Goal: Task Accomplishment & Management: Manage account settings

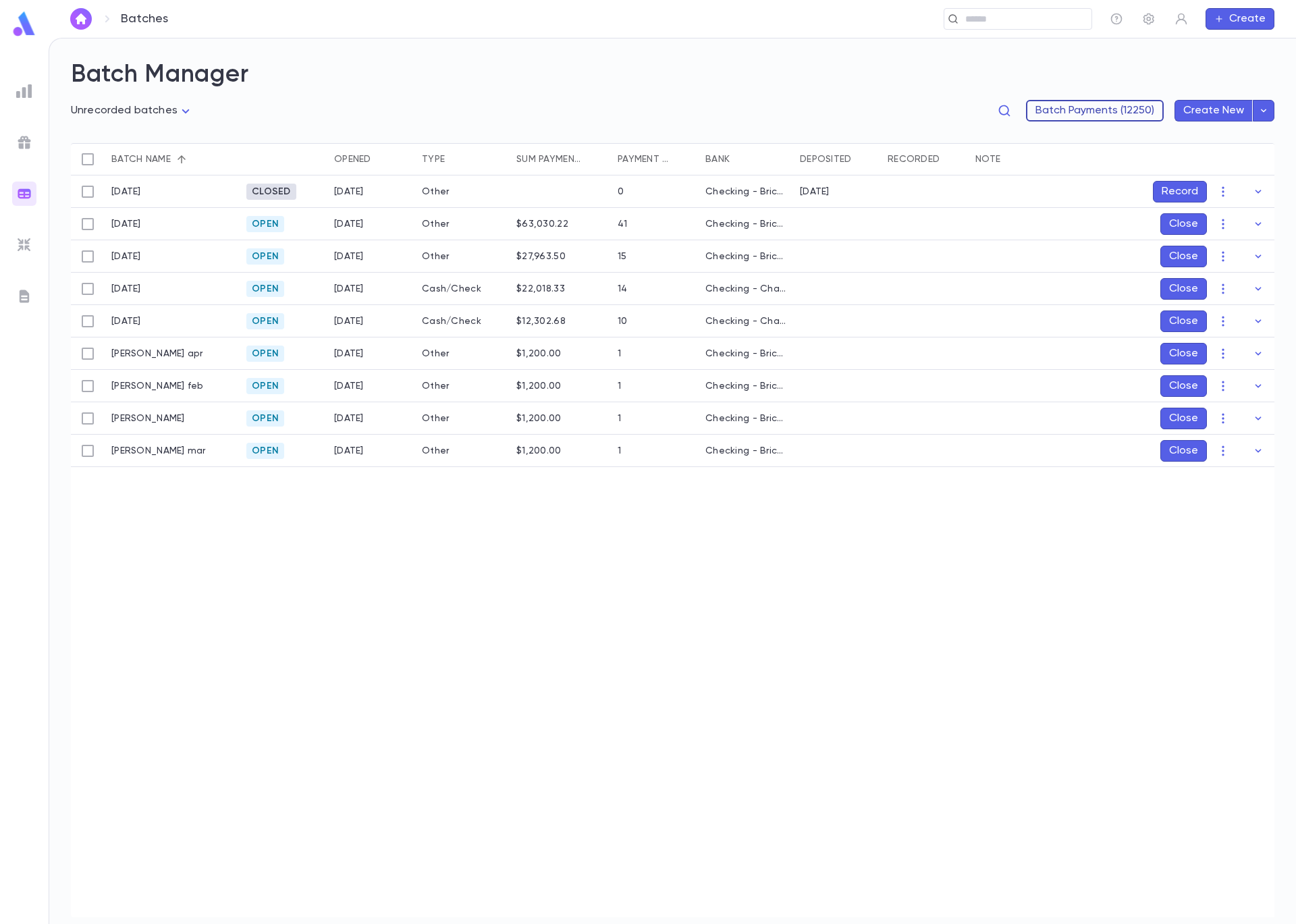
click at [1087, 104] on button "Batch Payments (12250)" at bounding box center [1095, 111] width 138 height 21
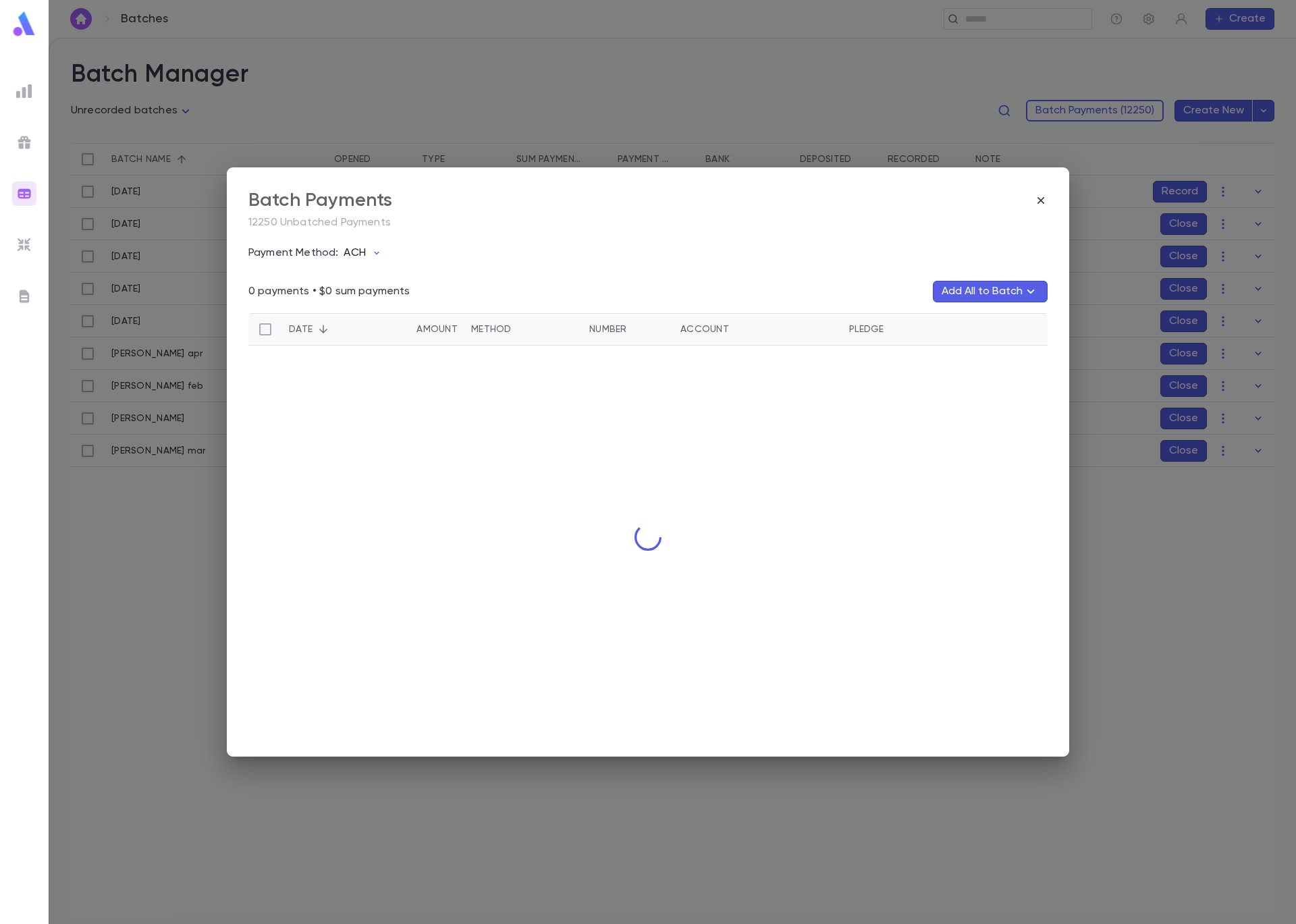
click at [371, 253] on icon "button" at bounding box center [376, 253] width 11 height 11
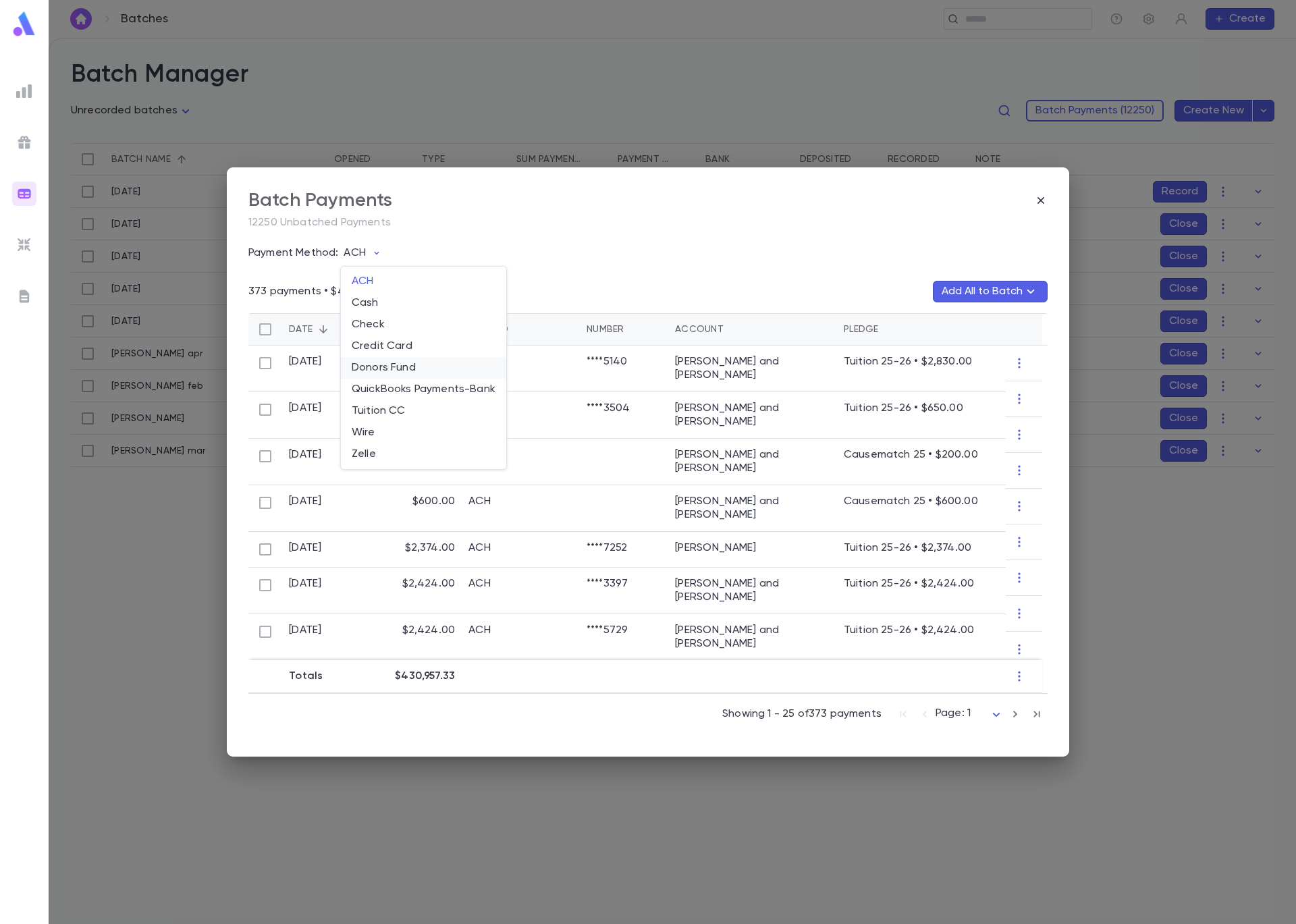
click at [400, 373] on li "Donors Fund" at bounding box center [423, 368] width 165 height 21
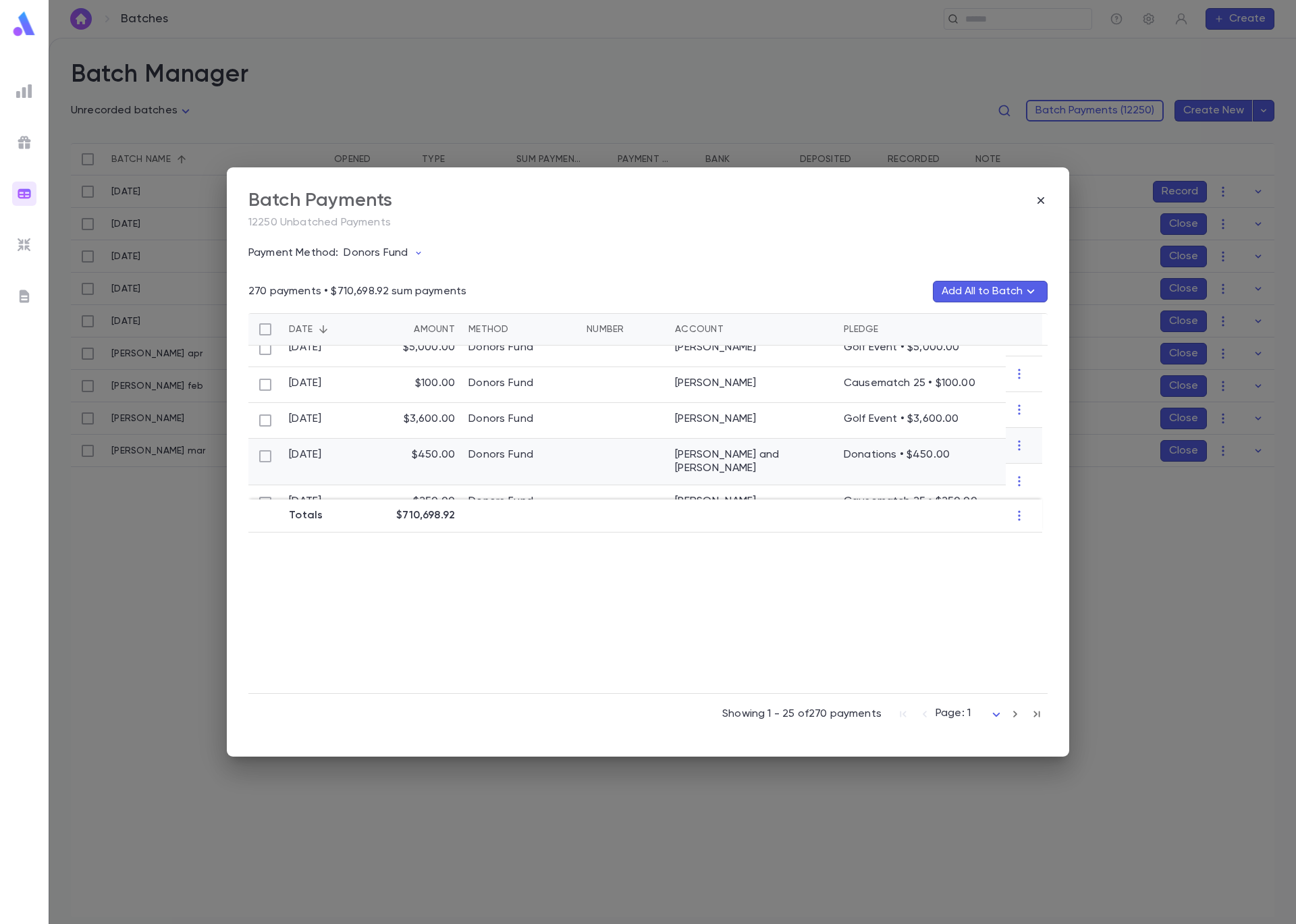
scroll to position [813, 0]
click at [1015, 715] on icon "button" at bounding box center [1015, 714] width 15 height 16
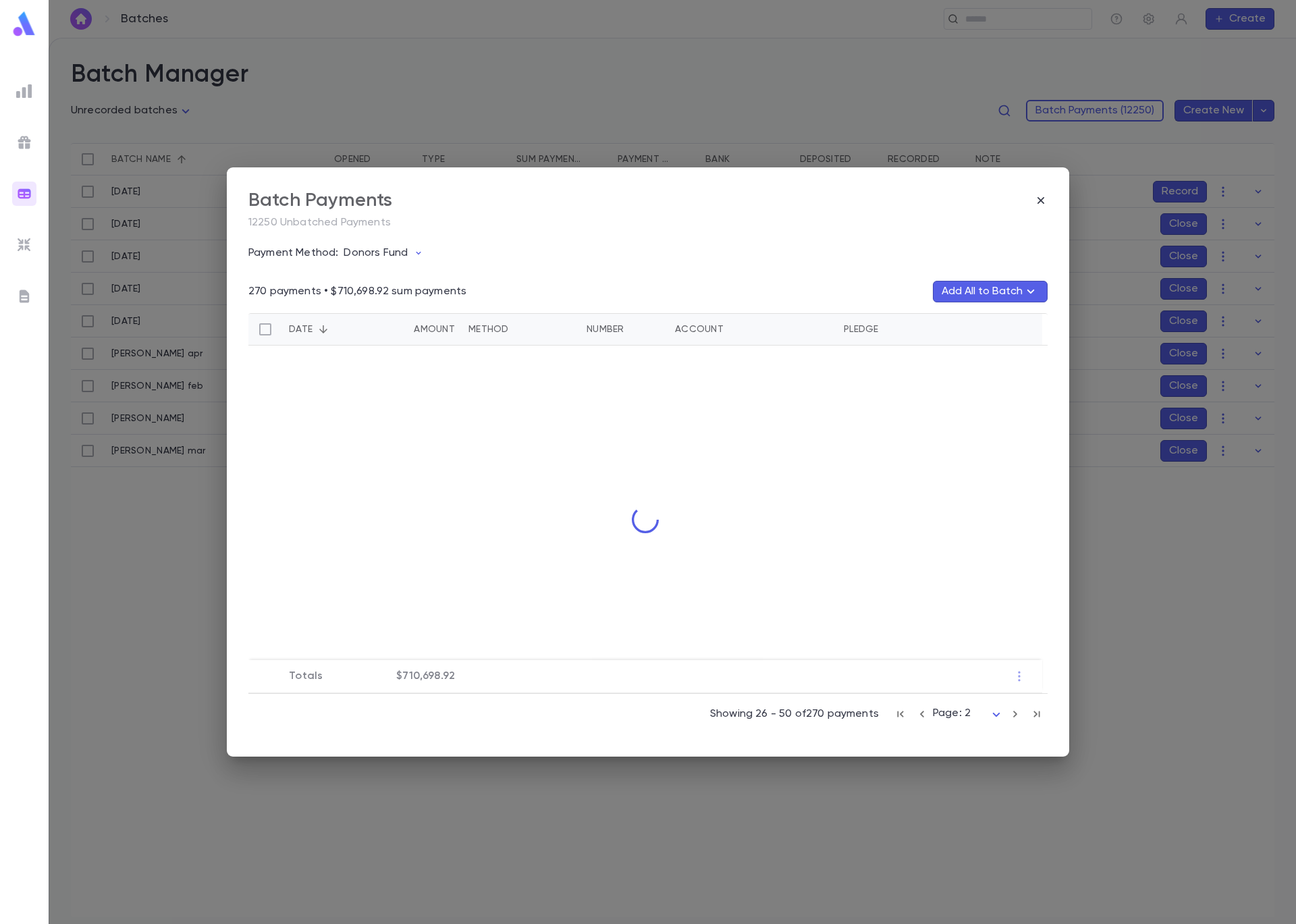
scroll to position [0, 0]
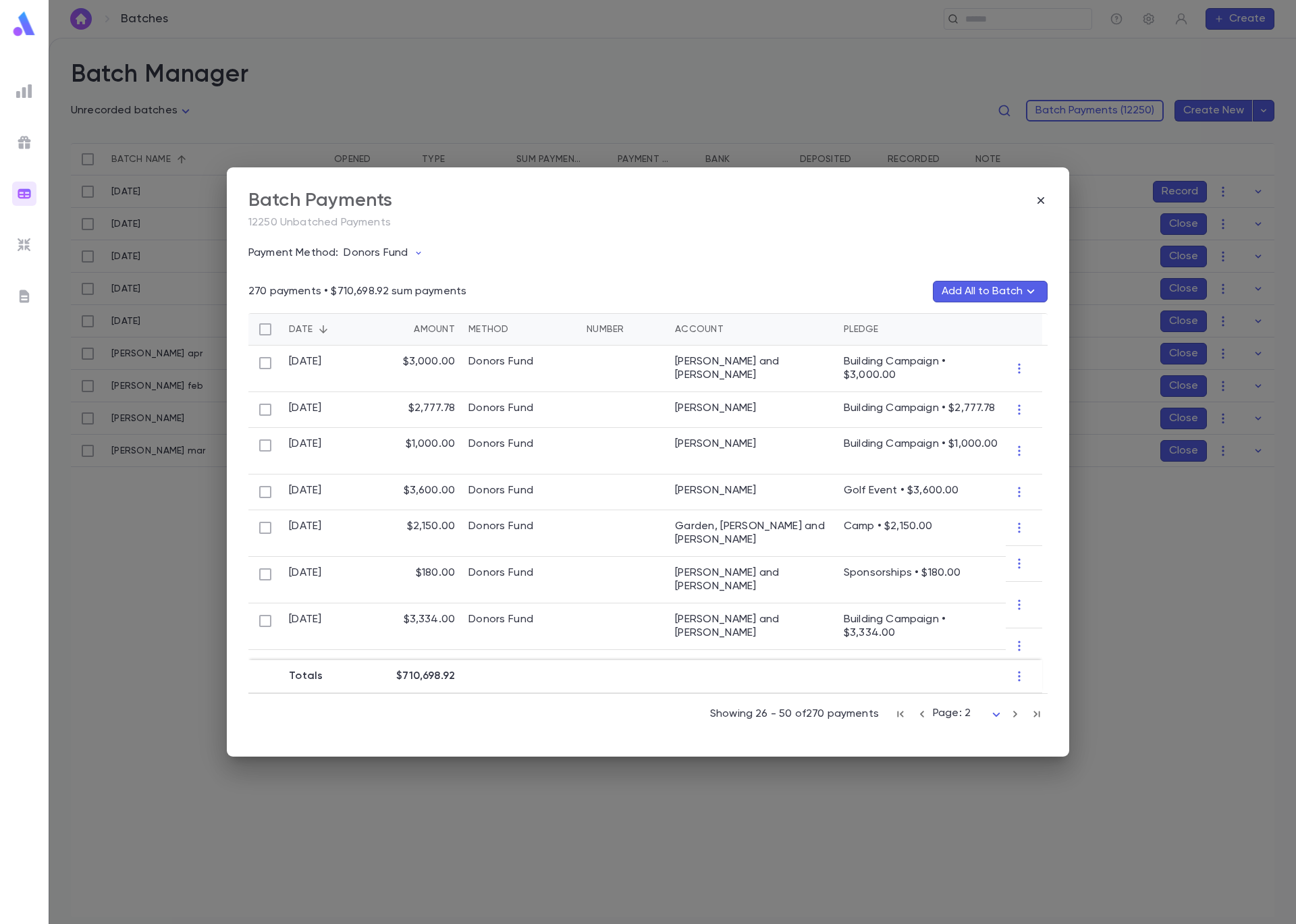
click at [1015, 714] on icon "button" at bounding box center [1015, 714] width 15 height 16
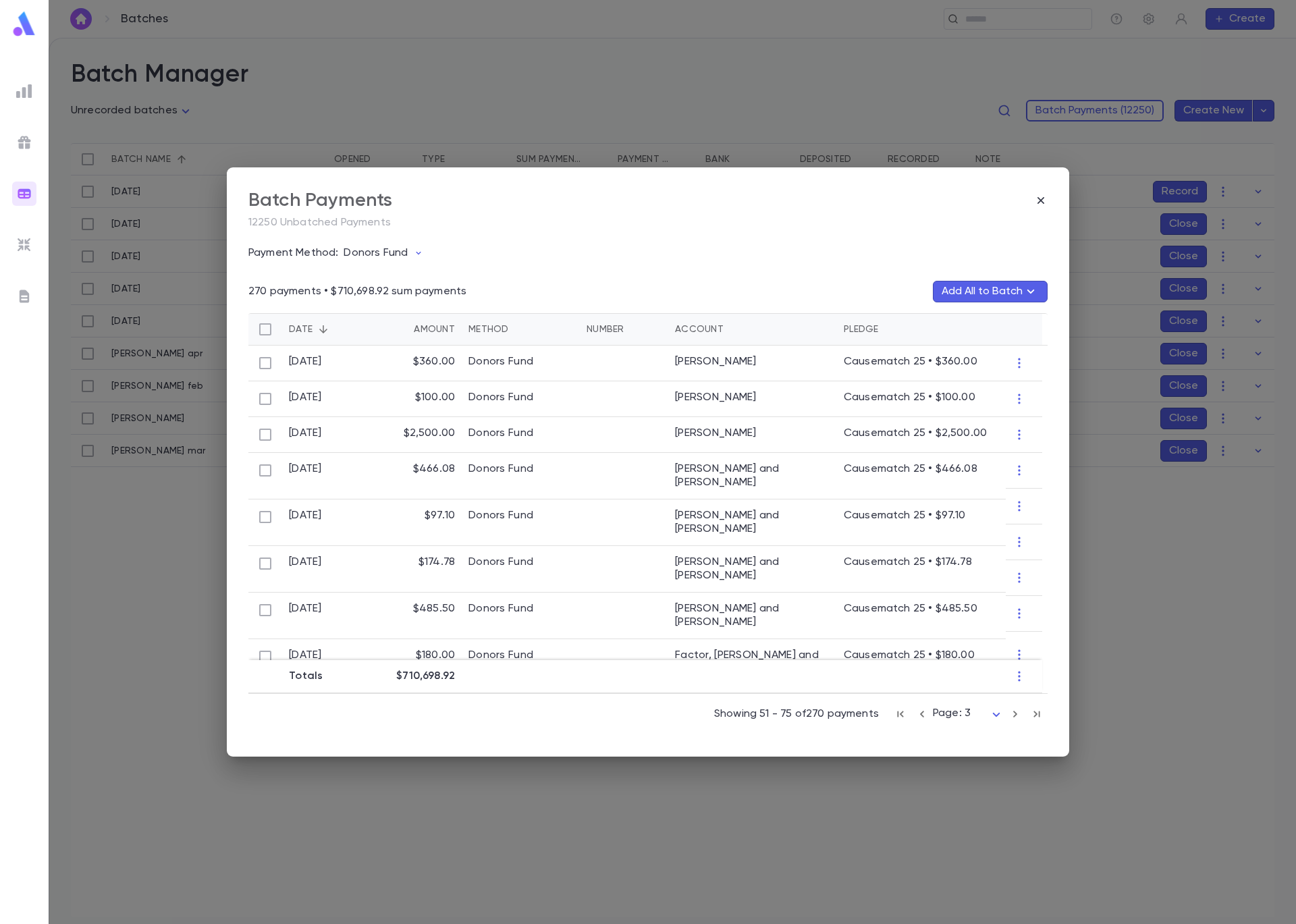
click at [1015, 714] on icon "button" at bounding box center [1015, 714] width 15 height 16
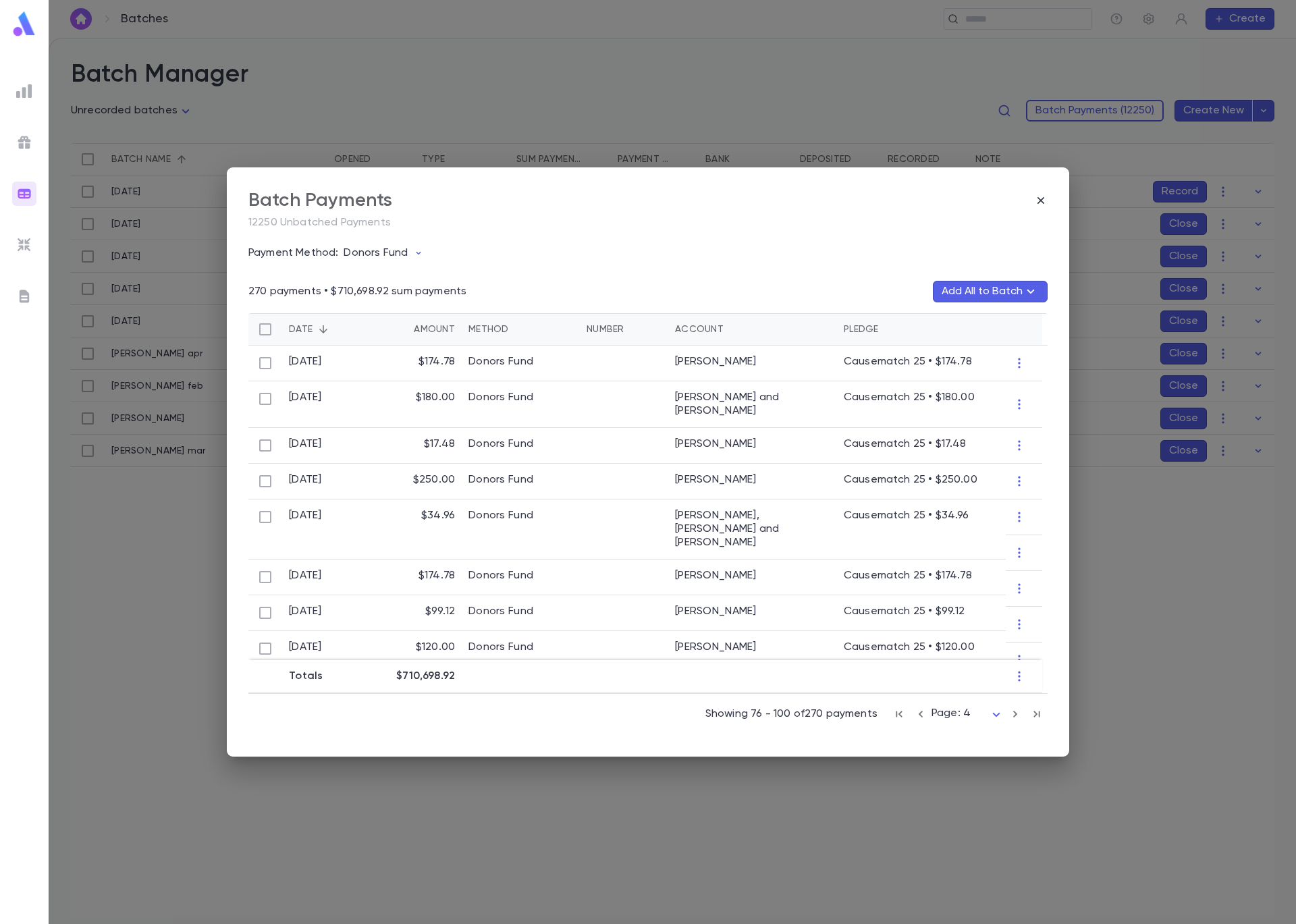
click at [1016, 714] on icon "button" at bounding box center [1015, 714] width 15 height 16
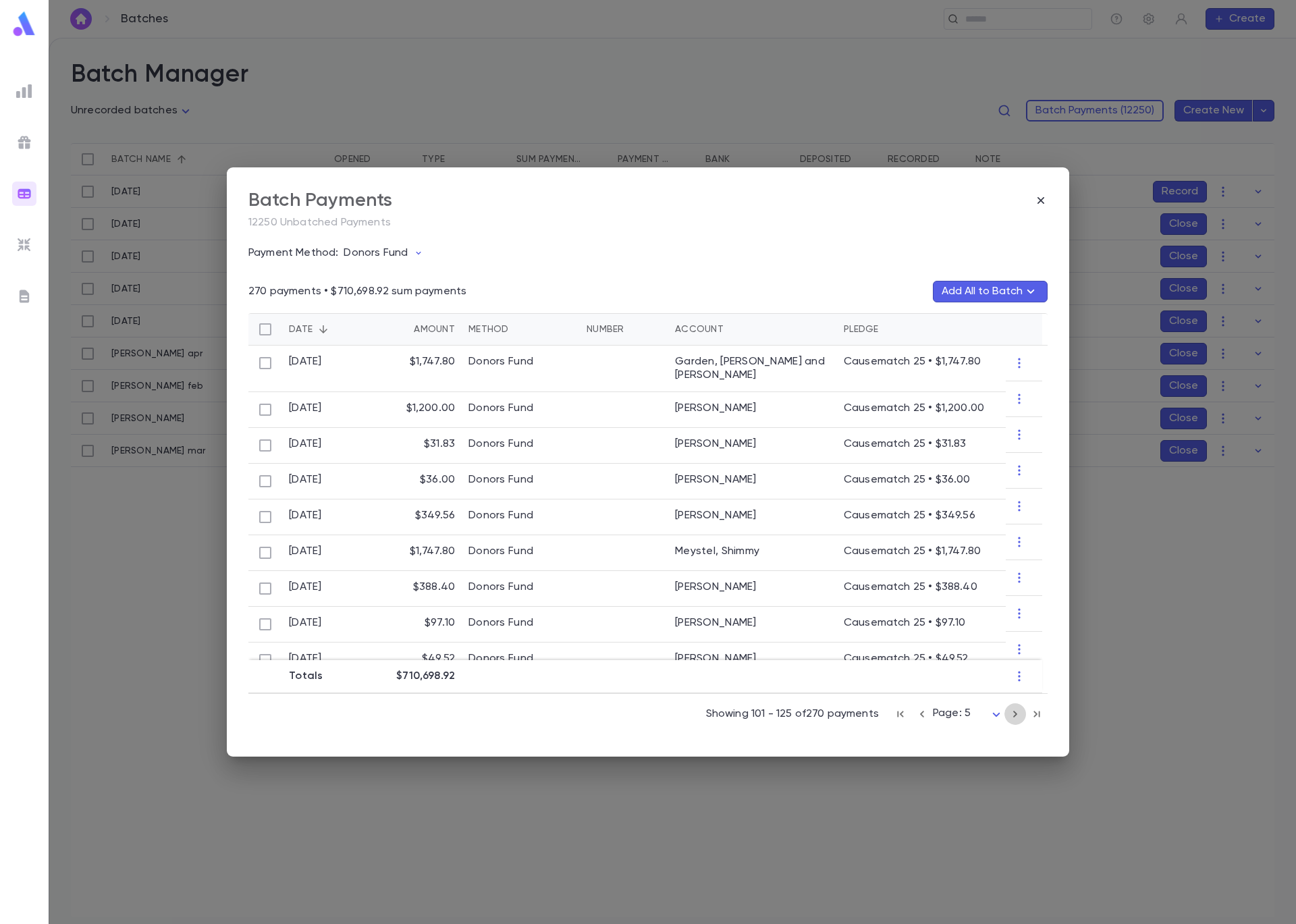
click at [1016, 714] on icon "button" at bounding box center [1015, 714] width 15 height 16
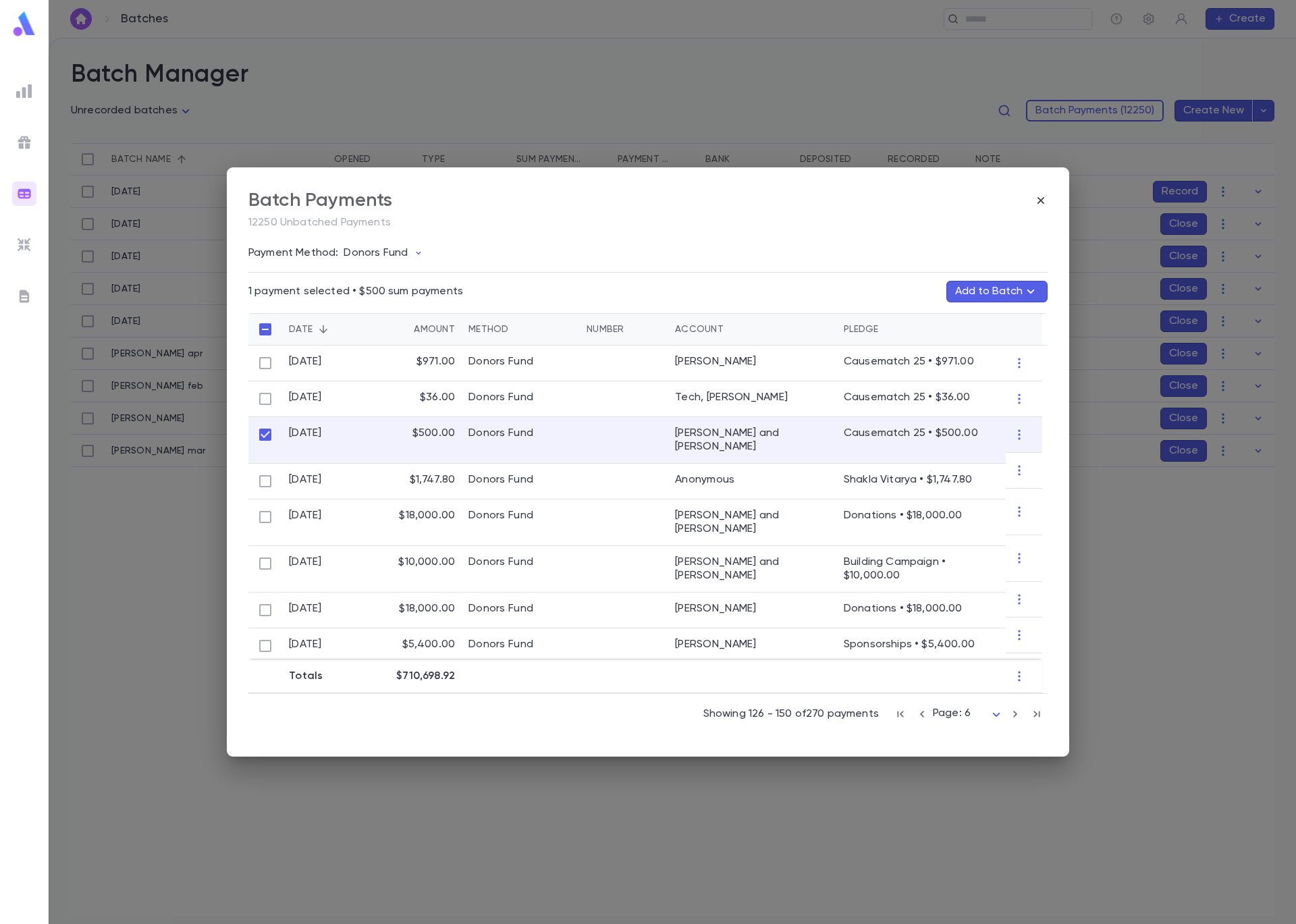
click at [994, 290] on button "Add to Batch" at bounding box center [996, 291] width 102 height 21
click at [974, 492] on button "Create Batch" at bounding box center [969, 493] width 103 height 21
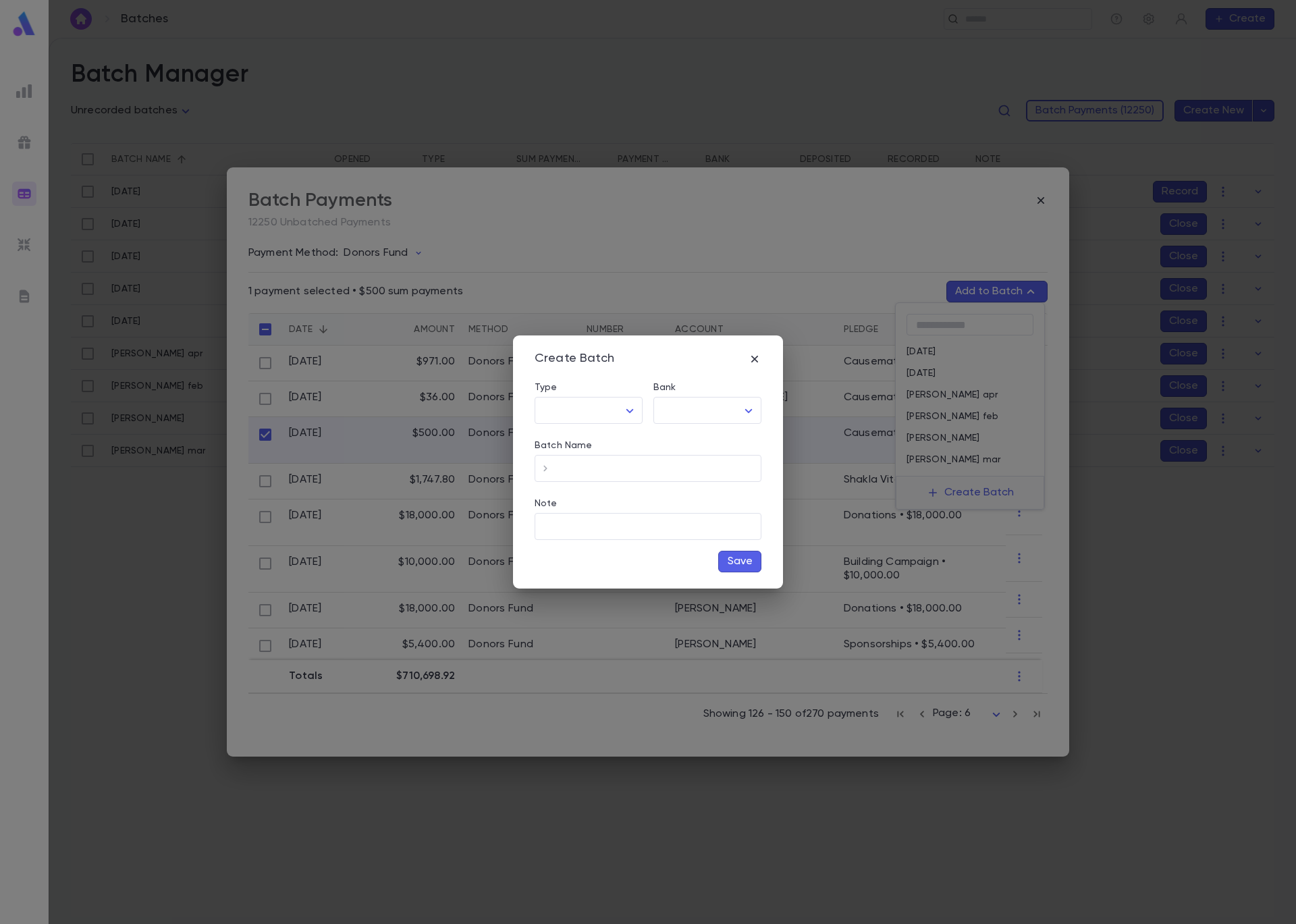
type input "*****"
click at [626, 420] on body "**********" at bounding box center [648, 481] width 1296 height 886
drag, startPoint x: 614, startPoint y: 437, endPoint x: 660, endPoint y: 426, distance: 47.3
click at [615, 437] on span "Other" at bounding box center [592, 439] width 85 height 13
click at [697, 413] on body "**********" at bounding box center [648, 481] width 1296 height 886
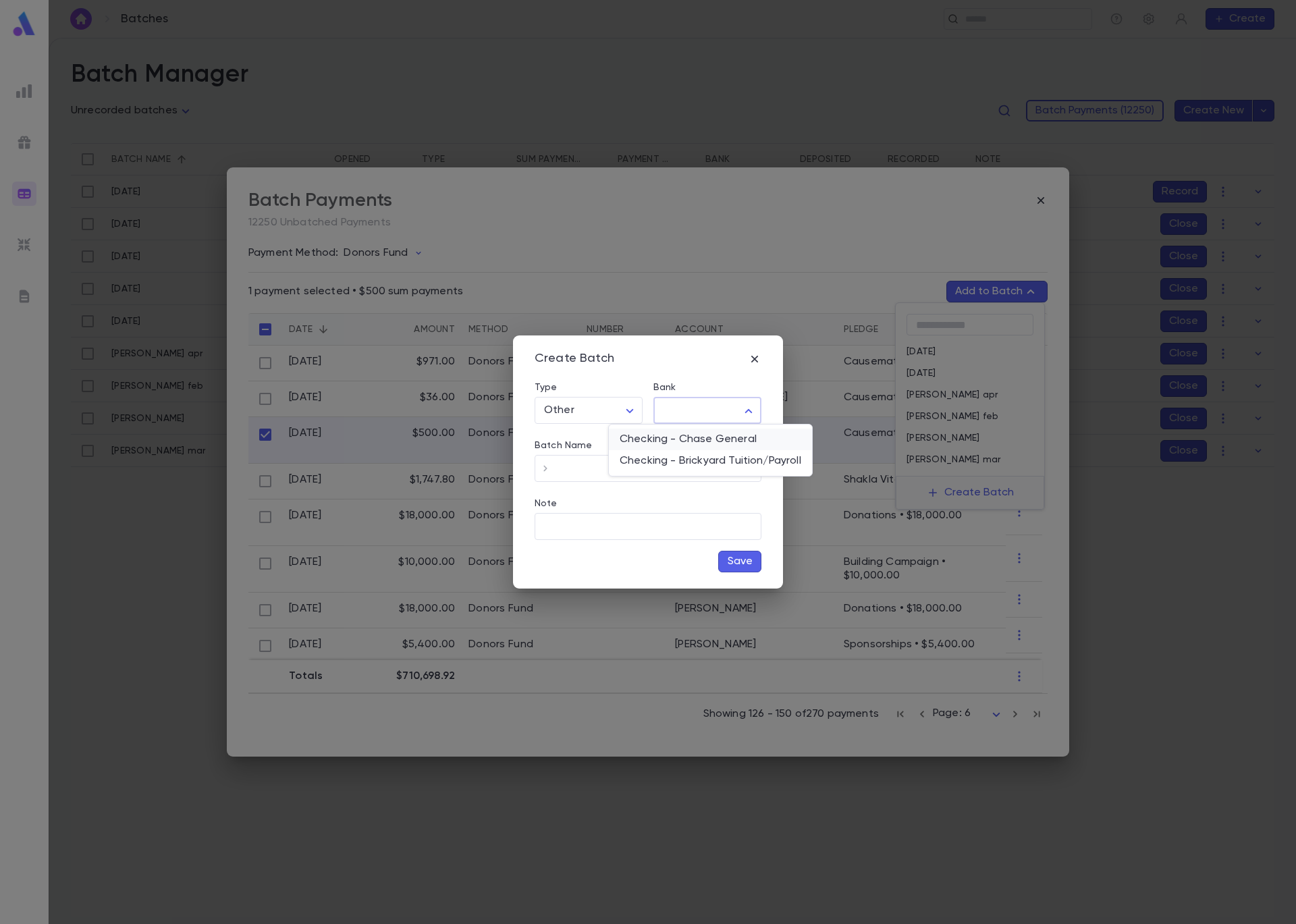
click at [698, 435] on span "Checking - Chase General" at bounding box center [710, 439] width 182 height 13
type input "**"
click at [604, 472] on input "Batch Name" at bounding box center [658, 468] width 205 height 26
type input "*"
type input "*******"
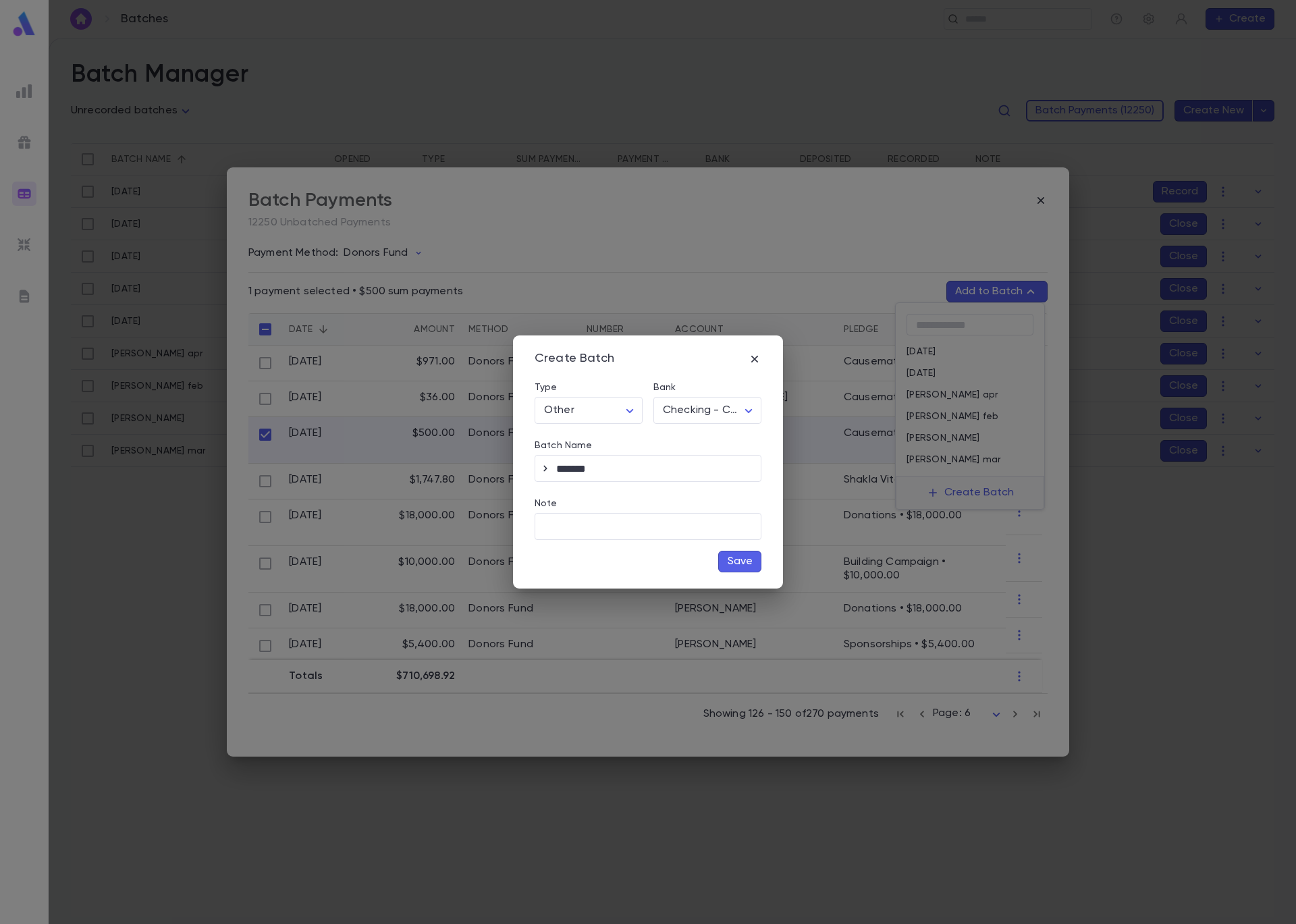
click at [756, 562] on button "Save" at bounding box center [739, 561] width 43 height 21
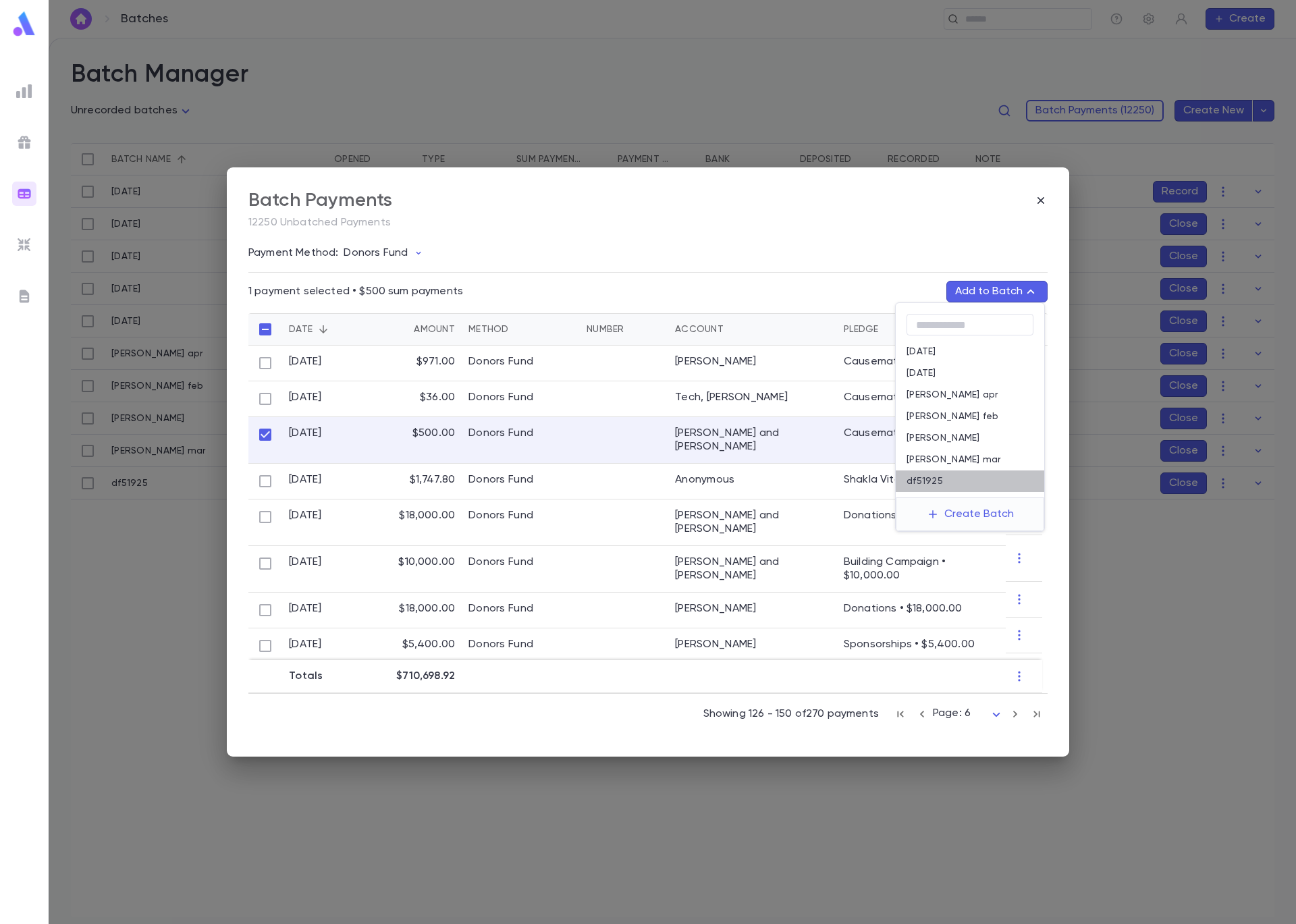
click at [935, 484] on p "df51925" at bounding box center [924, 481] width 36 height 11
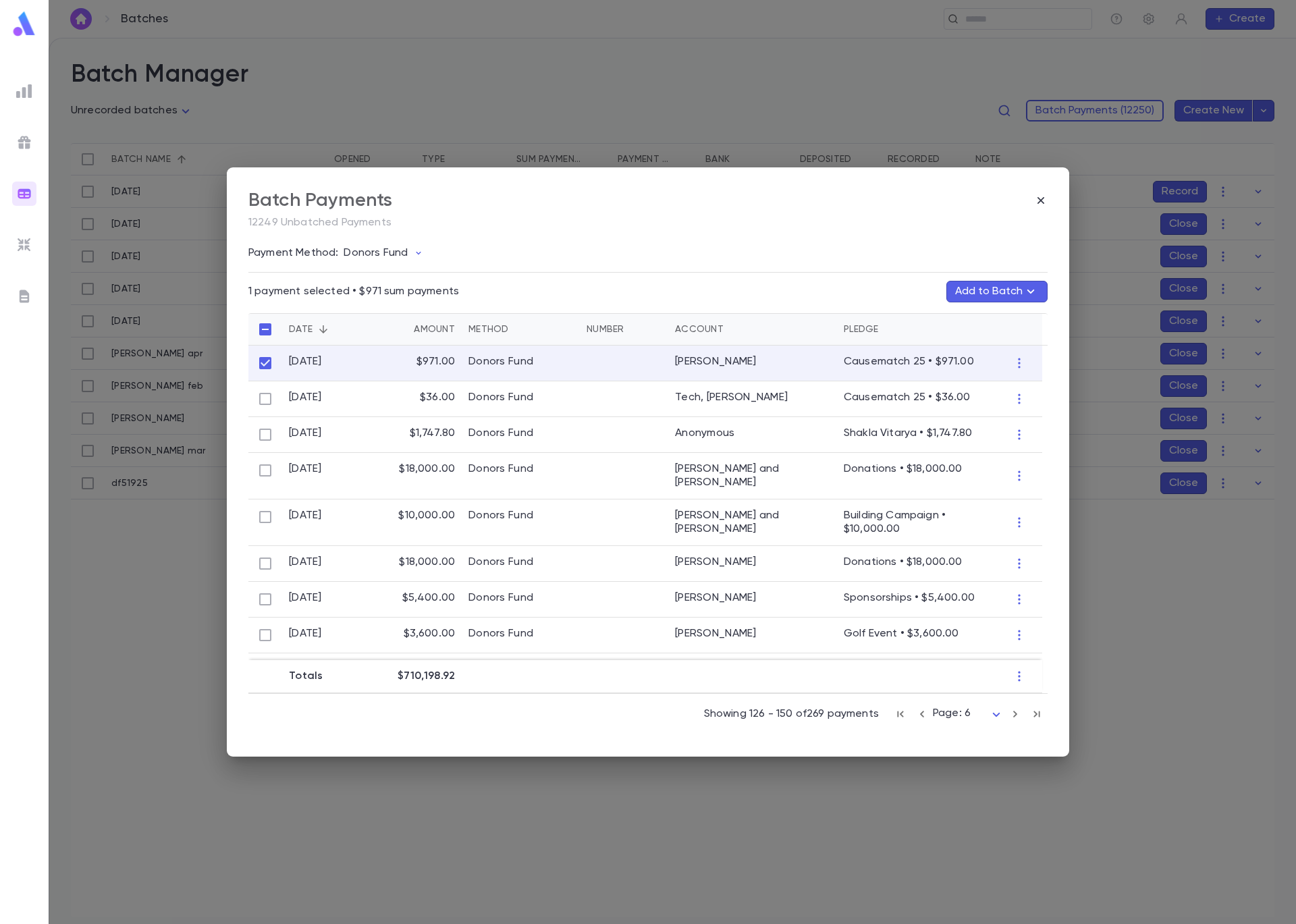
click at [989, 291] on button "Add to Batch" at bounding box center [996, 291] width 102 height 21
click at [975, 516] on button "Create Batch" at bounding box center [969, 514] width 103 height 21
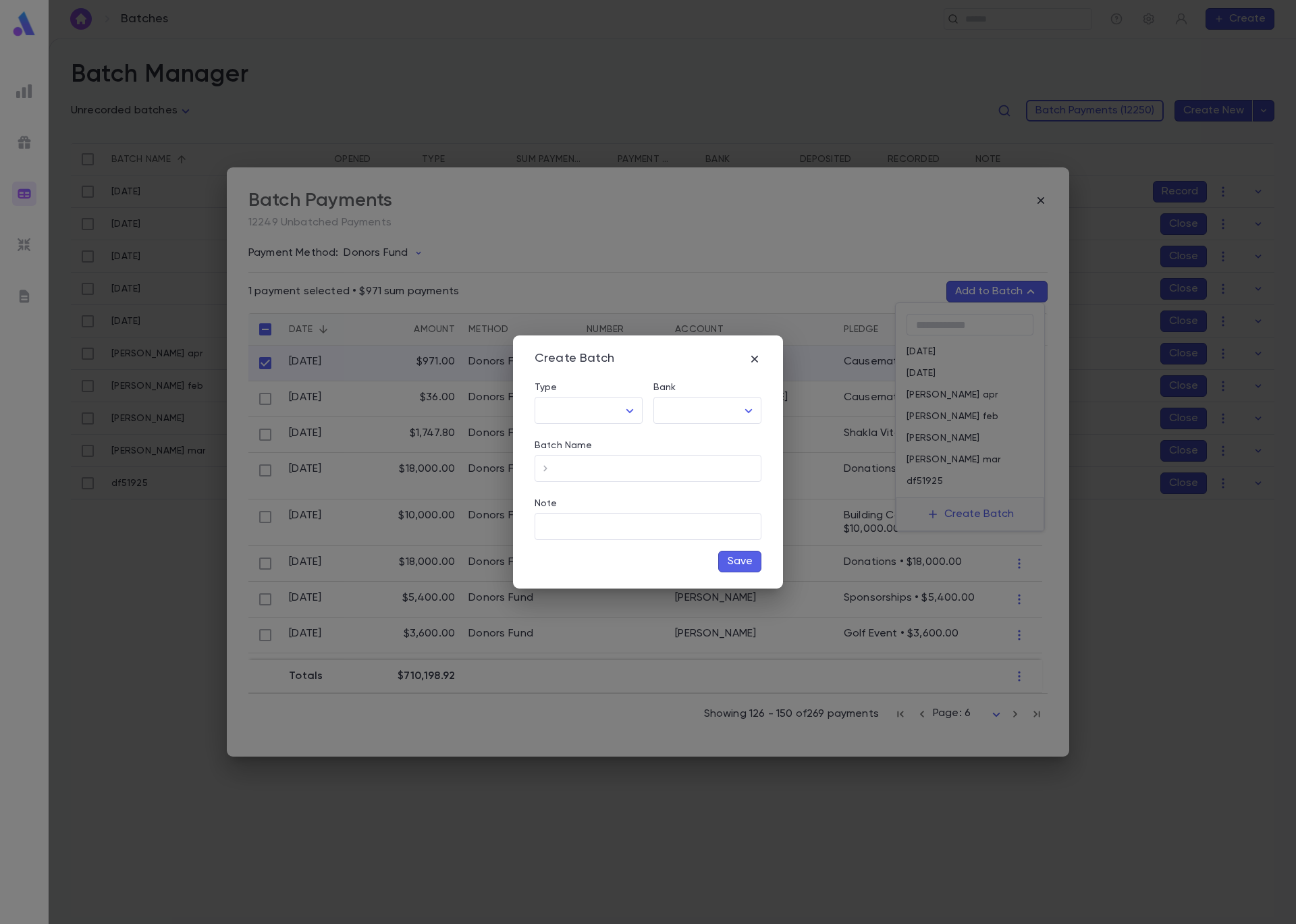
type input "*****"
click at [726, 413] on body "**********" at bounding box center [648, 481] width 1296 height 886
click at [727, 435] on span "Checking - Chase General" at bounding box center [710, 439] width 182 height 13
type input "**"
click at [592, 472] on input "Batch Name" at bounding box center [658, 468] width 205 height 26
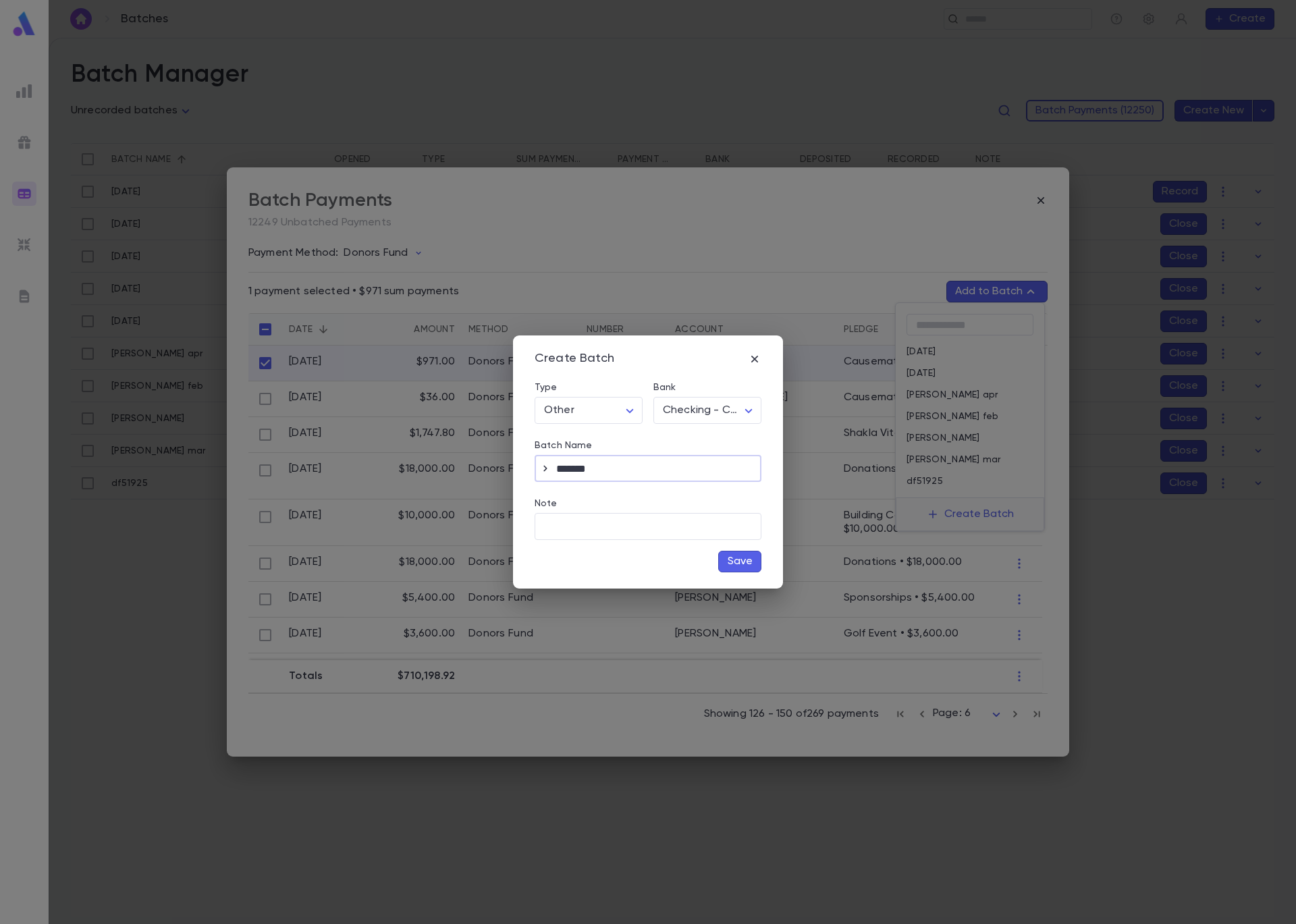
type input "*******"
click at [748, 565] on button "Save" at bounding box center [739, 561] width 43 height 21
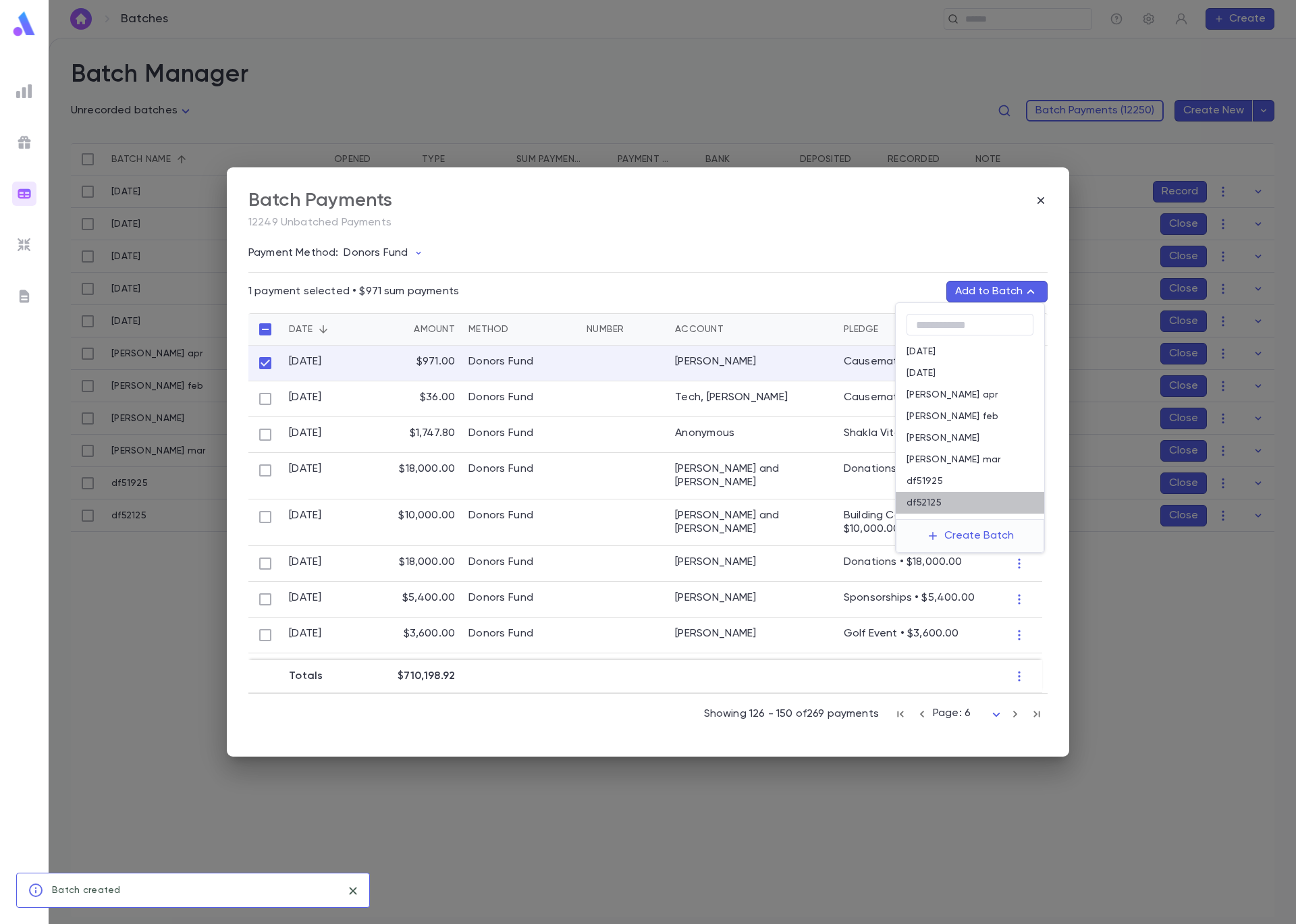
click at [954, 502] on div "df52125" at bounding box center [969, 503] width 148 height 21
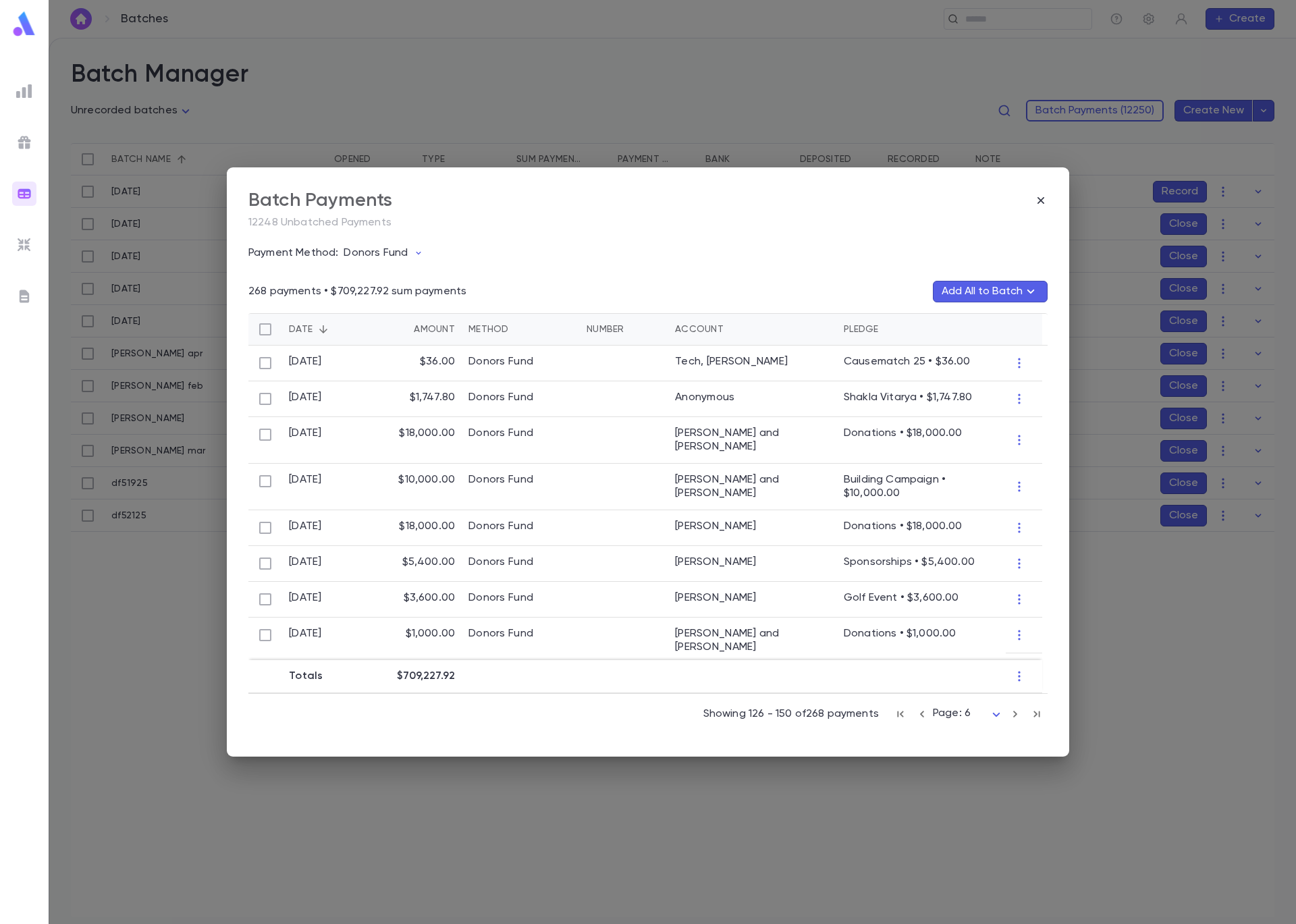
click at [928, 717] on icon "button" at bounding box center [922, 714] width 15 height 16
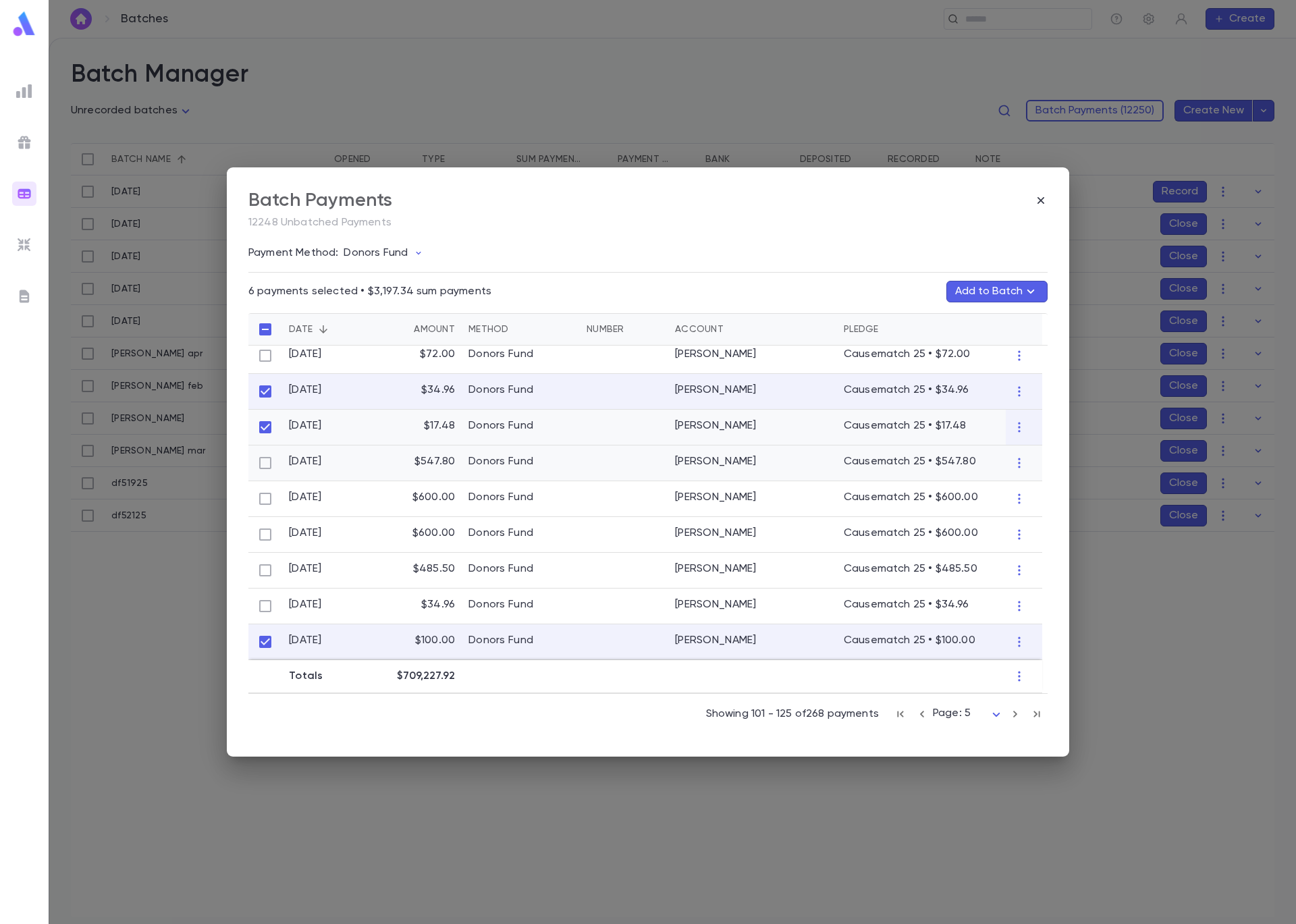
scroll to position [437, 0]
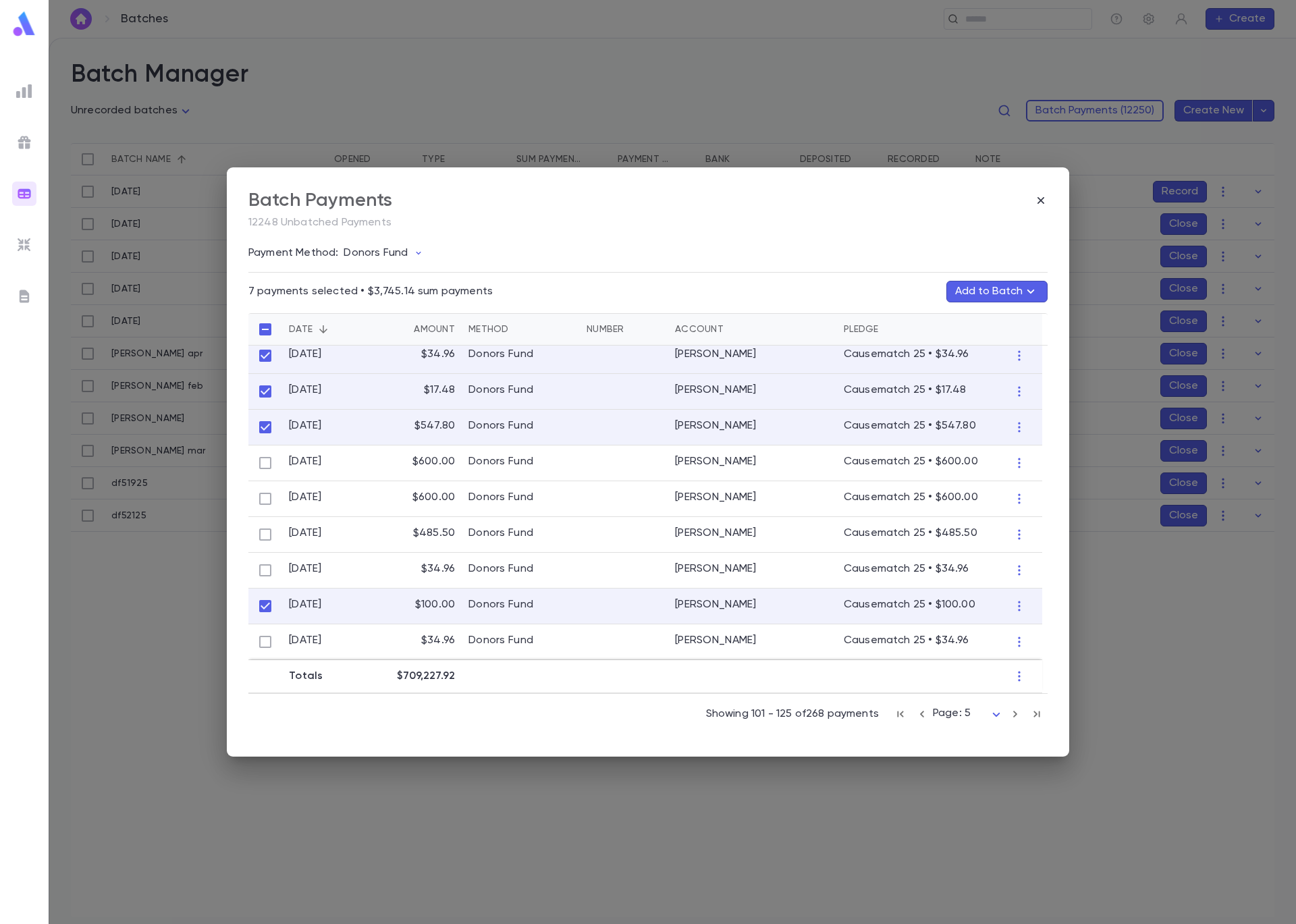
click at [1018, 293] on button "Add to Batch" at bounding box center [996, 291] width 102 height 21
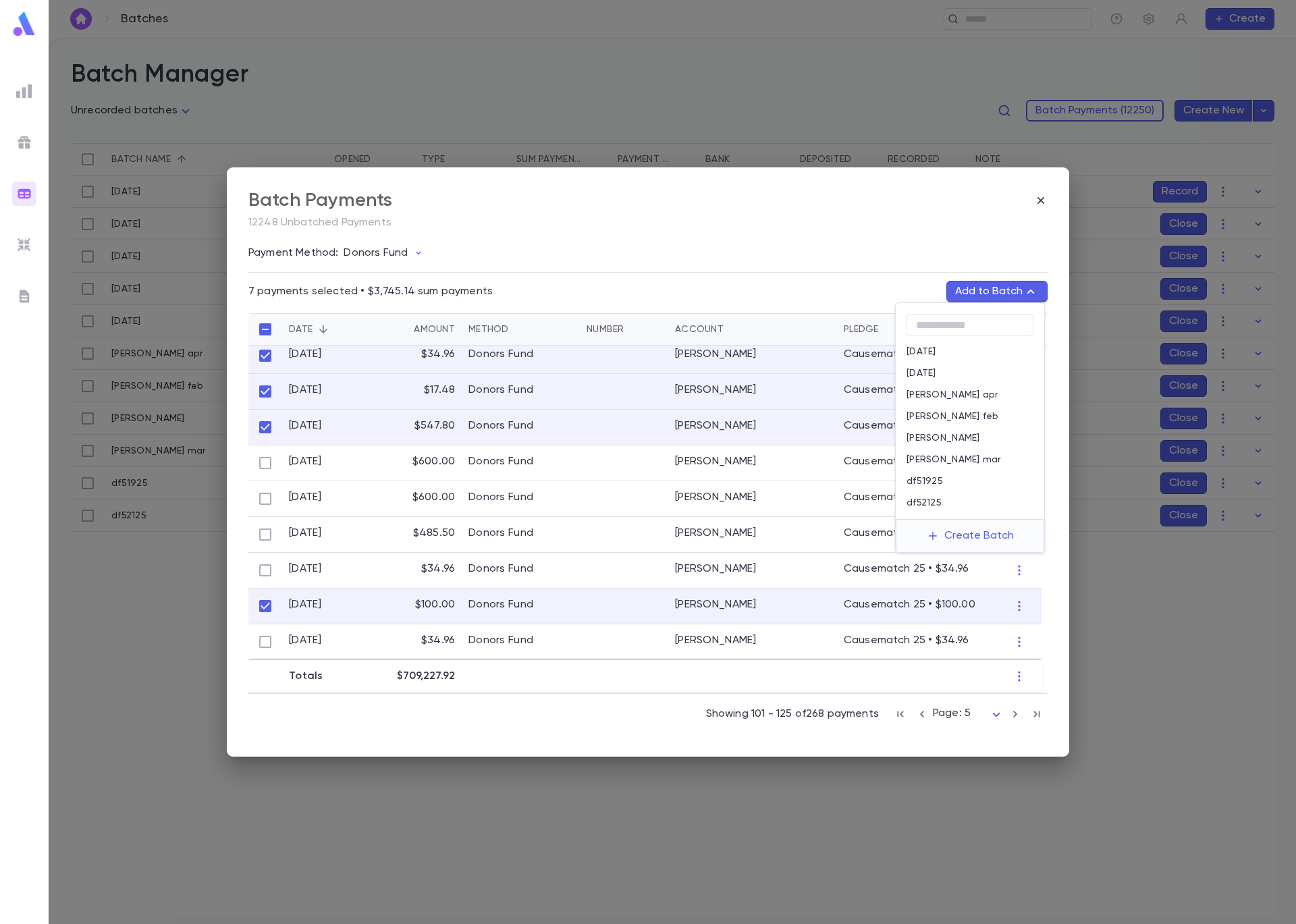
click at [959, 501] on div "df52125" at bounding box center [969, 503] width 148 height 21
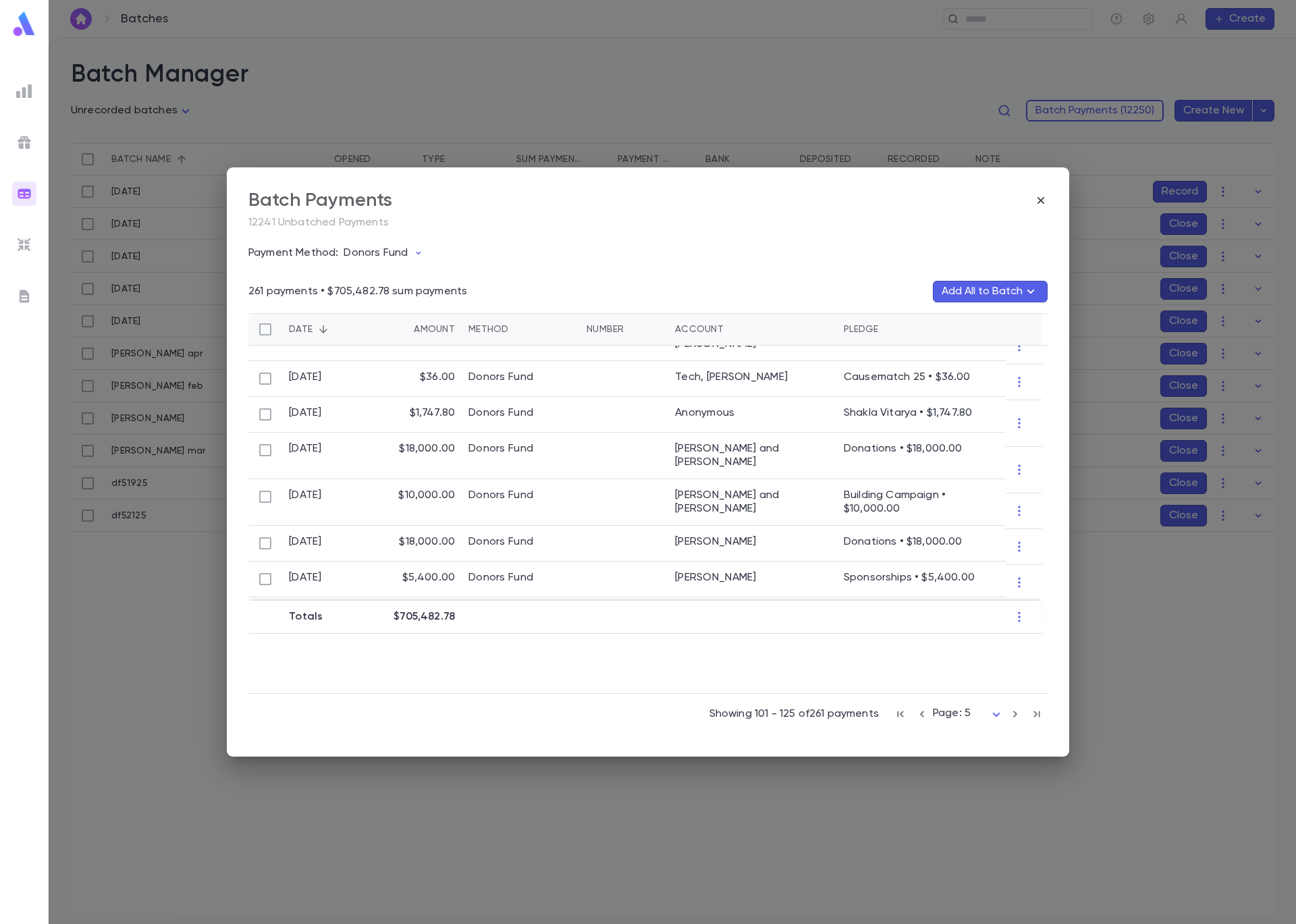
scroll to position [669, 0]
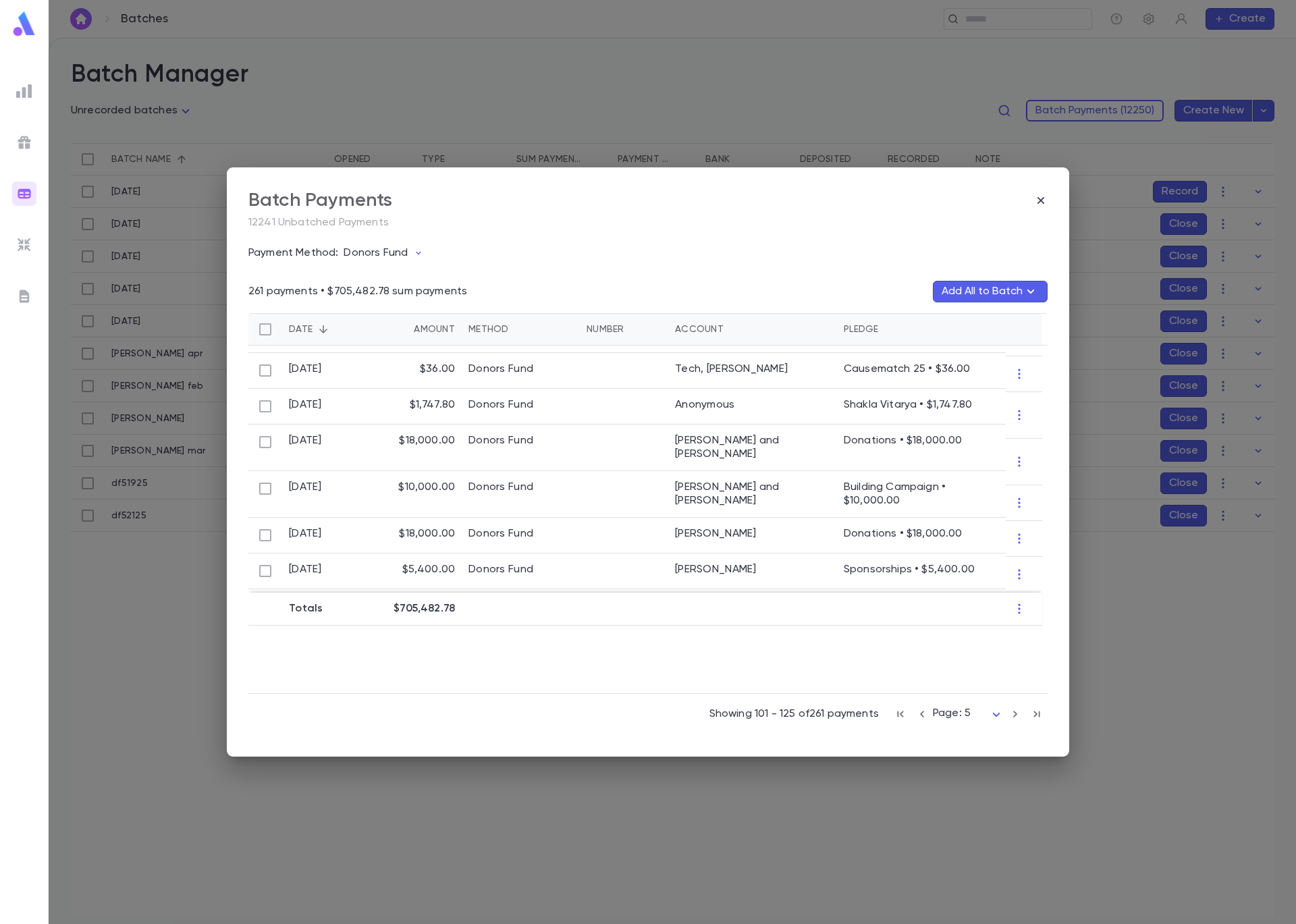
click at [925, 717] on icon "button" at bounding box center [922, 714] width 15 height 16
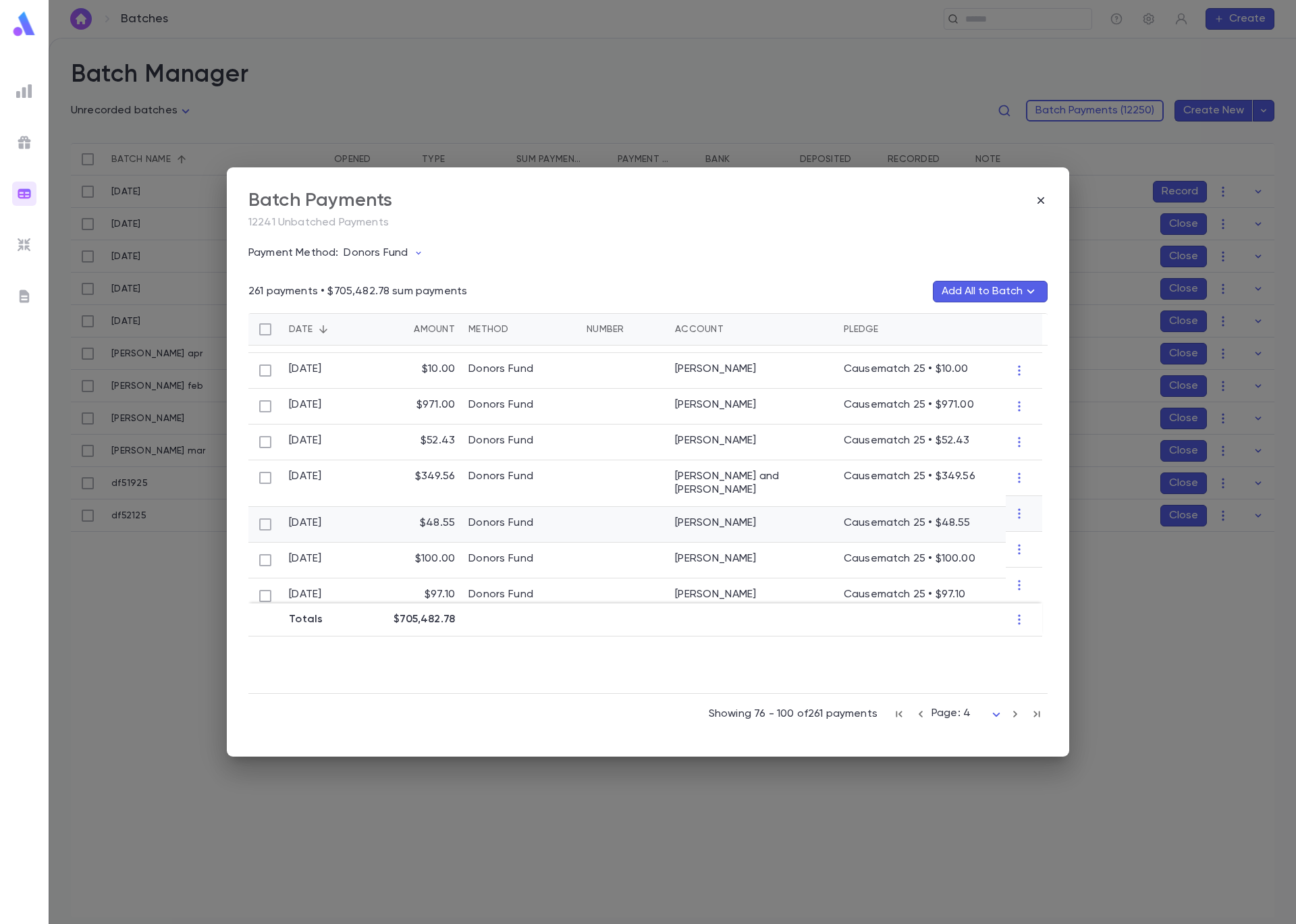
scroll to position [706, 0]
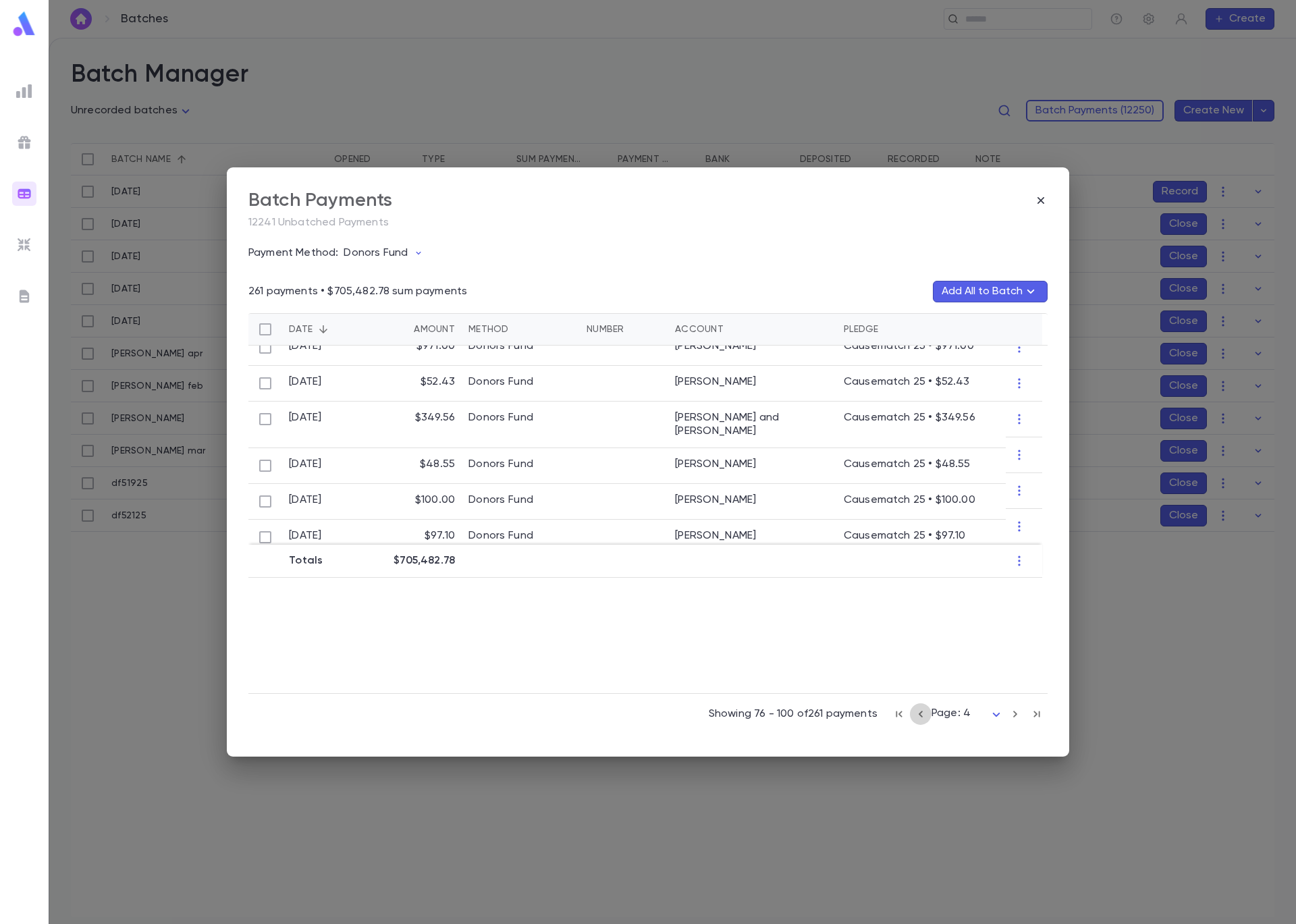
click at [927, 714] on icon "button" at bounding box center [920, 714] width 15 height 16
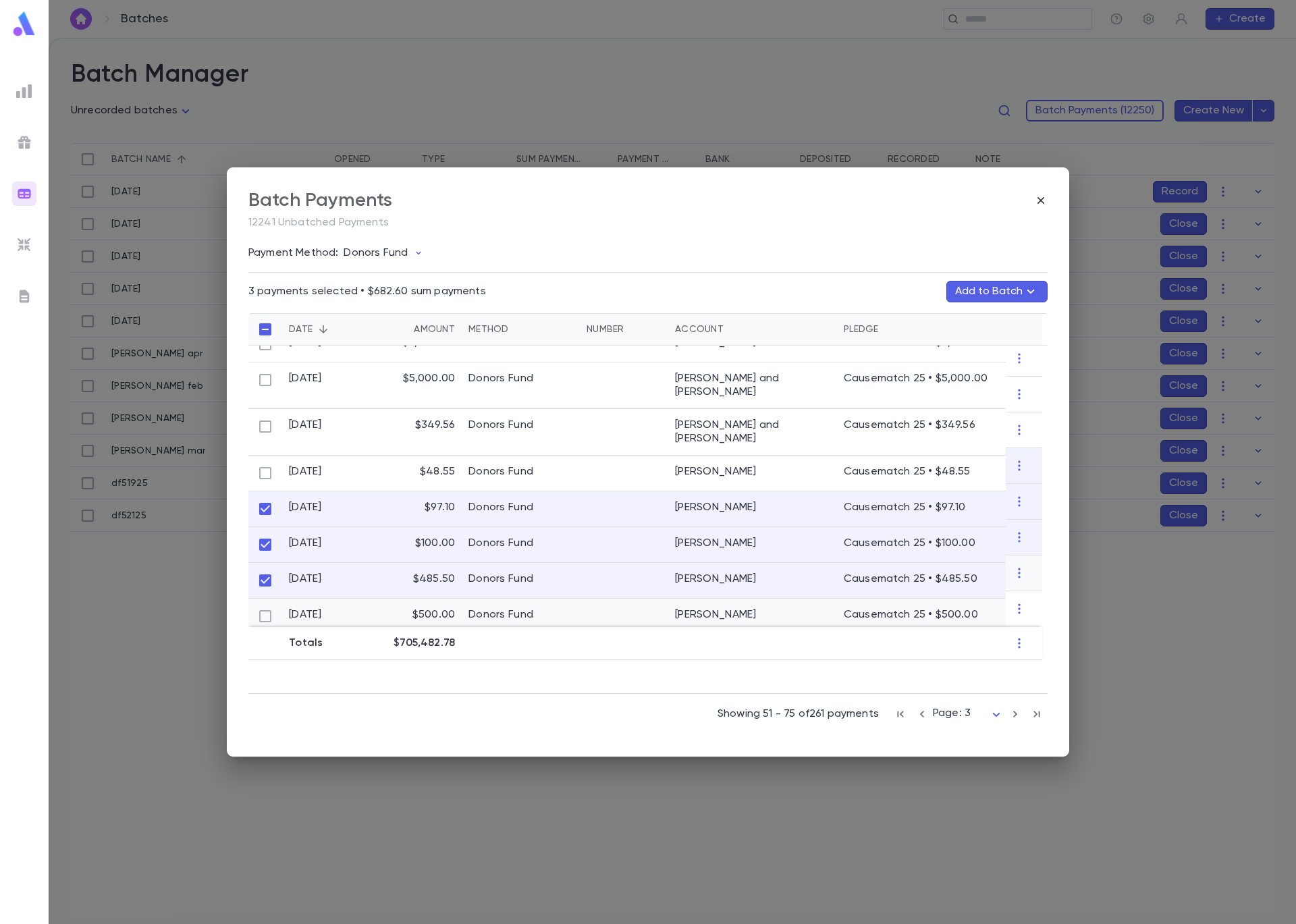
scroll to position [757, 0]
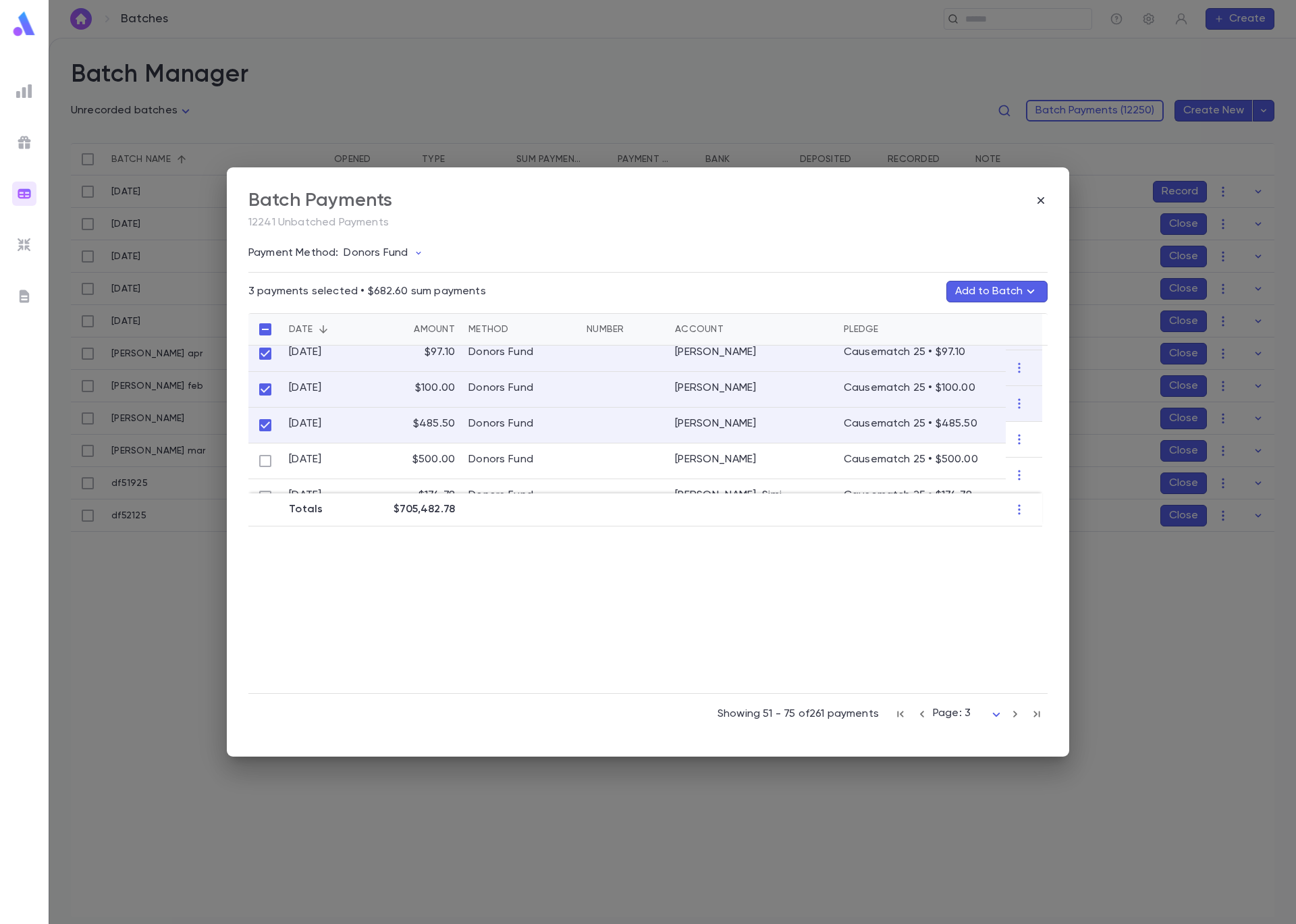
click at [997, 294] on button "Add to Batch" at bounding box center [996, 291] width 102 height 21
click at [964, 538] on button "Create Batch" at bounding box center [969, 536] width 103 height 21
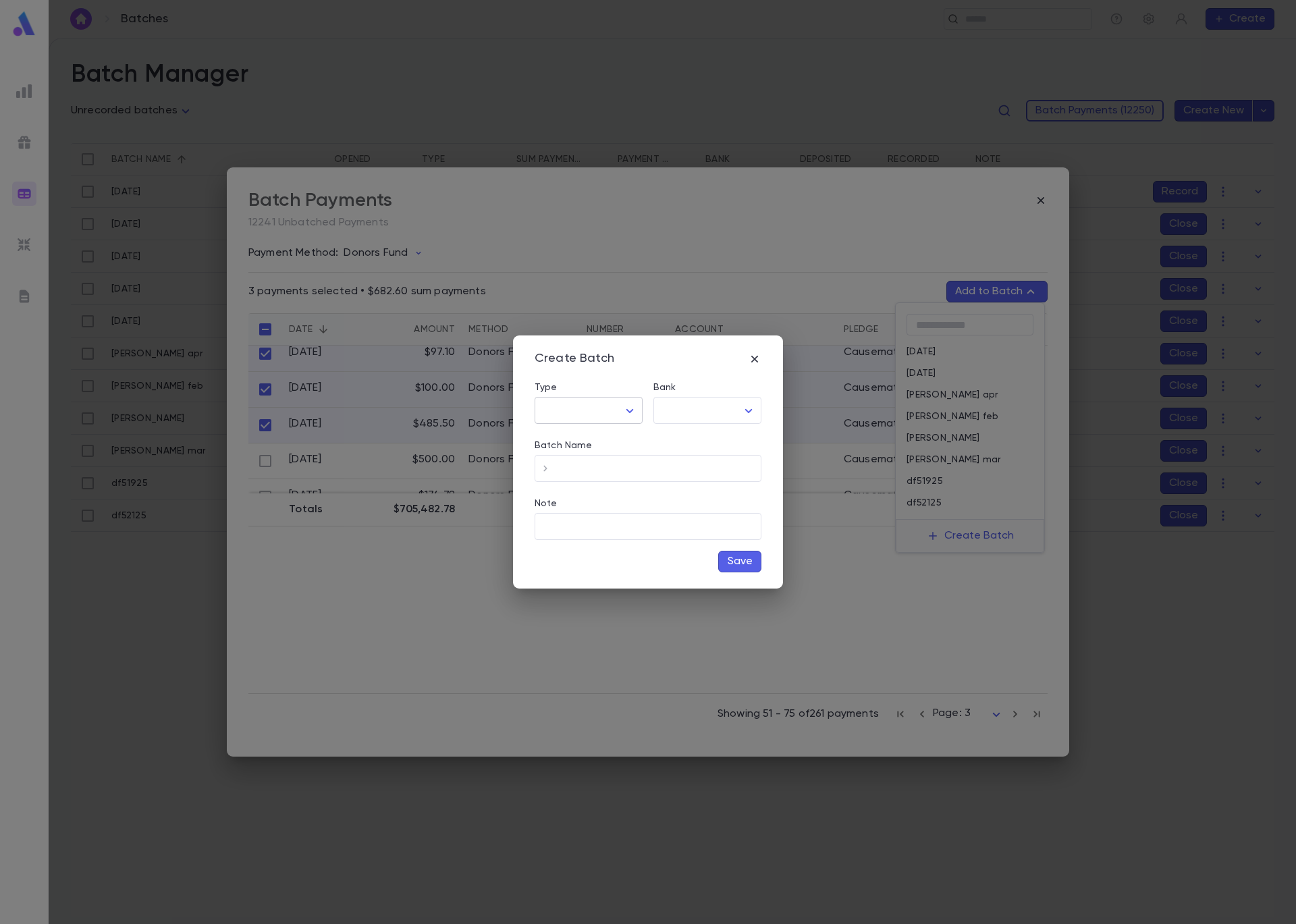
type input "*****"
click at [678, 415] on body "**********" at bounding box center [648, 481] width 1296 height 886
click at [671, 437] on span "Checking - Chase General" at bounding box center [710, 439] width 182 height 13
type input "**"
click at [609, 467] on input "Batch Name" at bounding box center [658, 468] width 205 height 26
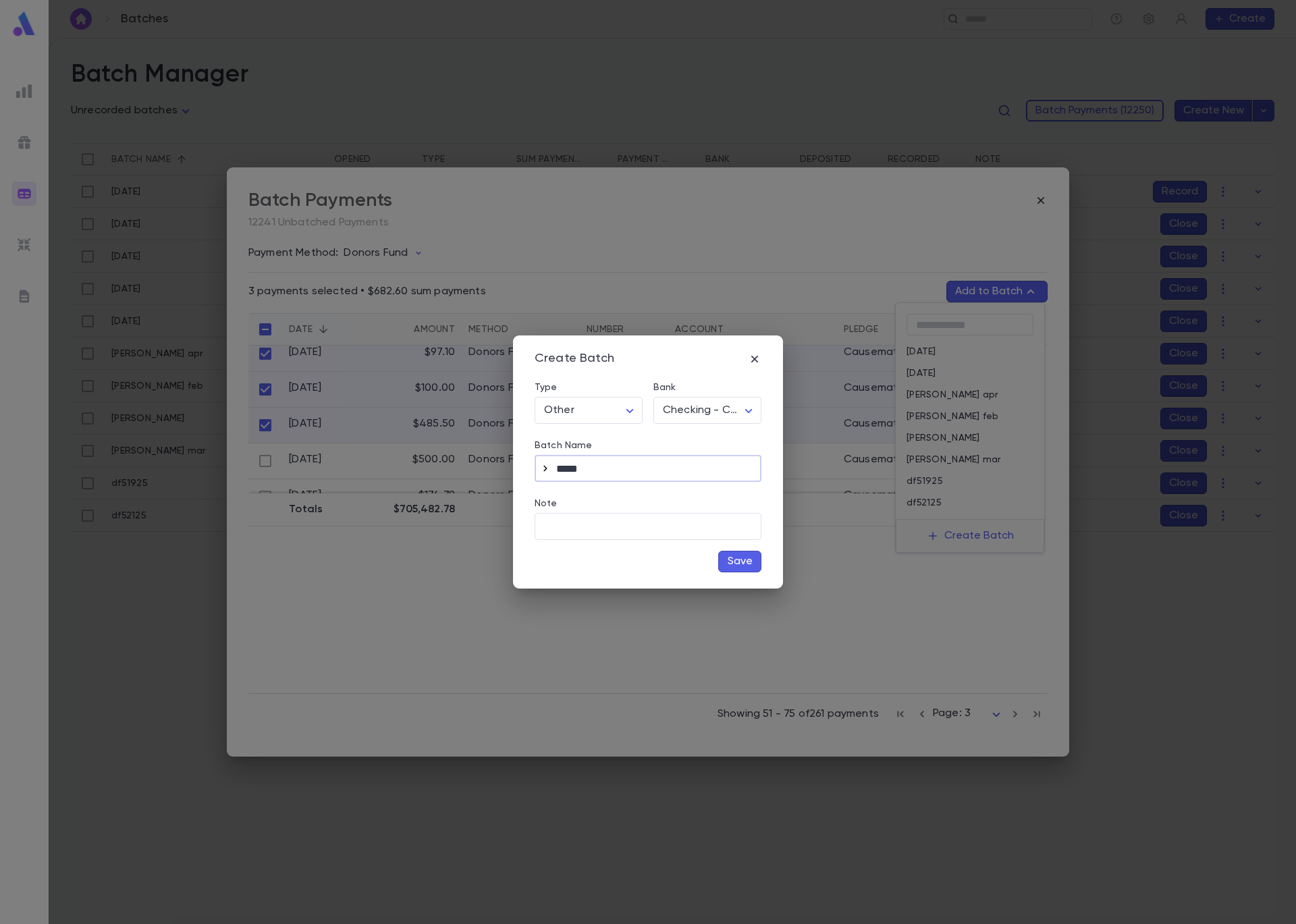
click at [552, 467] on button "button" at bounding box center [545, 468] width 21 height 21
click at [633, 470] on input "**********" at bounding box center [658, 468] width 205 height 26
drag, startPoint x: 599, startPoint y: 465, endPoint x: 514, endPoint y: 455, distance: 85.6
click at [514, 455] on div "**********" at bounding box center [648, 462] width 270 height 254
click at [550, 468] on icon "button" at bounding box center [545, 468] width 13 height 13
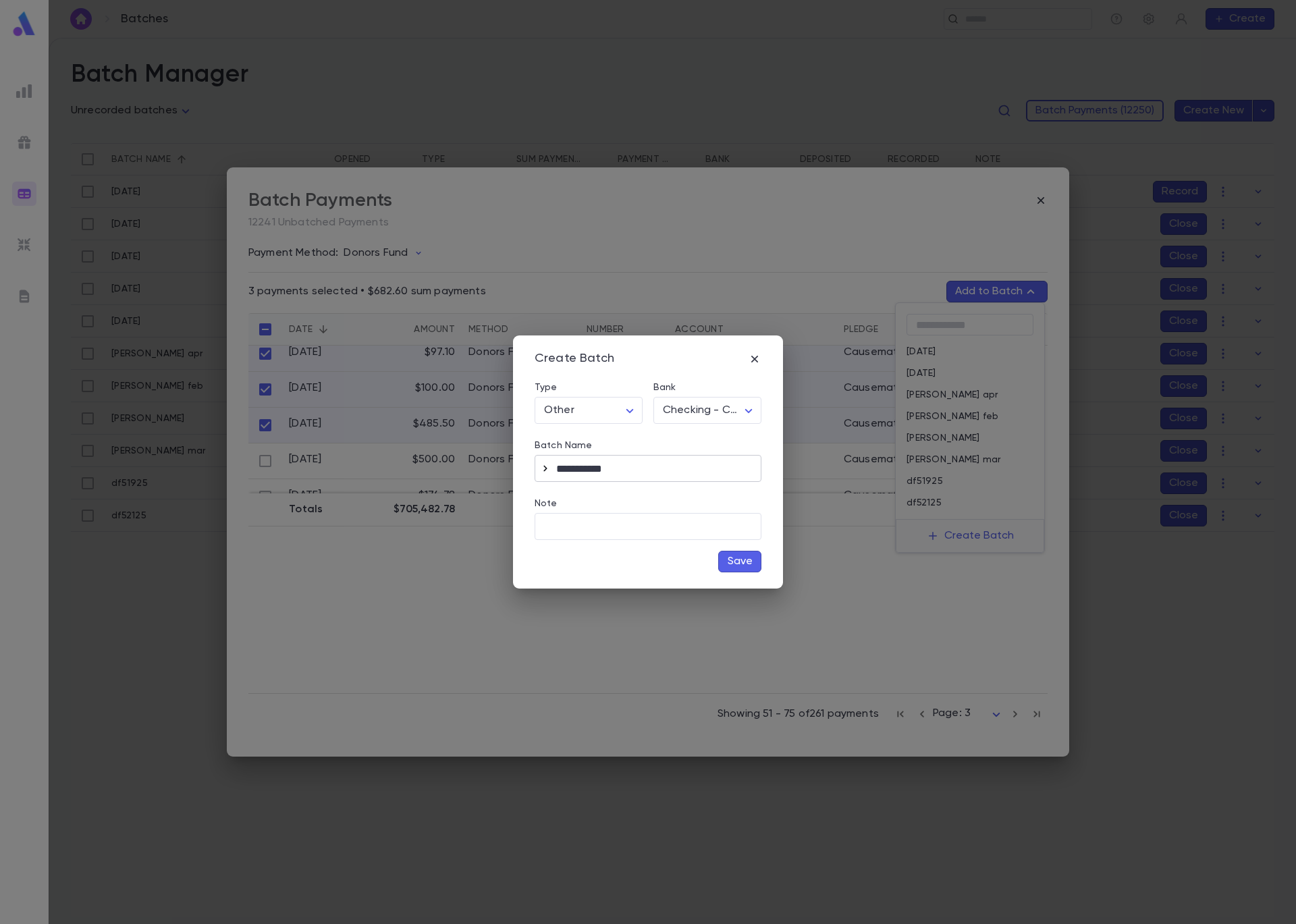
click at [545, 467] on icon "button" at bounding box center [545, 469] width 4 height 6
click at [676, 472] on input "**********" at bounding box center [658, 468] width 205 height 26
click at [665, 468] on input "**********" at bounding box center [658, 468] width 205 height 26
type input "**********"
click at [731, 567] on button "Save" at bounding box center [739, 561] width 43 height 21
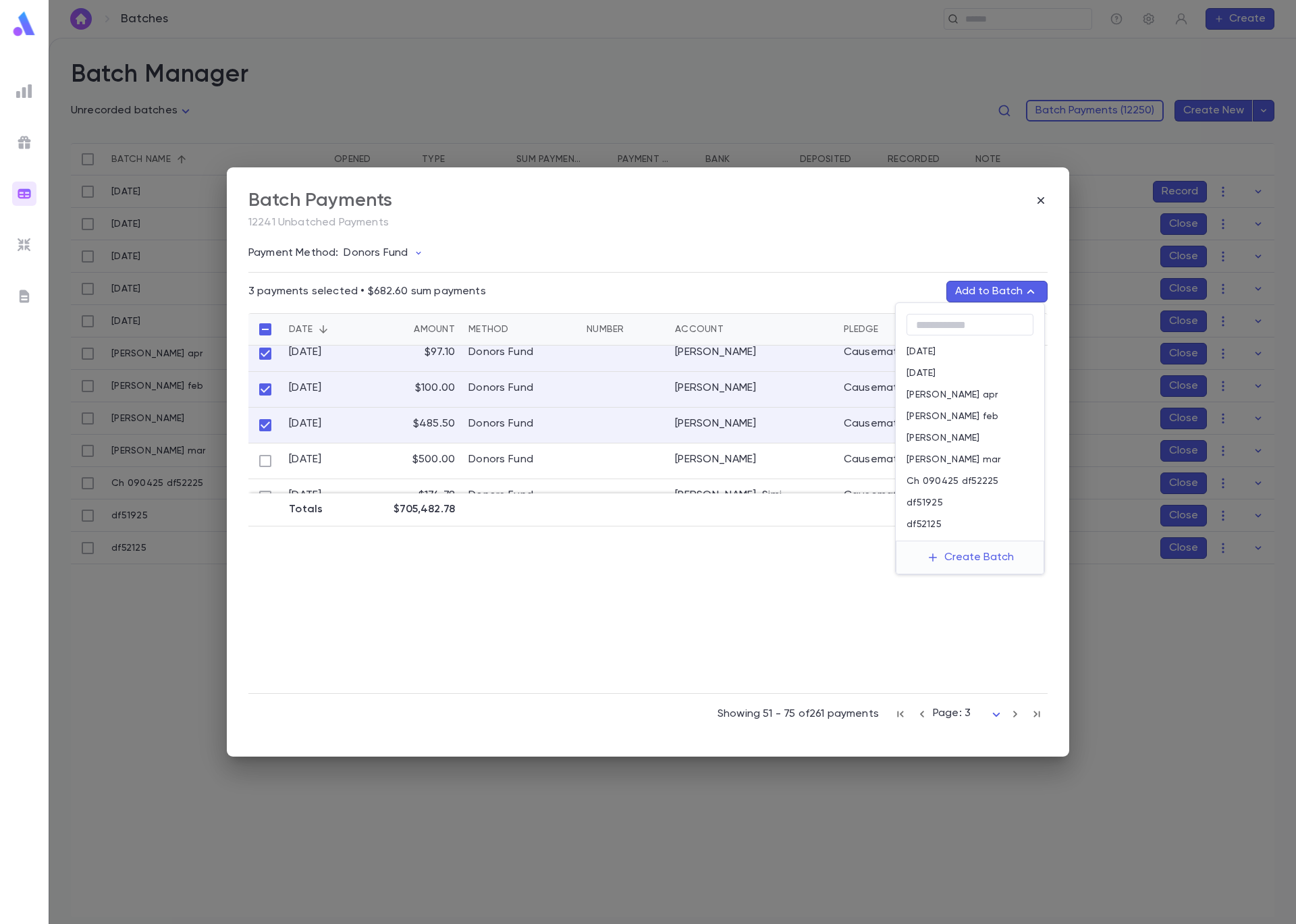
click at [979, 483] on p "Ch 090425 df52225" at bounding box center [952, 481] width 92 height 11
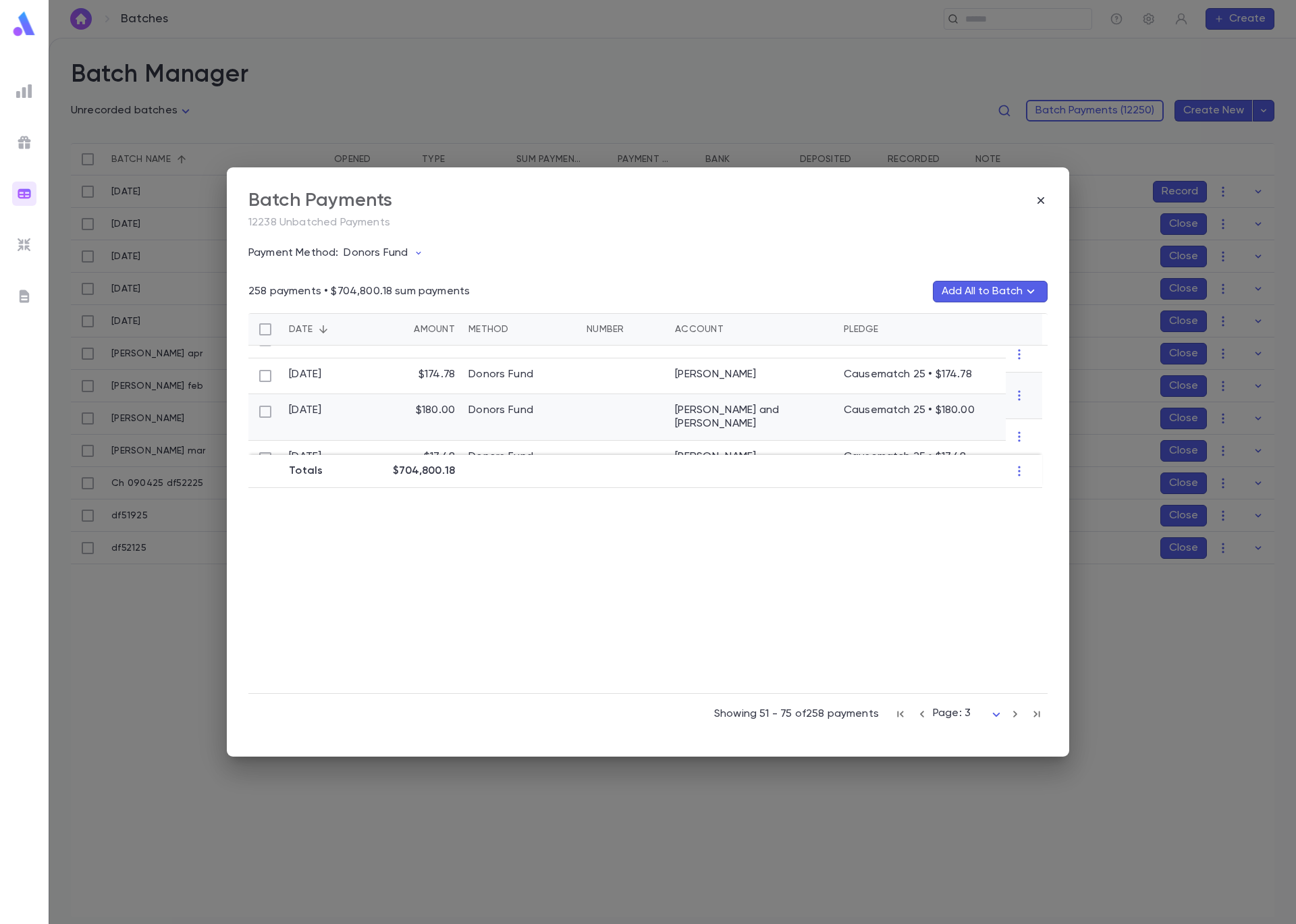
scroll to position [654, 0]
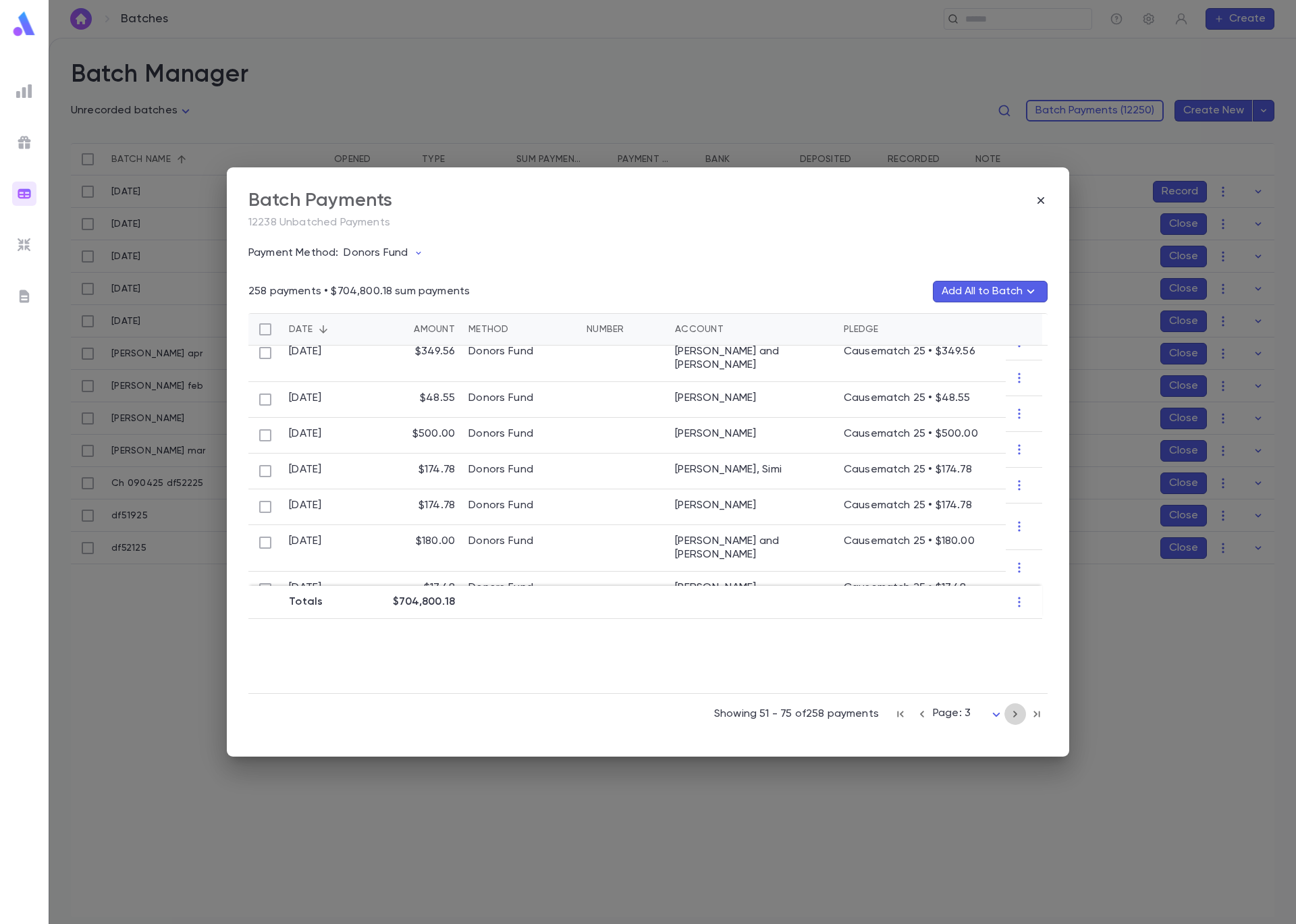
click at [1018, 716] on icon "button" at bounding box center [1015, 714] width 15 height 16
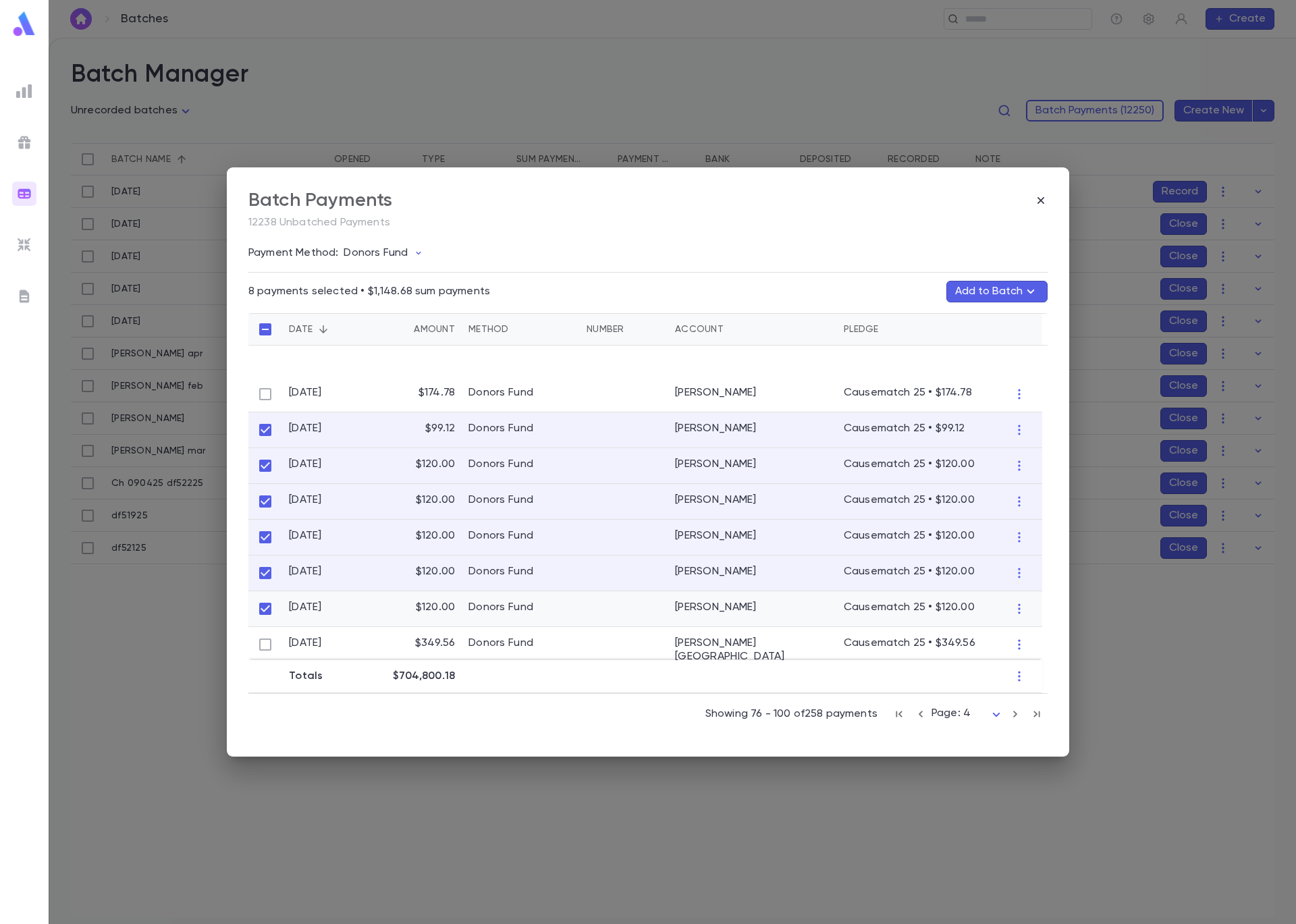
scroll to position [0, 0]
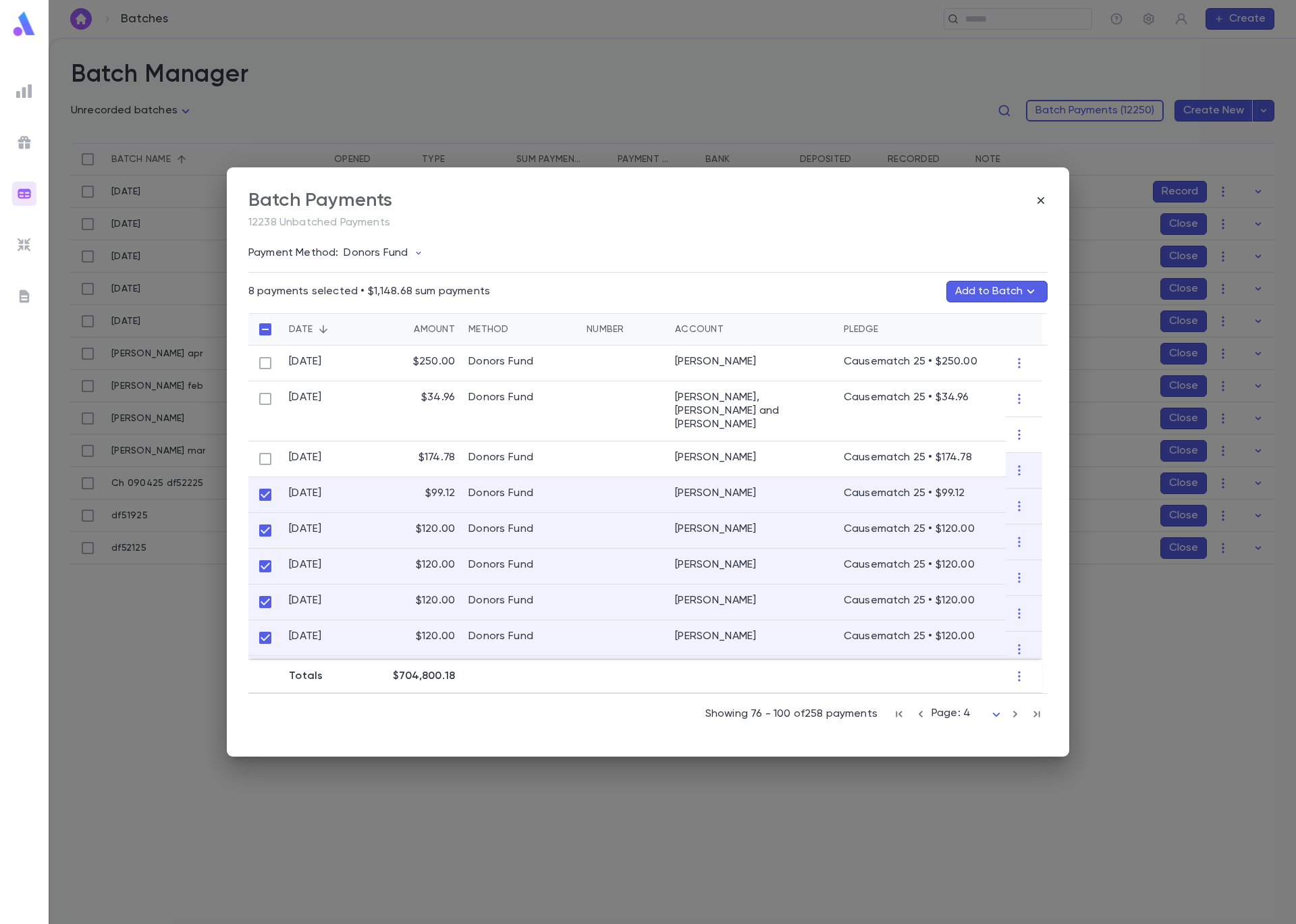
click at [986, 295] on button "Add to Batch" at bounding box center [996, 291] width 102 height 21
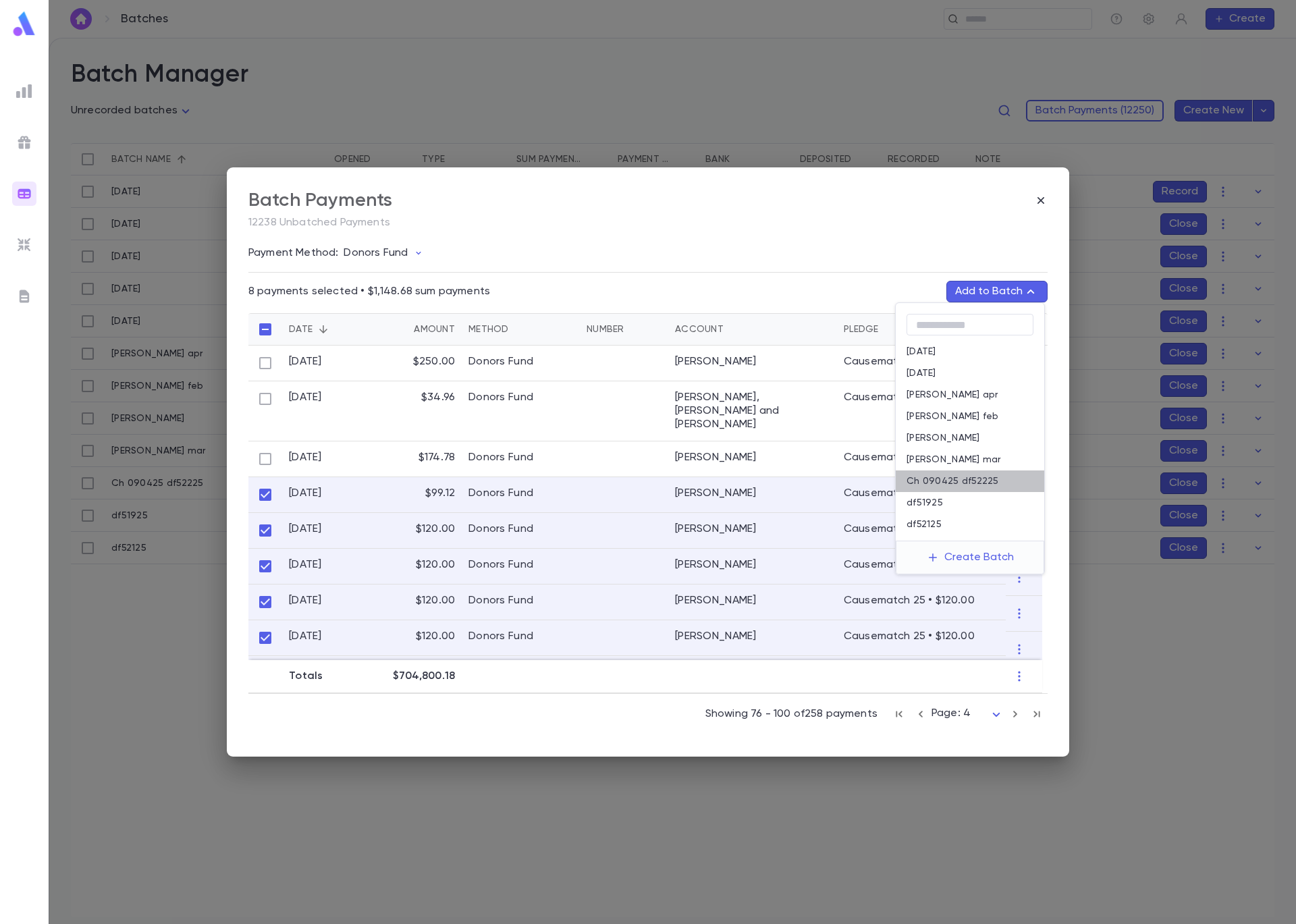
click at [957, 483] on p "Ch 090425 df52225" at bounding box center [952, 481] width 92 height 11
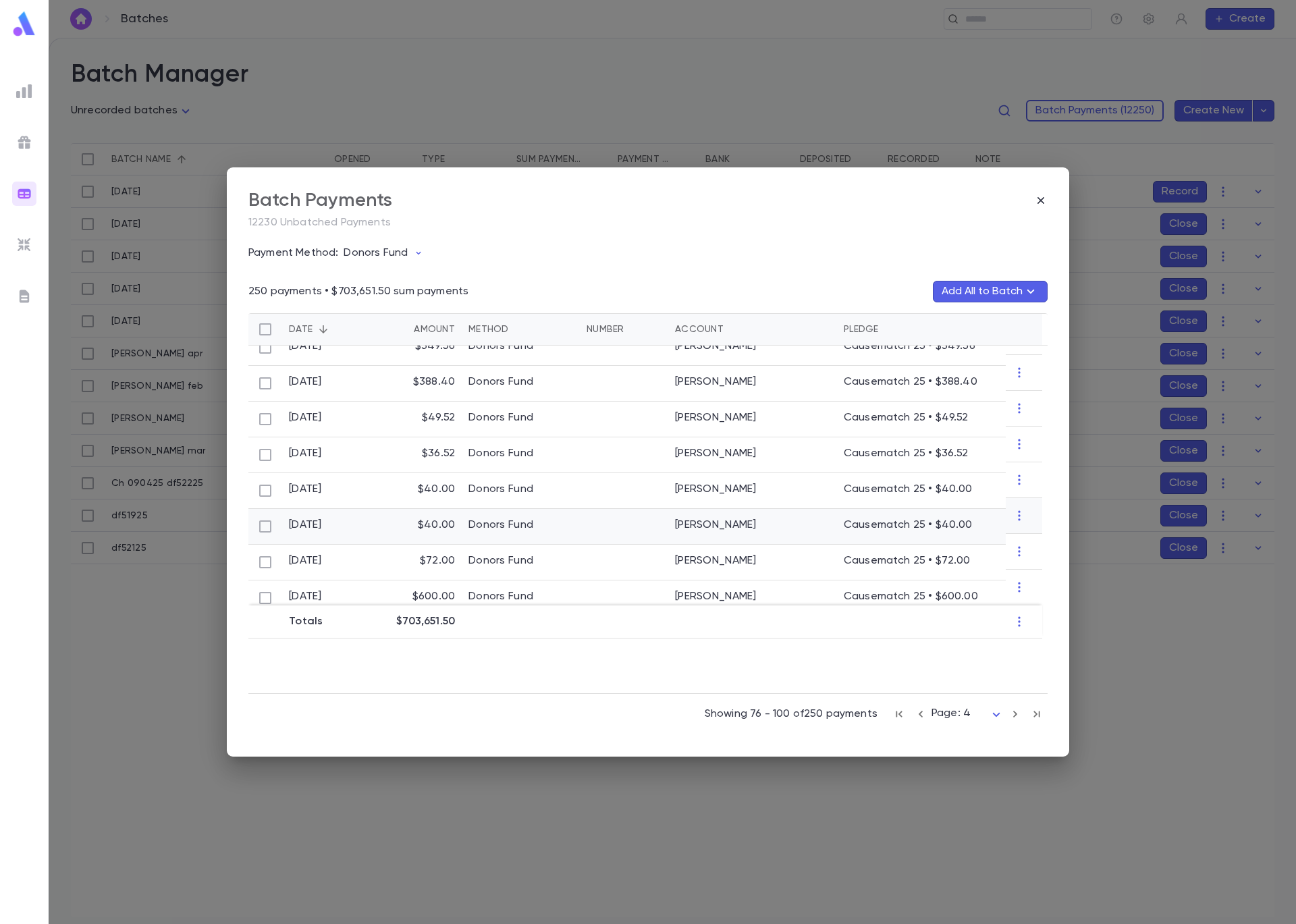
scroll to position [697, 0]
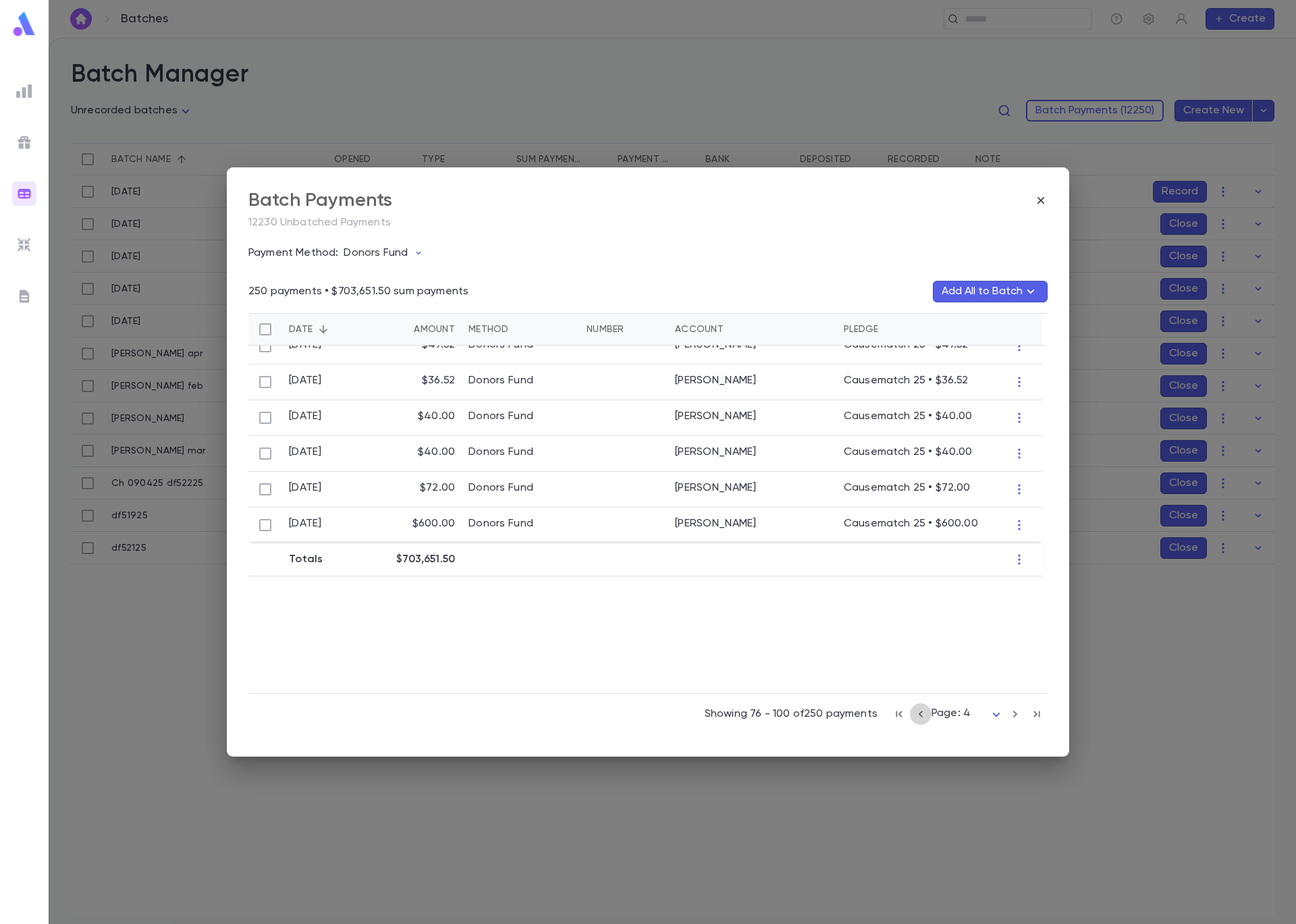
click at [920, 712] on icon "button" at bounding box center [920, 714] width 15 height 16
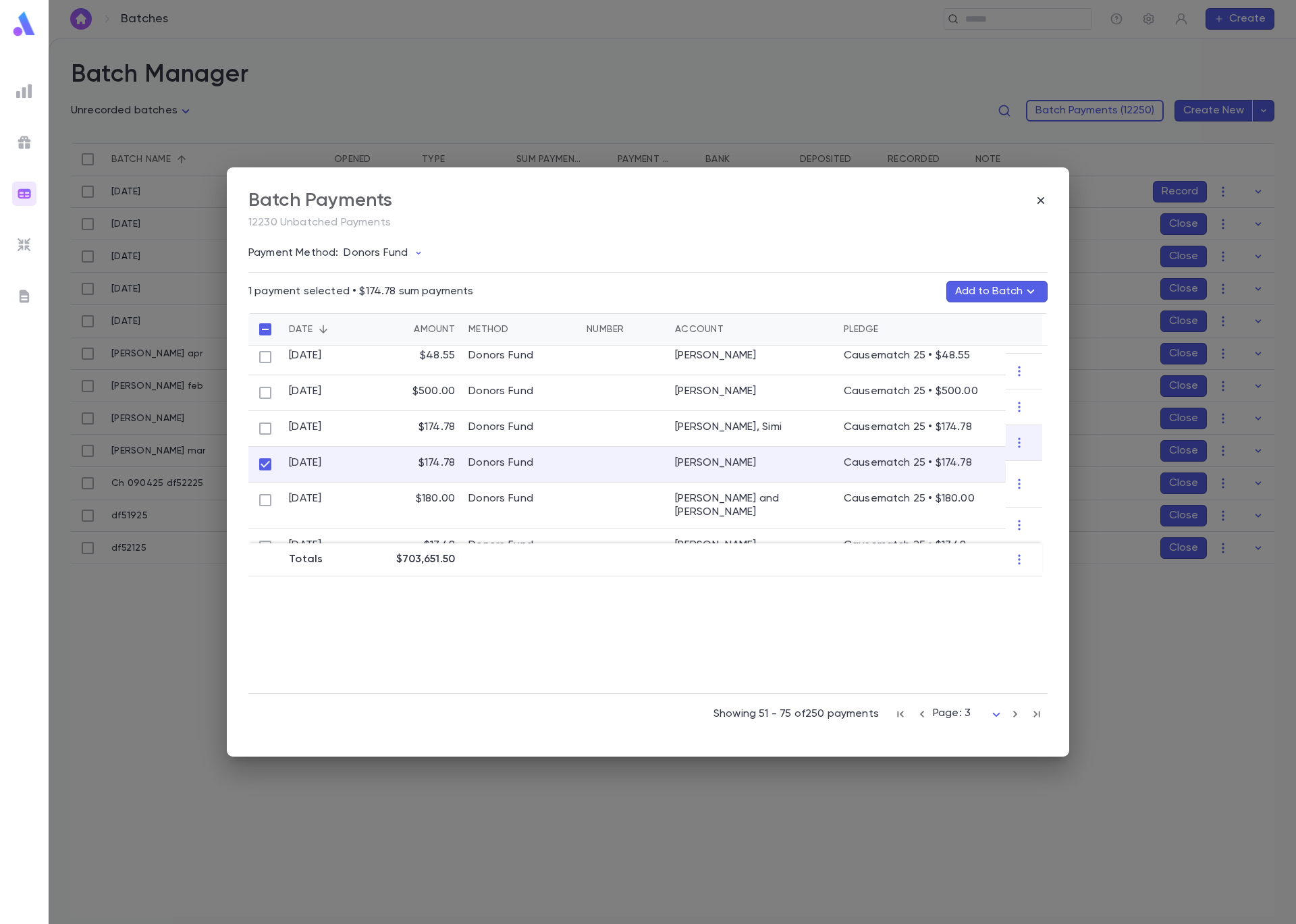
scroll to position [721, 0]
click at [997, 293] on button "Add to Batch" at bounding box center [996, 291] width 102 height 21
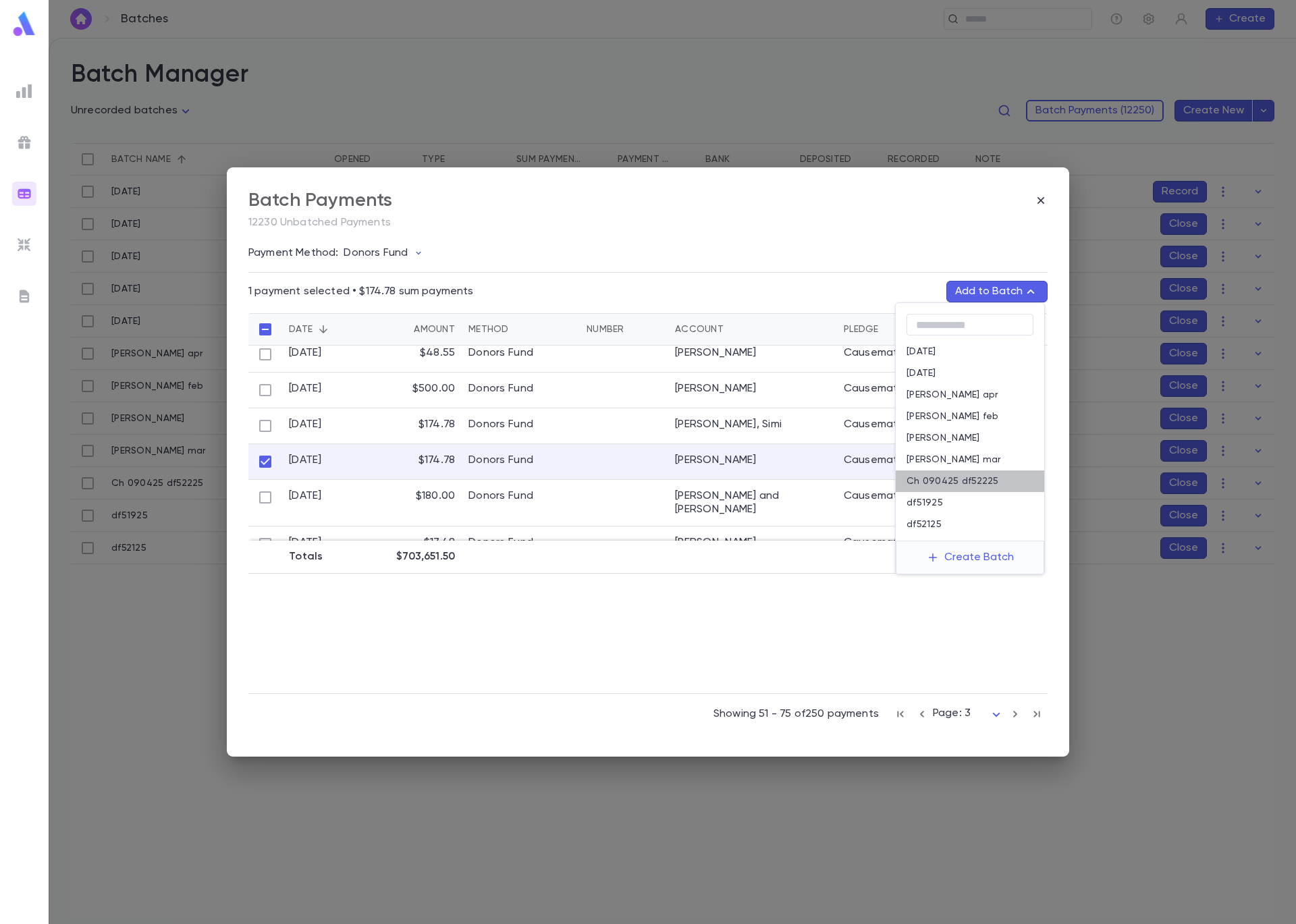
click at [1003, 483] on div "Ch 090425 df52225" at bounding box center [969, 481] width 148 height 21
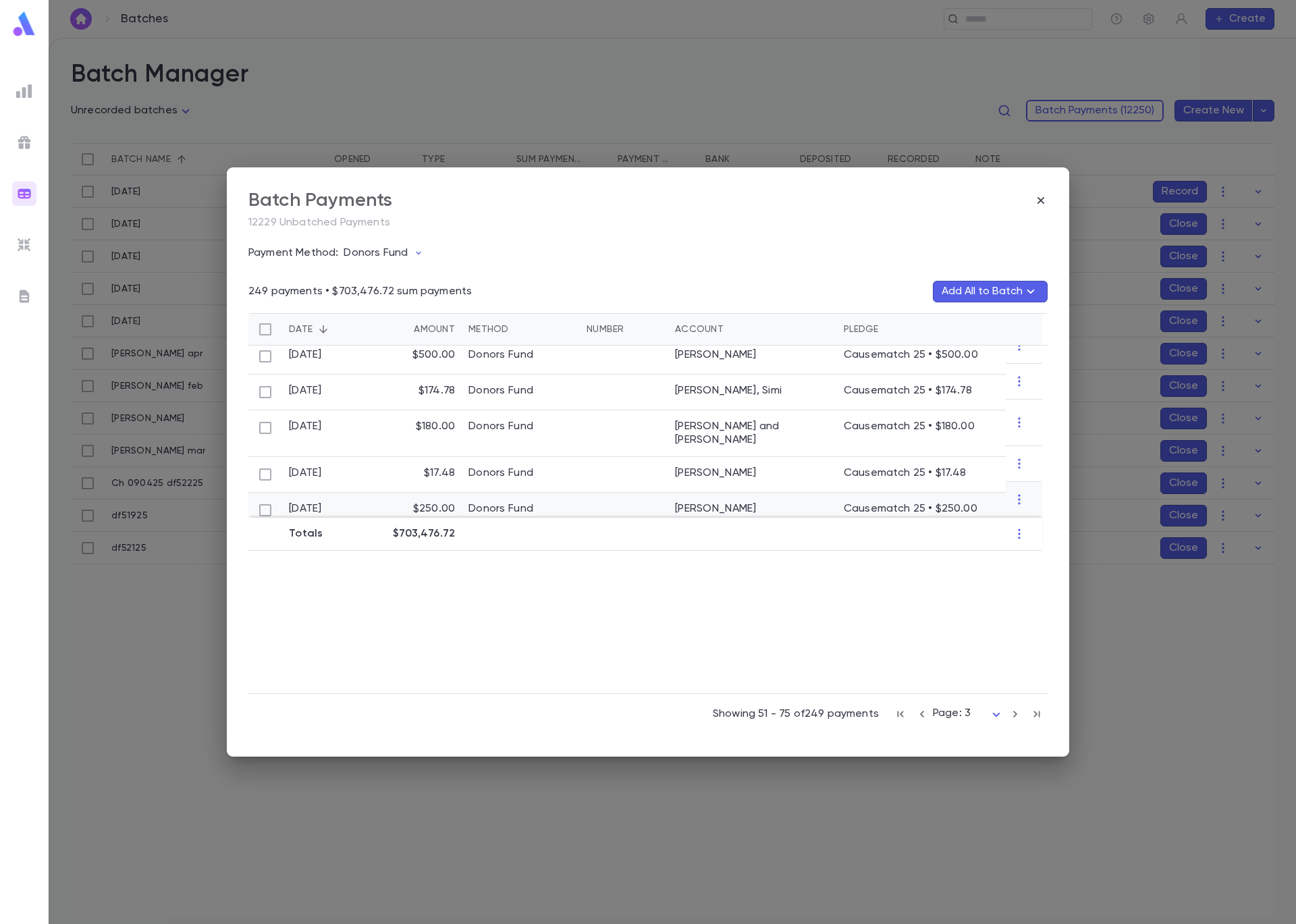
scroll to position [724, 0]
click at [1018, 717] on icon "button" at bounding box center [1015, 714] width 15 height 16
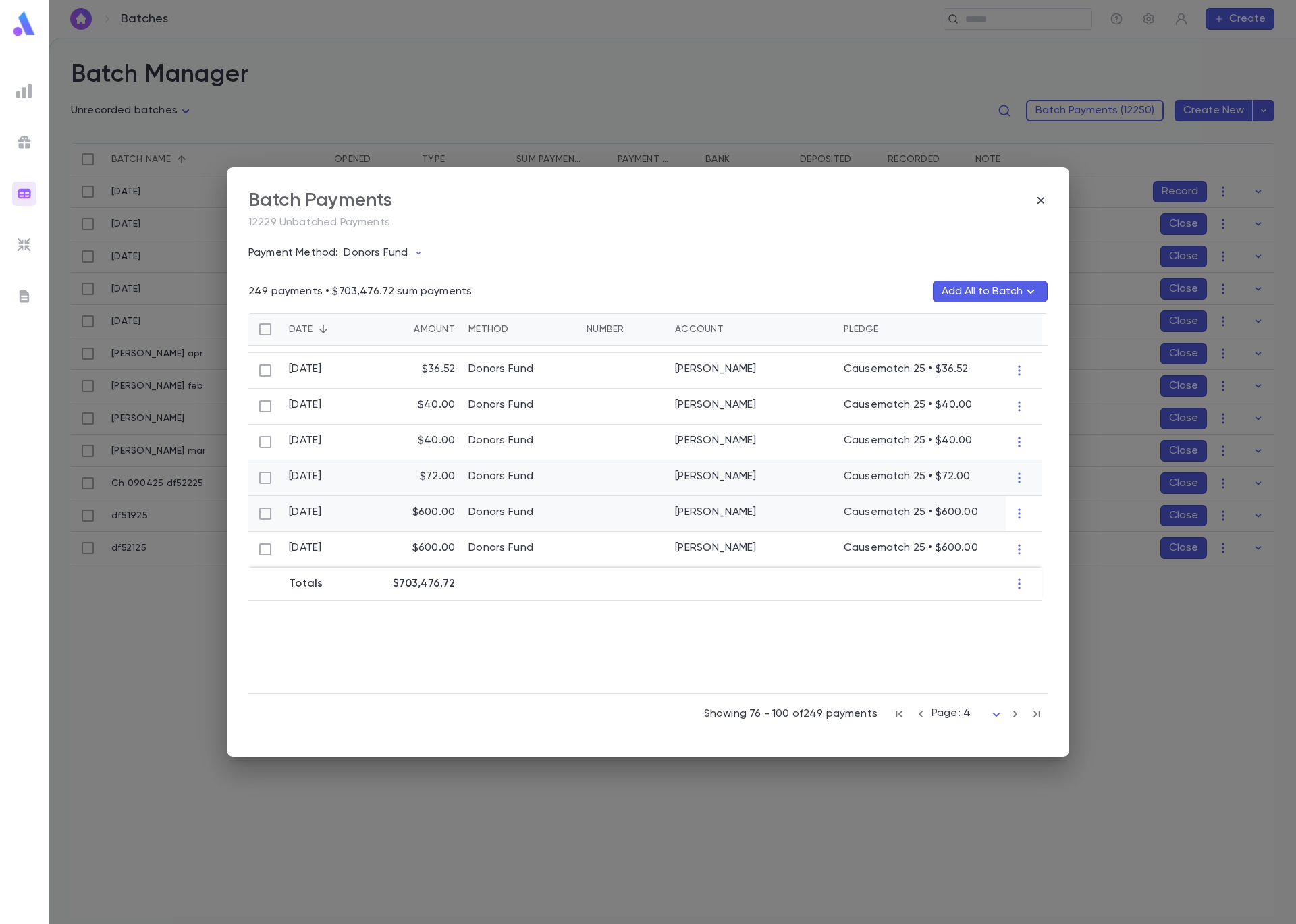
scroll to position [675, 0]
click at [1014, 714] on icon "button" at bounding box center [1015, 714] width 15 height 16
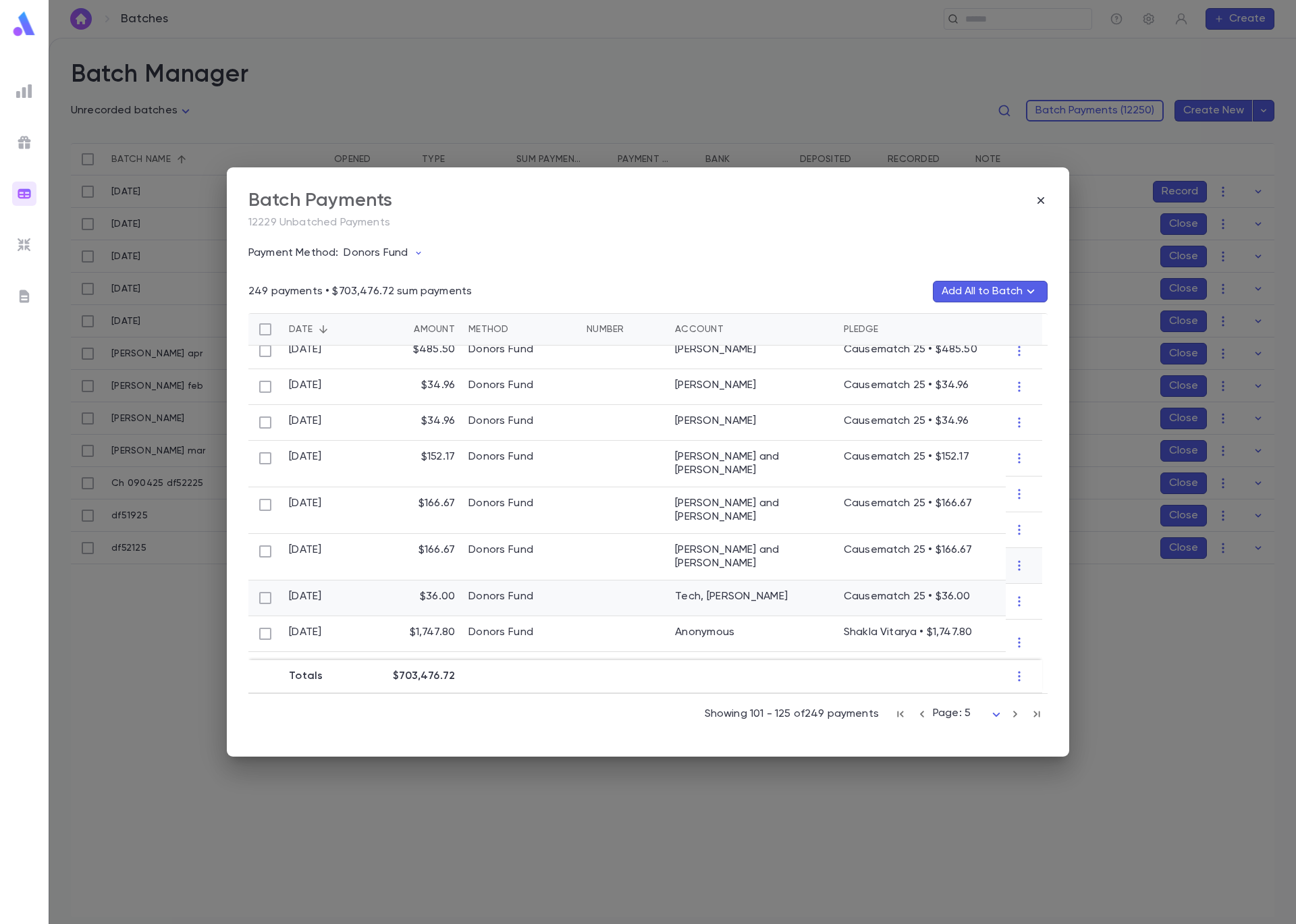
scroll to position [0, 0]
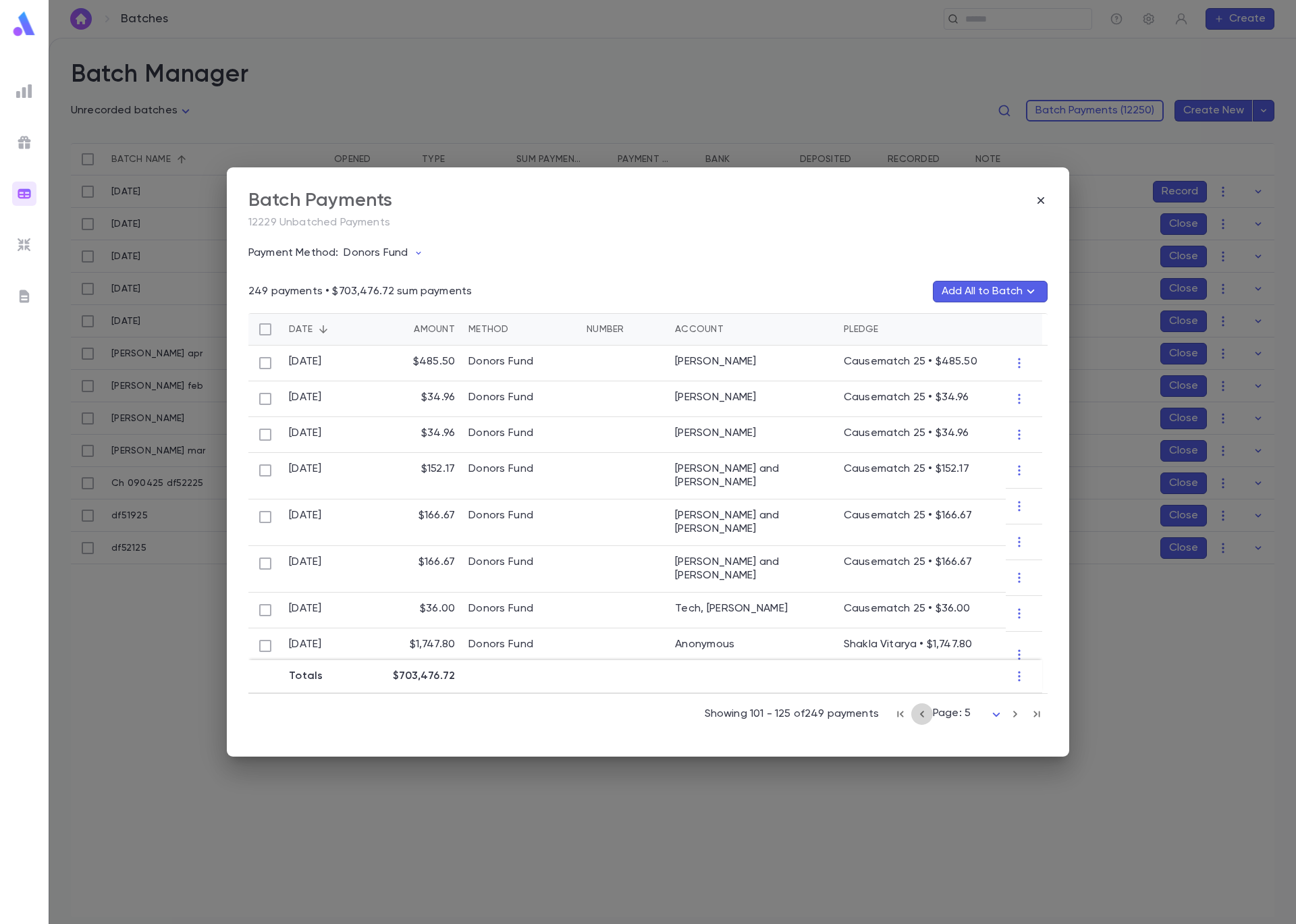
click at [925, 718] on icon "button" at bounding box center [922, 714] width 15 height 16
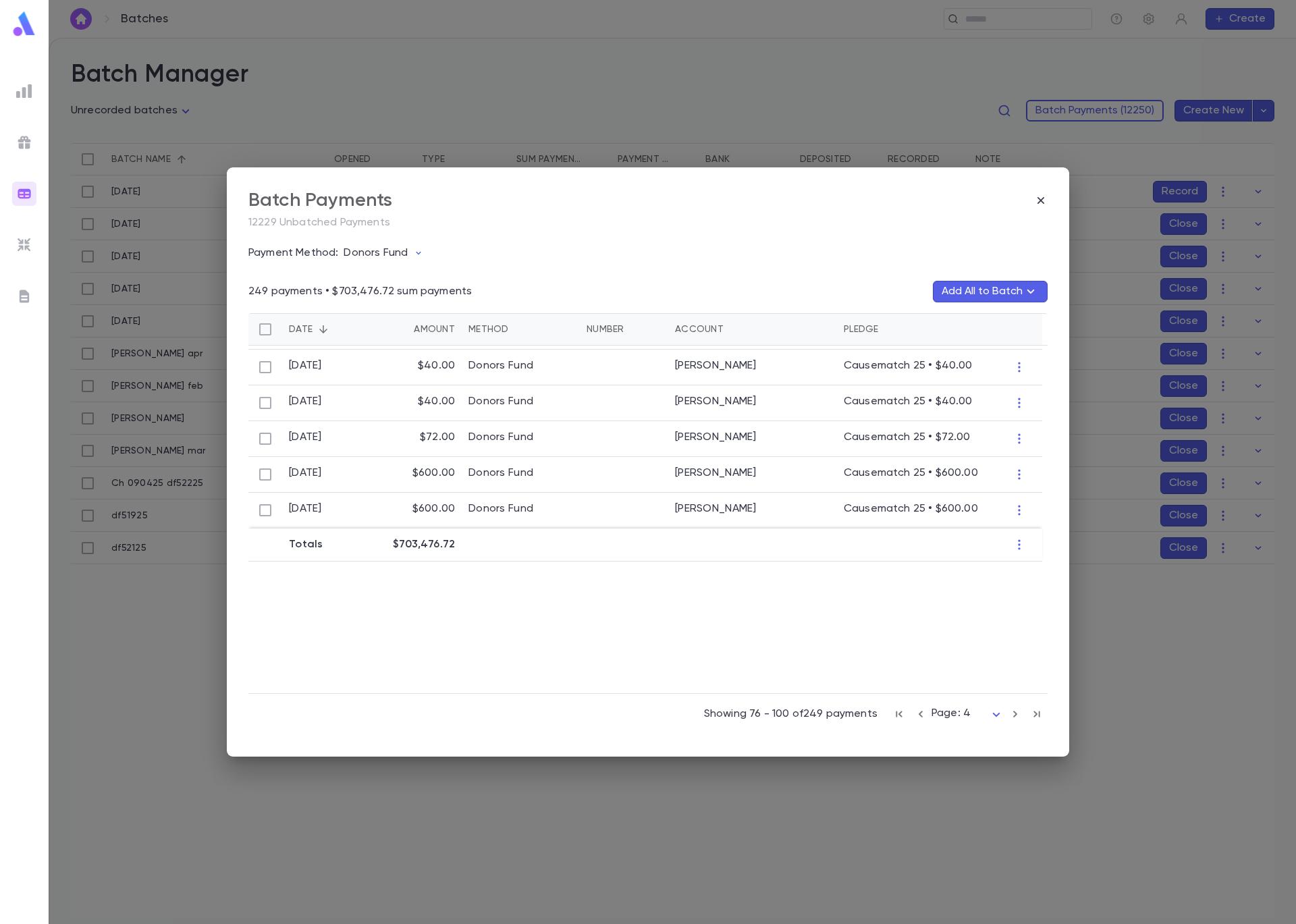
scroll to position [723, 0]
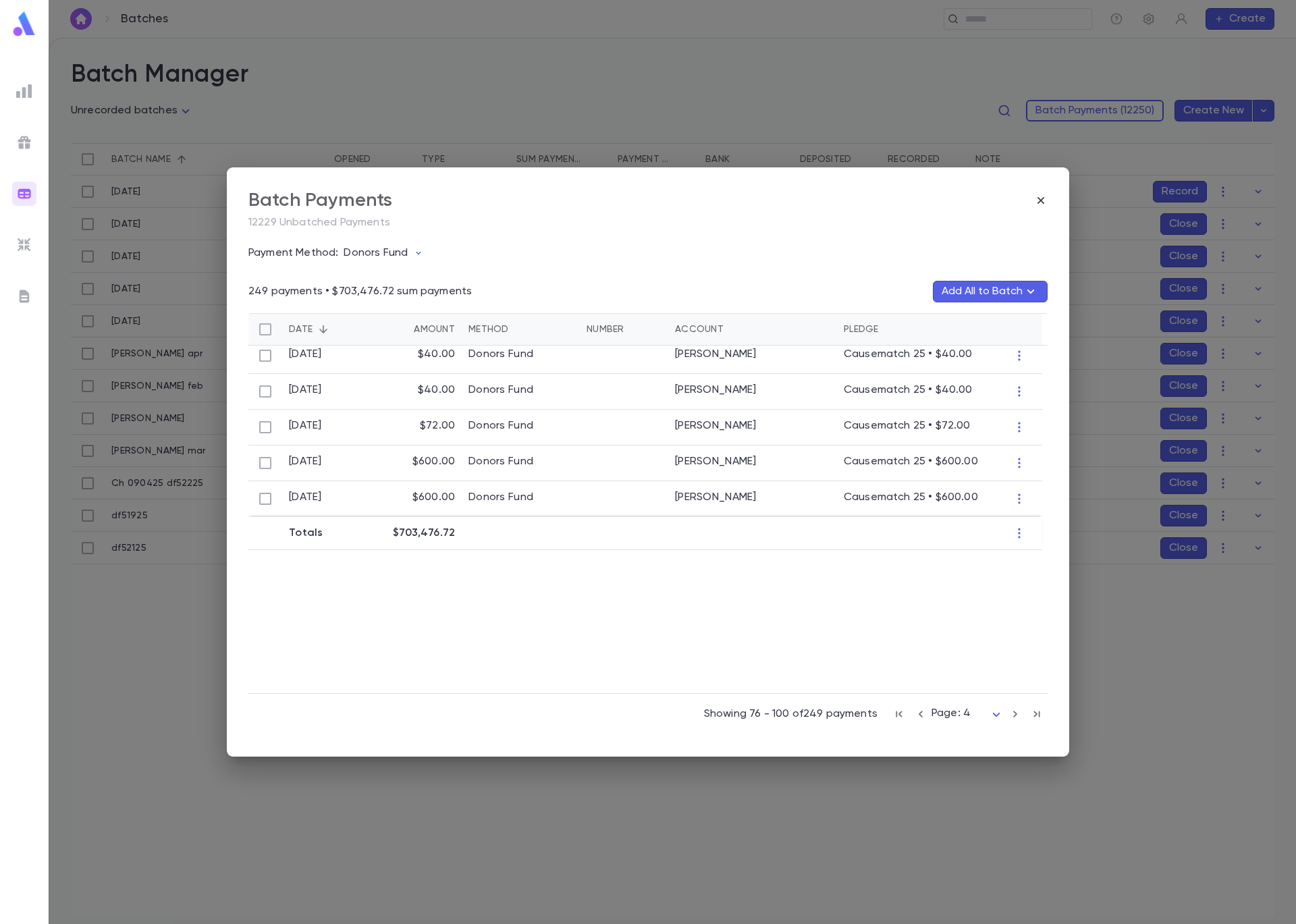
click at [921, 715] on icon "button" at bounding box center [920, 714] width 15 height 16
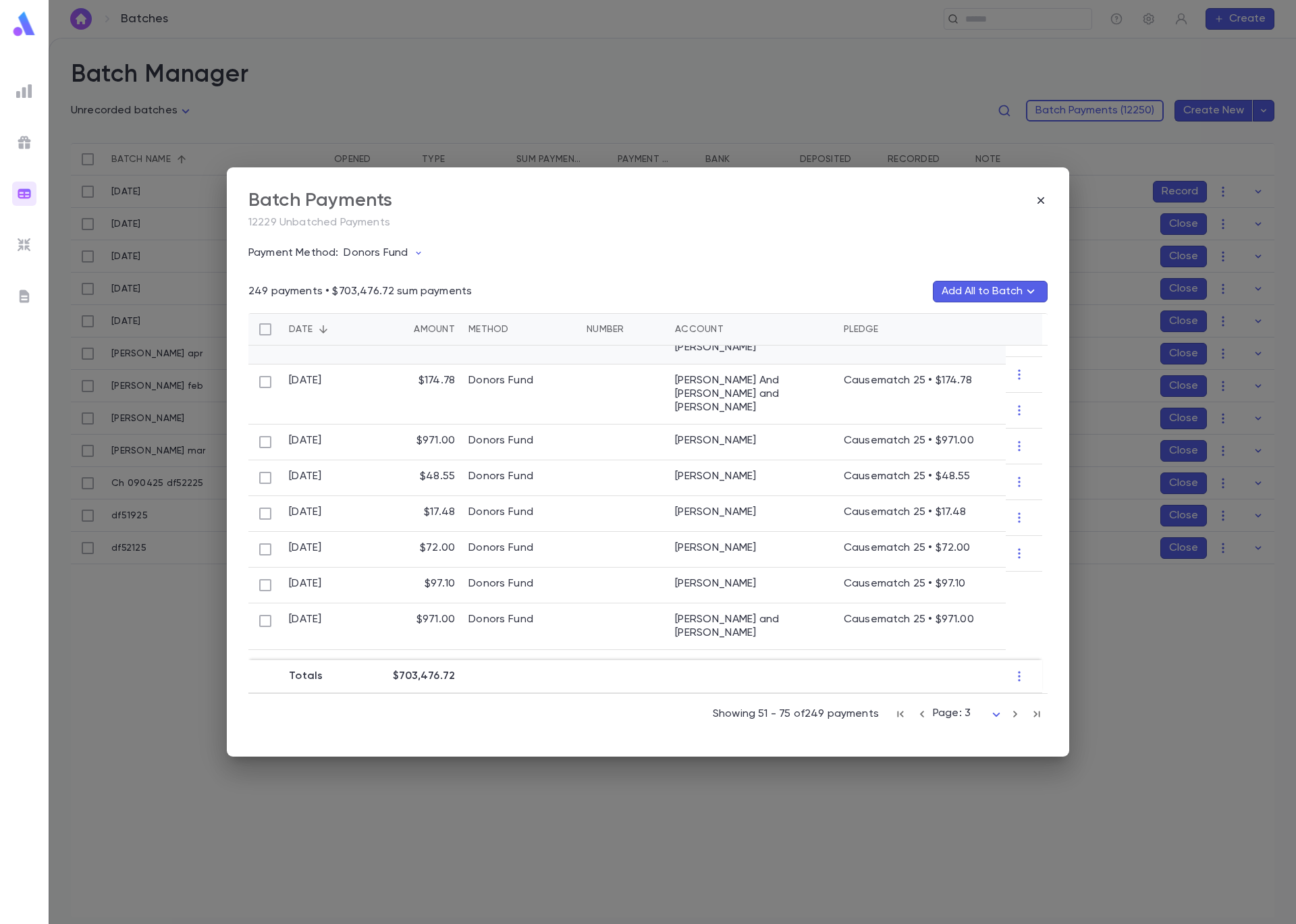
scroll to position [0, 0]
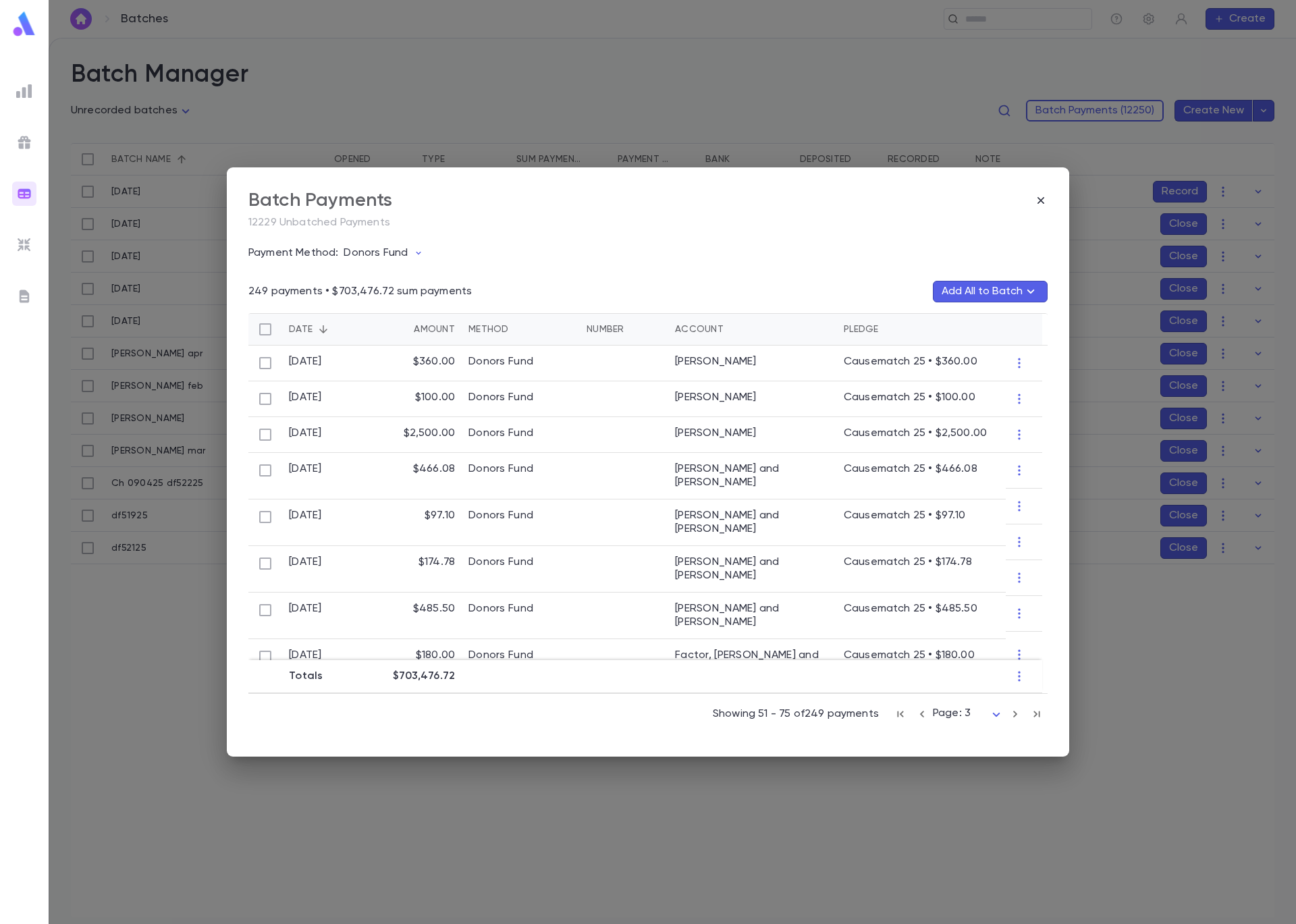
click at [925, 716] on icon "button" at bounding box center [922, 714] width 15 height 16
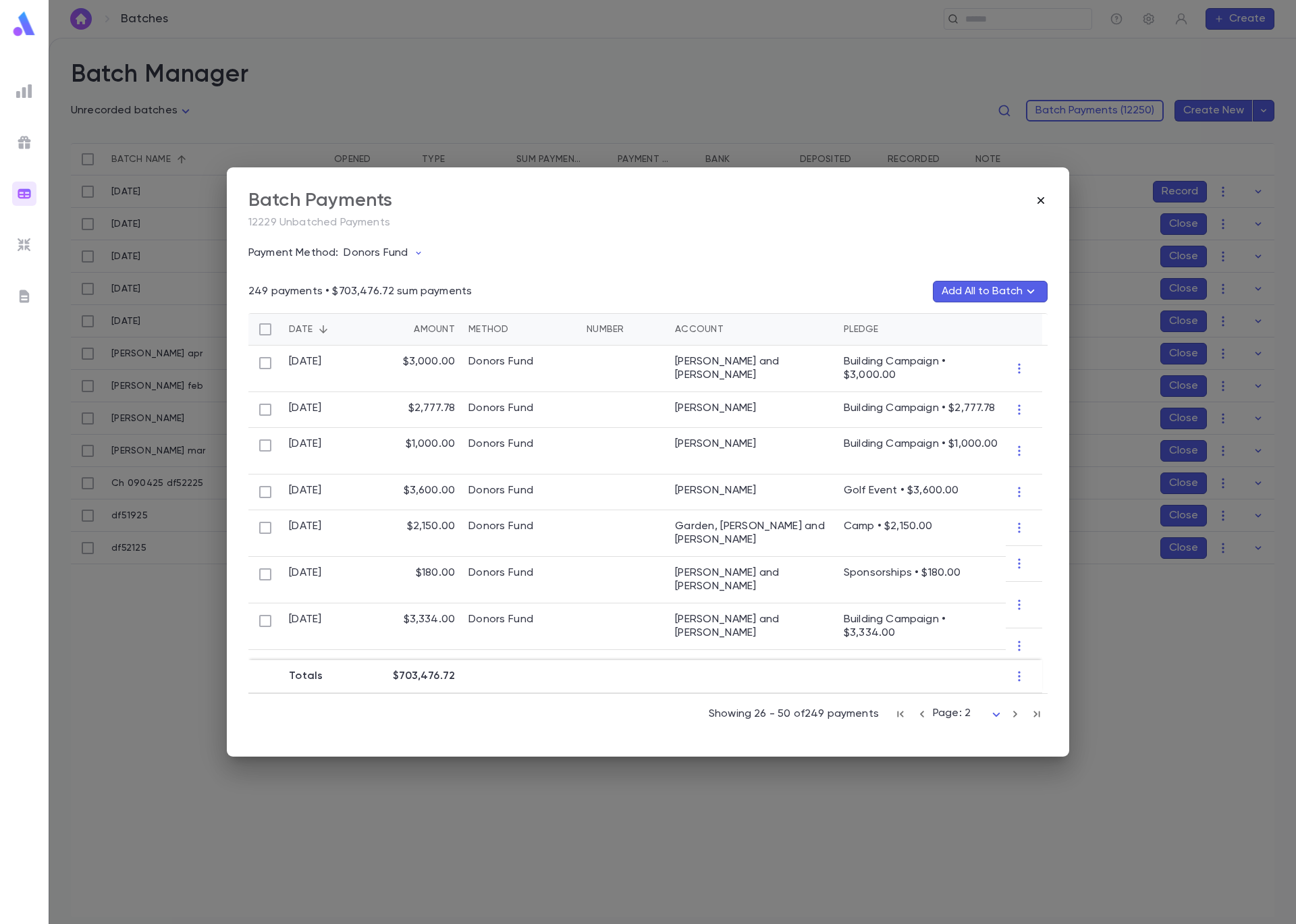
click at [1040, 201] on icon "button" at bounding box center [1041, 201] width 7 height 7
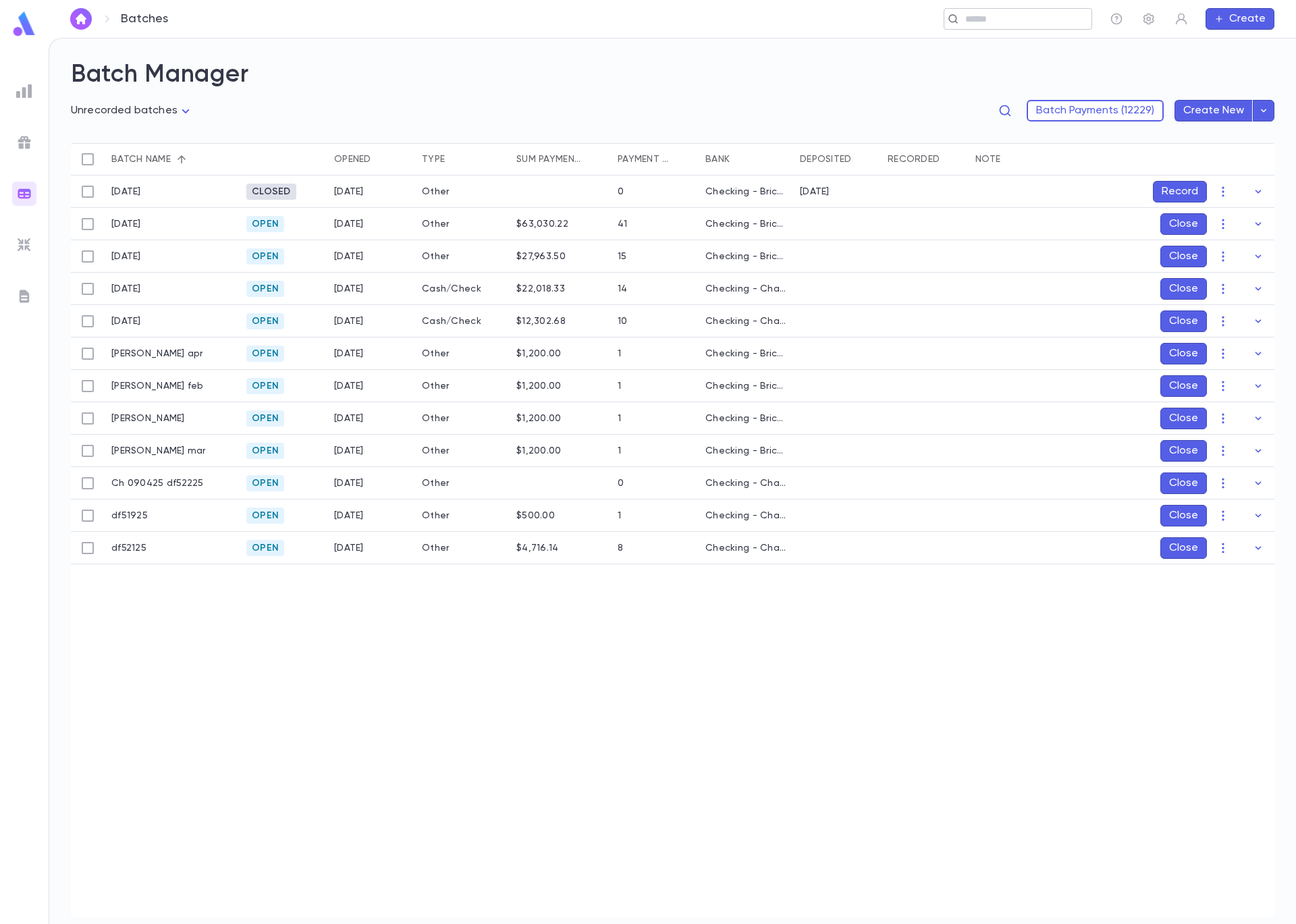
click at [1018, 18] on input "text" at bounding box center [1013, 19] width 104 height 13
type input "*"
type input "*****"
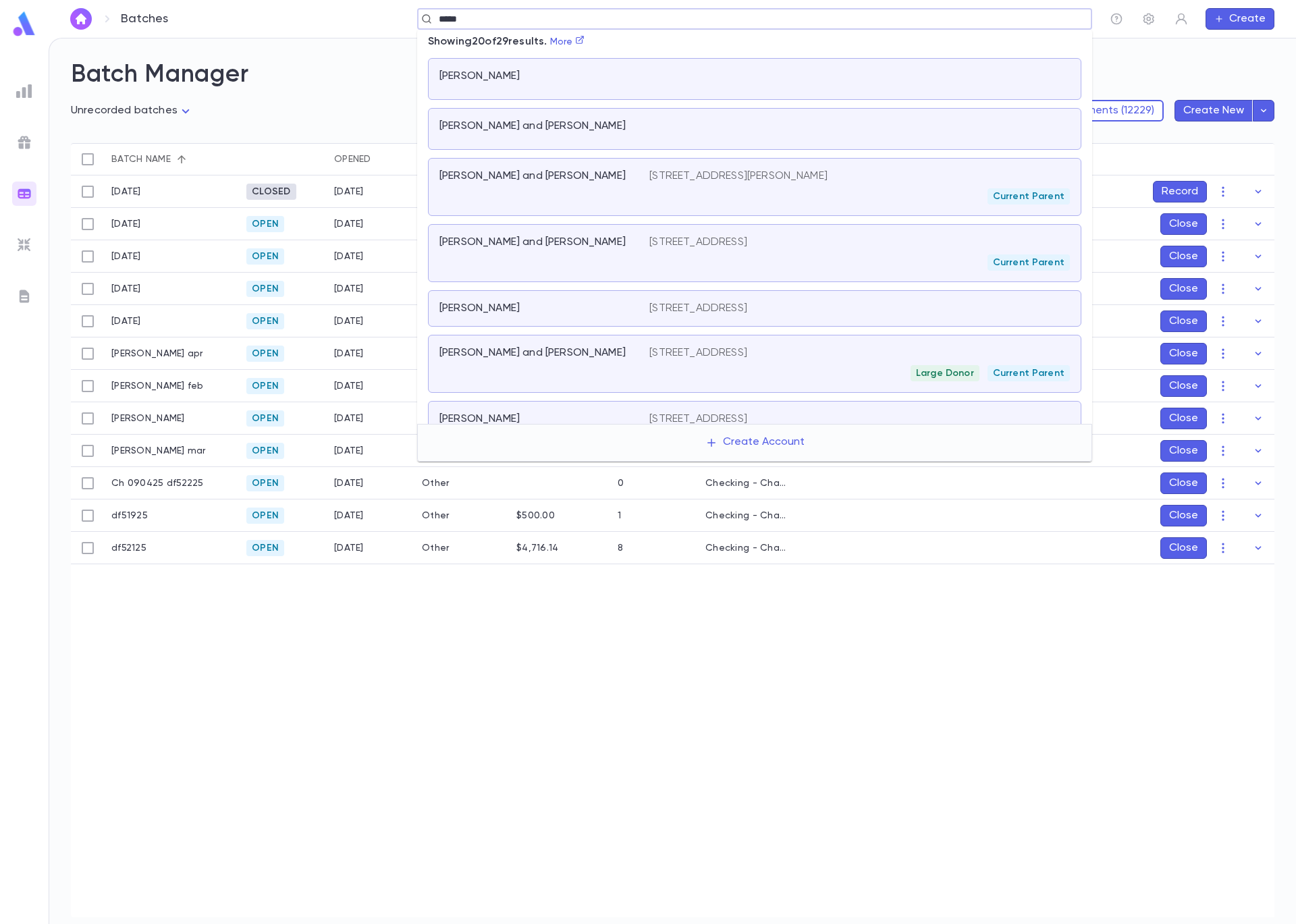
click at [524, 78] on div "[PERSON_NAME]" at bounding box center [536, 76] width 194 height 13
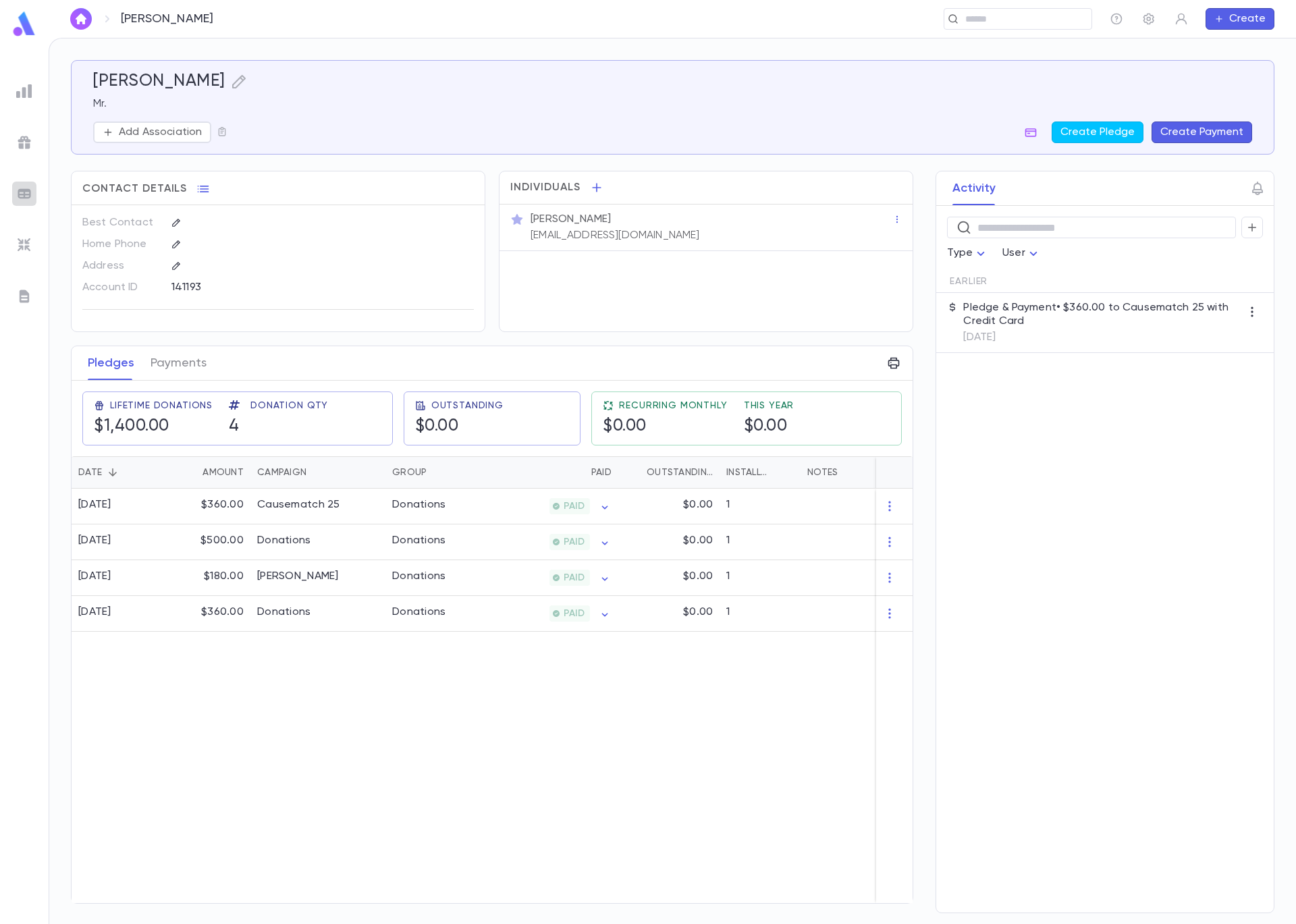
click at [31, 197] on img at bounding box center [24, 193] width 16 height 16
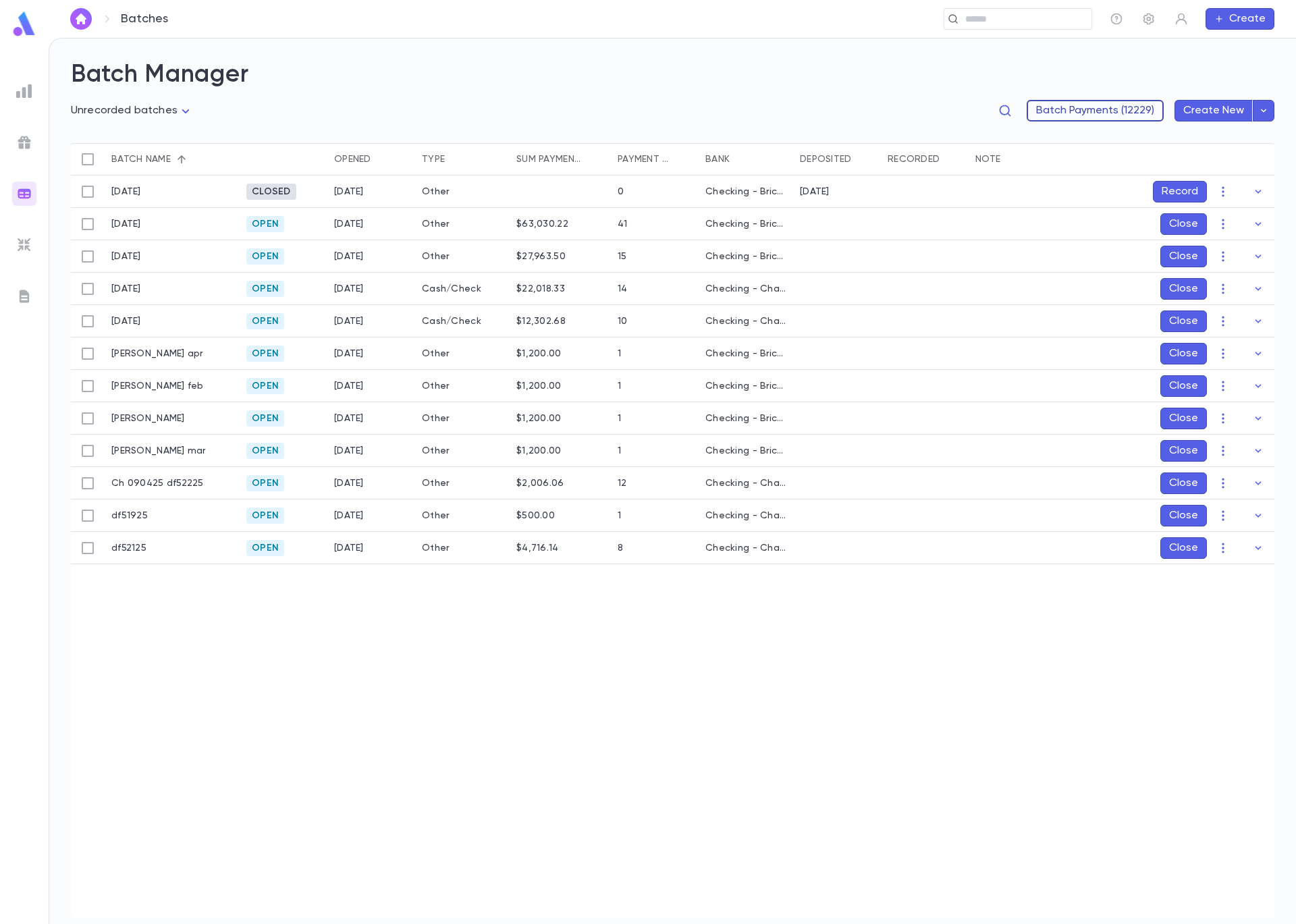
click at [1111, 112] on button "Batch Payments (12229)" at bounding box center [1095, 111] width 137 height 21
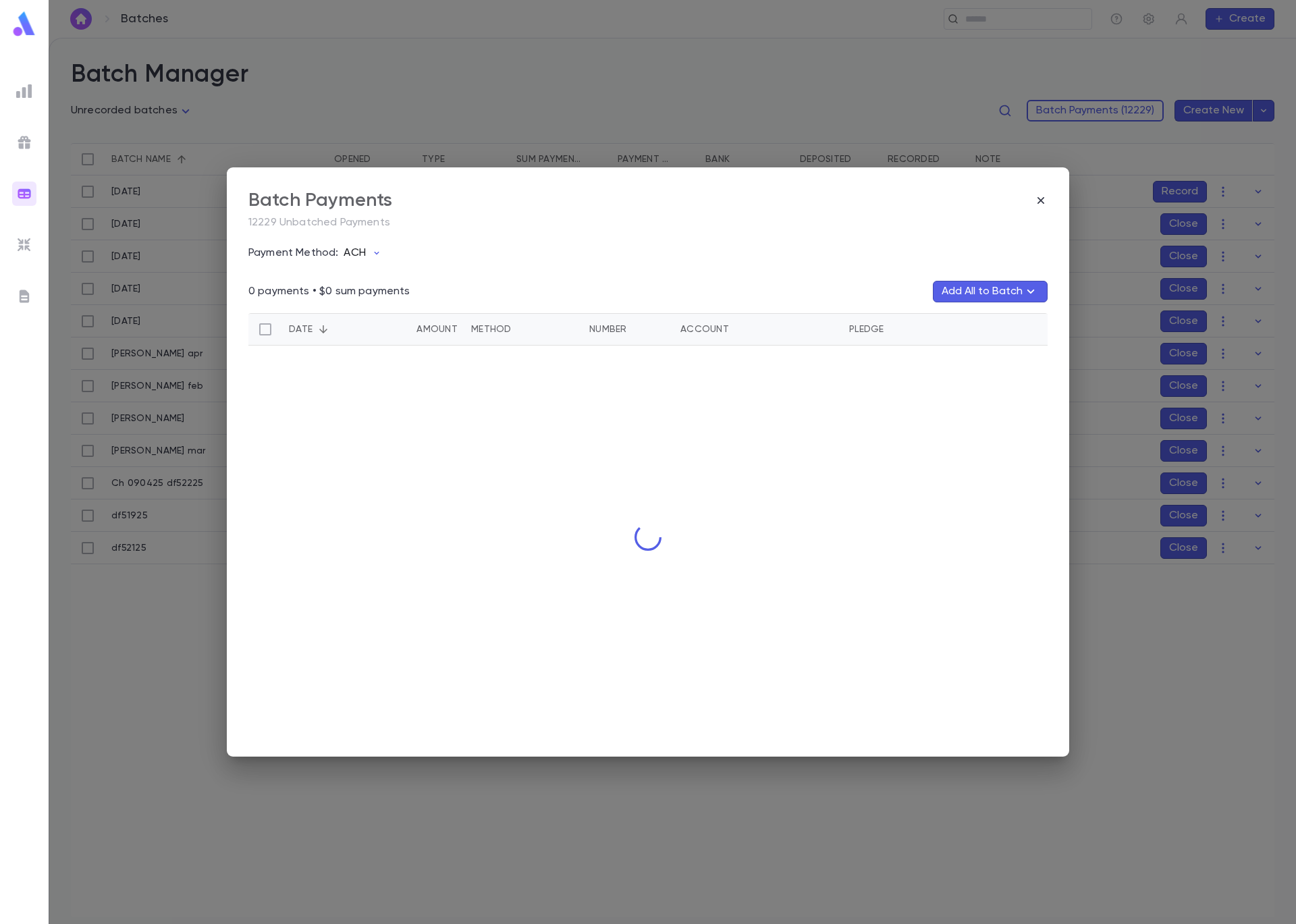
click at [370, 253] on button "ACH" at bounding box center [365, 253] width 54 height 26
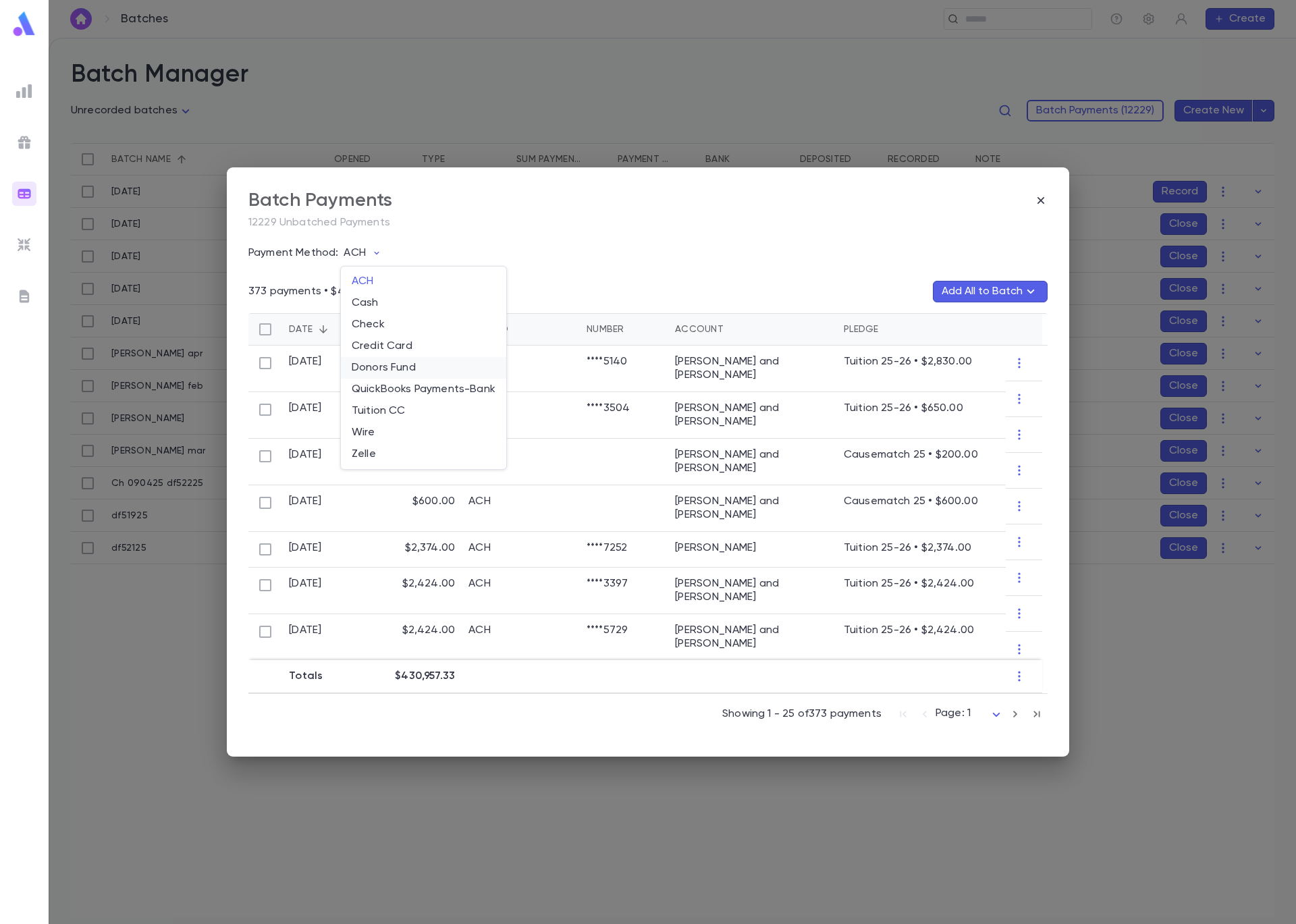
click at [401, 374] on li "Donors Fund" at bounding box center [423, 368] width 165 height 21
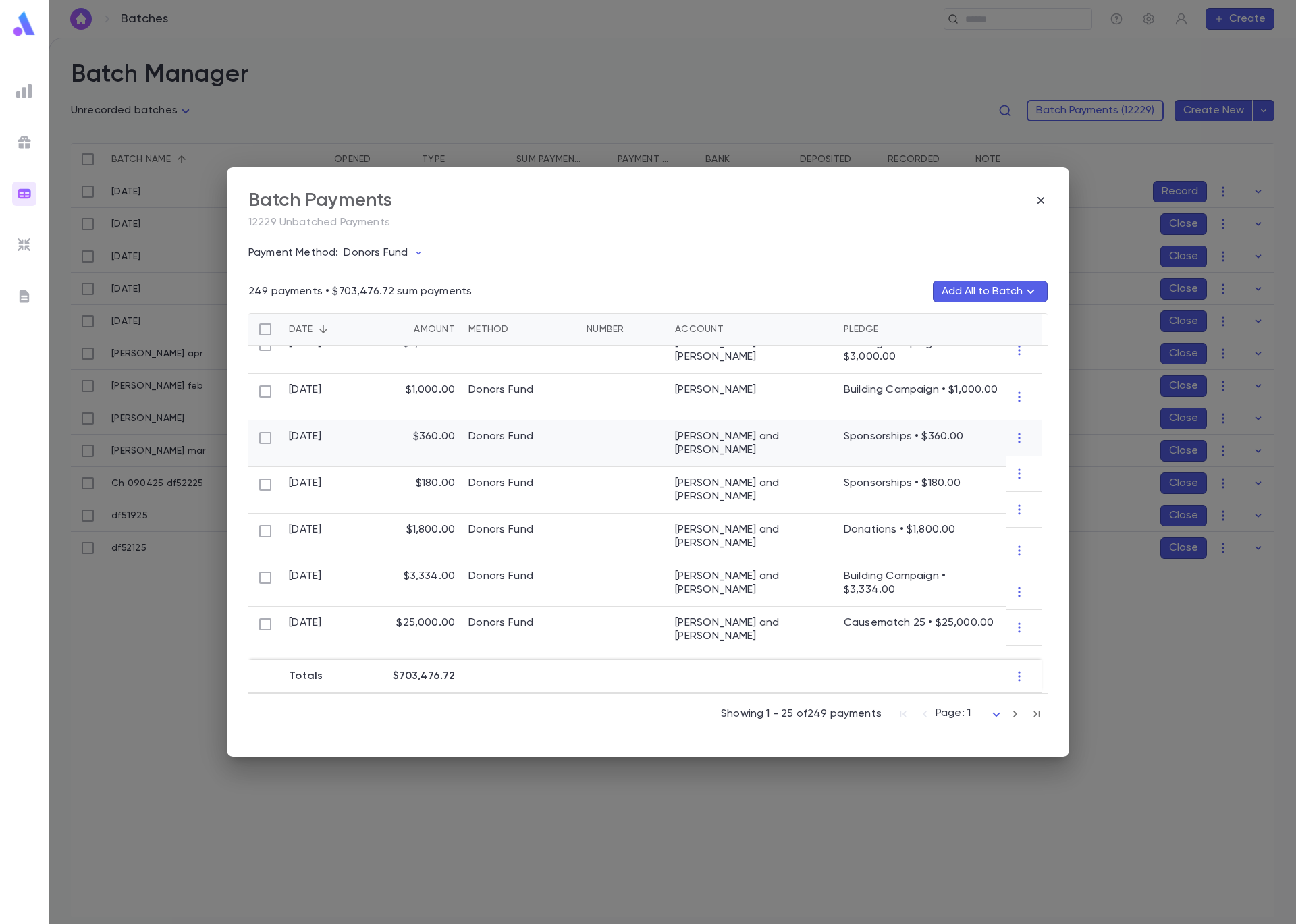
scroll to position [712, 0]
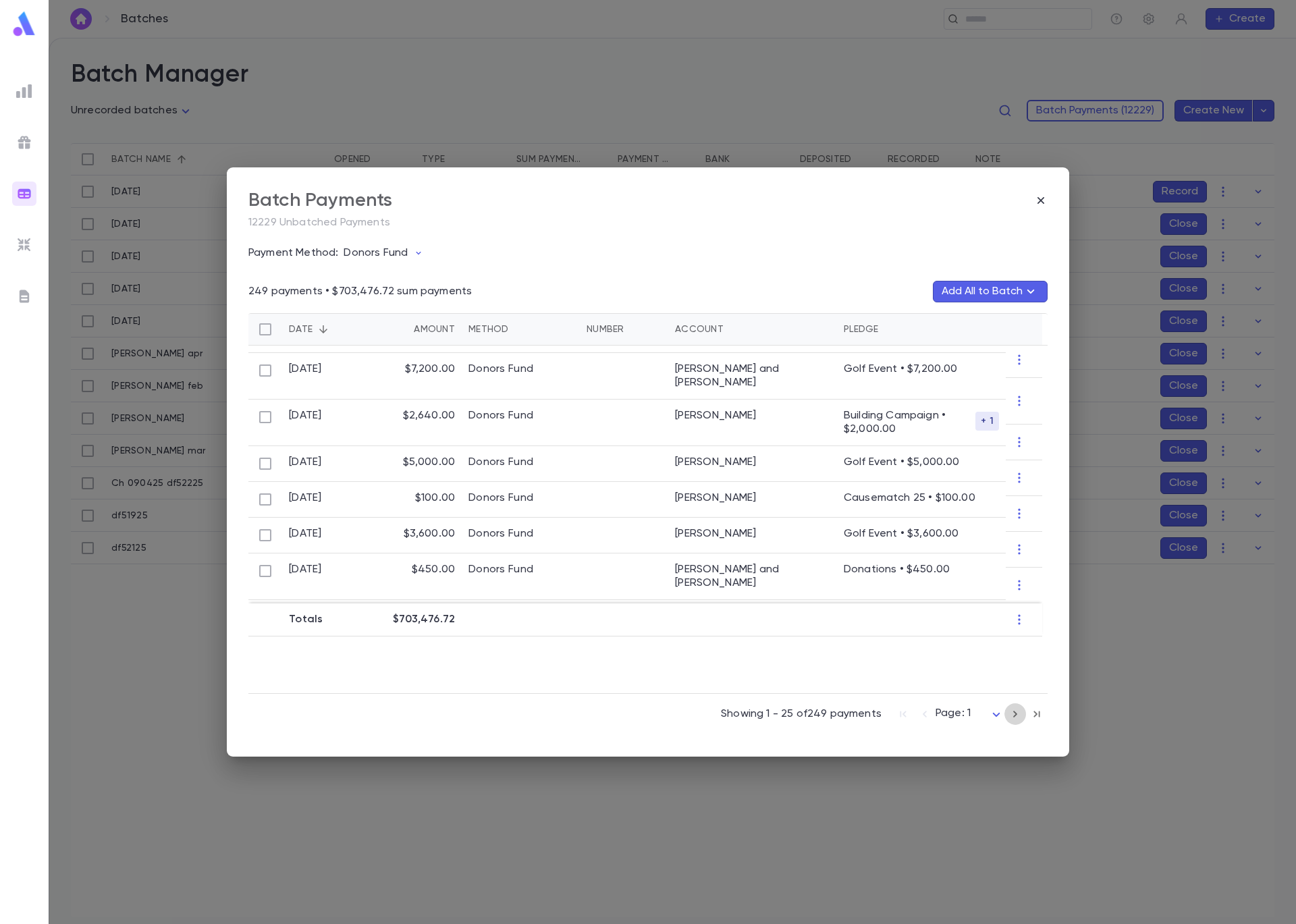
click at [1016, 714] on icon "button" at bounding box center [1015, 714] width 15 height 16
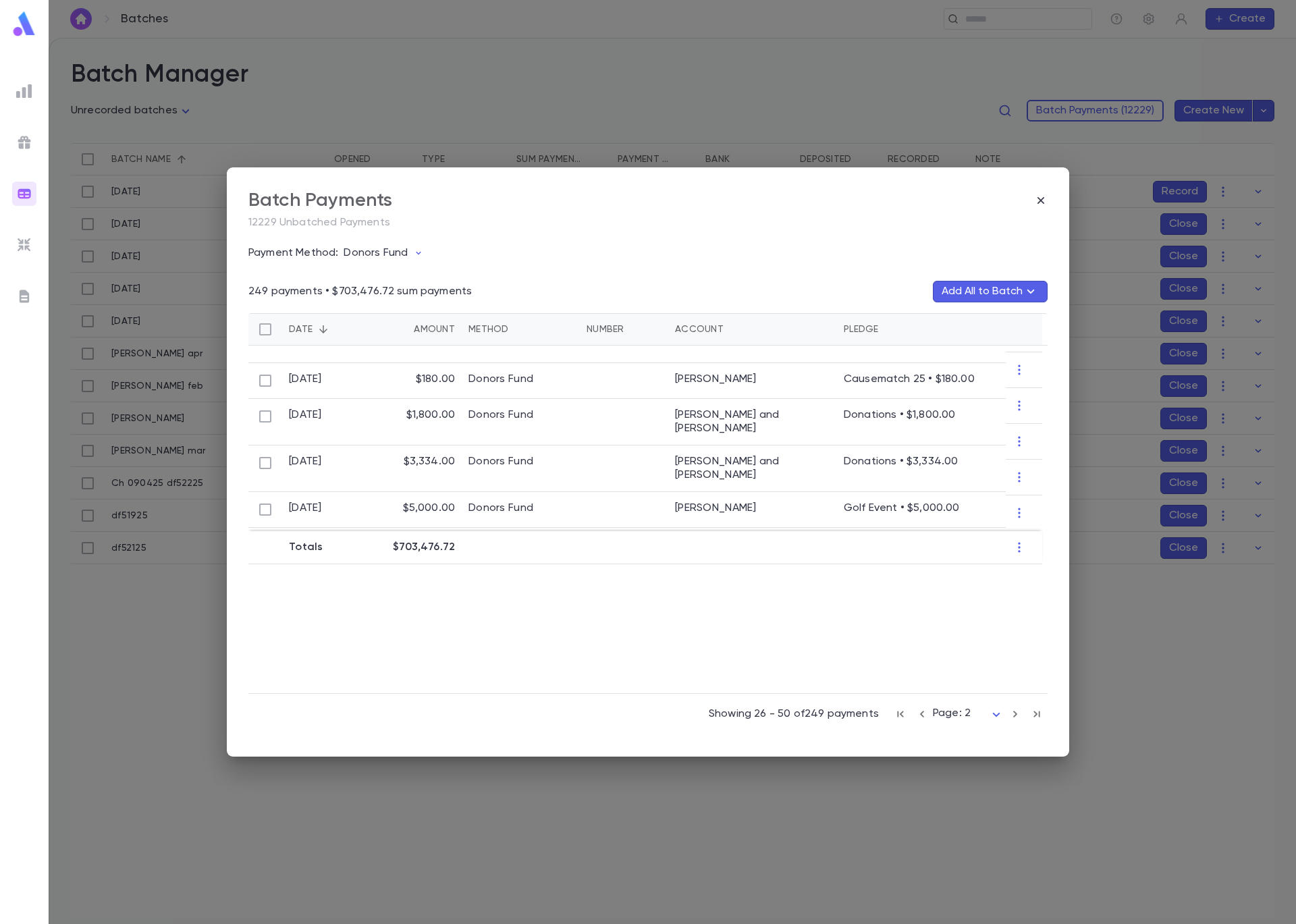
scroll to position [764, 0]
click at [1019, 712] on icon "button" at bounding box center [1015, 714] width 15 height 16
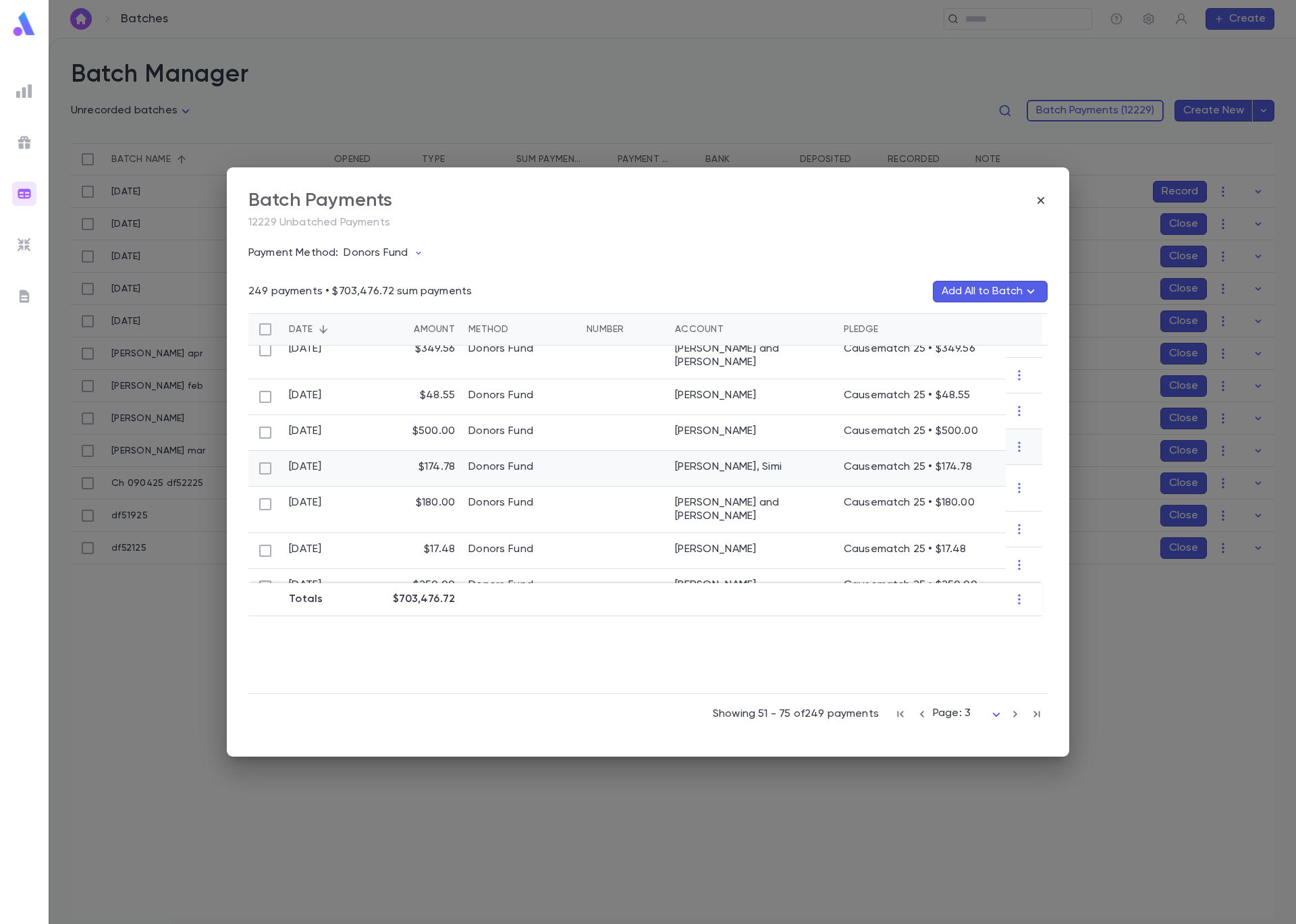
scroll to position [705, 0]
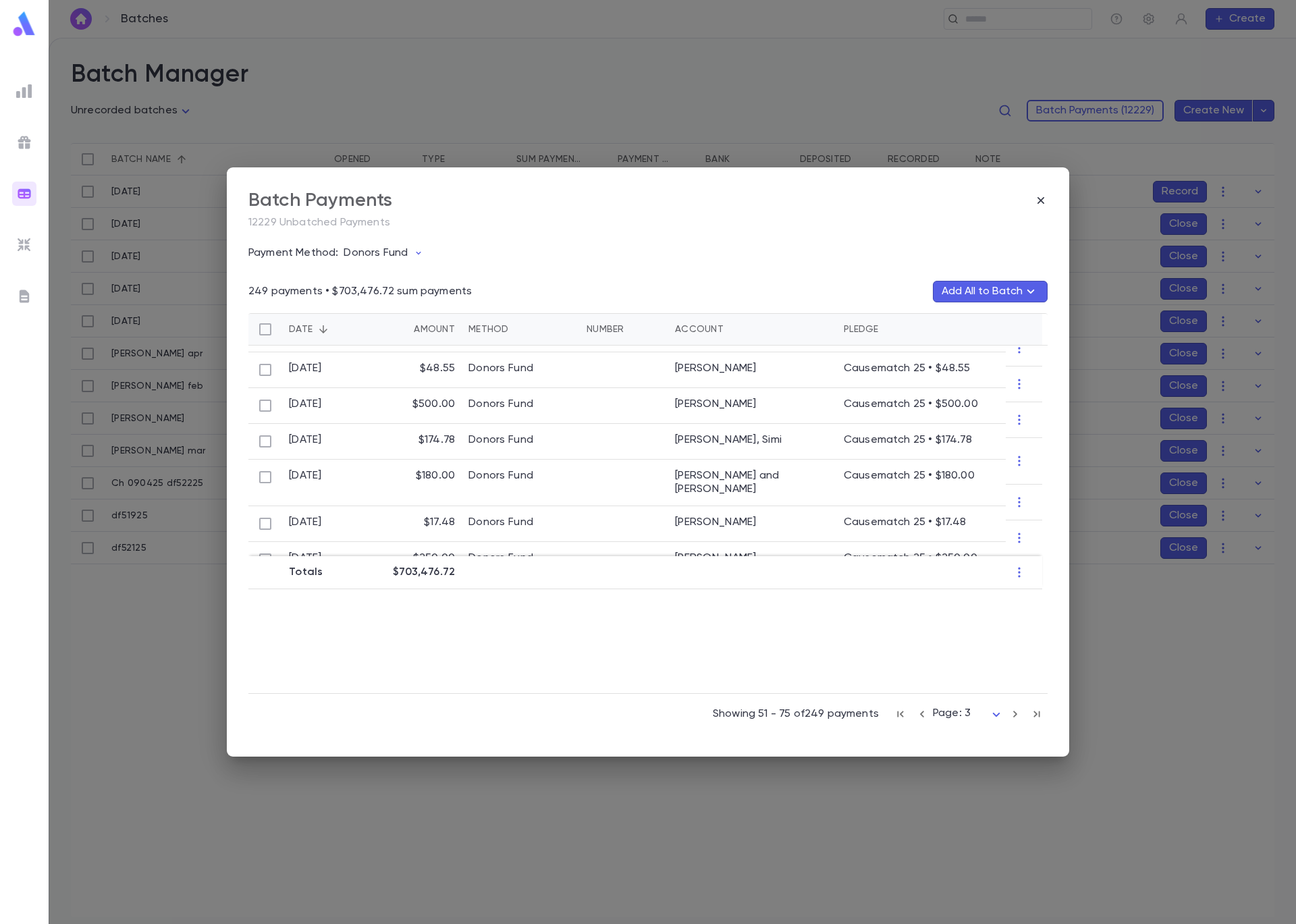
click at [1013, 715] on icon "button" at bounding box center [1015, 714] width 4 height 7
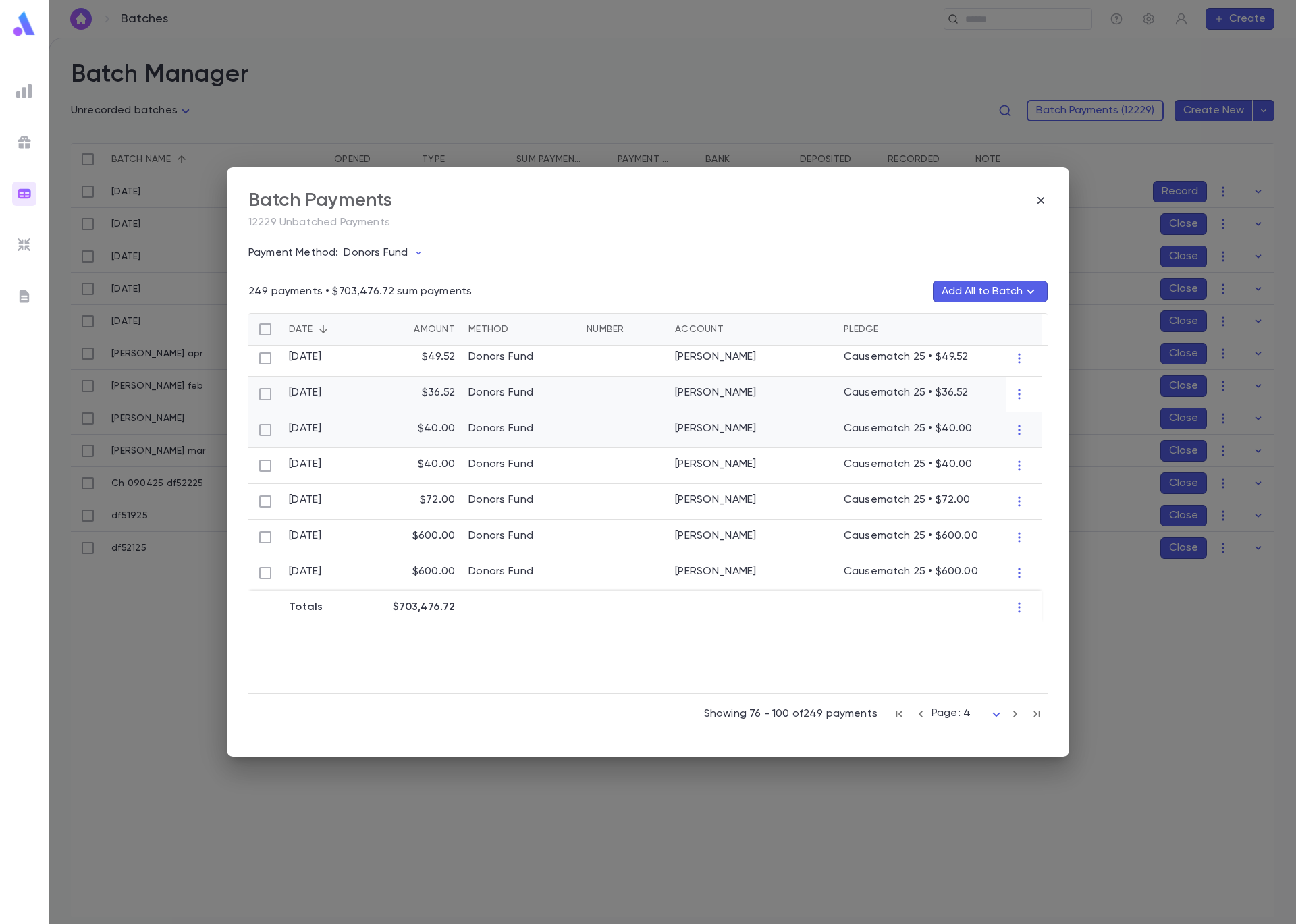
scroll to position [674, 0]
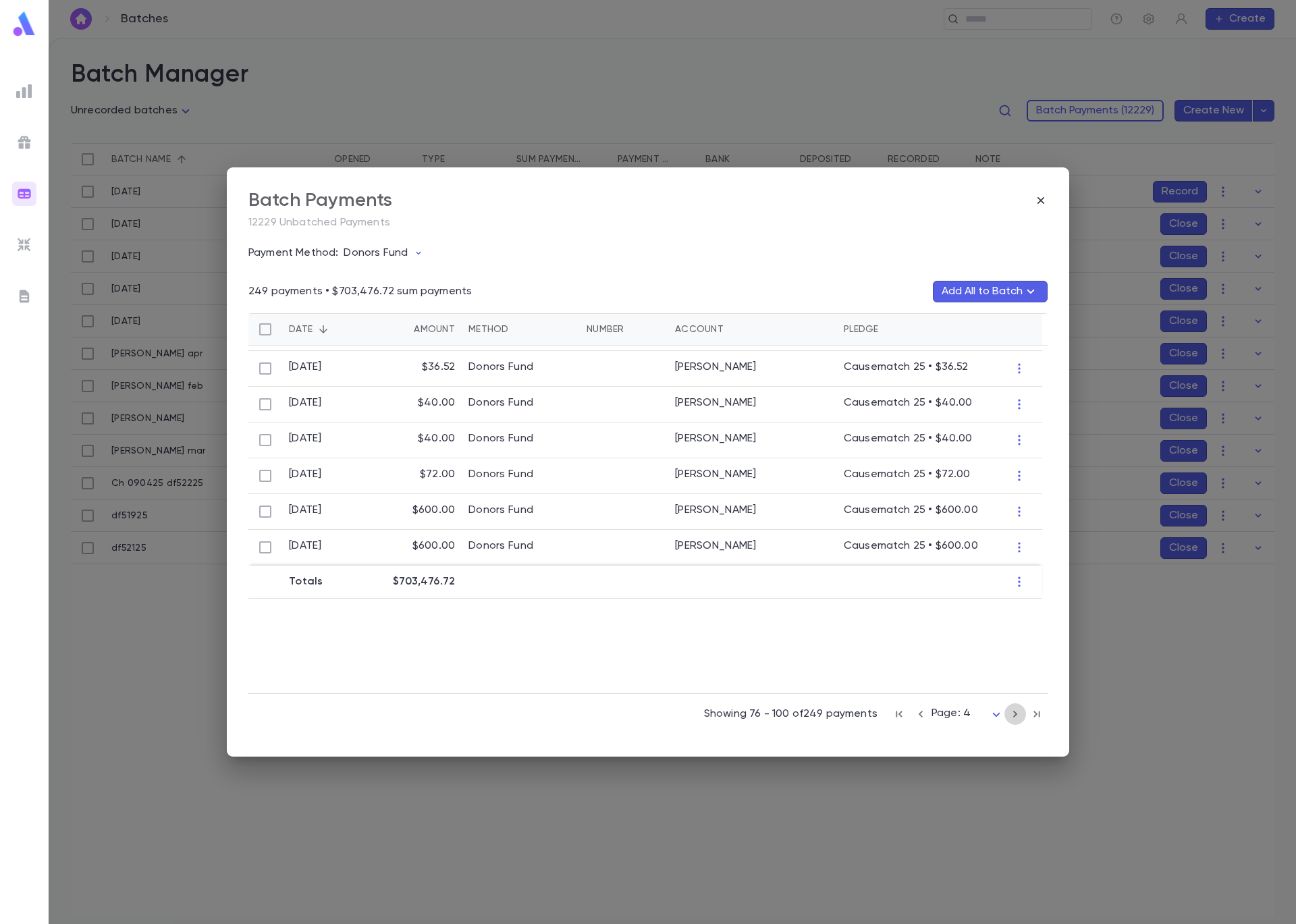
click at [1013, 715] on icon "button" at bounding box center [1015, 714] width 15 height 16
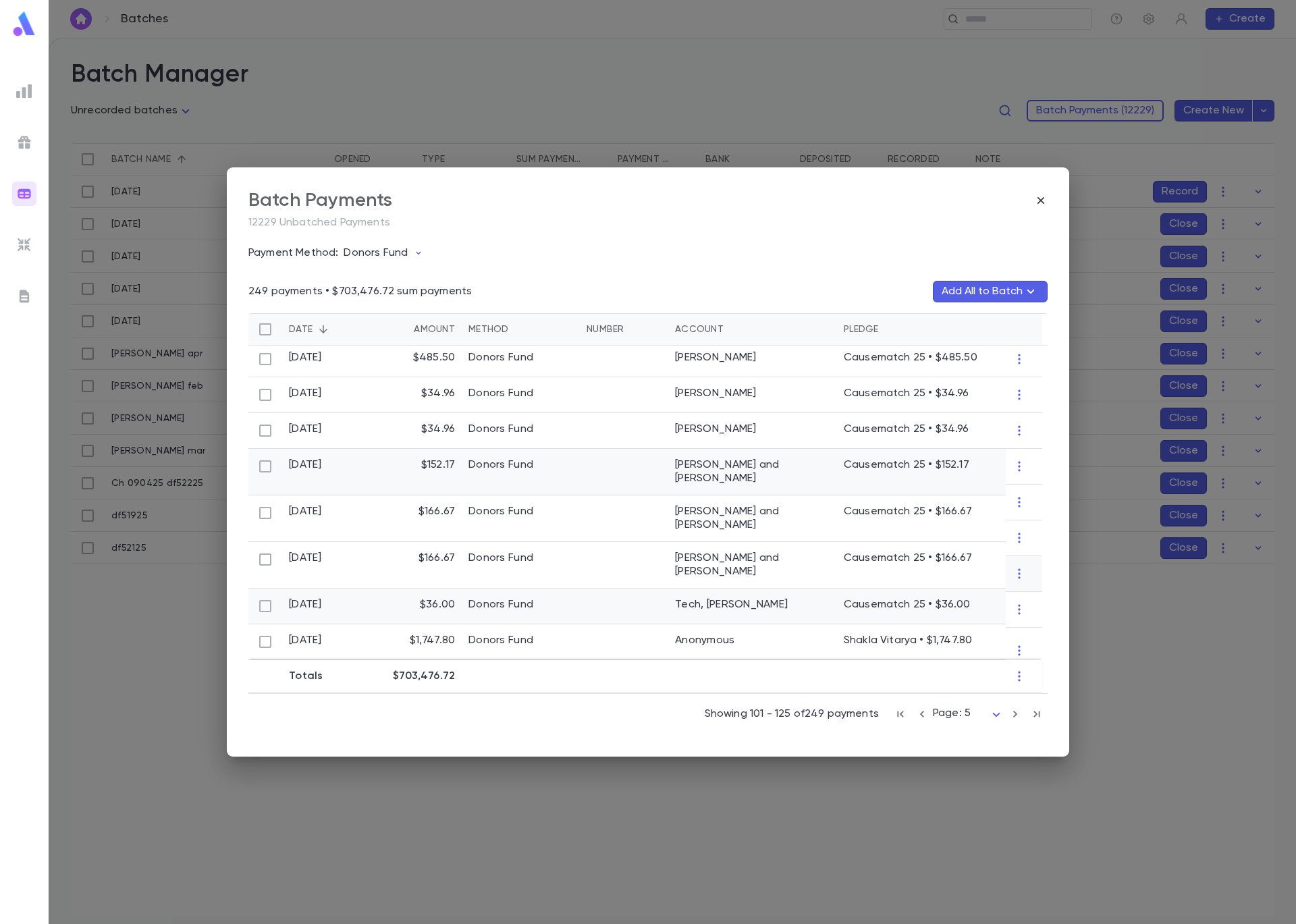
scroll to position [0, 0]
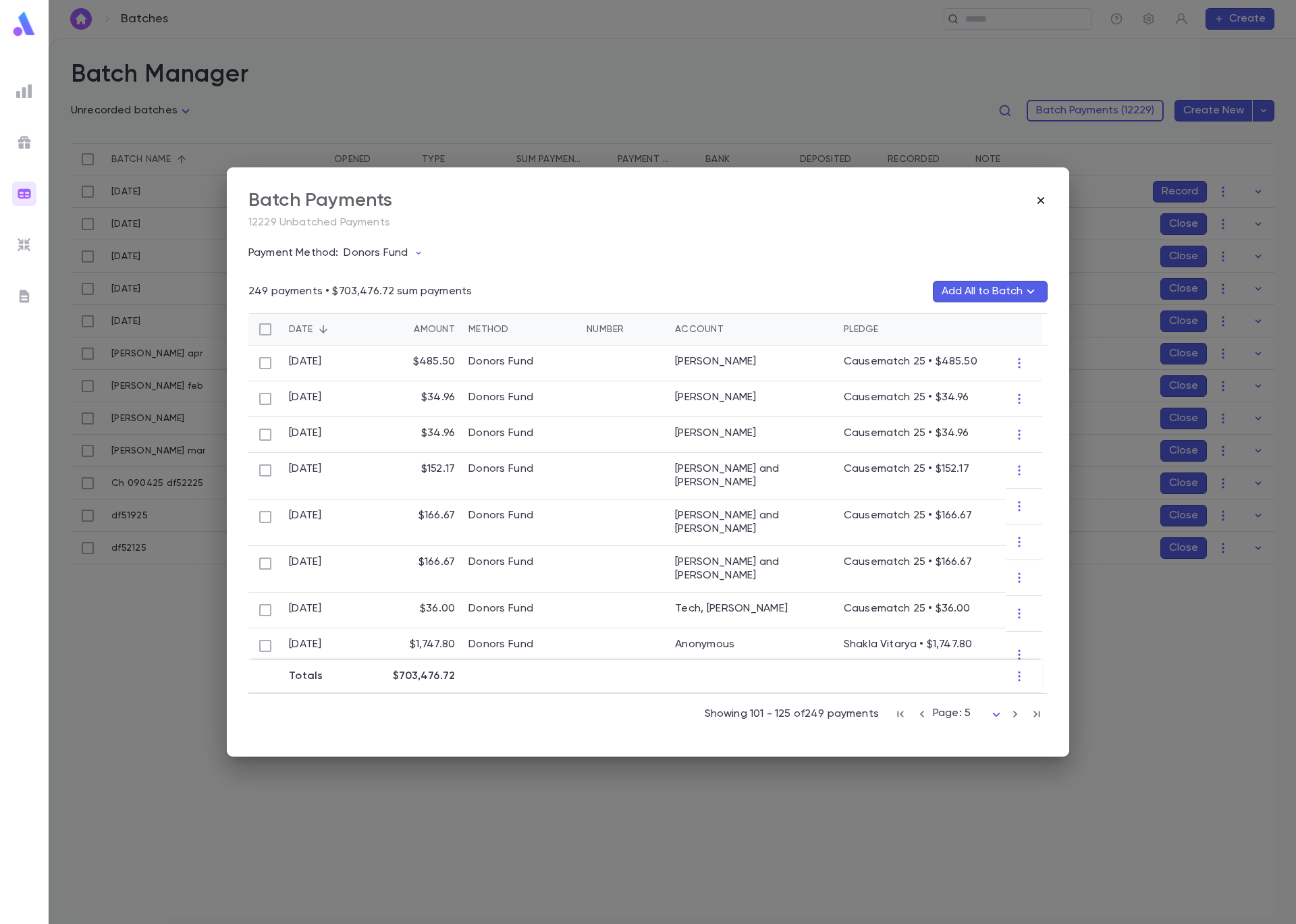
click at [1038, 200] on icon "button" at bounding box center [1040, 200] width 13 height 13
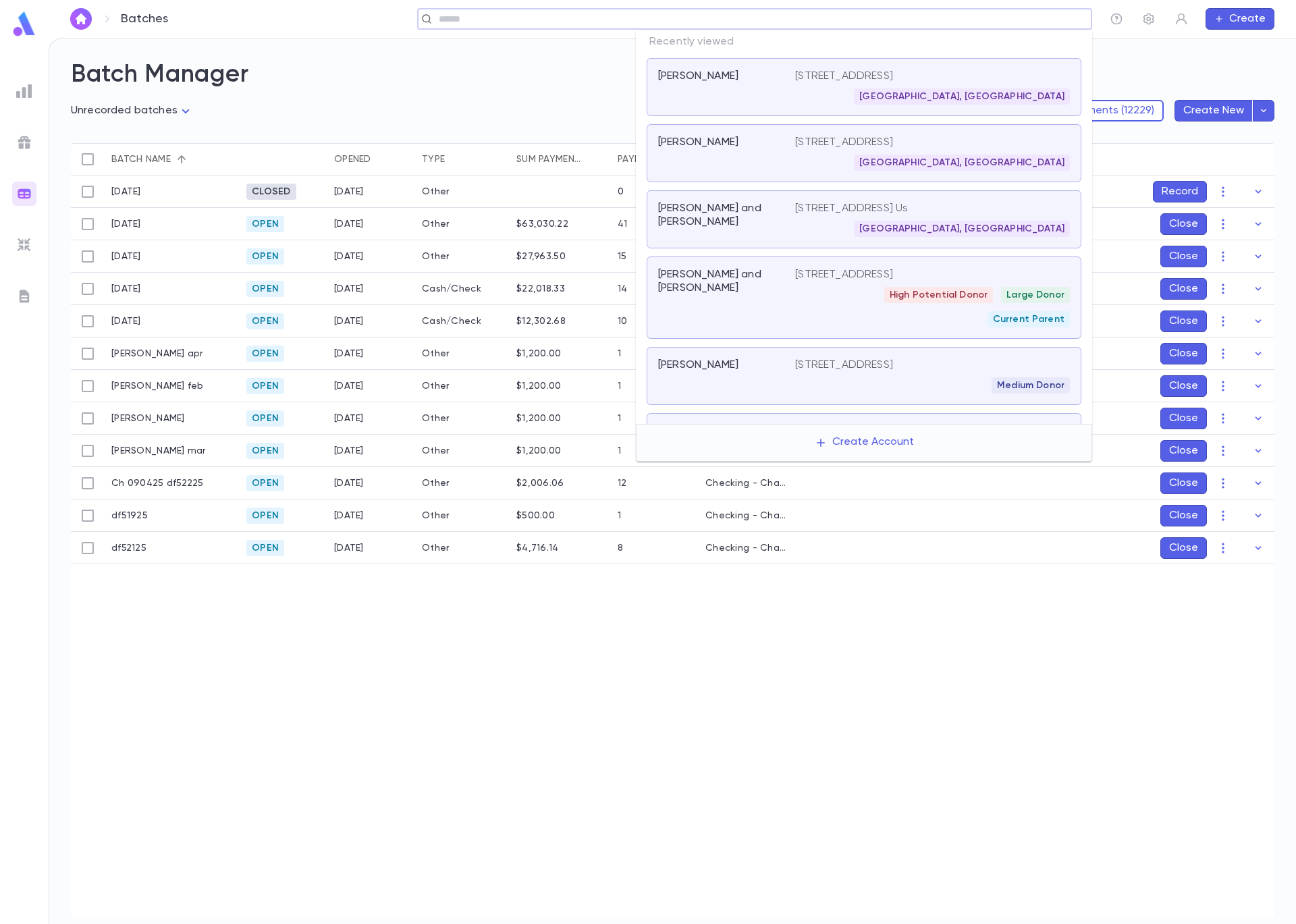
click at [1001, 18] on input "text" at bounding box center [750, 19] width 631 height 13
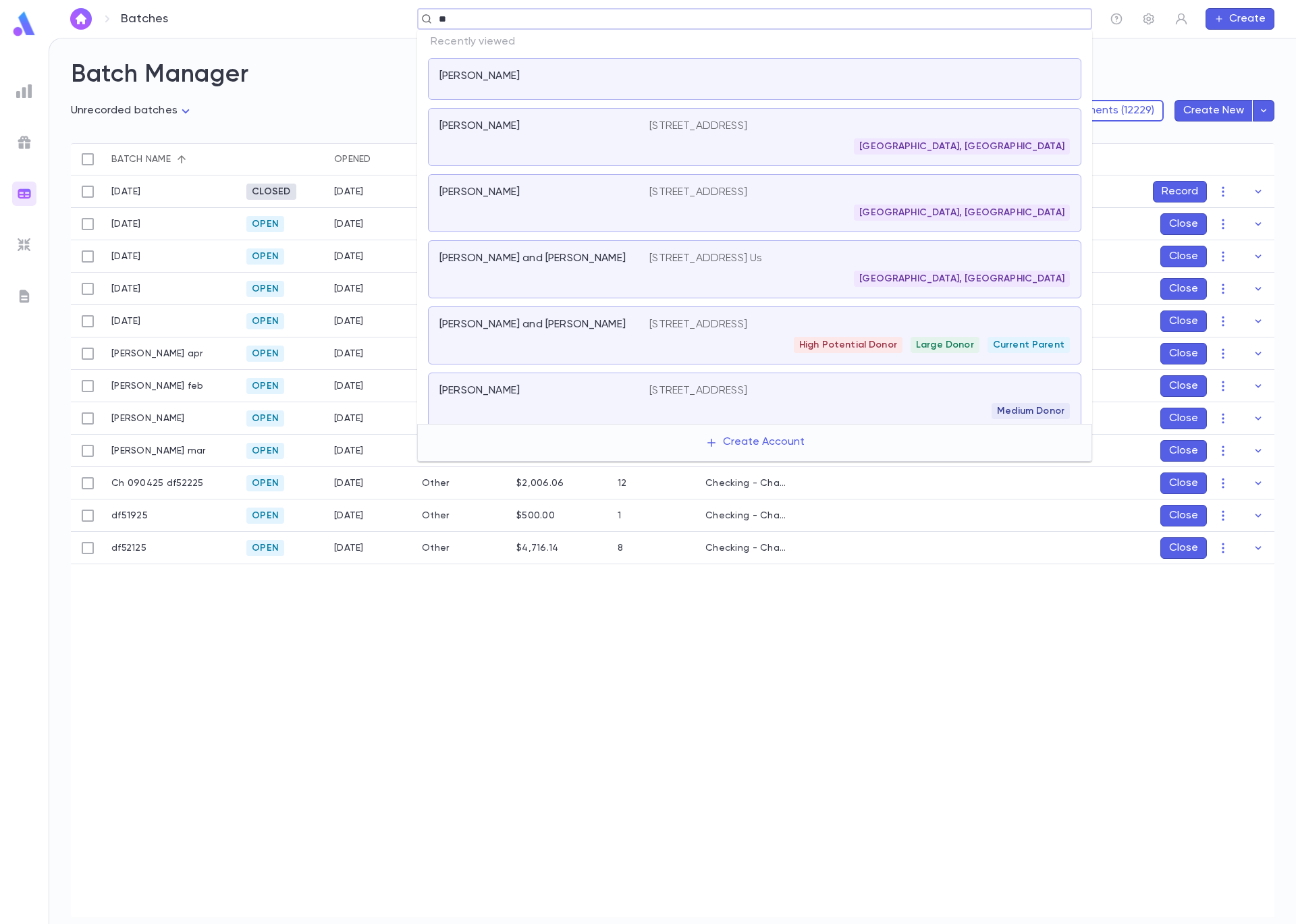
type input "*"
type input "*****"
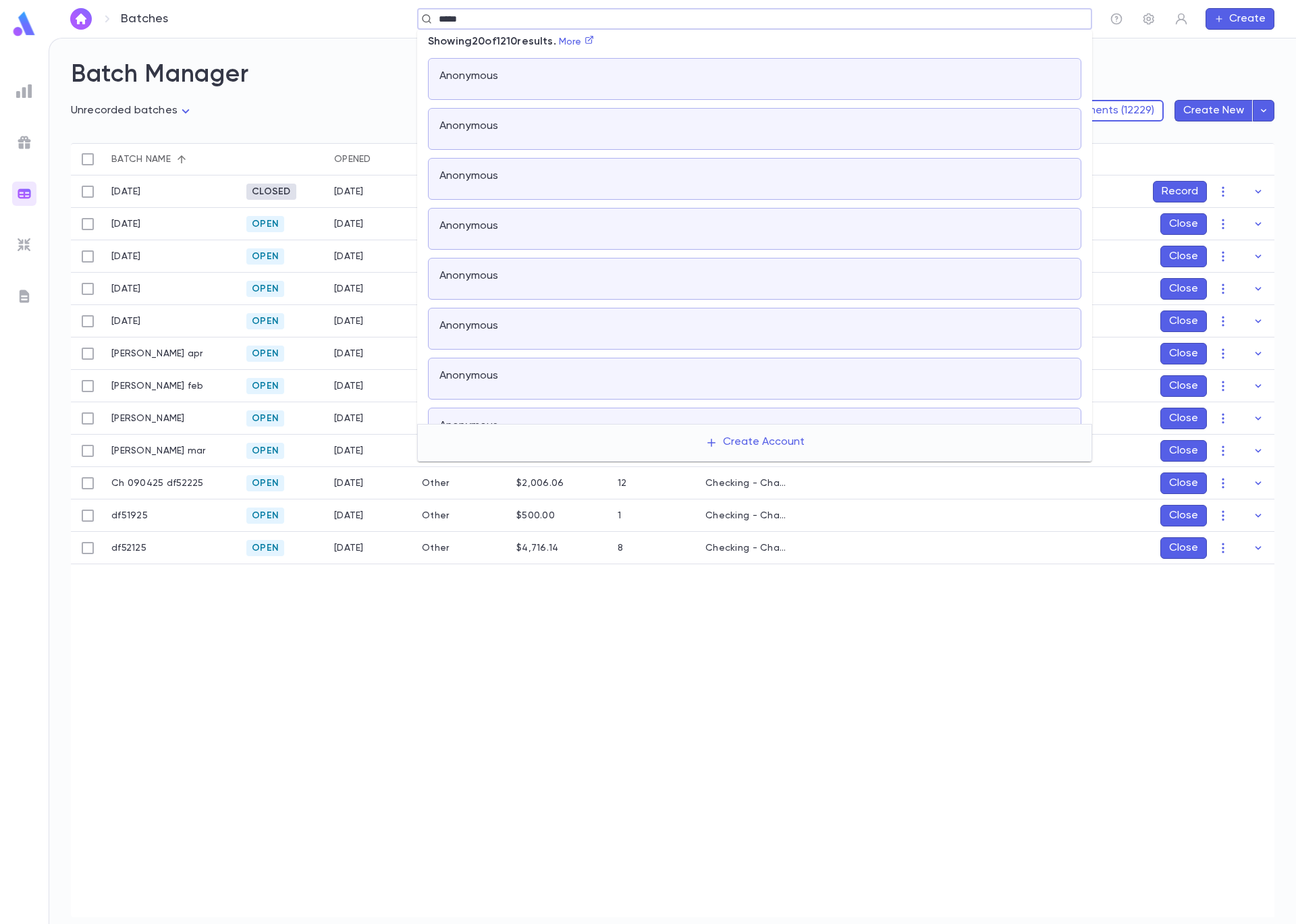
click at [578, 74] on div "Anonymous" at bounding box center [536, 76] width 194 height 13
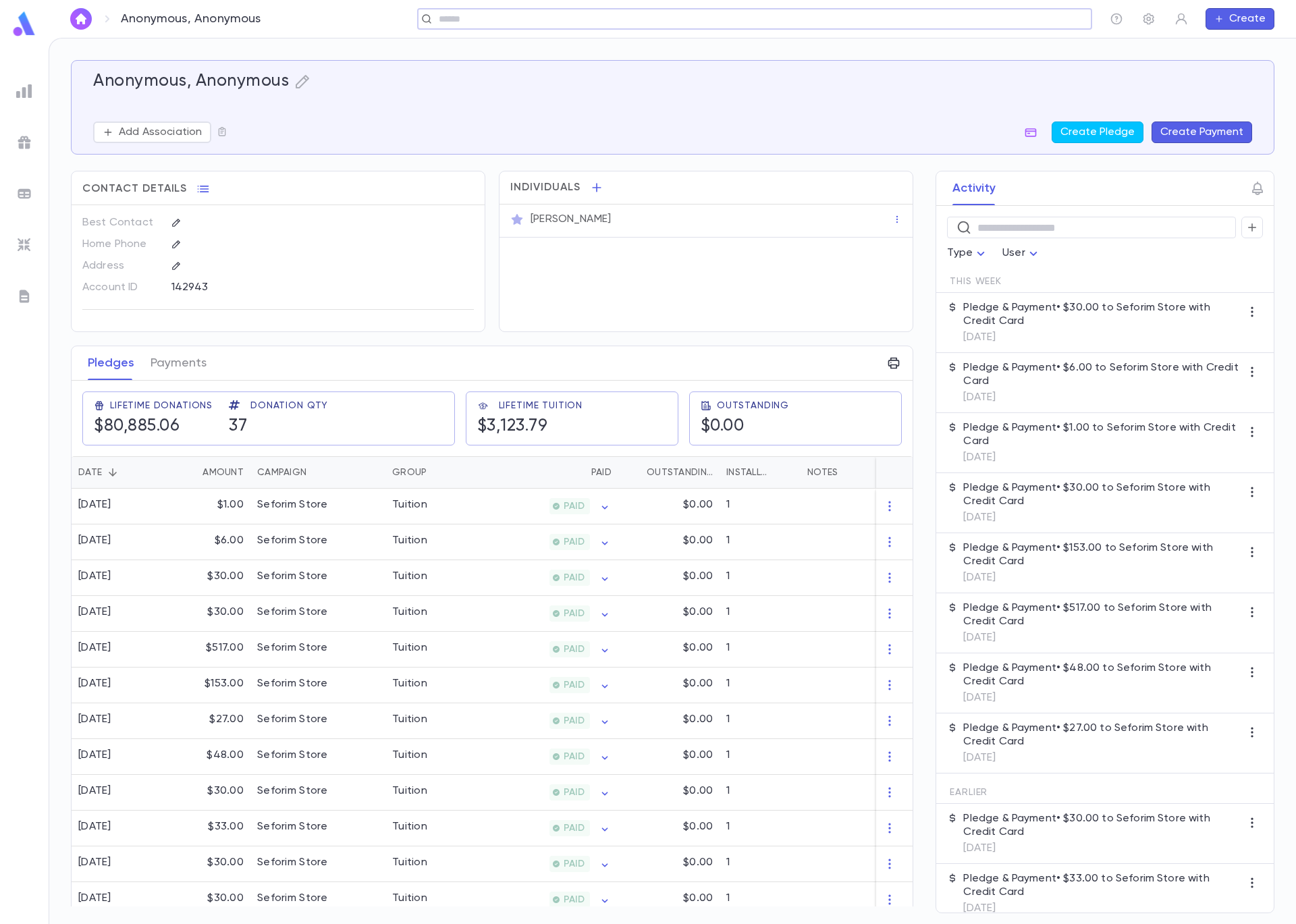
click at [1190, 134] on button "Create Payment" at bounding box center [1202, 132] width 101 height 21
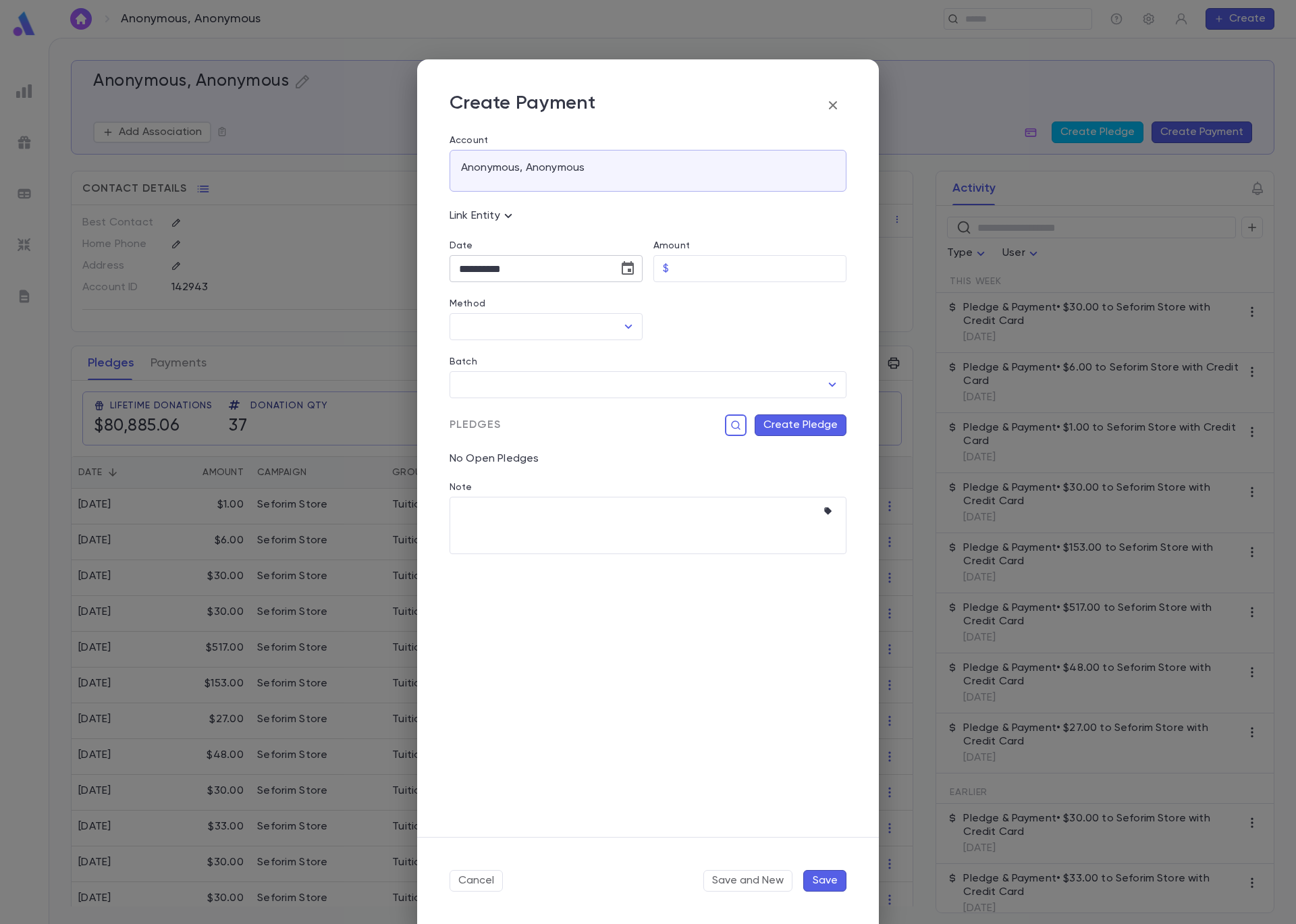
click at [627, 269] on icon "Choose date, selected date is Sep 4, 2025" at bounding box center [627, 268] width 16 height 16
click at [582, 306] on icon "Previous month" at bounding box center [584, 303] width 16 height 16
click at [581, 306] on icon "Previous month" at bounding box center [584, 303] width 16 height 16
click at [583, 305] on icon "Previous month" at bounding box center [584, 303] width 16 height 16
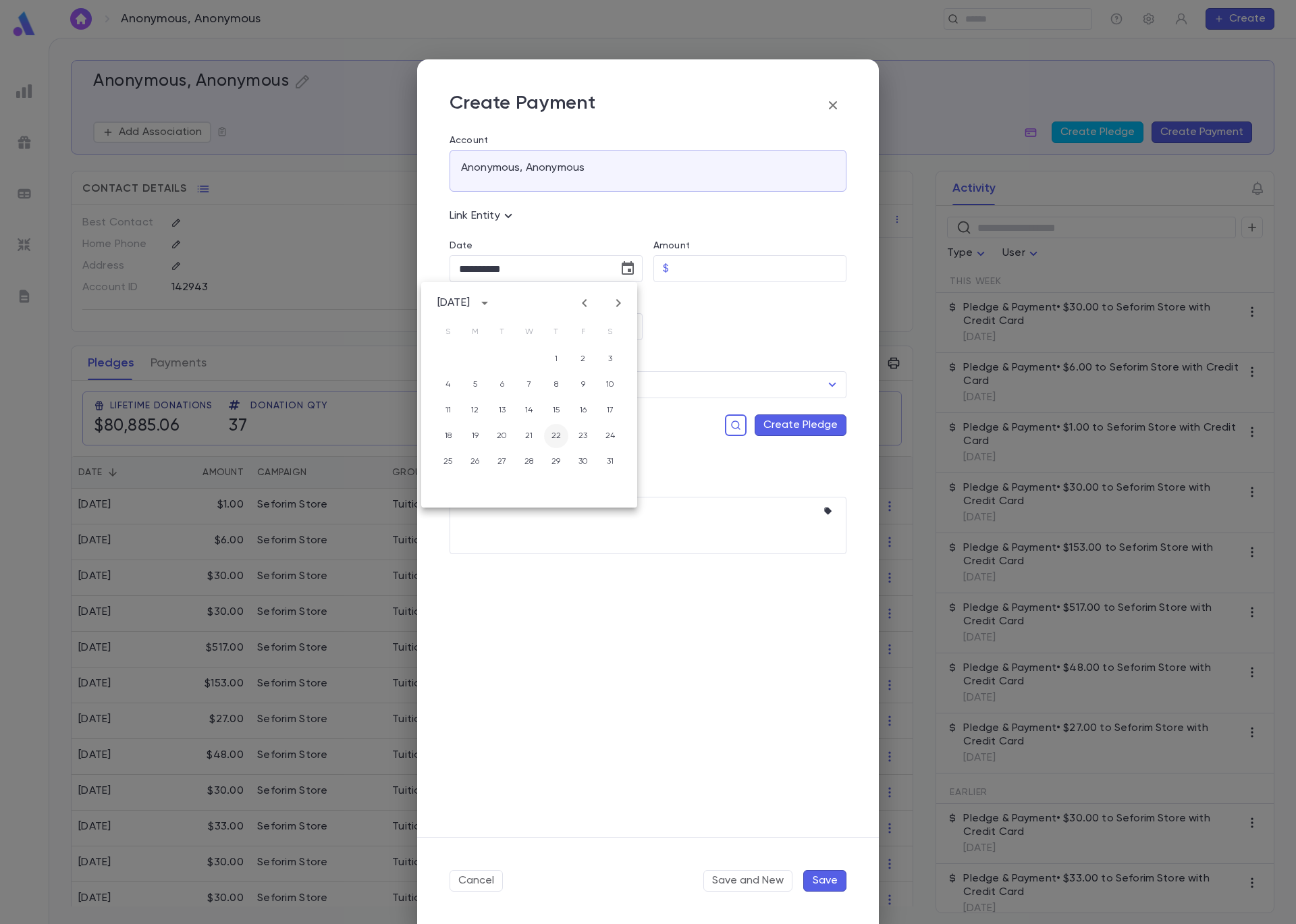
click at [550, 440] on button "22" at bounding box center [556, 436] width 24 height 24
type input "**********"
click at [689, 265] on input "Amount" at bounding box center [760, 268] width 172 height 26
click at [632, 323] on icon "Open" at bounding box center [628, 327] width 16 height 16
type input "******"
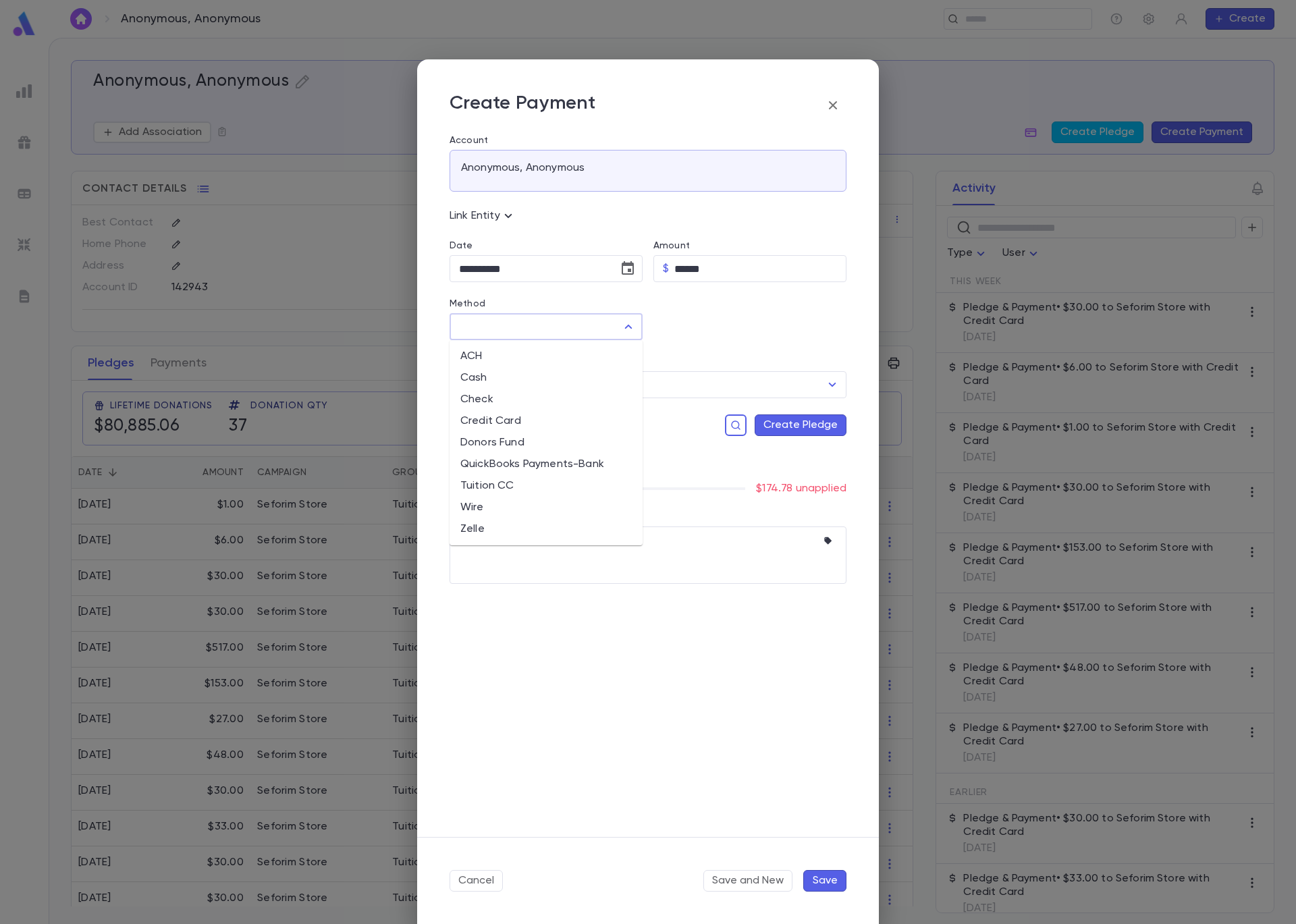
click at [559, 441] on li "Donors Fund" at bounding box center [546, 442] width 193 height 21
type input "**********"
click at [832, 387] on icon "Open" at bounding box center [832, 384] width 16 height 16
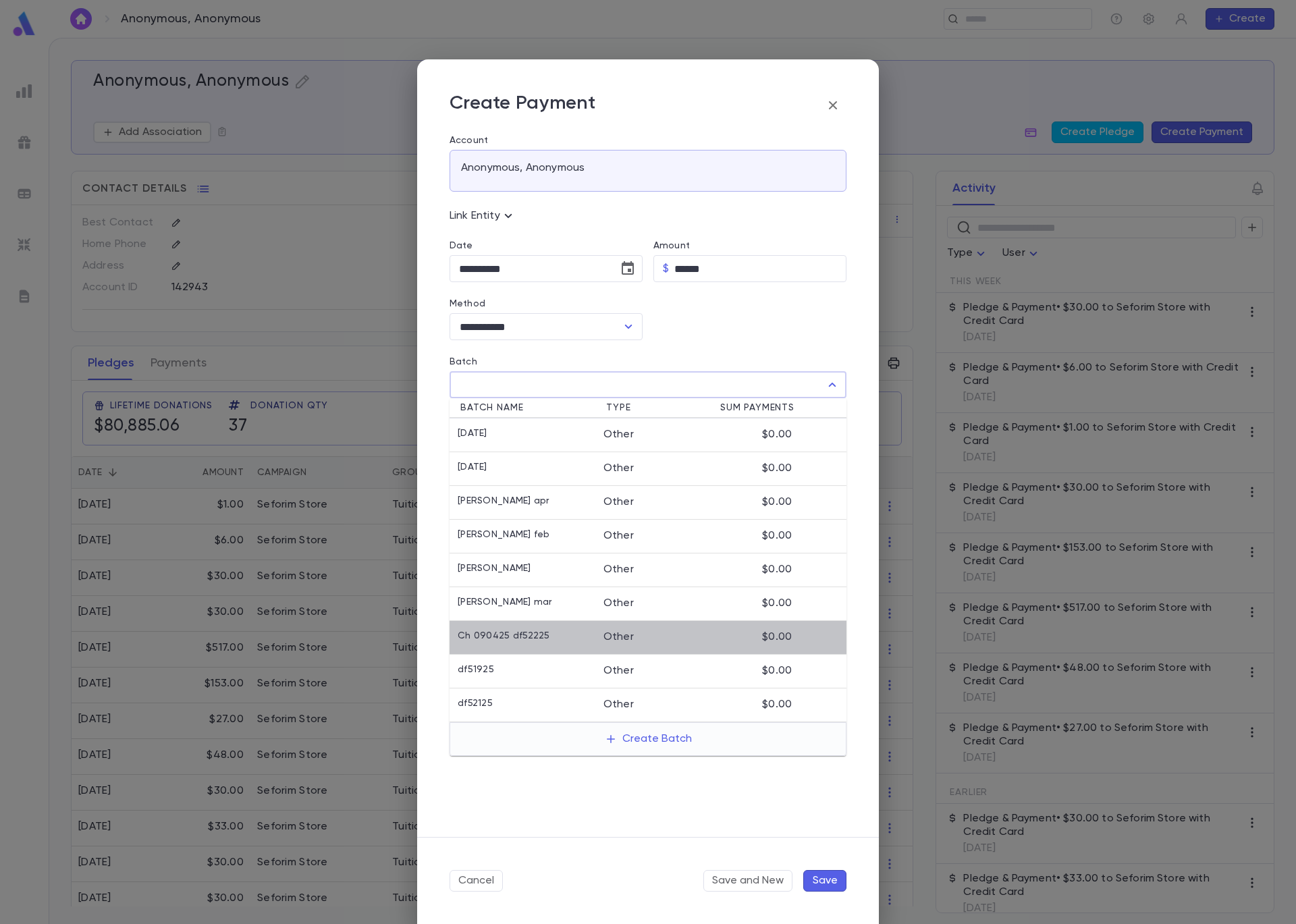
click at [659, 638] on div "Other" at bounding box center [647, 637] width 87 height 13
type input "**********"
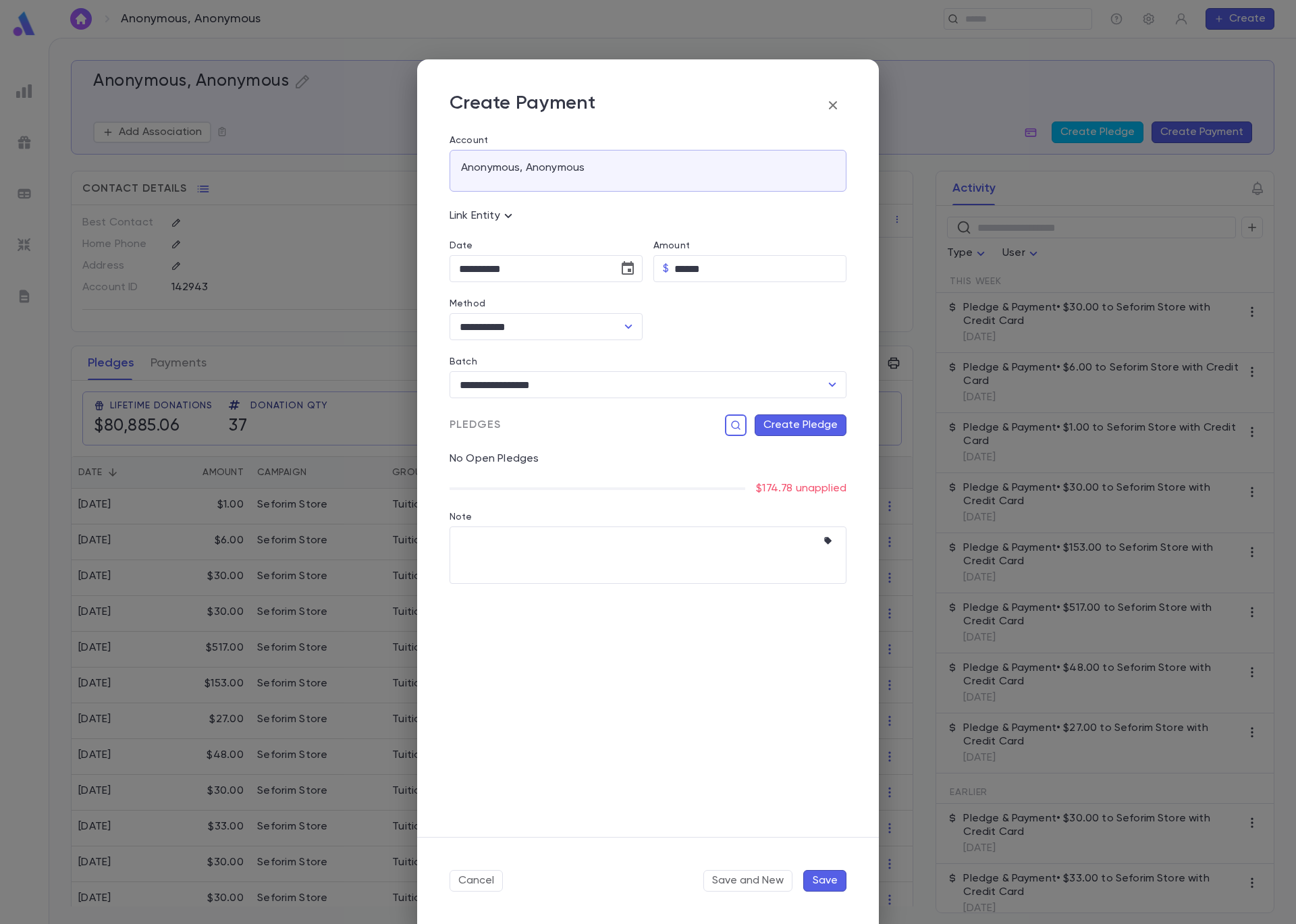
click at [806, 428] on button "Create Pledge" at bounding box center [800, 425] width 92 height 21
click at [753, 567] on input "Campaign" at bounding box center [717, 563] width 183 height 26
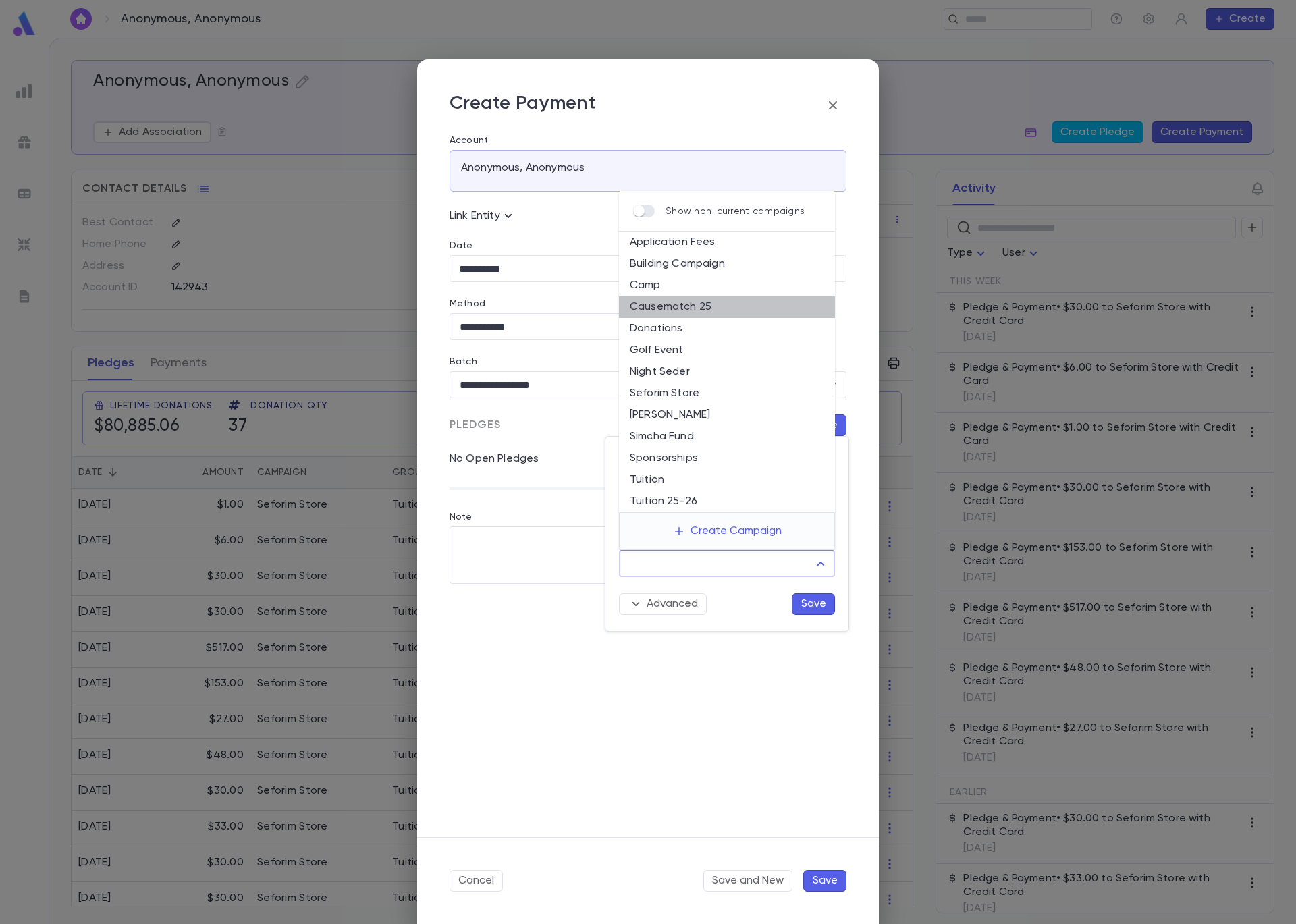
click at [707, 313] on li "Causematch 25" at bounding box center [726, 307] width 216 height 21
type input "**********"
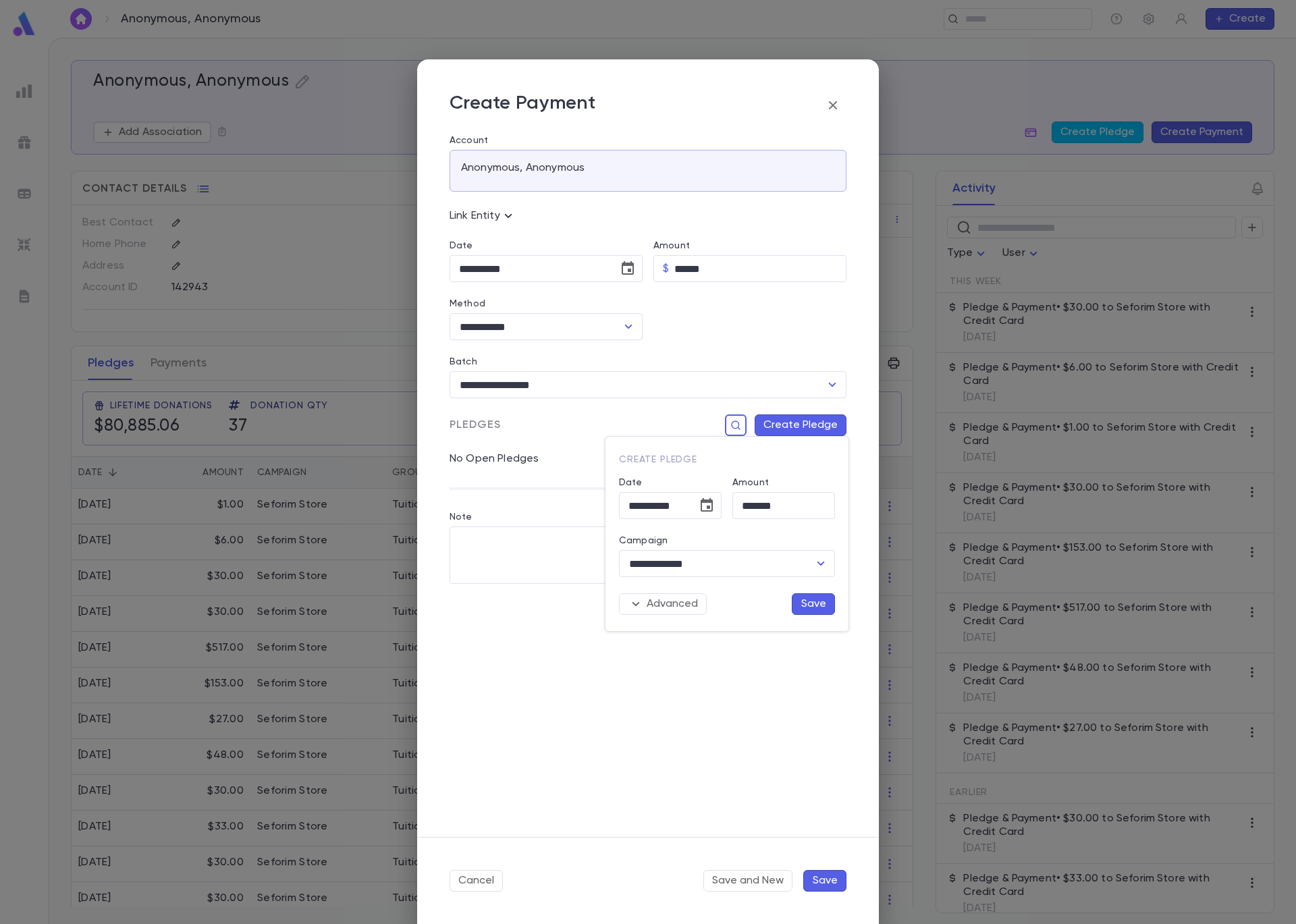
click at [815, 609] on button "Save" at bounding box center [813, 604] width 43 height 21
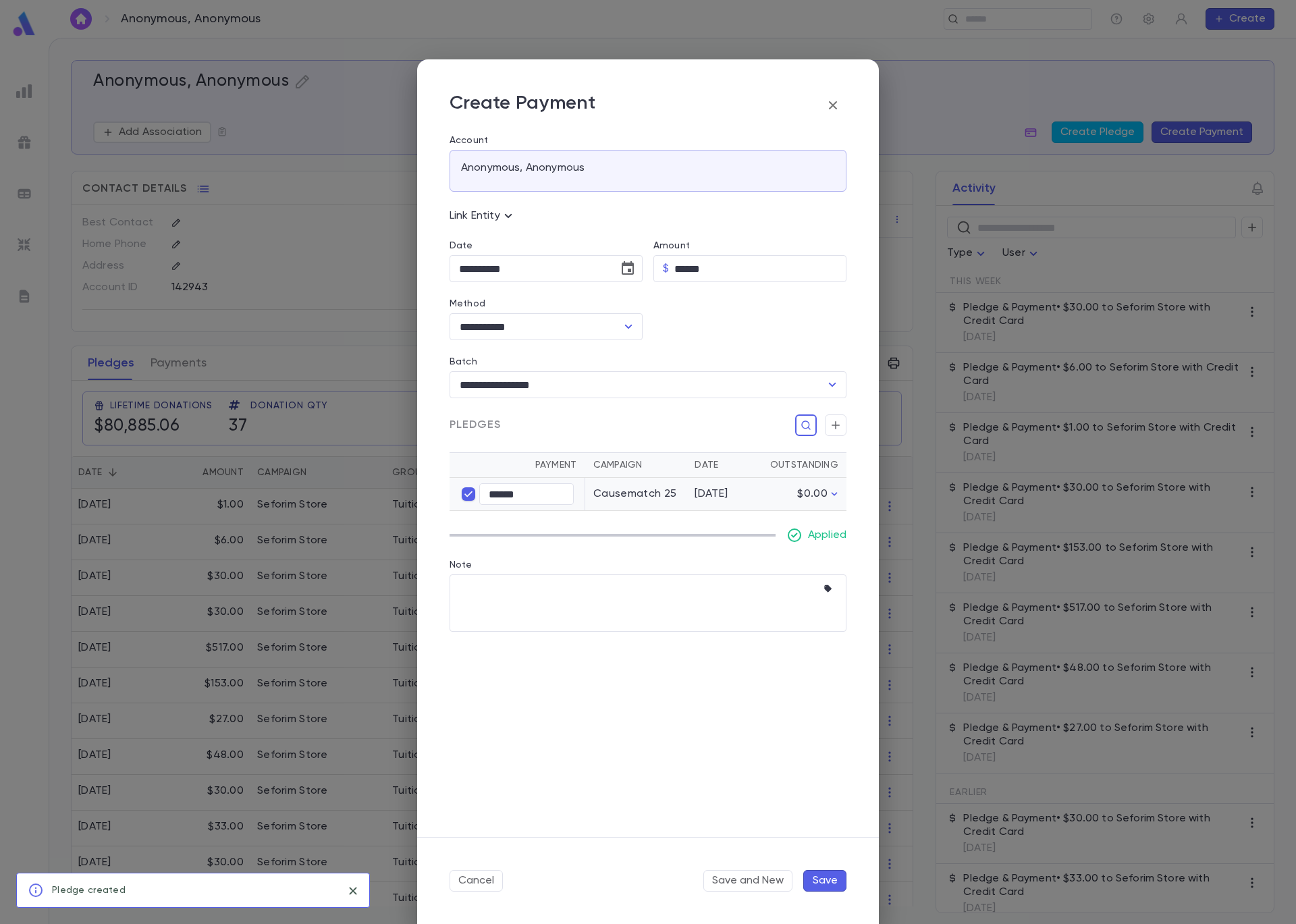
click at [827, 877] on button "Save" at bounding box center [824, 881] width 43 height 21
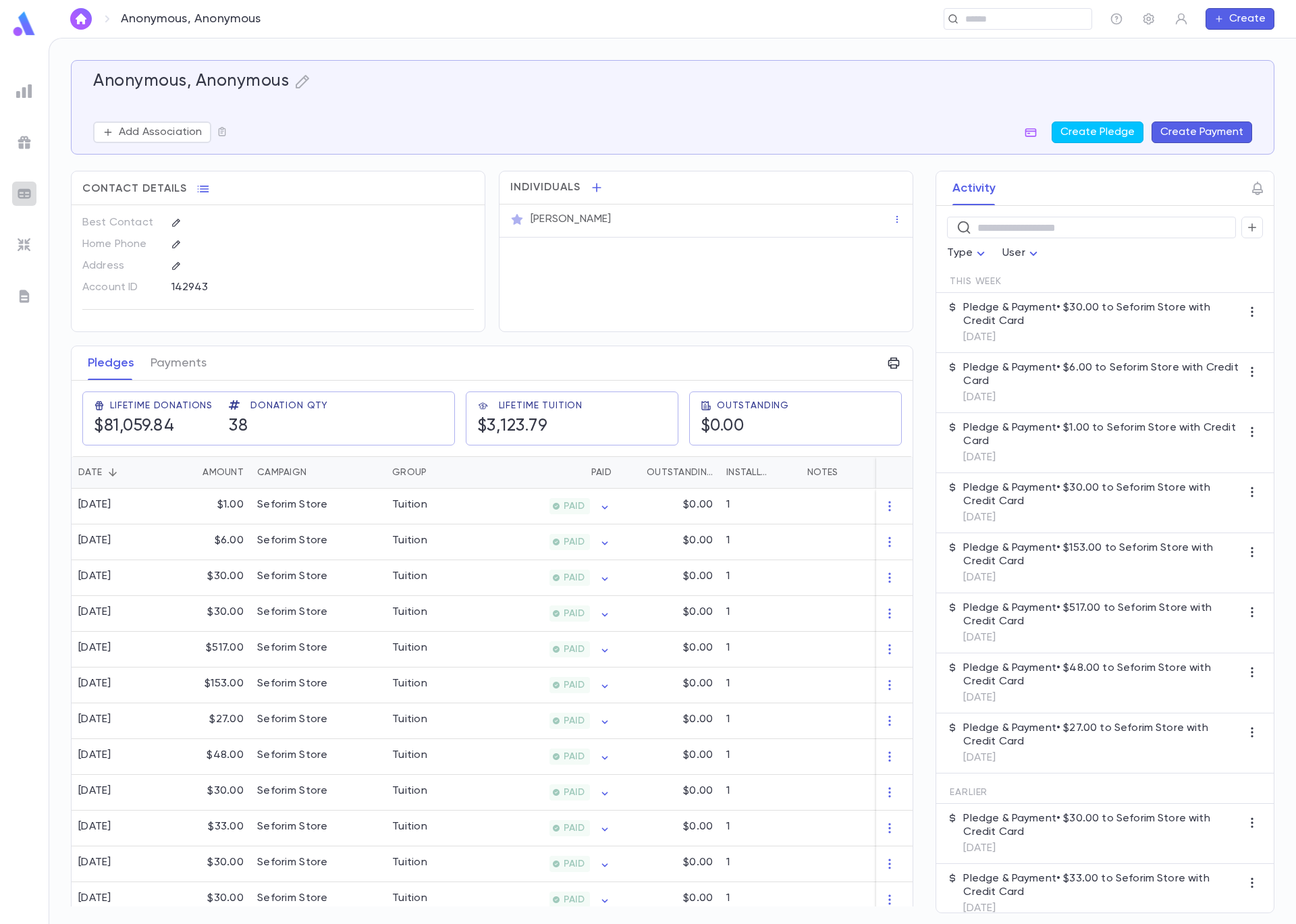
click at [34, 192] on div at bounding box center [24, 194] width 24 height 24
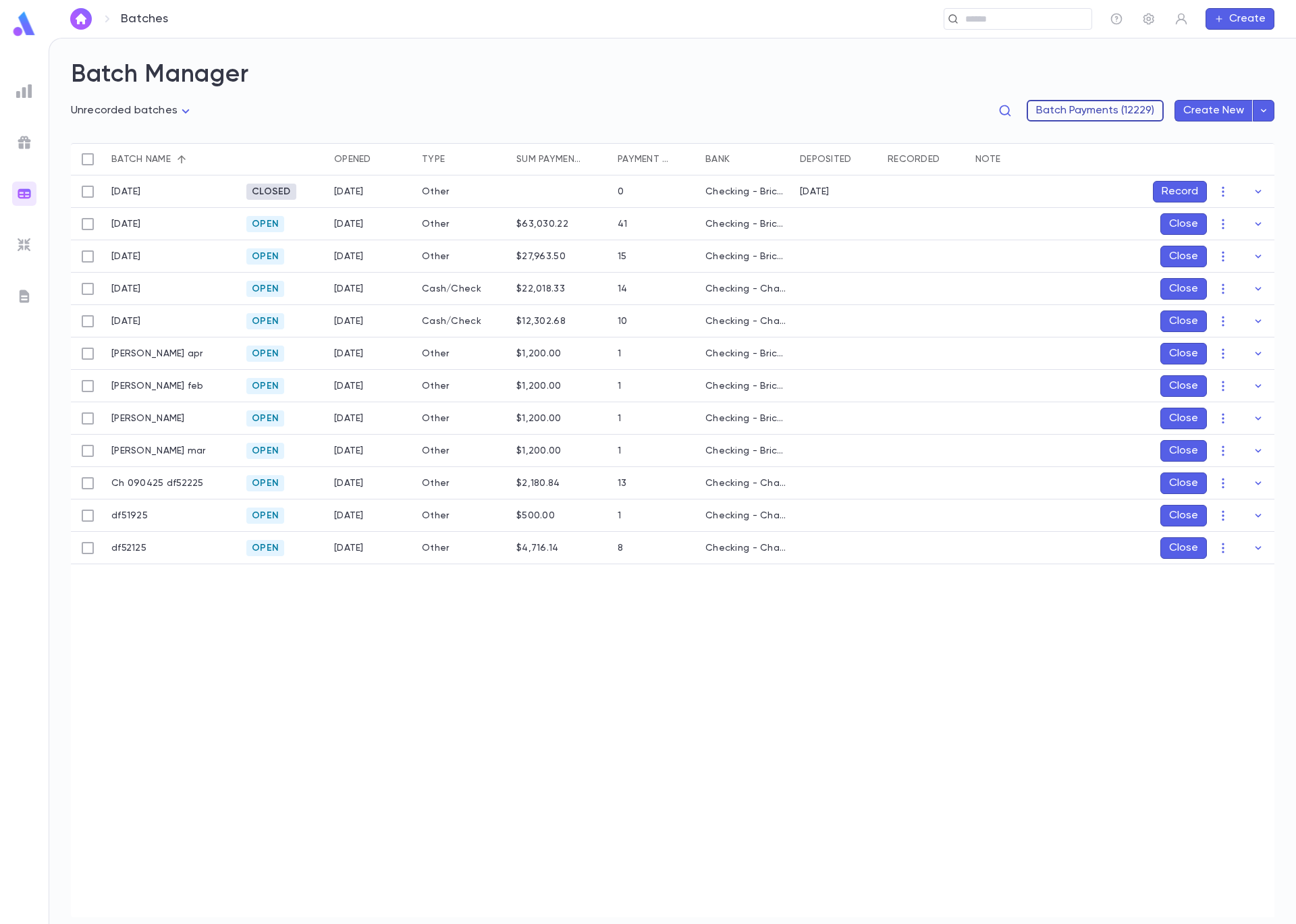
click at [1081, 111] on button "Batch Payments (12229)" at bounding box center [1095, 111] width 137 height 21
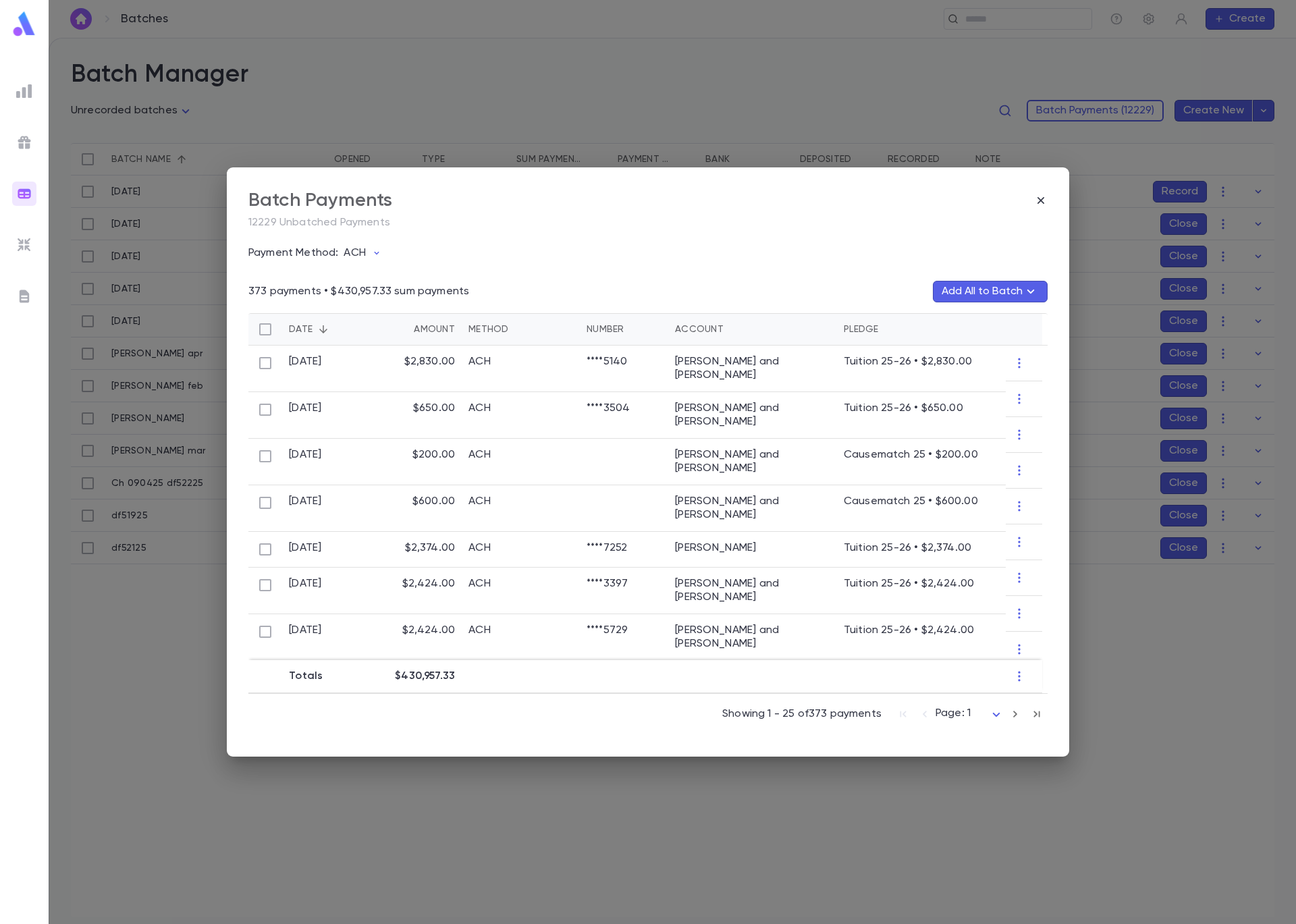
click at [355, 244] on button "ACH" at bounding box center [365, 253] width 54 height 26
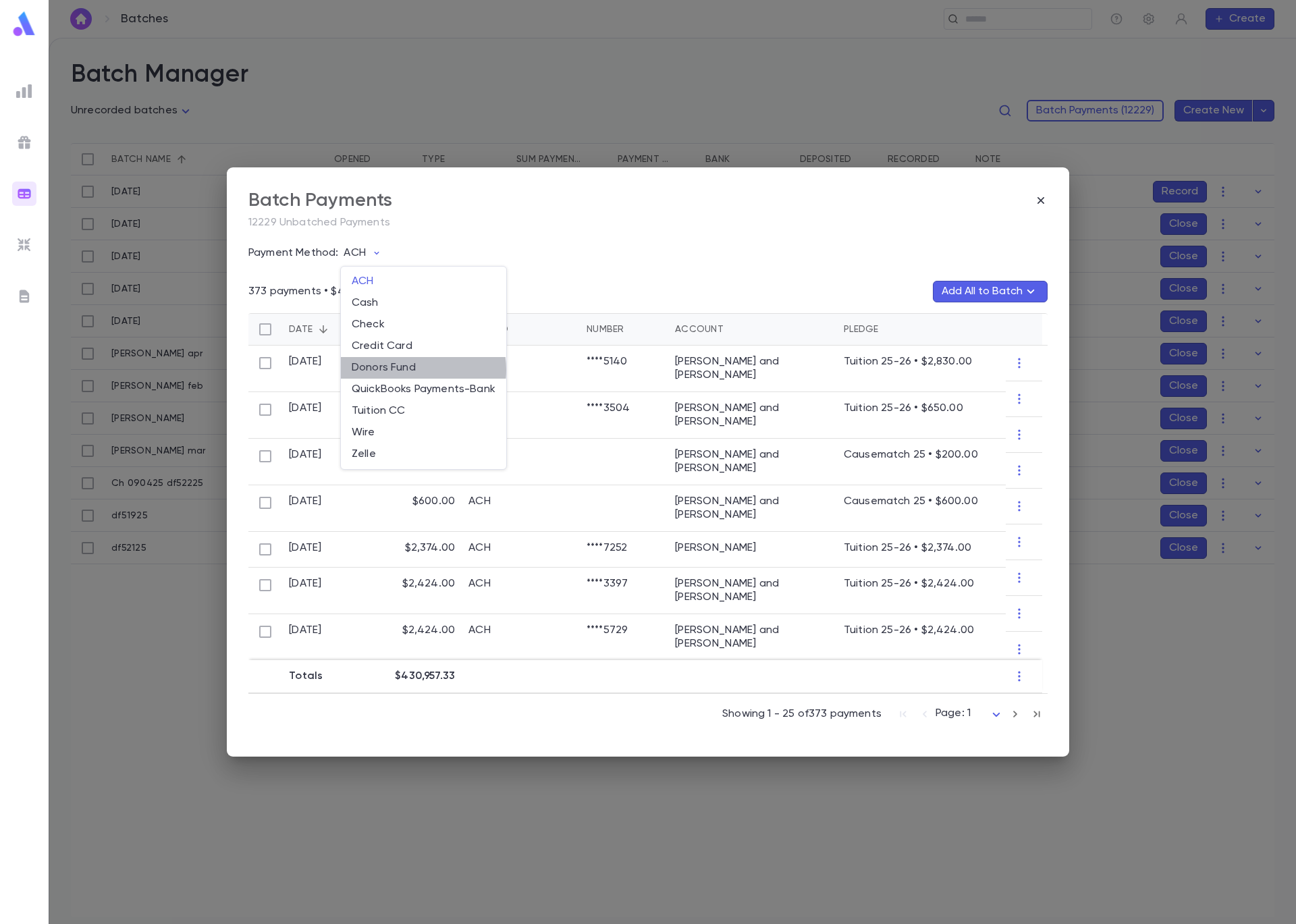
click at [410, 370] on li "Donors Fund" at bounding box center [423, 368] width 165 height 21
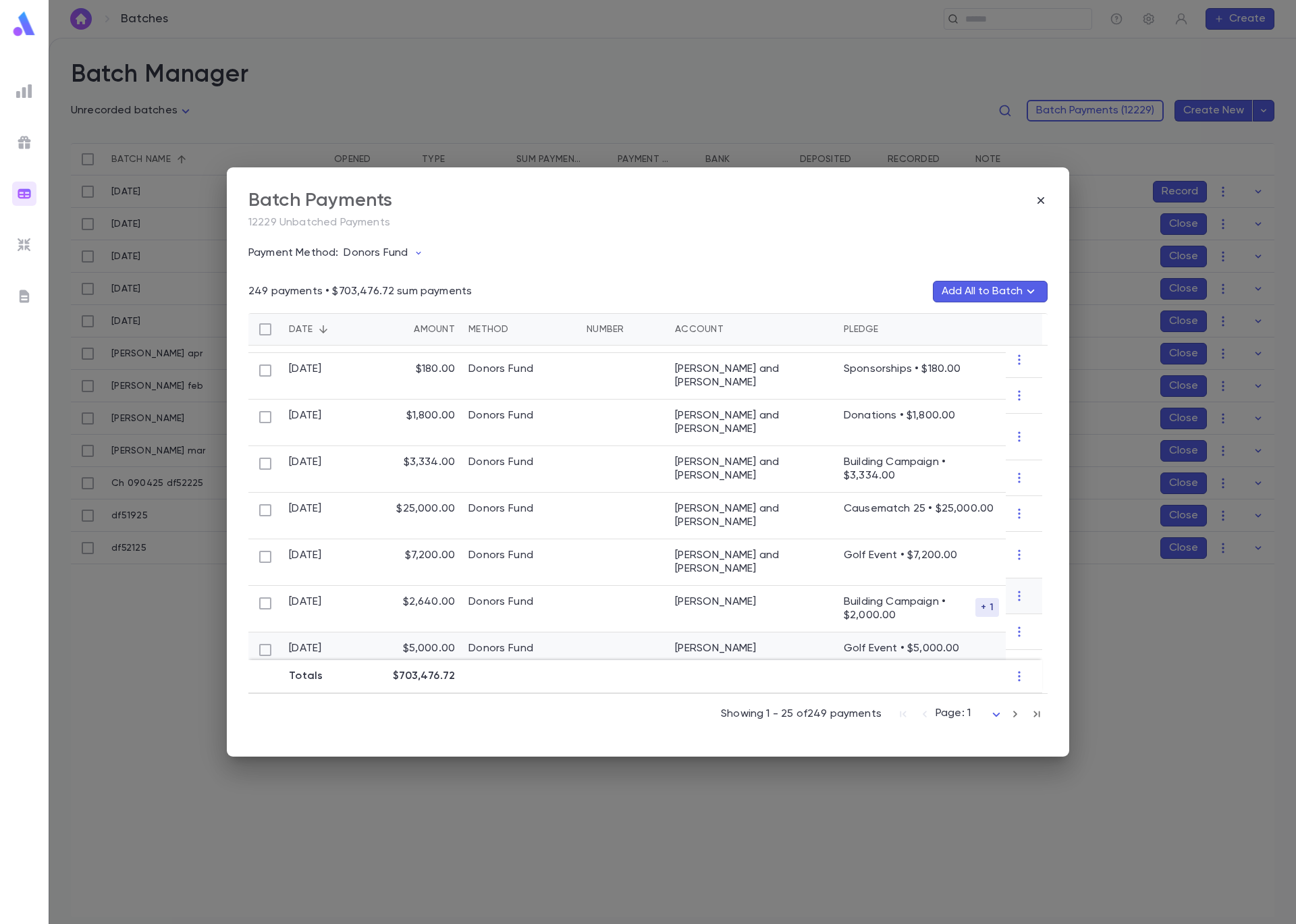
scroll to position [680, 0]
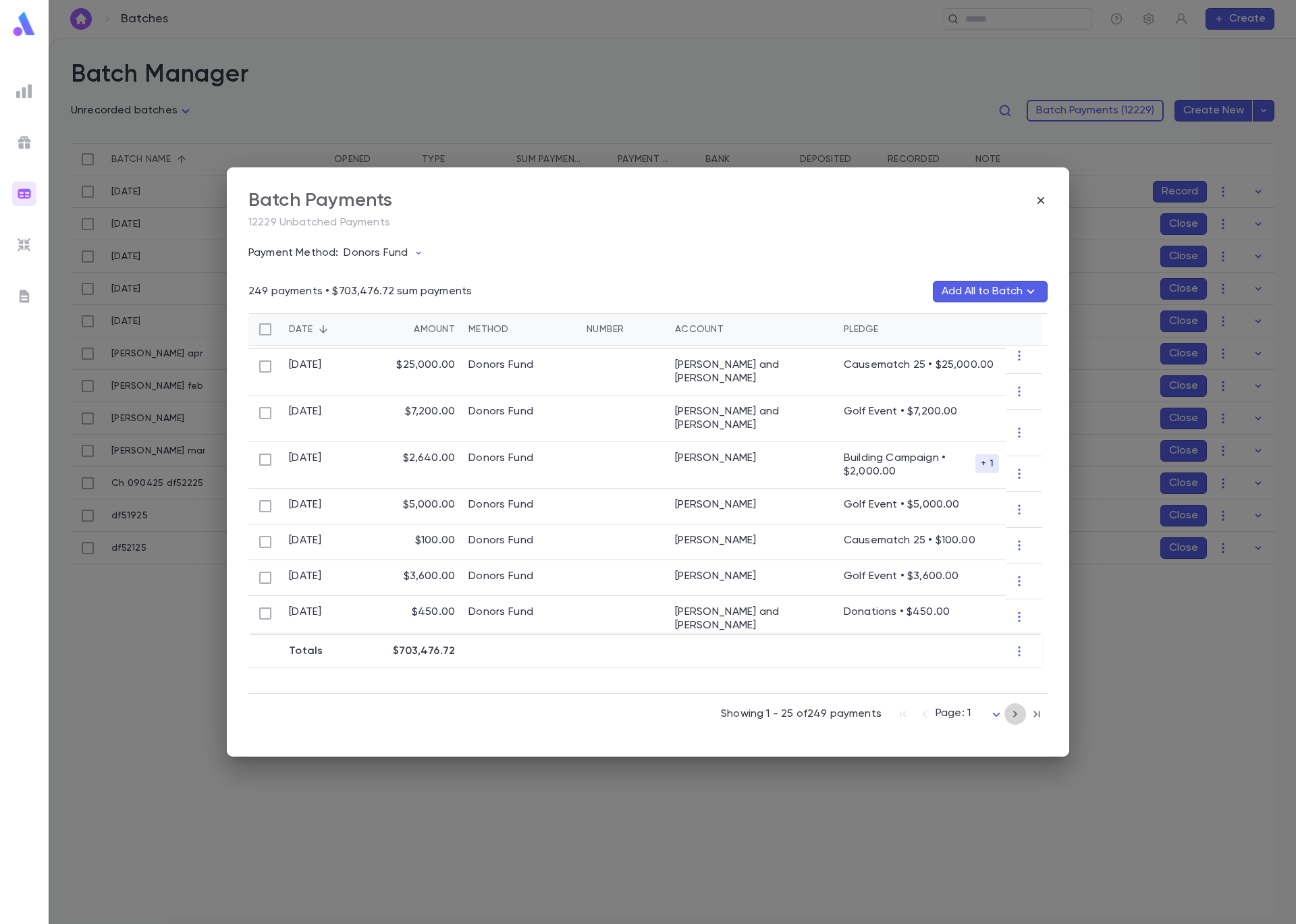
click at [1018, 719] on icon "button" at bounding box center [1015, 714] width 15 height 16
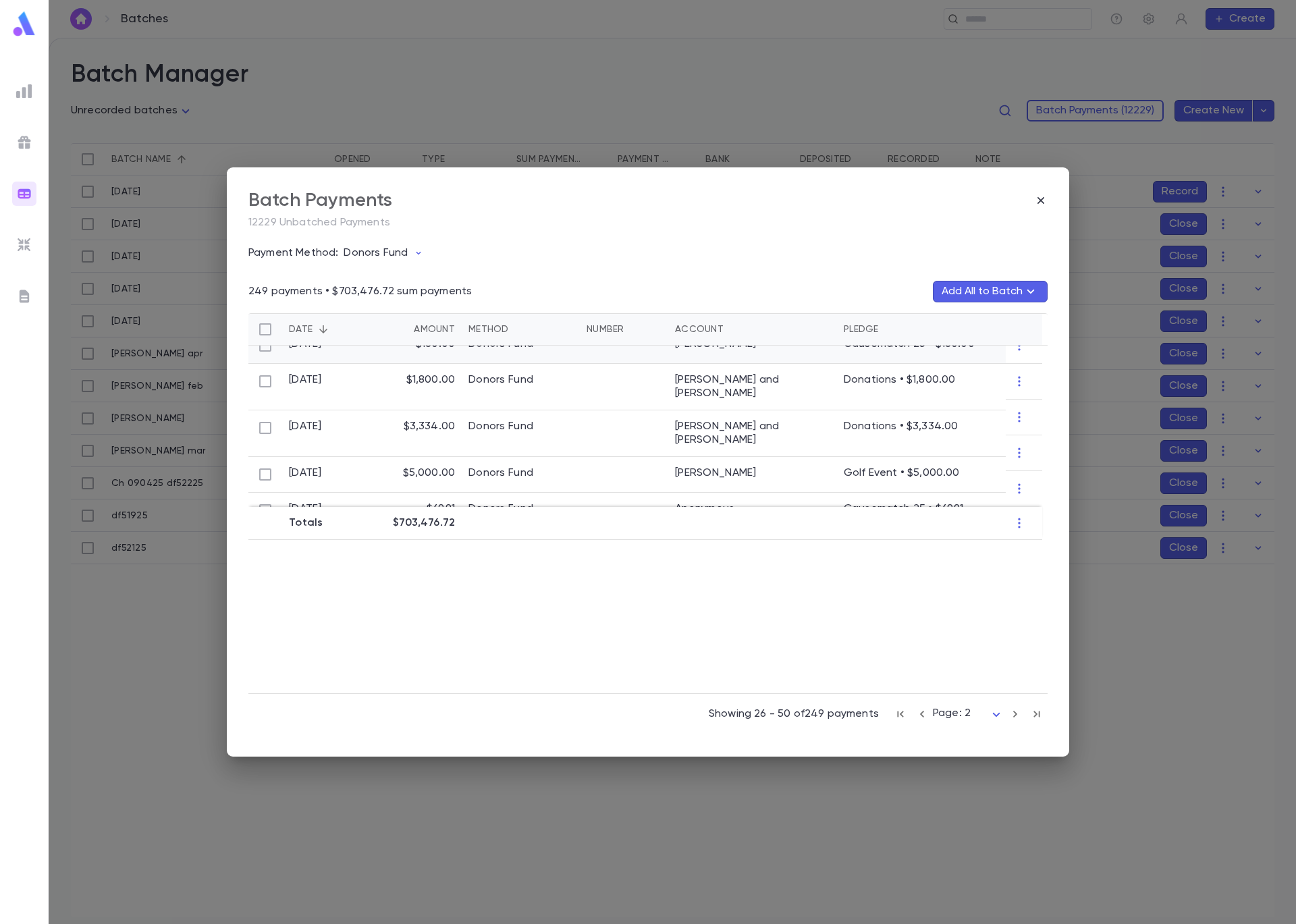
scroll to position [866, 0]
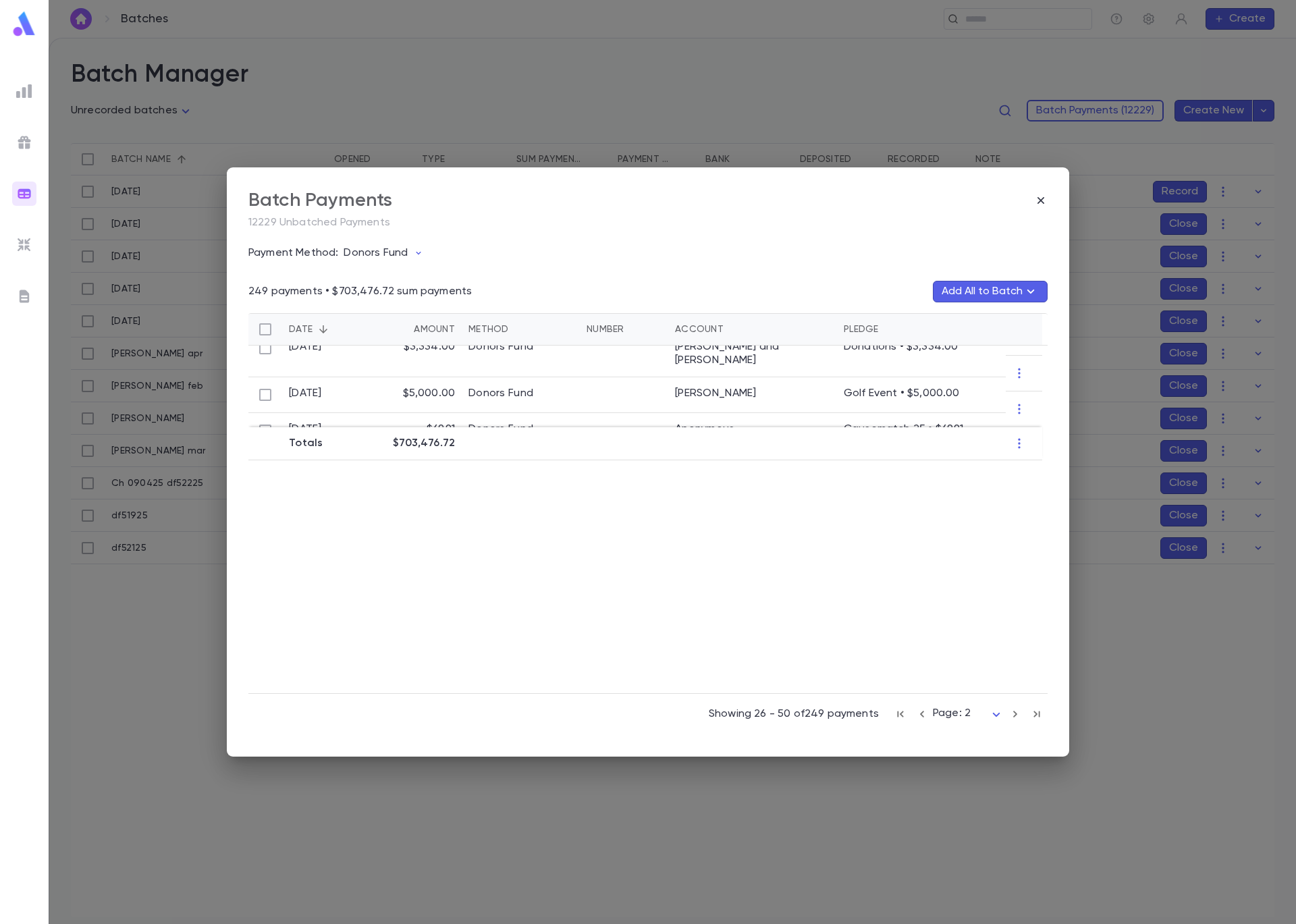
click at [1014, 715] on icon "button" at bounding box center [1015, 714] width 4 height 7
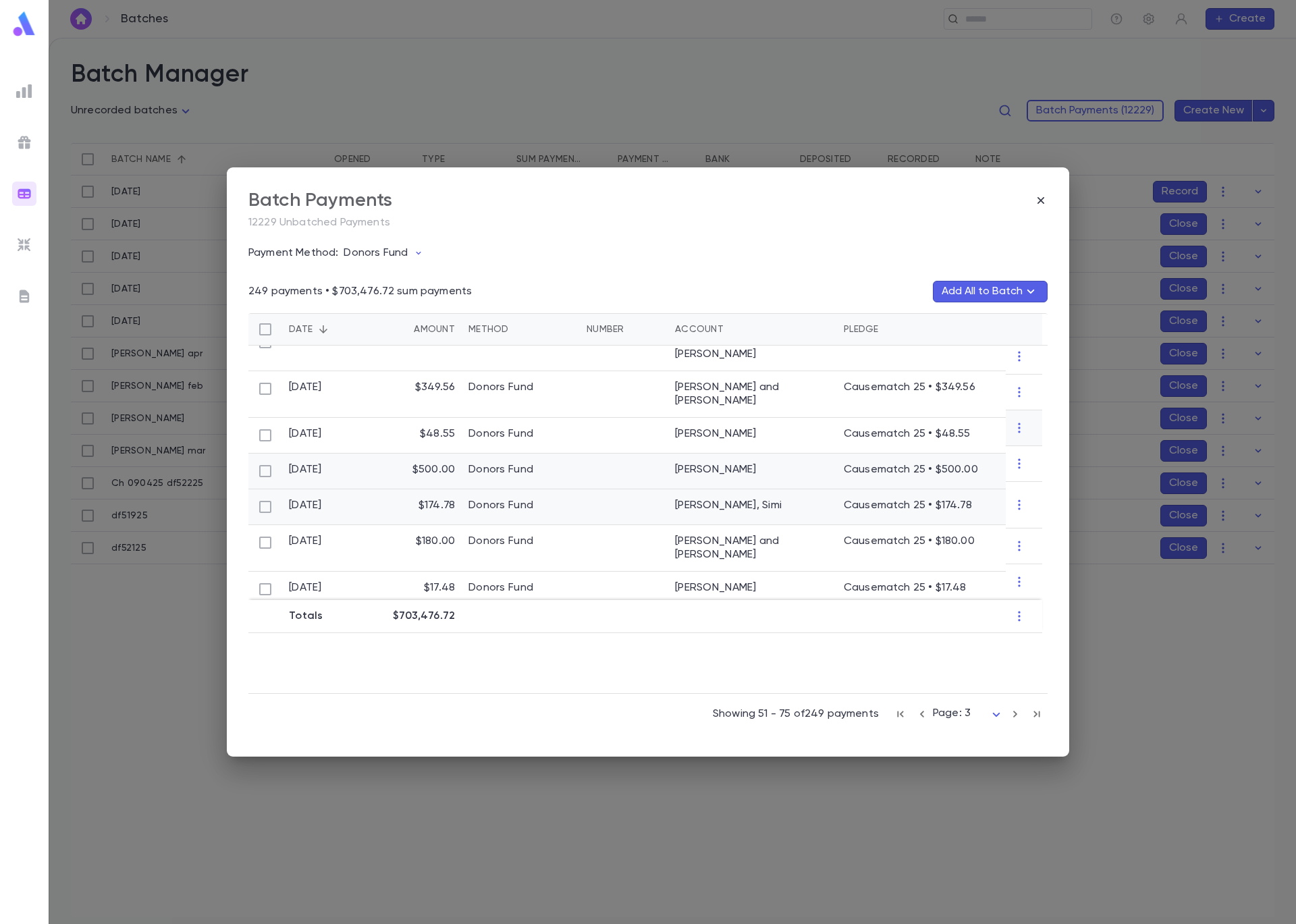
scroll to position [723, 0]
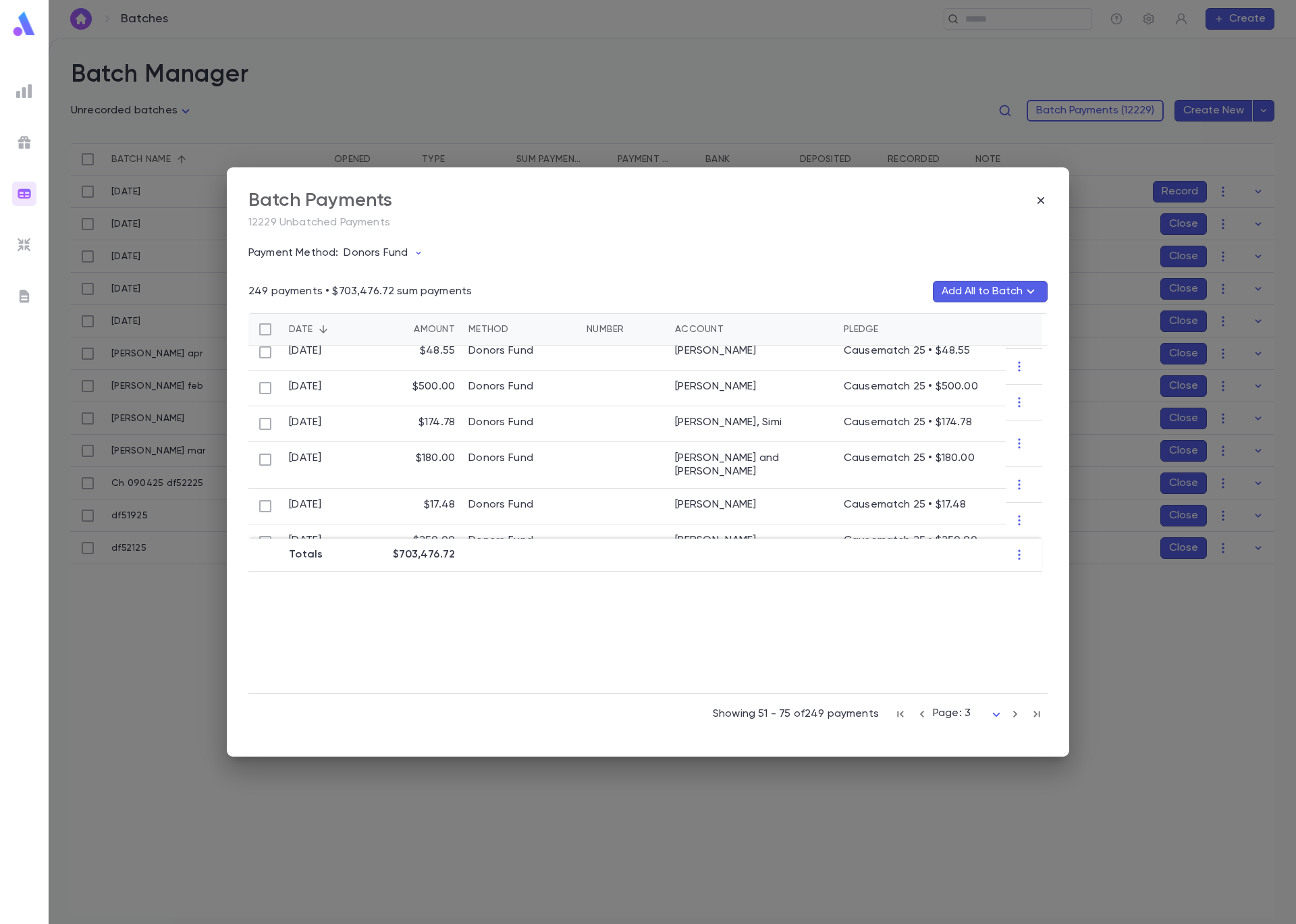
click at [1013, 714] on icon "button" at bounding box center [1015, 714] width 15 height 16
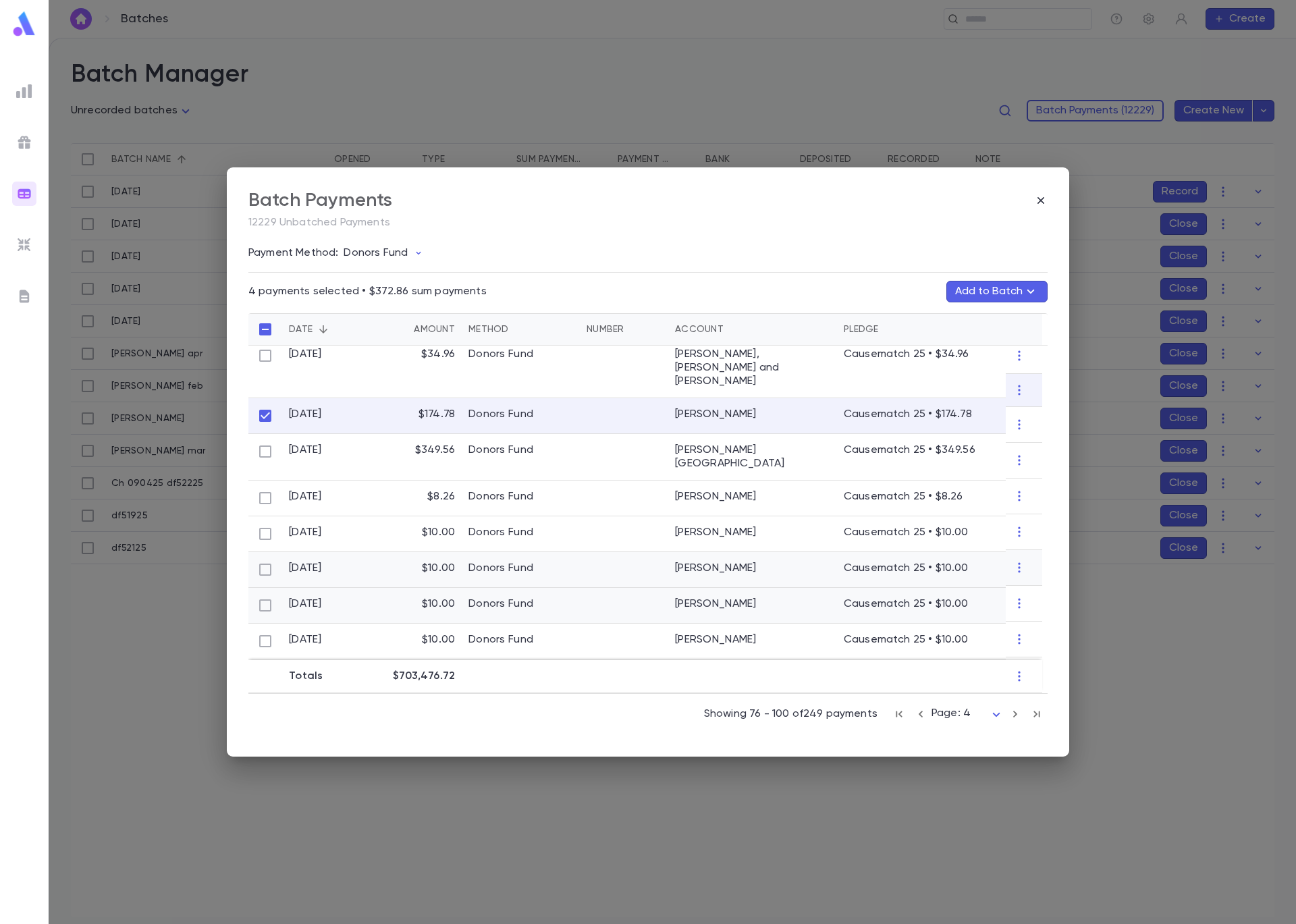
scroll to position [0, 0]
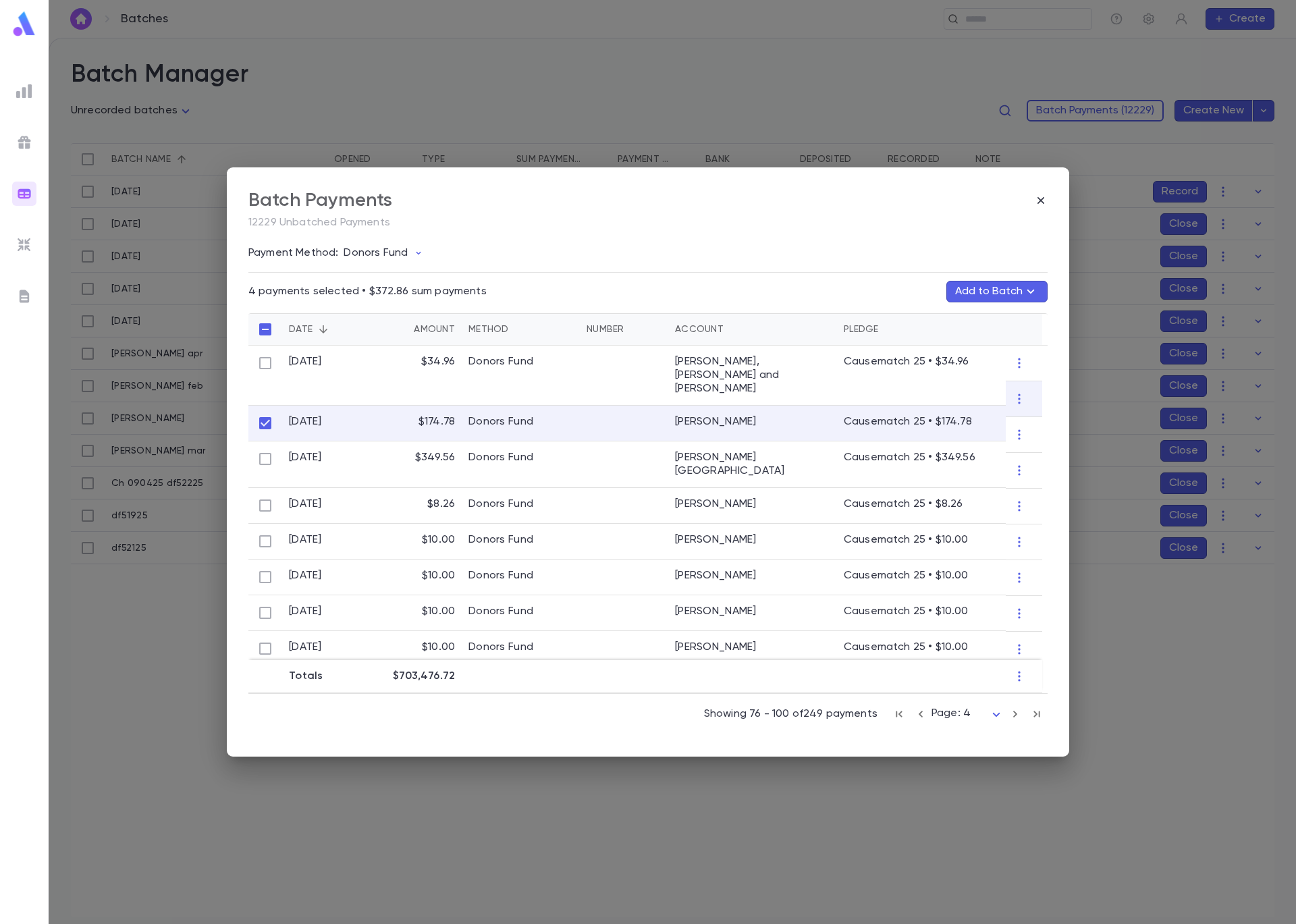
click at [1004, 287] on button "Add to Batch" at bounding box center [996, 291] width 102 height 21
click at [990, 480] on p "Ch 090425 df52225" at bounding box center [952, 481] width 92 height 11
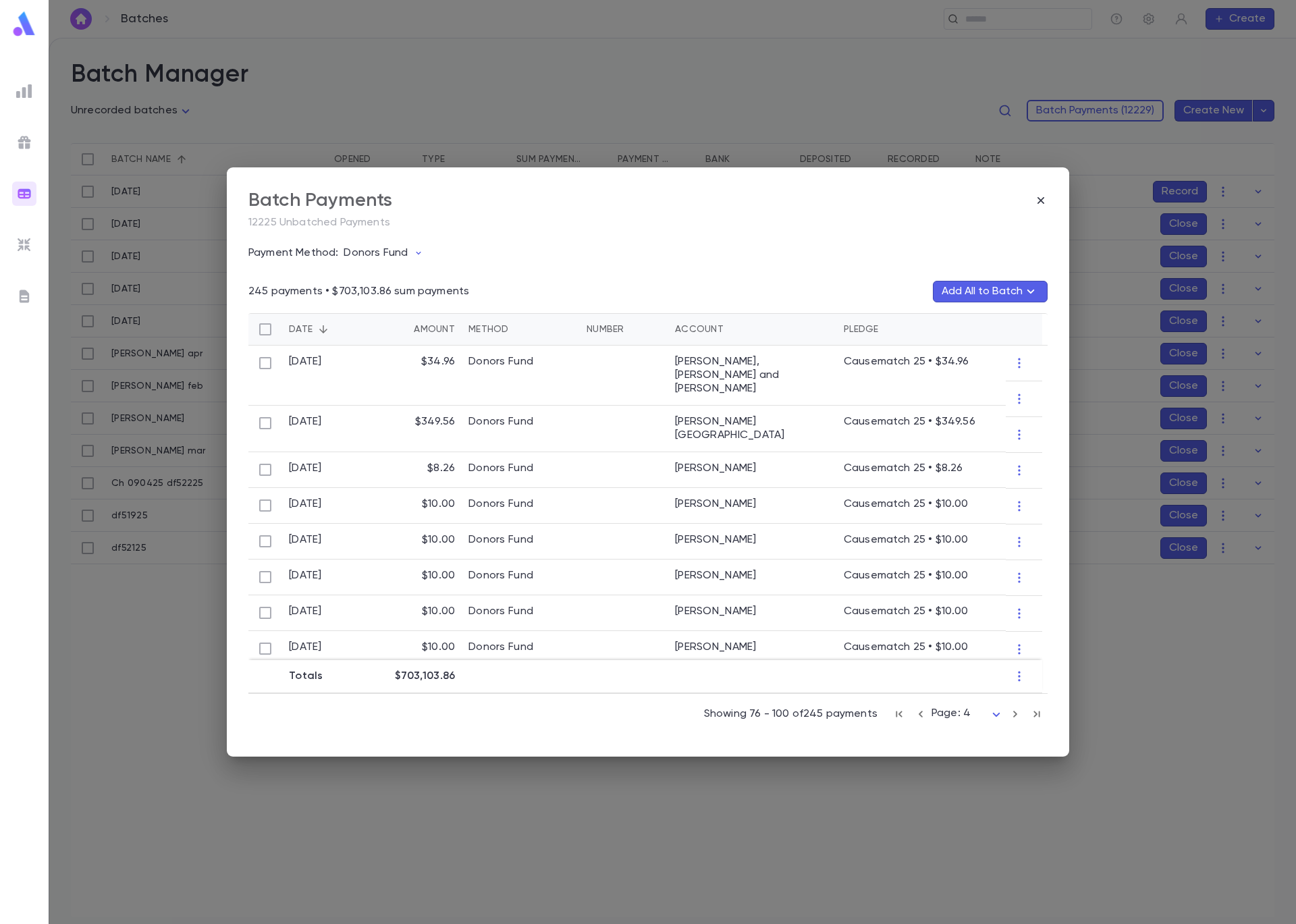
click at [916, 712] on icon "button" at bounding box center [920, 714] width 15 height 16
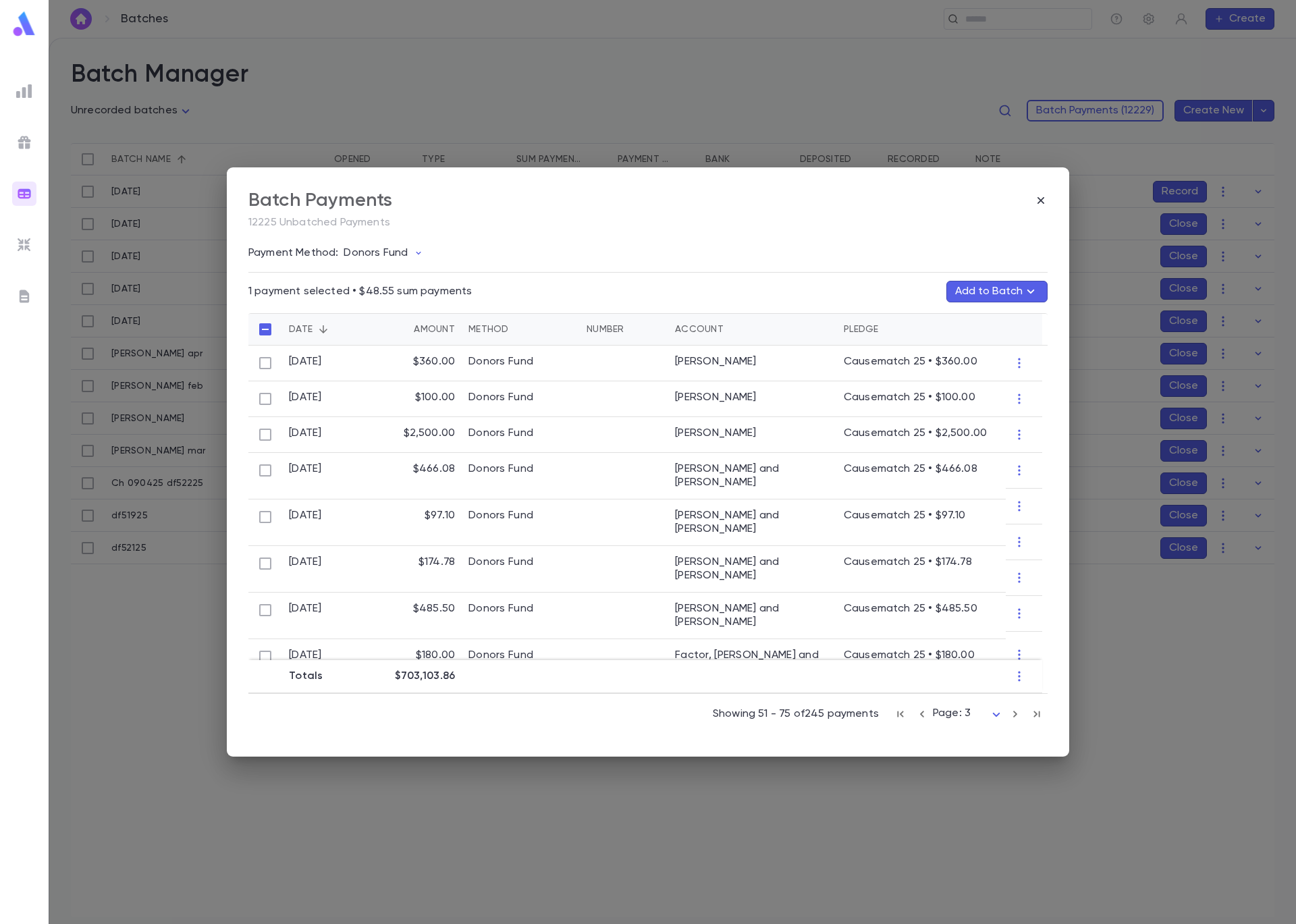
click at [1008, 295] on button "Add to Batch" at bounding box center [996, 291] width 102 height 21
click at [995, 477] on div "Ch 090425 df52225" at bounding box center [969, 481] width 148 height 21
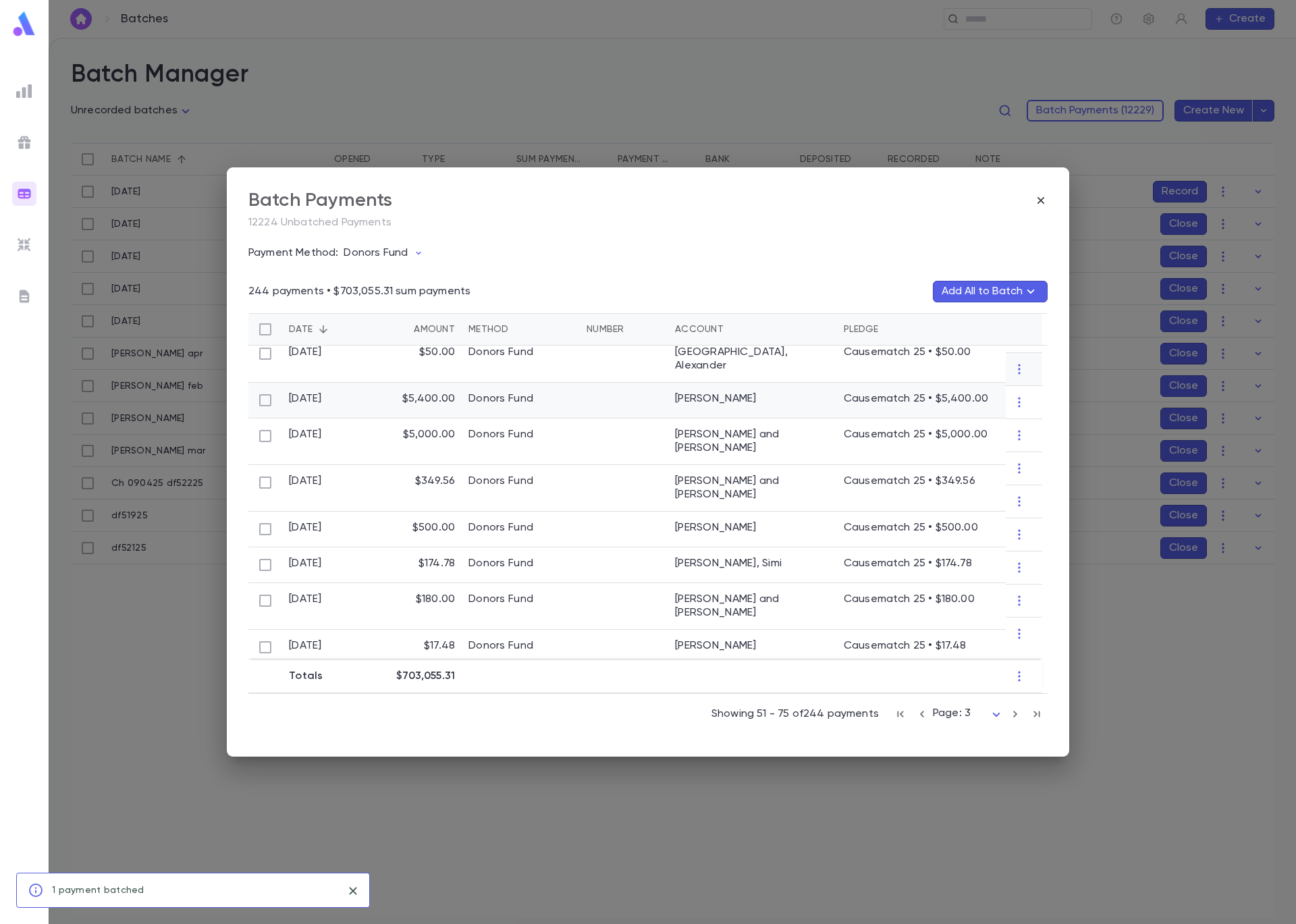
scroll to position [565, 0]
click at [1013, 716] on icon "button" at bounding box center [1015, 714] width 4 height 7
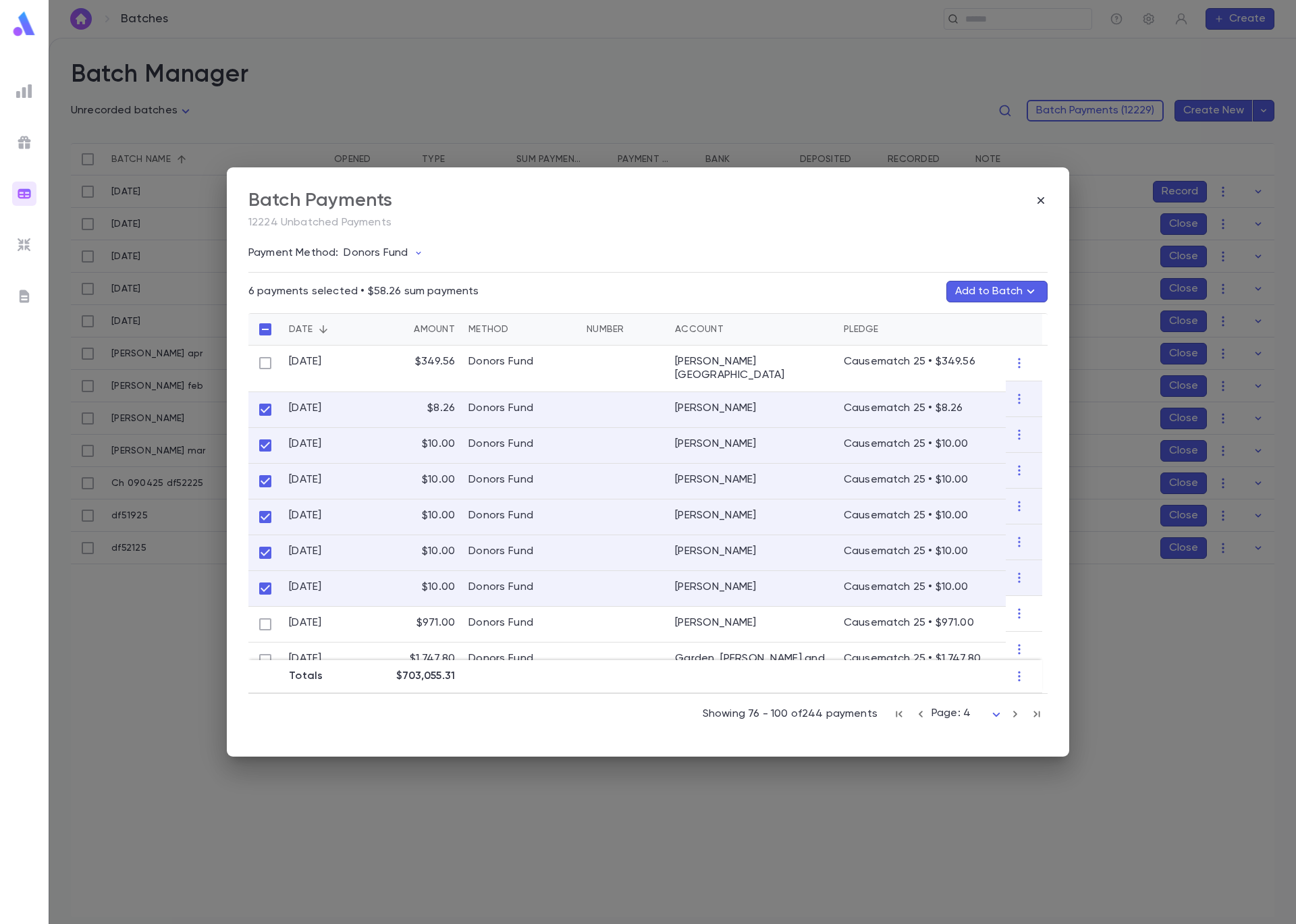
click at [995, 288] on button "Add to Batch" at bounding box center [996, 291] width 102 height 21
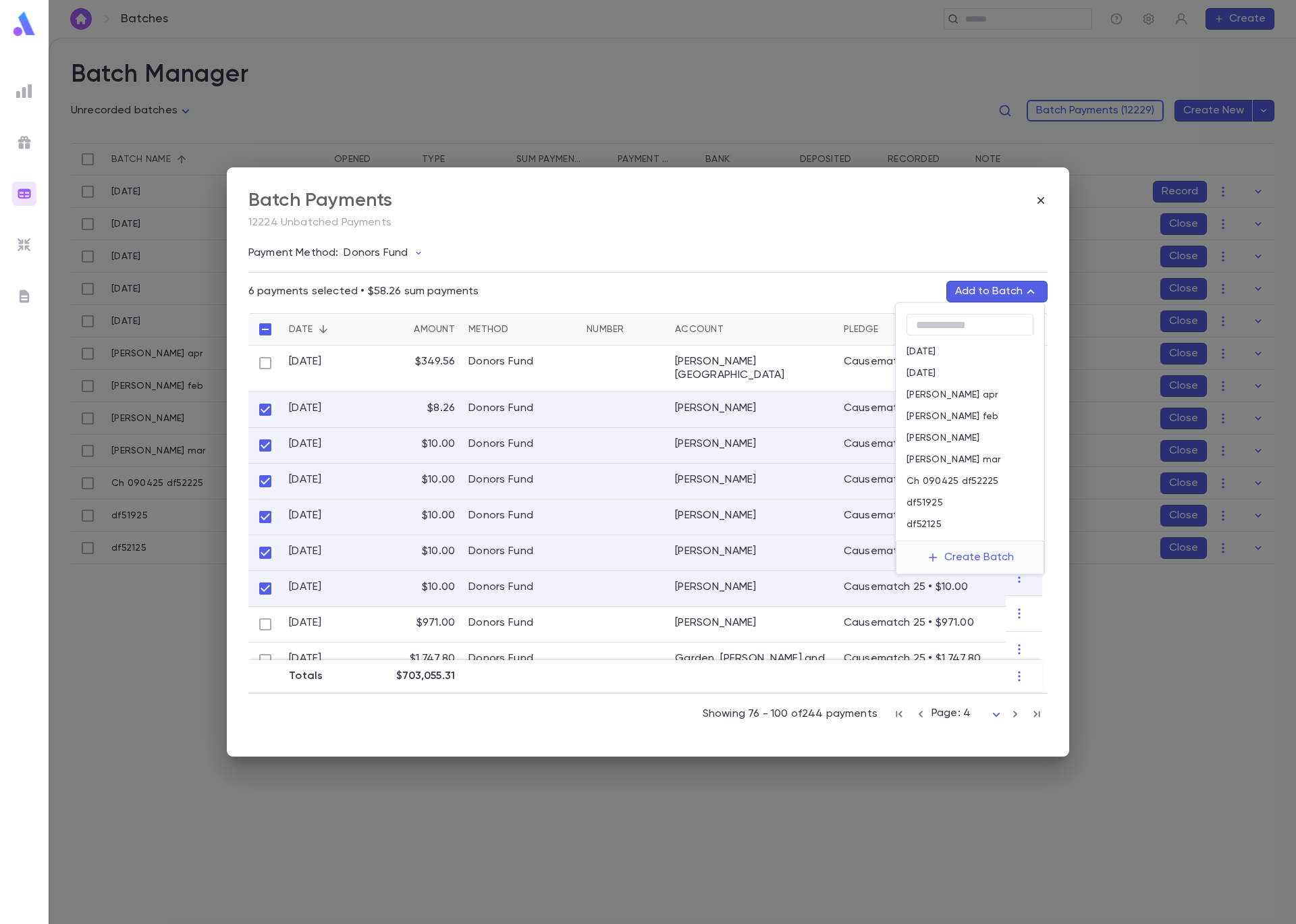
click at [990, 482] on p "Ch 090425 df52225" at bounding box center [952, 481] width 92 height 11
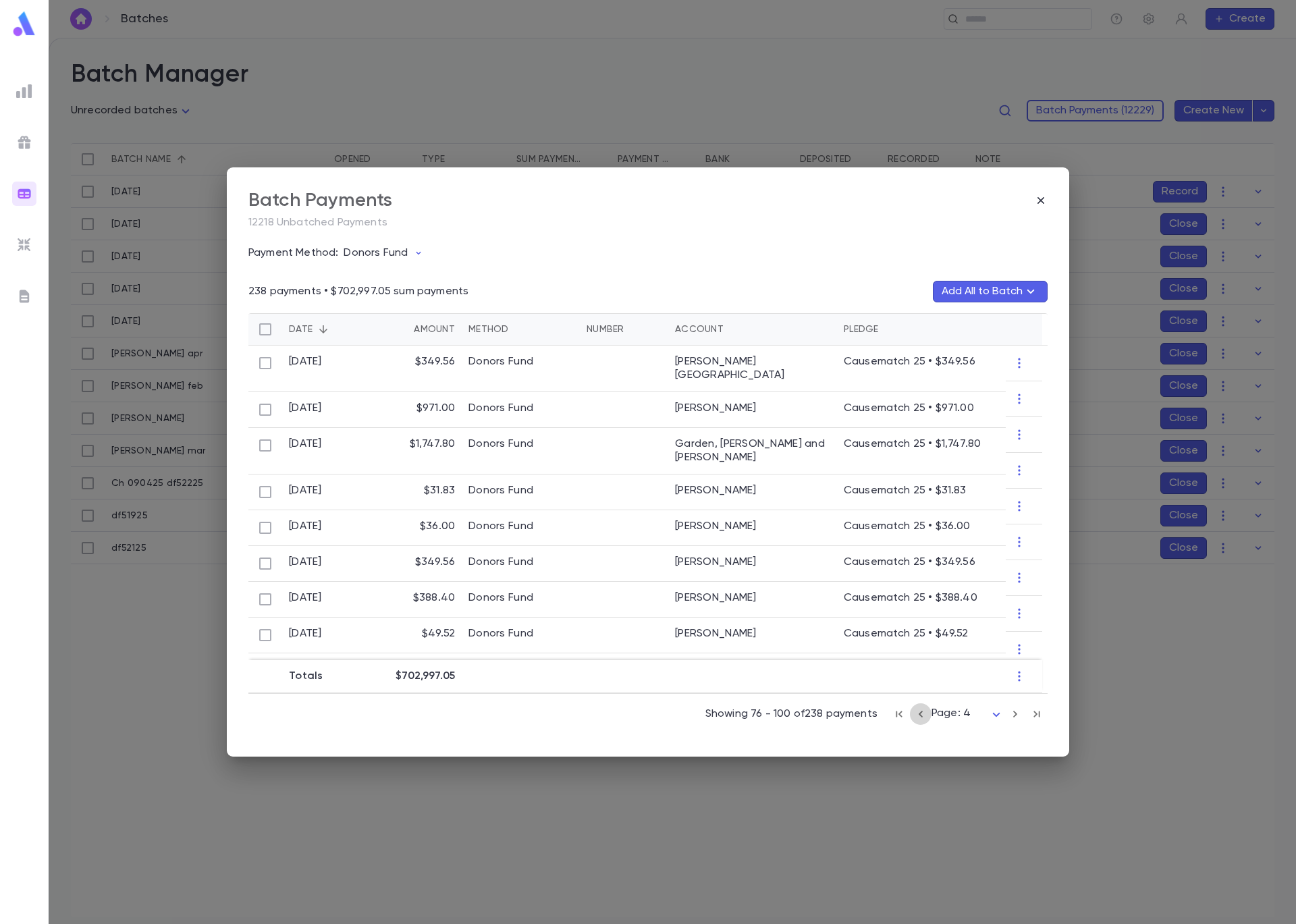
click at [924, 717] on icon "button" at bounding box center [920, 714] width 15 height 16
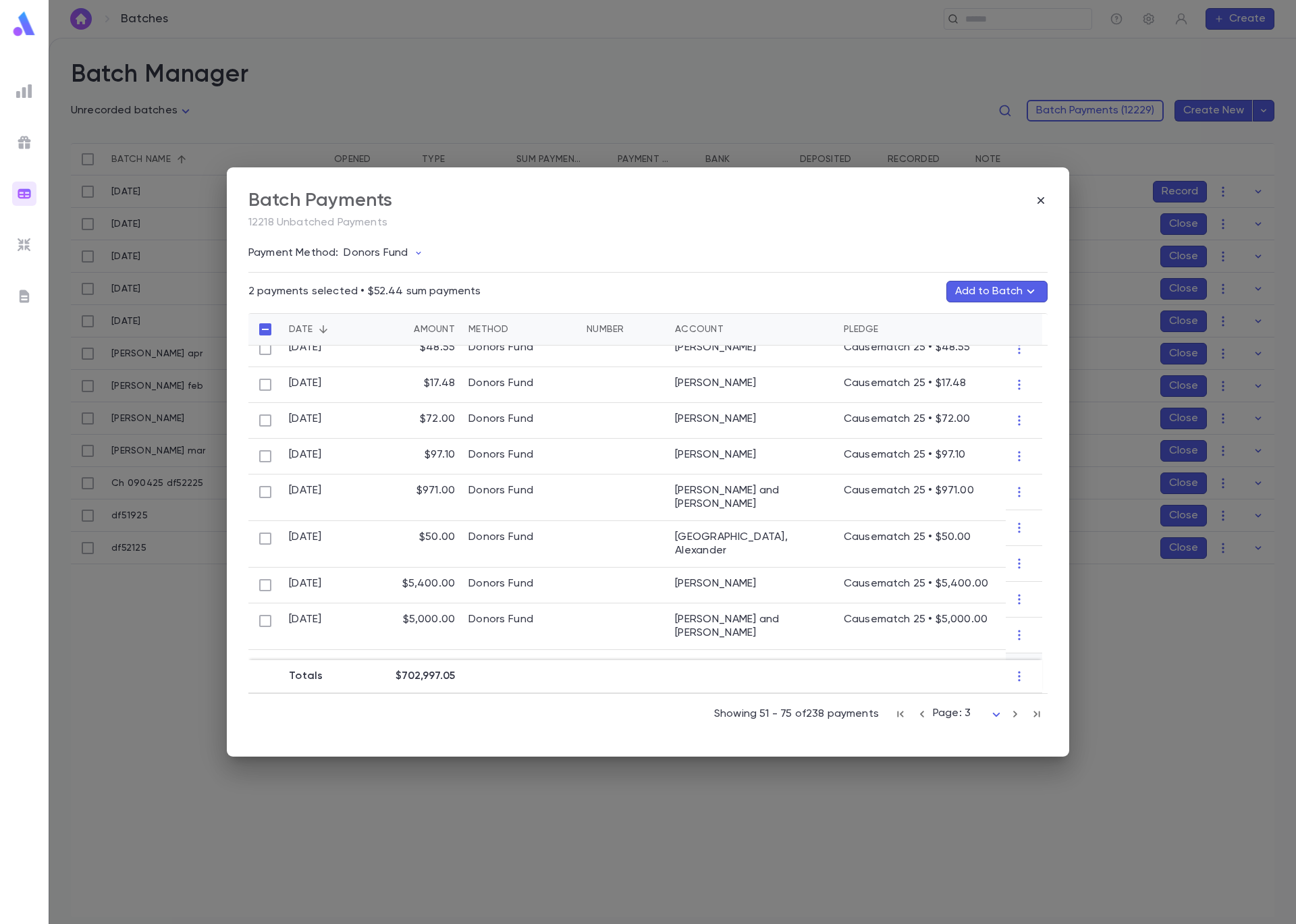
scroll to position [361, 0]
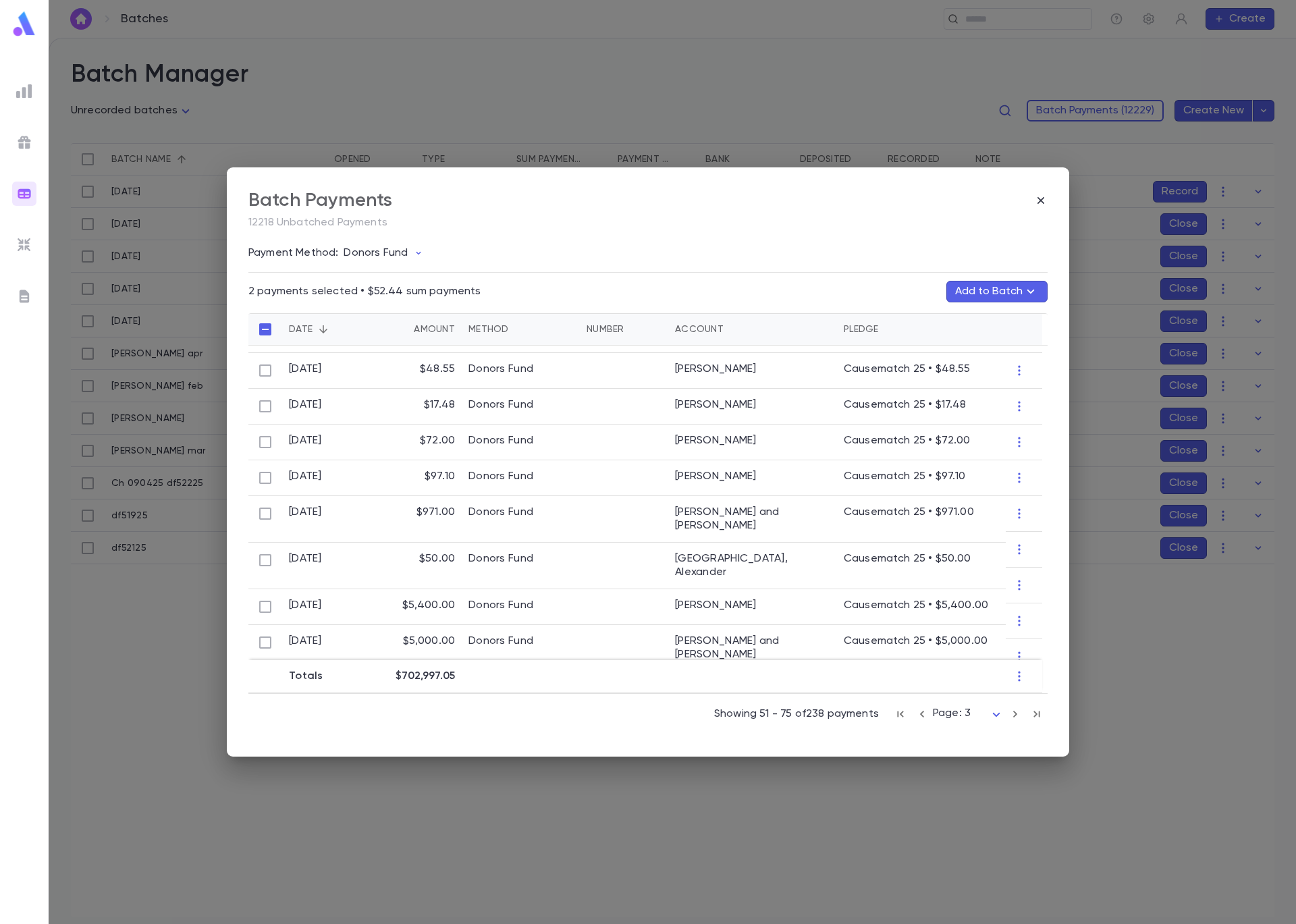
click at [996, 295] on button "Add to Batch" at bounding box center [996, 291] width 102 height 21
click at [994, 477] on div "Ch 090425 df52225" at bounding box center [969, 481] width 148 height 21
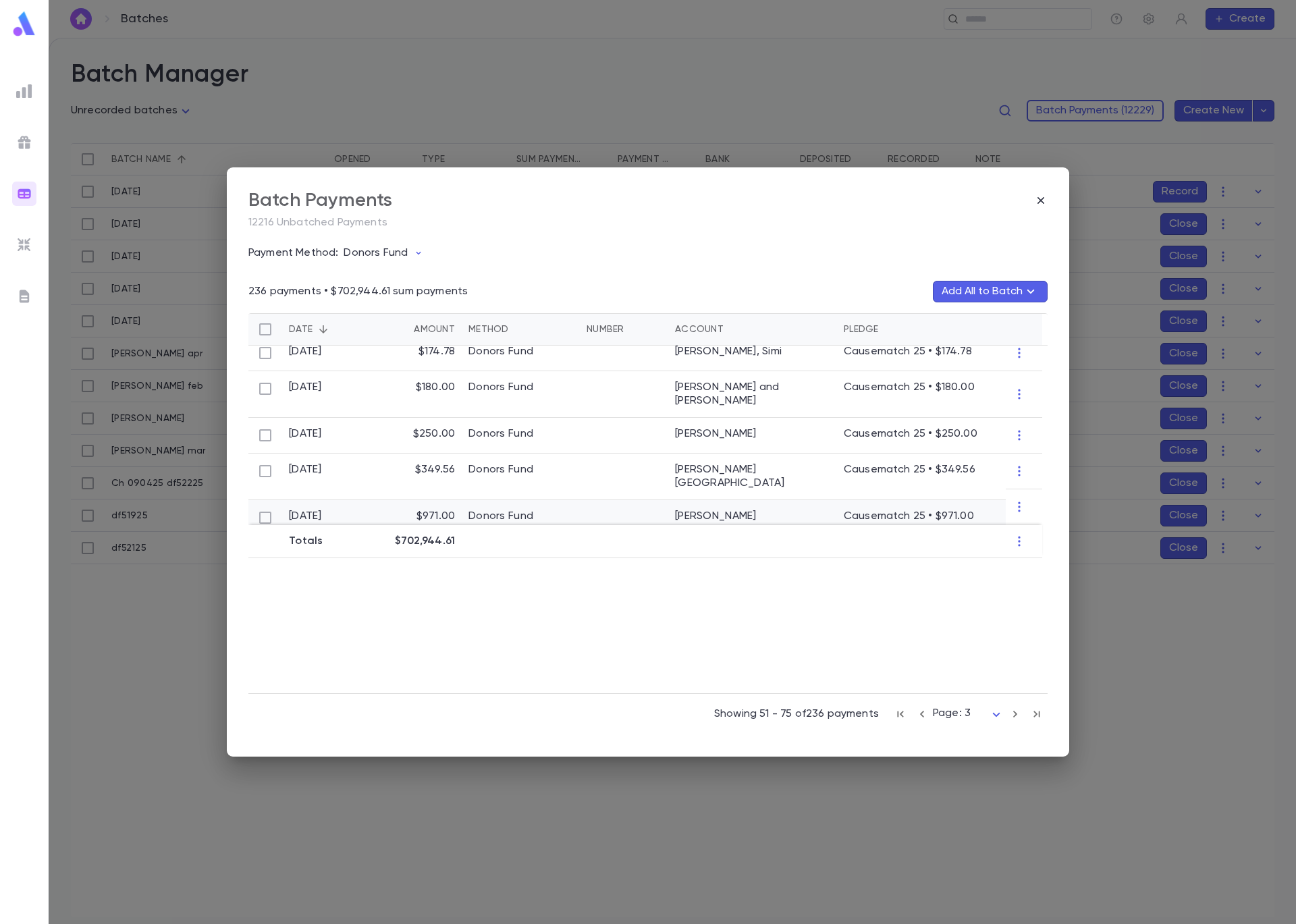
scroll to position [660, 0]
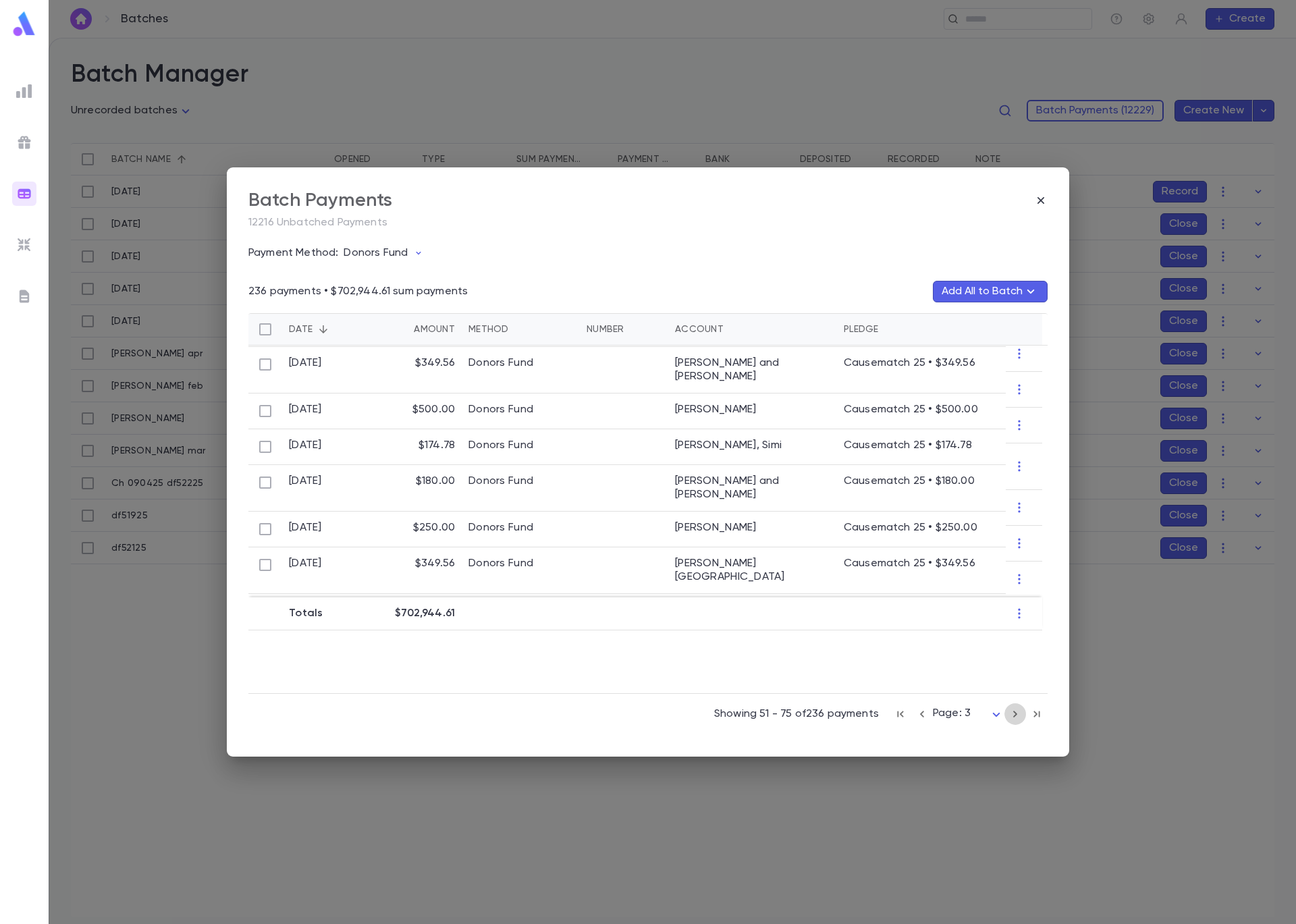
click at [1010, 715] on icon "button" at bounding box center [1015, 714] width 15 height 16
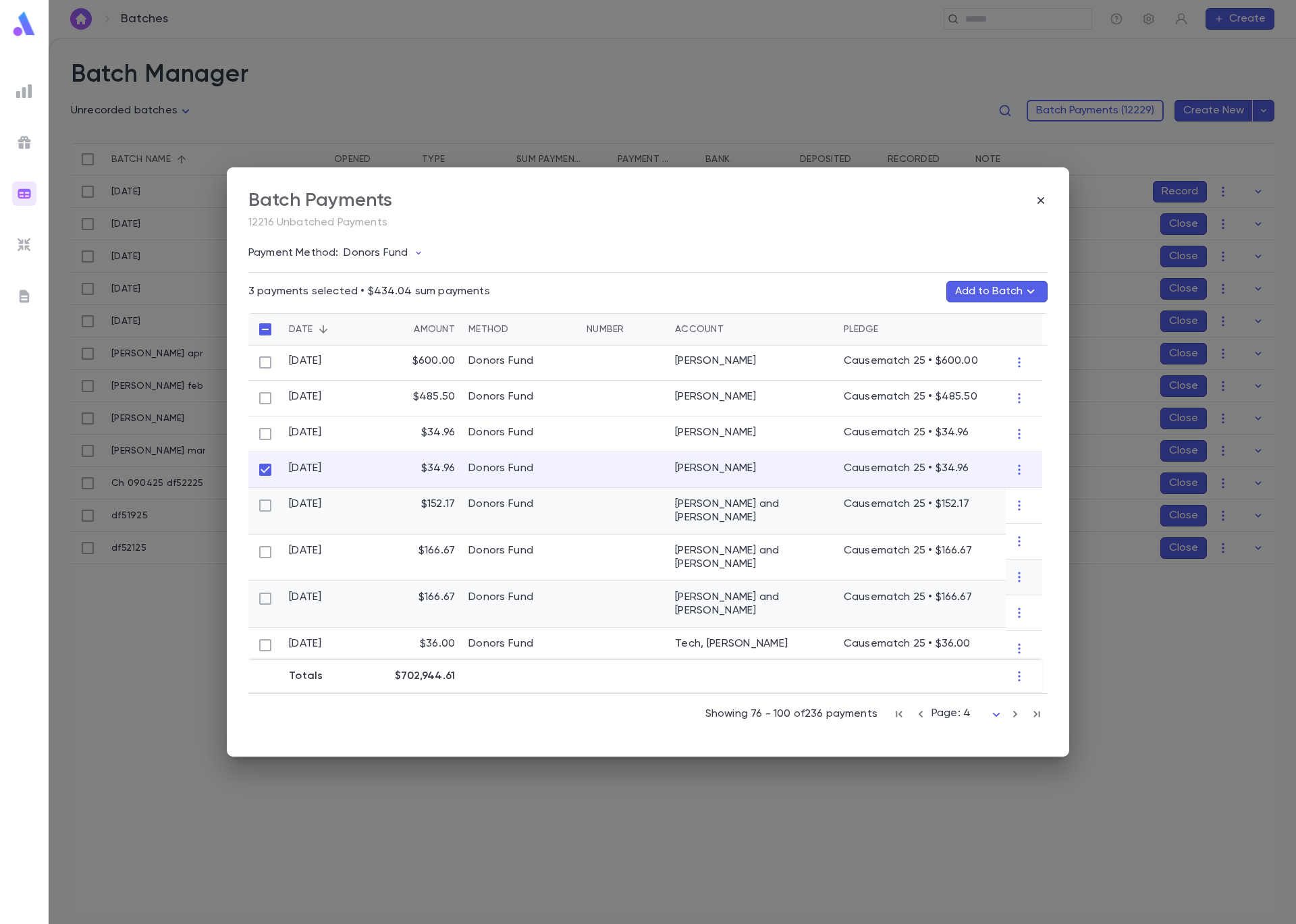
scroll to position [292, 0]
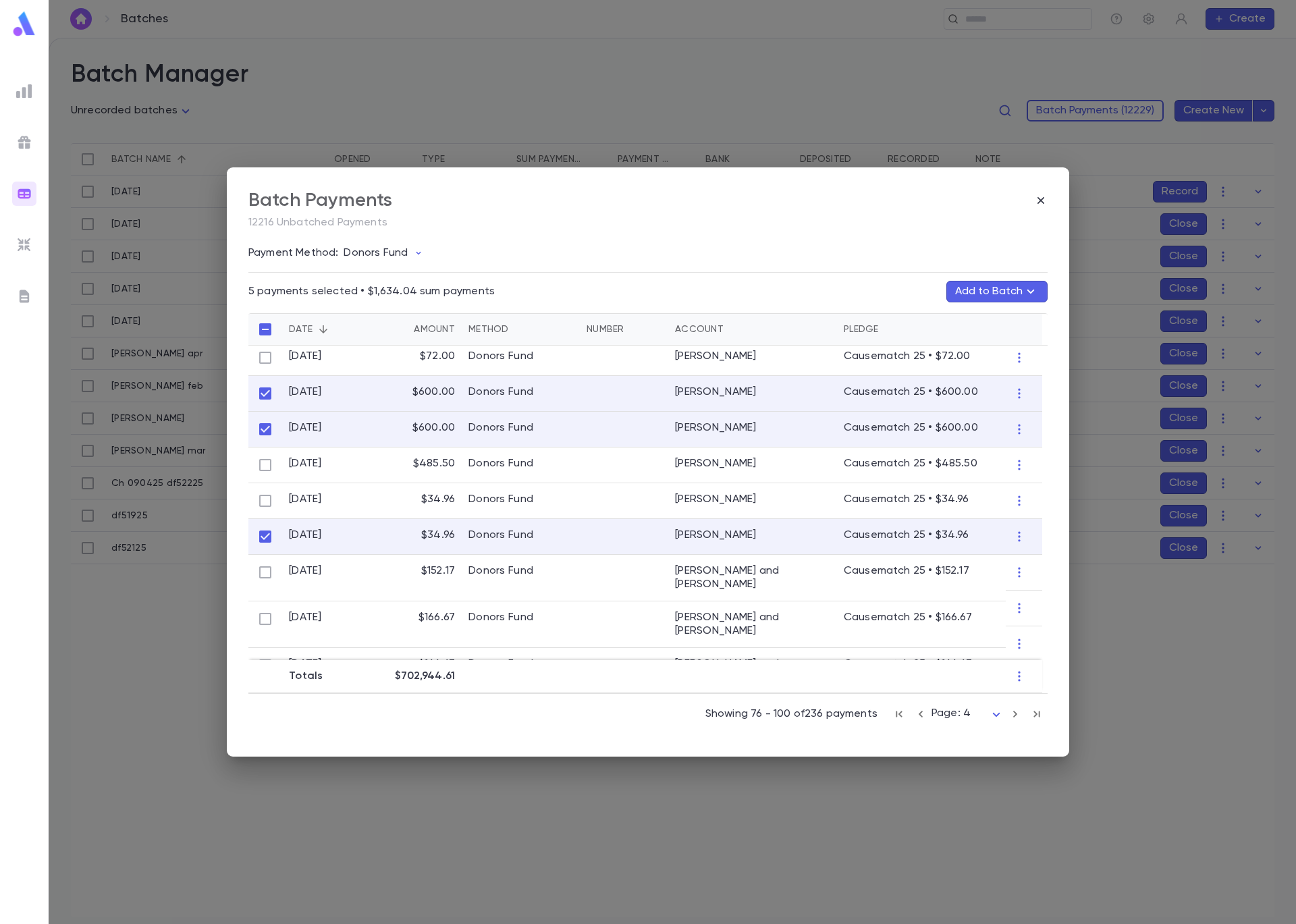
click at [1035, 293] on icon "button" at bounding box center [1030, 291] width 16 height 16
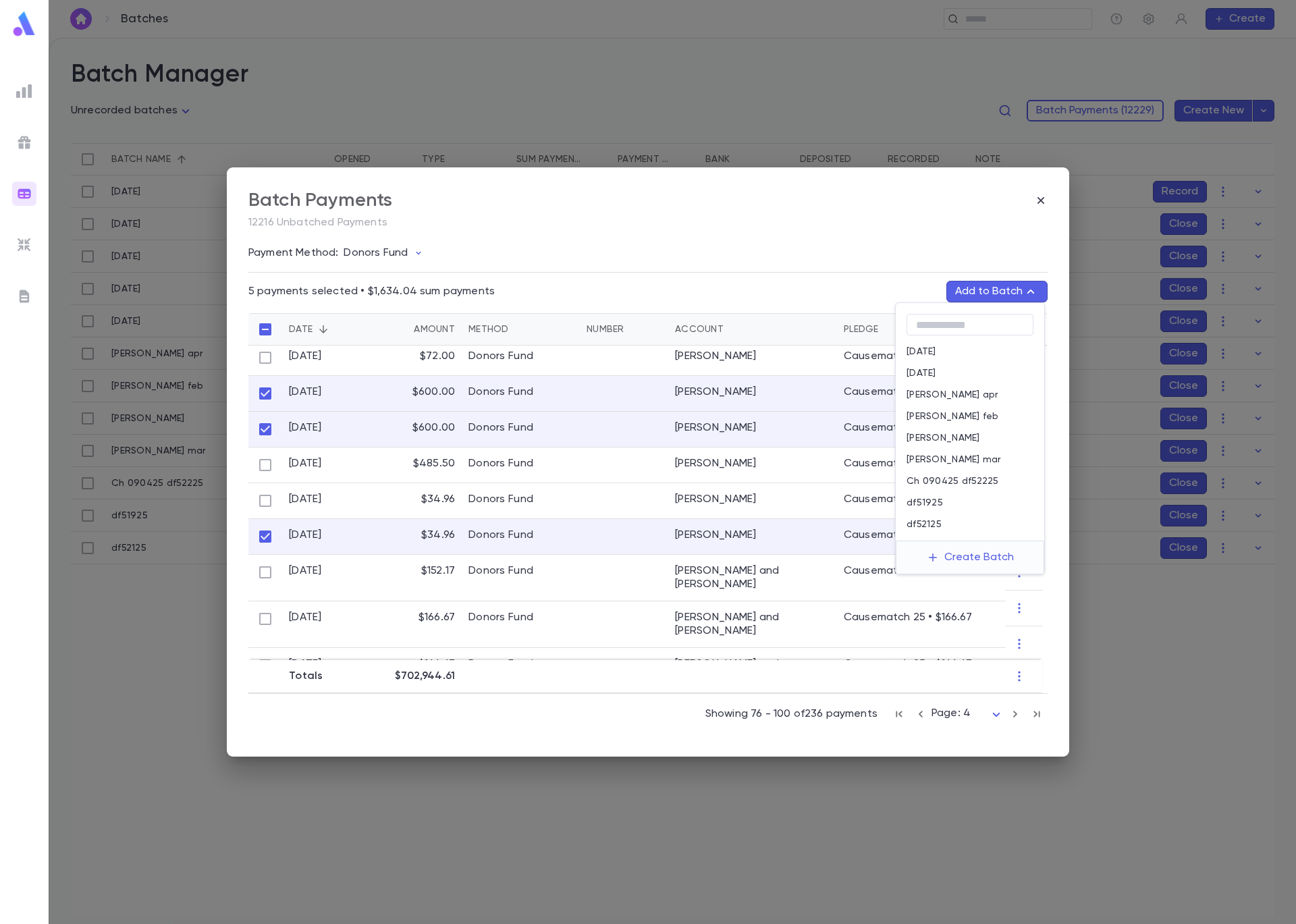
click at [1005, 484] on div "Ch 090425 df52225" at bounding box center [969, 481] width 148 height 21
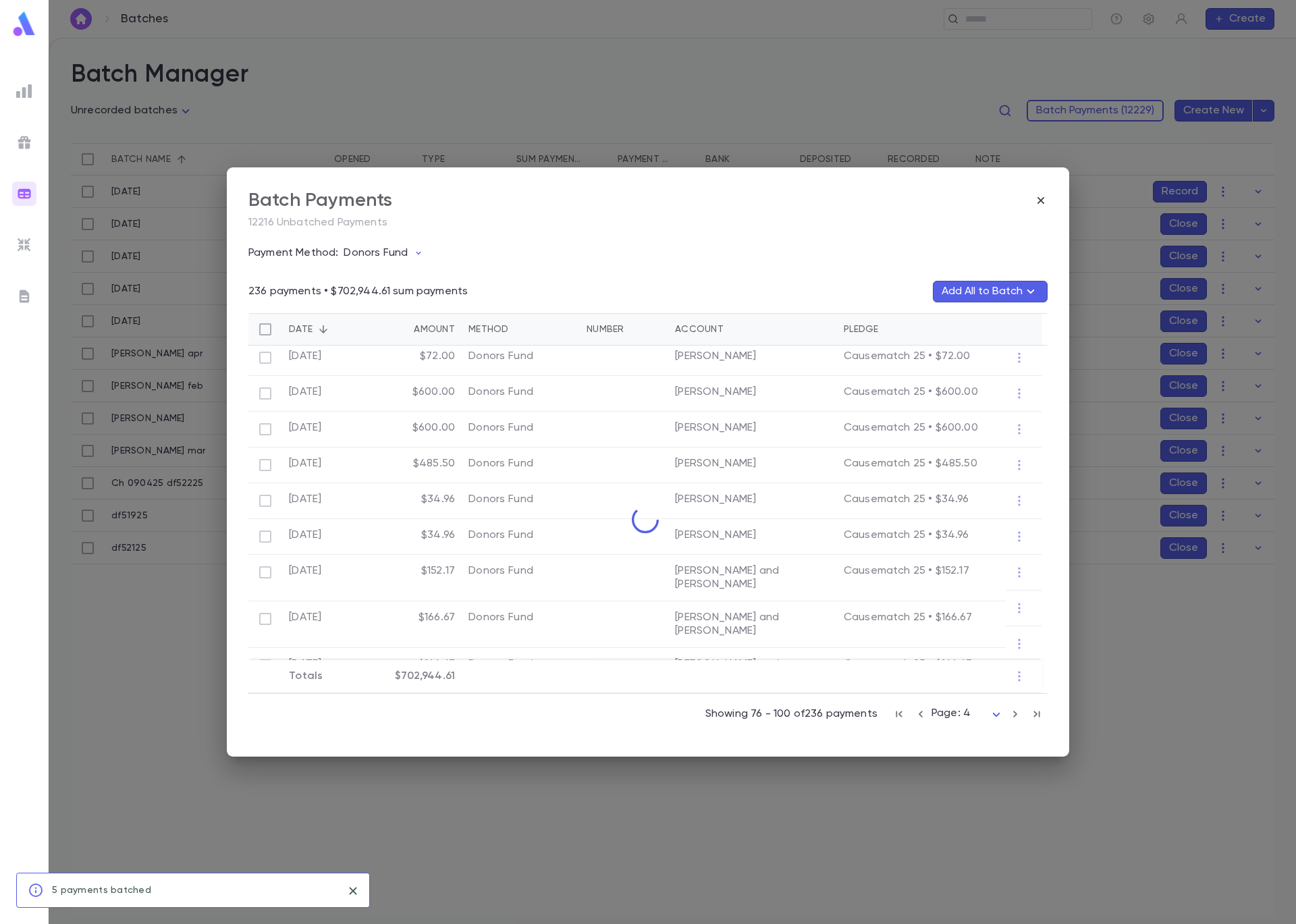
scroll to position [220, 0]
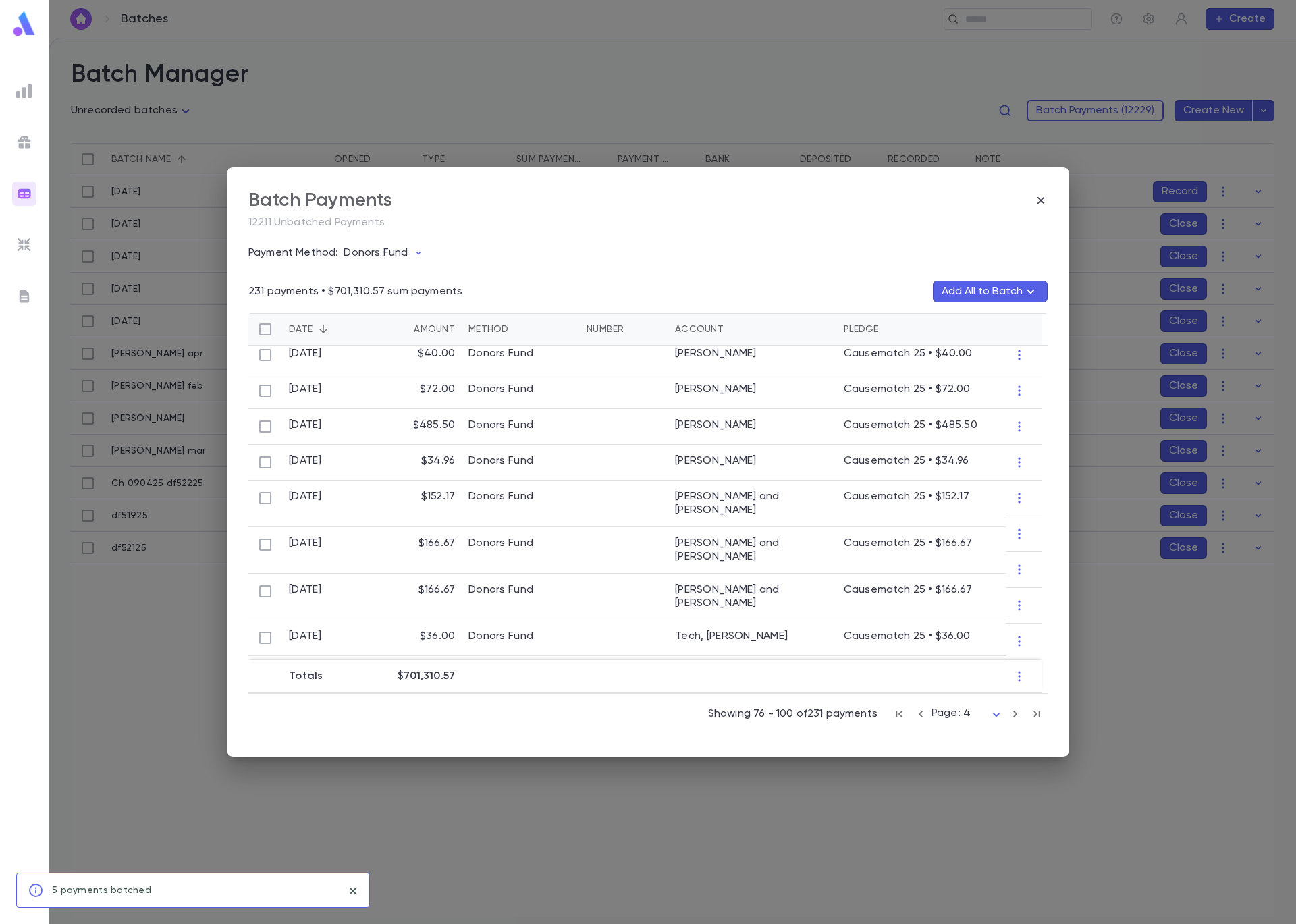
click at [621, 81] on div "Batch Payments 12211 Unbatched Payments Payment Method: Donors Fund 231 payment…" at bounding box center [648, 462] width 1296 height 924
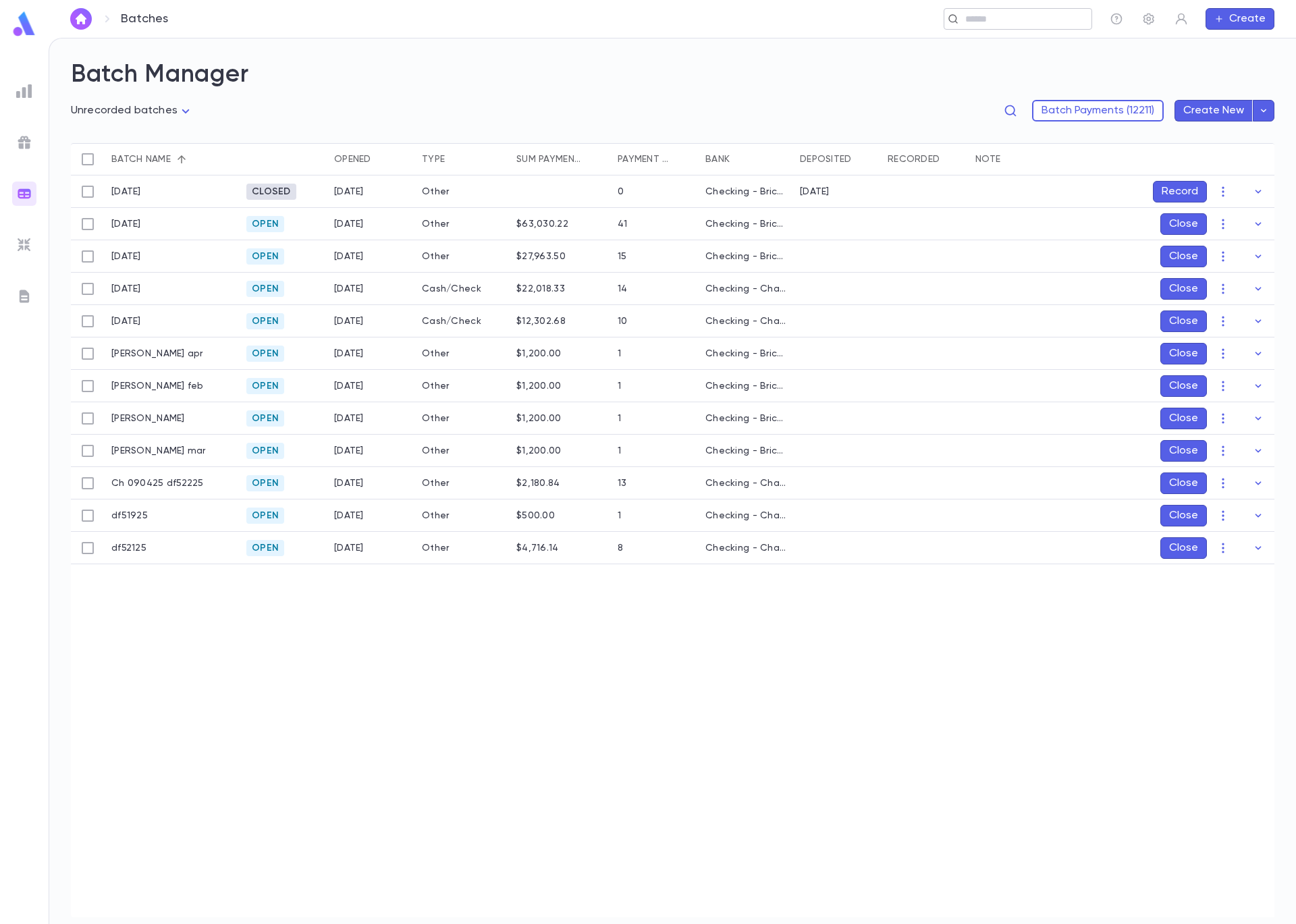
click at [1027, 24] on input "text" at bounding box center [1013, 19] width 104 height 13
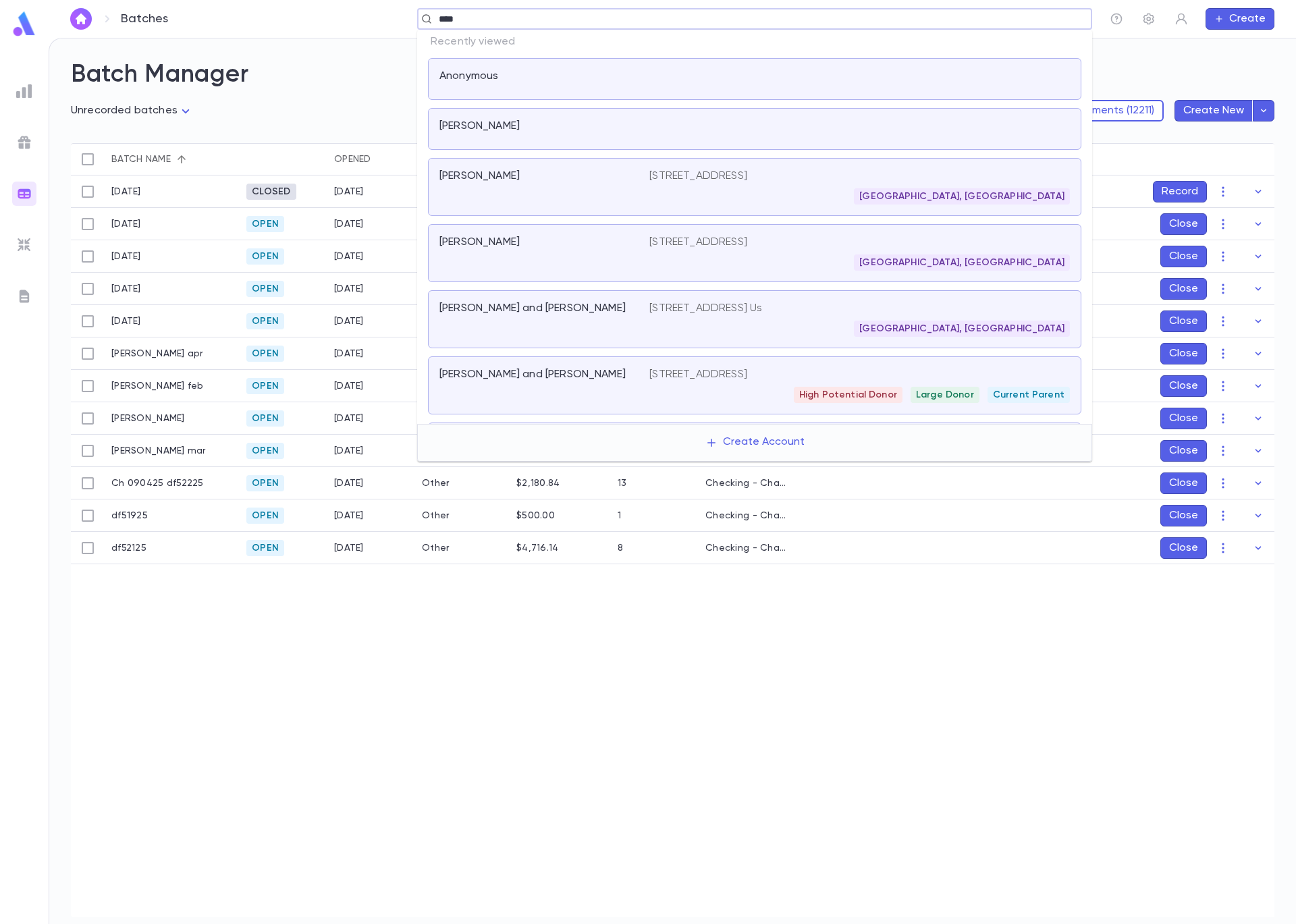
type input "*****"
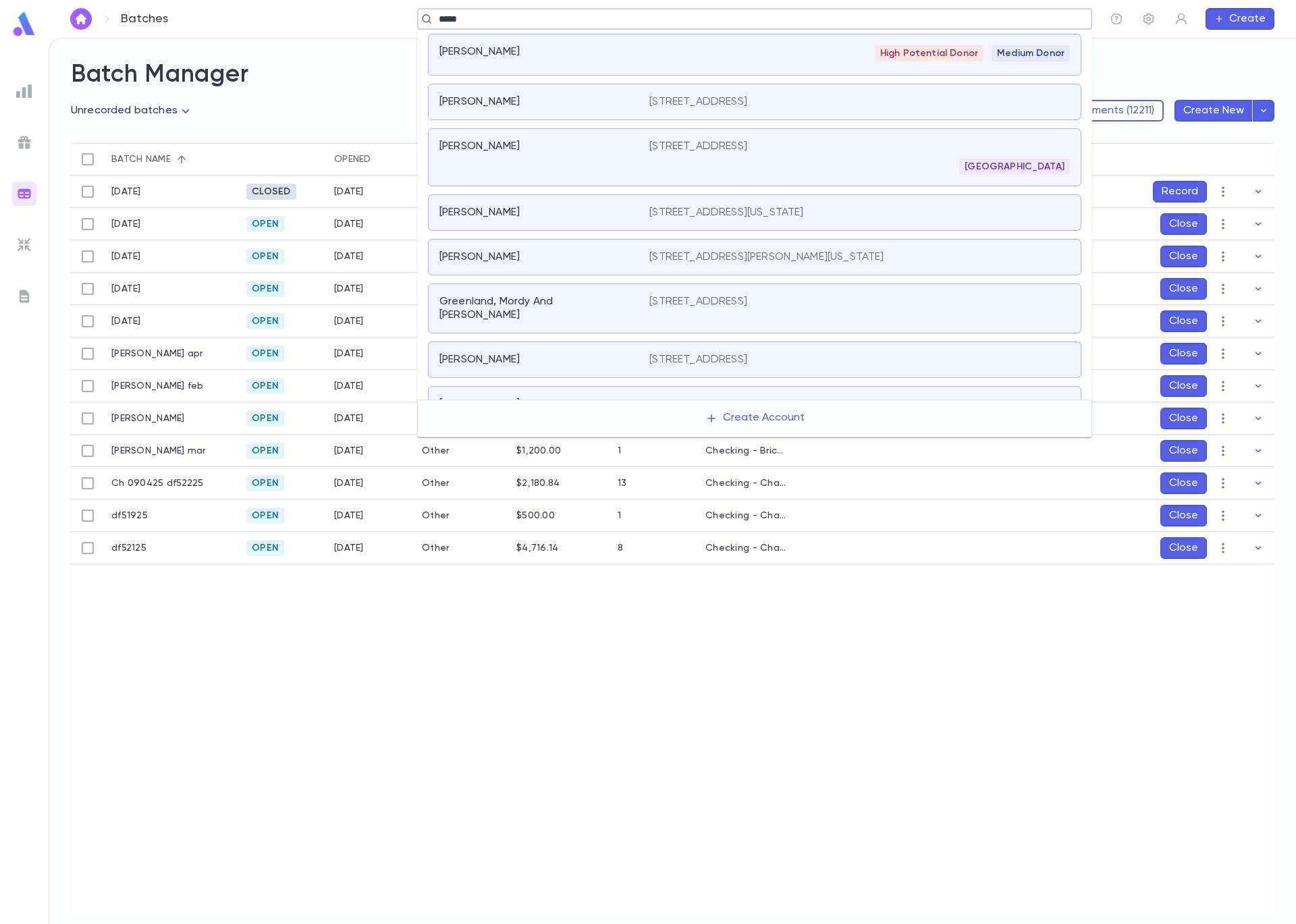
click at [627, 256] on div "[PERSON_NAME]" at bounding box center [536, 257] width 194 height 13
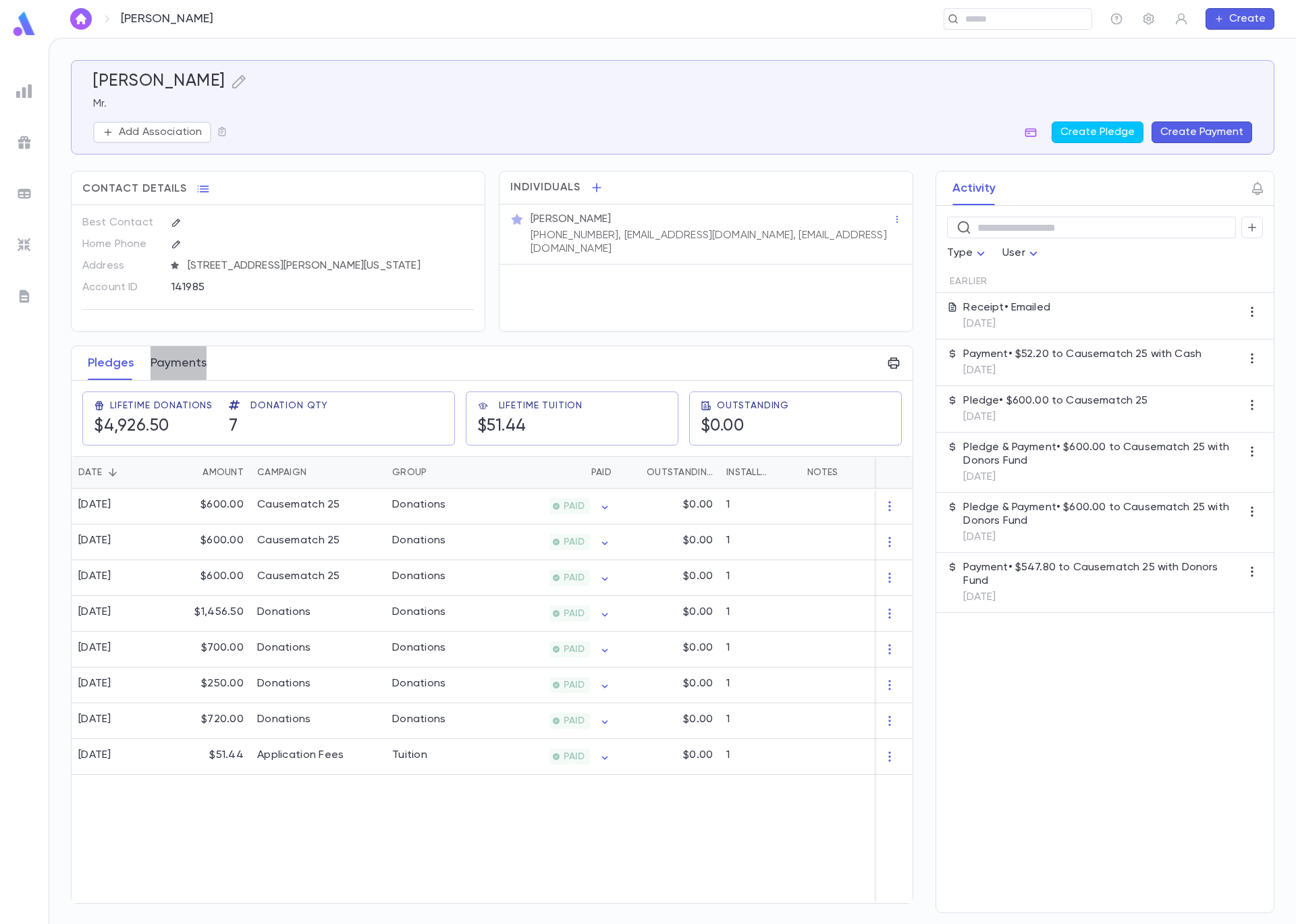
click at [163, 359] on button "Payments" at bounding box center [178, 364] width 56 height 34
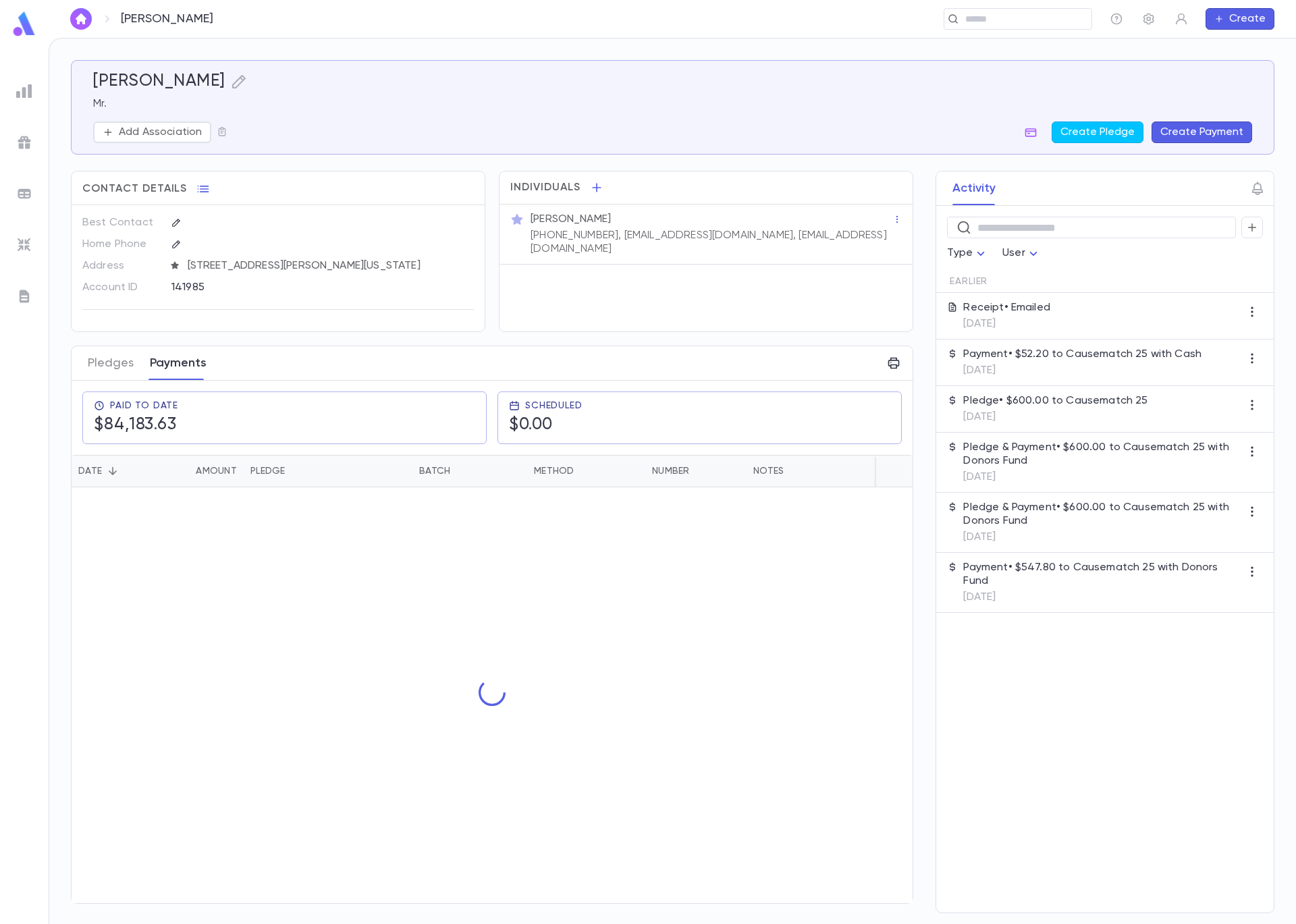
click at [163, 359] on button "Payments" at bounding box center [178, 364] width 57 height 34
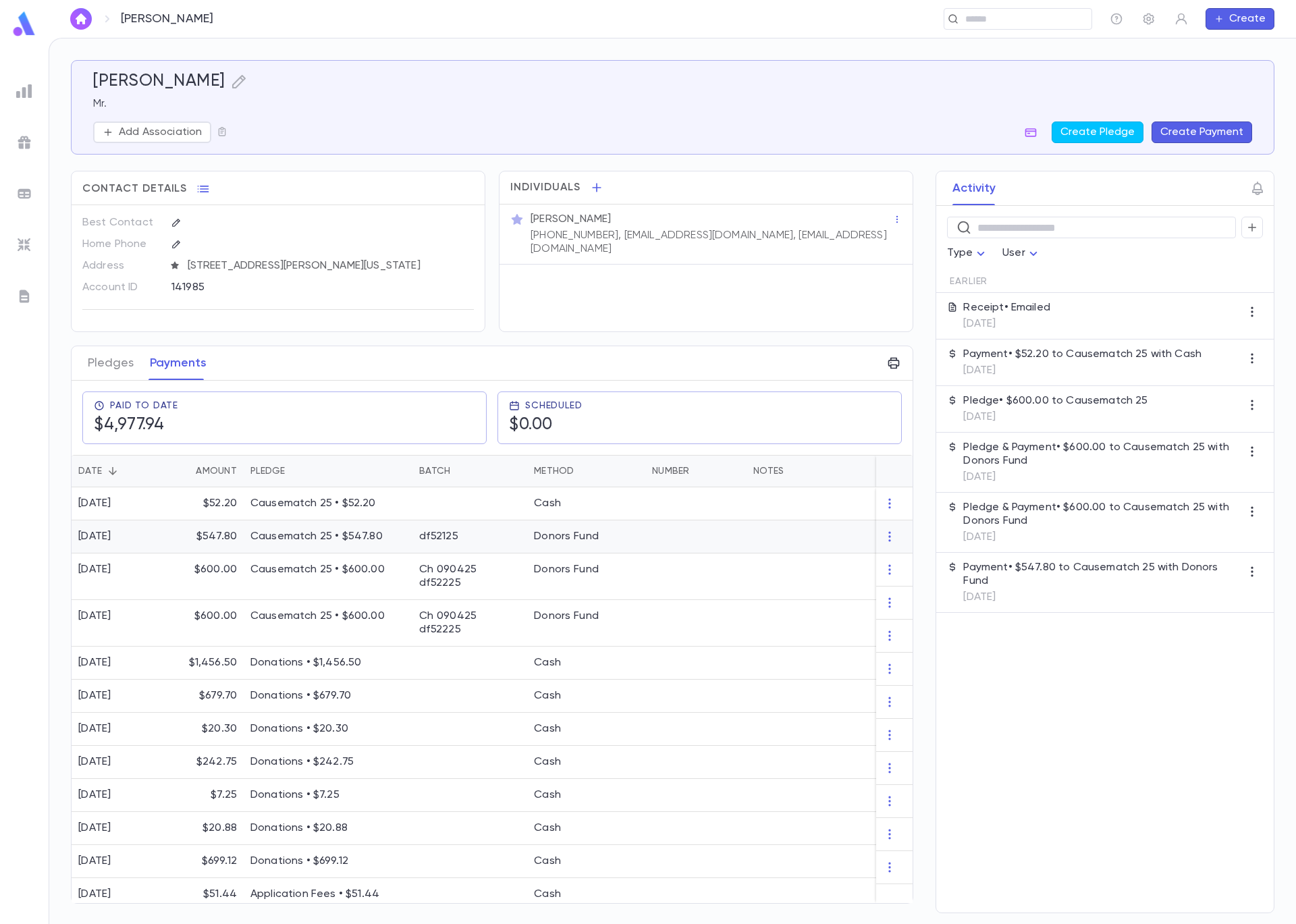
click at [512, 536] on div "df52125" at bounding box center [470, 537] width 115 height 33
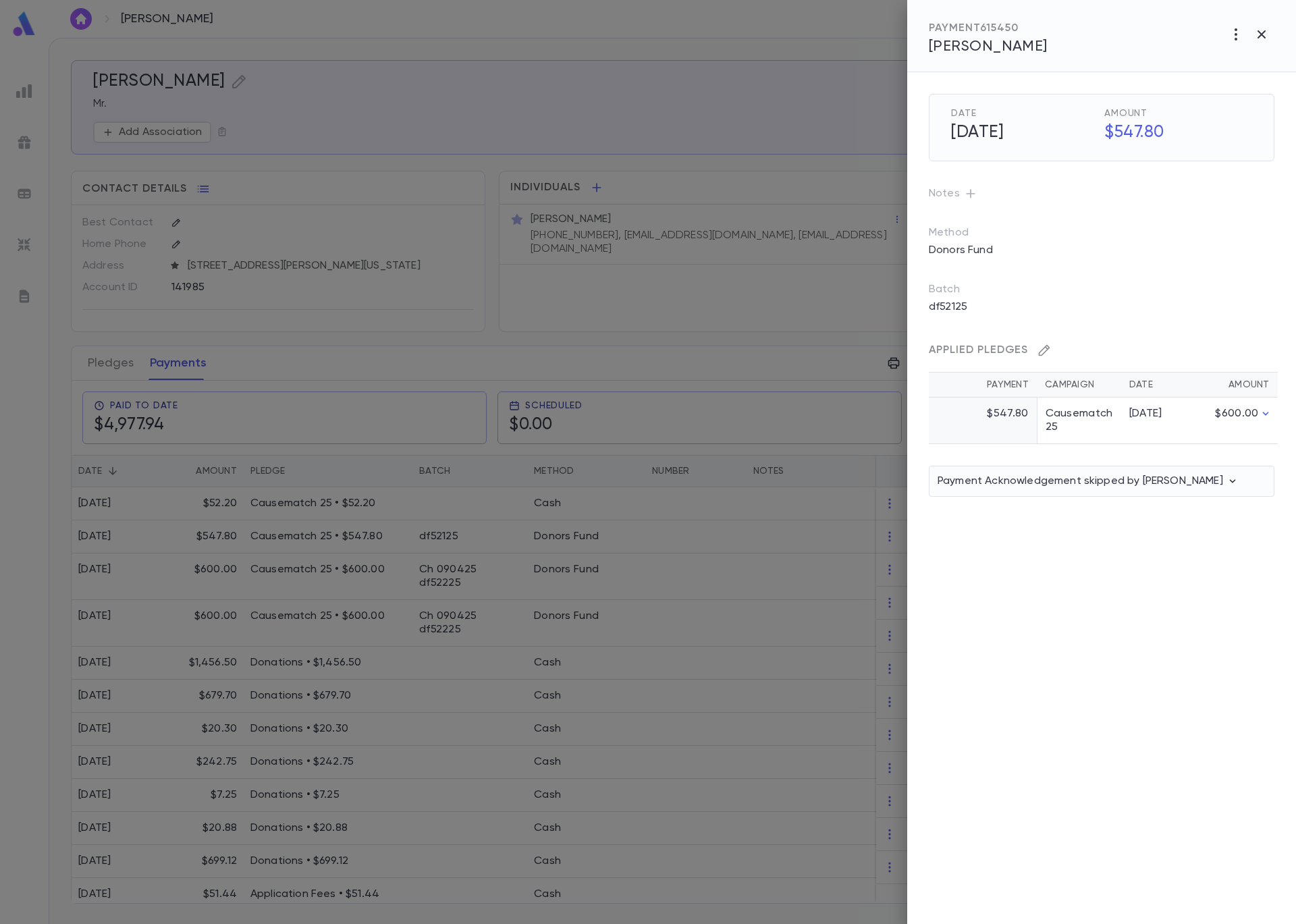
click at [1044, 349] on icon "button" at bounding box center [1044, 350] width 13 height 13
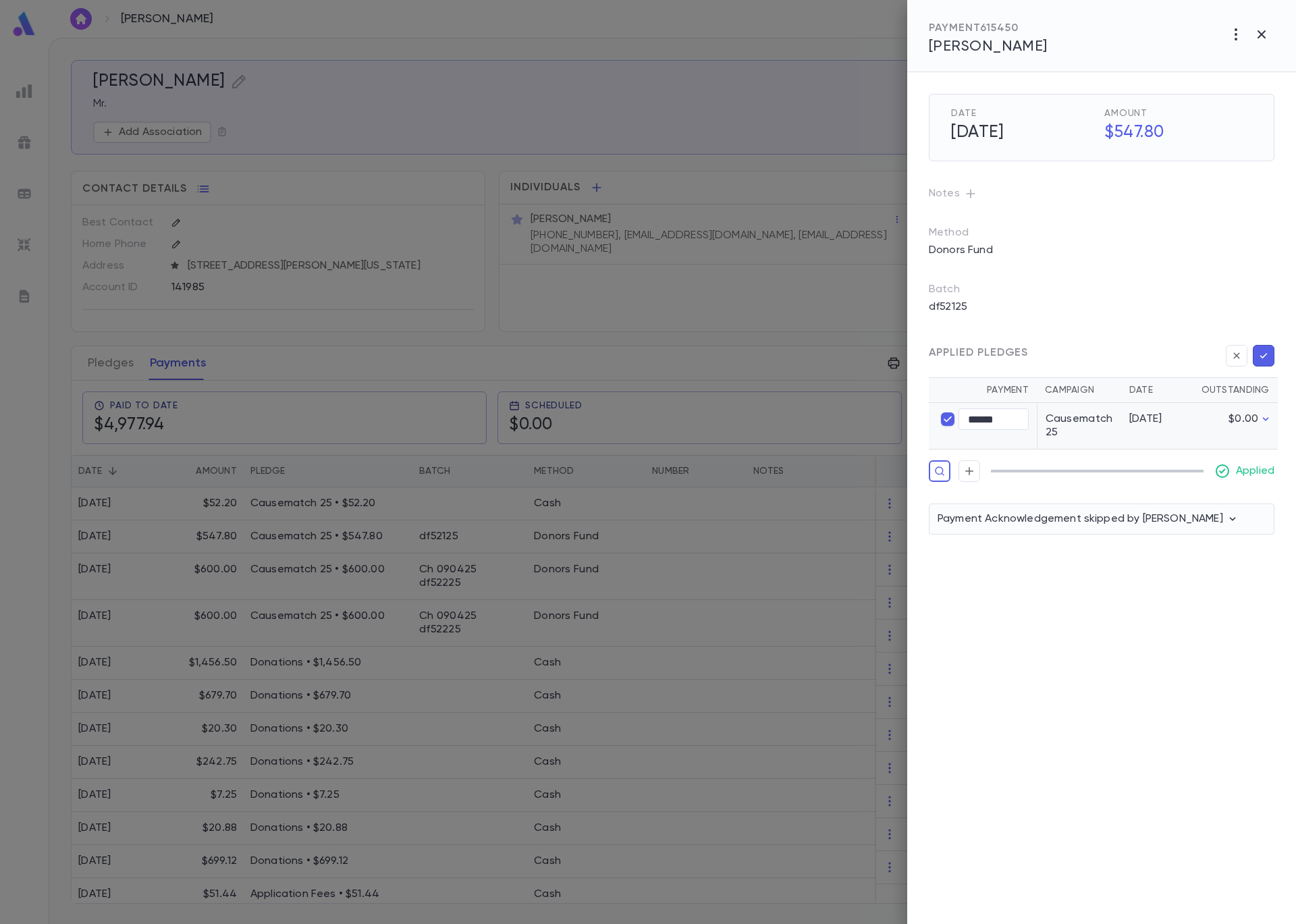
click at [1032, 310] on div "Applied Pledges Payment Campaign Date Outstanding ****** ​ Causematch 25 [DATE]…" at bounding box center [1085, 394] width 378 height 175
click at [945, 296] on p "df52125" at bounding box center [947, 307] width 55 height 21
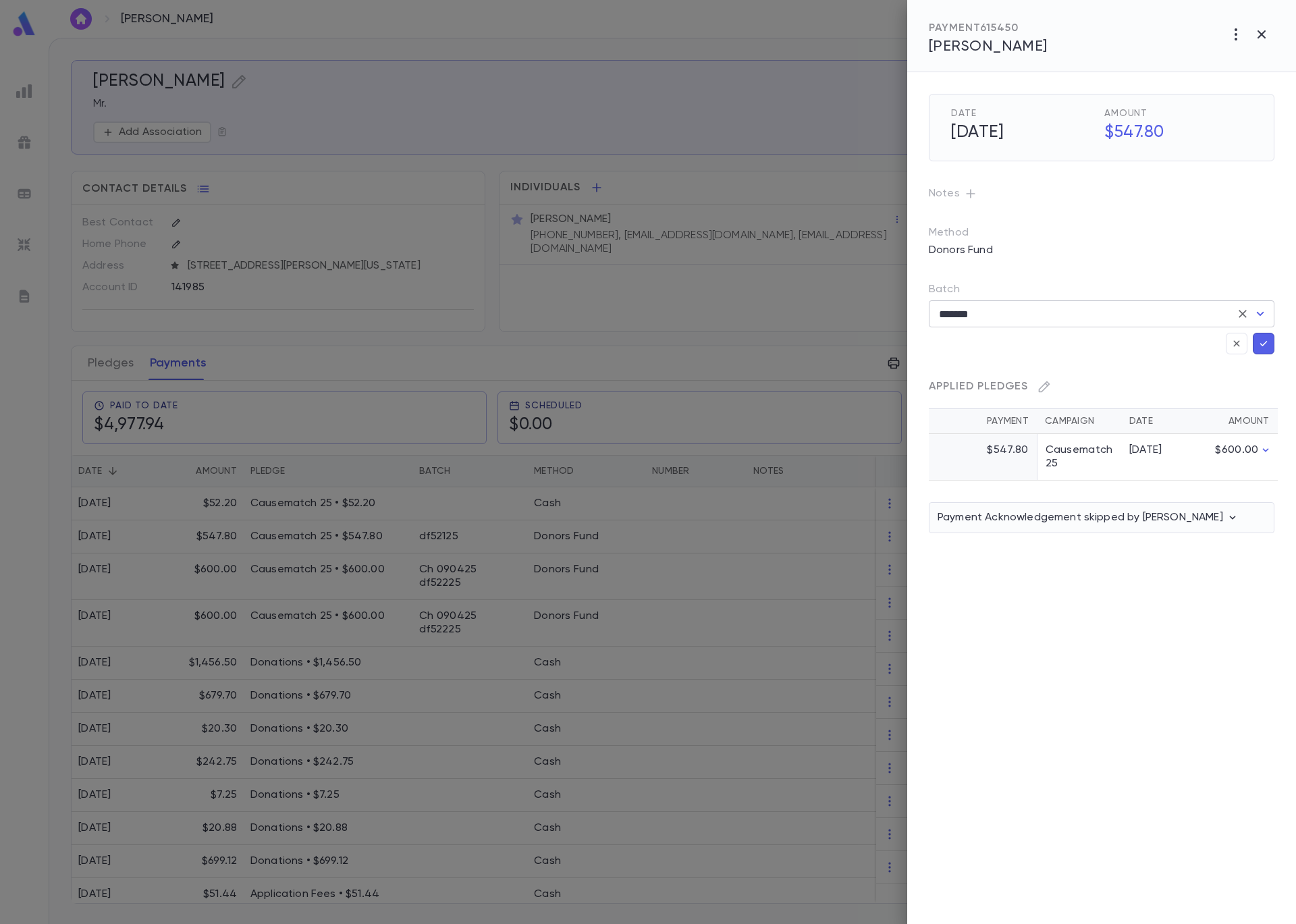
click at [1261, 313] on icon "Open" at bounding box center [1260, 314] width 7 height 4
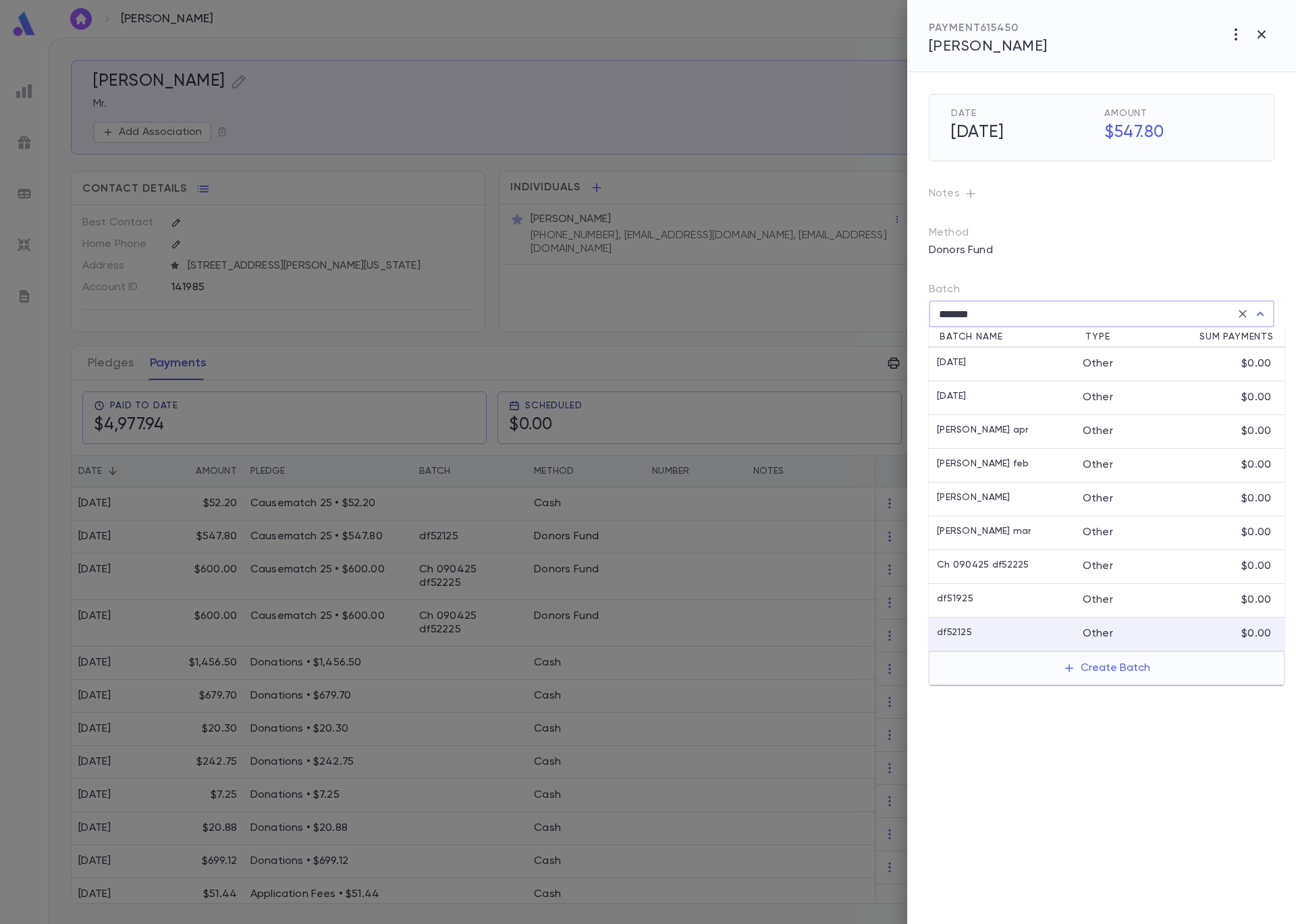
click at [1148, 574] on li "Ch 090425 df52225 Other $0.00" at bounding box center [1106, 567] width 356 height 34
type input "**********"
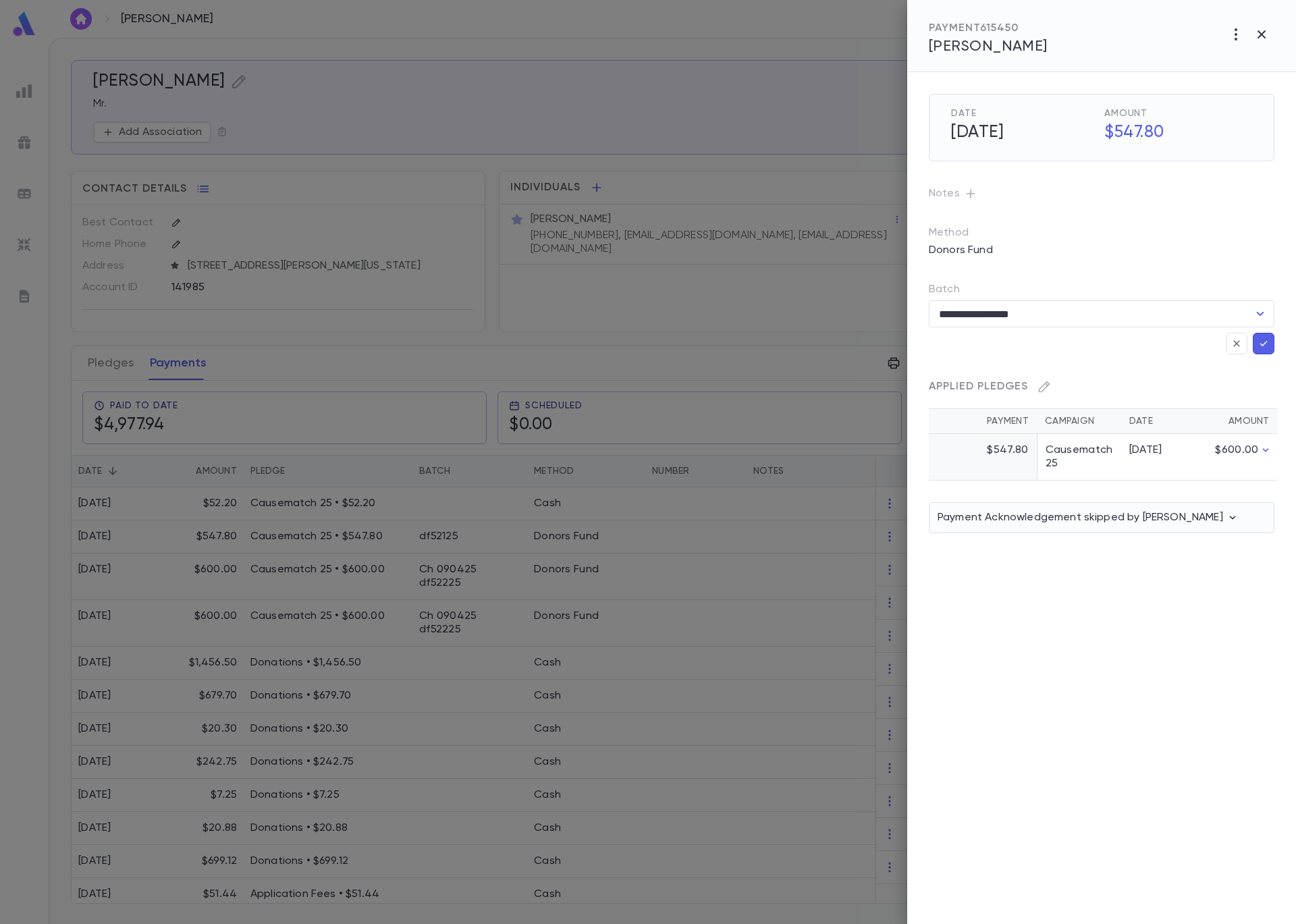
click at [1269, 341] on button "button" at bounding box center [1263, 344] width 21 height 21
click at [1261, 344] on icon "button" at bounding box center [1263, 343] width 12 height 13
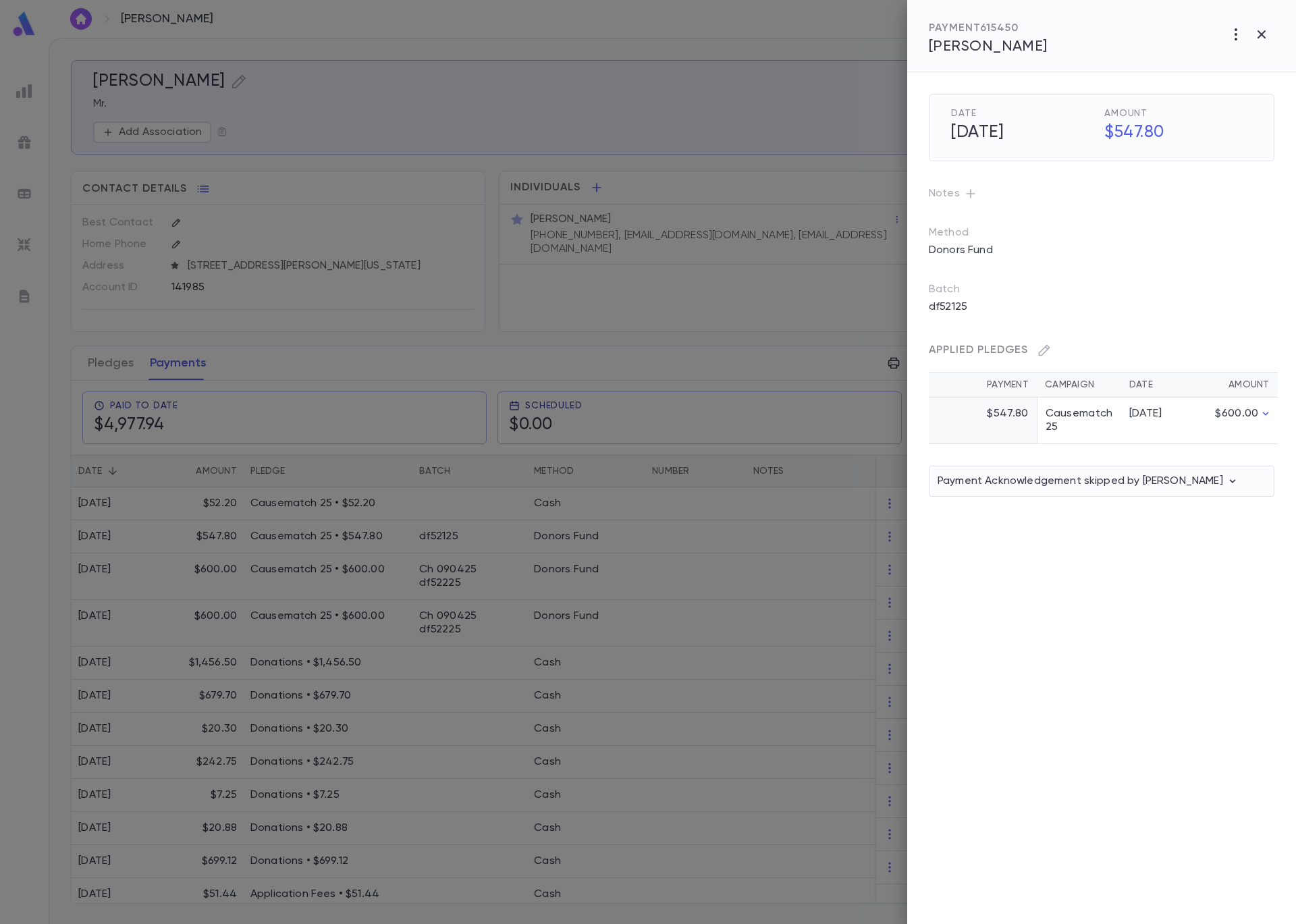
click at [1067, 656] on div "Date [DATE] Amount $547.80 Notes Method Donors Fund Batch df52125 Applied Pledg…" at bounding box center [1101, 498] width 388 height 852
click at [859, 662] on div at bounding box center [648, 462] width 1296 height 924
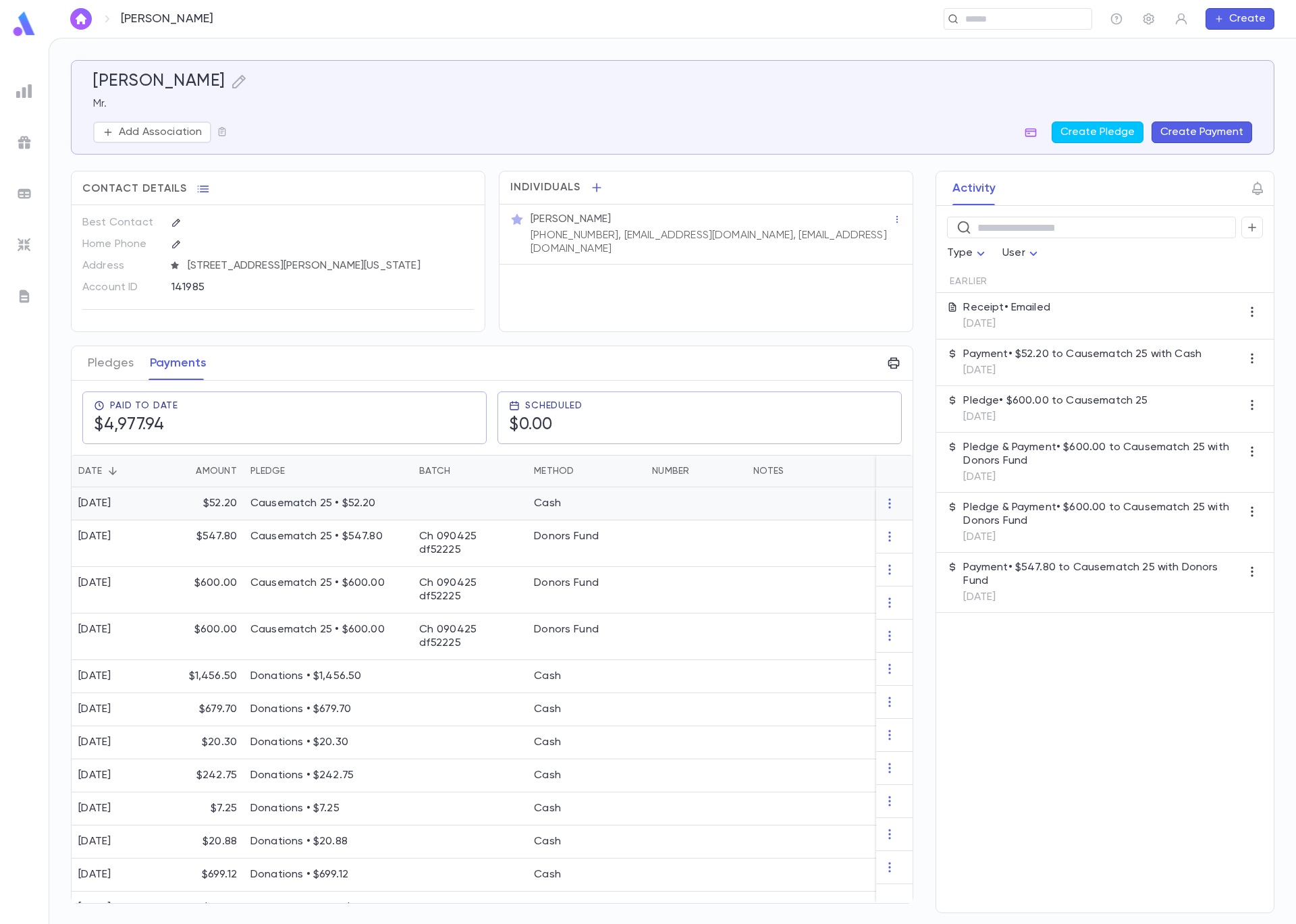
click at [373, 509] on p "Causematch 25 • $52.20" at bounding box center [328, 503] width 156 height 13
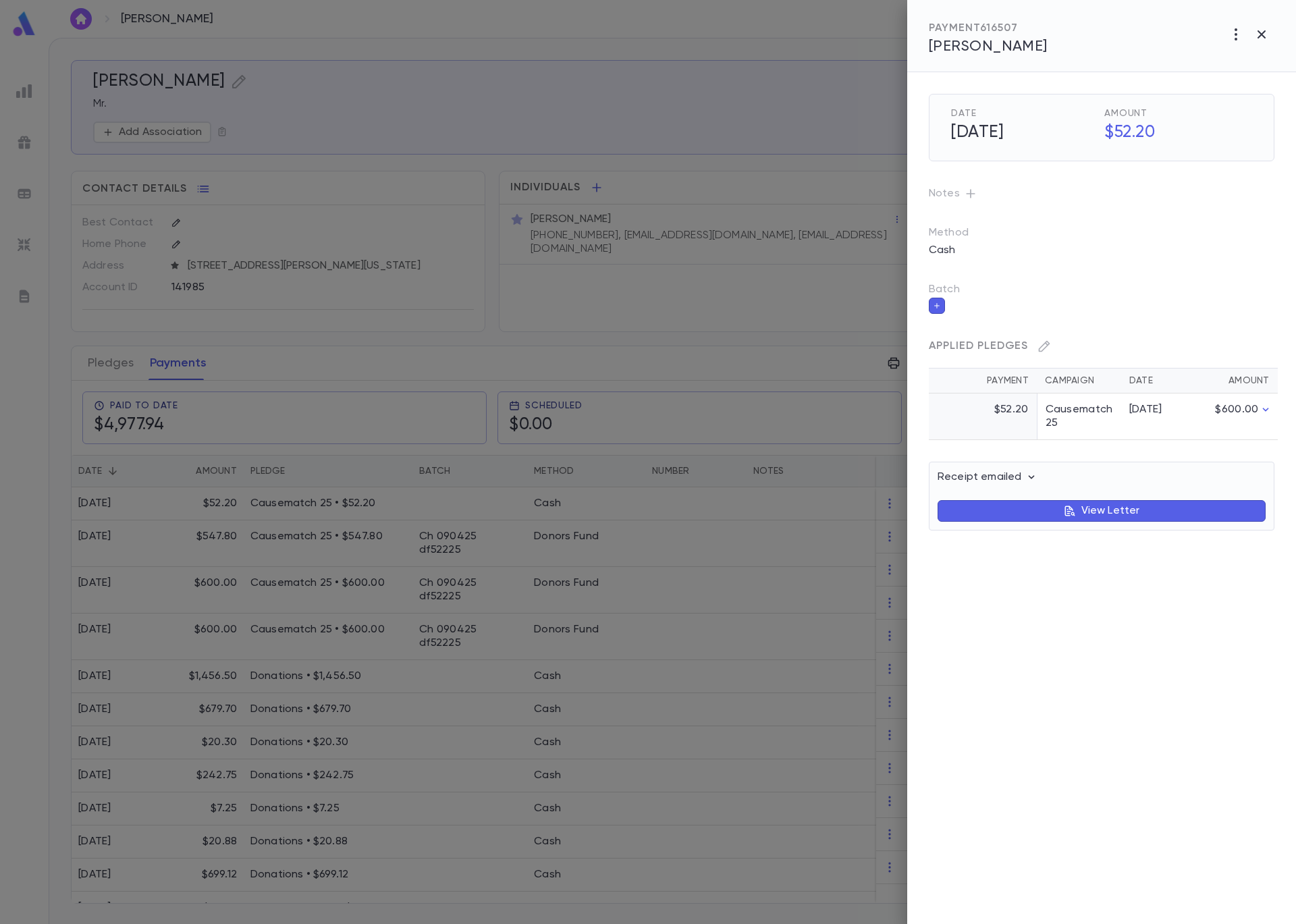
click at [941, 306] on button "button" at bounding box center [937, 305] width 16 height 16
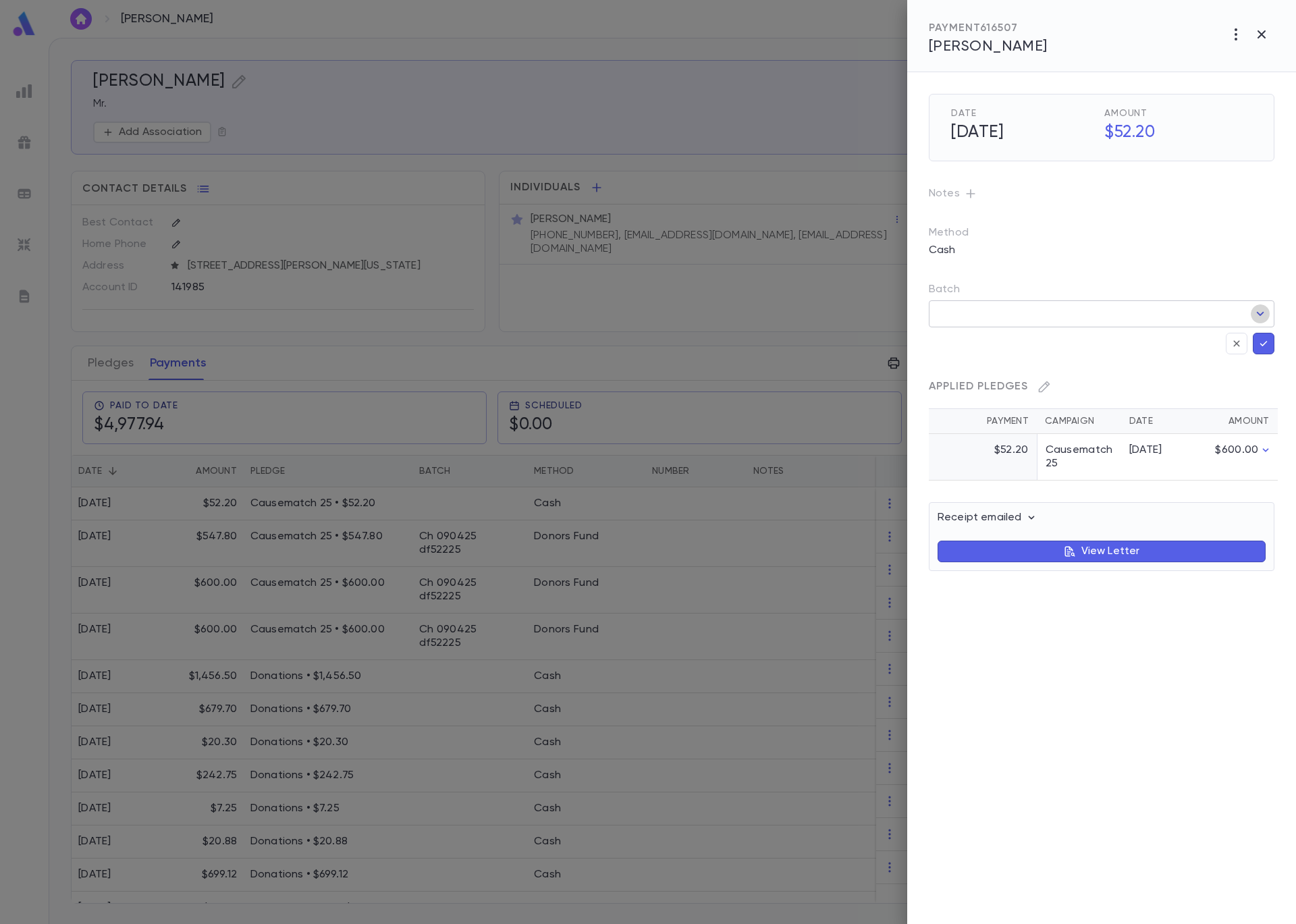
click at [1258, 319] on icon "Open" at bounding box center [1260, 314] width 16 height 16
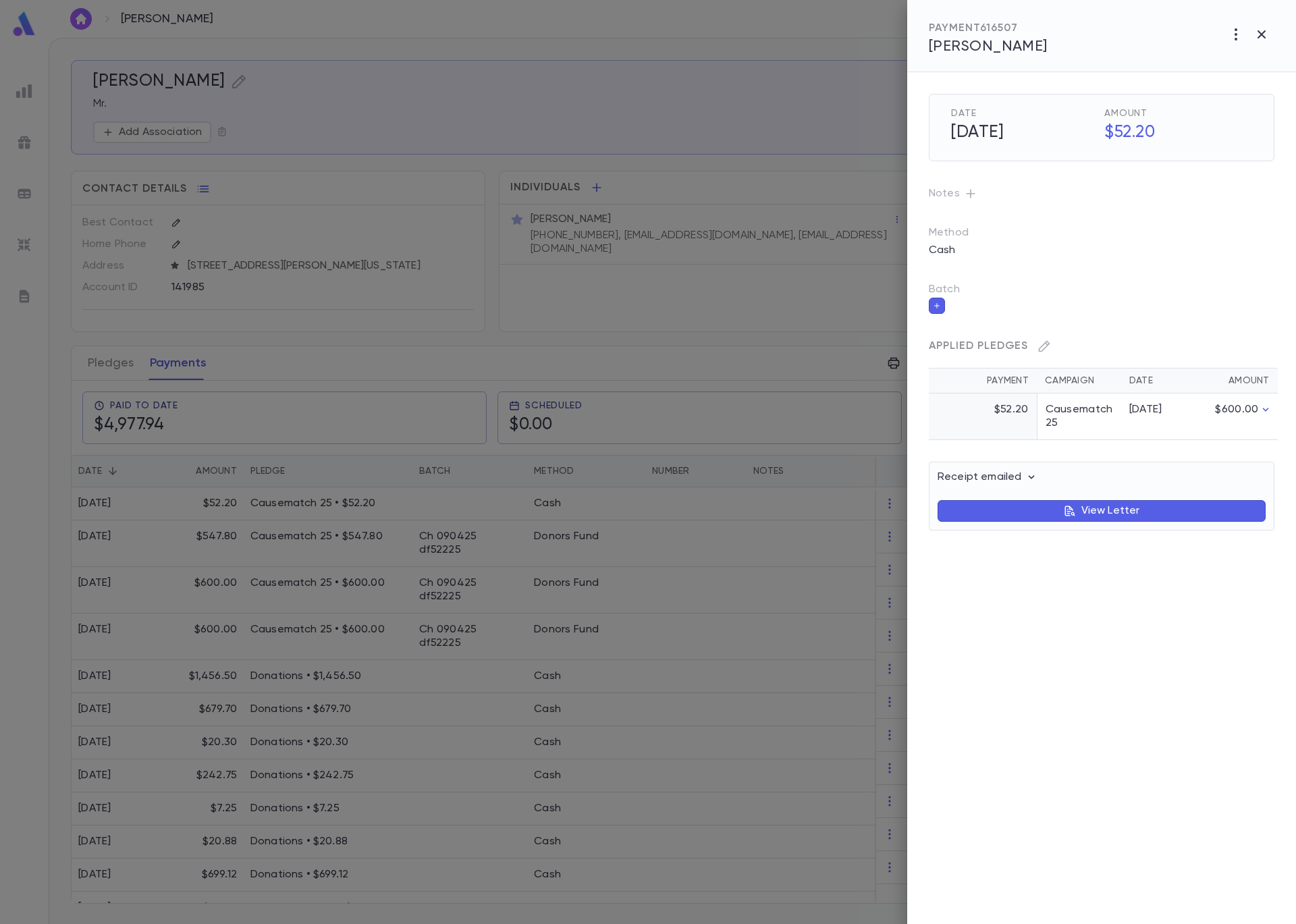
click at [1077, 254] on div "Cash" at bounding box center [1101, 250] width 346 height 21
click at [403, 516] on div at bounding box center [648, 462] width 1296 height 924
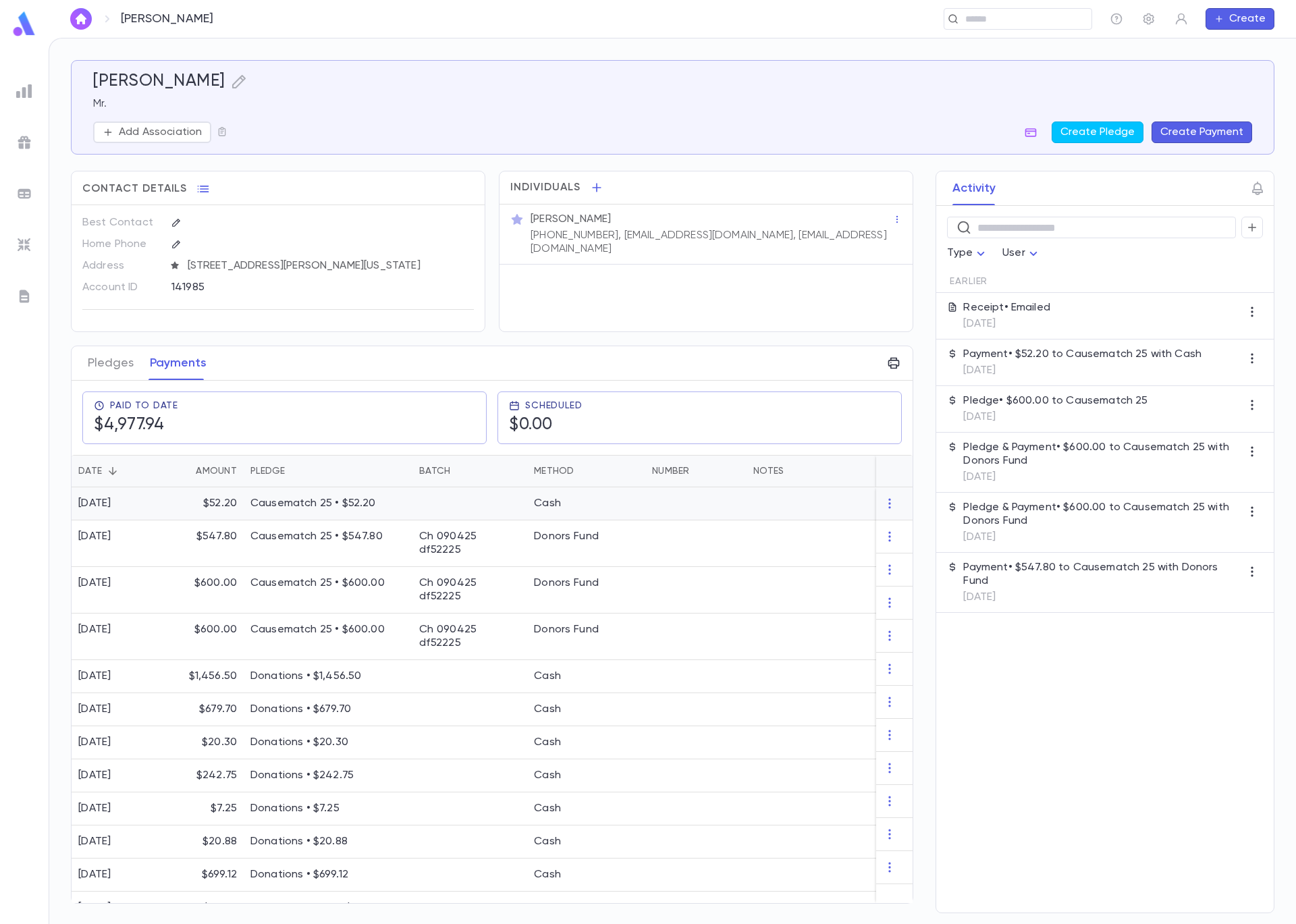
click at [408, 509] on div "Causematch 25 • $52.20" at bounding box center [328, 504] width 169 height 33
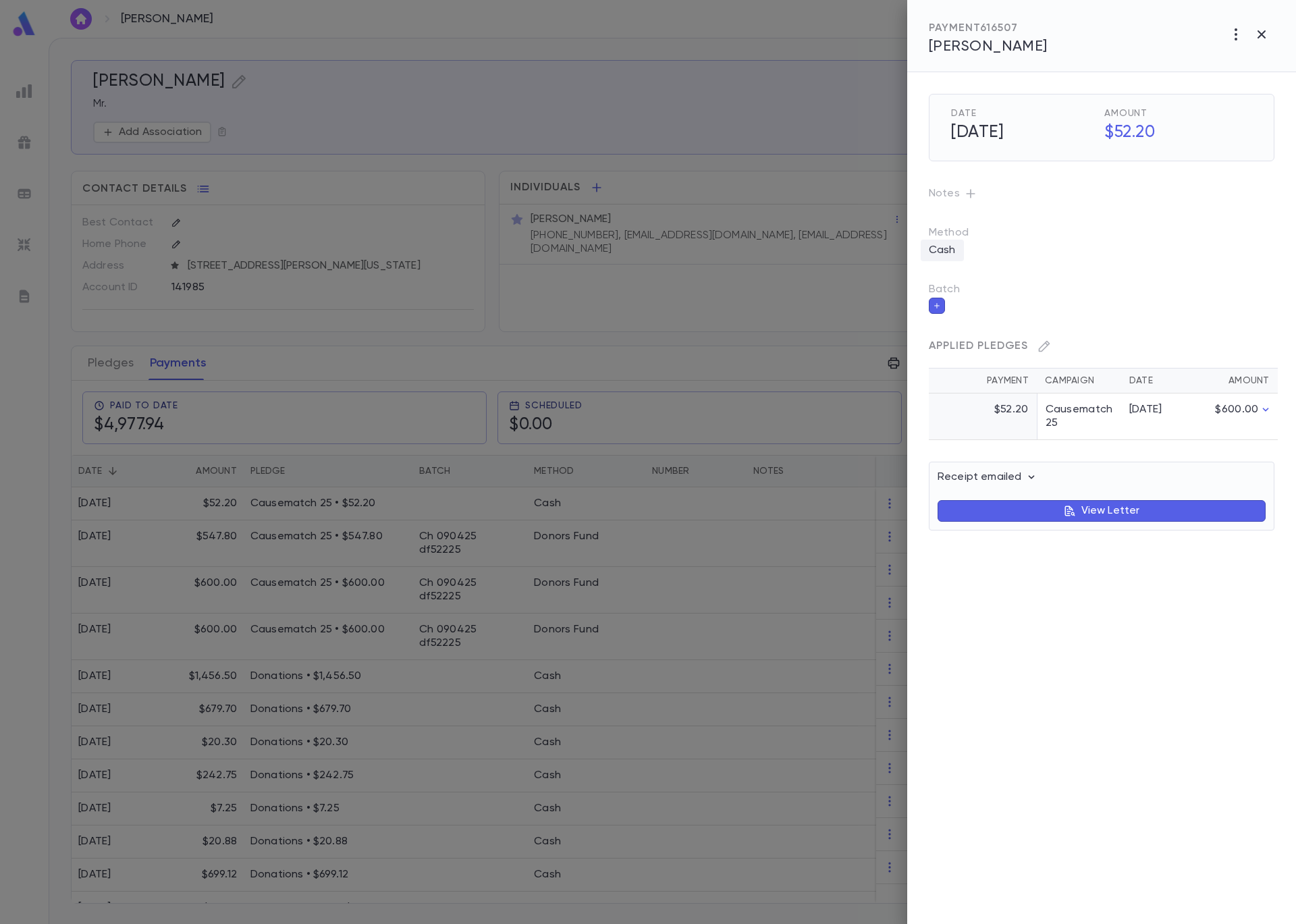
click at [942, 251] on p "Cash" at bounding box center [942, 250] width 43 height 21
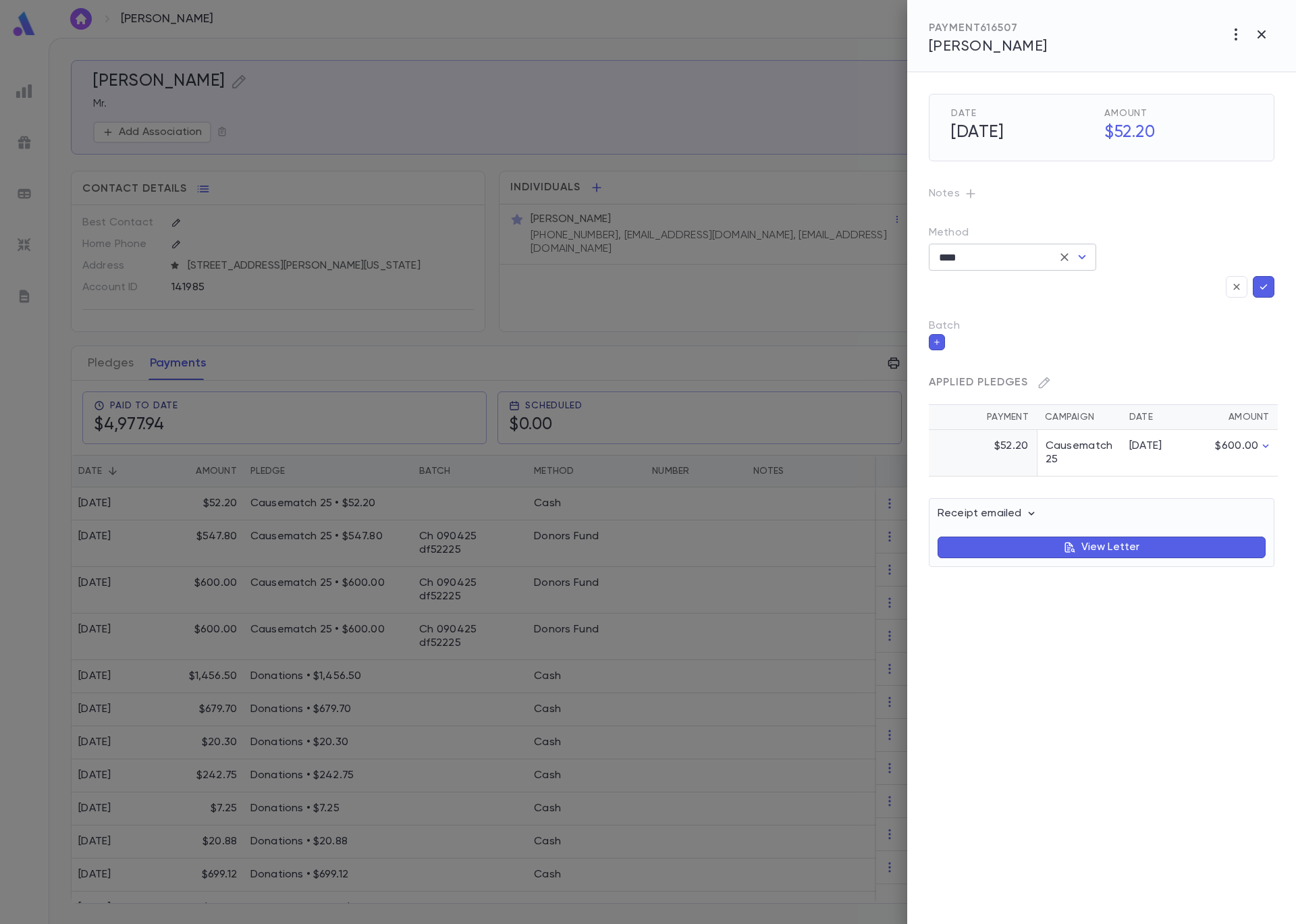
click at [1079, 256] on icon "Open" at bounding box center [1082, 257] width 16 height 16
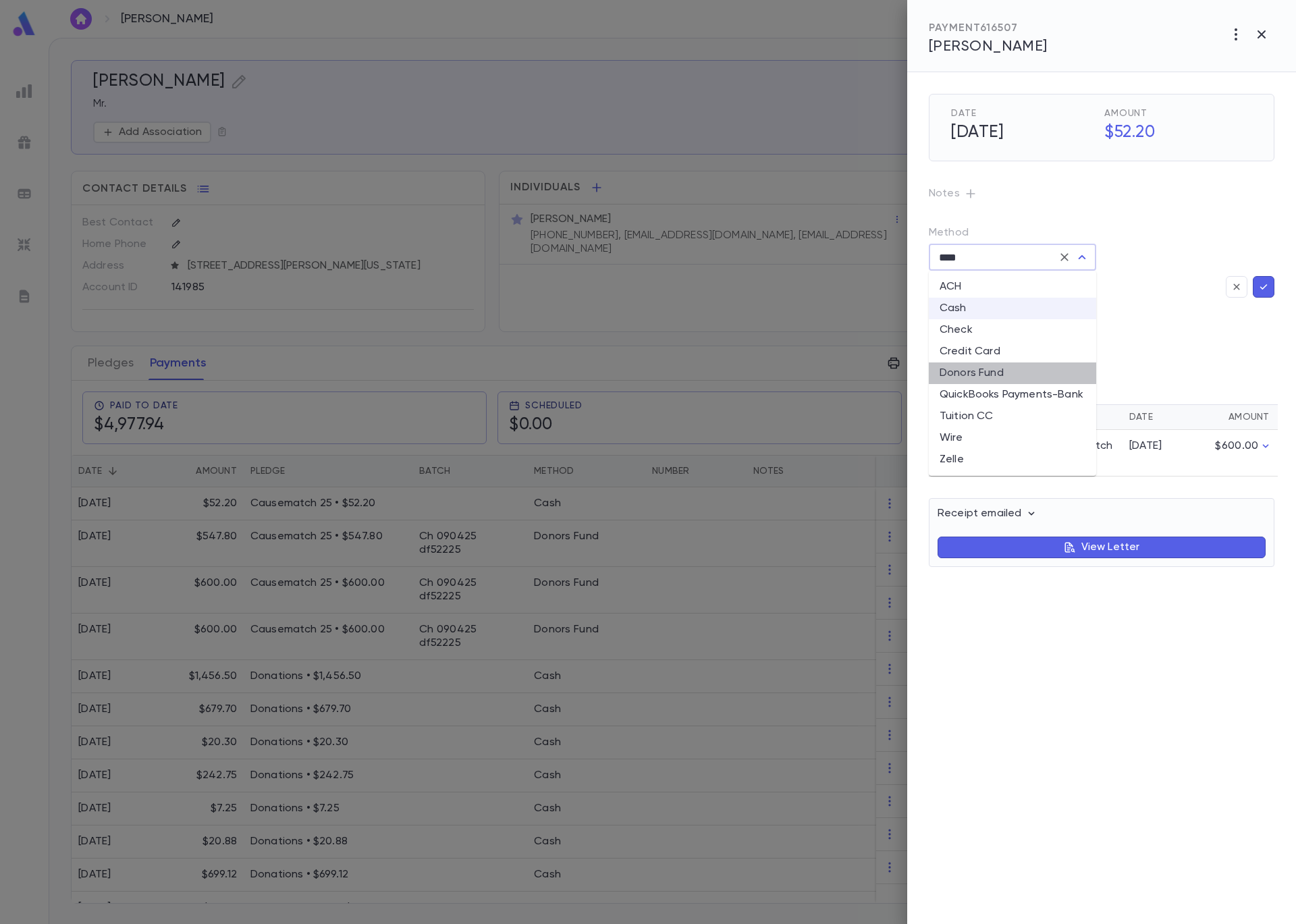
click at [1018, 370] on li "Donors Fund" at bounding box center [1013, 373] width 168 height 21
type input "**********"
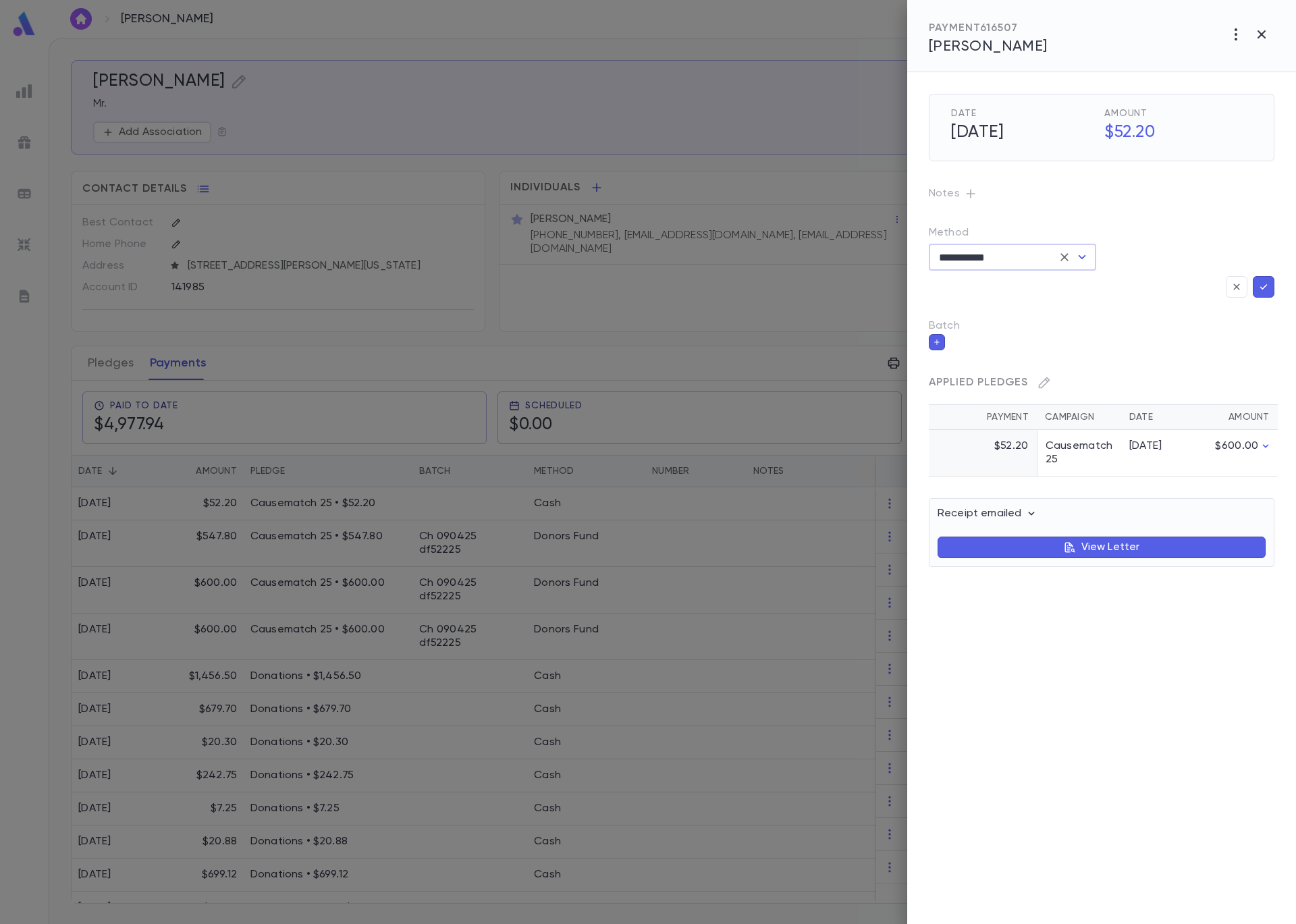
click at [1261, 284] on icon "button" at bounding box center [1263, 286] width 12 height 13
click at [932, 342] on icon "button" at bounding box center [936, 342] width 8 height 9
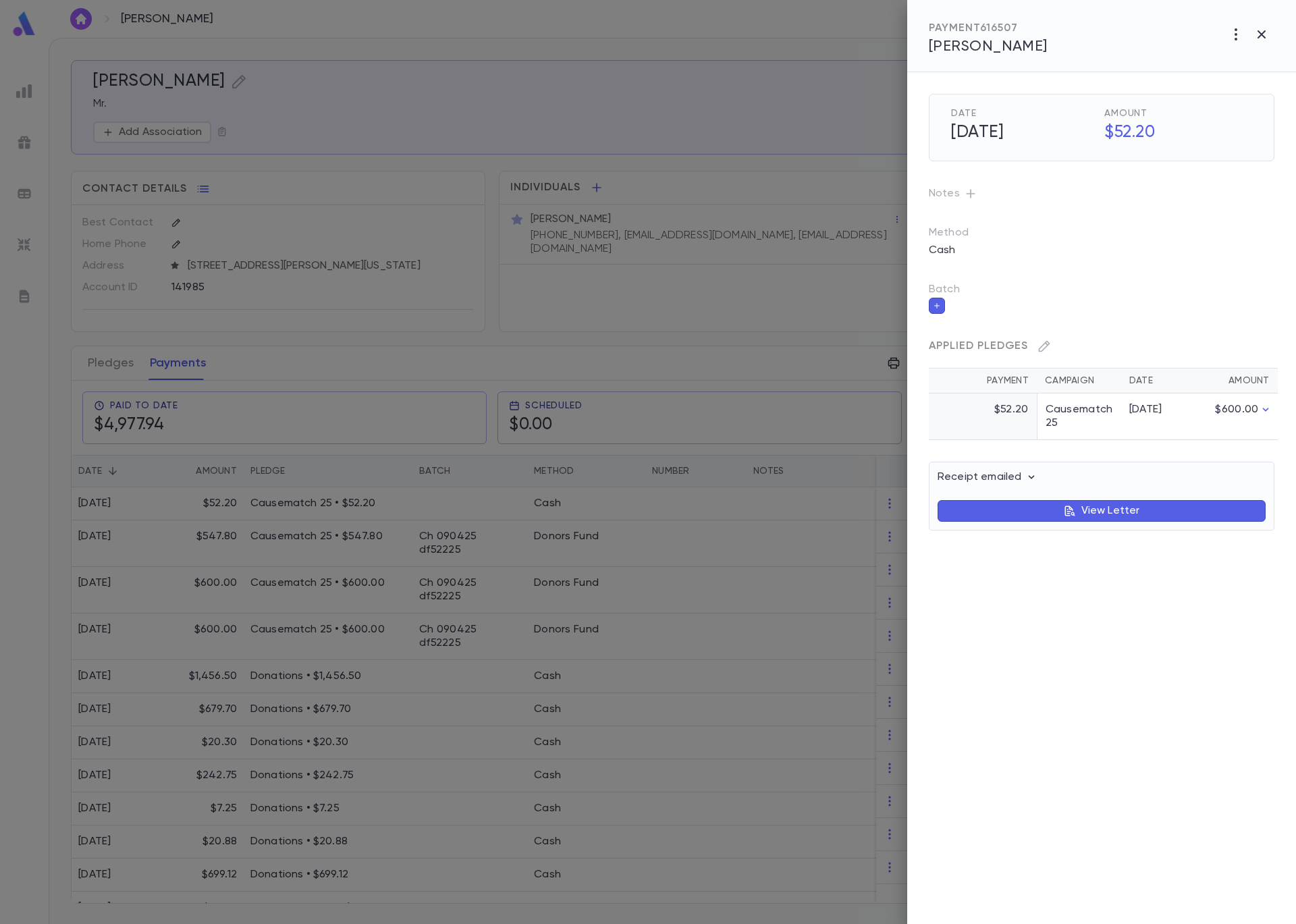
click at [943, 238] on p "Method" at bounding box center [962, 232] width 67 height 13
click at [946, 246] on p "Cash" at bounding box center [942, 250] width 43 height 21
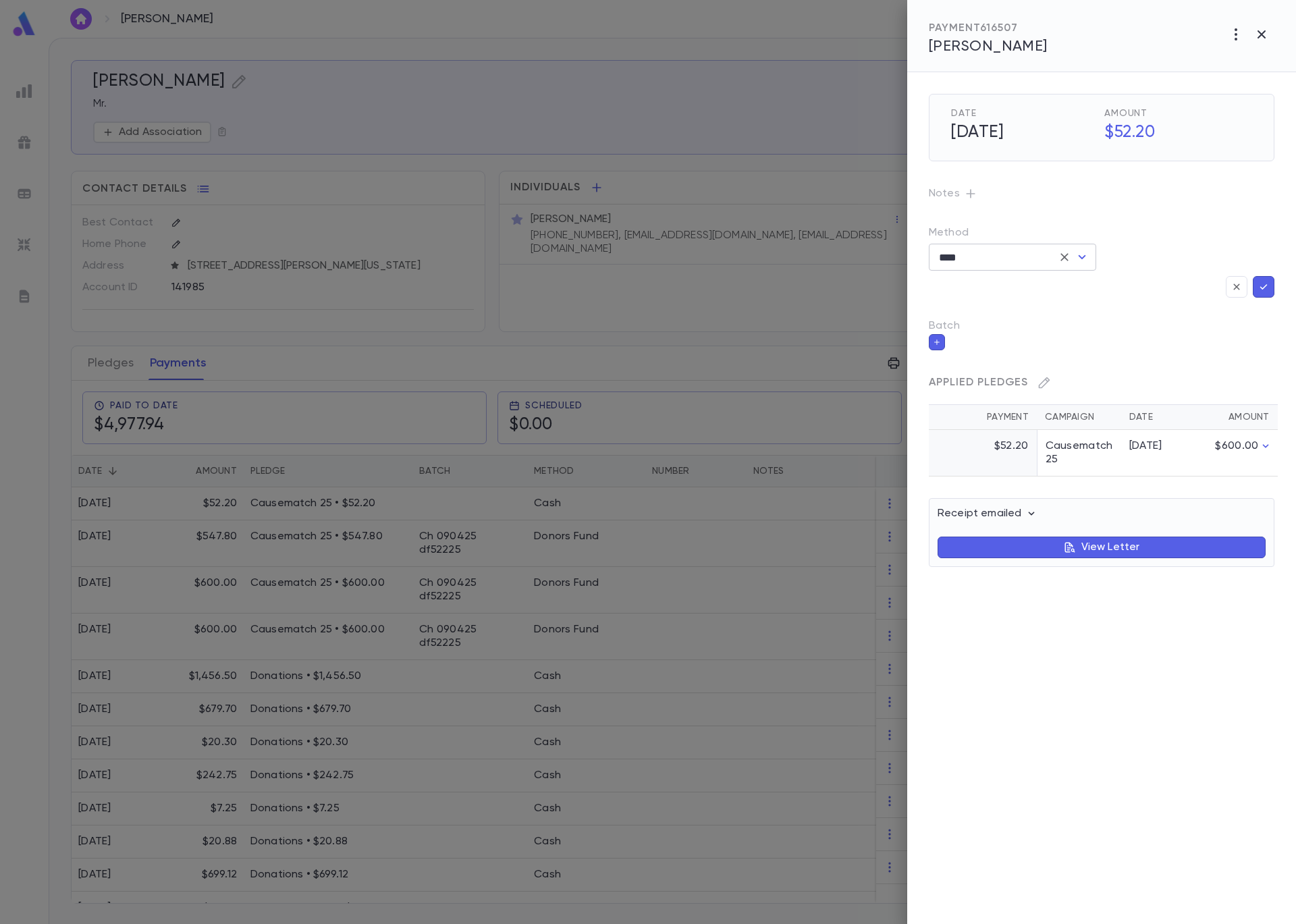
click at [1082, 257] on icon "Open" at bounding box center [1082, 257] width 16 height 16
click at [1013, 364] on li "Donors Fund" at bounding box center [1013, 373] width 168 height 21
type input "**********"
click at [1259, 282] on icon "button" at bounding box center [1263, 286] width 12 height 13
click at [1260, 285] on icon "button" at bounding box center [1263, 286] width 12 height 13
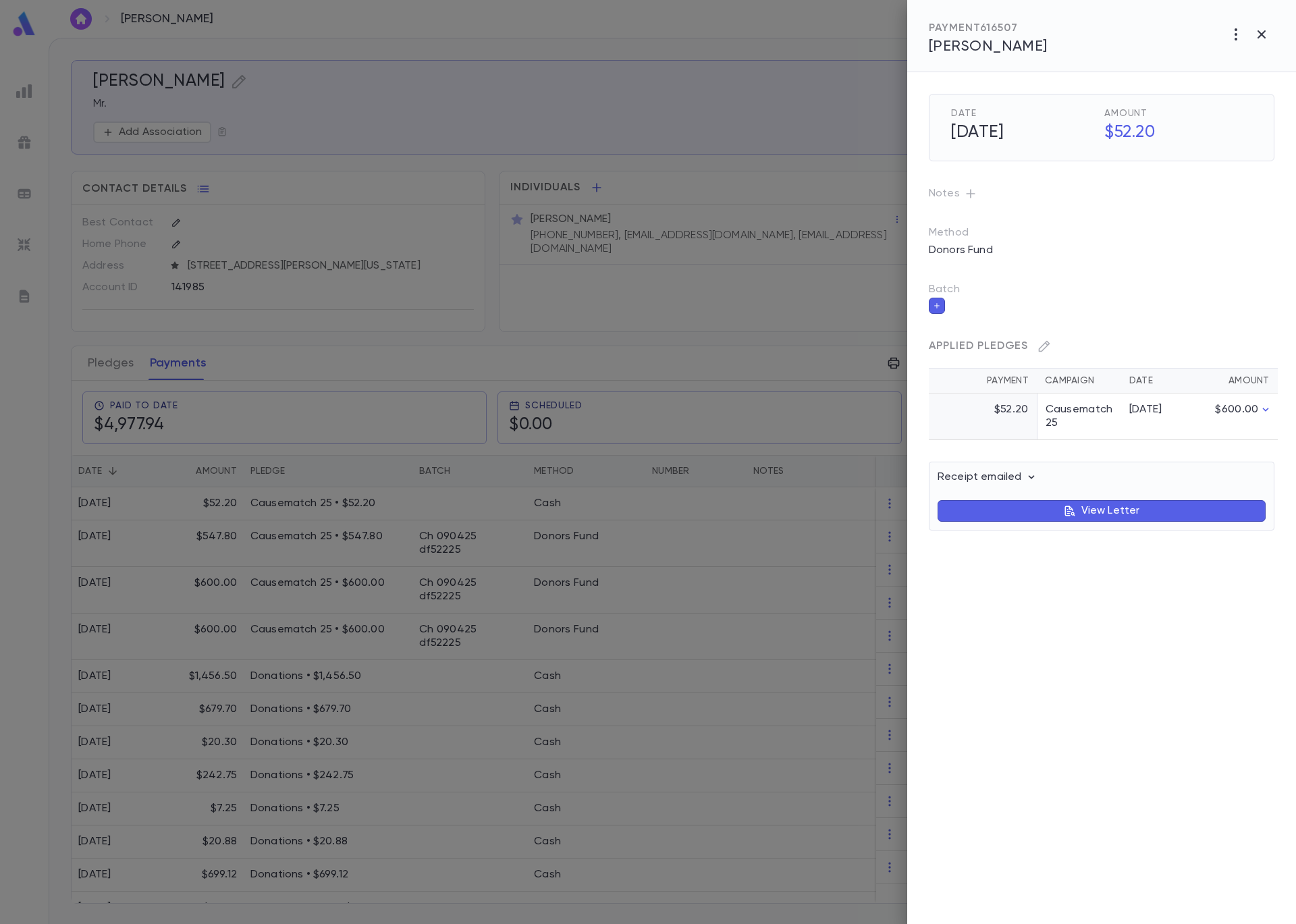
click at [937, 299] on button "button" at bounding box center [937, 305] width 16 height 16
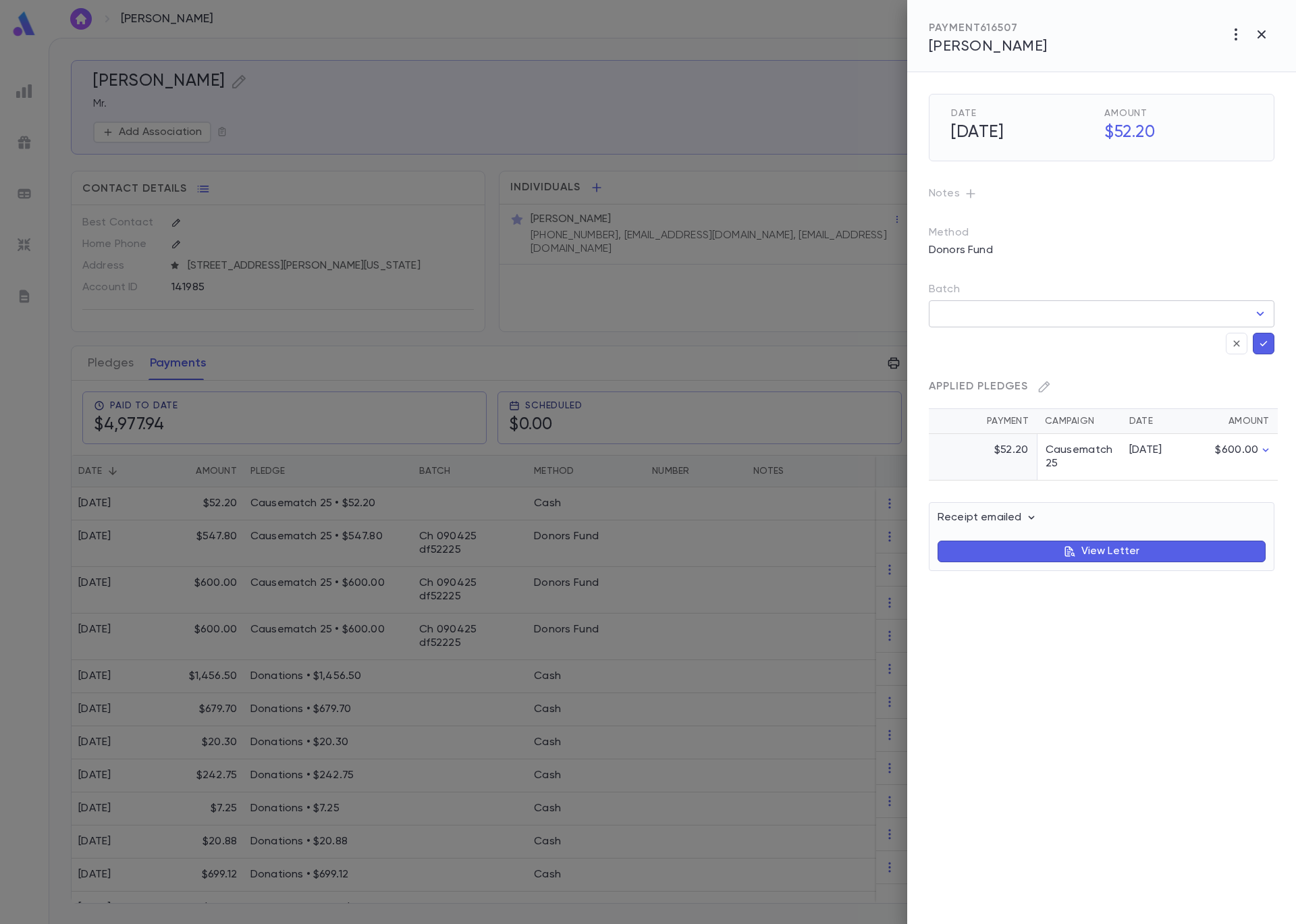
click at [1088, 321] on input "Batch" at bounding box center [1091, 314] width 313 height 26
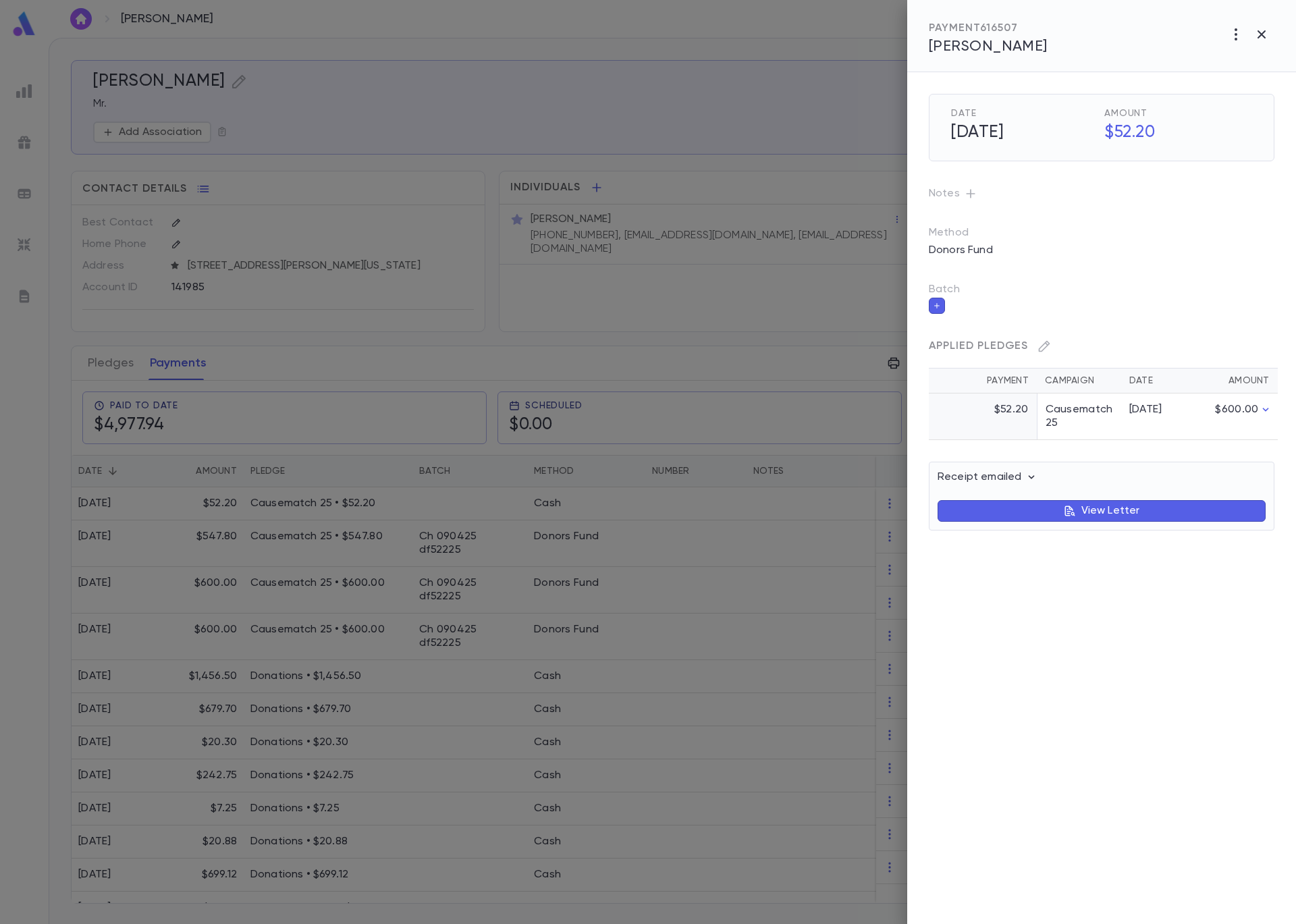
click at [937, 309] on icon "button" at bounding box center [936, 305] width 8 height 9
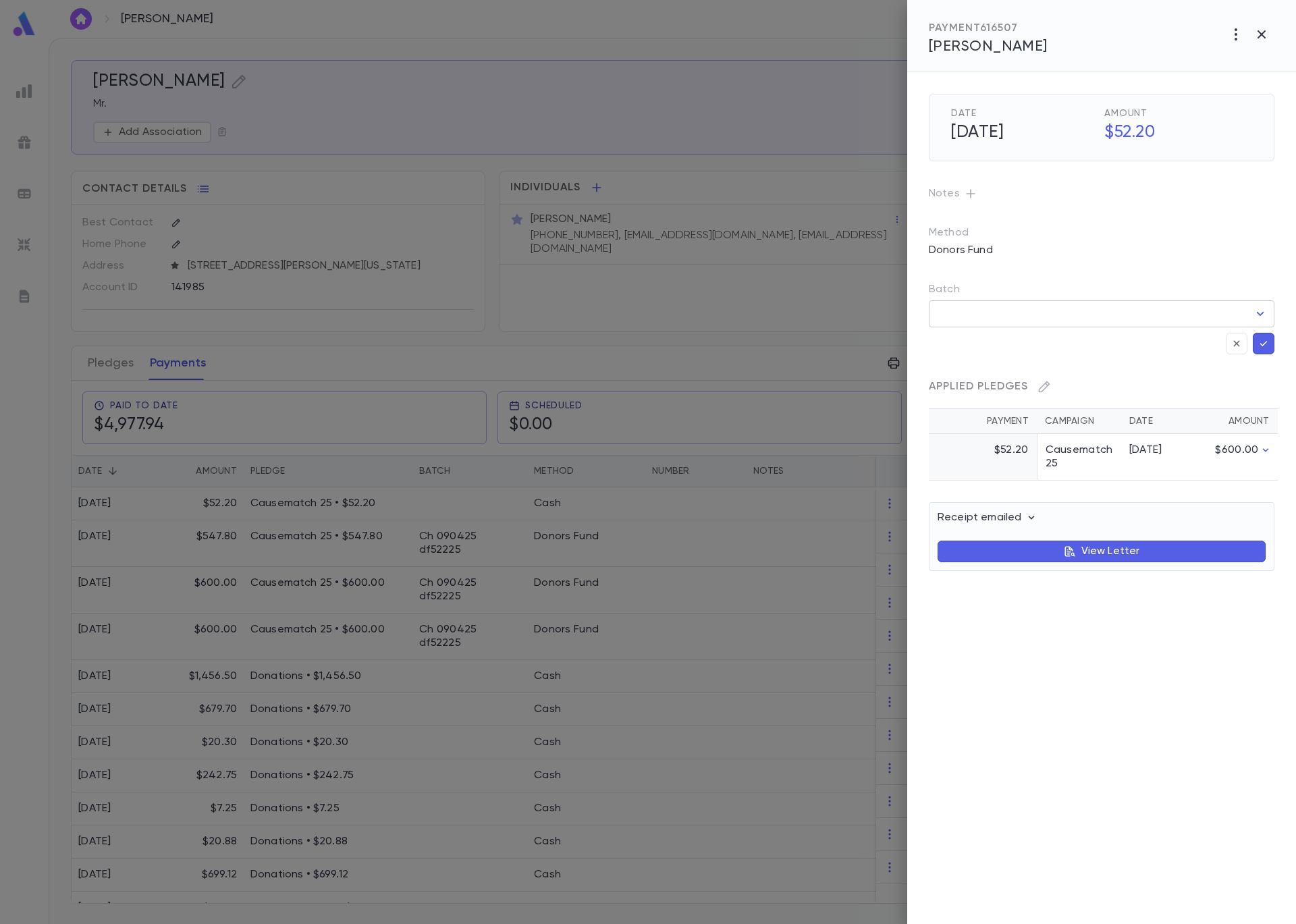
click at [1018, 312] on input "Batch" at bounding box center [1091, 314] width 313 height 26
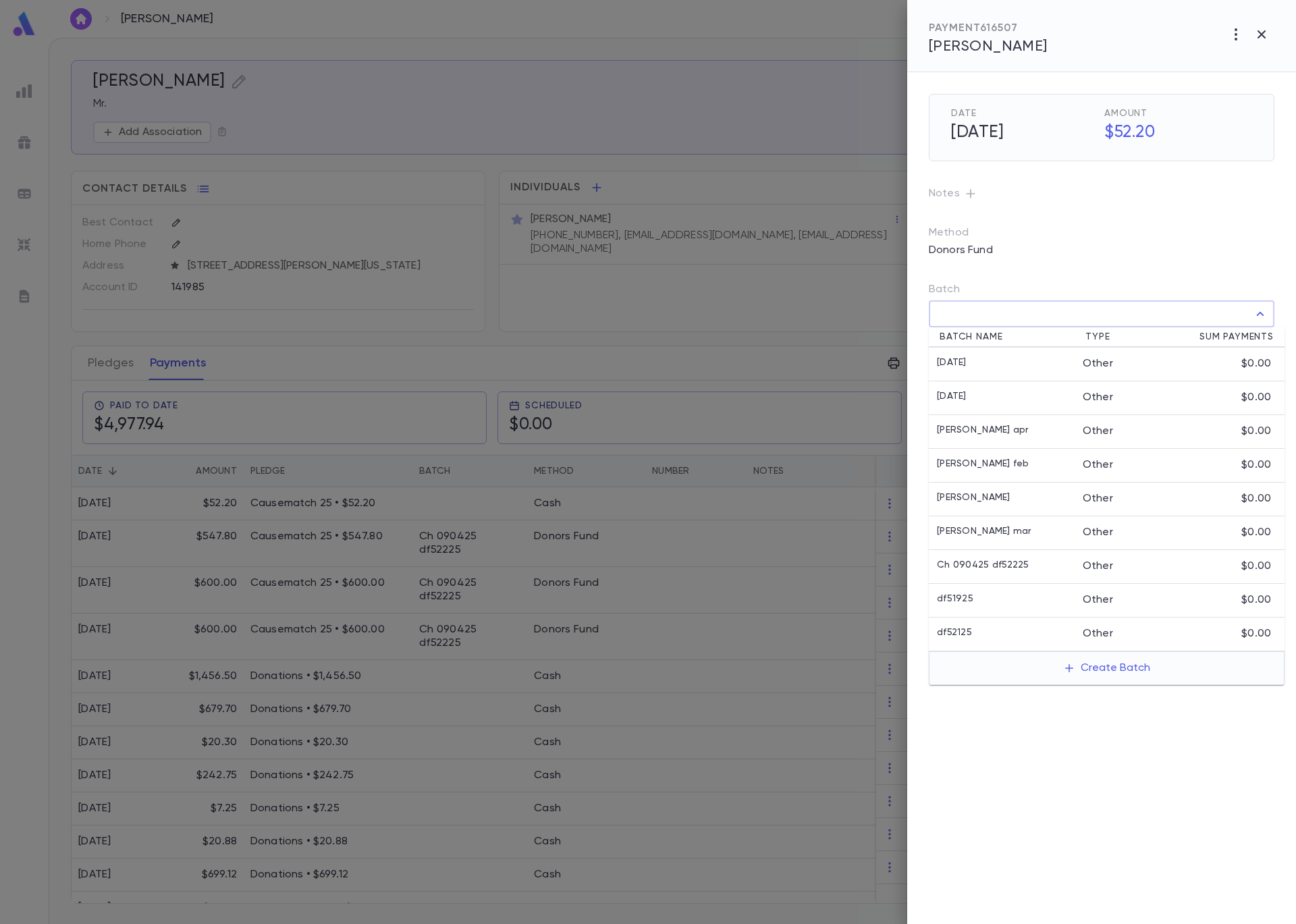
click at [1063, 634] on div "df52125" at bounding box center [1009, 634] width 146 height 13
type input "*******"
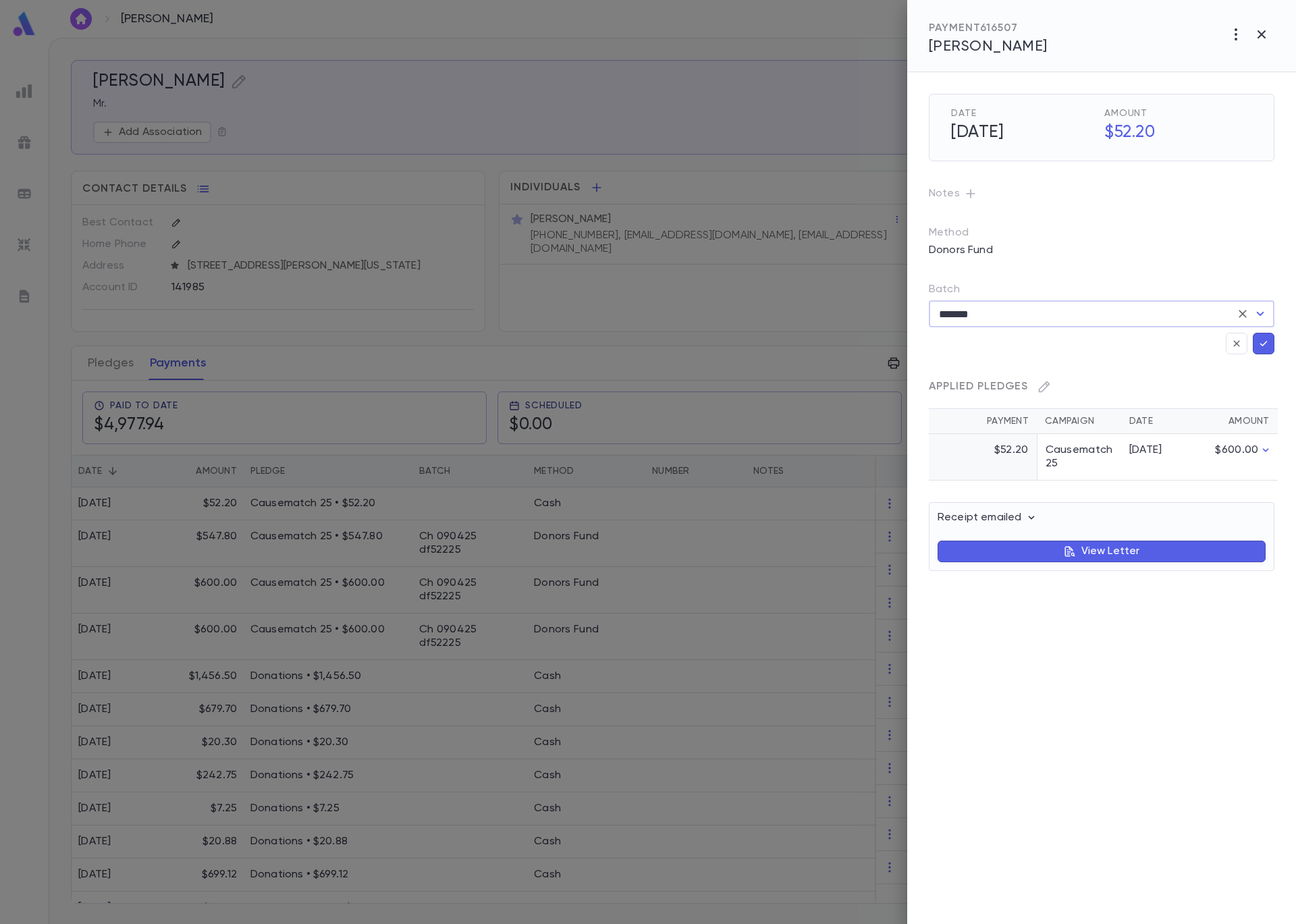
click at [1266, 343] on icon "button" at bounding box center [1263, 343] width 12 height 13
click at [393, 199] on div at bounding box center [648, 462] width 1296 height 924
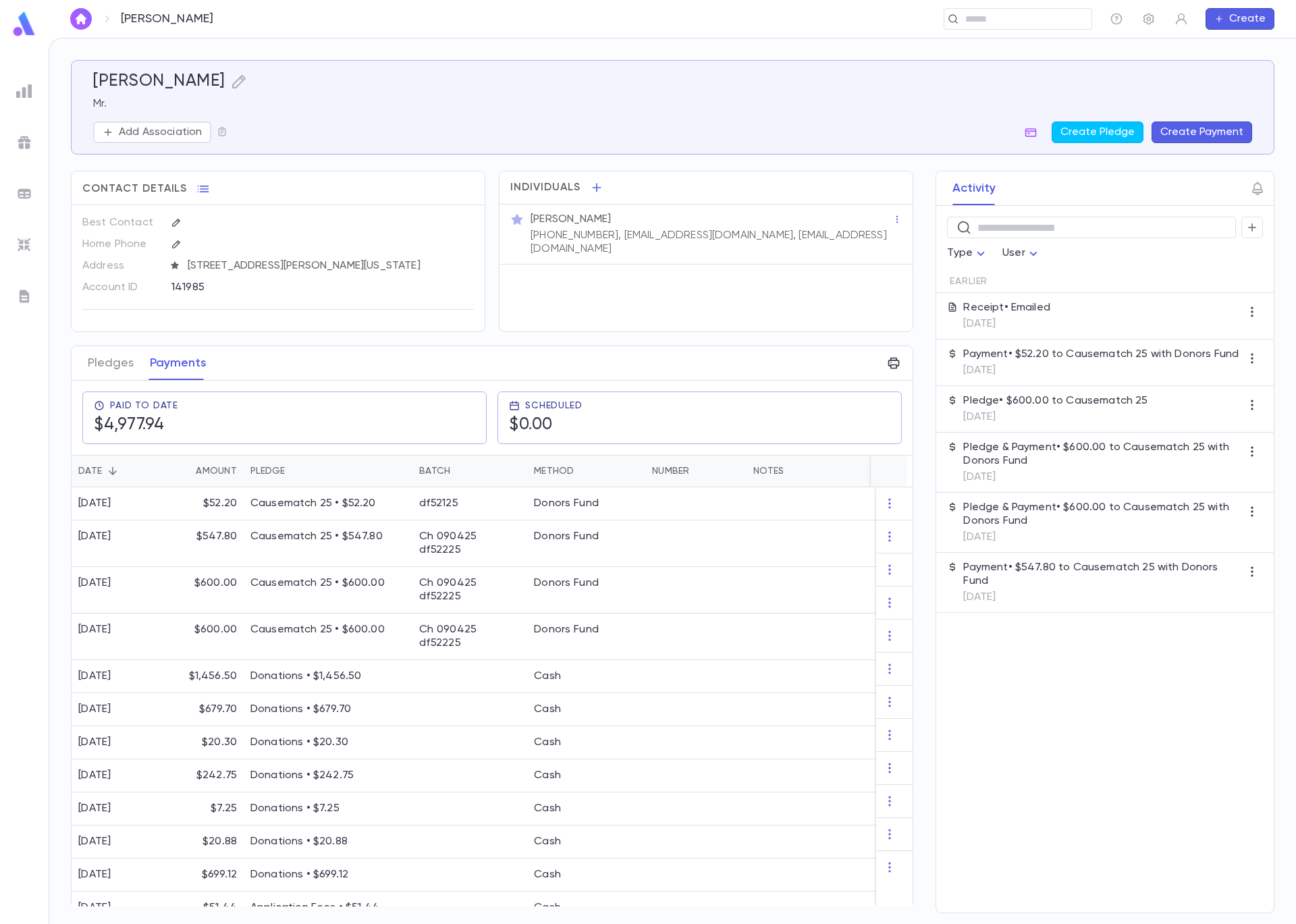
click at [25, 195] on img at bounding box center [24, 193] width 16 height 16
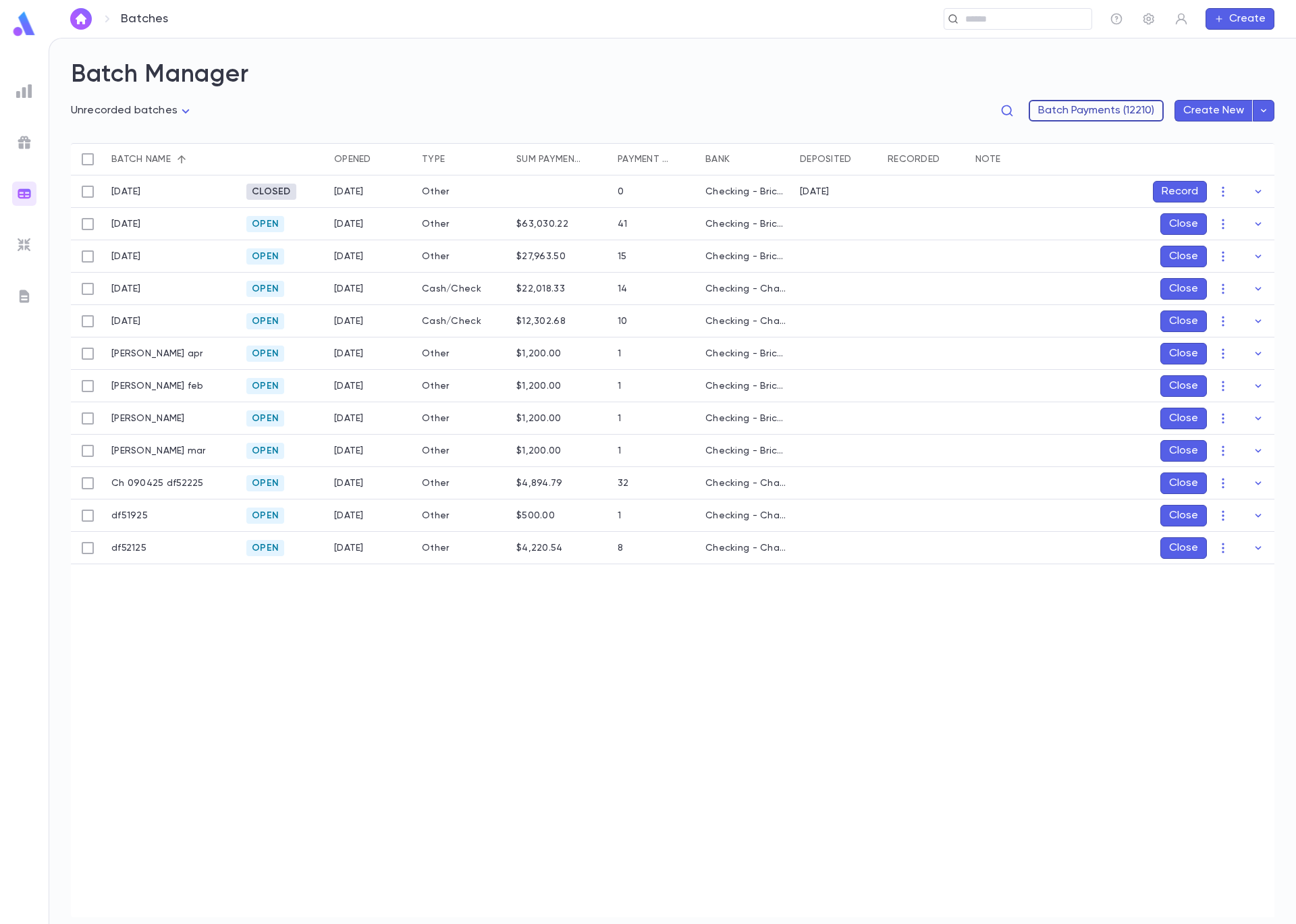
click at [1140, 109] on button "Batch Payments (12210)" at bounding box center [1096, 111] width 135 height 21
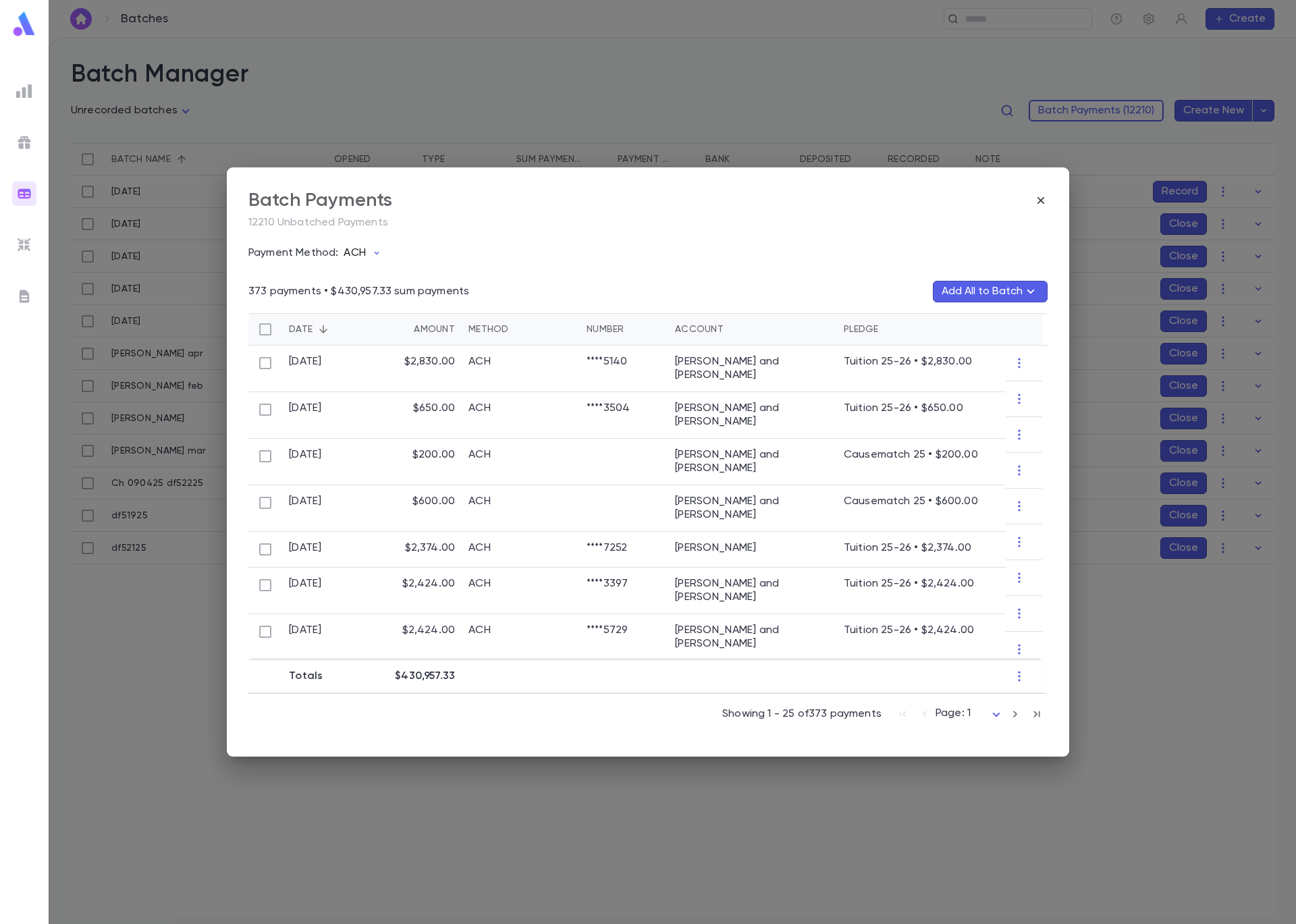
click at [366, 254] on button "ACH" at bounding box center [365, 253] width 54 height 26
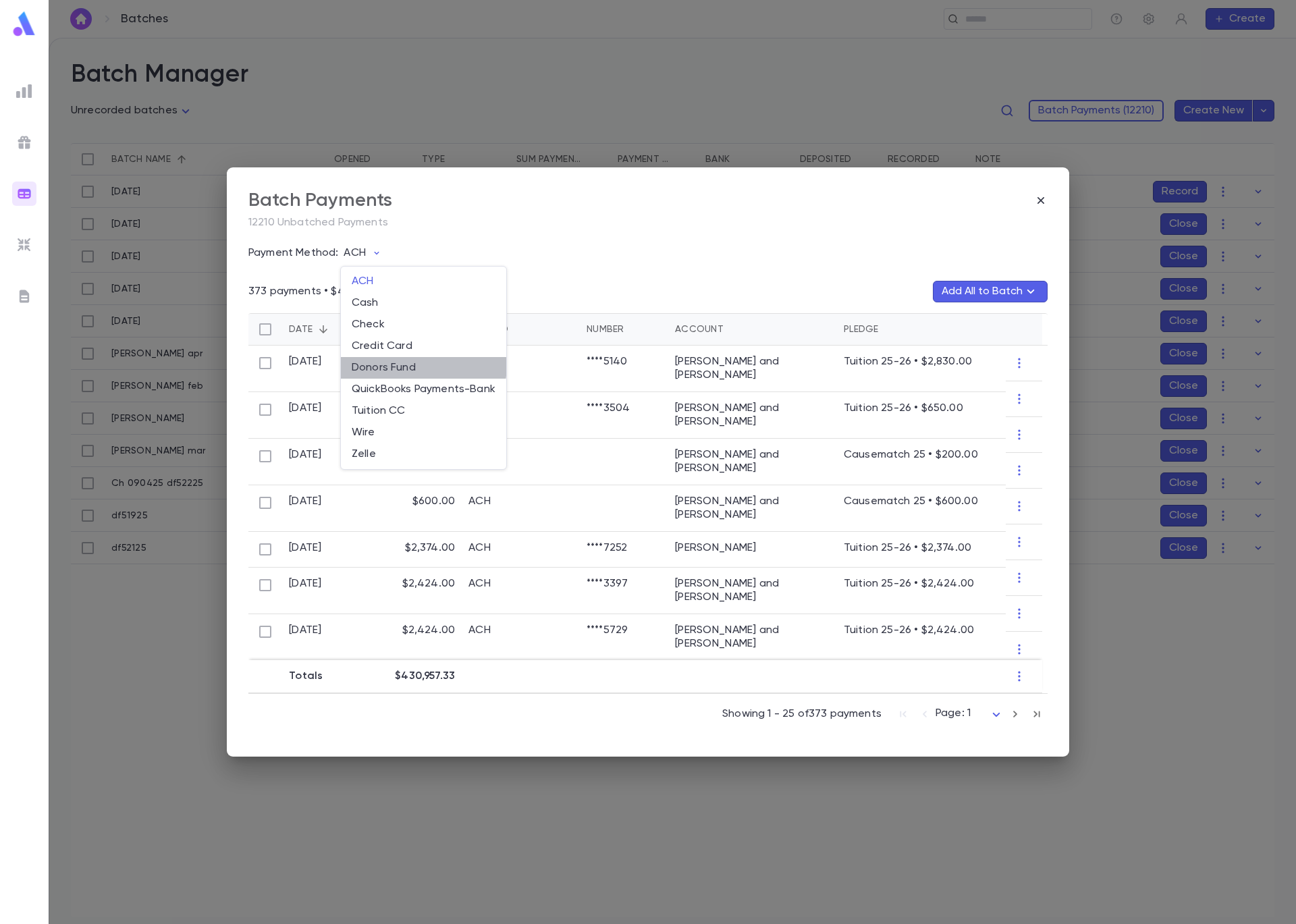
click at [404, 364] on li "Donors Fund" at bounding box center [423, 368] width 165 height 21
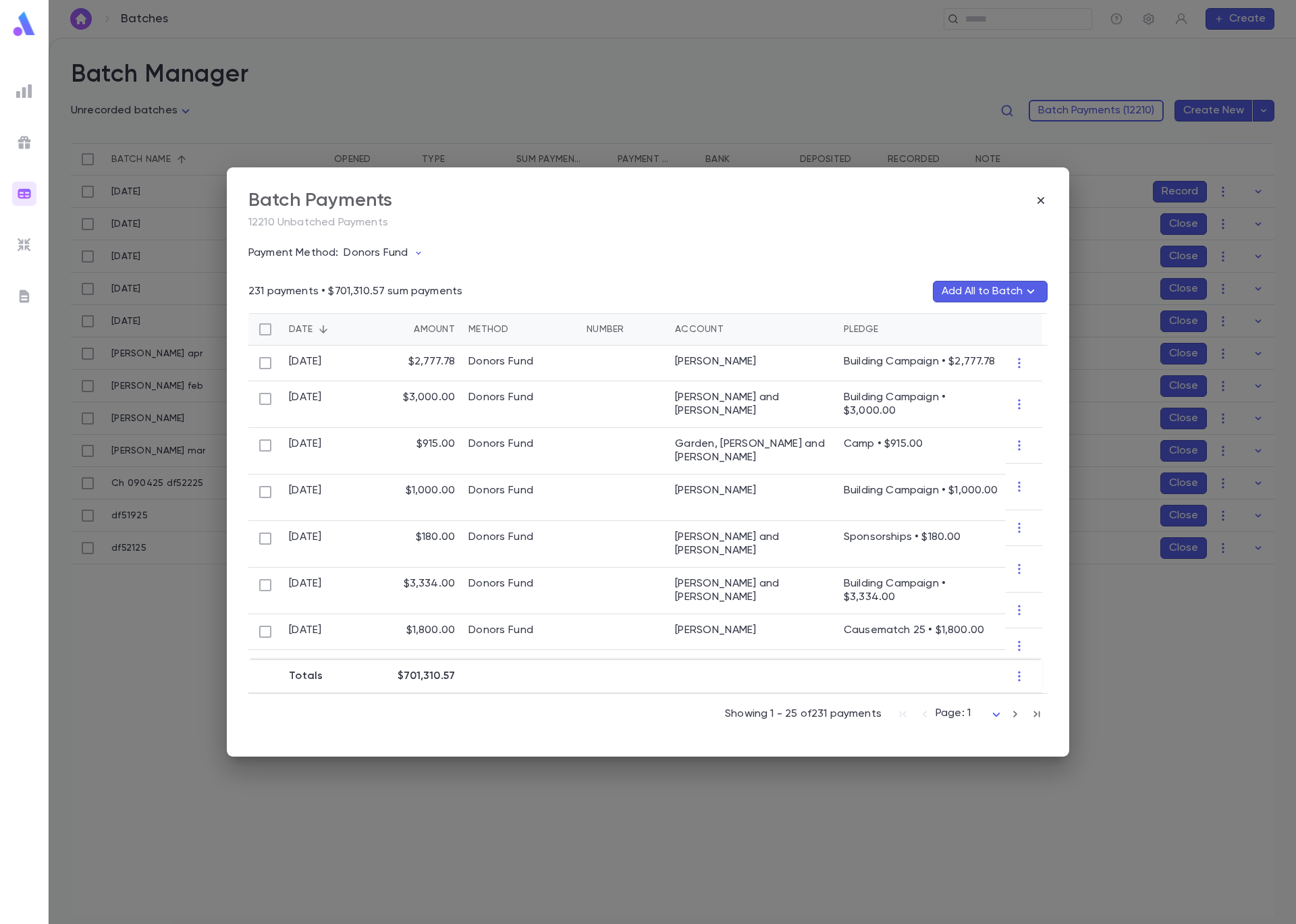
click at [1021, 717] on icon "button" at bounding box center [1015, 714] width 15 height 16
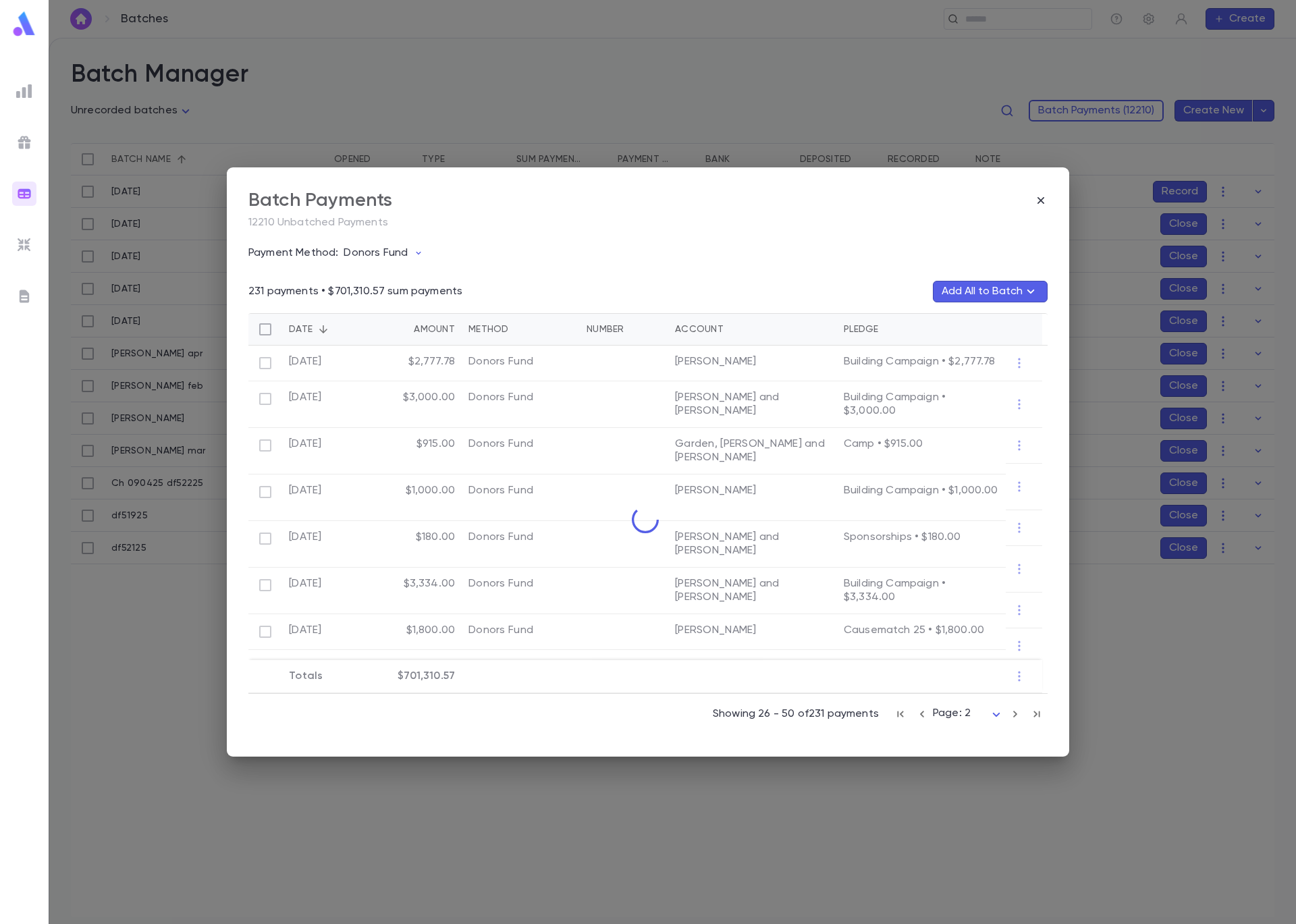
click at [1020, 718] on icon "button" at bounding box center [1015, 714] width 15 height 16
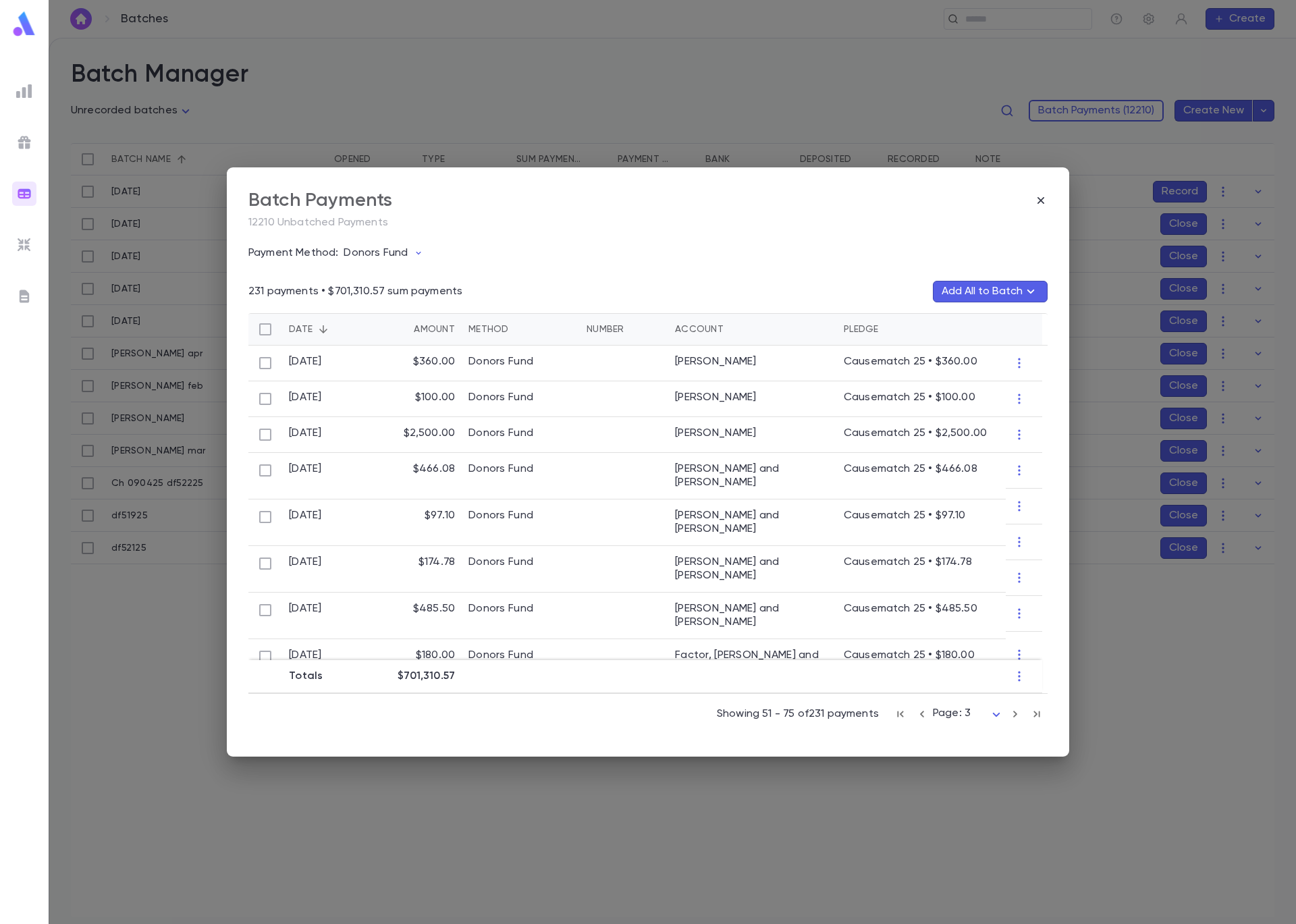
click at [1013, 710] on icon "button" at bounding box center [1015, 714] width 15 height 16
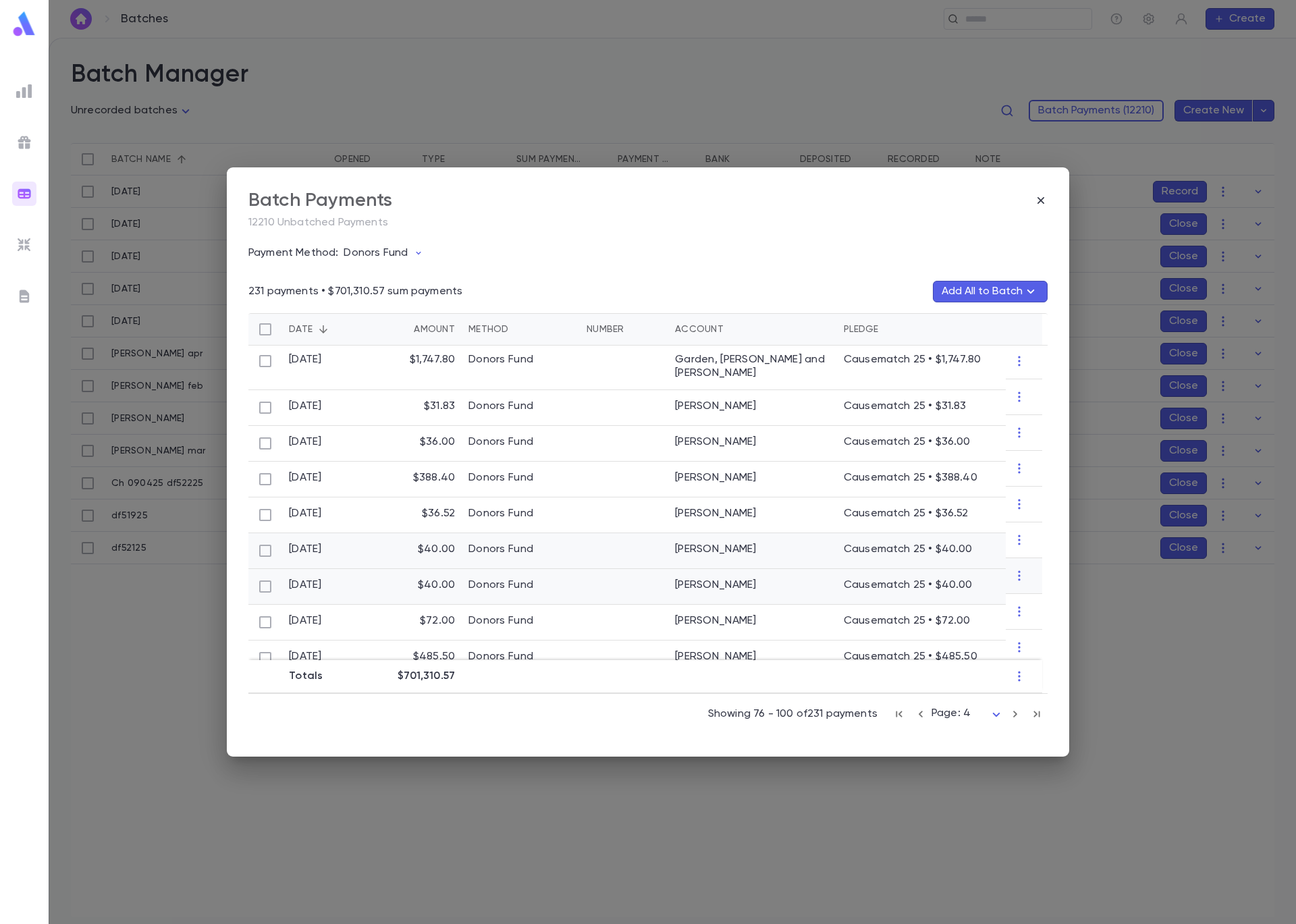
scroll to position [3, 0]
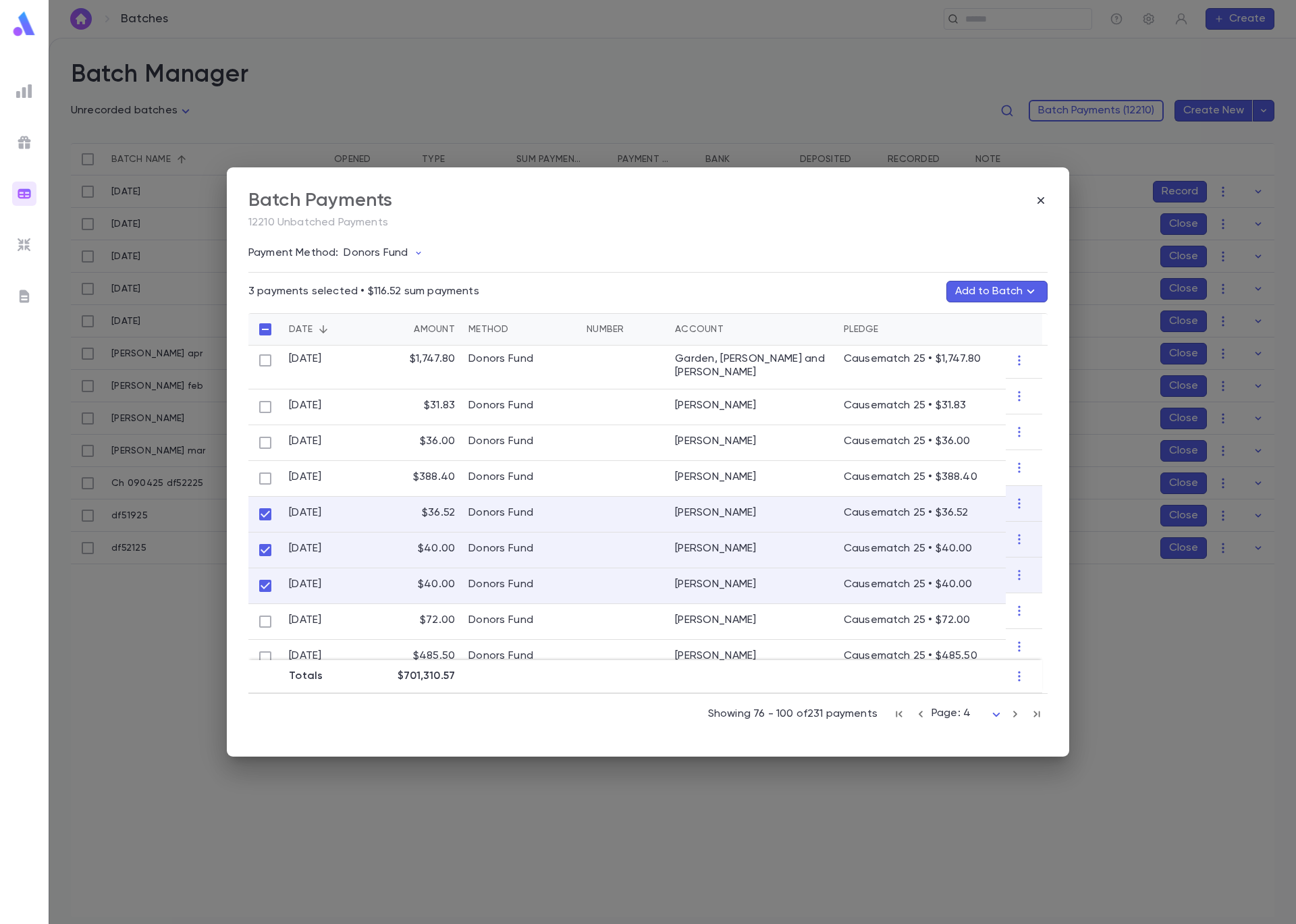
click at [990, 289] on button "Add to Batch" at bounding box center [996, 291] width 102 height 21
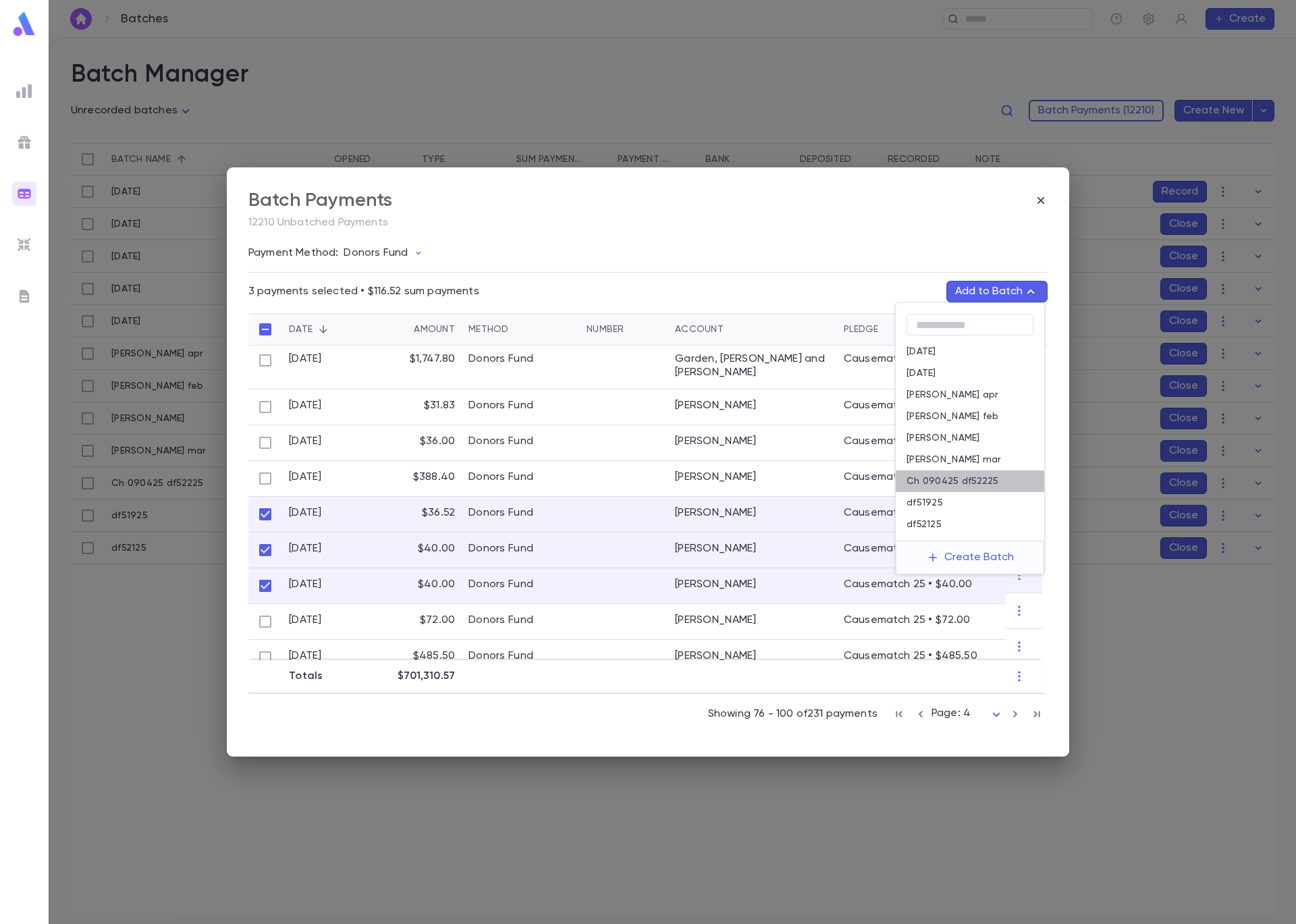
click at [1006, 482] on div "Ch 090425 df52225" at bounding box center [969, 481] width 148 height 21
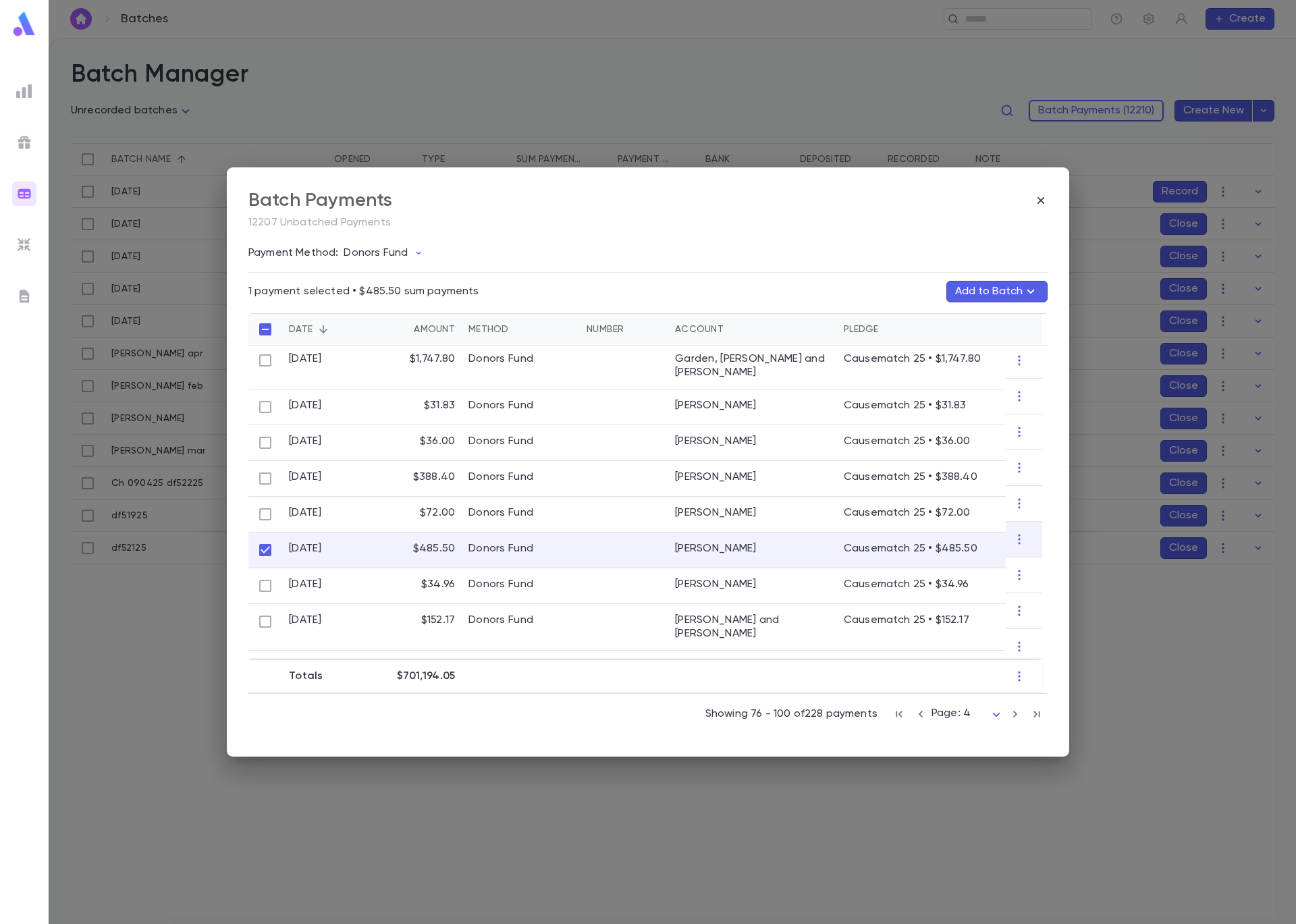
click at [997, 293] on button "Add to Batch" at bounding box center [996, 291] width 102 height 21
click at [641, 292] on div at bounding box center [648, 462] width 1296 height 924
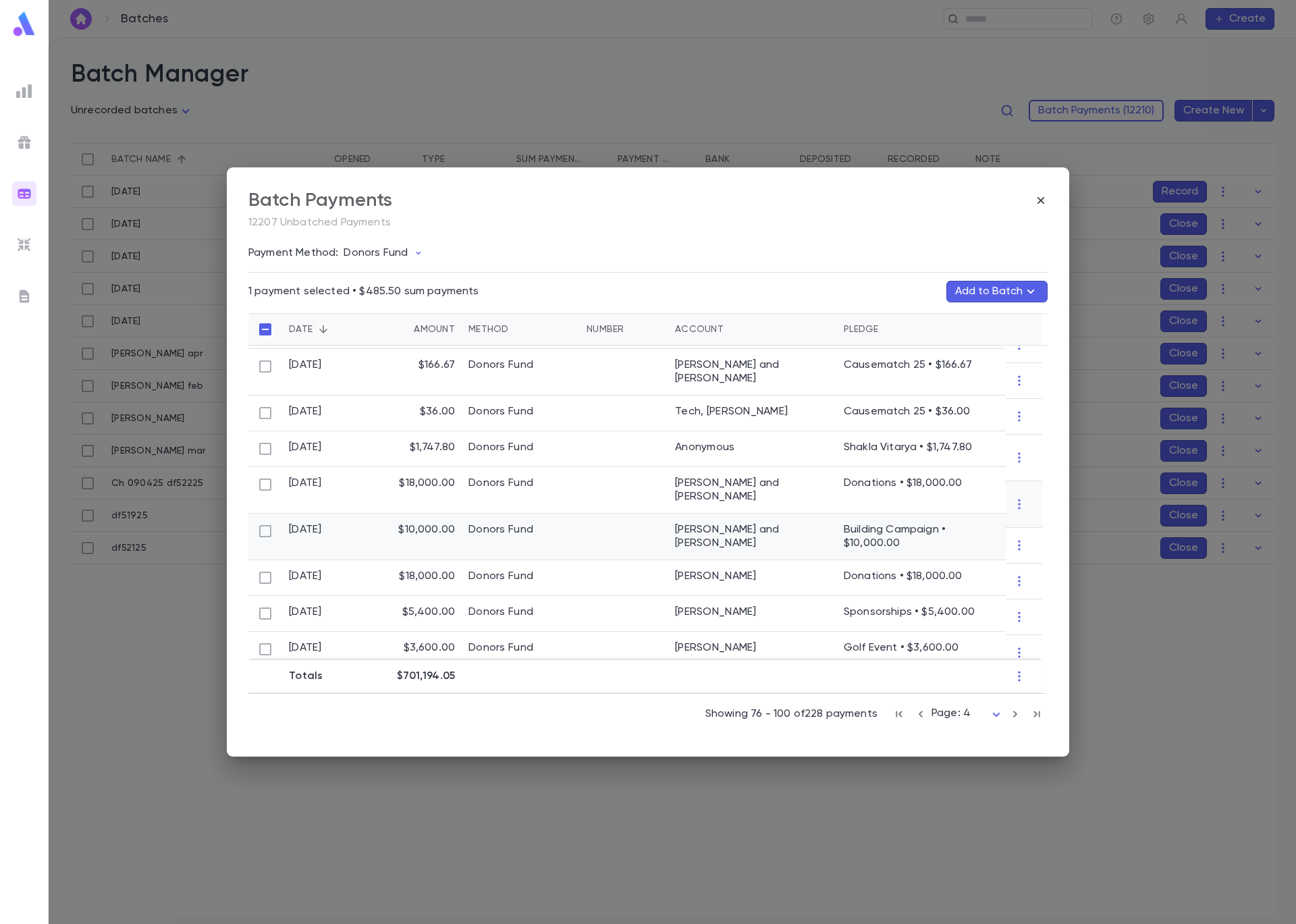
scroll to position [0, 0]
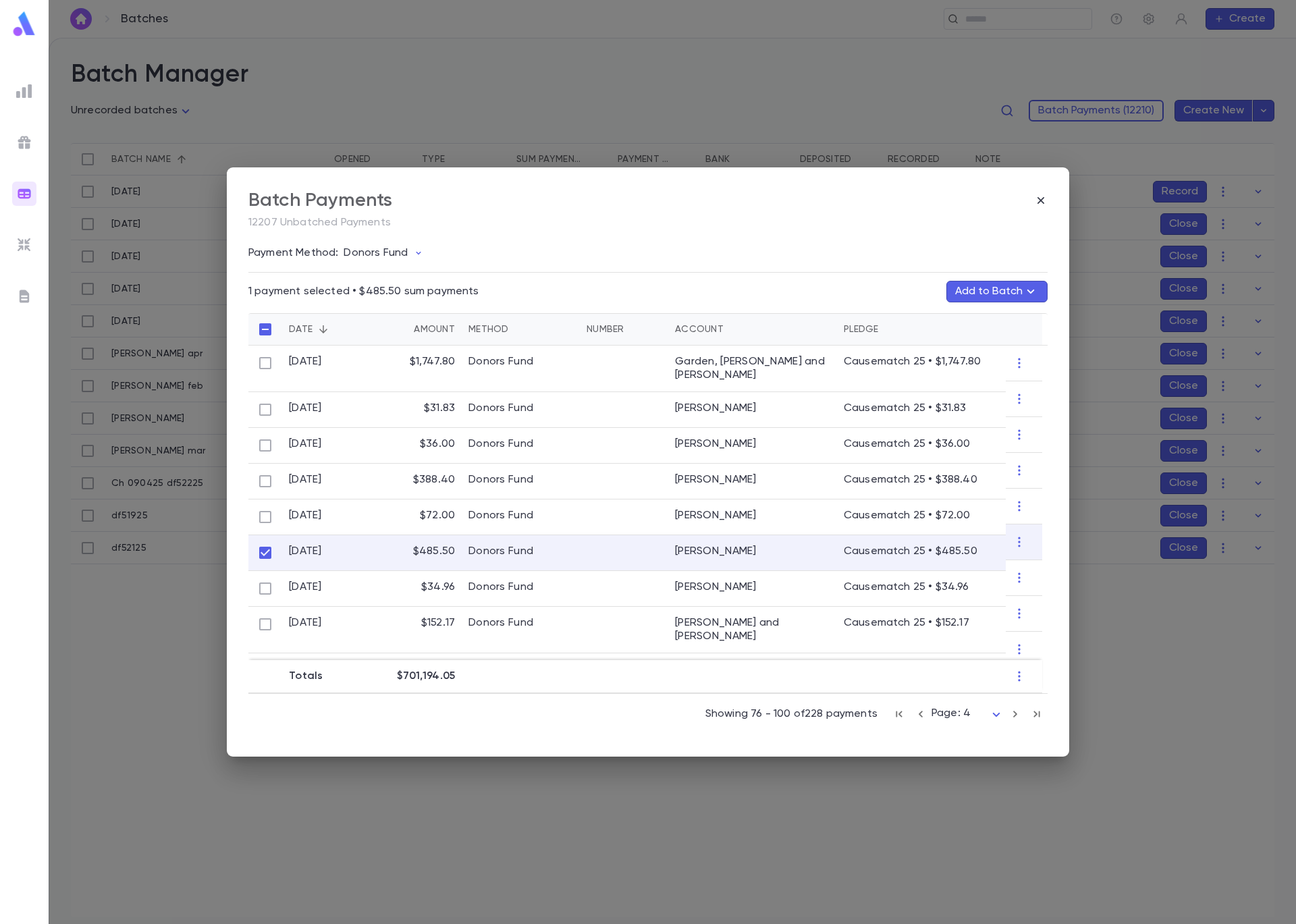
click at [994, 286] on button "Add to Batch" at bounding box center [996, 291] width 102 height 21
click at [983, 487] on div "Ch 090425 df52225" at bounding box center [969, 481] width 148 height 21
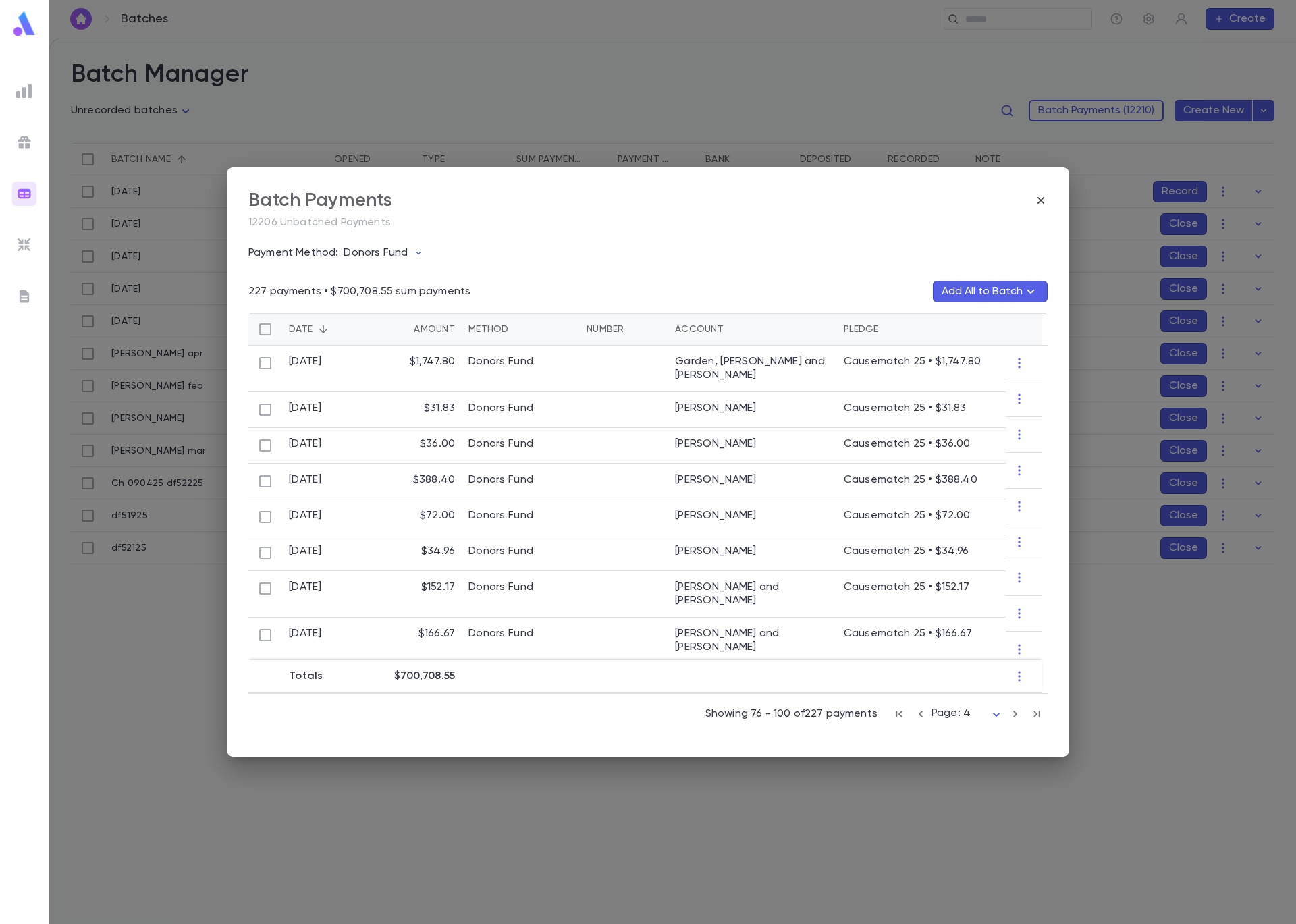
click at [919, 714] on icon "button" at bounding box center [920, 714] width 15 height 16
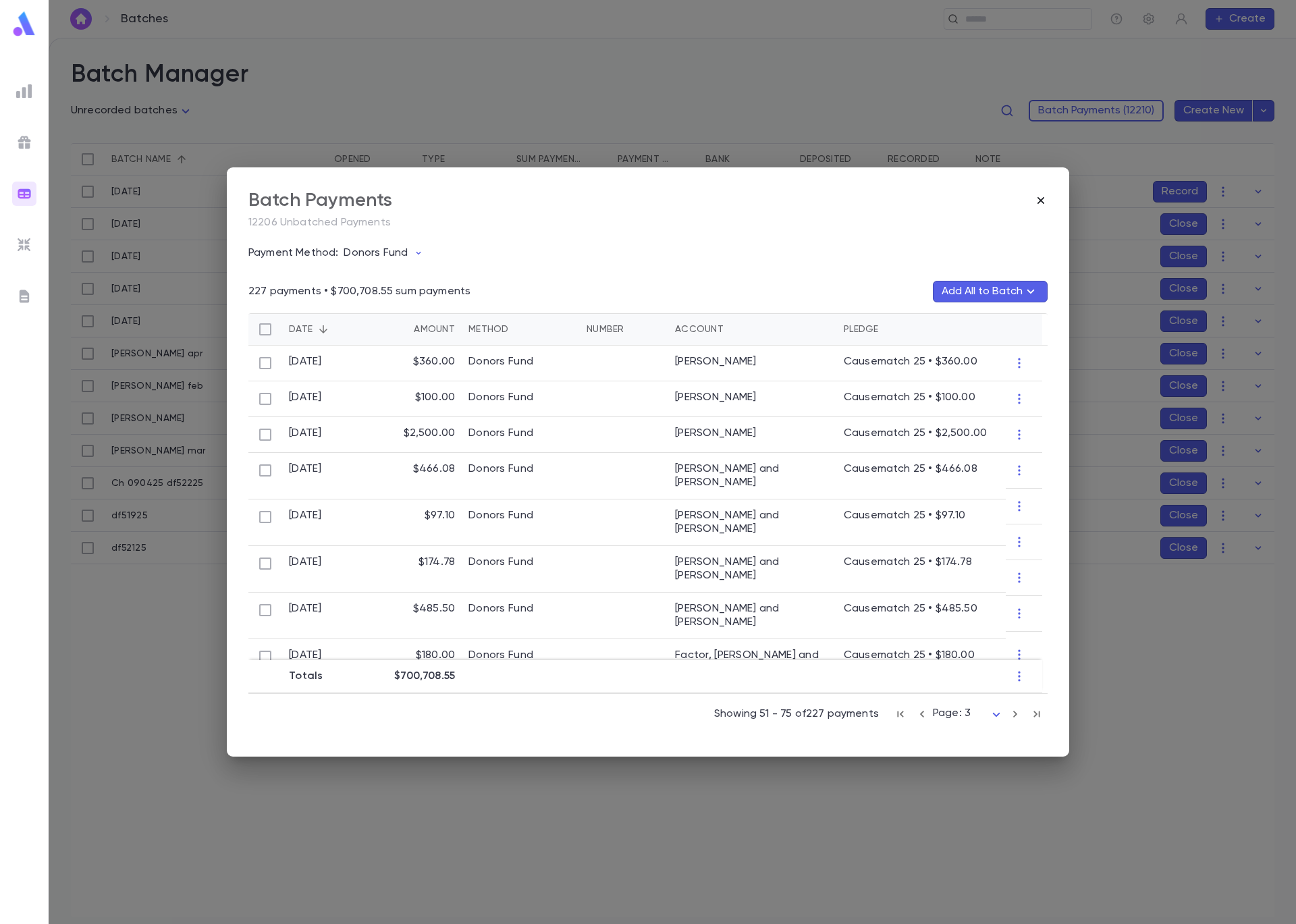
click at [1040, 200] on icon "button" at bounding box center [1041, 201] width 7 height 7
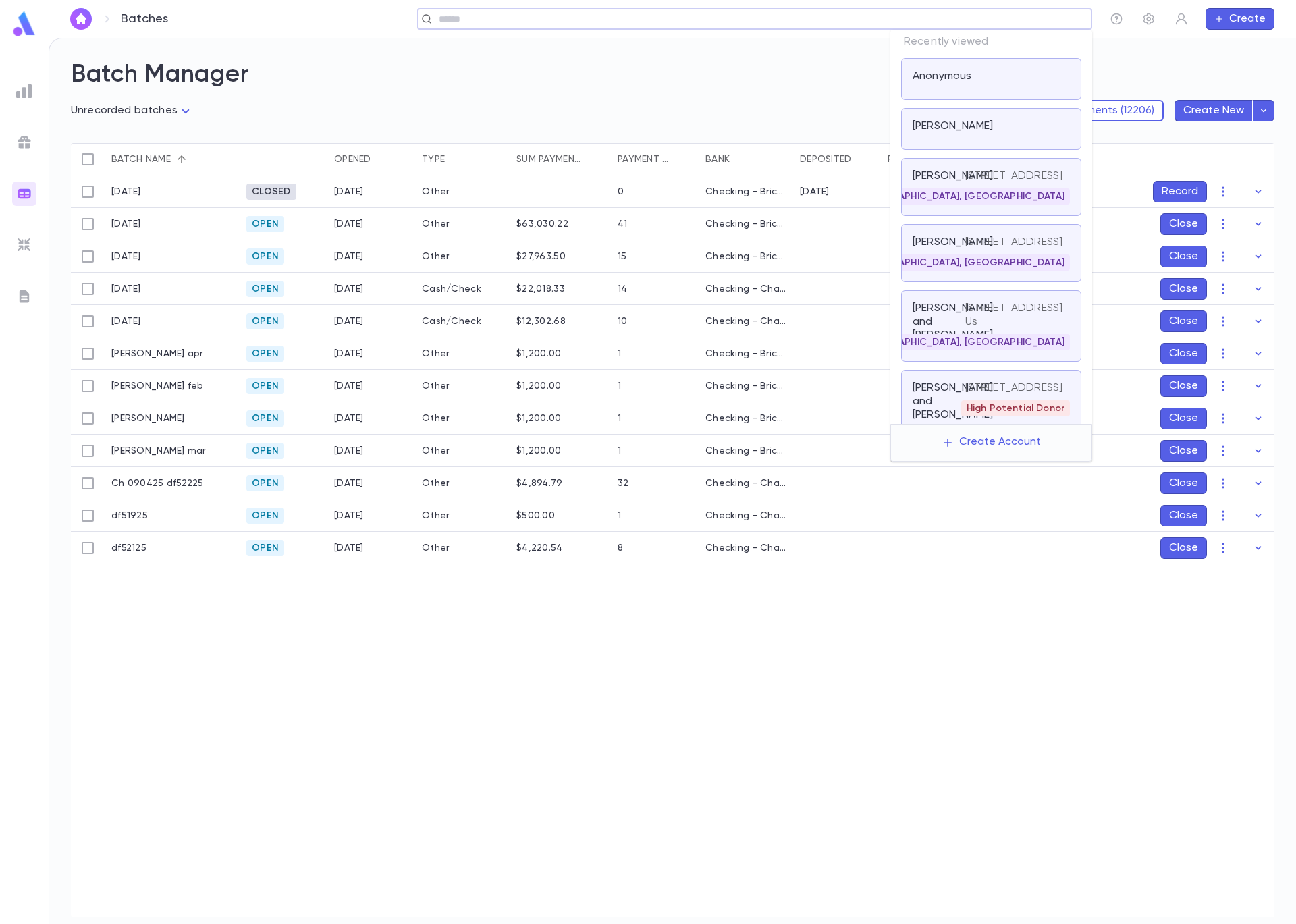
click at [1013, 21] on input "text" at bounding box center [750, 19] width 631 height 13
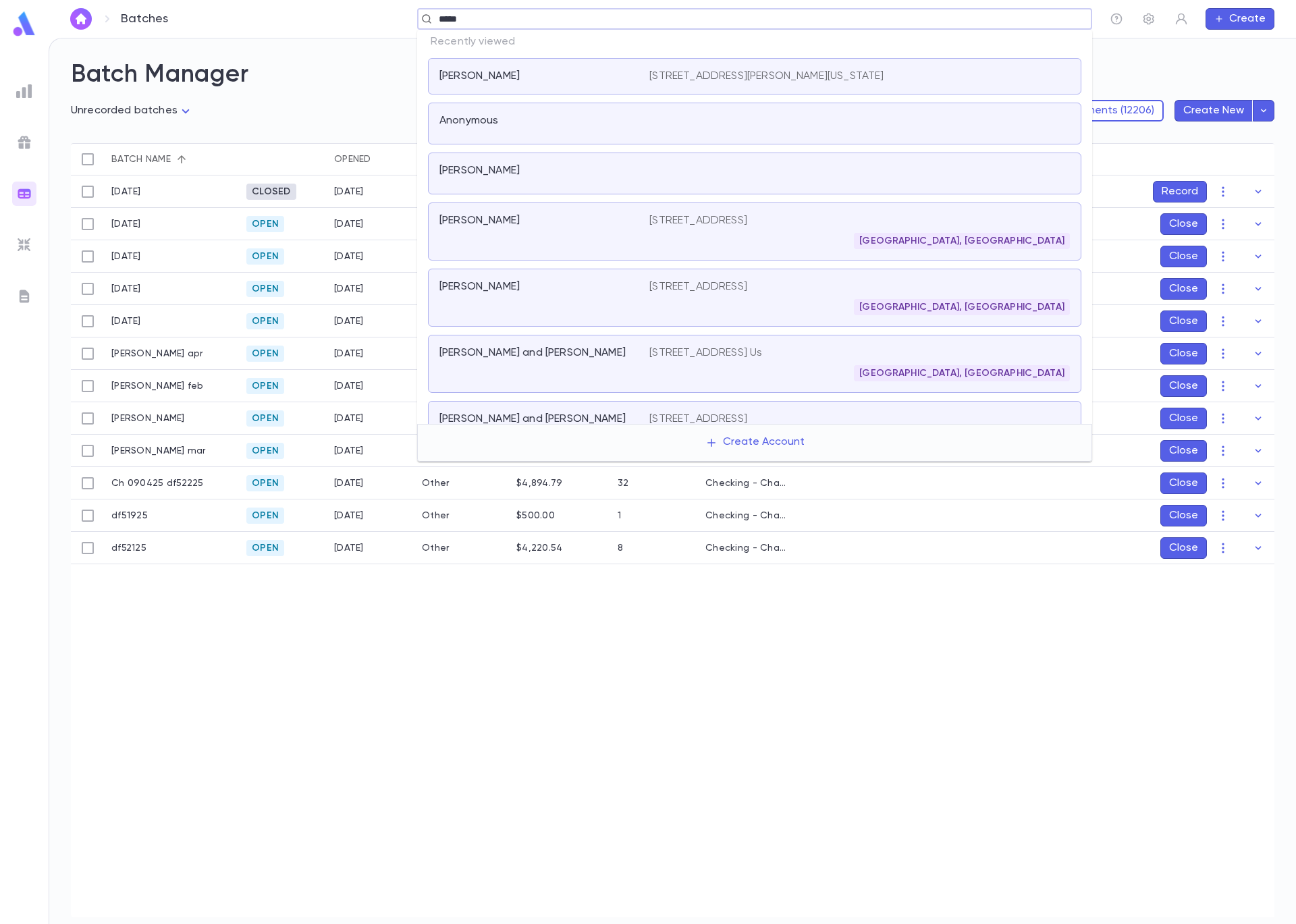
type input "******"
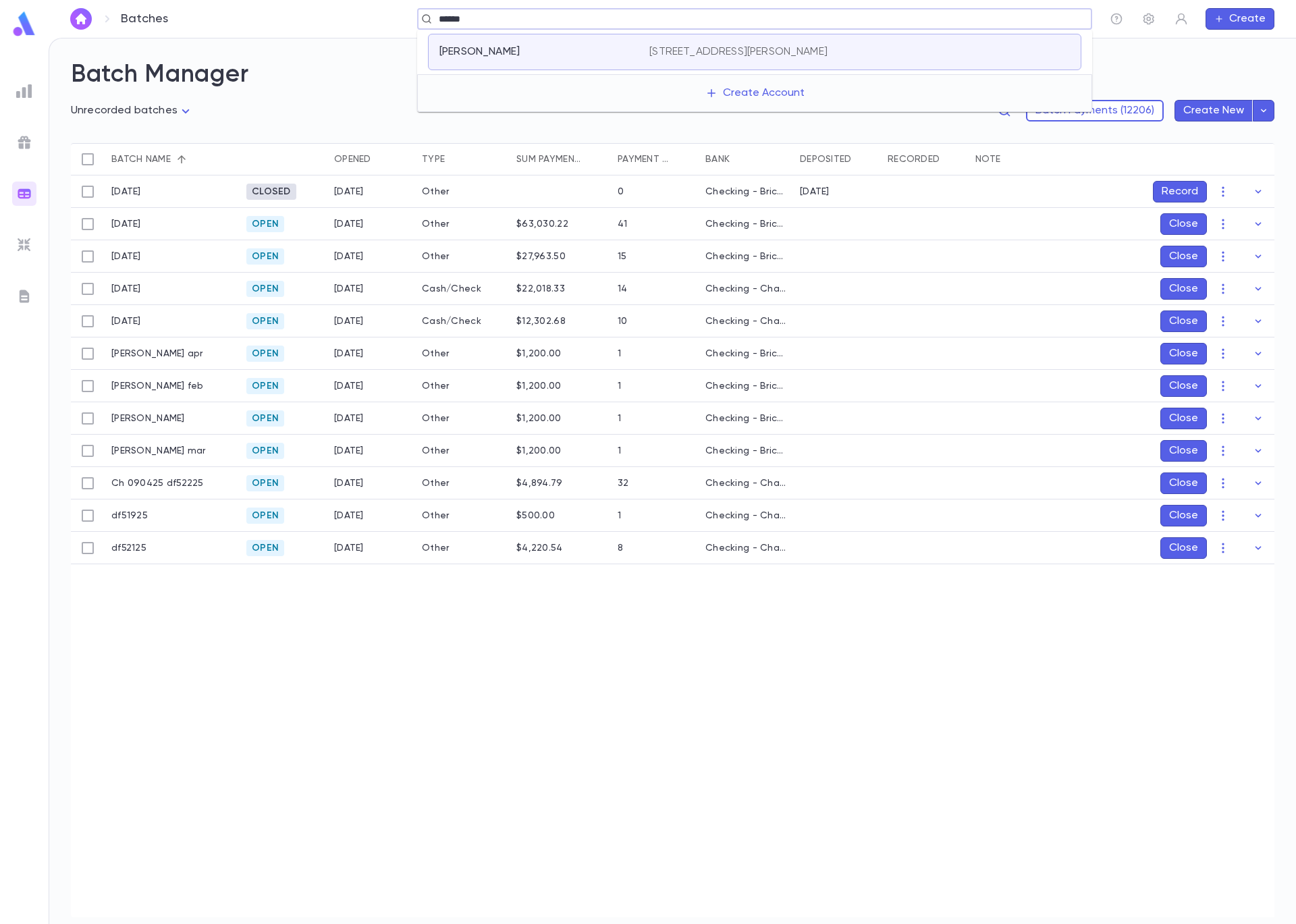
click at [520, 35] on div "[PERSON_NAME] [STREET_ADDRESS][PERSON_NAME]" at bounding box center [755, 52] width 653 height 36
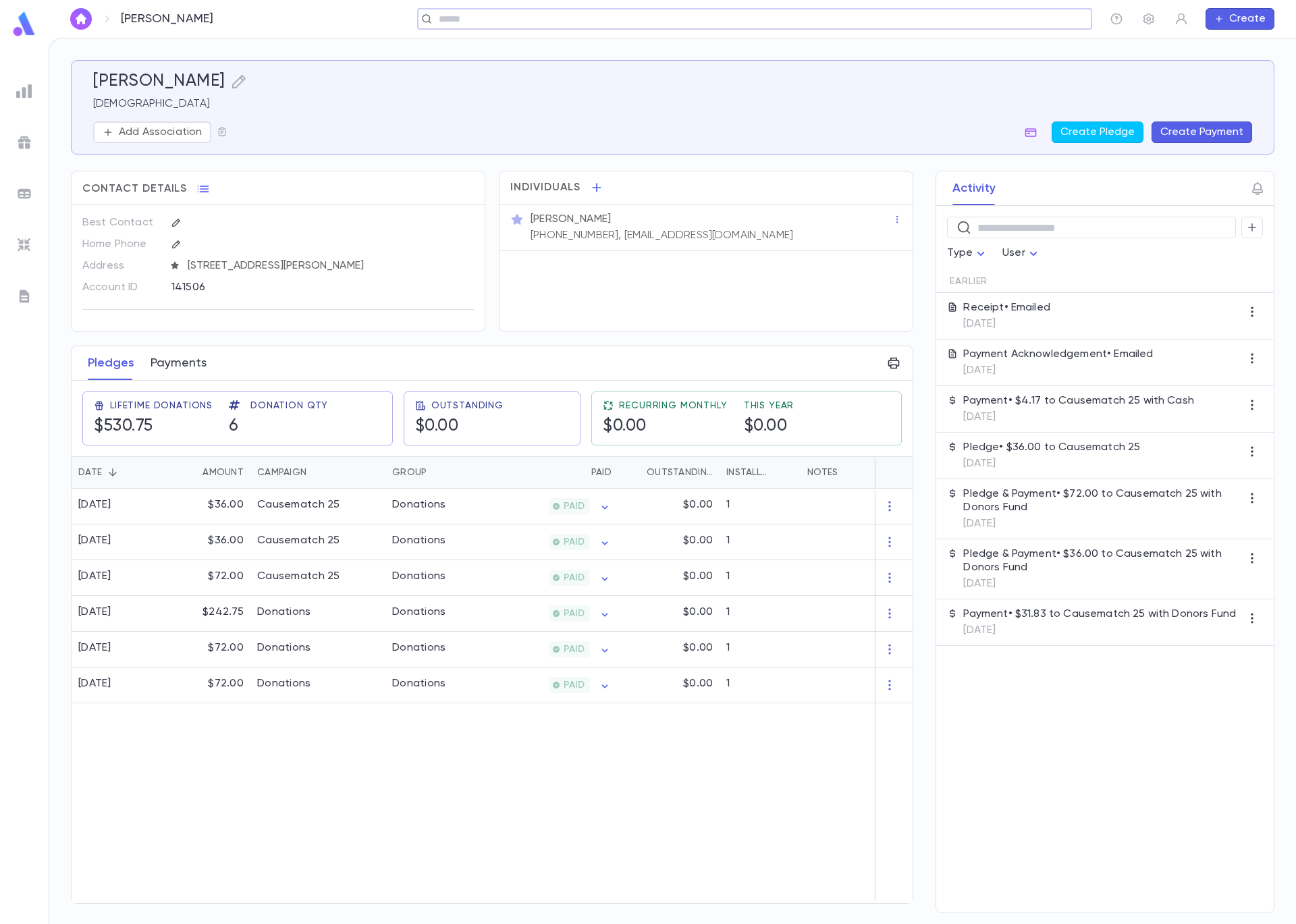
click at [165, 359] on button "Payments" at bounding box center [178, 364] width 56 height 34
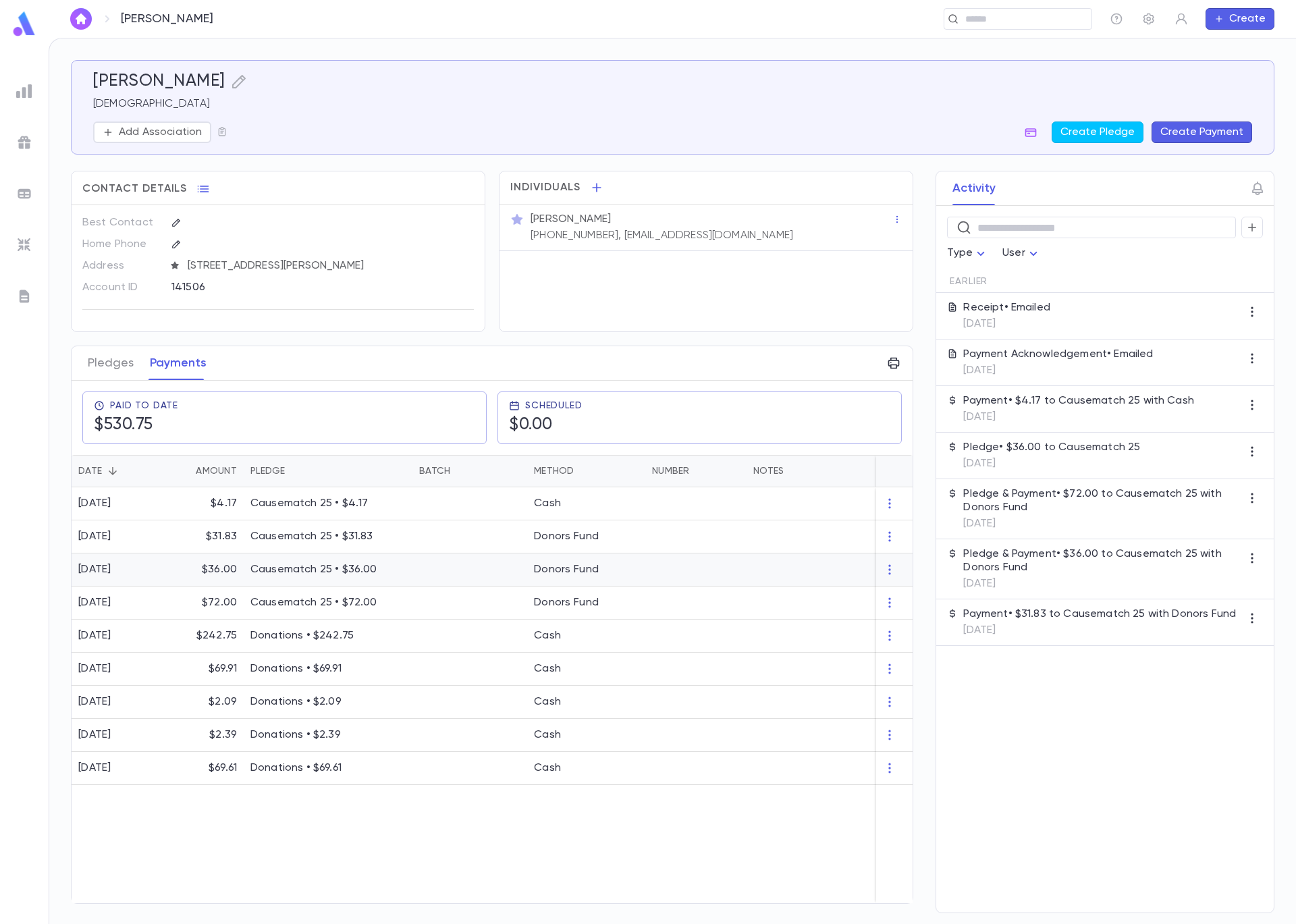
click at [251, 570] on p "Causematch 25 • $36.00" at bounding box center [328, 570] width 156 height 13
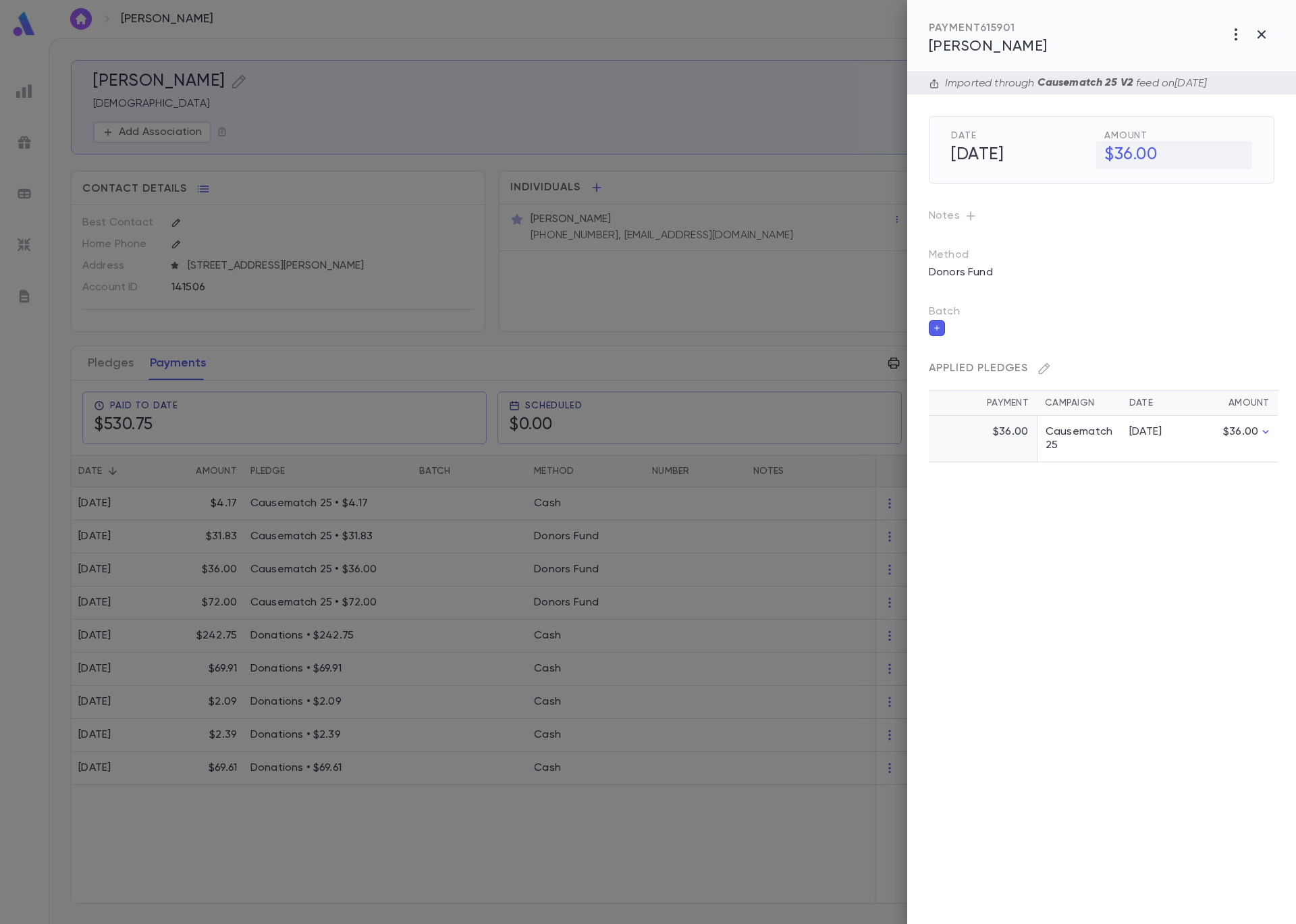
click at [1133, 161] on h5 "$36.00" at bounding box center [1174, 156] width 156 height 28
drag, startPoint x: 1164, startPoint y: 158, endPoint x: 1111, endPoint y: 154, distance: 53.2
click at [1111, 154] on div "$ ***** ​" at bounding box center [1178, 155] width 148 height 27
type input "*****"
click at [1243, 185] on icon "button" at bounding box center [1241, 184] width 12 height 13
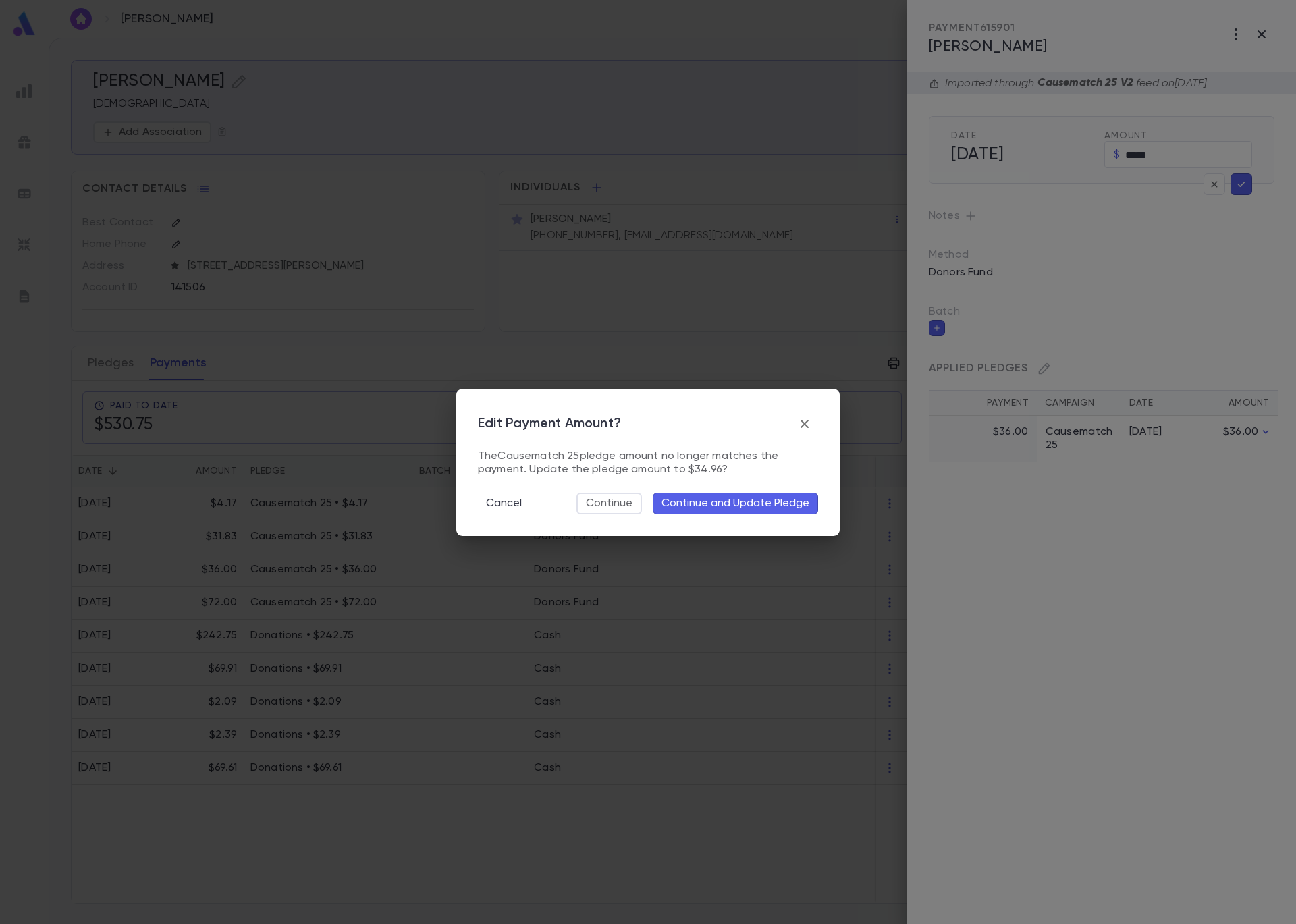
click at [699, 504] on button "Continue and Update Pledge" at bounding box center [735, 504] width 165 height 21
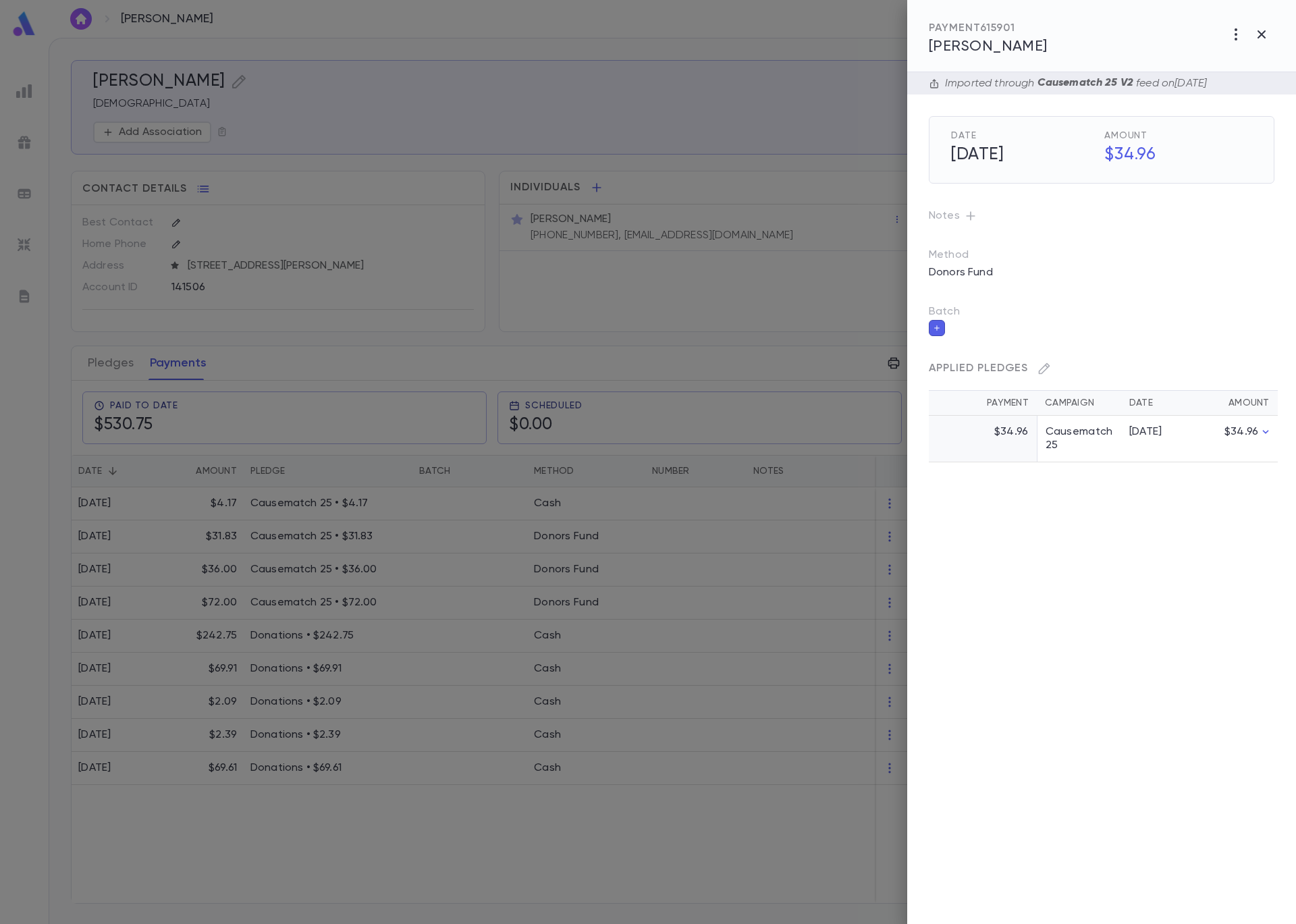
click at [567, 237] on div at bounding box center [648, 462] width 1296 height 924
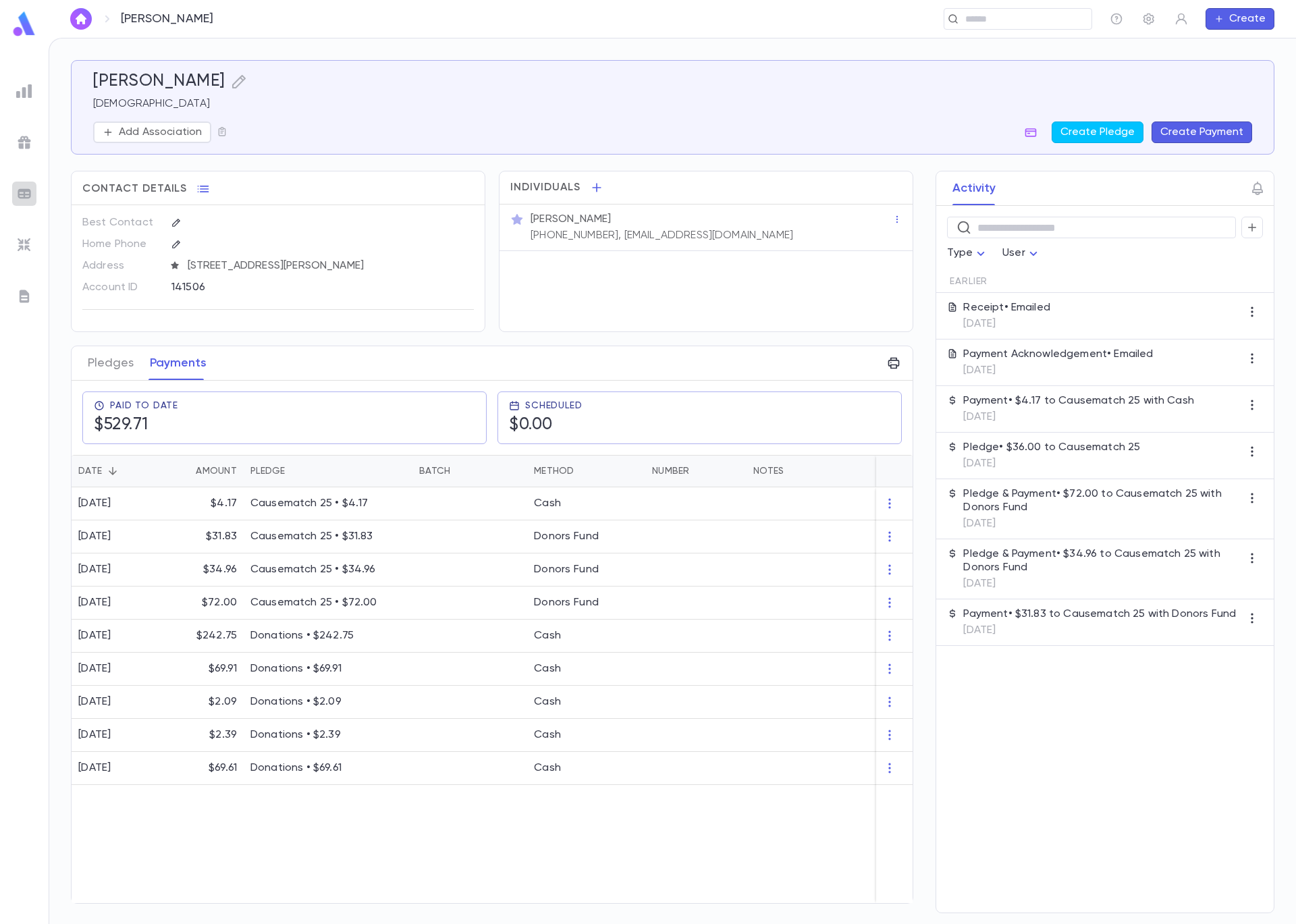
click at [23, 191] on img at bounding box center [24, 193] width 16 height 16
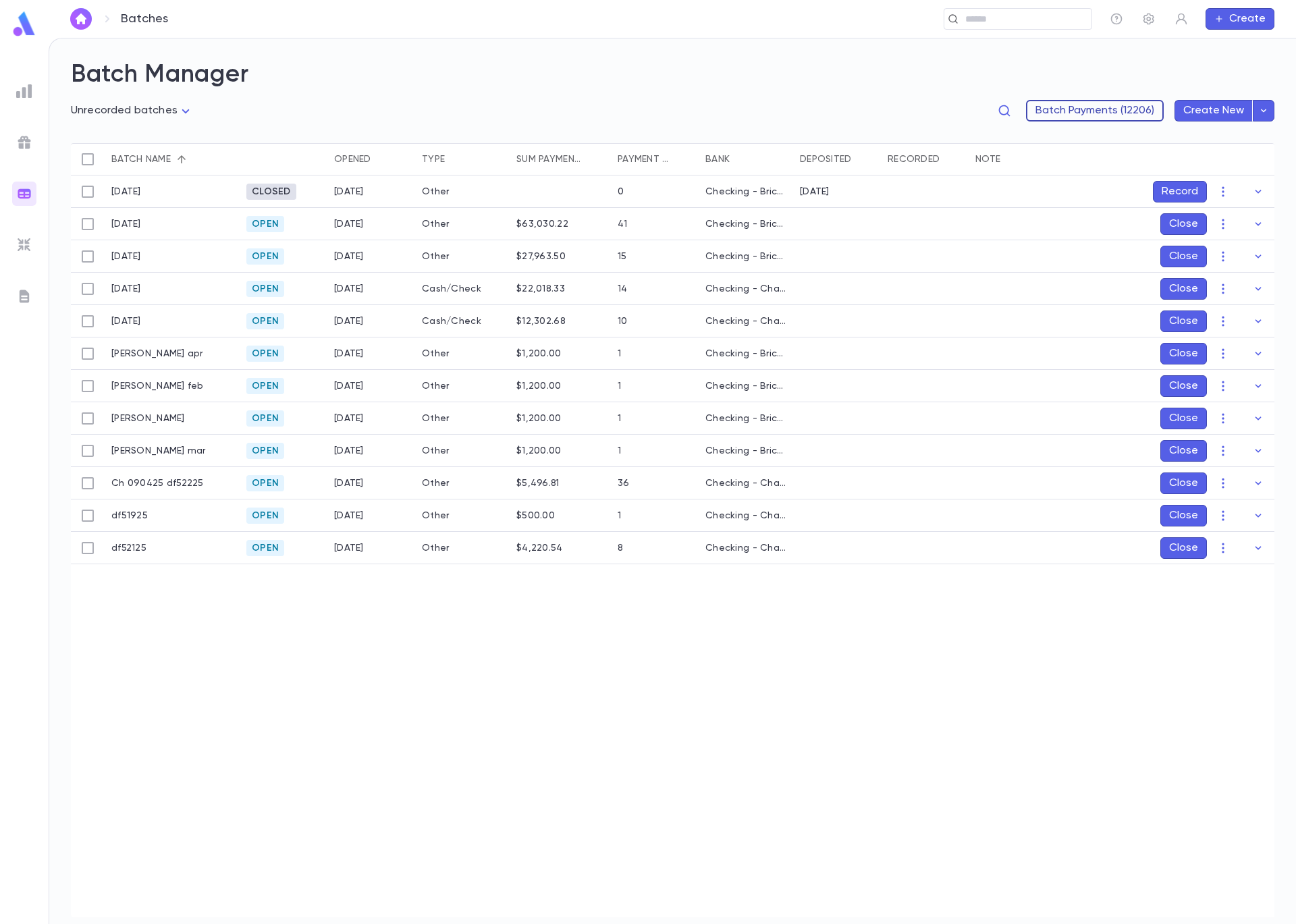
click at [1122, 112] on button "Batch Payments (12206)" at bounding box center [1095, 111] width 138 height 21
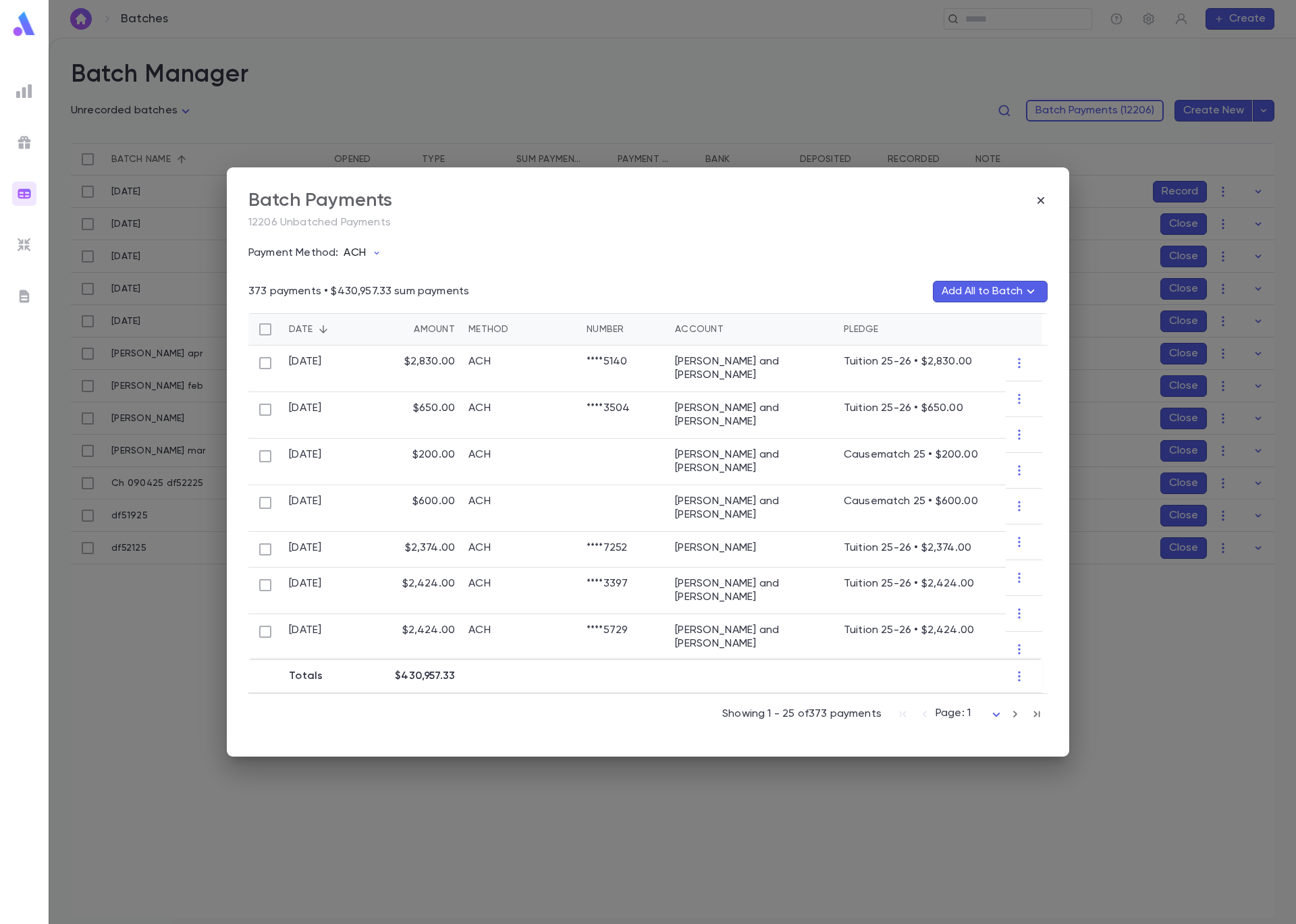
click at [359, 254] on p "ACH" at bounding box center [354, 253] width 21 height 13
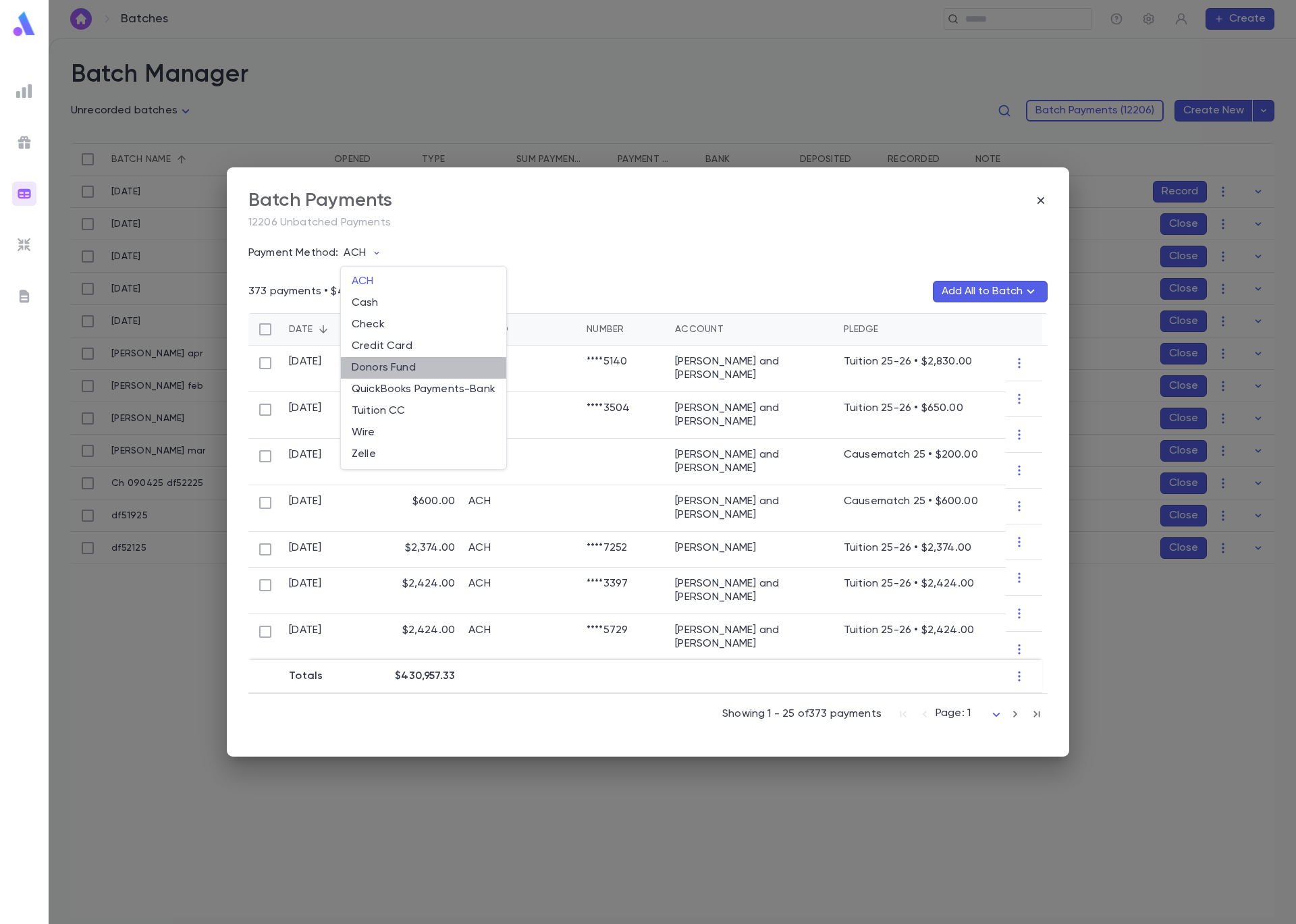
click at [379, 374] on li "Donors Fund" at bounding box center [423, 368] width 165 height 21
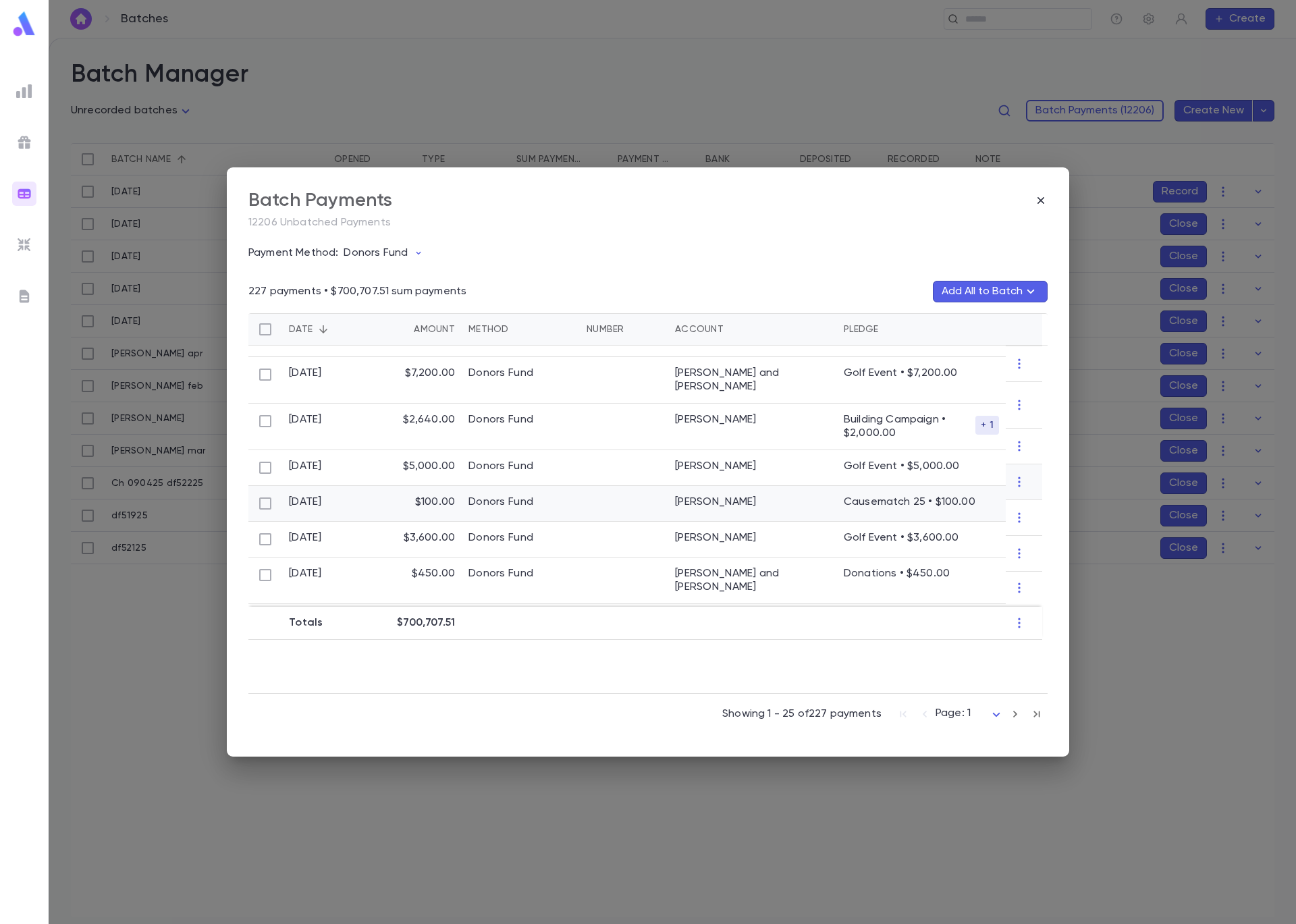
scroll to position [730, 0]
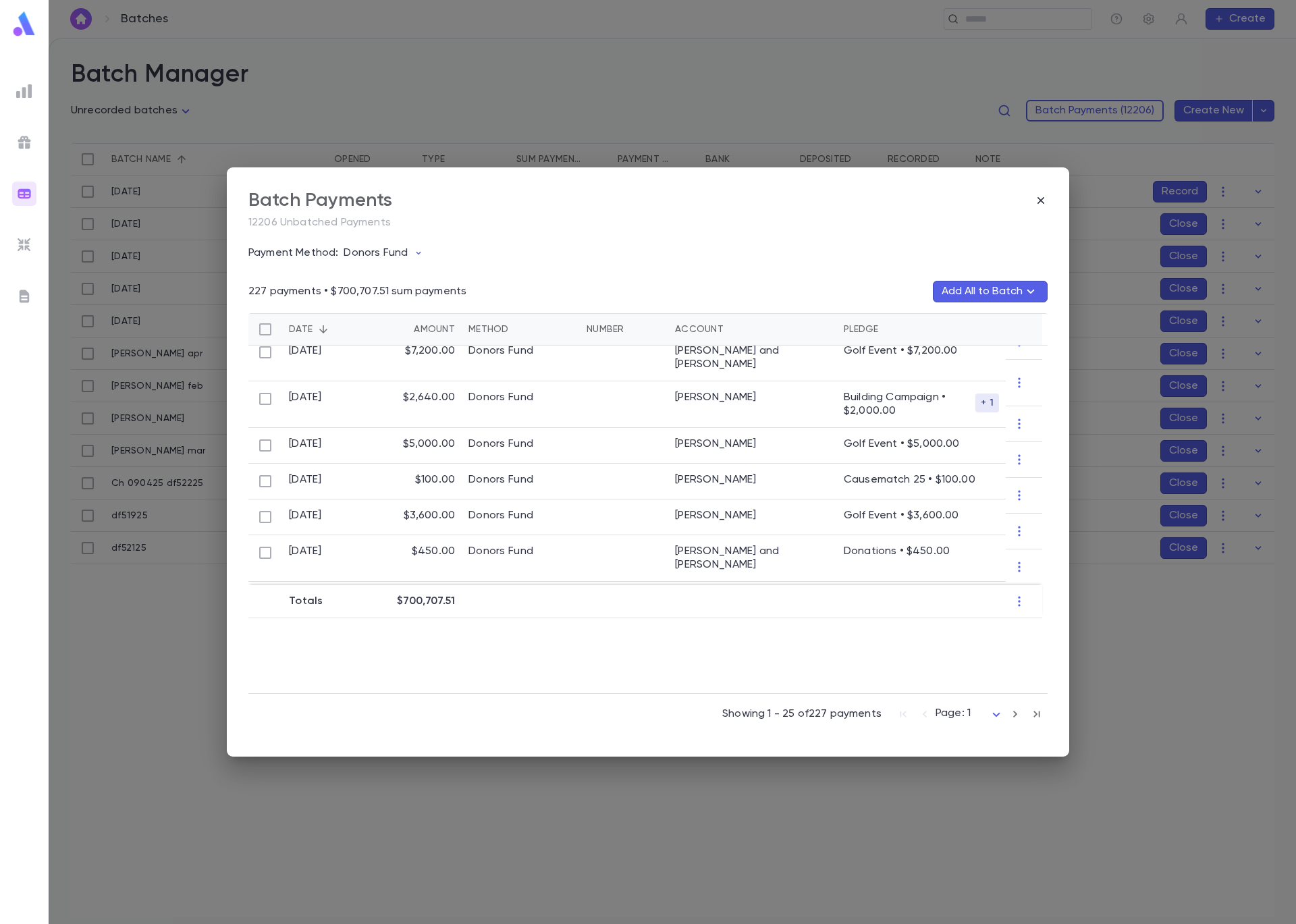
click at [1018, 714] on icon "button" at bounding box center [1015, 714] width 15 height 16
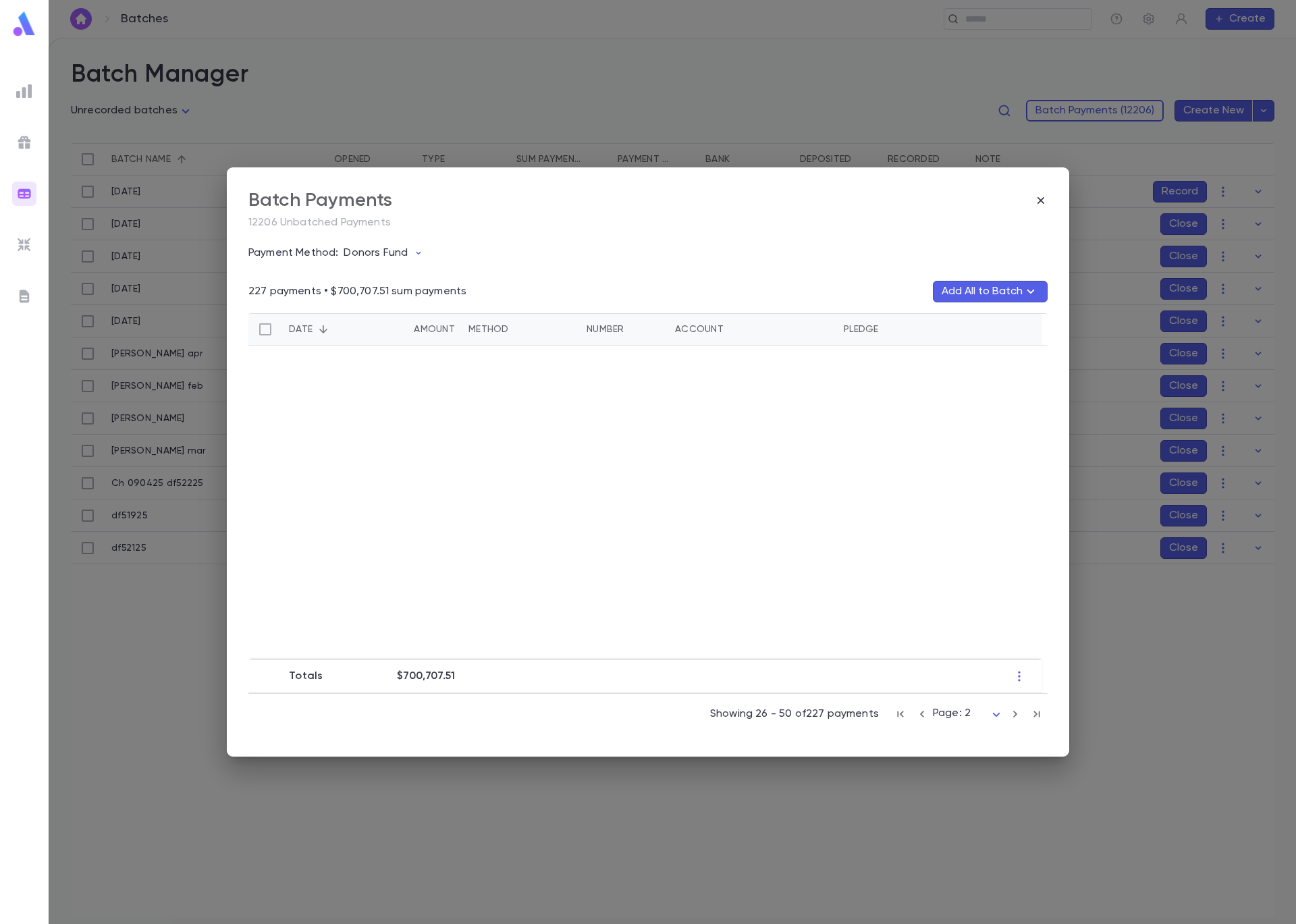
scroll to position [0, 0]
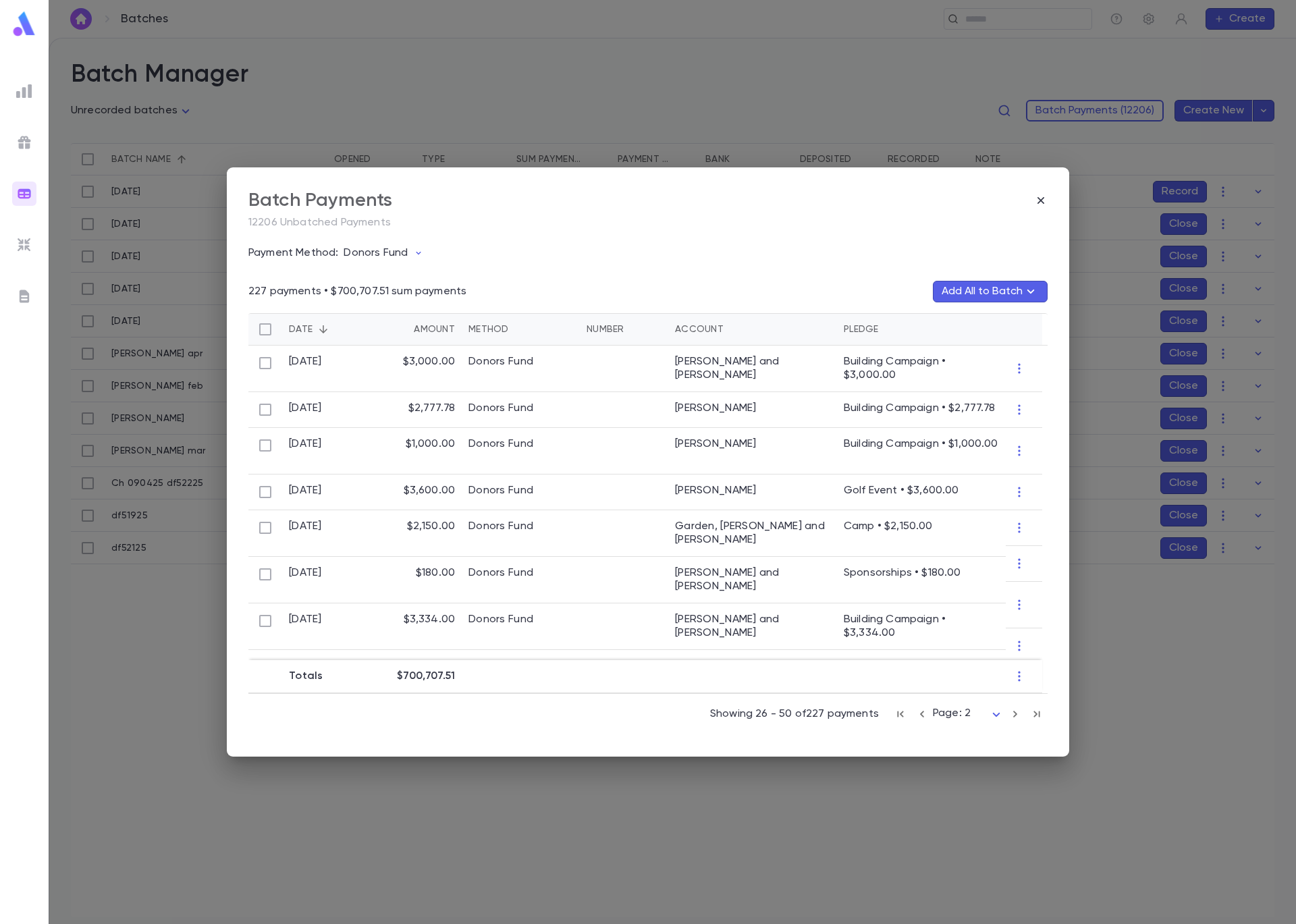
click at [1018, 714] on icon "button" at bounding box center [1015, 714] width 15 height 16
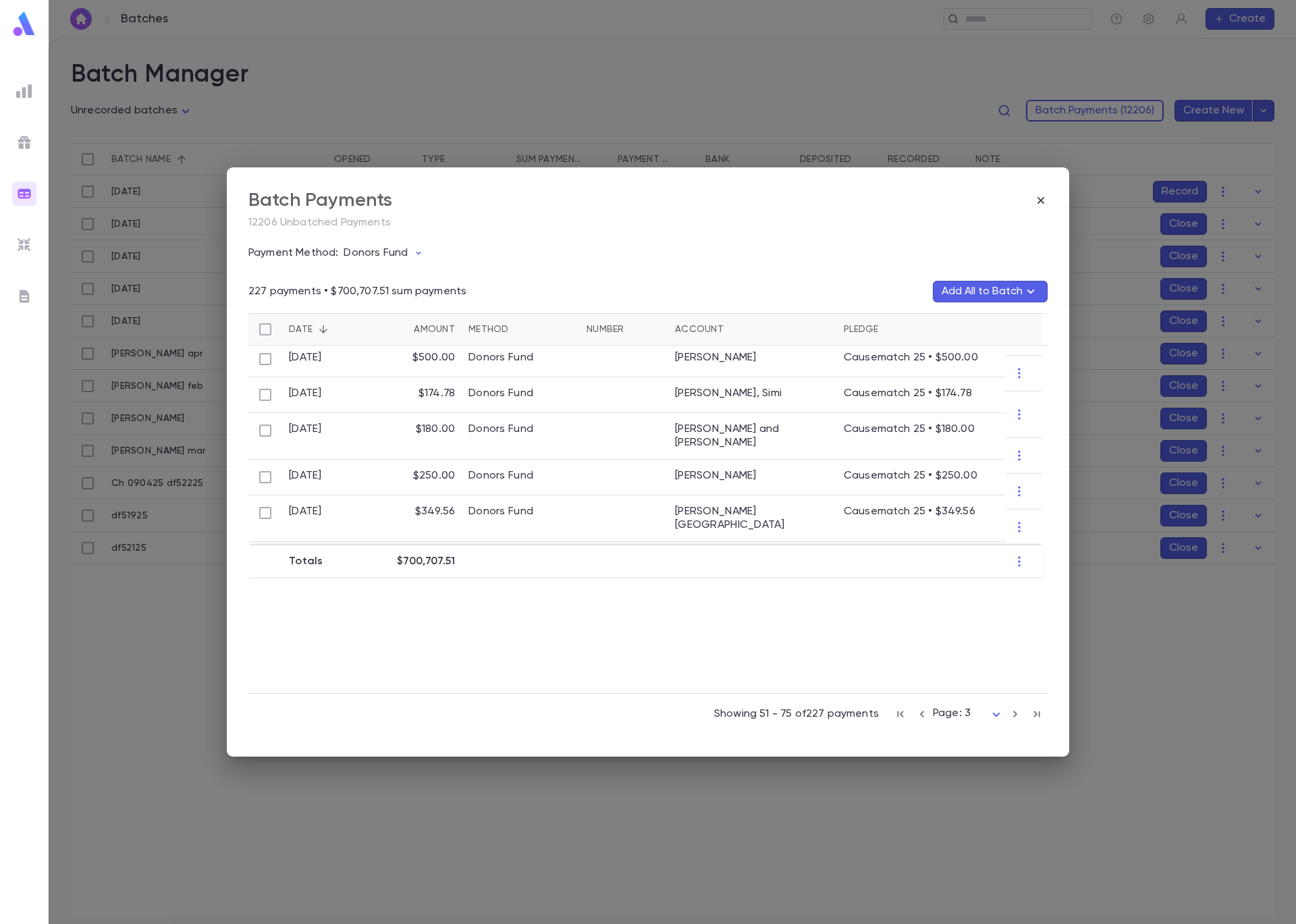
scroll to position [721, 0]
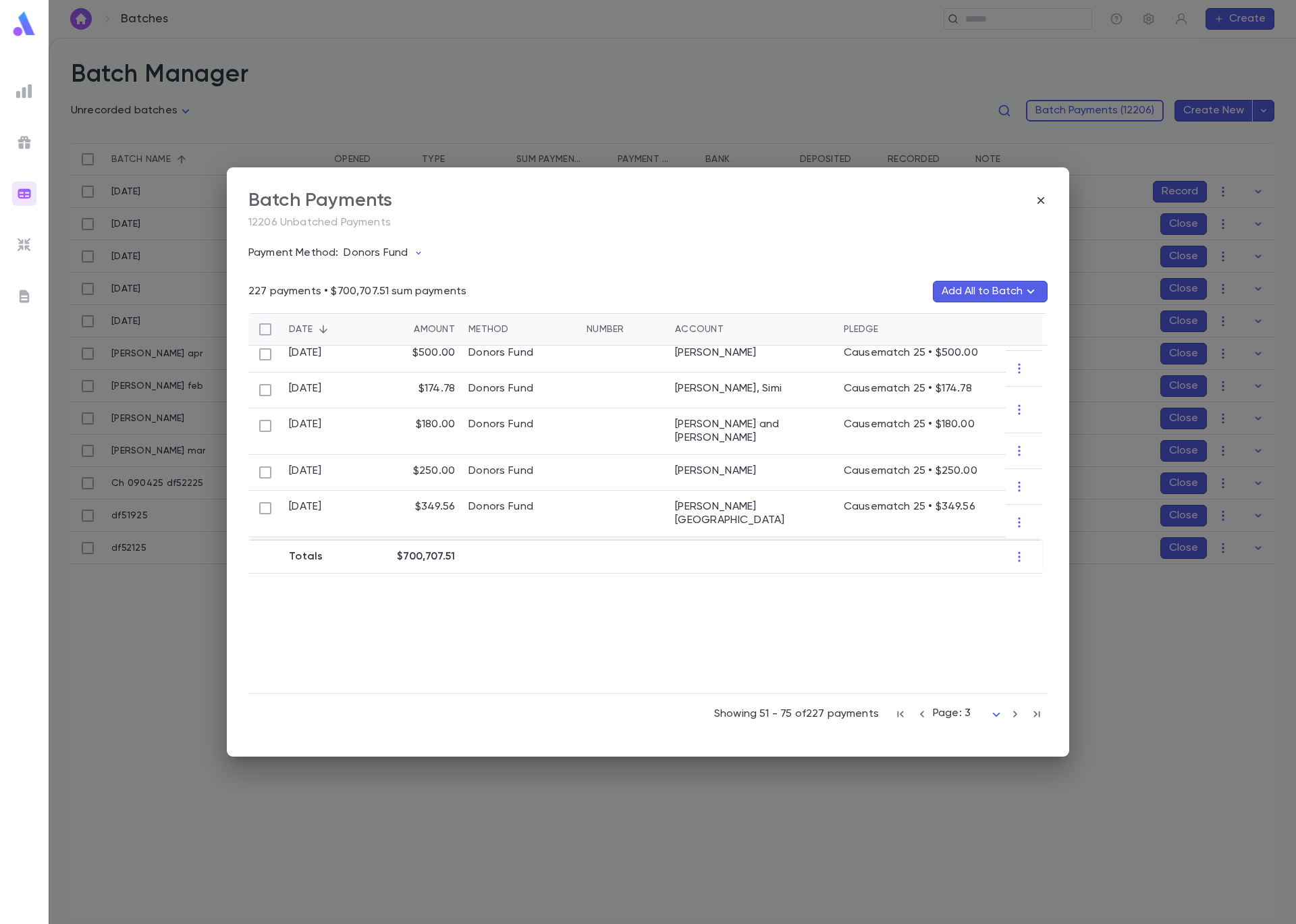
click at [1017, 714] on icon "button" at bounding box center [1015, 714] width 15 height 16
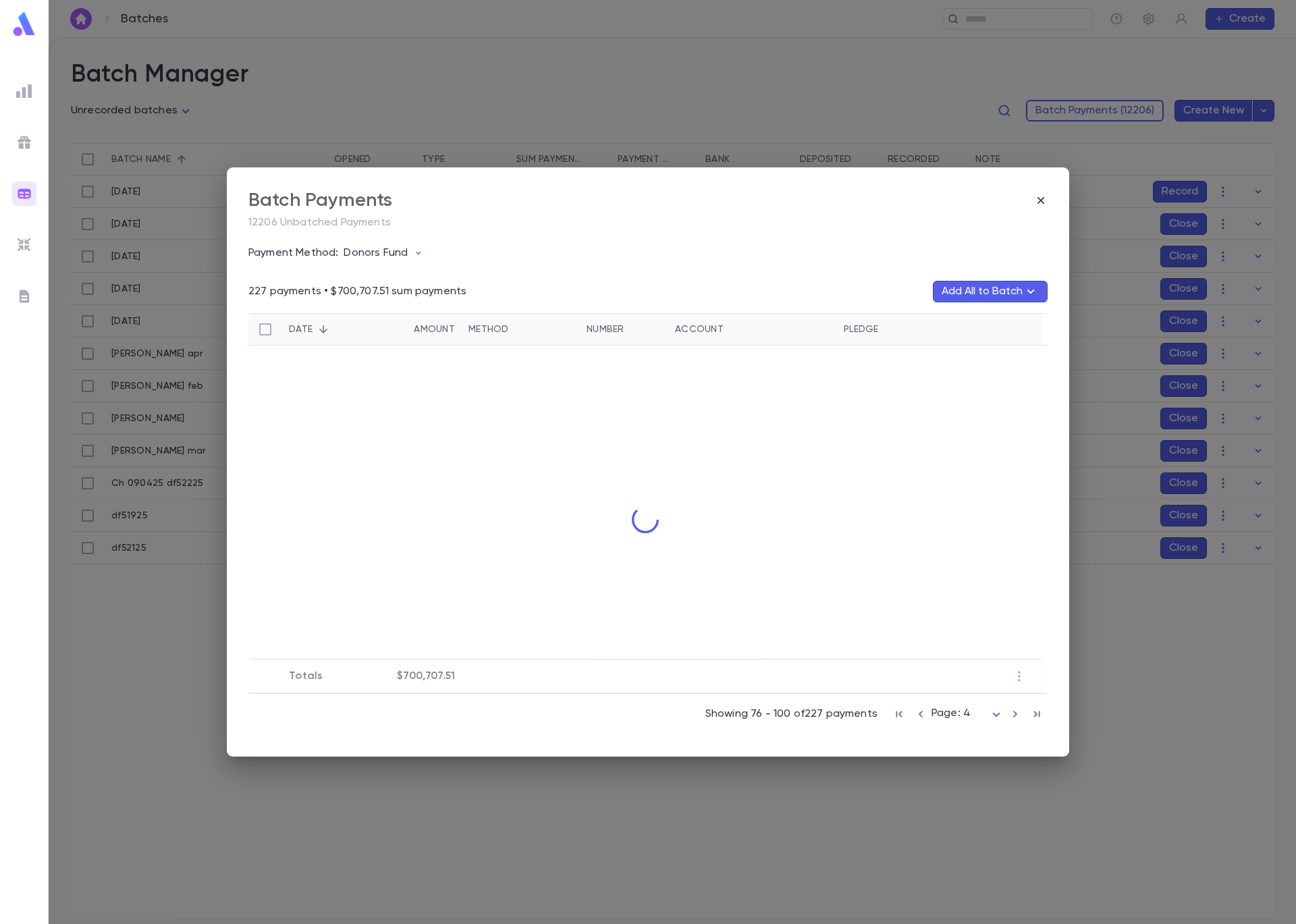
scroll to position [0, 0]
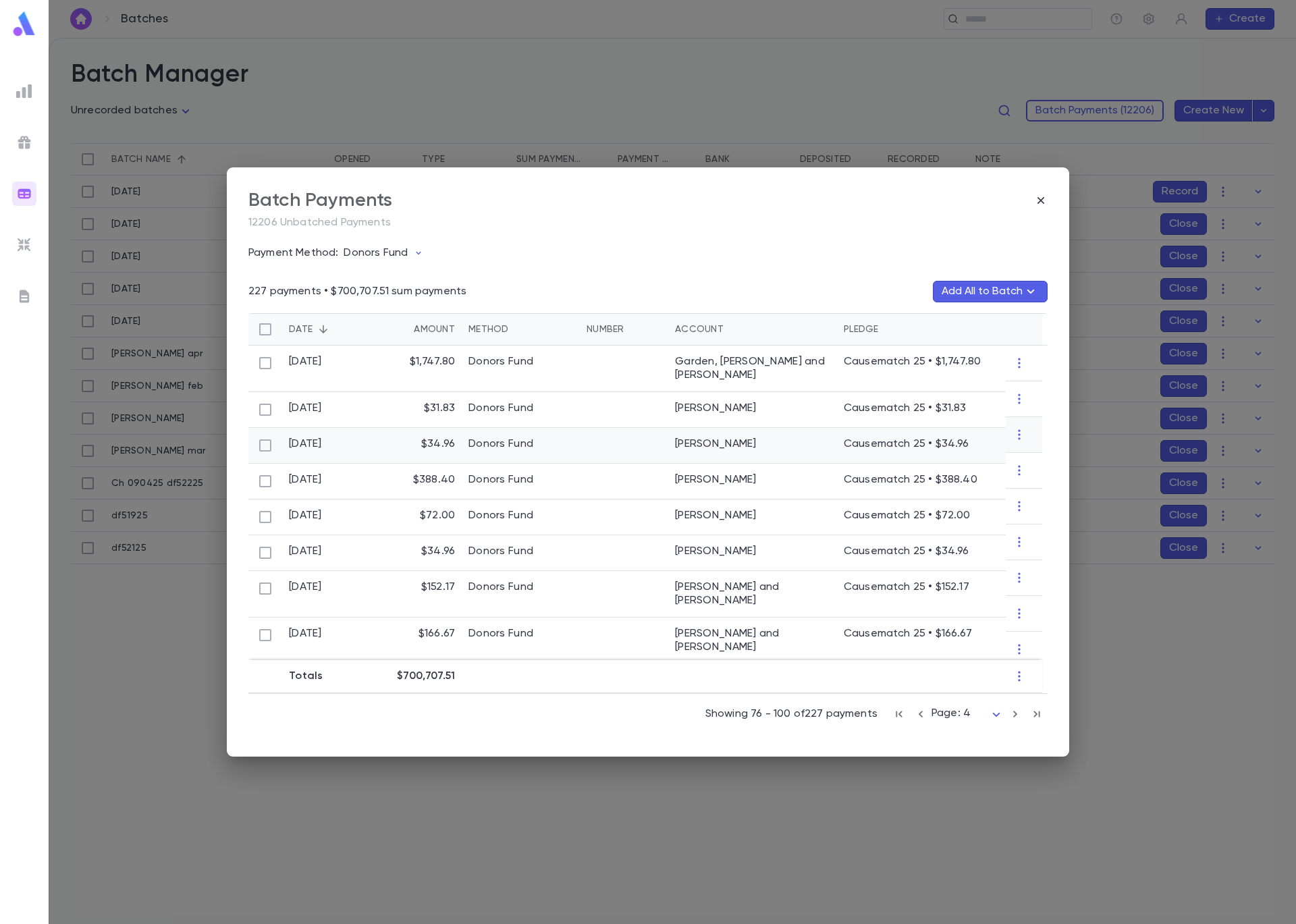
click at [850, 437] on p "Causematch 25 • $34.96" at bounding box center [921, 444] width 156 height 13
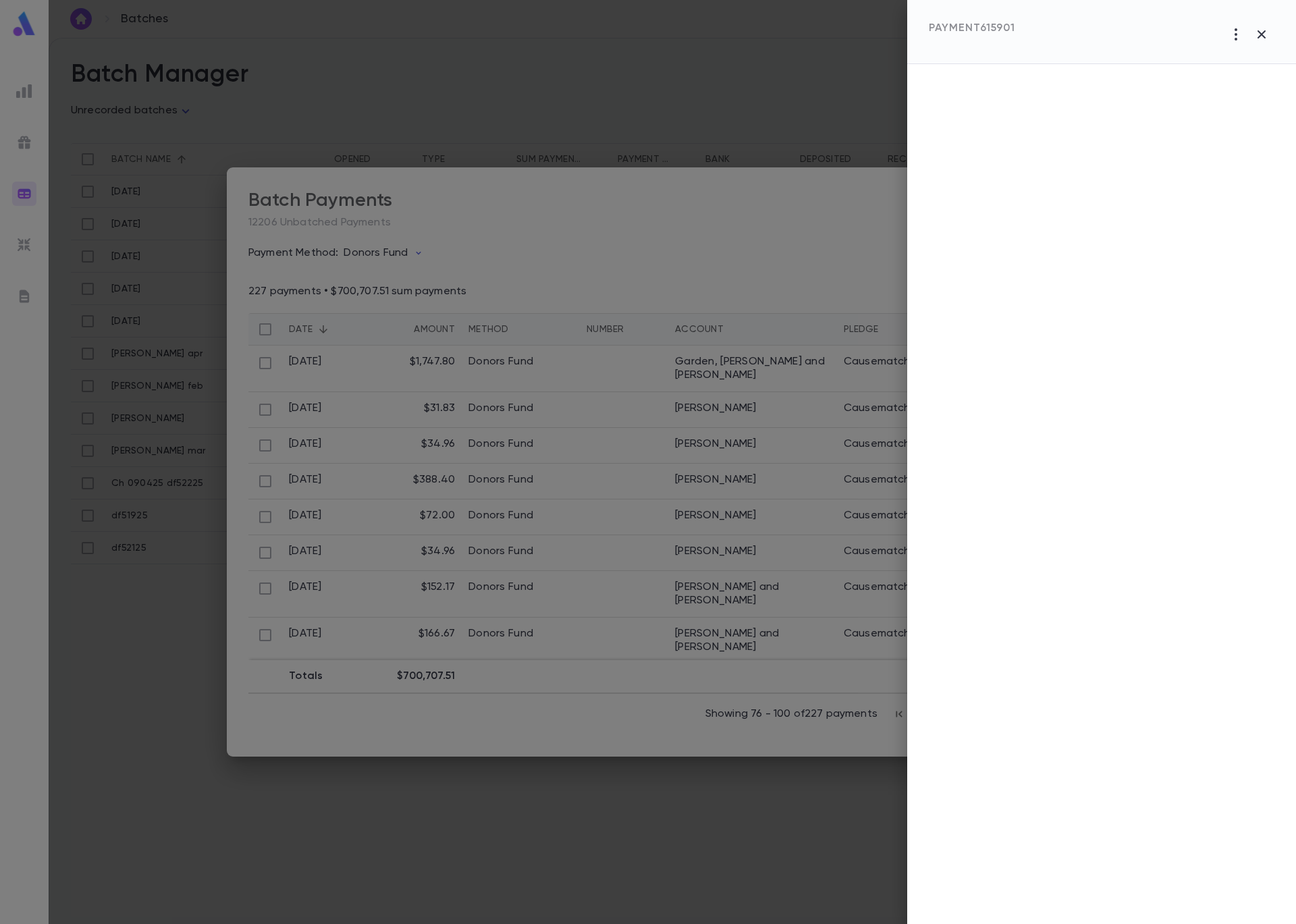
click at [724, 454] on div at bounding box center [648, 462] width 1296 height 924
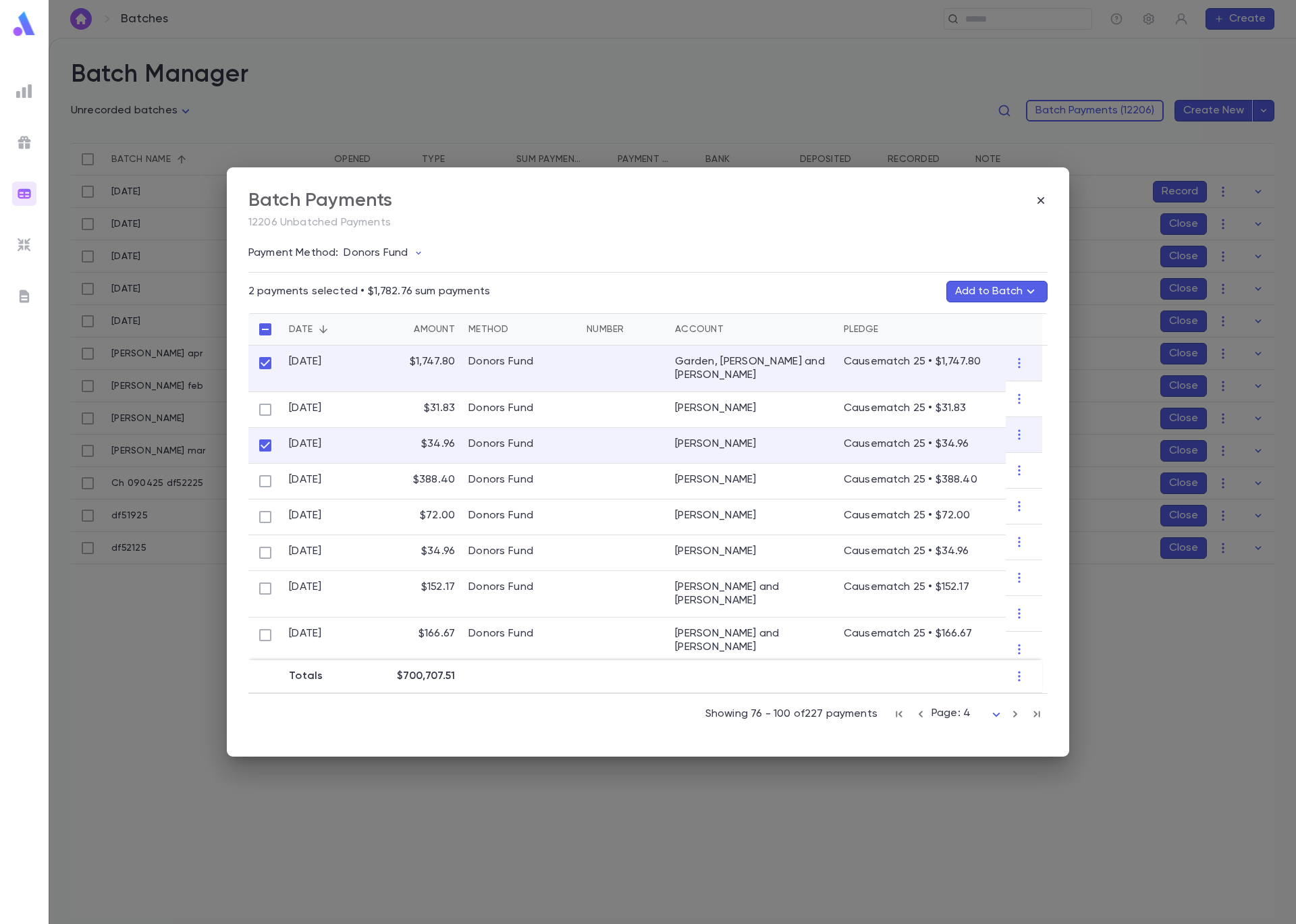
click at [964, 294] on button "Add to Batch" at bounding box center [996, 291] width 102 height 21
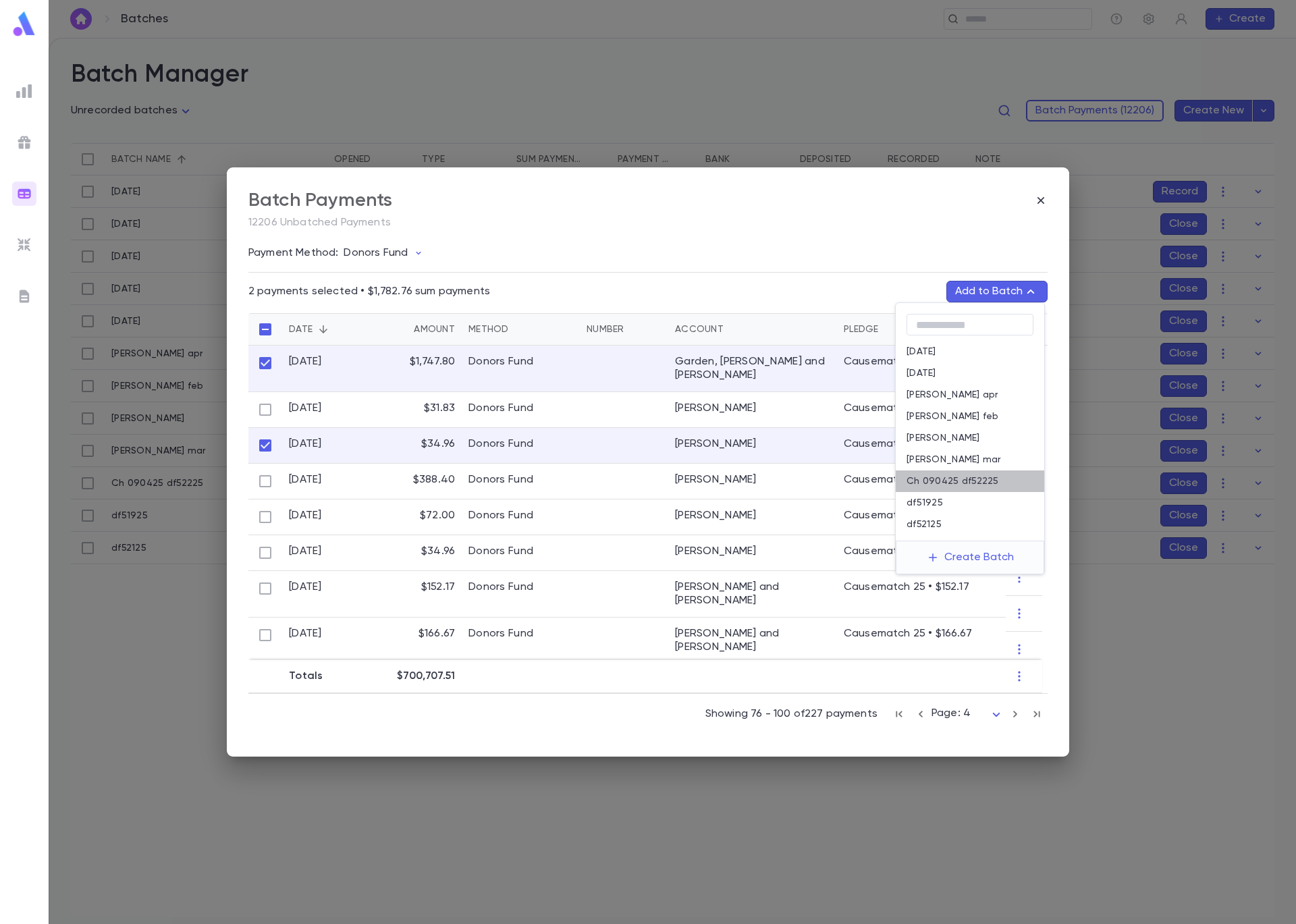
click at [964, 482] on p "Ch 090425 df52225" at bounding box center [952, 481] width 92 height 11
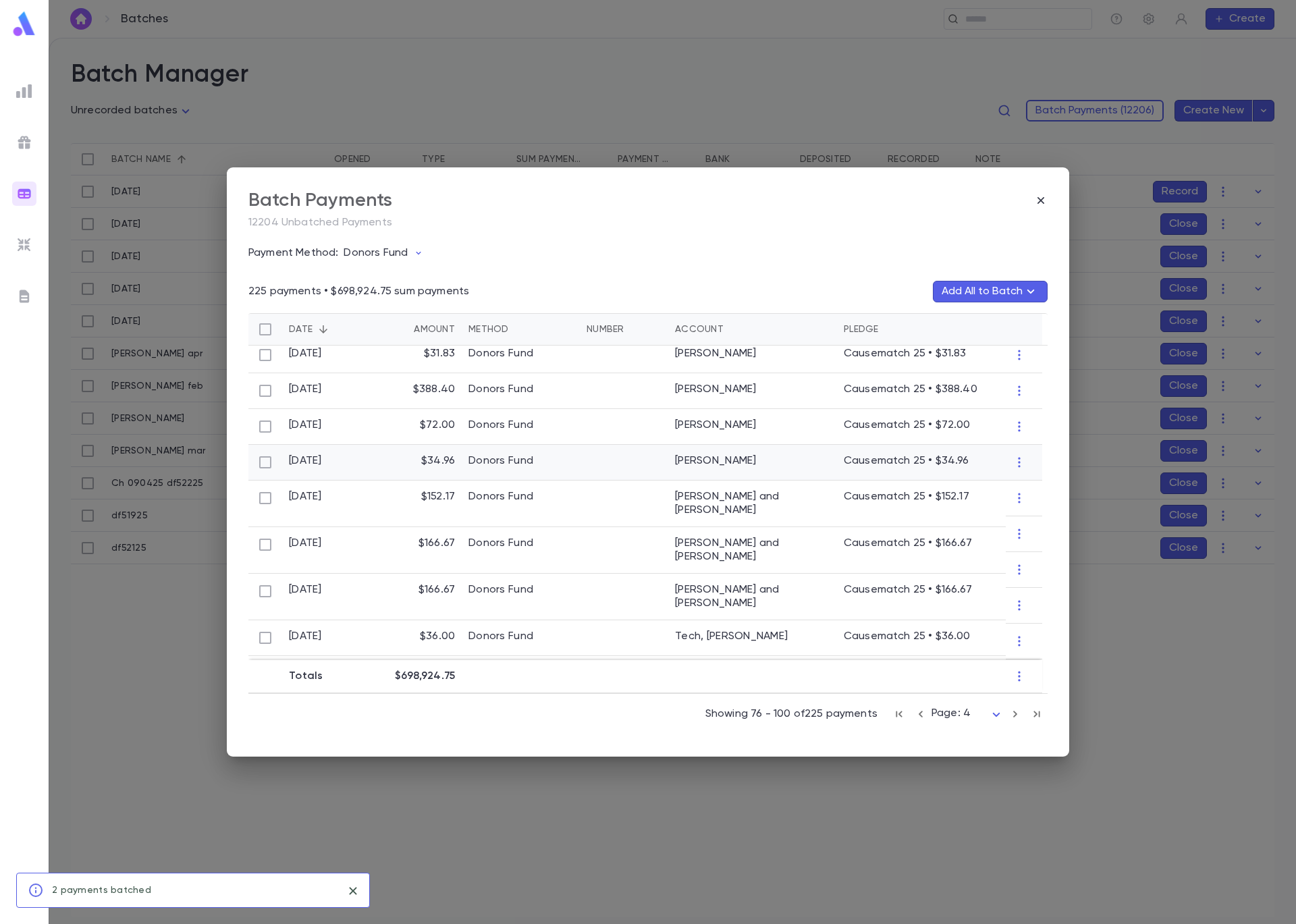
scroll to position [67, 0]
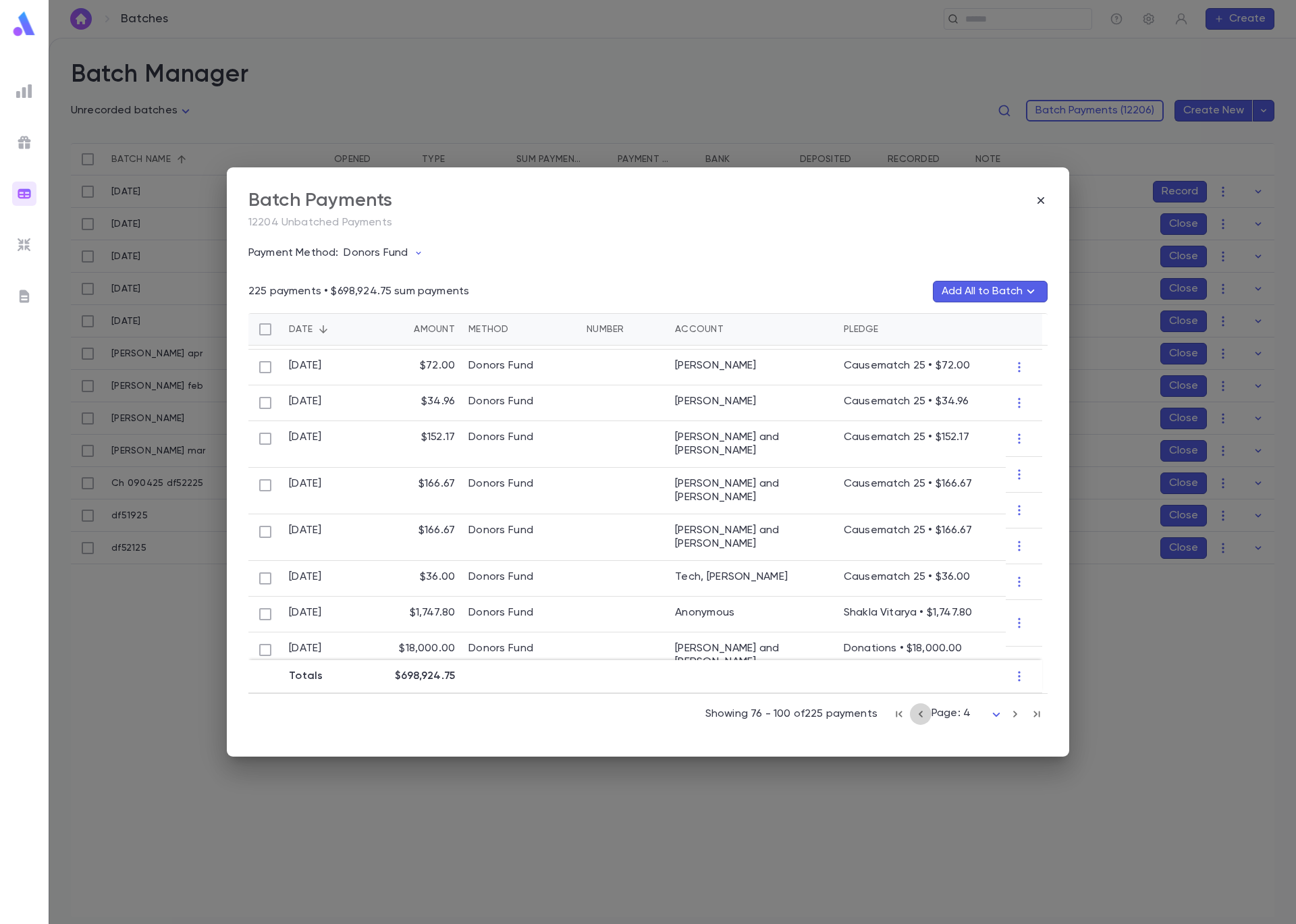
click at [922, 714] on icon "button" at bounding box center [920, 714] width 15 height 16
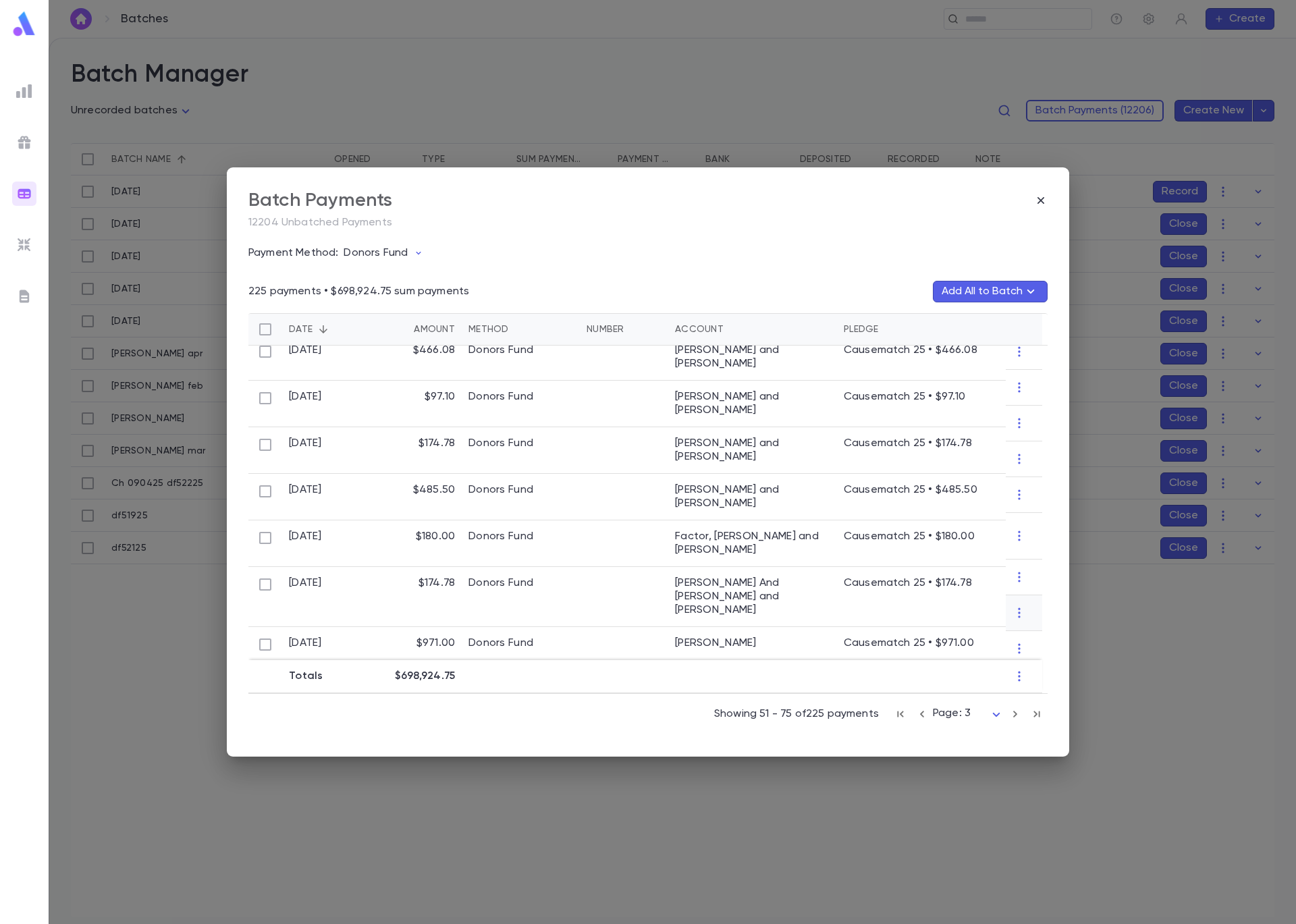
scroll to position [120, 0]
click at [1015, 717] on icon "button" at bounding box center [1015, 714] width 15 height 16
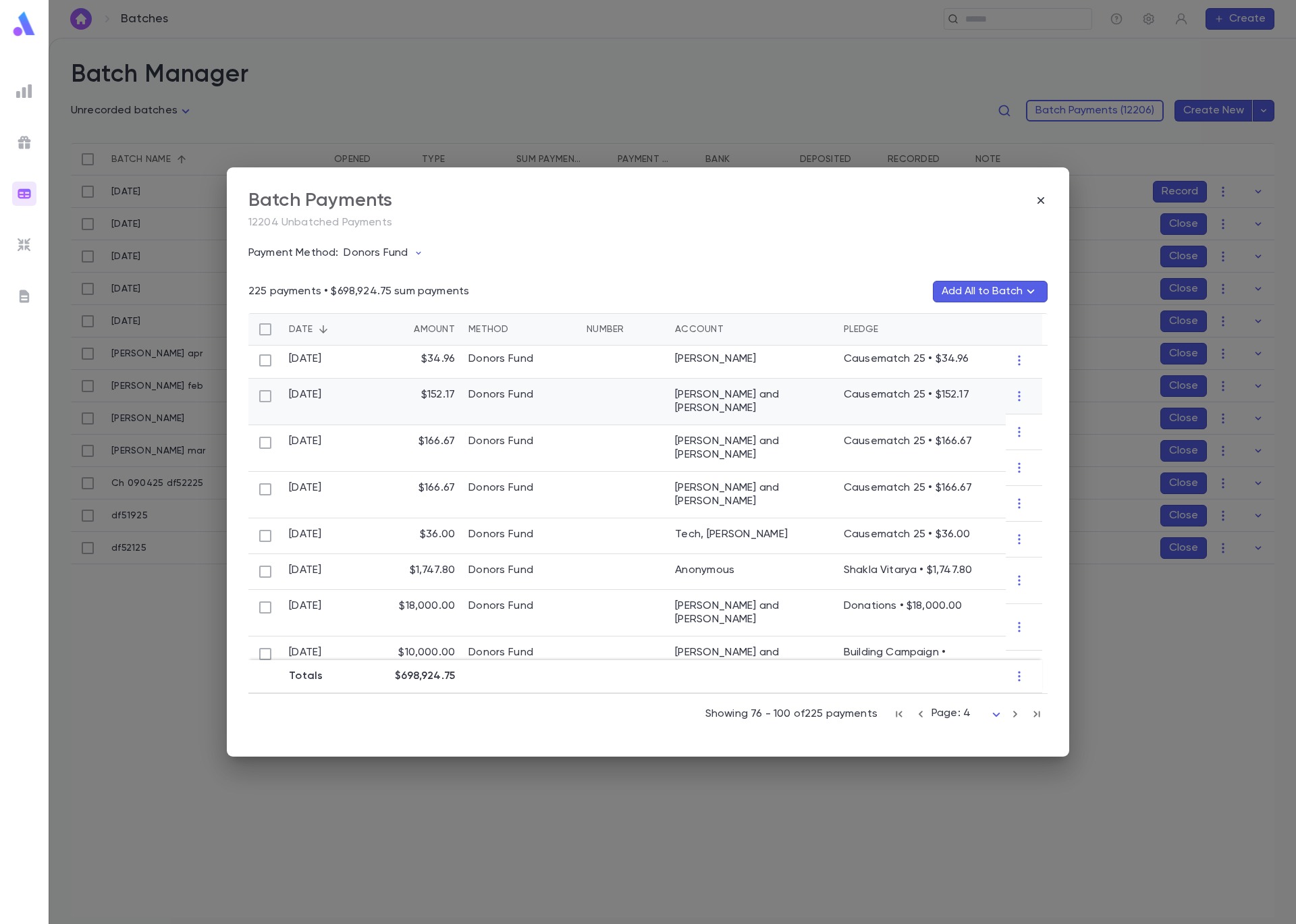
scroll to position [144, 0]
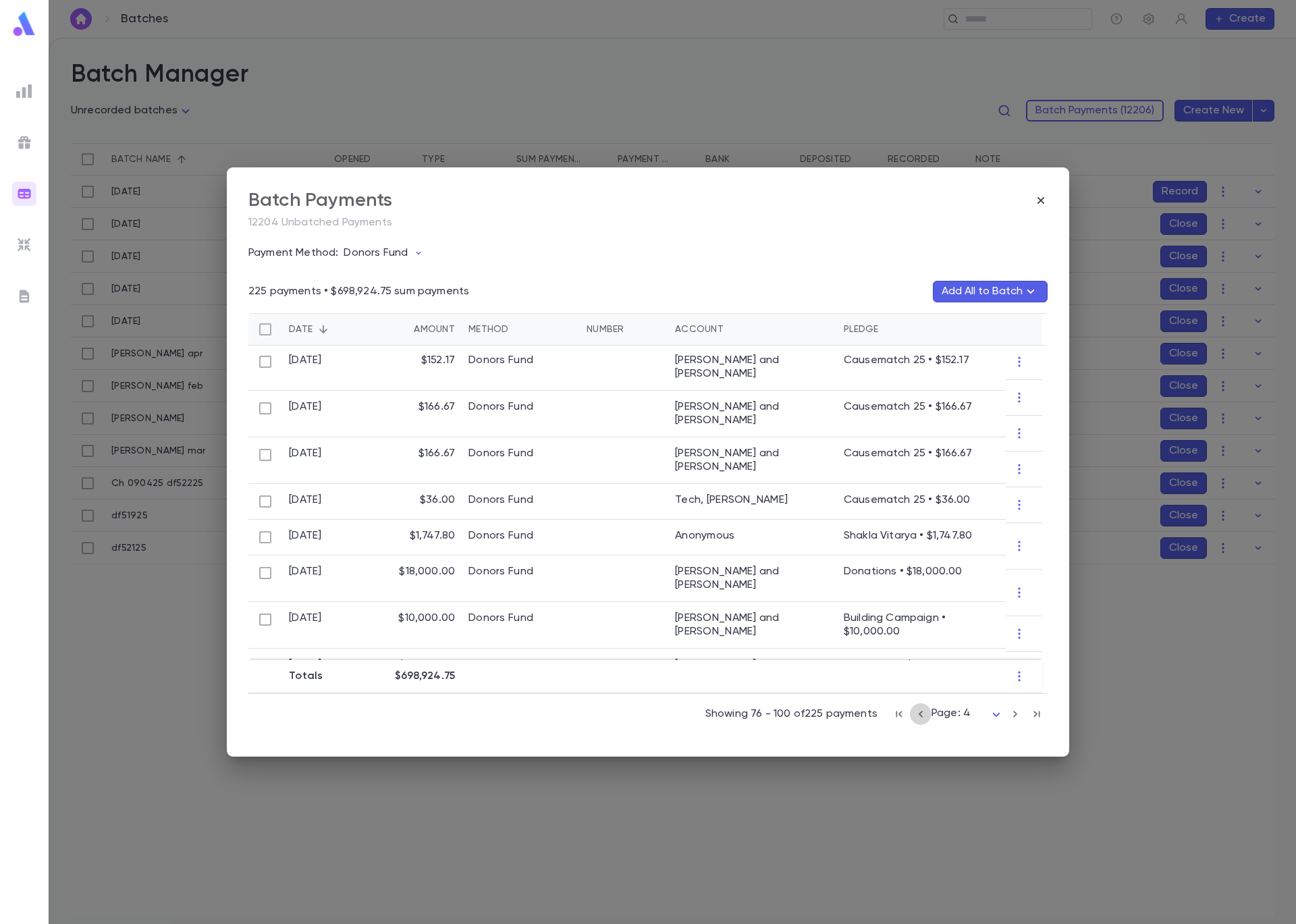
click at [922, 714] on icon "button" at bounding box center [920, 714] width 15 height 16
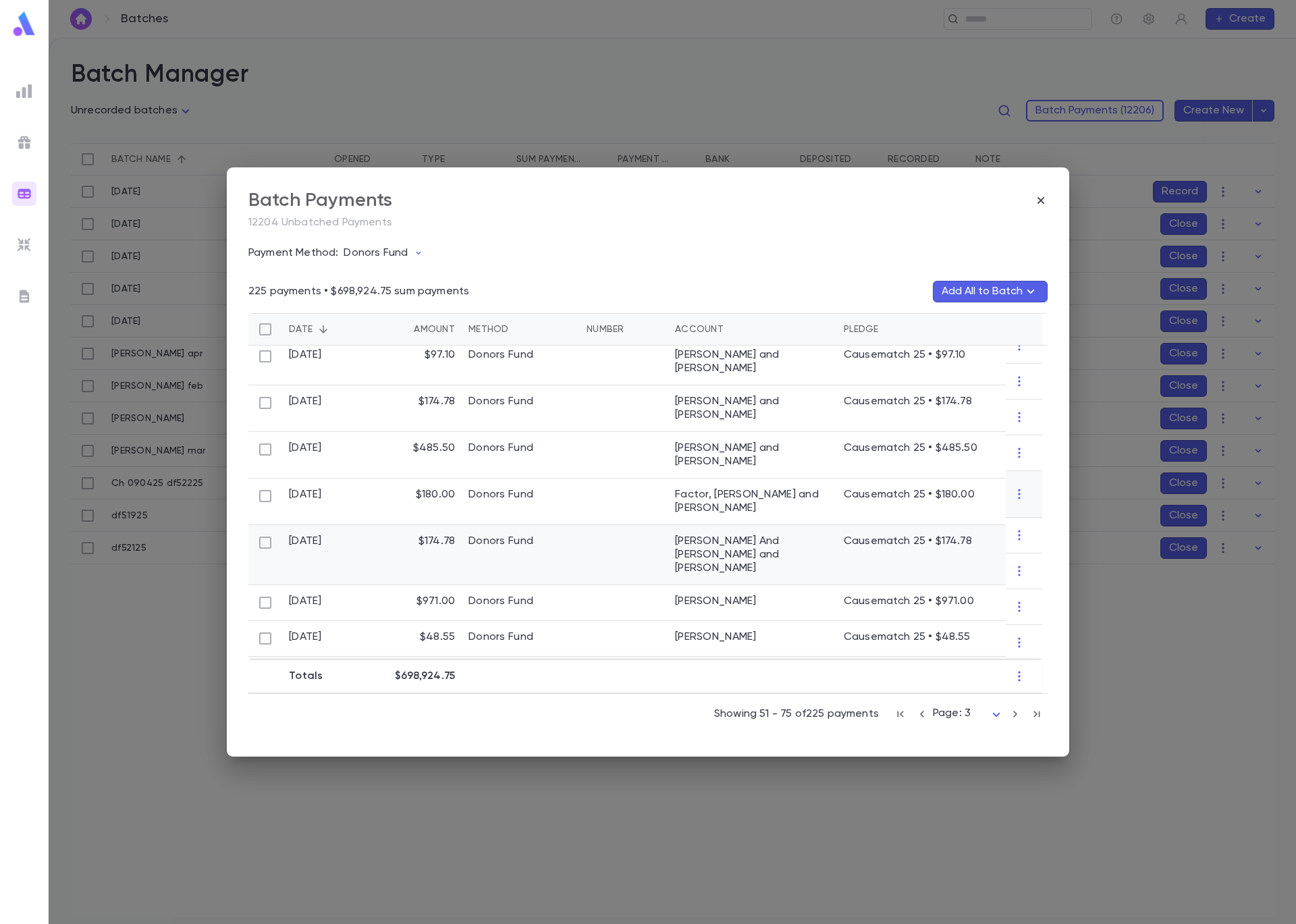
scroll to position [0, 0]
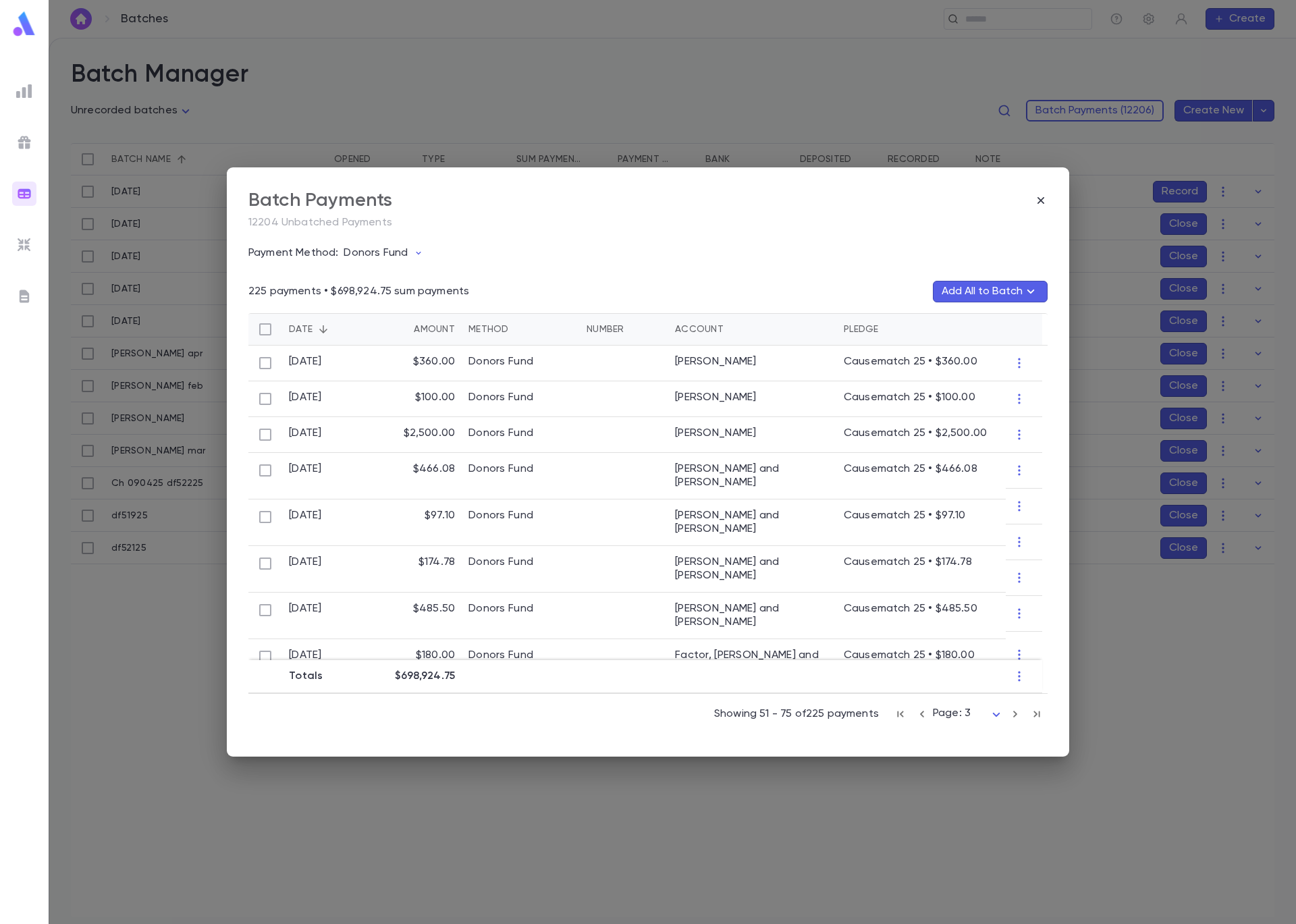
click at [1034, 192] on div "Batch Payments" at bounding box center [648, 200] width 799 height 23
click at [1043, 200] on icon "button" at bounding box center [1040, 200] width 13 height 13
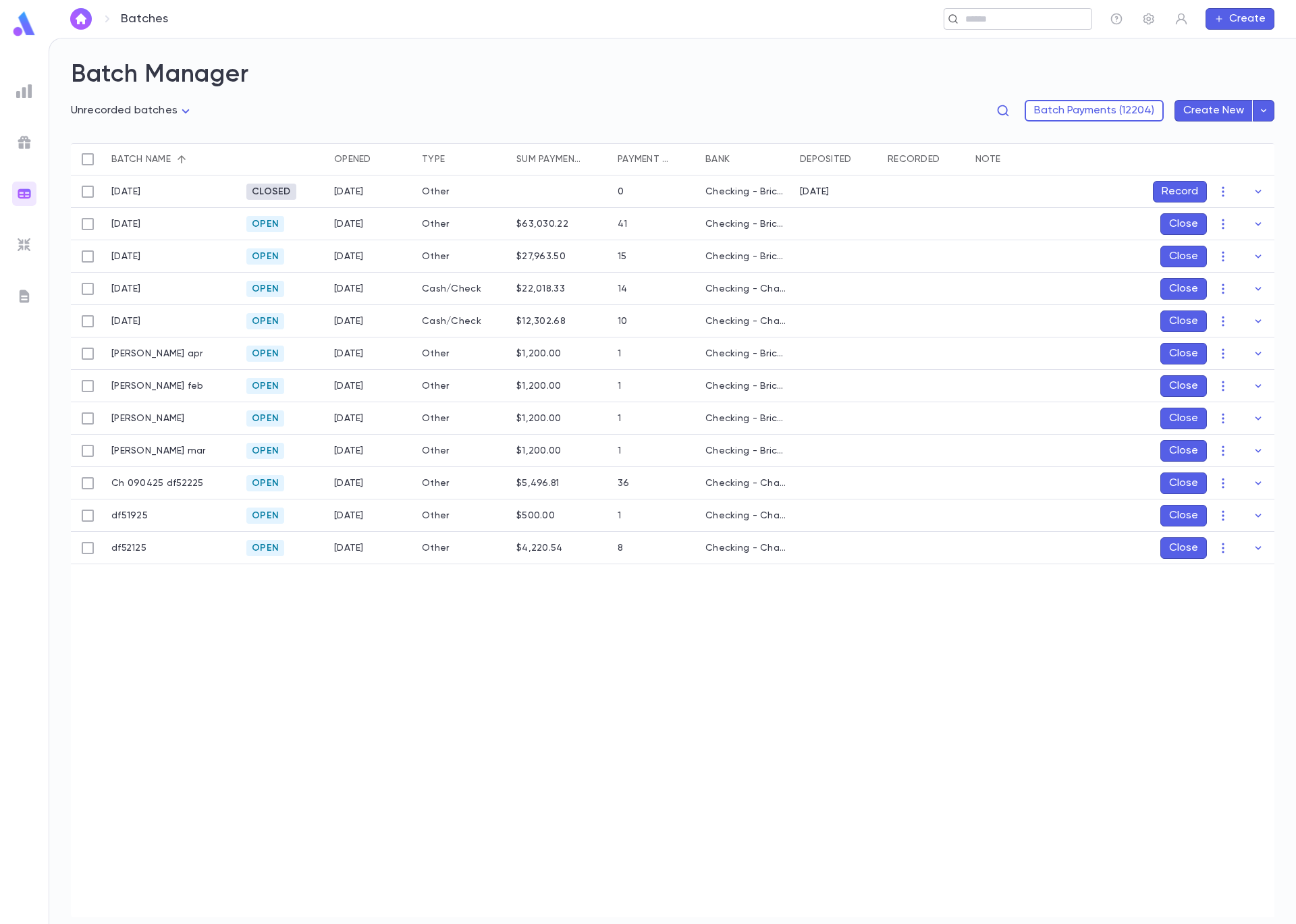
click at [994, 14] on input "text" at bounding box center [1013, 19] width 104 height 13
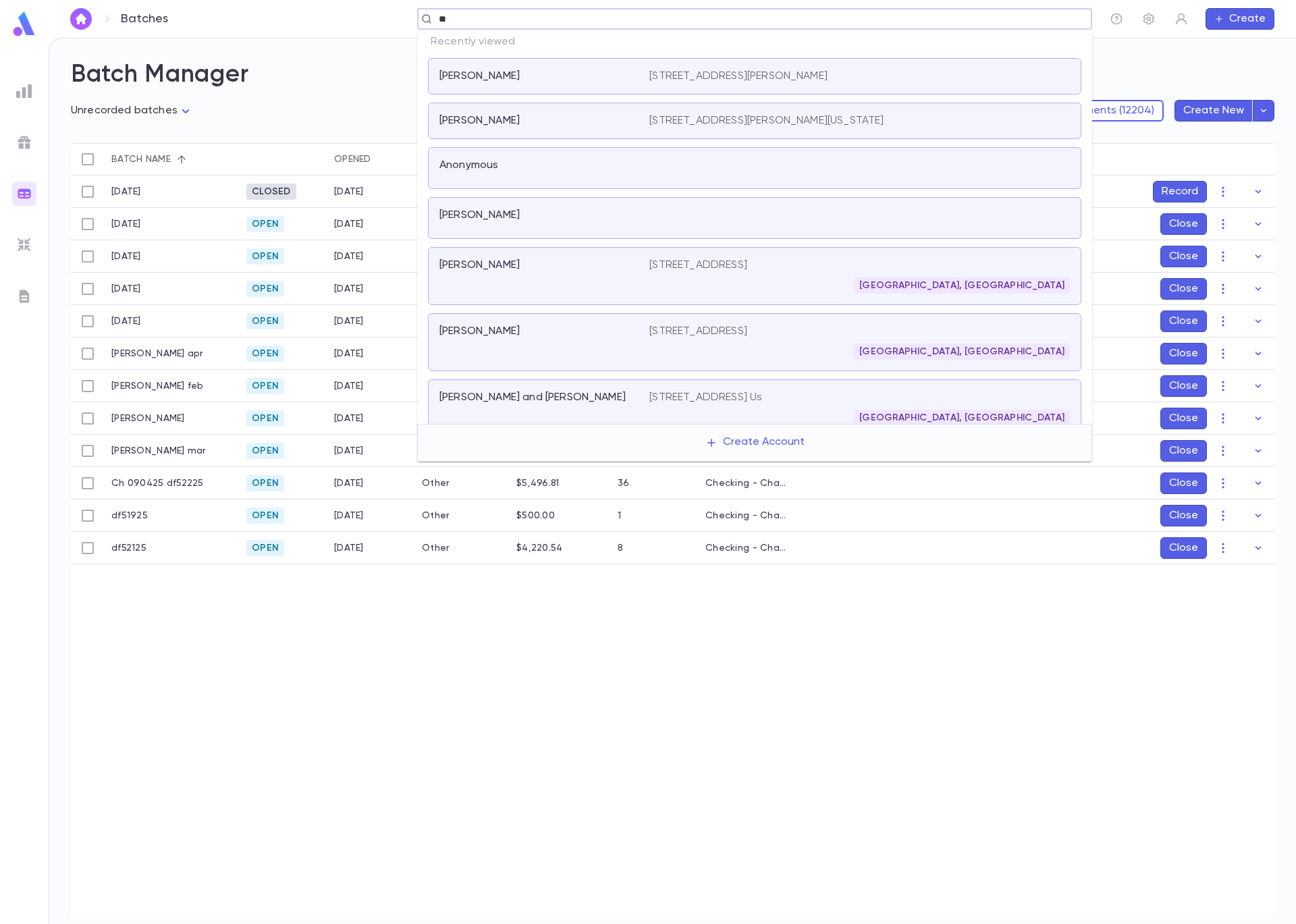
type input "***"
click at [788, 70] on p "[STREET_ADDRESS][PERSON_NAME]" at bounding box center [738, 76] width 178 height 13
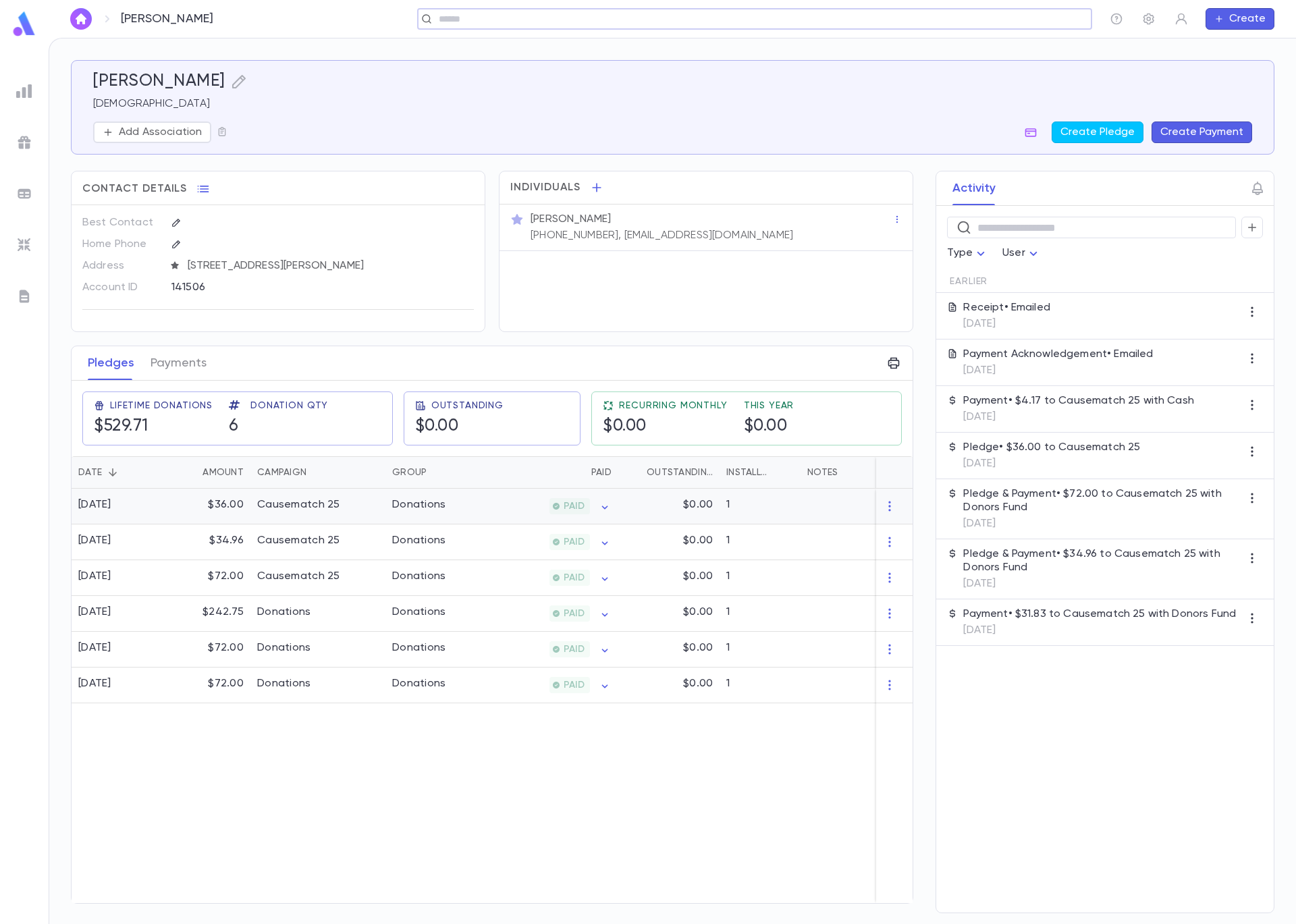
click at [268, 508] on div "Causematch 25" at bounding box center [298, 504] width 83 height 13
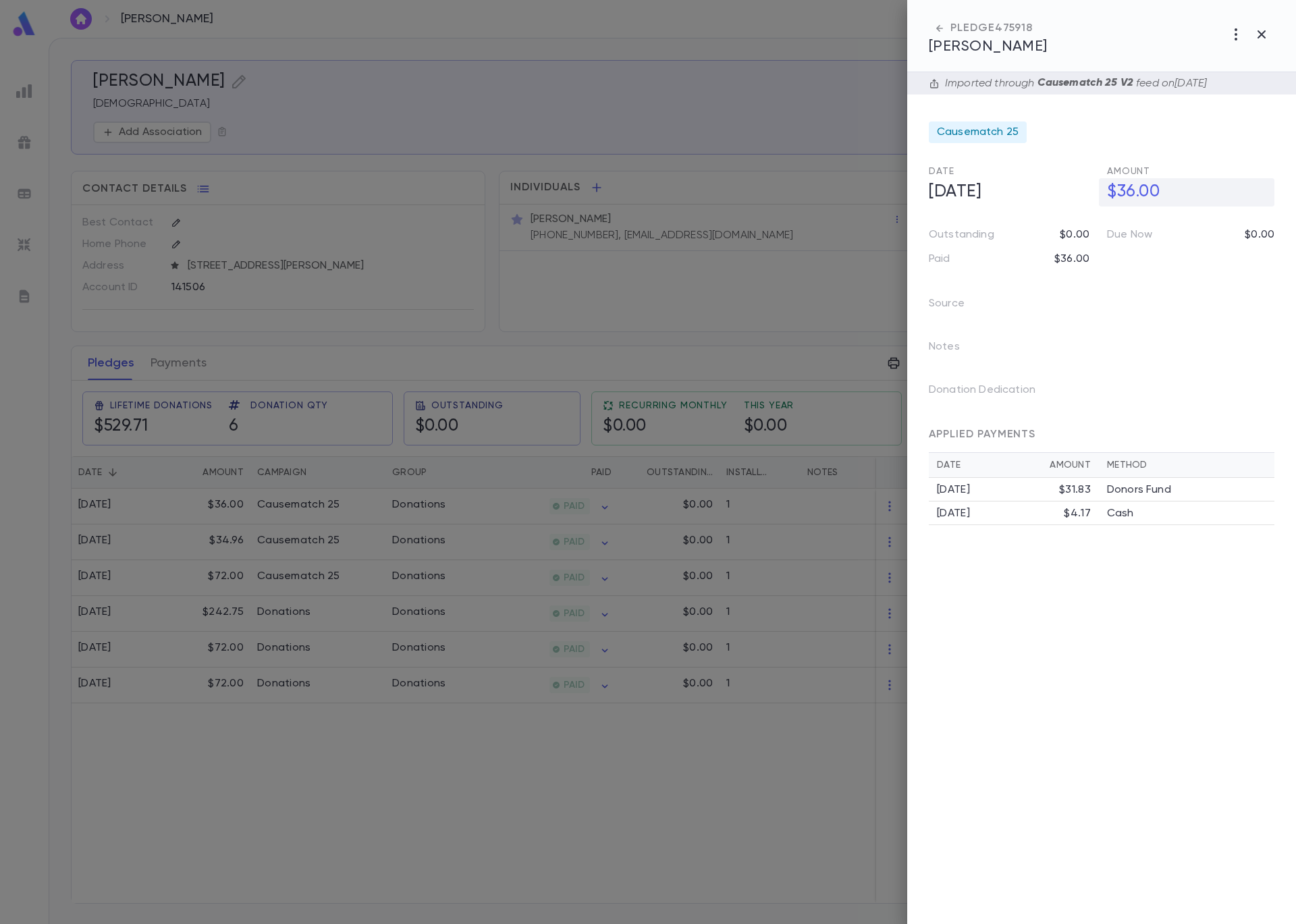
click at [1124, 190] on h5 "$36.00" at bounding box center [1186, 192] width 175 height 28
drag, startPoint x: 1180, startPoint y: 191, endPoint x: 1066, endPoint y: 183, distance: 114.3
click at [1066, 183] on div "Date [DATE] Amount ******* ​" at bounding box center [1096, 185] width 356 height 42
click at [1078, 481] on td "[DATE] $31.83" at bounding box center [1013, 489] width 170 height 23
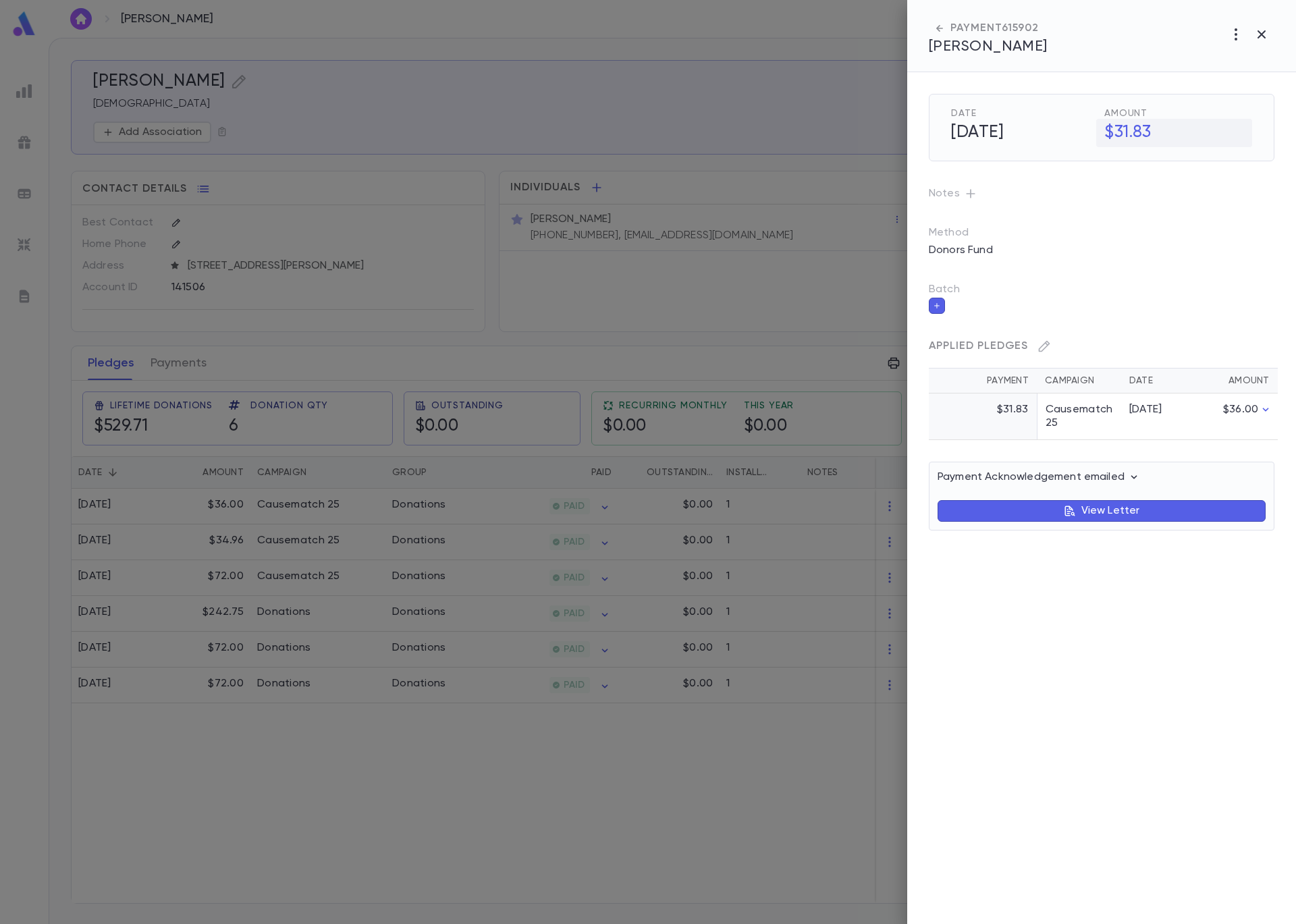
drag, startPoint x: 1162, startPoint y: 124, endPoint x: 1149, endPoint y: 125, distance: 13.0
click at [1149, 125] on h5 "$31.83" at bounding box center [1174, 133] width 156 height 28
drag, startPoint x: 1161, startPoint y: 129, endPoint x: 1121, endPoint y: 125, distance: 40.2
click at [1121, 125] on div "$ ***** ​" at bounding box center [1178, 132] width 148 height 27
type input "*****"
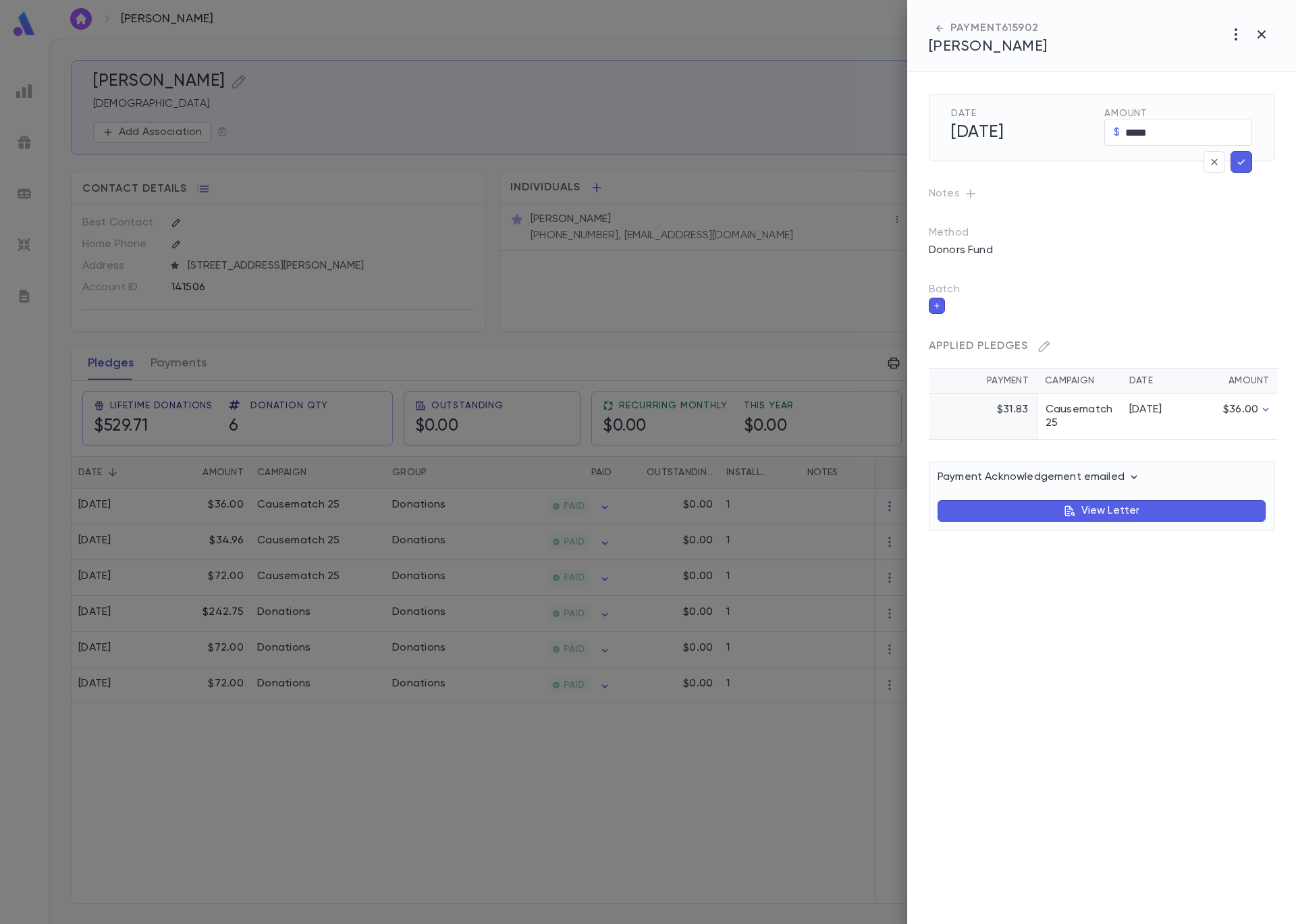
click at [1241, 167] on icon "button" at bounding box center [1241, 162] width 12 height 13
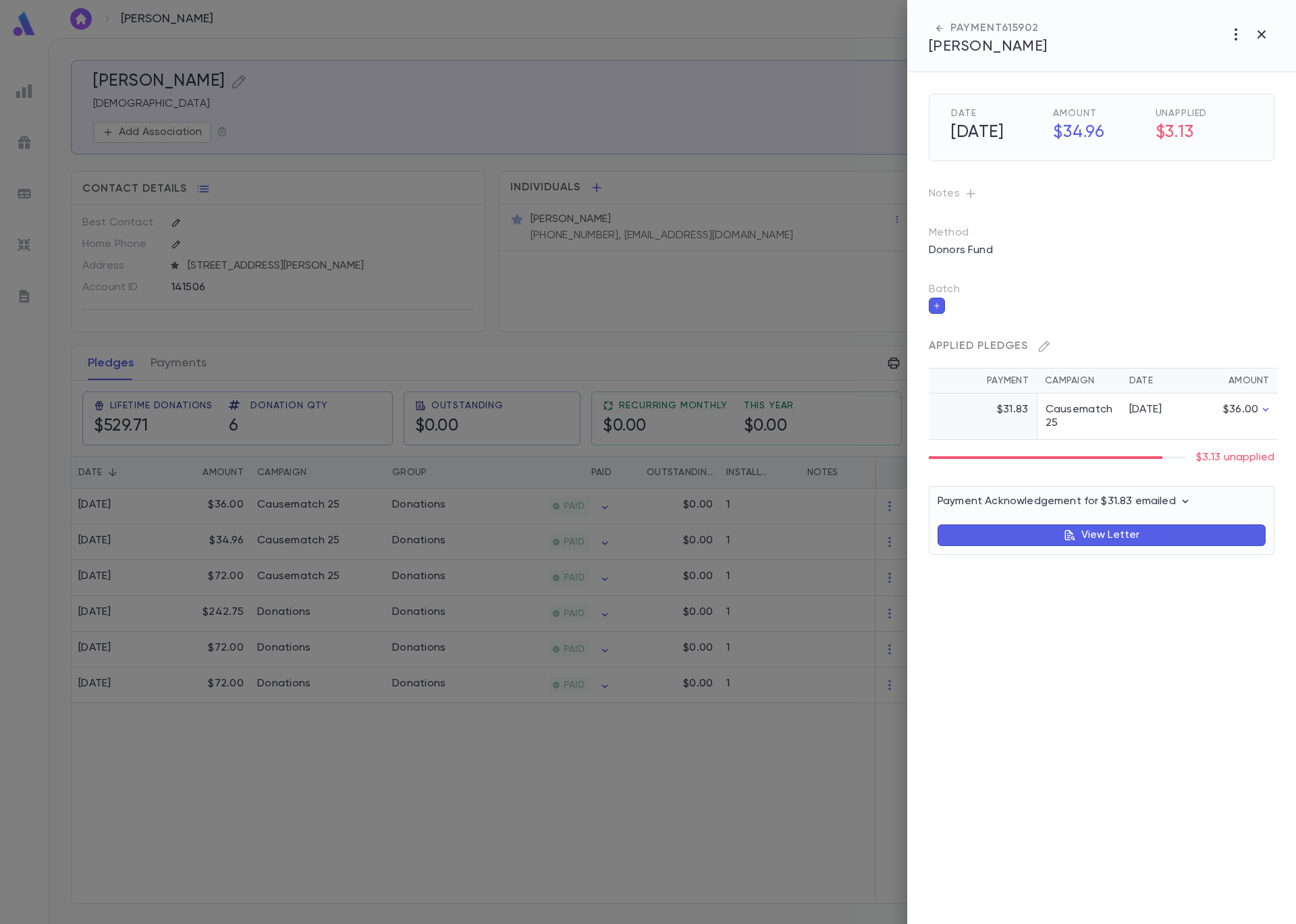
click at [1028, 411] on td "$31.83" at bounding box center [983, 417] width 108 height 47
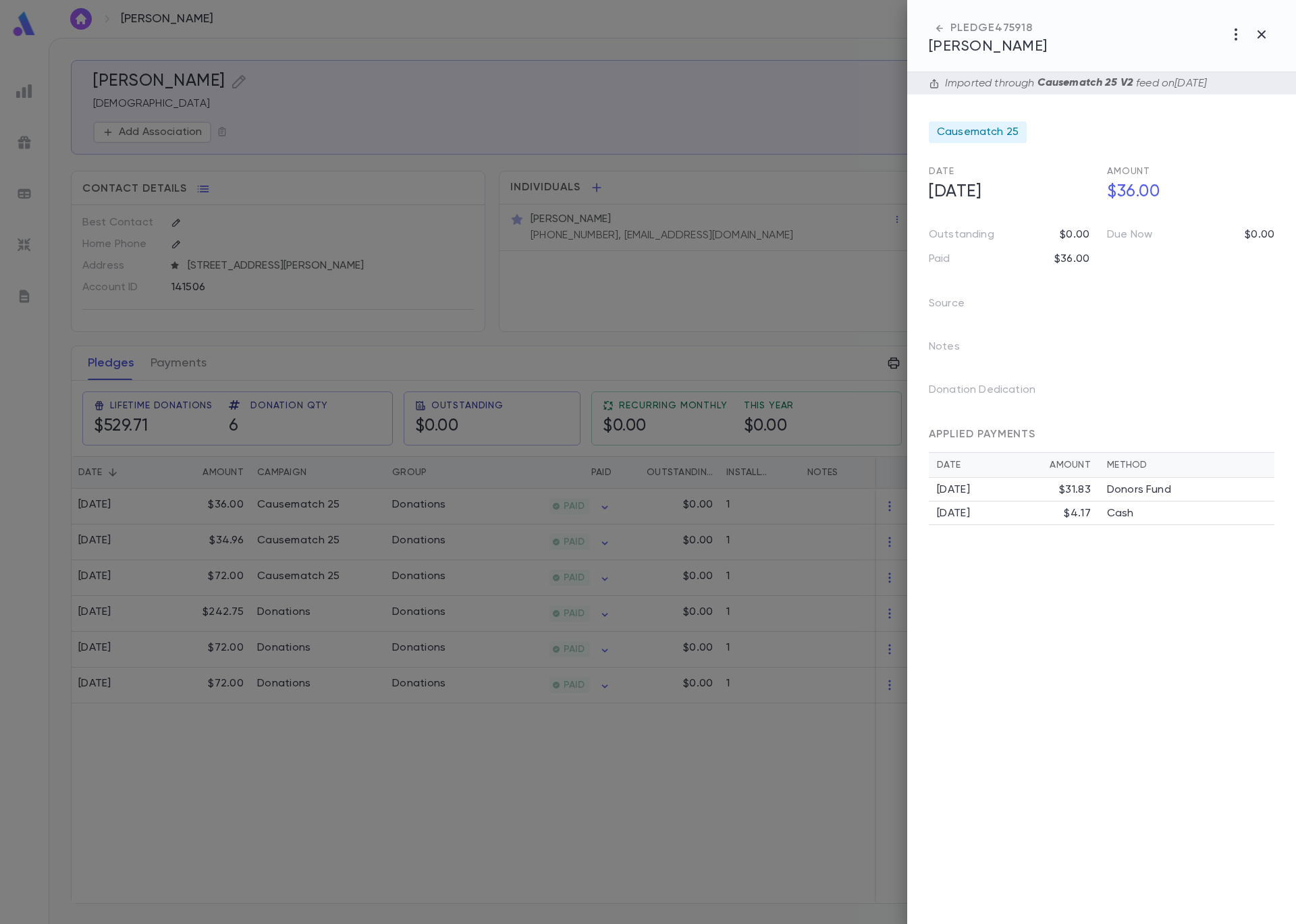
click at [1062, 516] on div "[DATE]" at bounding box center [1000, 513] width 127 height 13
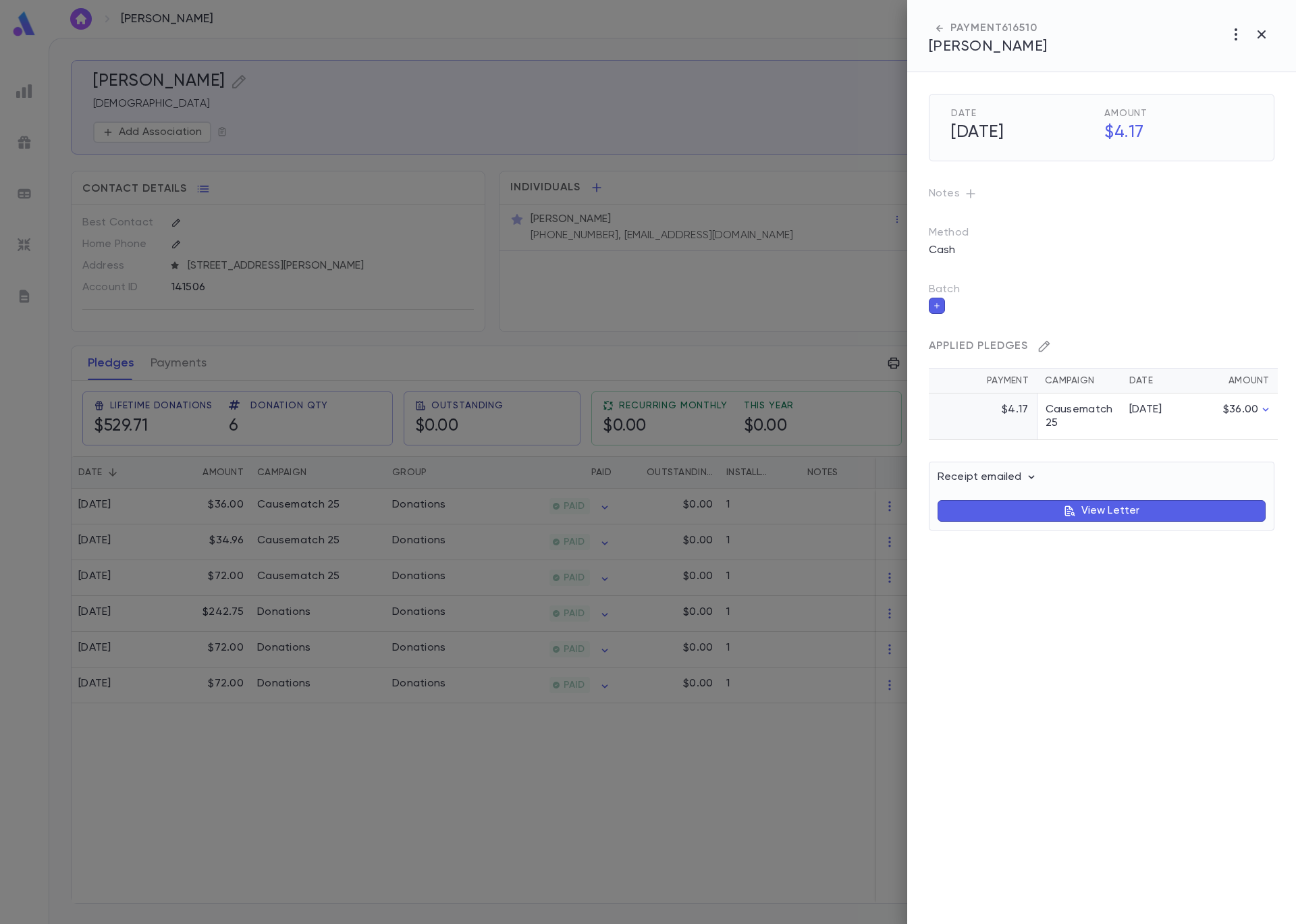
click at [1041, 352] on icon "button" at bounding box center [1044, 346] width 13 height 13
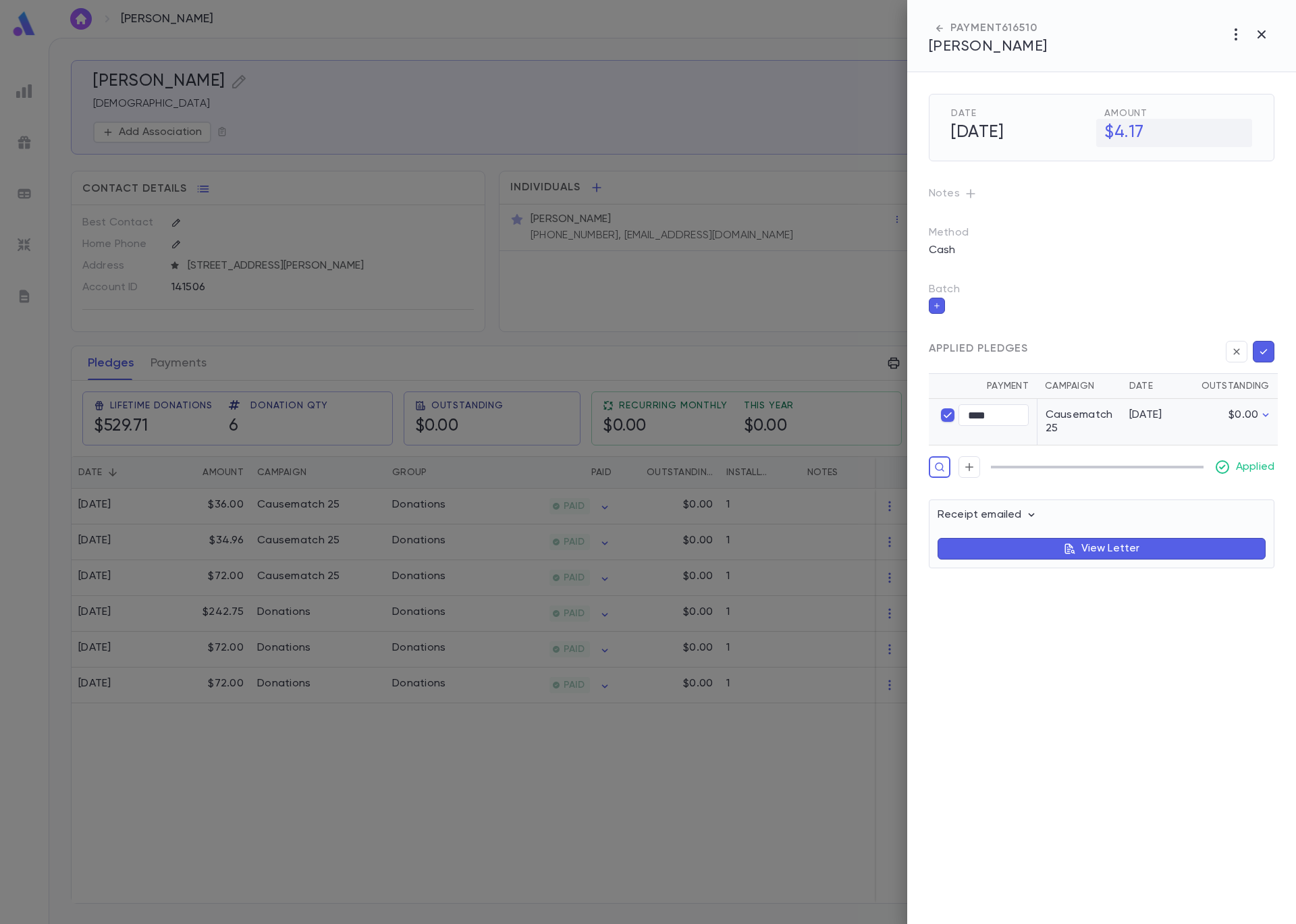
click at [1131, 138] on h5 "$4.17" at bounding box center [1174, 133] width 156 height 28
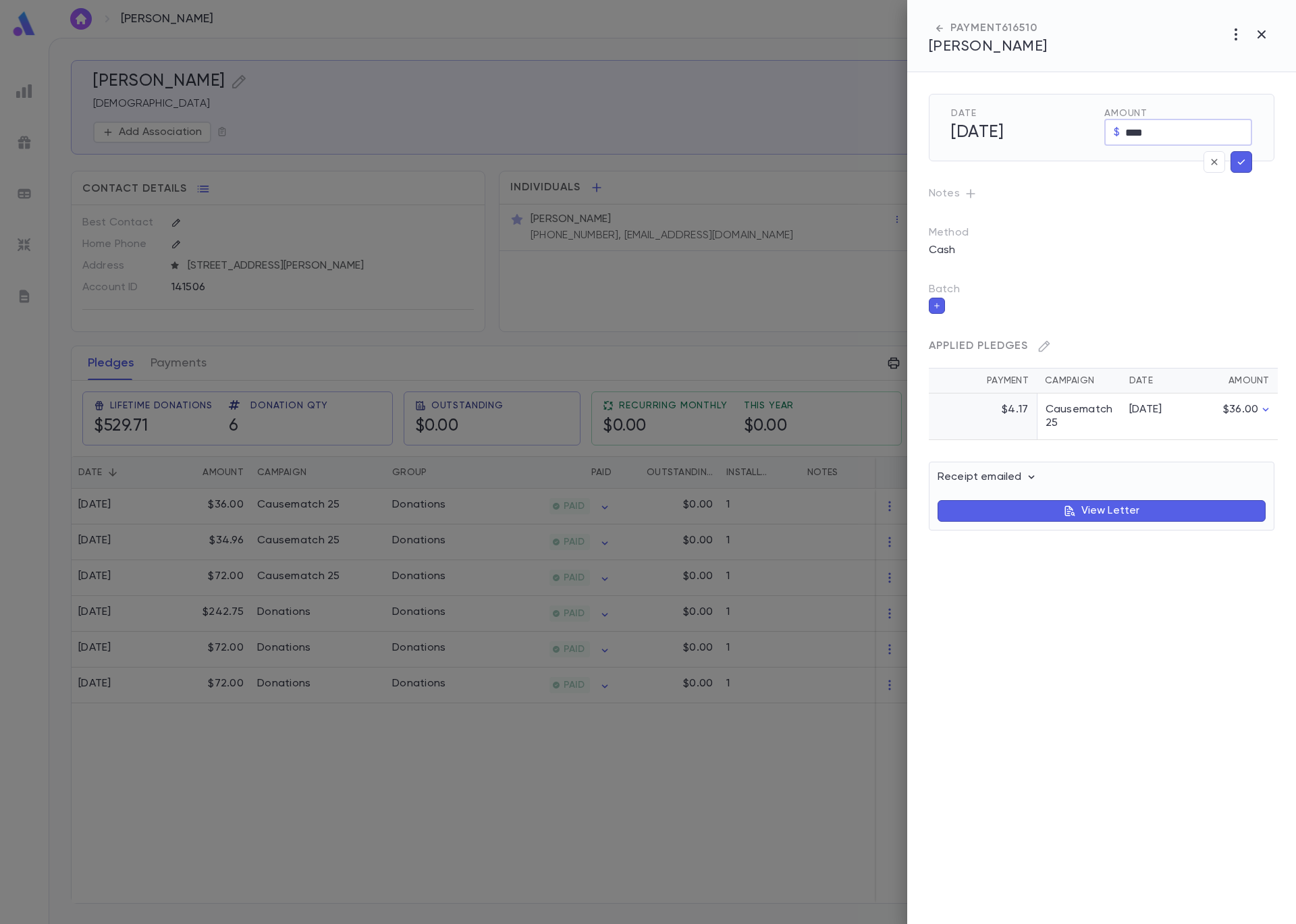
drag, startPoint x: 1167, startPoint y: 134, endPoint x: 1106, endPoint y: 127, distance: 61.4
click at [1106, 127] on div "$ **** ​" at bounding box center [1178, 132] width 148 height 27
click at [1165, 131] on input "****" at bounding box center [1188, 132] width 127 height 26
type input "****"
click at [1235, 159] on icon "button" at bounding box center [1241, 162] width 12 height 13
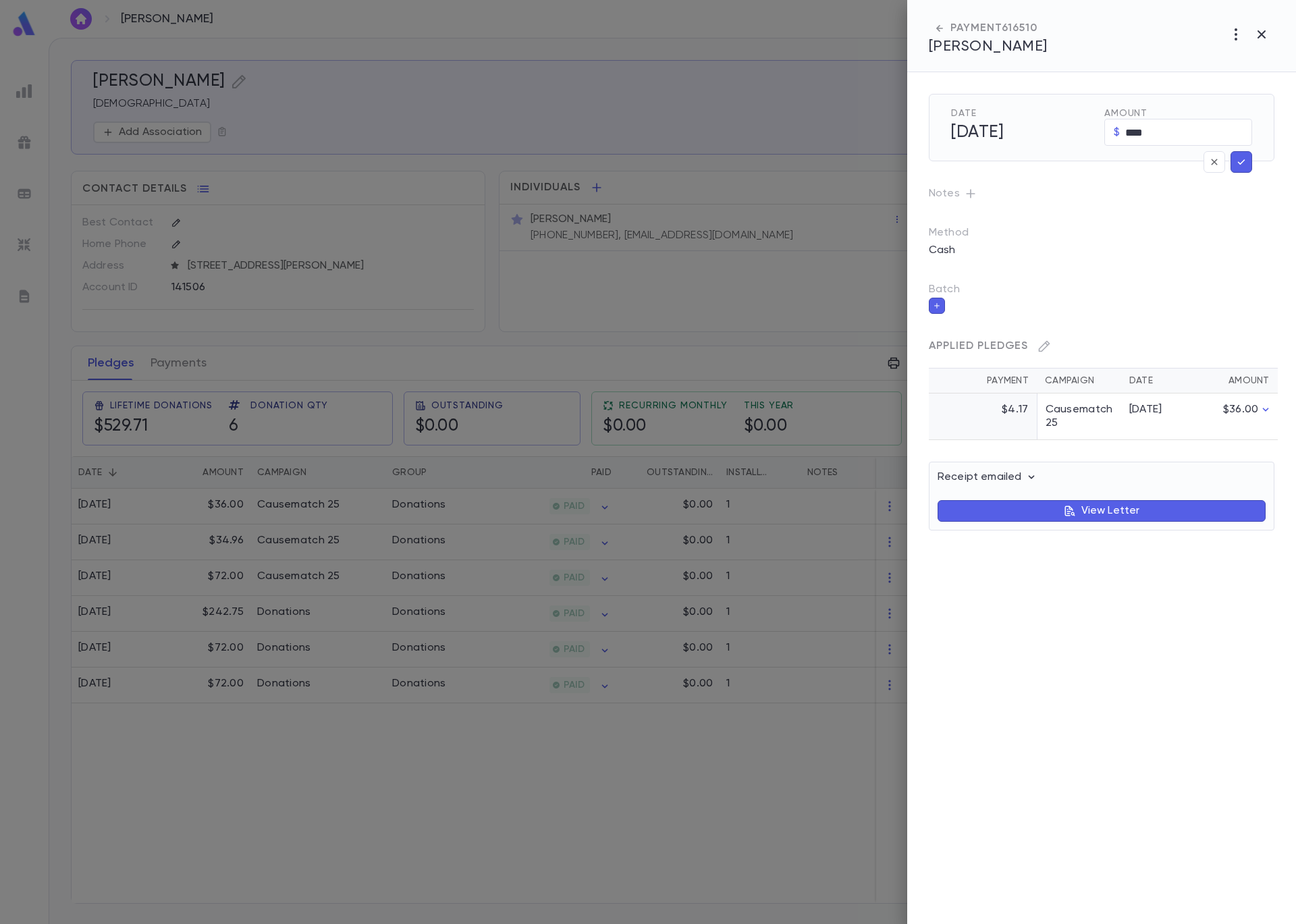
click at [1243, 165] on icon "button" at bounding box center [1241, 162] width 12 height 13
click at [824, 268] on div at bounding box center [648, 462] width 1296 height 924
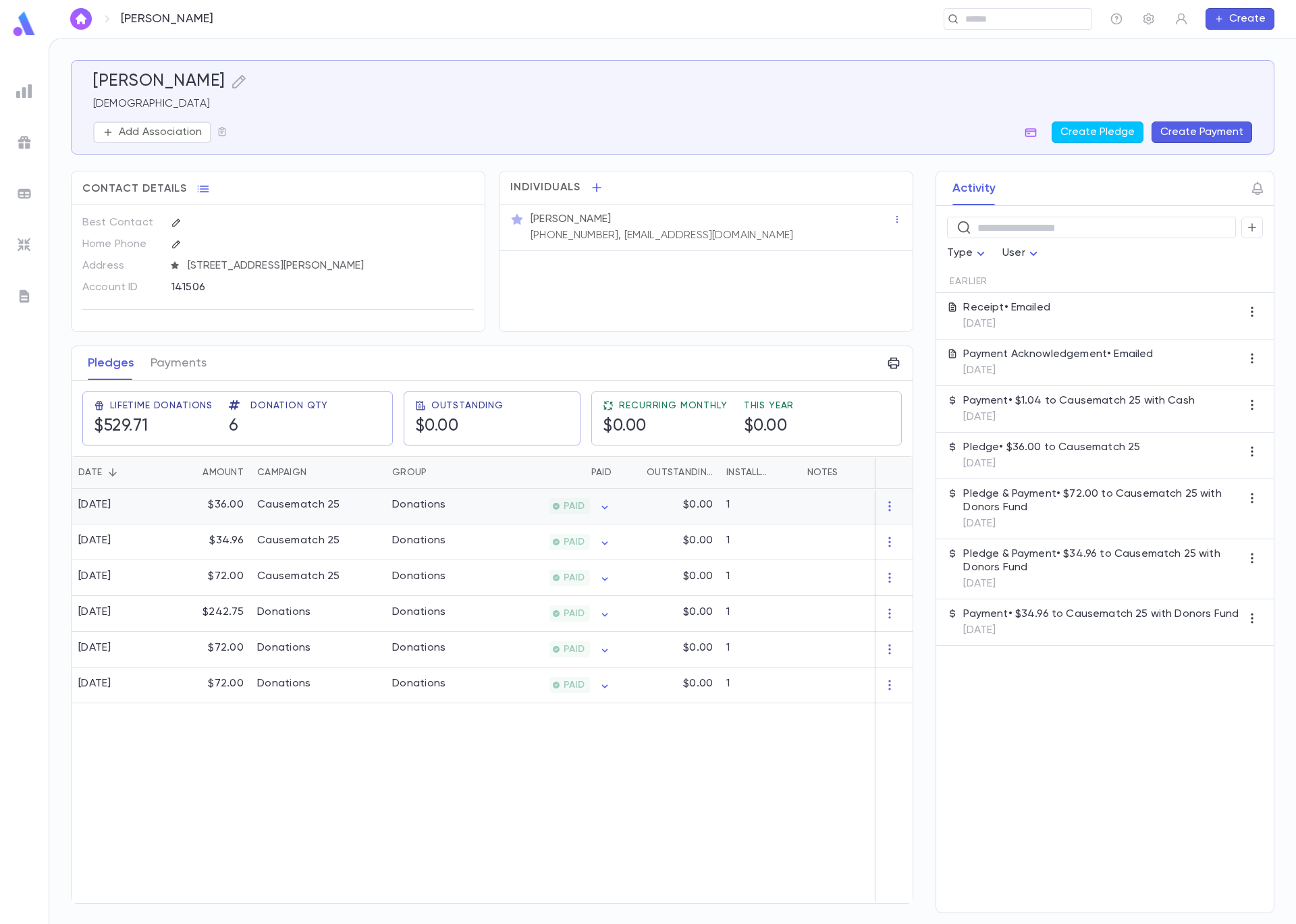
click at [418, 509] on div "Donations" at bounding box center [419, 504] width 54 height 13
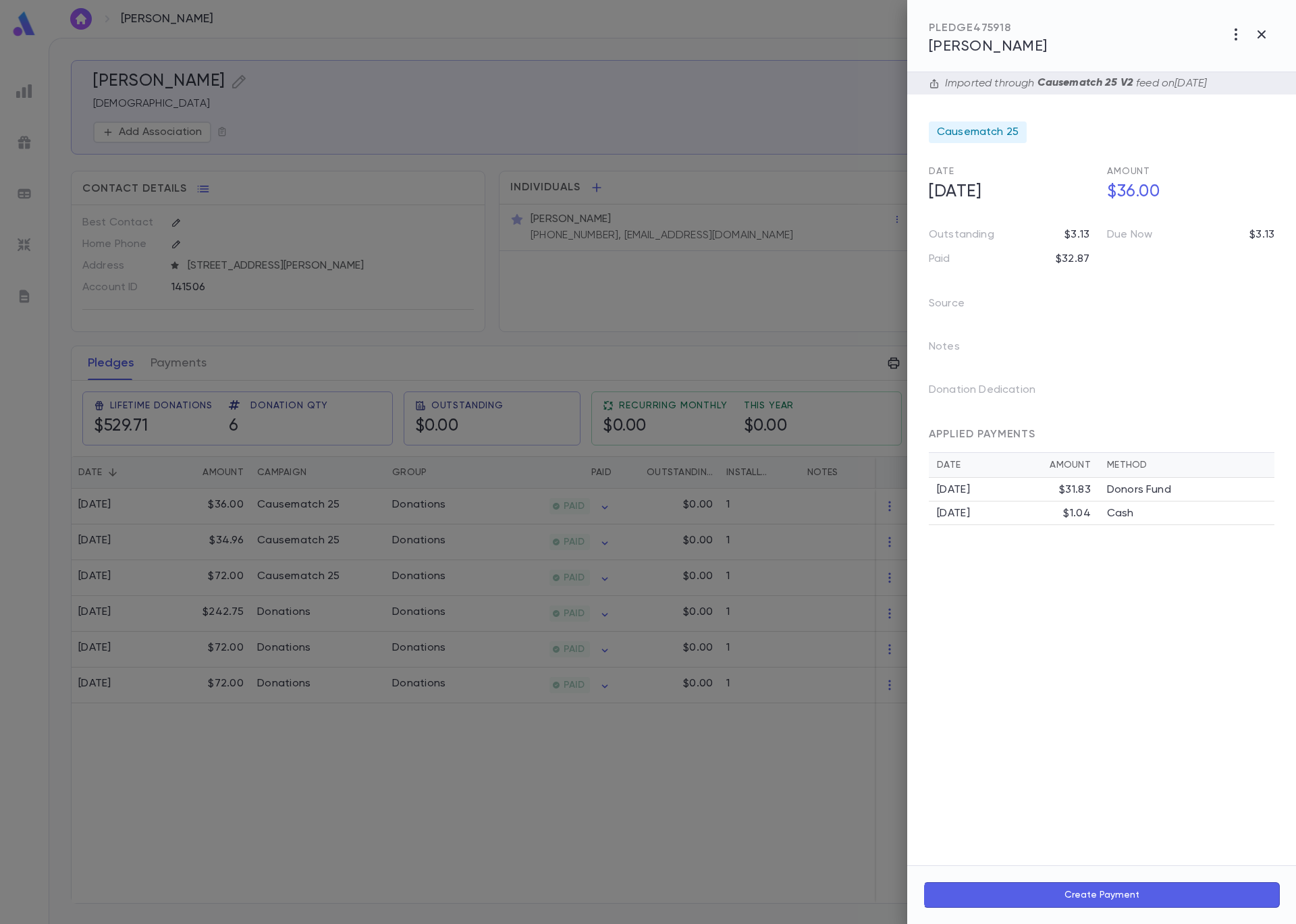
click at [1041, 484] on div "[DATE]" at bounding box center [998, 489] width 122 height 13
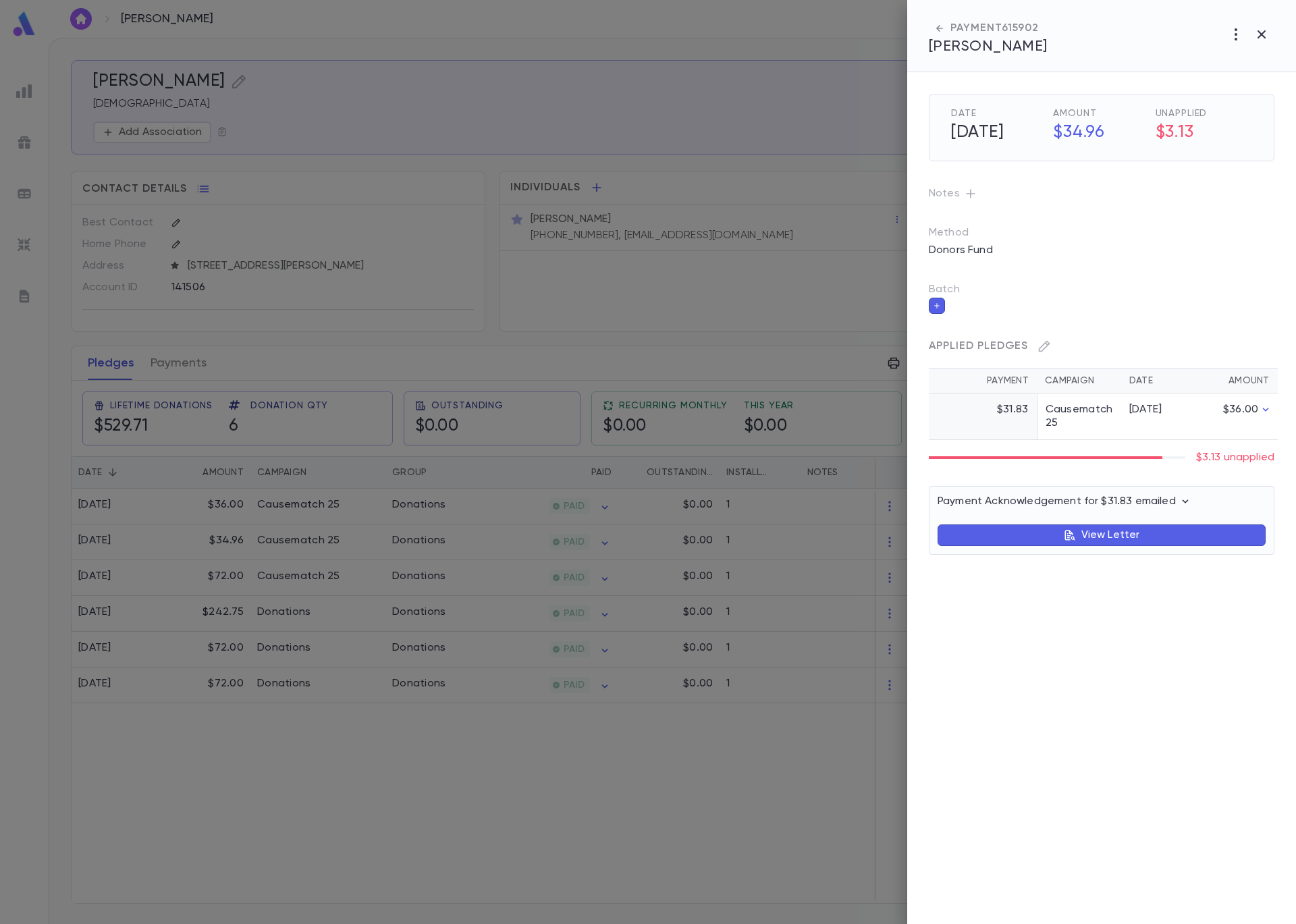
click at [1169, 129] on h5 "$3.13" at bounding box center [1204, 133] width 97 height 28
click at [1101, 133] on h5 "$34.96" at bounding box center [1096, 133] width 104 height 28
click at [1147, 183] on p "Notes" at bounding box center [1101, 194] width 346 height 21
click at [1045, 347] on icon "button" at bounding box center [1045, 347] width 11 height 11
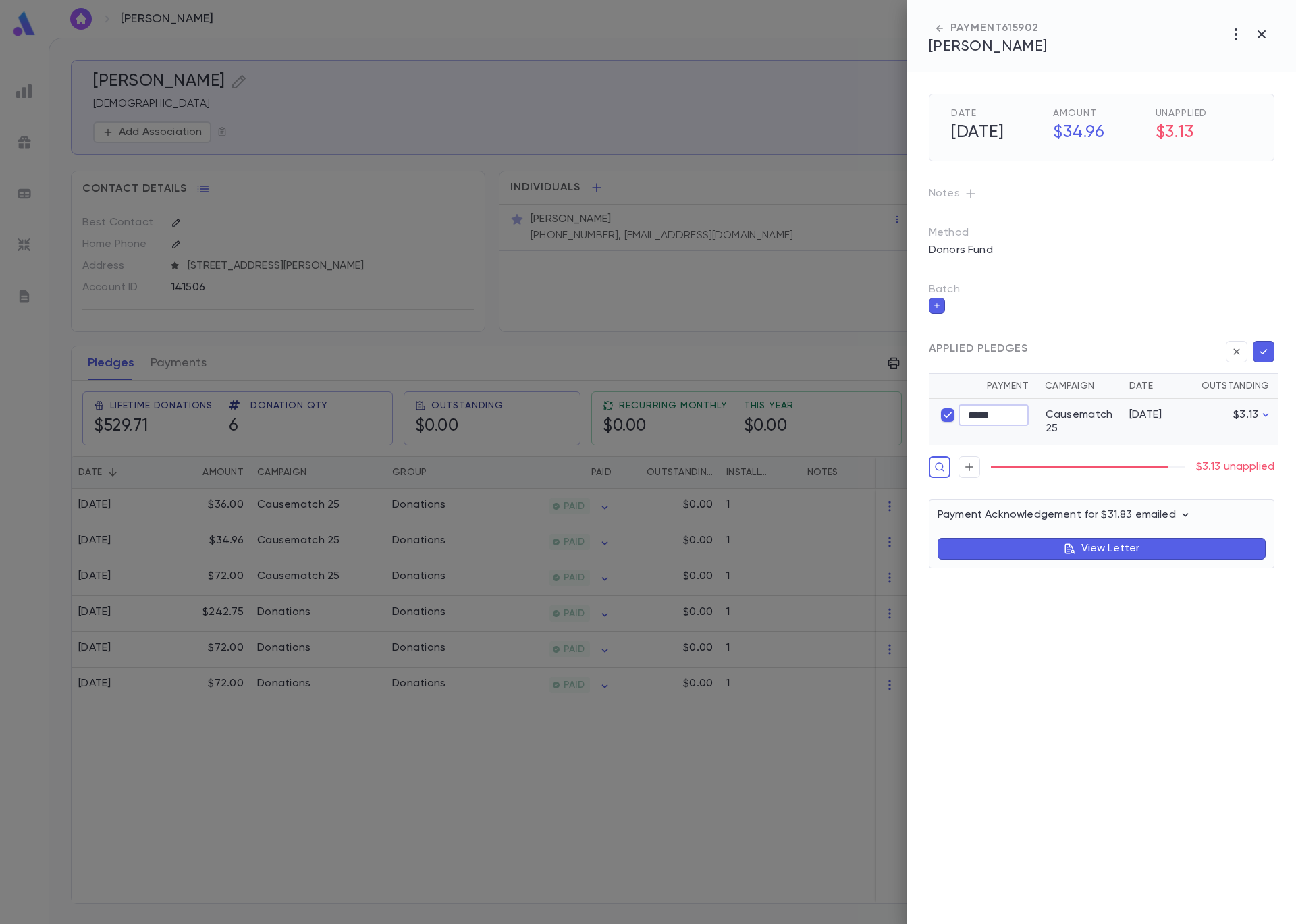
drag, startPoint x: 1021, startPoint y: 415, endPoint x: 929, endPoint y: 406, distance: 92.4
click at [929, 406] on td "***** ​" at bounding box center [983, 423] width 108 height 47
type input "*****"
click at [1099, 314] on div "Applied Pledges Payment Campaign Date Outstanding ***** ​ Causematch 25 [DATE] …" at bounding box center [1085, 391] width 378 height 175
click at [1265, 346] on icon "button" at bounding box center [1263, 352] width 12 height 13
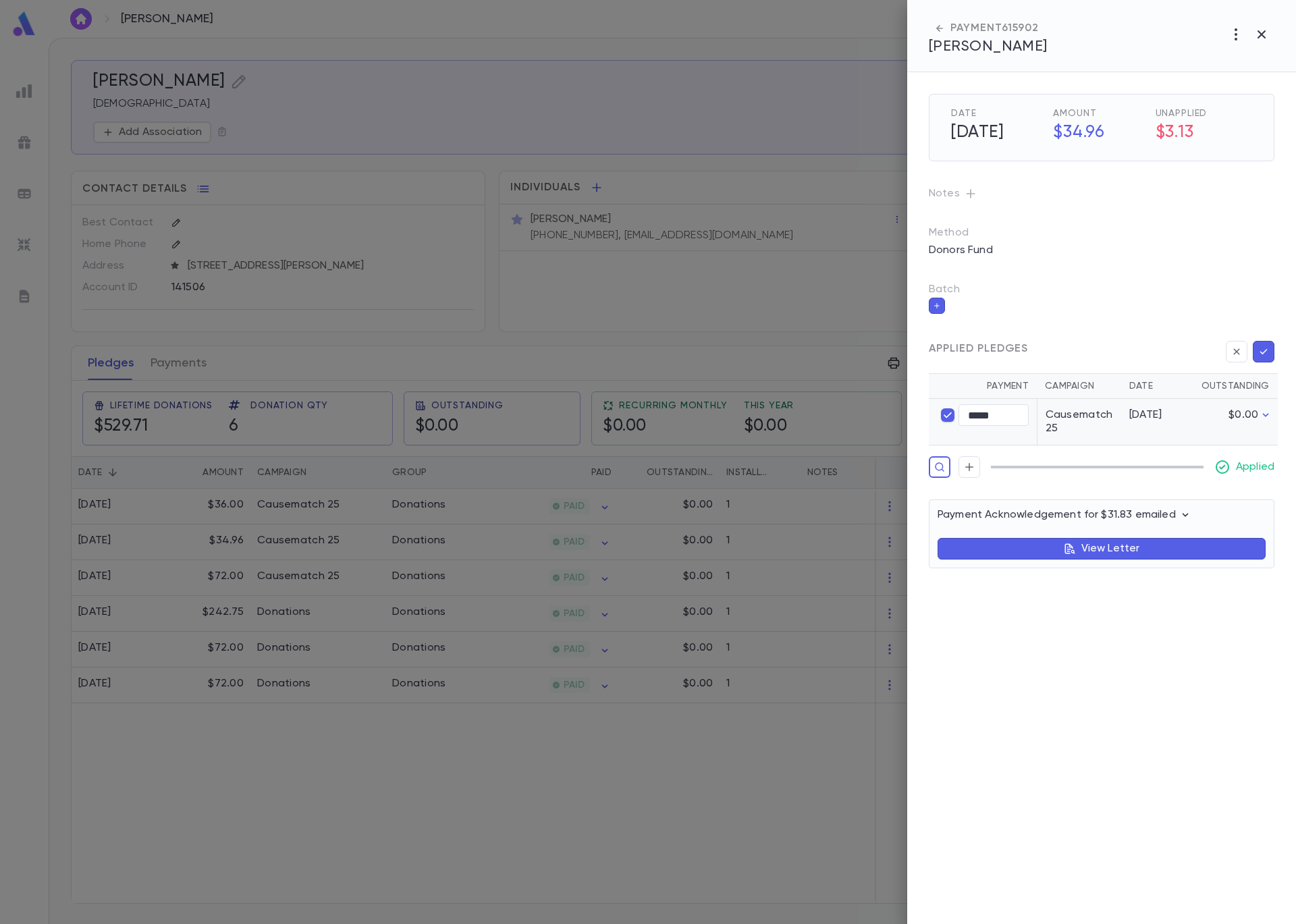
click at [1268, 352] on icon "button" at bounding box center [1263, 352] width 12 height 13
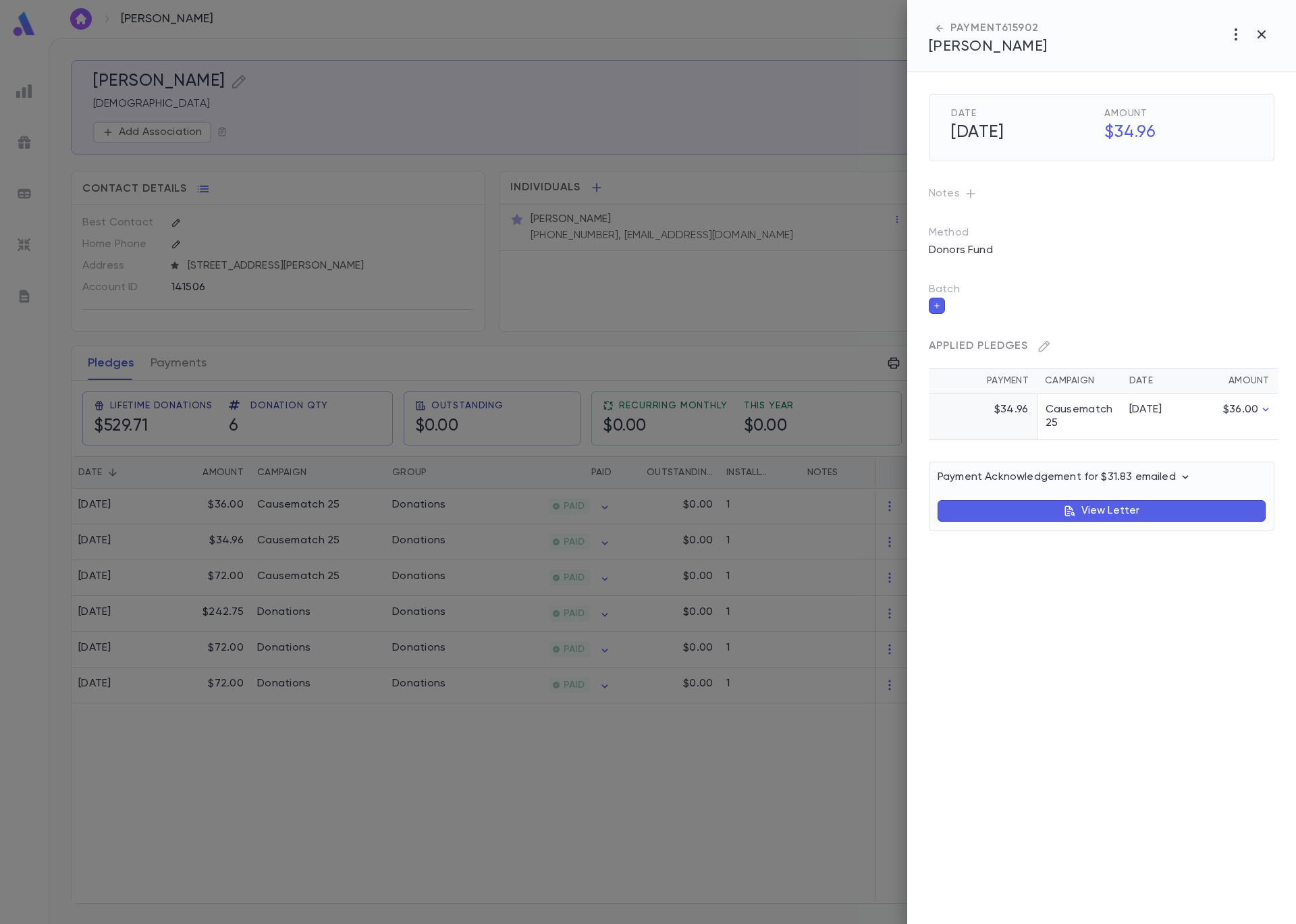
click at [757, 241] on div at bounding box center [648, 462] width 1296 height 924
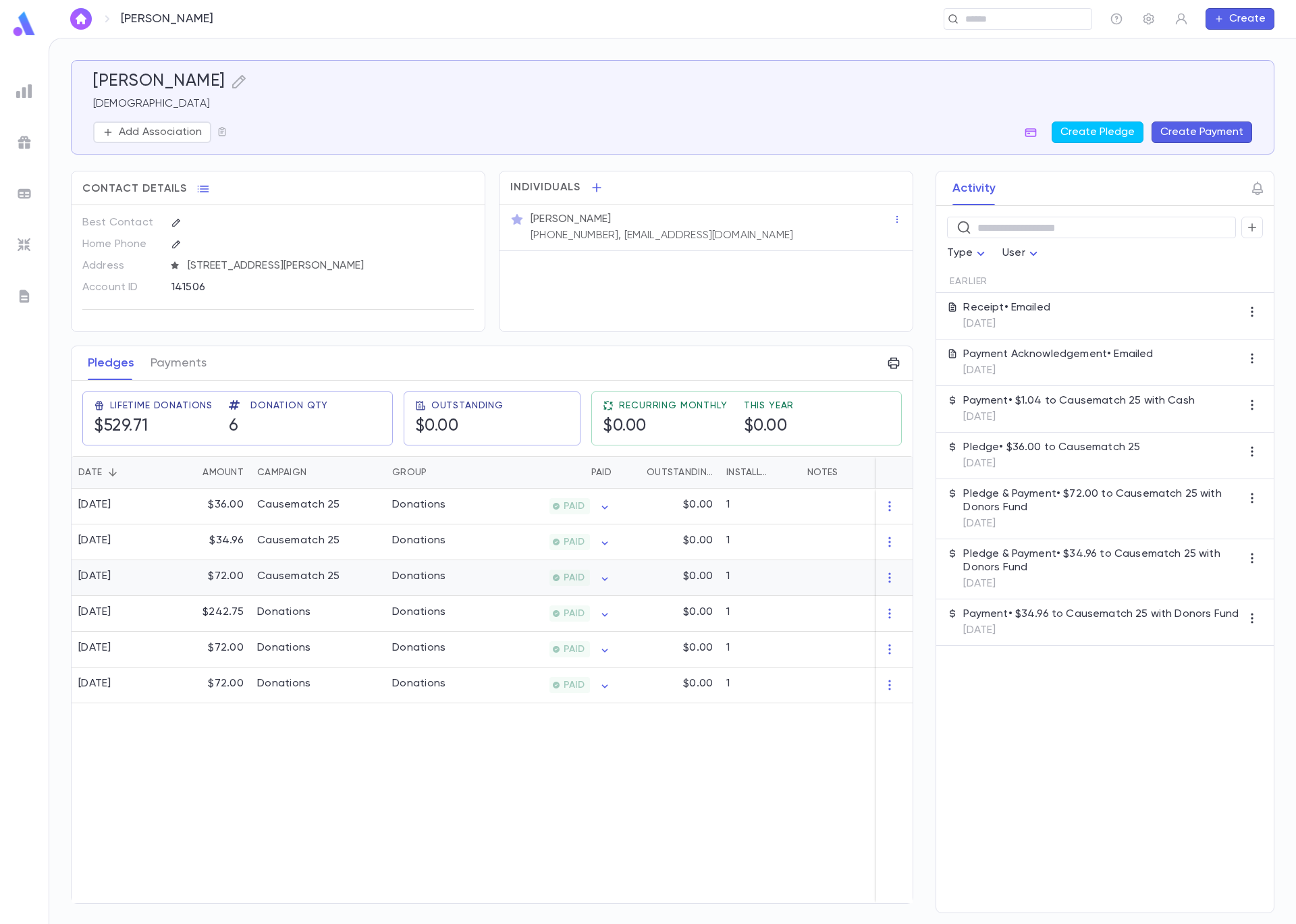
click at [388, 577] on div "Donations" at bounding box center [436, 578] width 102 height 36
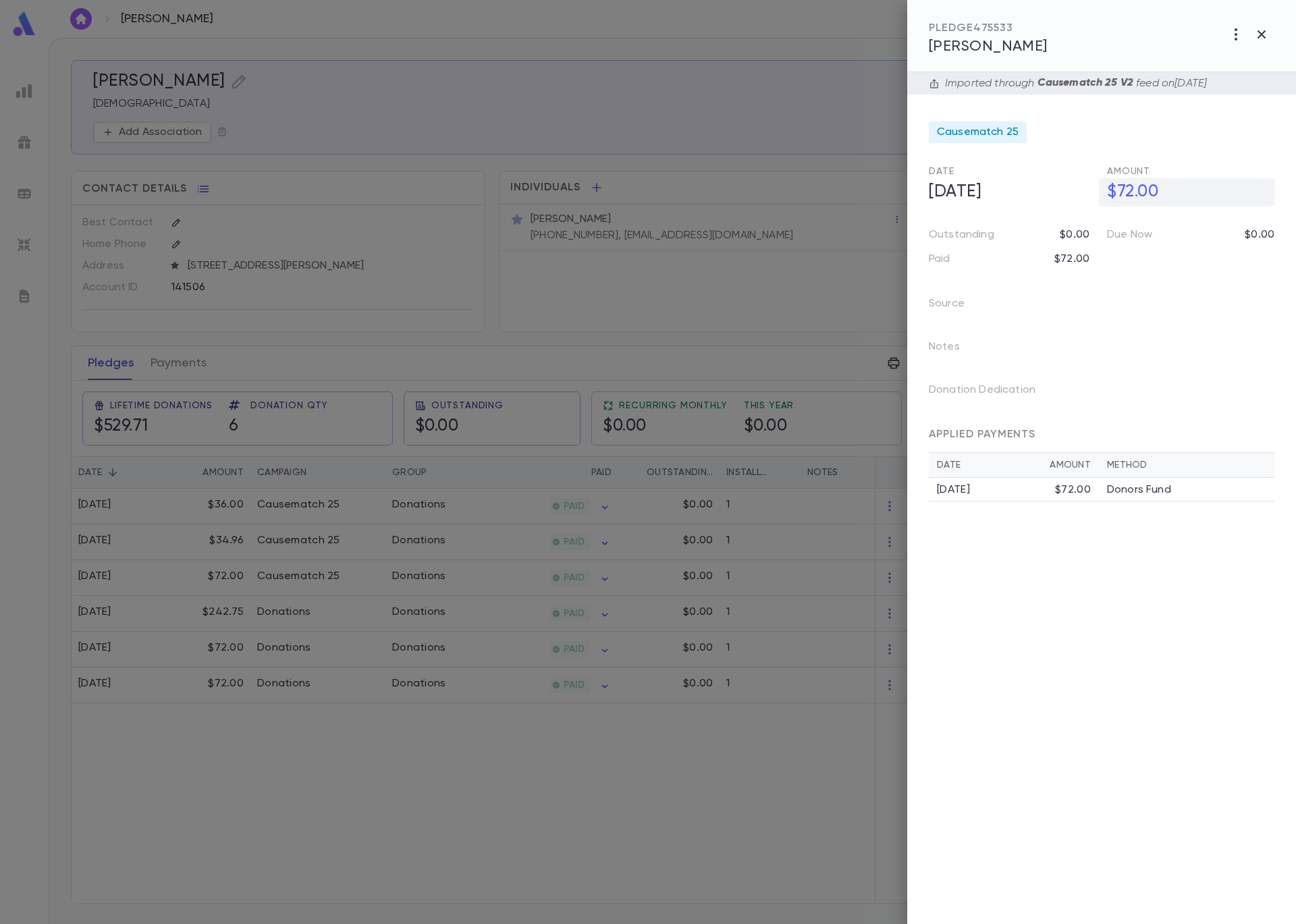
click at [1120, 195] on h5 "$72.00" at bounding box center [1186, 192] width 175 height 28
drag, startPoint x: 1123, startPoint y: 185, endPoint x: 1082, endPoint y: 184, distance: 41.0
click at [1082, 184] on div "Date [DATE] Amount ******* ​" at bounding box center [1096, 185] width 356 height 42
type input "*******"
click at [1269, 217] on icon "button" at bounding box center [1263, 221] width 12 height 13
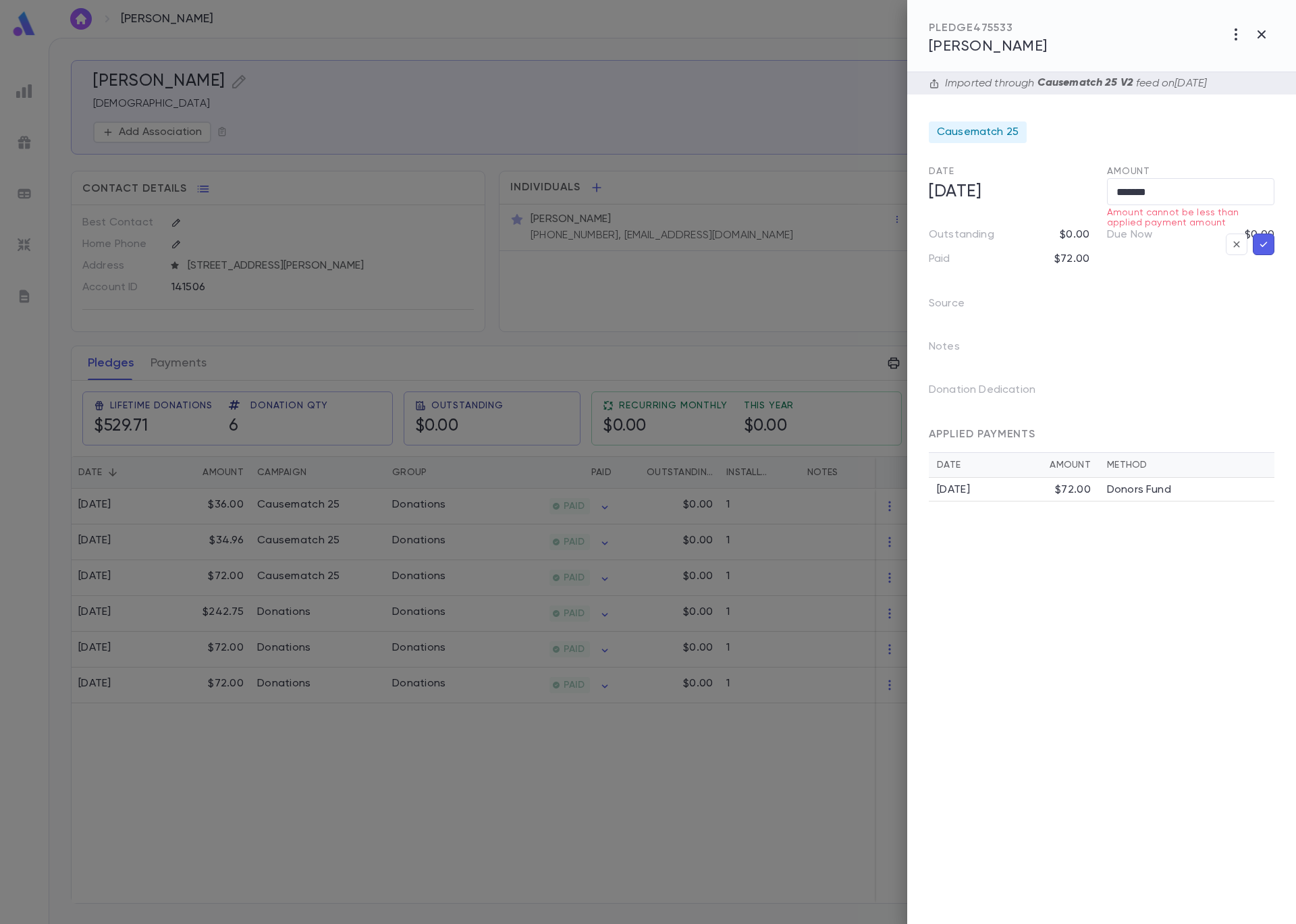
click at [990, 498] on td "[DATE] $72.00" at bounding box center [1013, 489] width 170 height 23
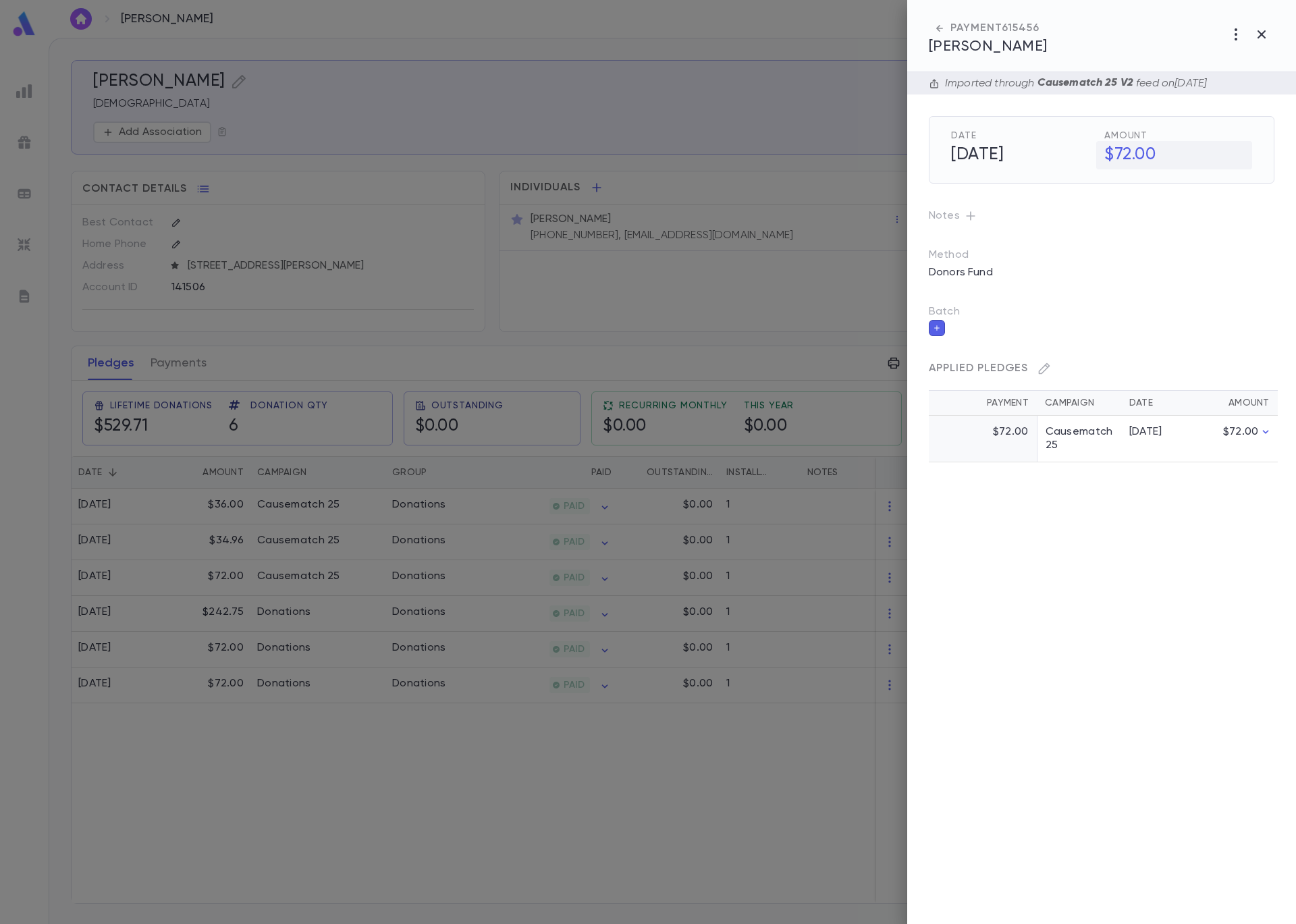
click at [1122, 152] on h5 "$72.00" at bounding box center [1174, 156] width 156 height 28
drag, startPoint x: 1160, startPoint y: 154, endPoint x: 1109, endPoint y: 146, distance: 51.6
click at [1109, 146] on div "$ ***** ​" at bounding box center [1178, 155] width 148 height 27
type input "****"
type input "*****"
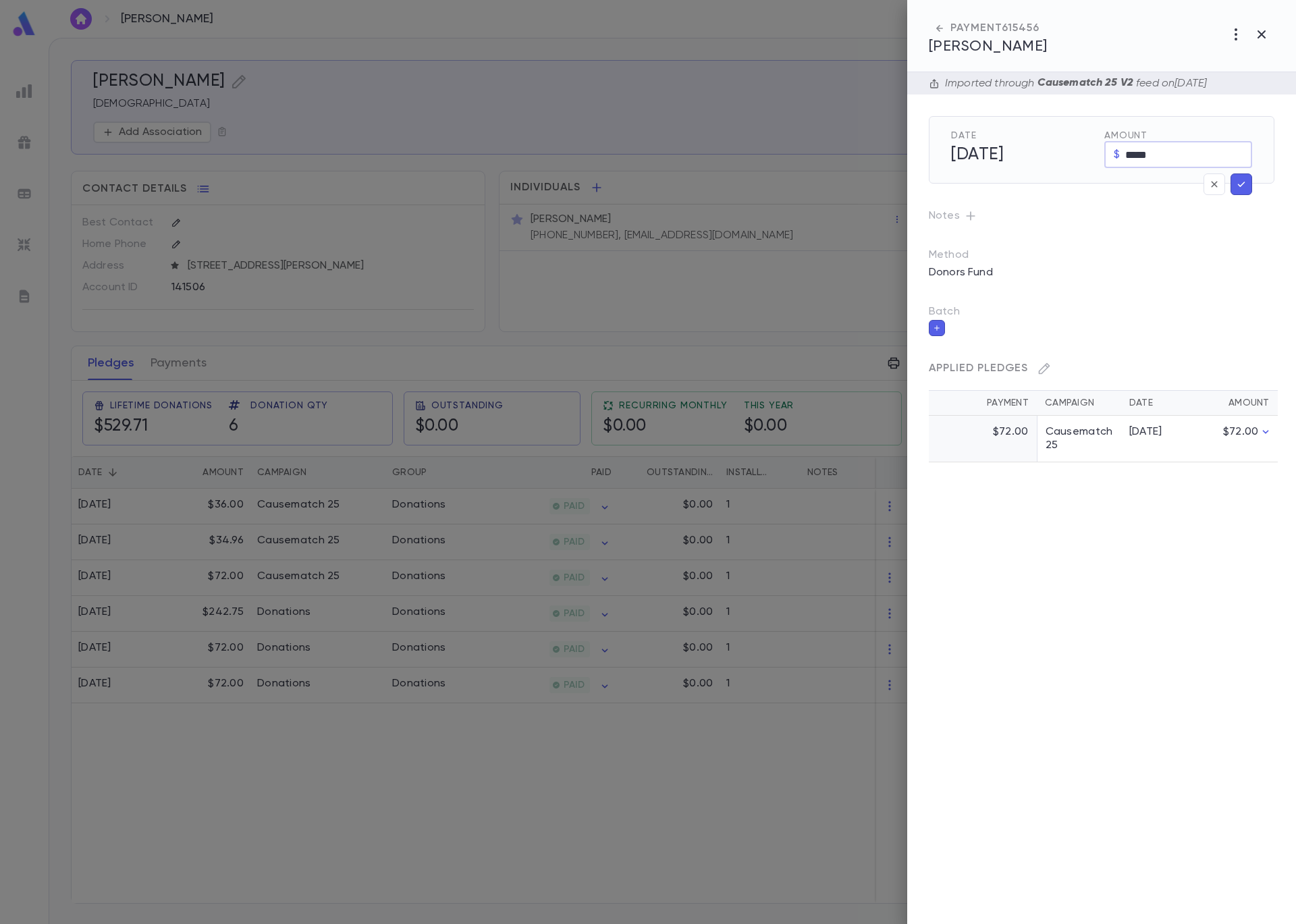
click at [1240, 183] on icon "button" at bounding box center [1241, 184] width 12 height 13
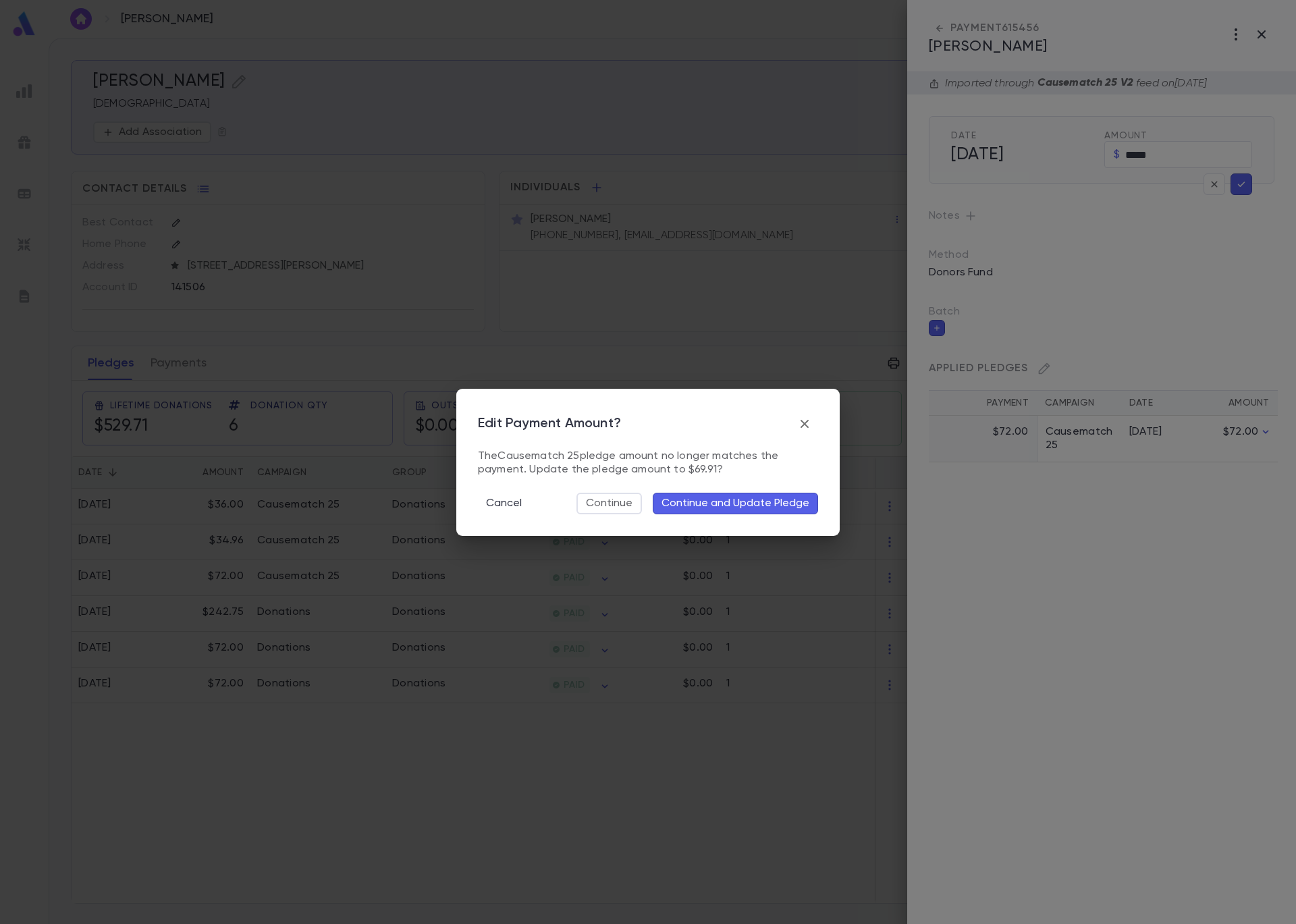
click at [700, 506] on button "Continue and Update Pledge" at bounding box center [735, 504] width 165 height 21
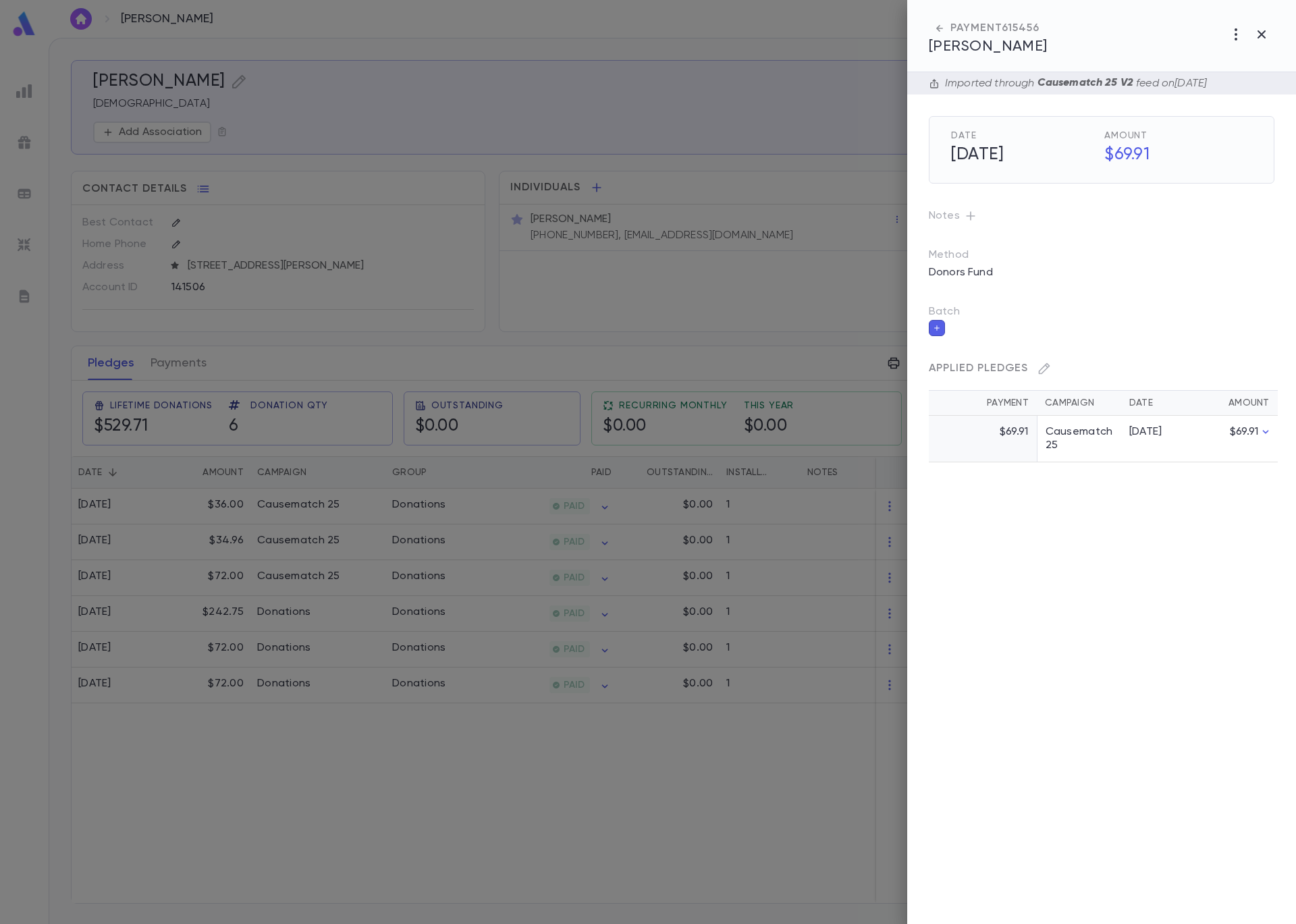
click at [649, 131] on div at bounding box center [648, 462] width 1296 height 924
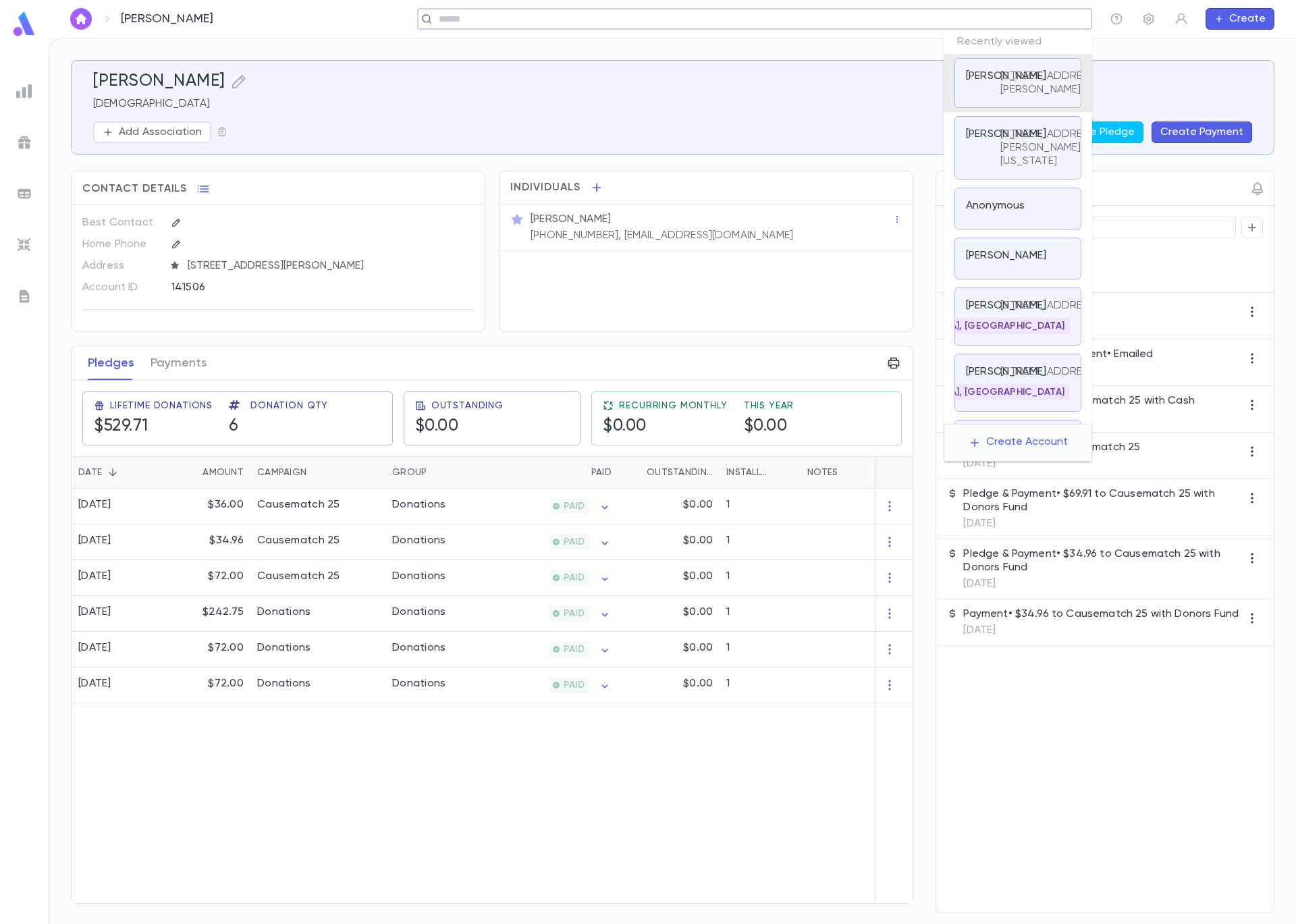
click at [1052, 18] on input "text" at bounding box center [750, 19] width 631 height 13
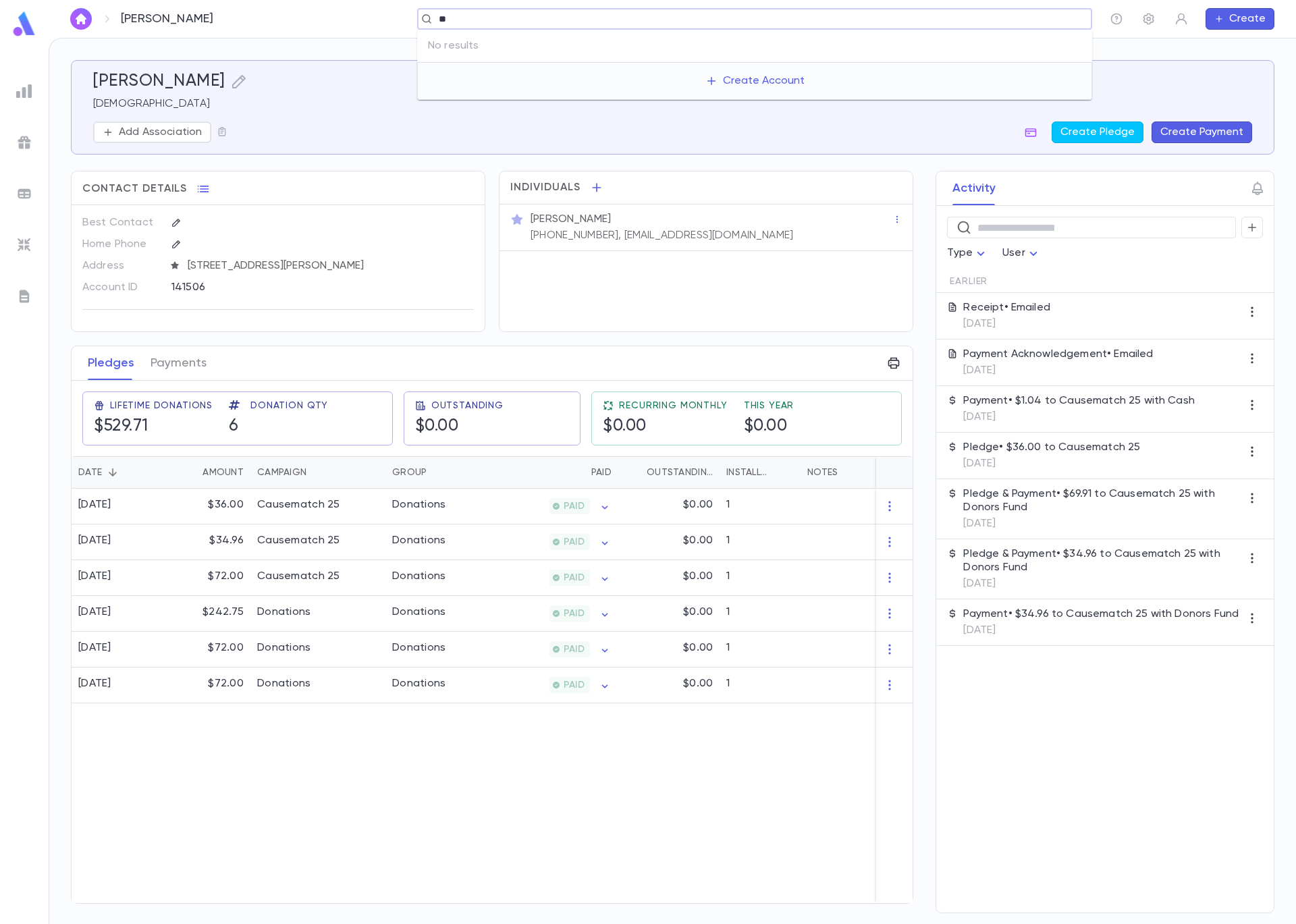
type input "*"
drag, startPoint x: 835, startPoint y: 134, endPoint x: 788, endPoint y: 128, distance: 47.4
click at [834, 134] on div "Add Association Create Pledge Create Payment" at bounding box center [672, 132] width 1159 height 21
click at [30, 197] on img at bounding box center [24, 193] width 16 height 16
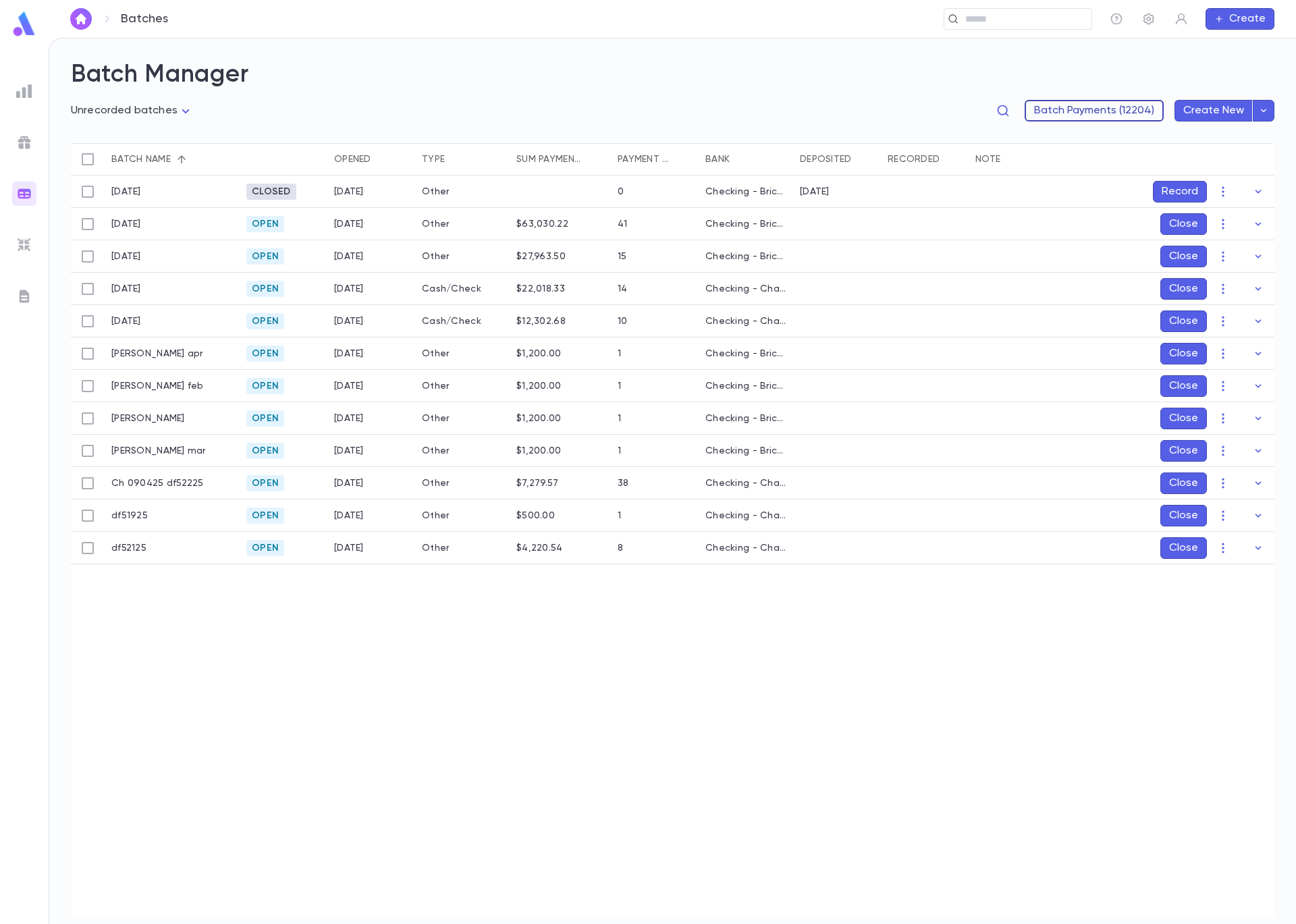
click at [1103, 112] on button "Batch Payments (12204)" at bounding box center [1094, 111] width 139 height 21
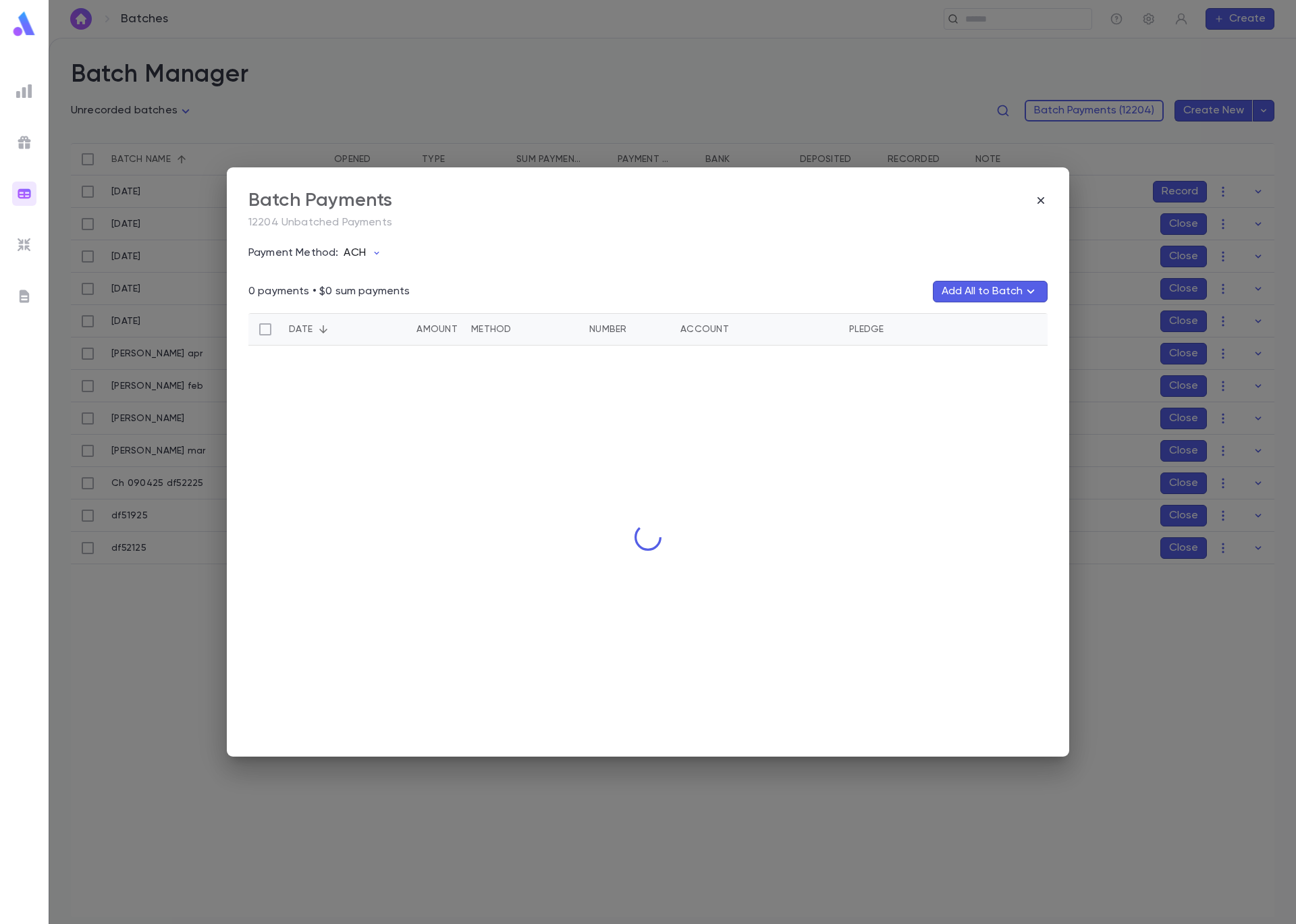
click at [352, 251] on p "ACH" at bounding box center [354, 253] width 21 height 13
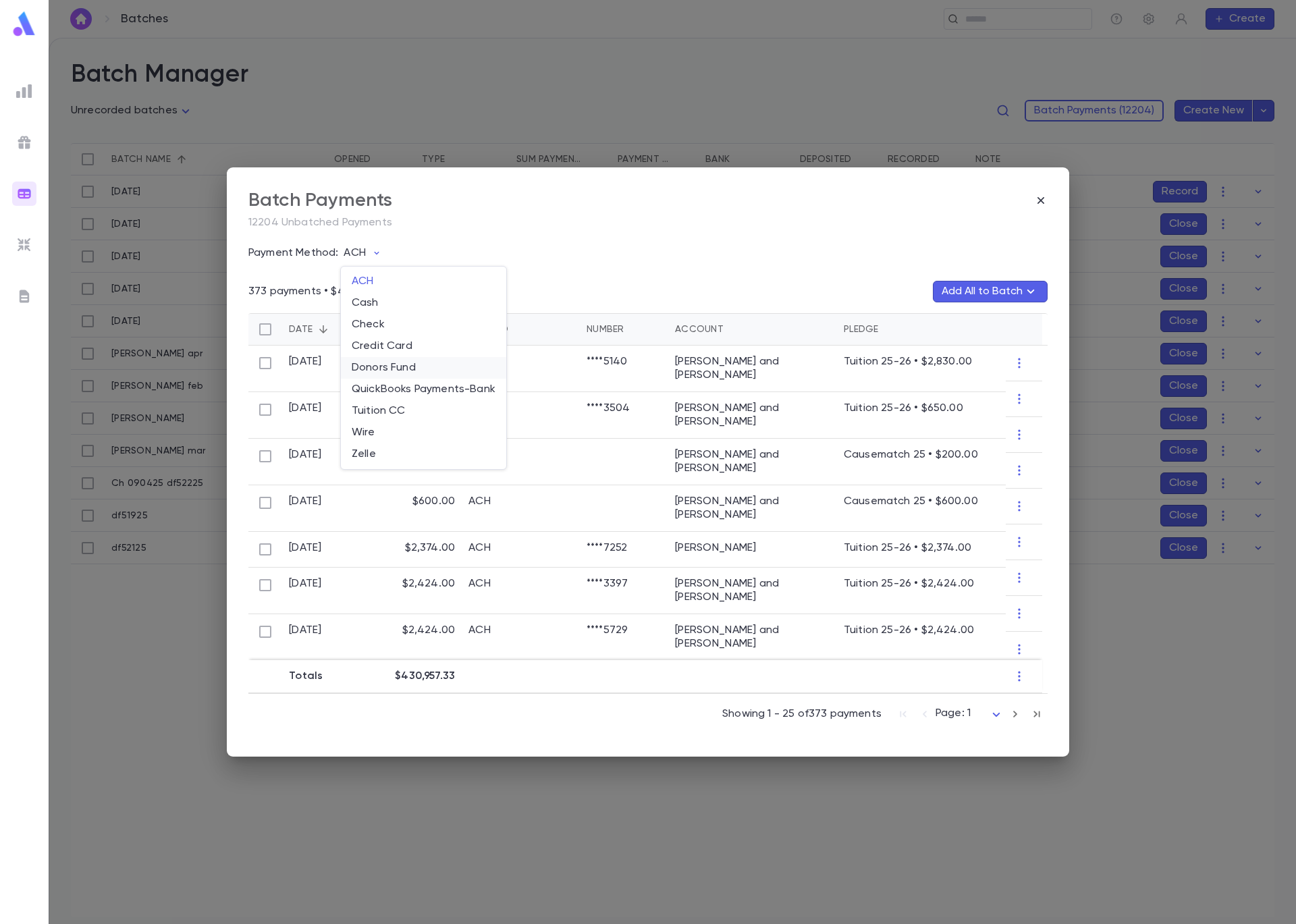
click at [398, 367] on li "Donors Fund" at bounding box center [423, 368] width 165 height 21
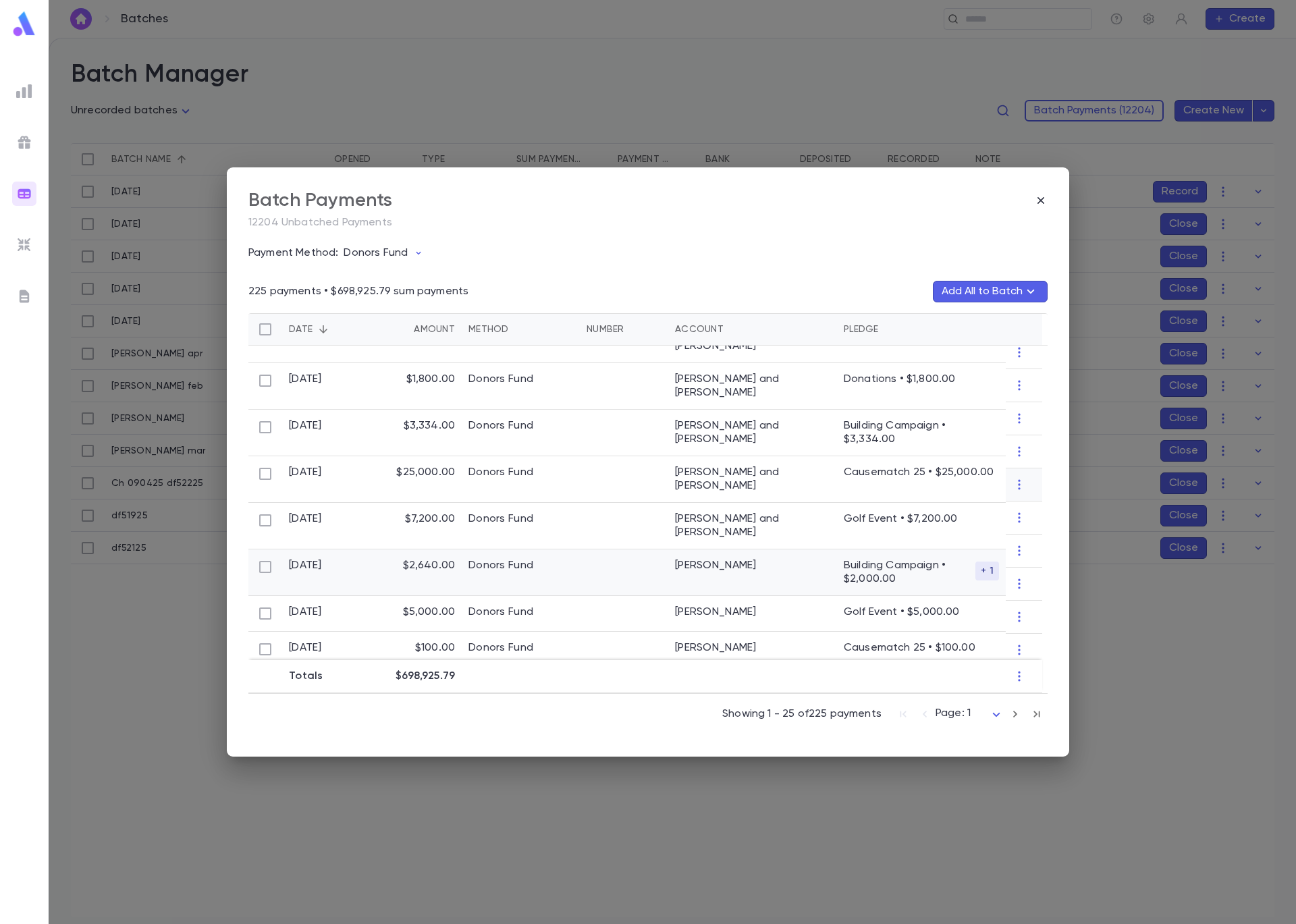
scroll to position [626, 0]
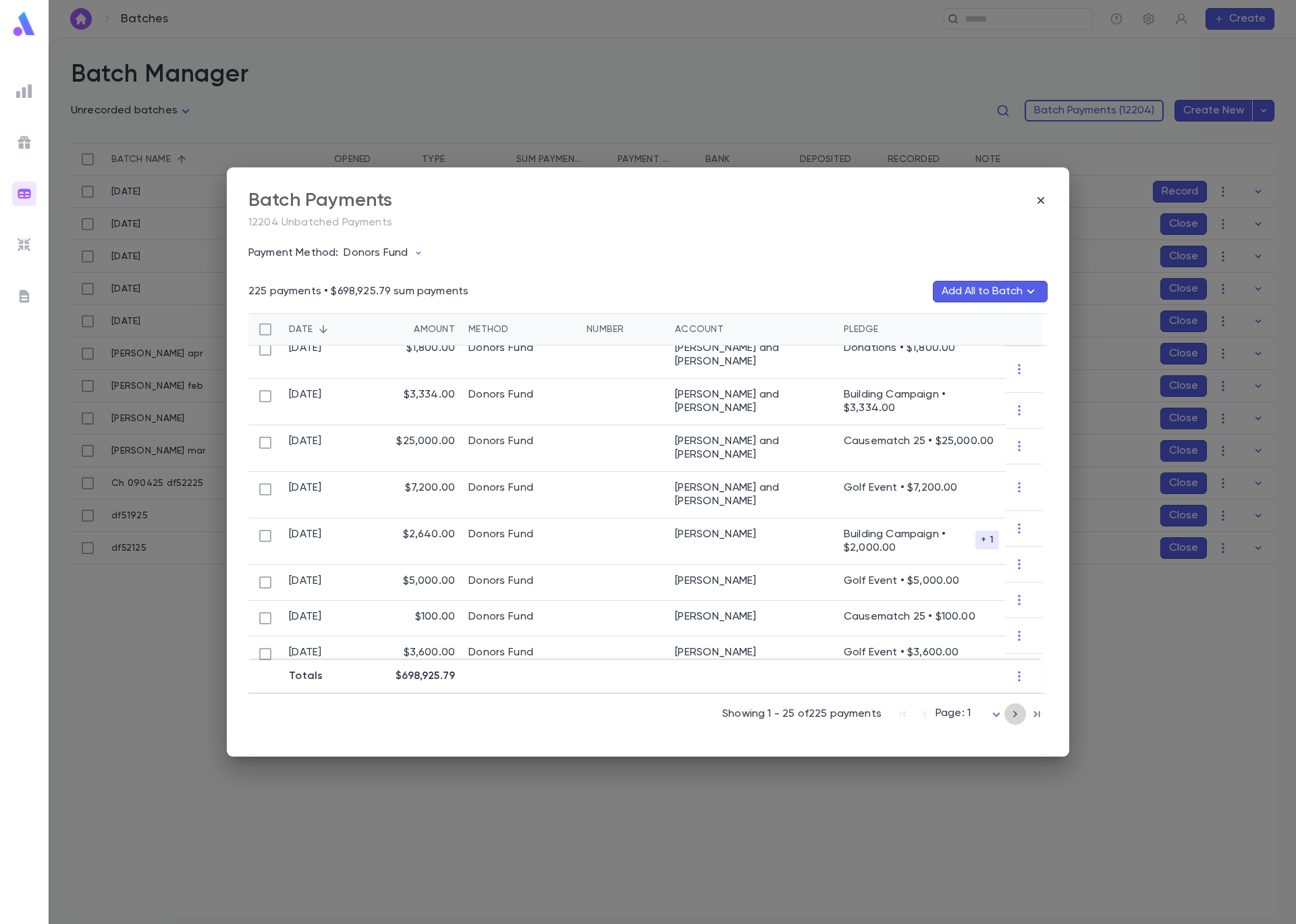
click at [1020, 719] on icon "button" at bounding box center [1015, 714] width 15 height 16
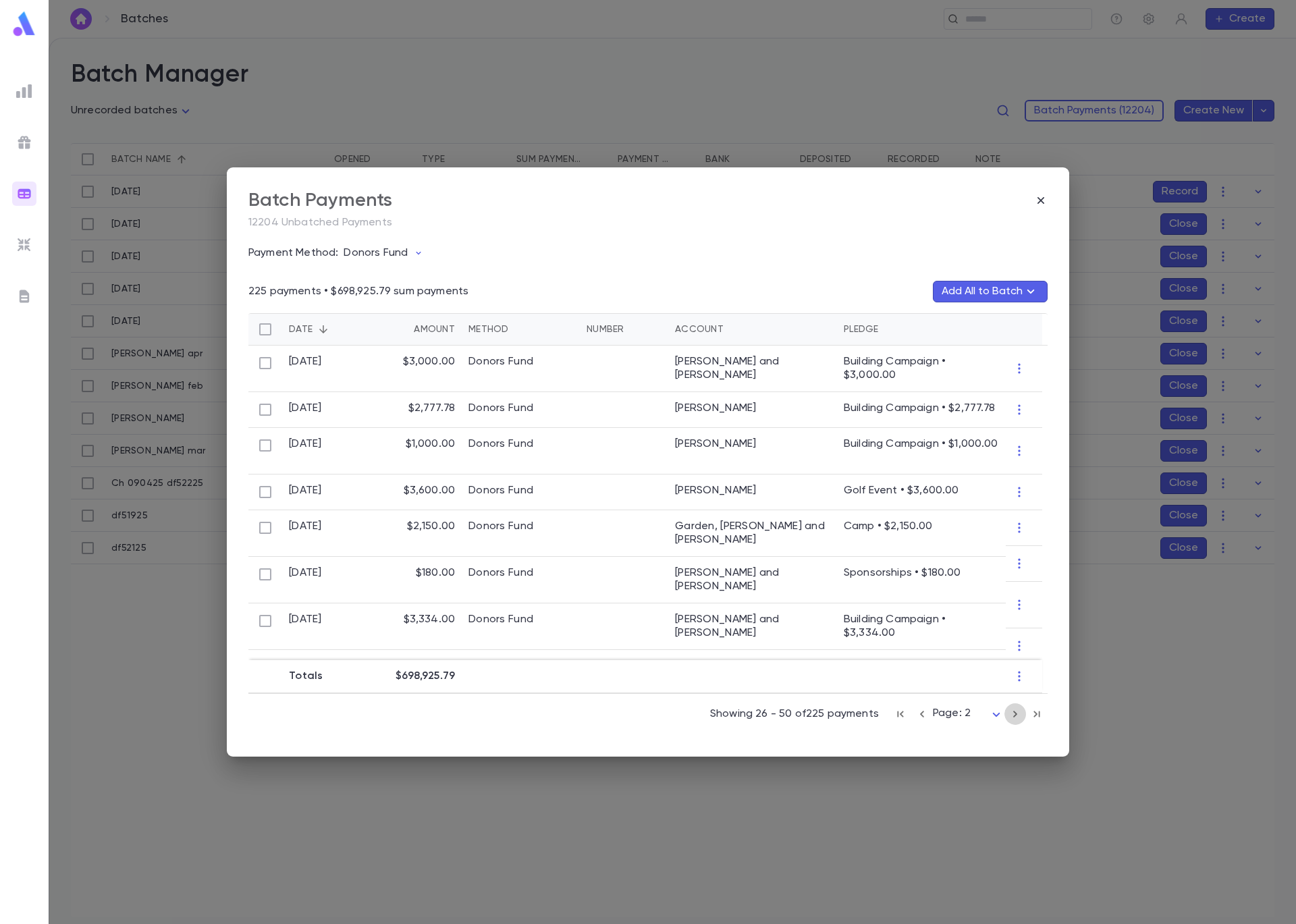
click at [1015, 716] on icon "button" at bounding box center [1015, 714] width 15 height 16
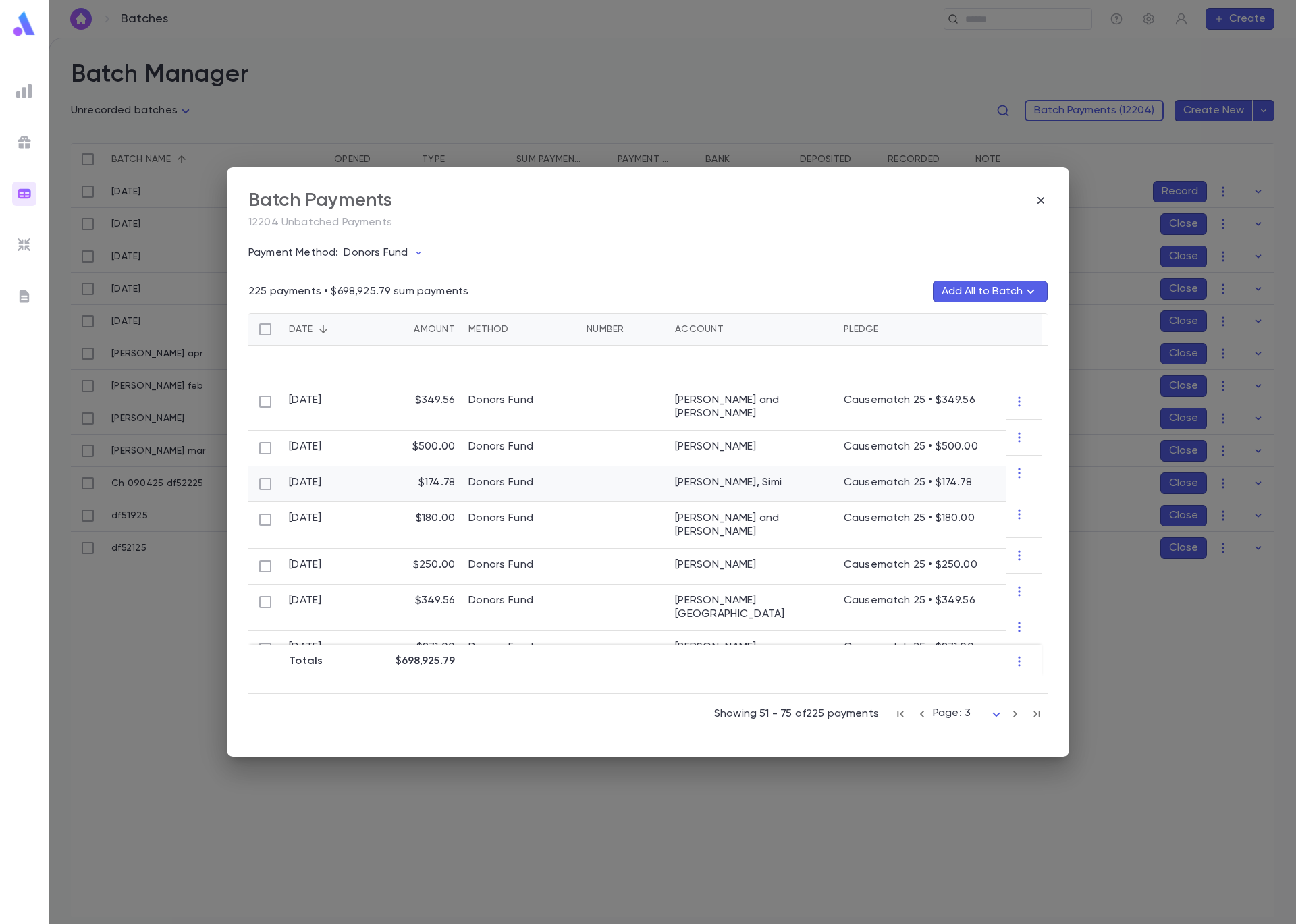
scroll to position [809, 0]
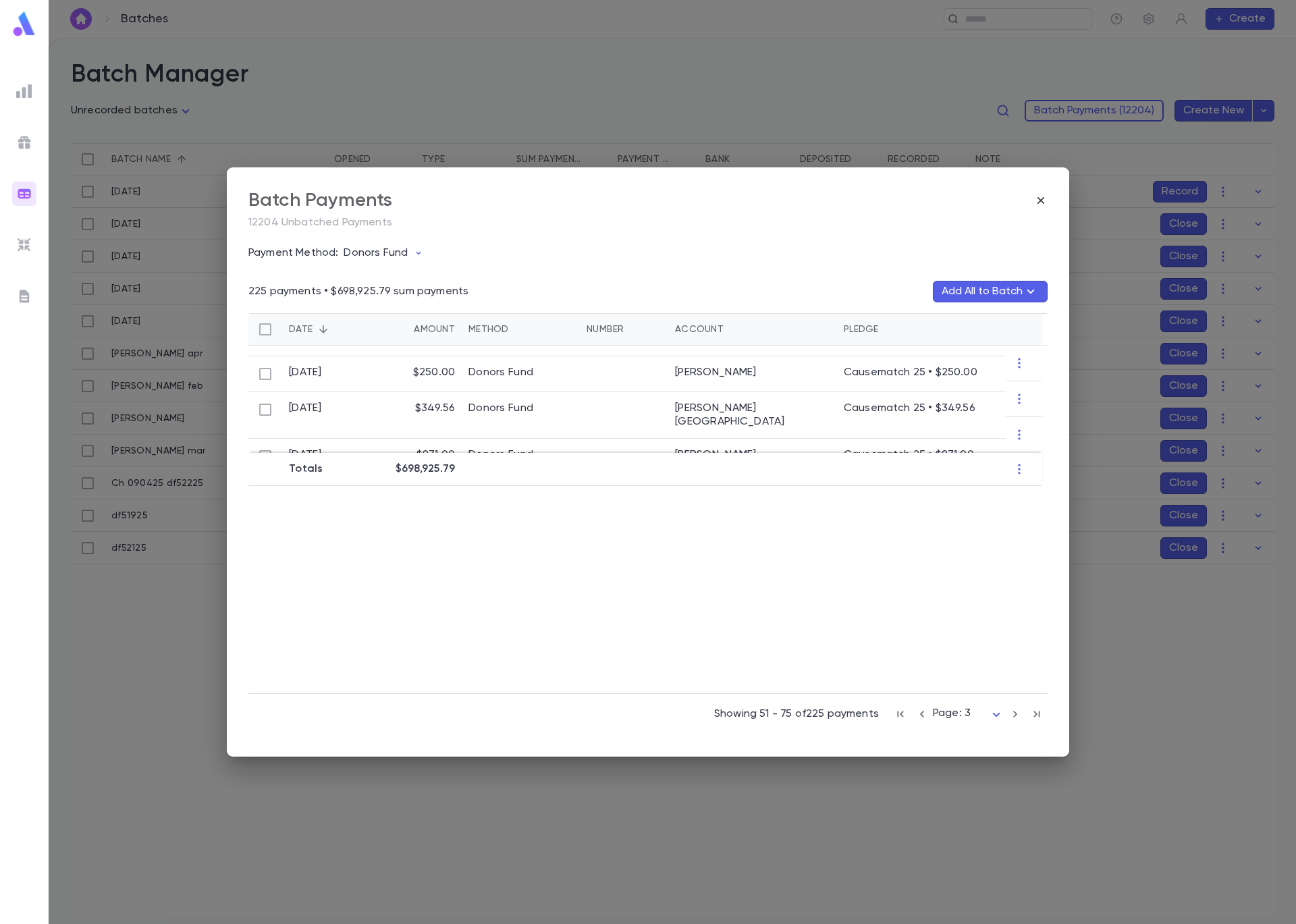
click at [1010, 714] on icon "button" at bounding box center [1015, 714] width 15 height 16
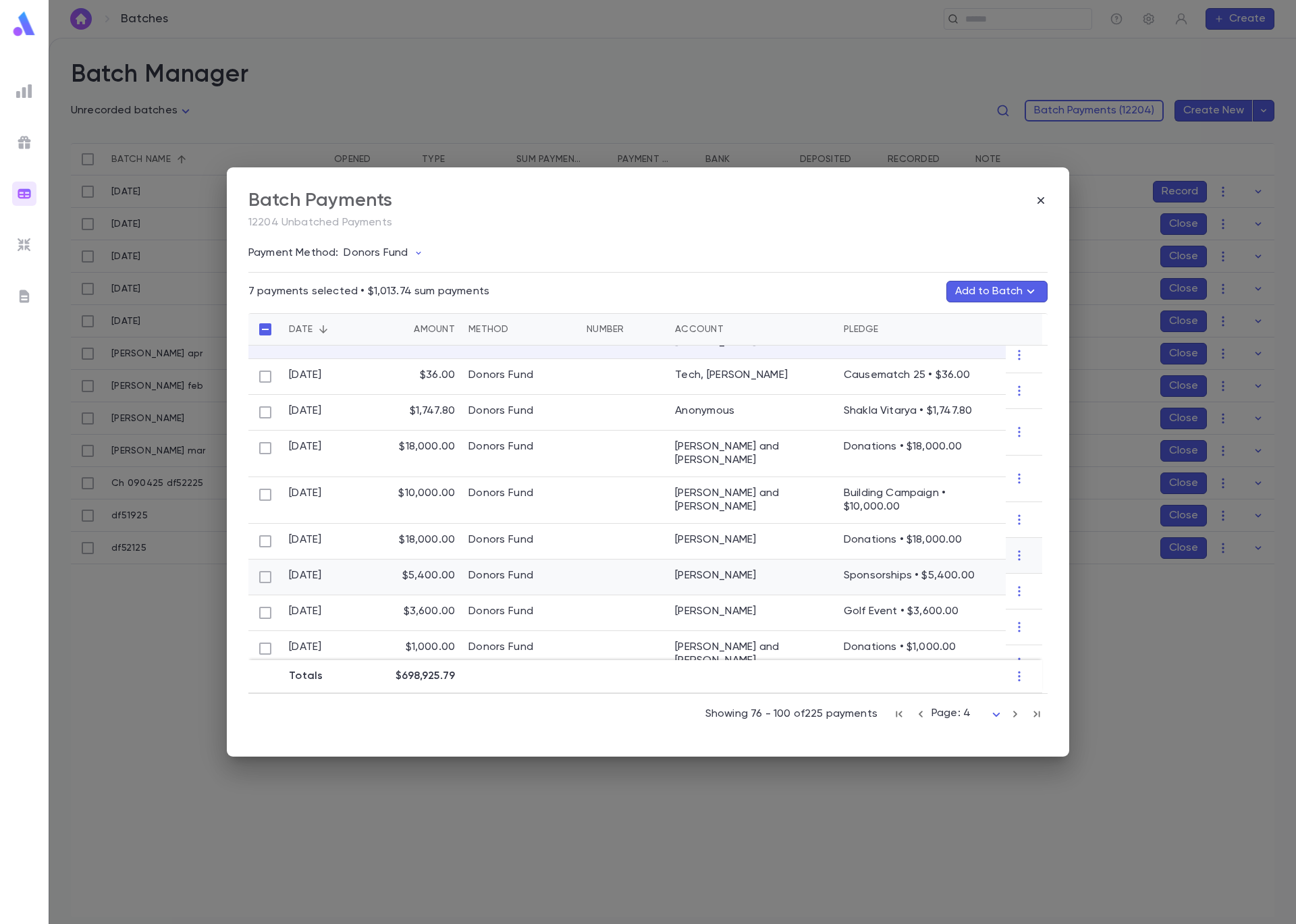
scroll to position [0, 0]
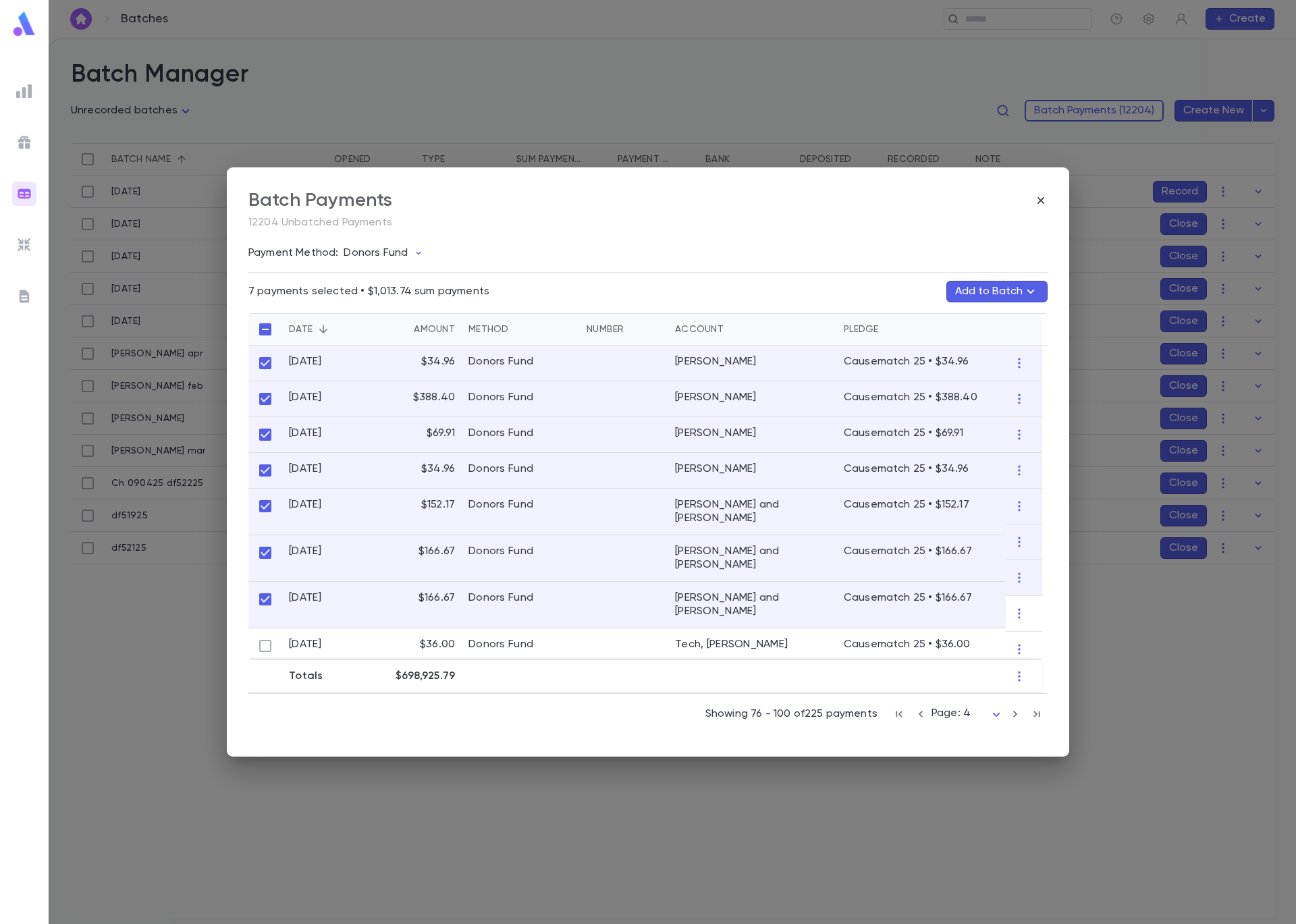
click at [983, 293] on button "Add to Batch" at bounding box center [996, 291] width 102 height 21
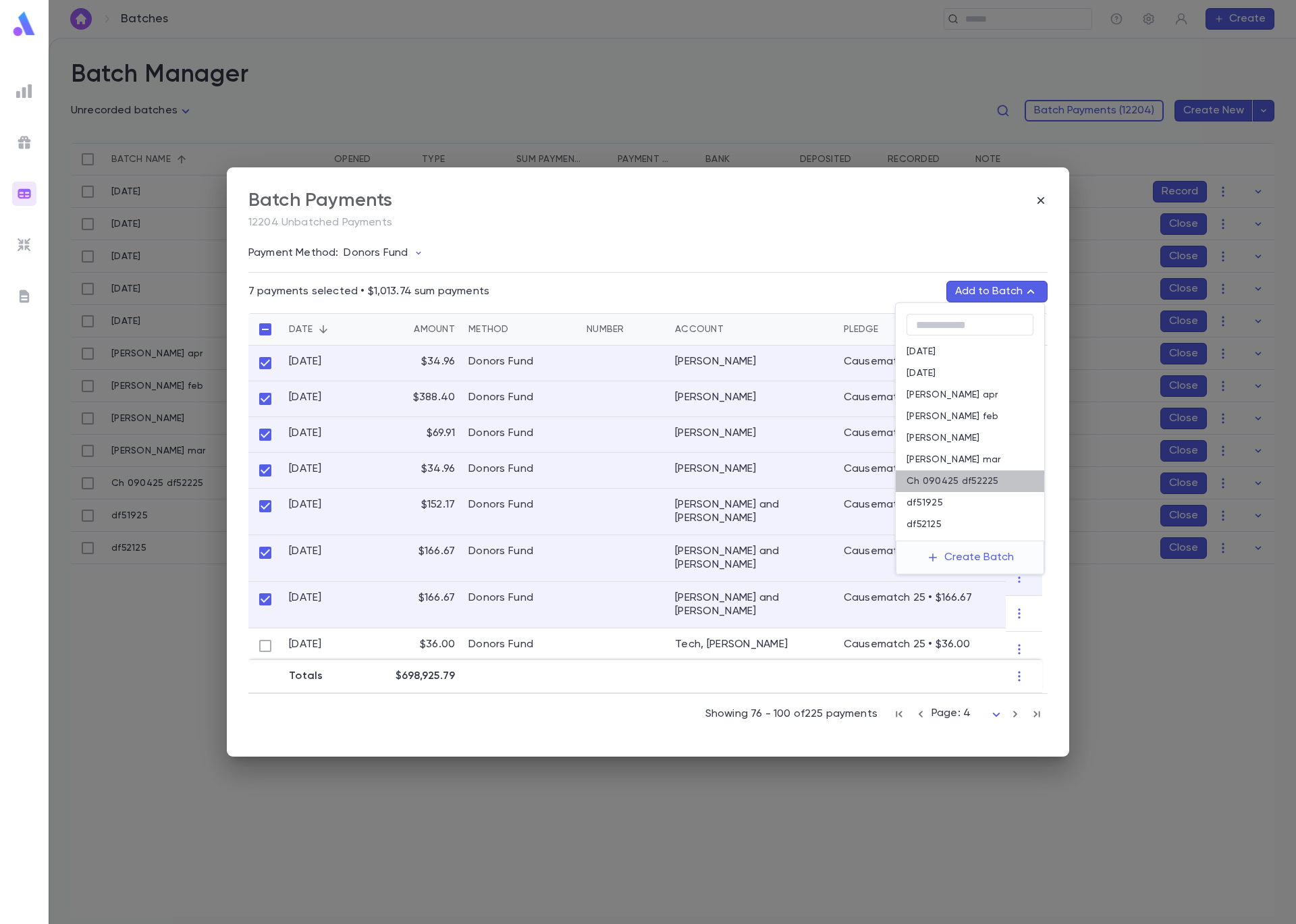
click at [999, 484] on div "Ch 090425 df52225" at bounding box center [969, 481] width 148 height 21
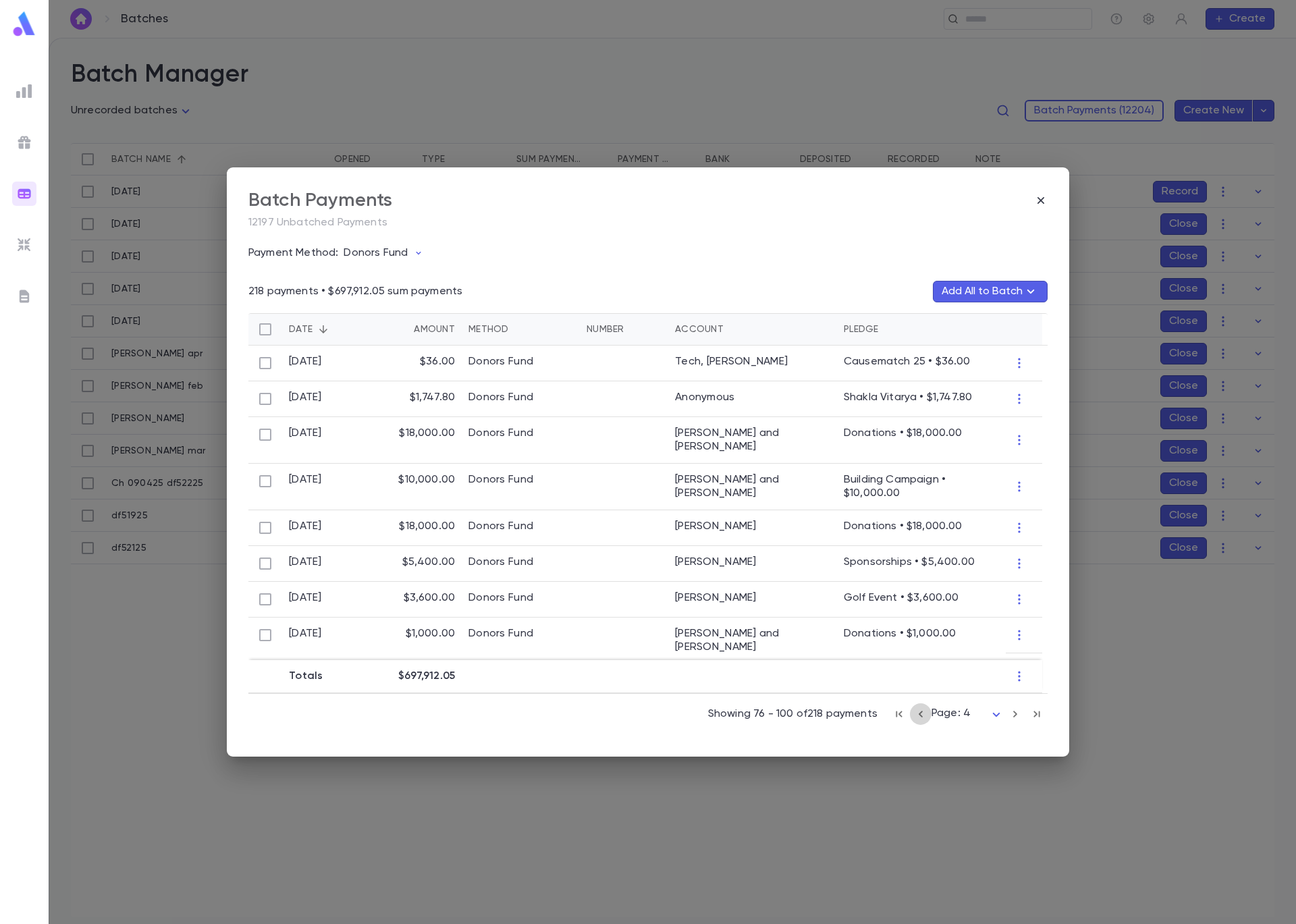
click at [917, 715] on icon "button" at bounding box center [920, 714] width 15 height 16
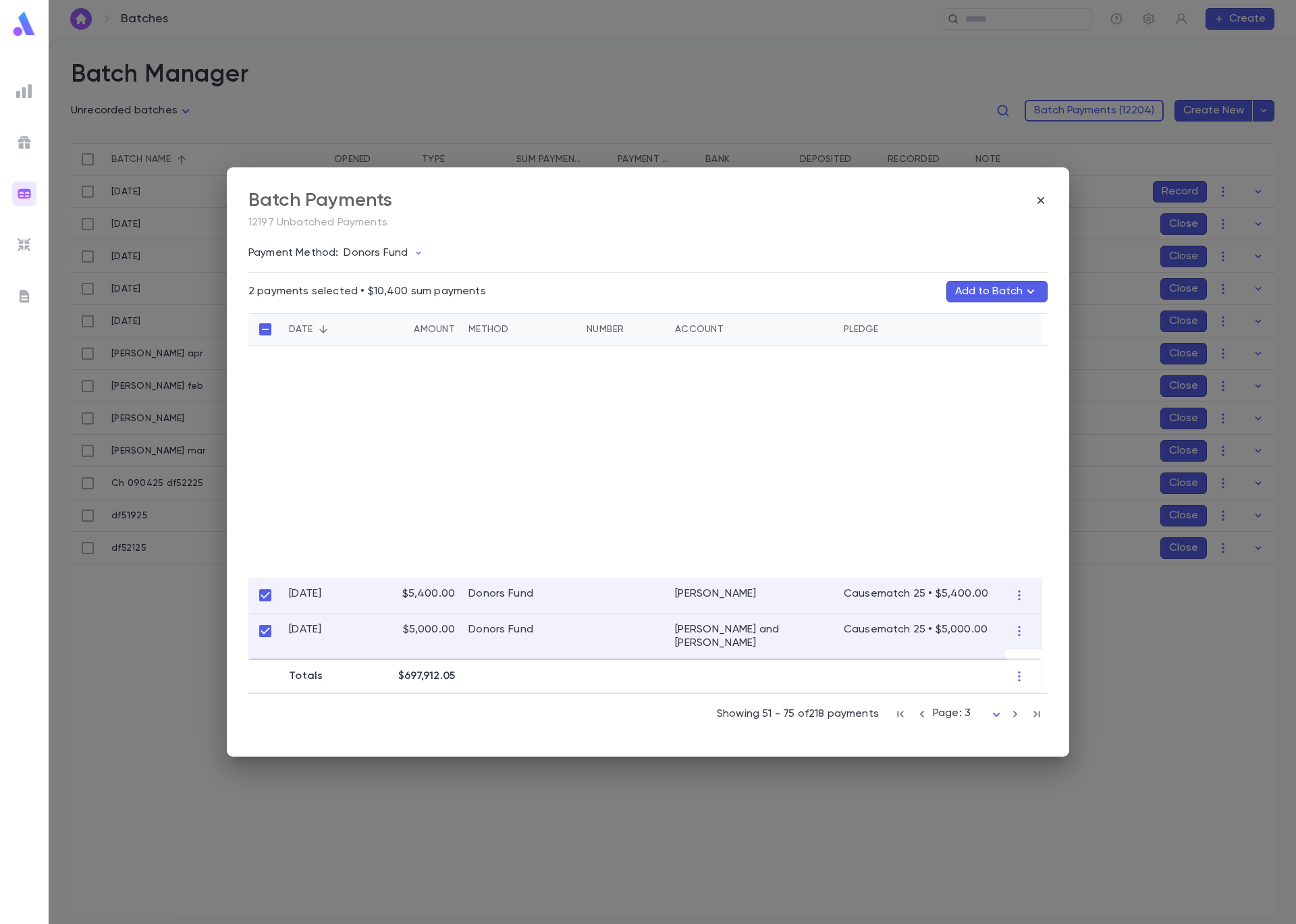
scroll to position [33, 0]
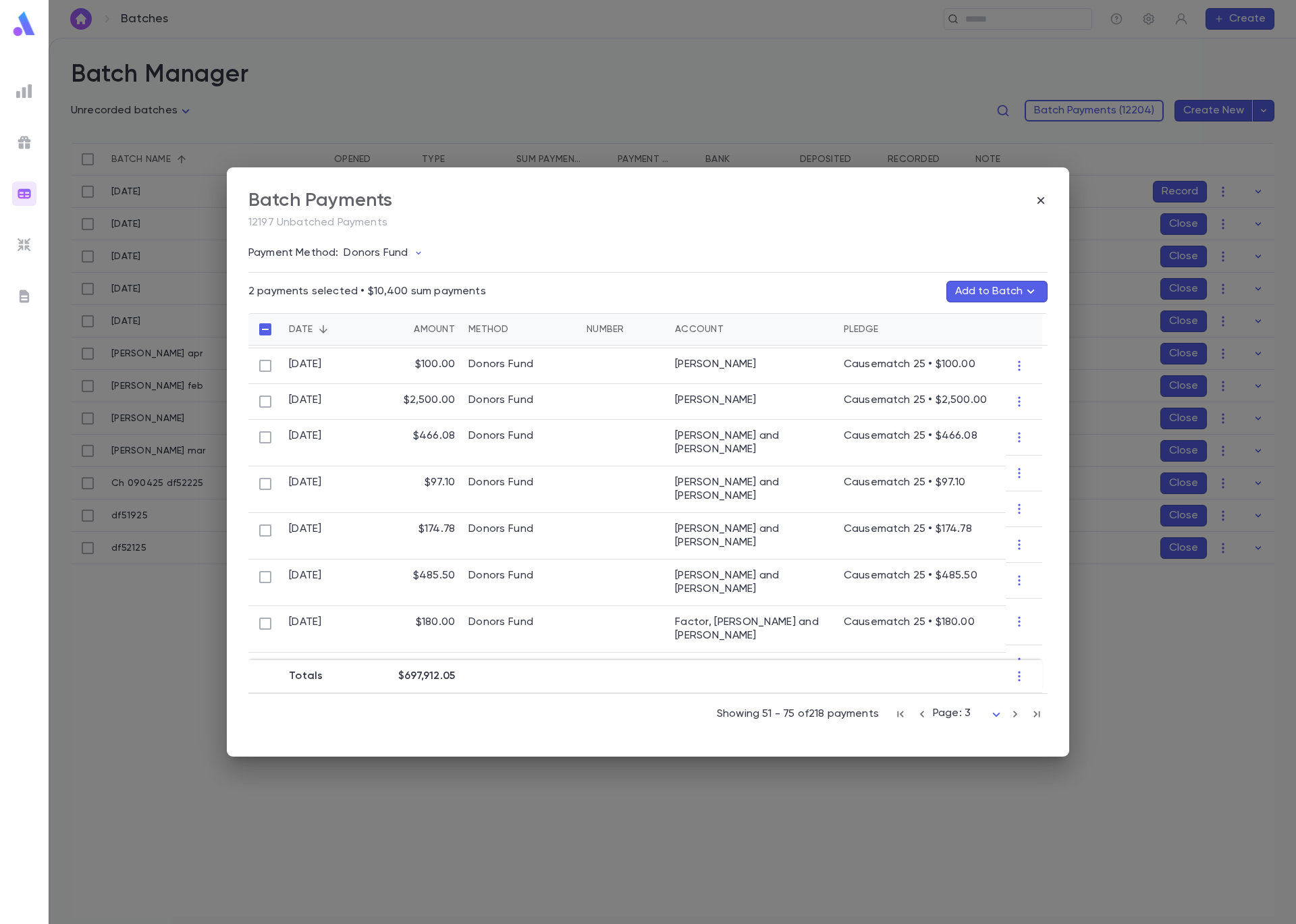
click at [993, 293] on button "Add to Batch" at bounding box center [996, 291] width 102 height 21
click at [983, 477] on p "Ch 090425 df52225" at bounding box center [952, 481] width 92 height 11
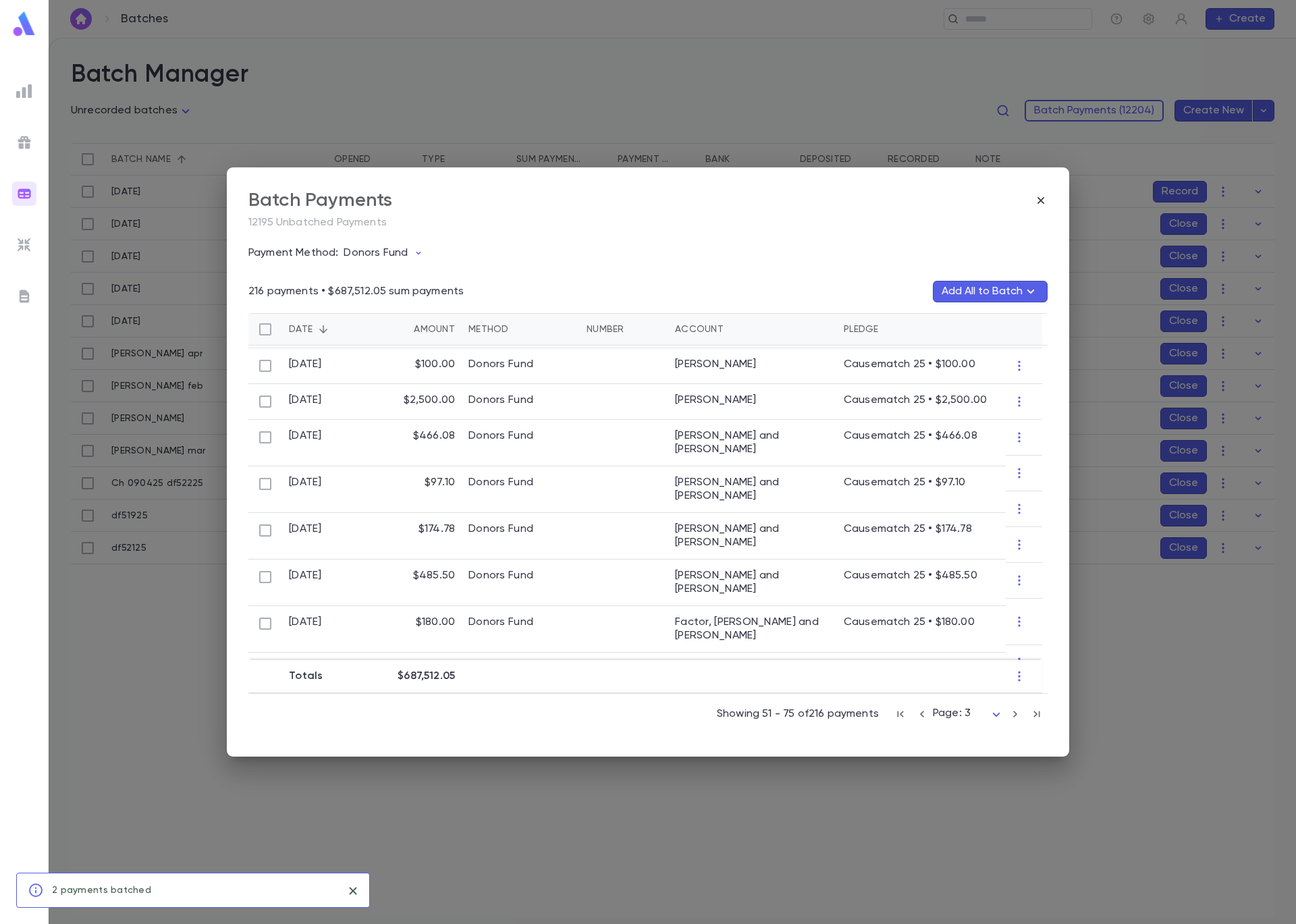
click at [798, 119] on div "Batch Payments 12195 Unbatched Payments Payment Method: Donors Fund 216 payment…" at bounding box center [648, 462] width 1296 height 924
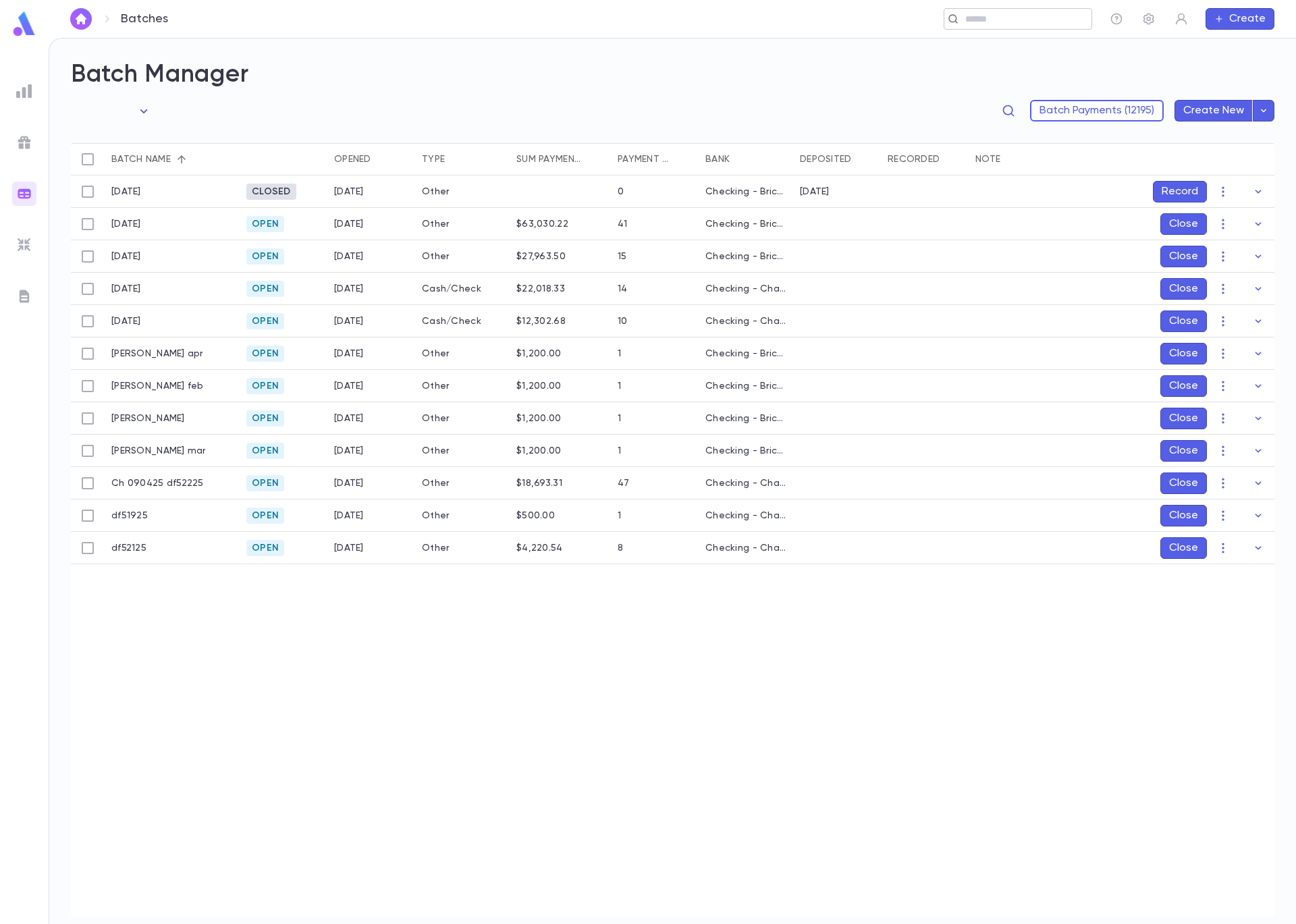
click at [1034, 16] on input "text" at bounding box center [1023, 19] width 125 height 13
type input "*****"
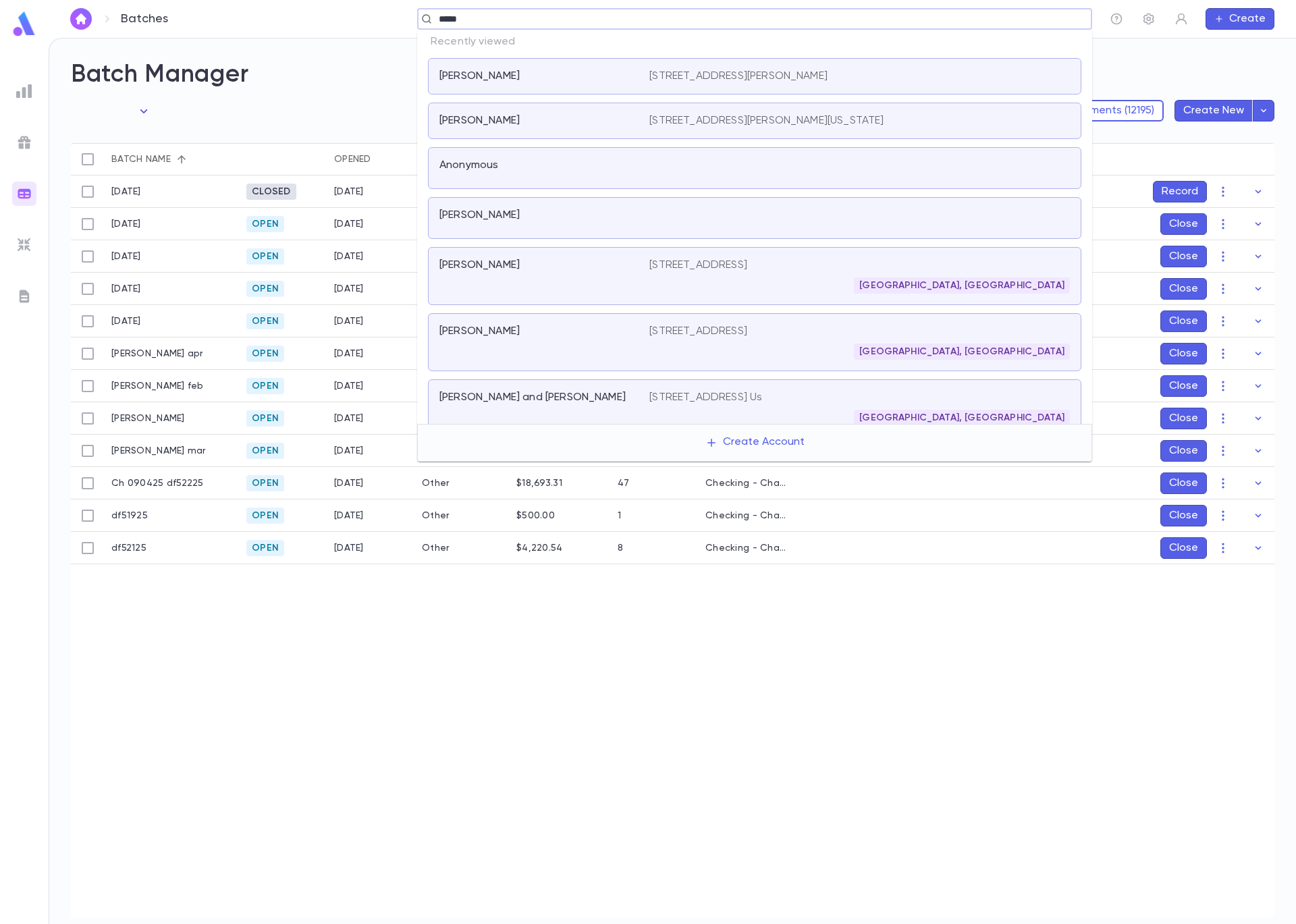
click at [746, 170] on div at bounding box center [859, 168] width 420 height 19
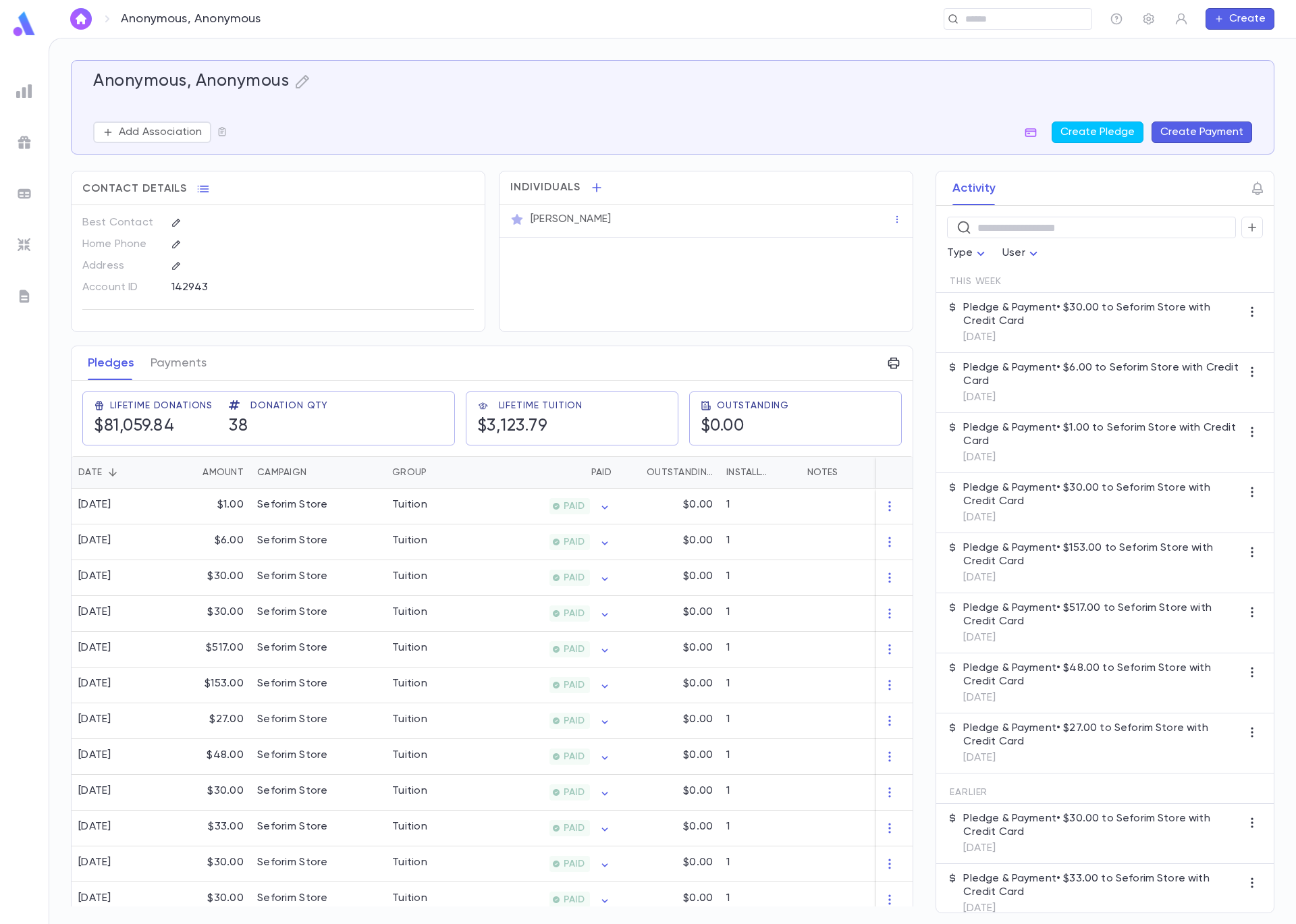
click at [1187, 133] on button "Create Payment" at bounding box center [1202, 132] width 101 height 21
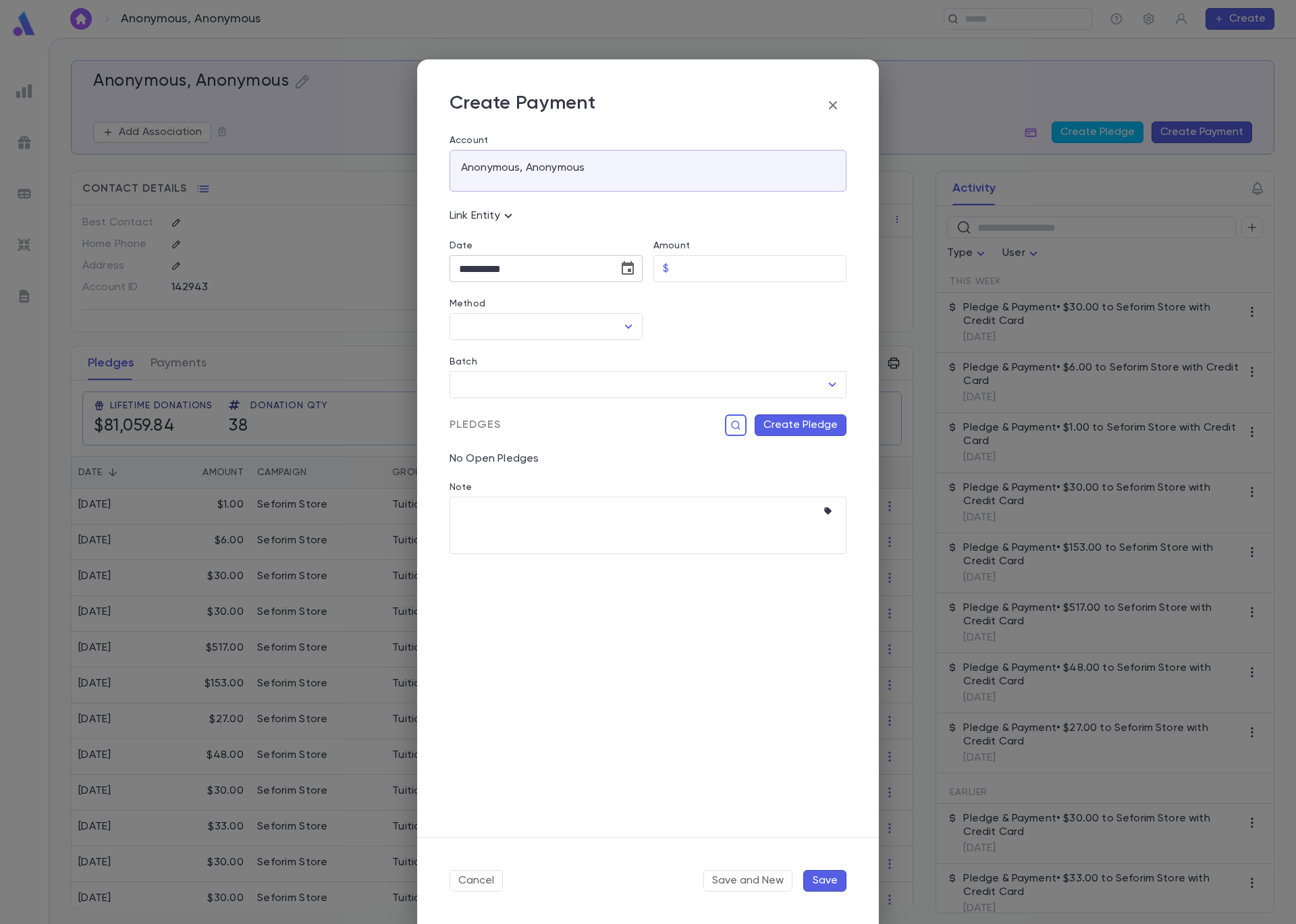
click at [626, 266] on icon "Choose date, selected date is Sep 4, 2025" at bounding box center [627, 268] width 16 height 16
click at [584, 306] on icon "Previous month" at bounding box center [584, 303] width 16 height 16
click at [588, 310] on icon "Previous month" at bounding box center [584, 303] width 16 height 16
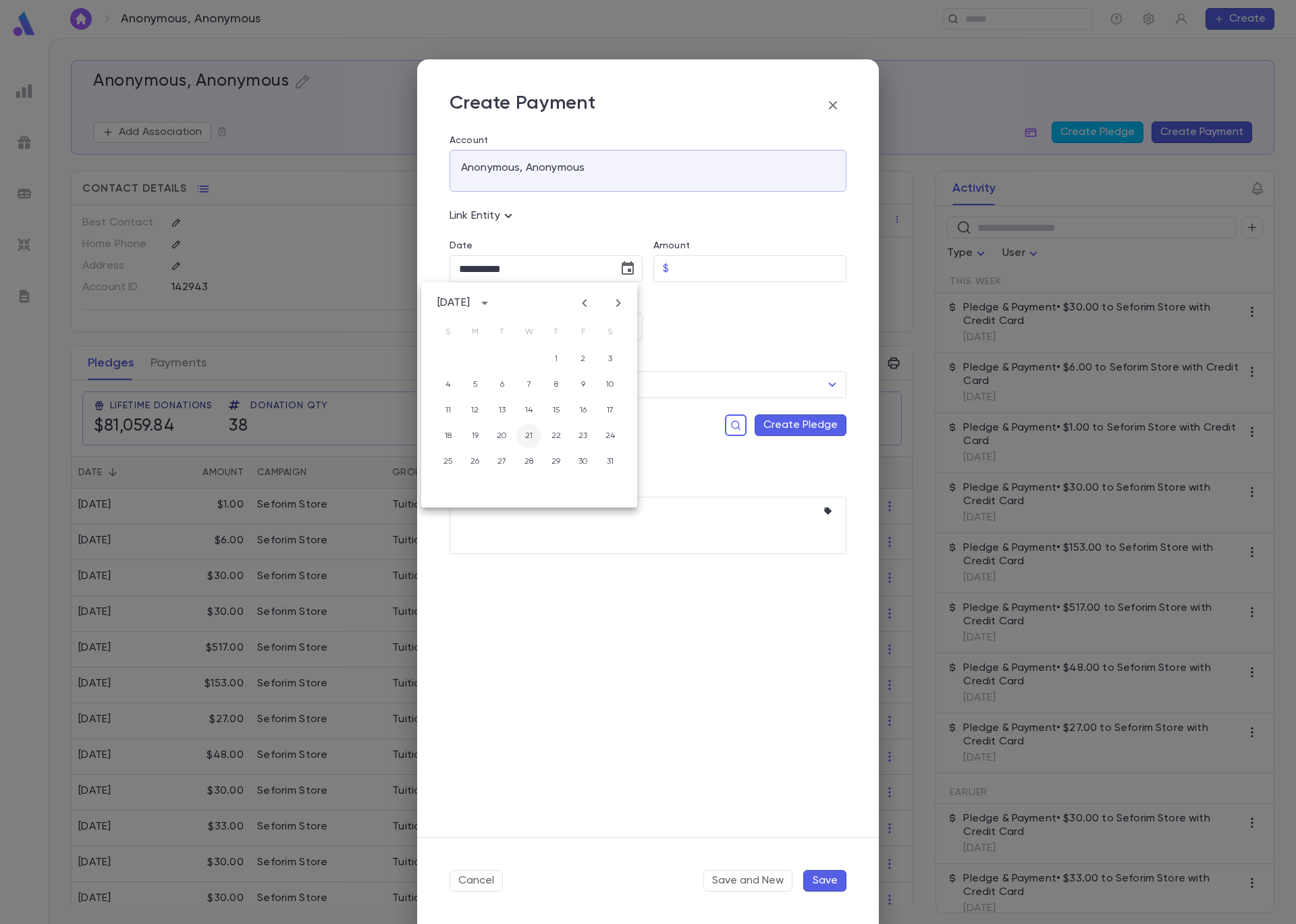
click at [537, 433] on button "21" at bounding box center [529, 436] width 24 height 24
type input "**********"
click at [699, 264] on input "Amount" at bounding box center [760, 268] width 172 height 26
click at [632, 326] on icon "Open" at bounding box center [628, 327] width 16 height 16
type input "*****"
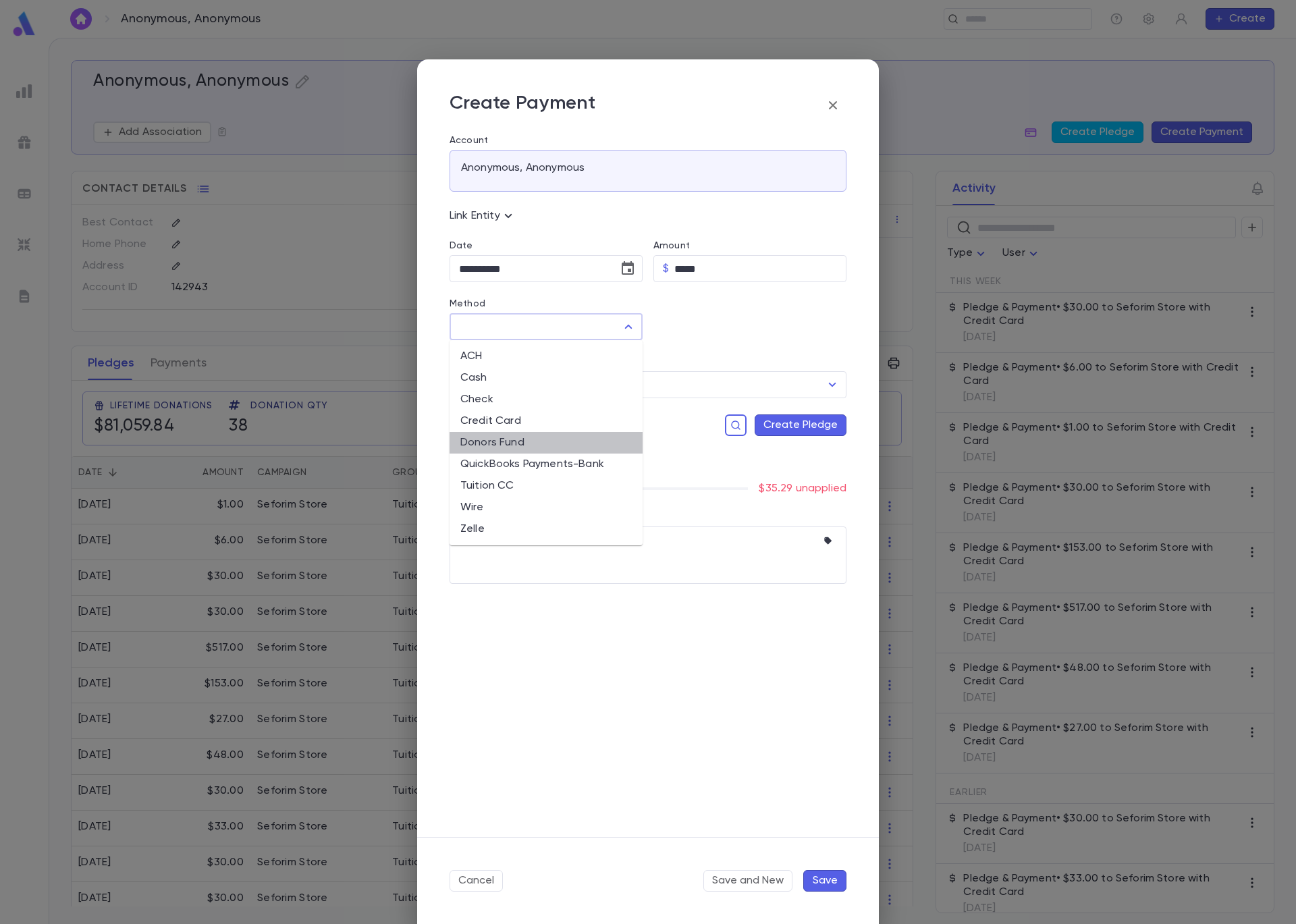
click at [511, 444] on li "Donors Fund" at bounding box center [546, 442] width 193 height 21
type input "**********"
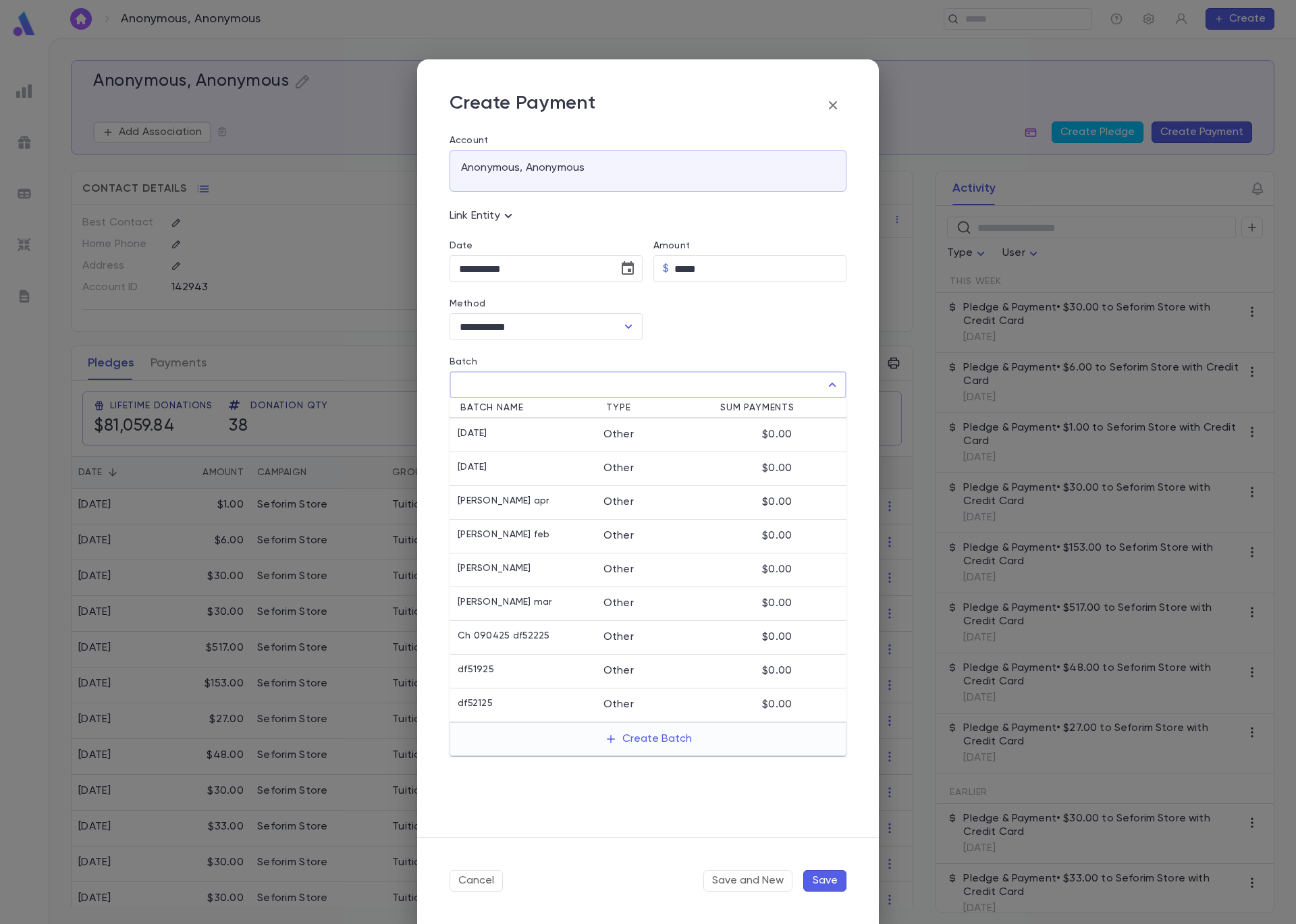
click at [582, 387] on input "Batch" at bounding box center [637, 385] width 364 height 26
click at [652, 632] on div "Other" at bounding box center [647, 637] width 87 height 13
type input "**********"
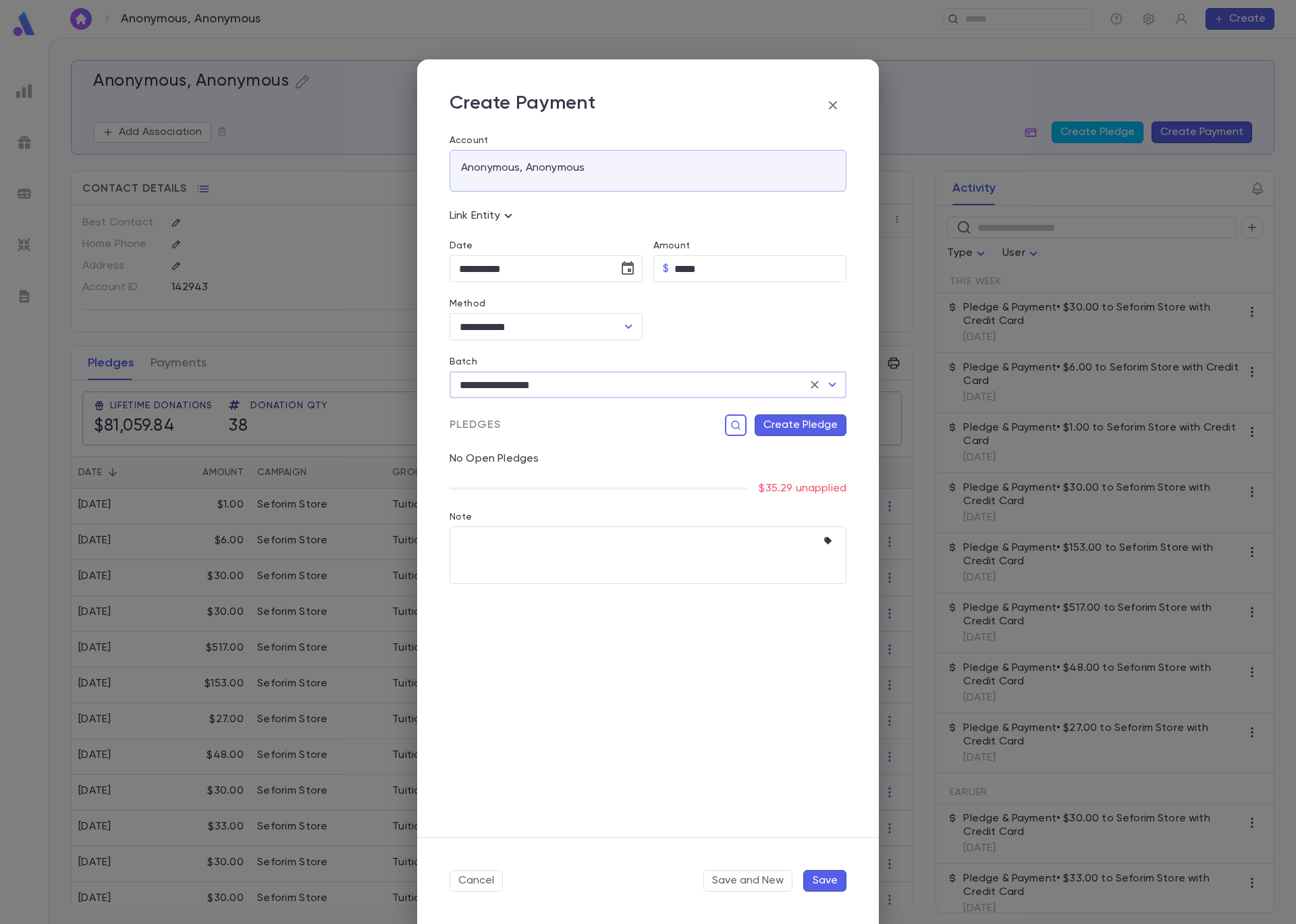
click at [780, 425] on button "Create Pledge" at bounding box center [800, 425] width 92 height 21
click at [781, 568] on input "Campaign" at bounding box center [717, 563] width 183 height 26
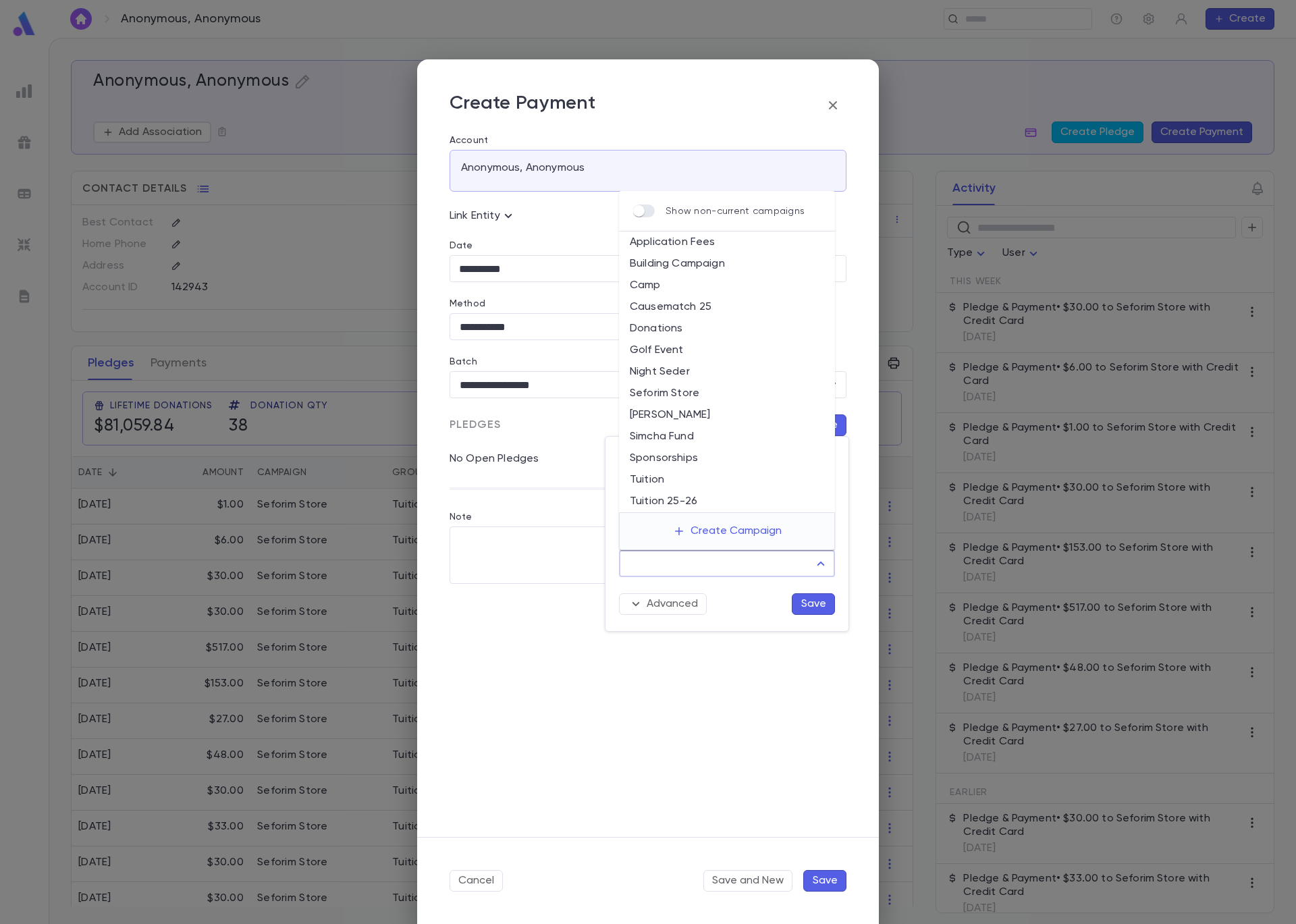
click at [719, 308] on li "Causematch 25" at bounding box center [726, 307] width 216 height 21
type input "**********"
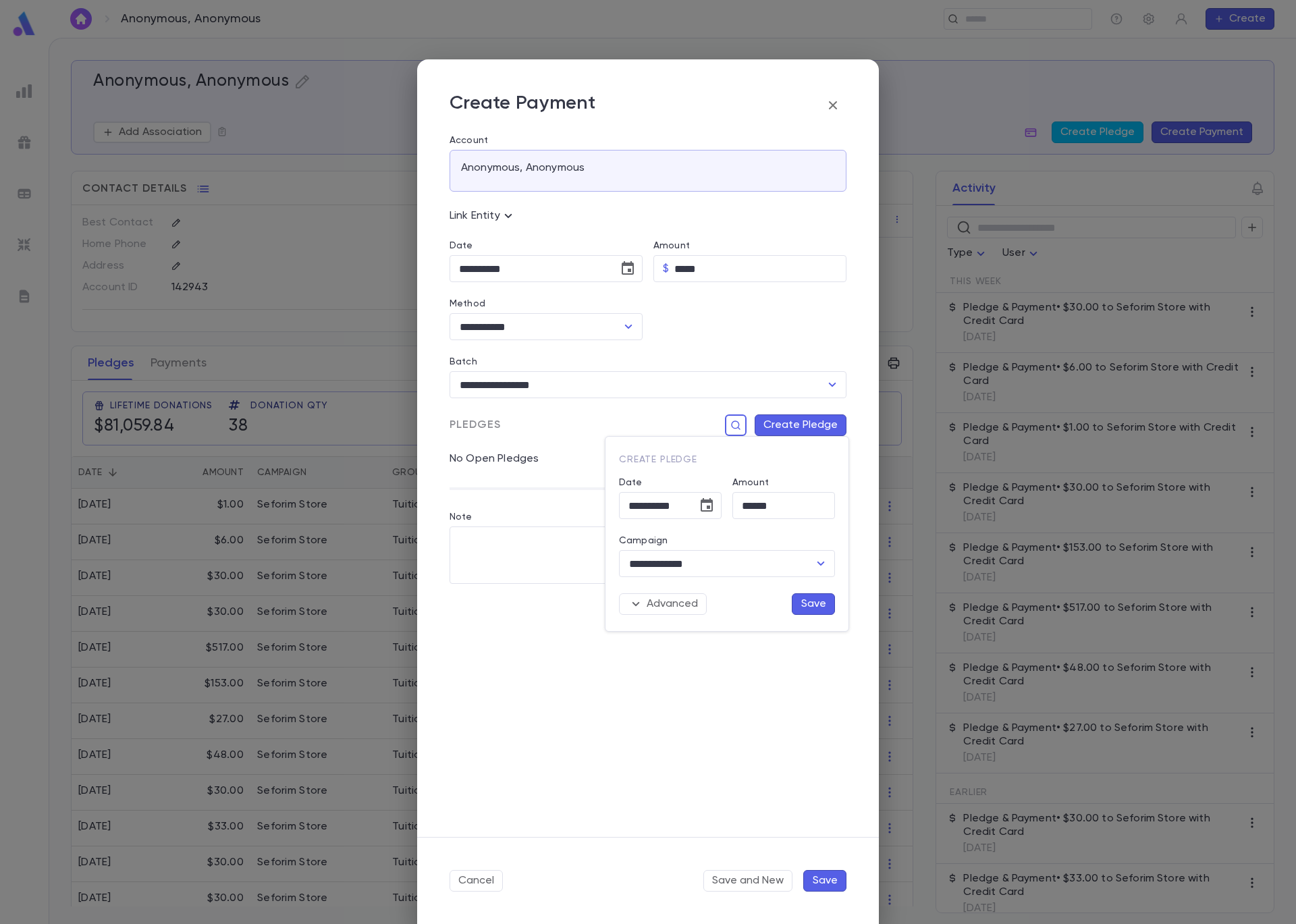
click at [819, 605] on button "Save" at bounding box center [813, 604] width 43 height 21
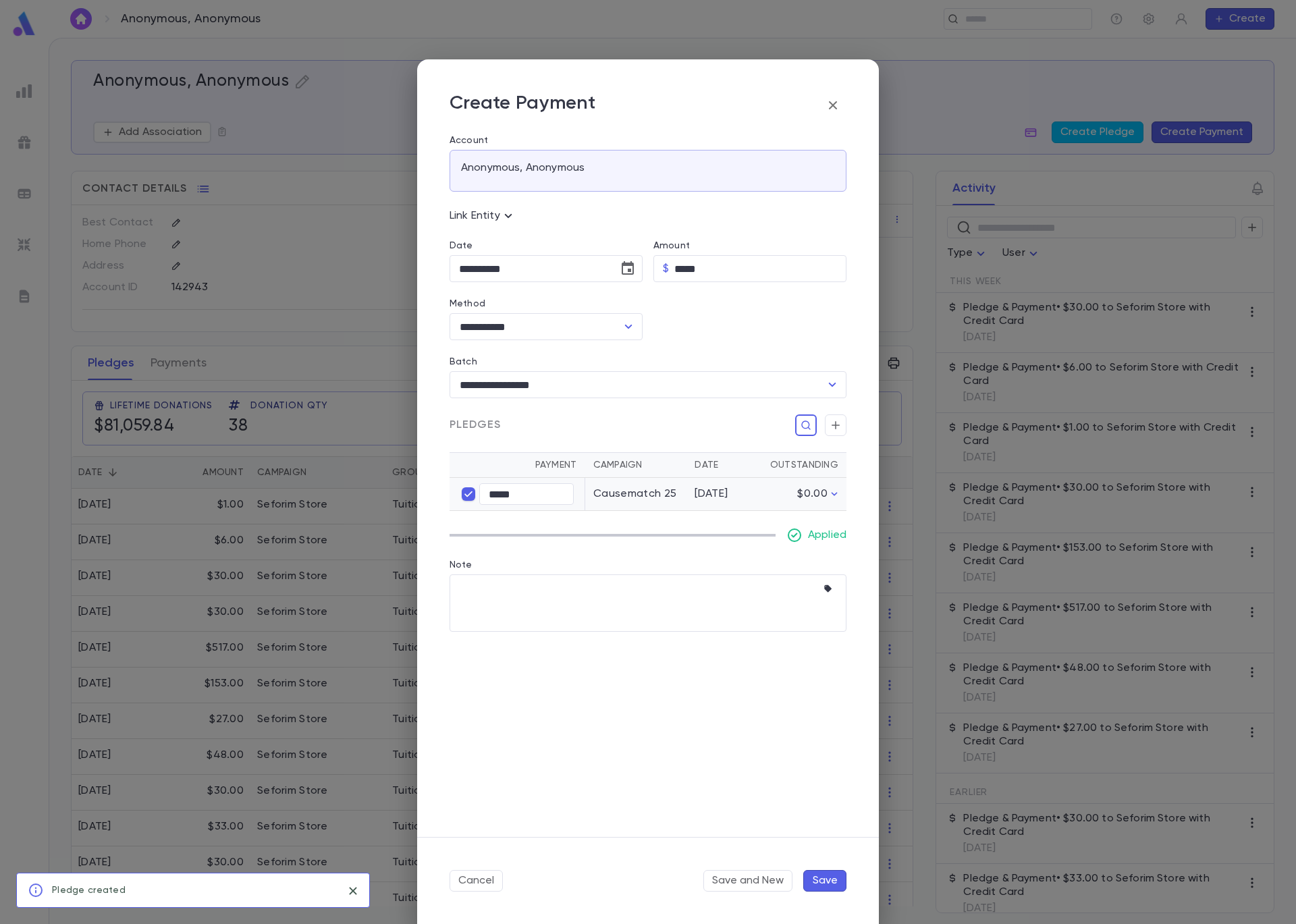
click at [829, 881] on button "Save" at bounding box center [824, 881] width 43 height 21
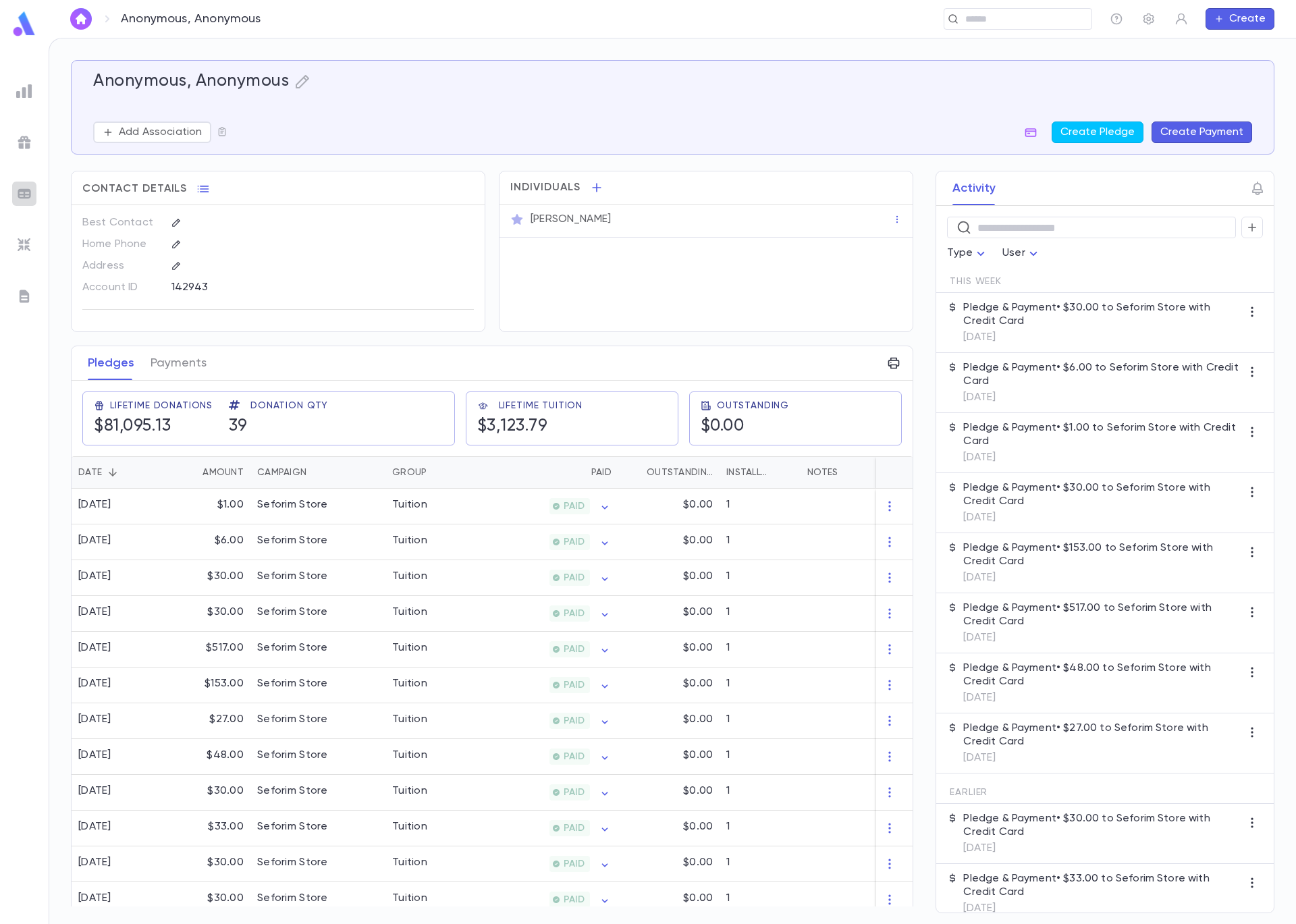
click at [22, 198] on img at bounding box center [24, 193] width 16 height 16
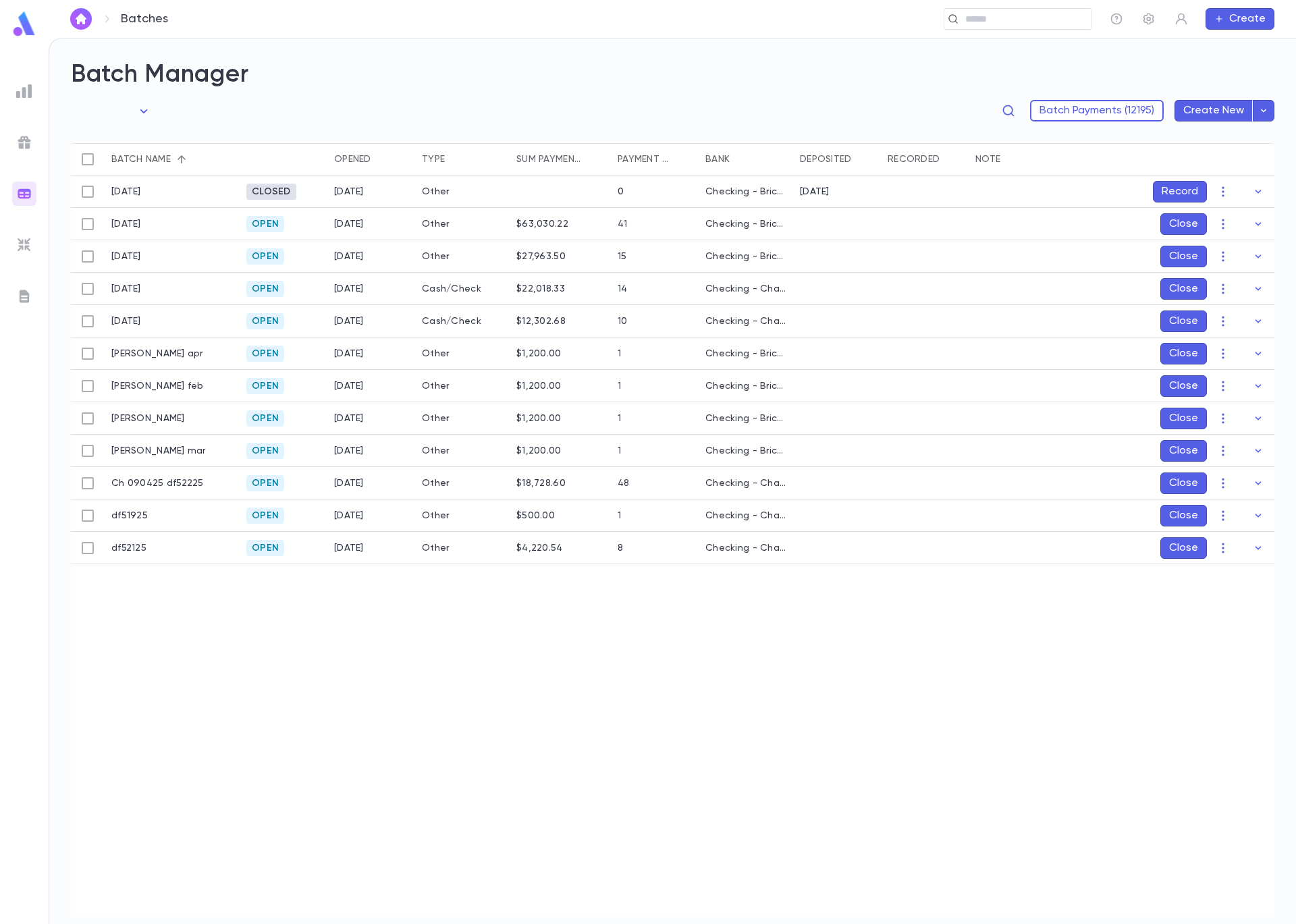
click at [393, 484] on div "[DATE]" at bounding box center [371, 484] width 88 height 33
click at [997, 17] on input "text" at bounding box center [760, 19] width 651 height 13
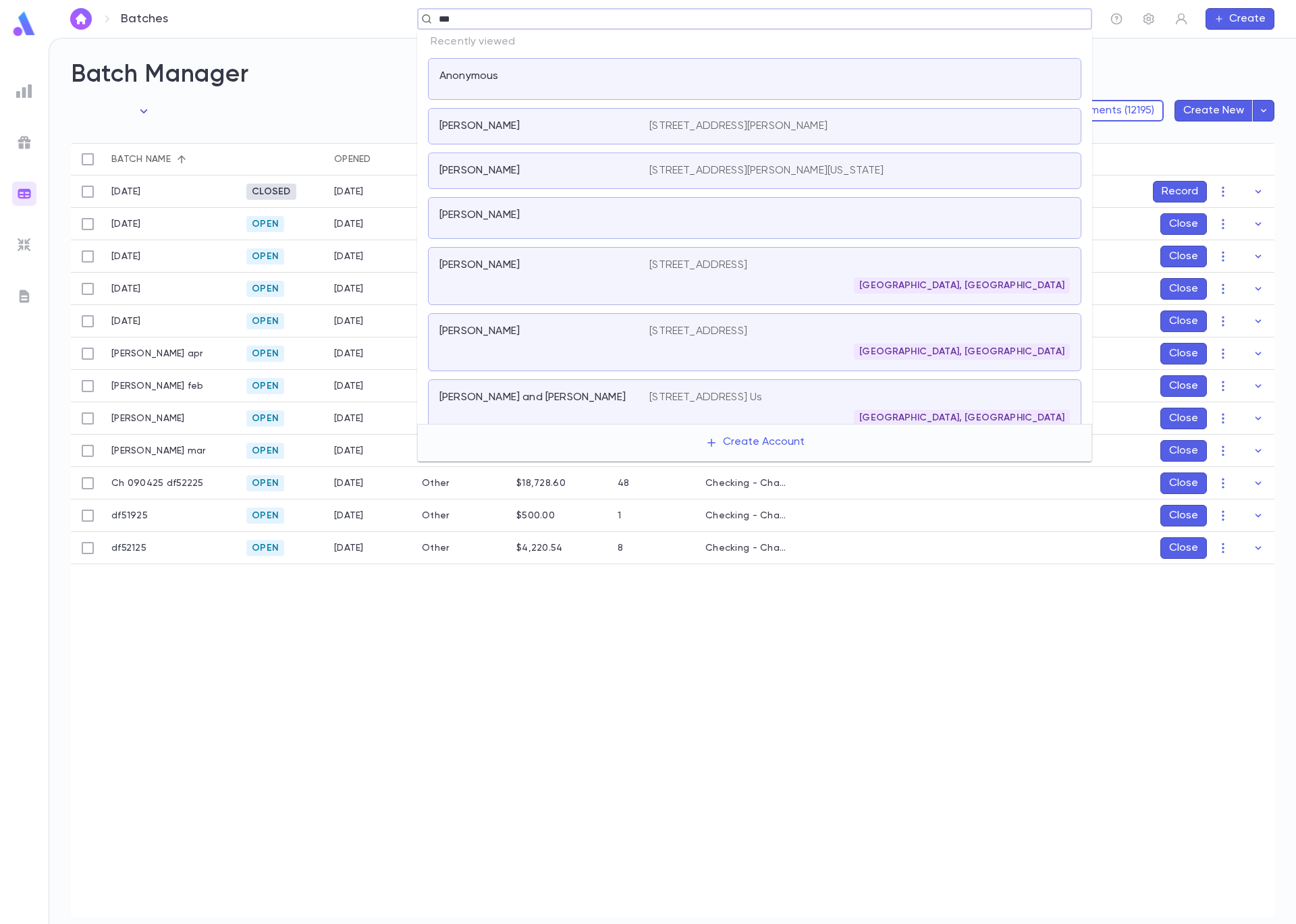
type input "****"
click at [670, 80] on div at bounding box center [859, 79] width 420 height 19
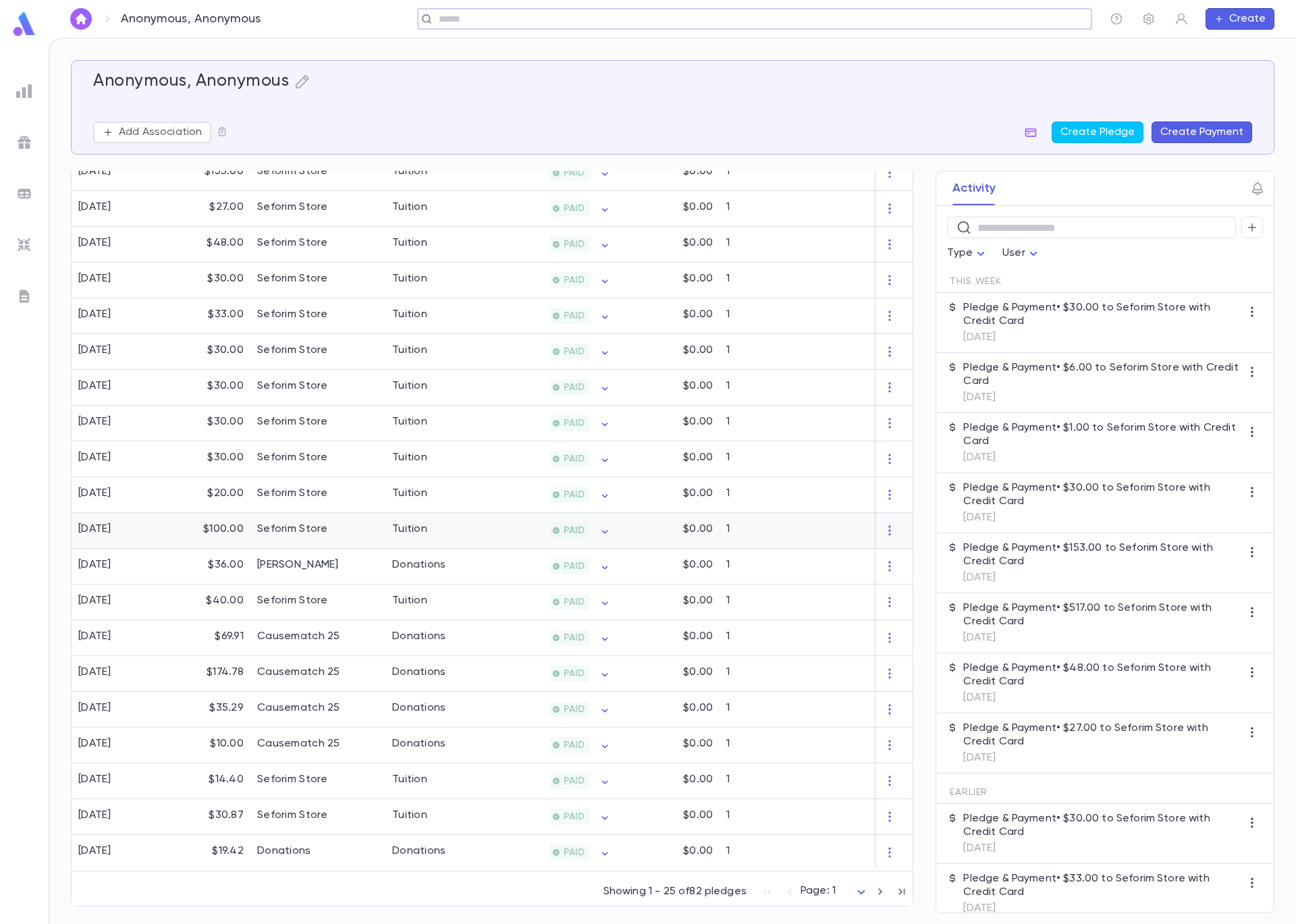
scroll to position [518, 0]
click at [371, 710] on div "Causematch 25" at bounding box center [318, 710] width 135 height 36
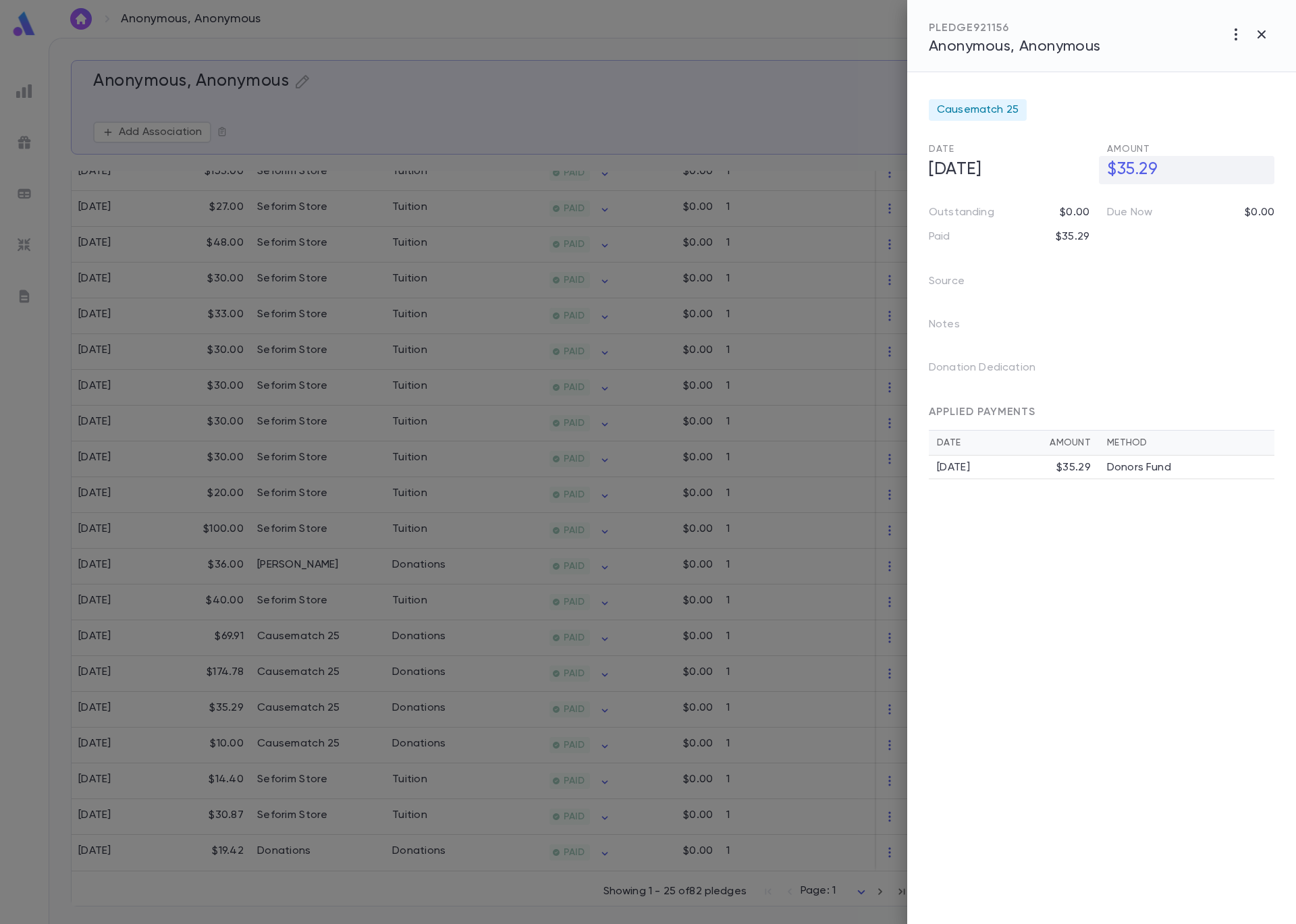
click at [1122, 161] on h5 "$35.29" at bounding box center [1186, 170] width 175 height 28
drag, startPoint x: 1170, startPoint y: 168, endPoint x: 1122, endPoint y: 166, distance: 48.0
click at [1122, 166] on input "*******" at bounding box center [1191, 169] width 168 height 26
click at [1124, 173] on input "******" at bounding box center [1191, 169] width 168 height 26
type input "*******"
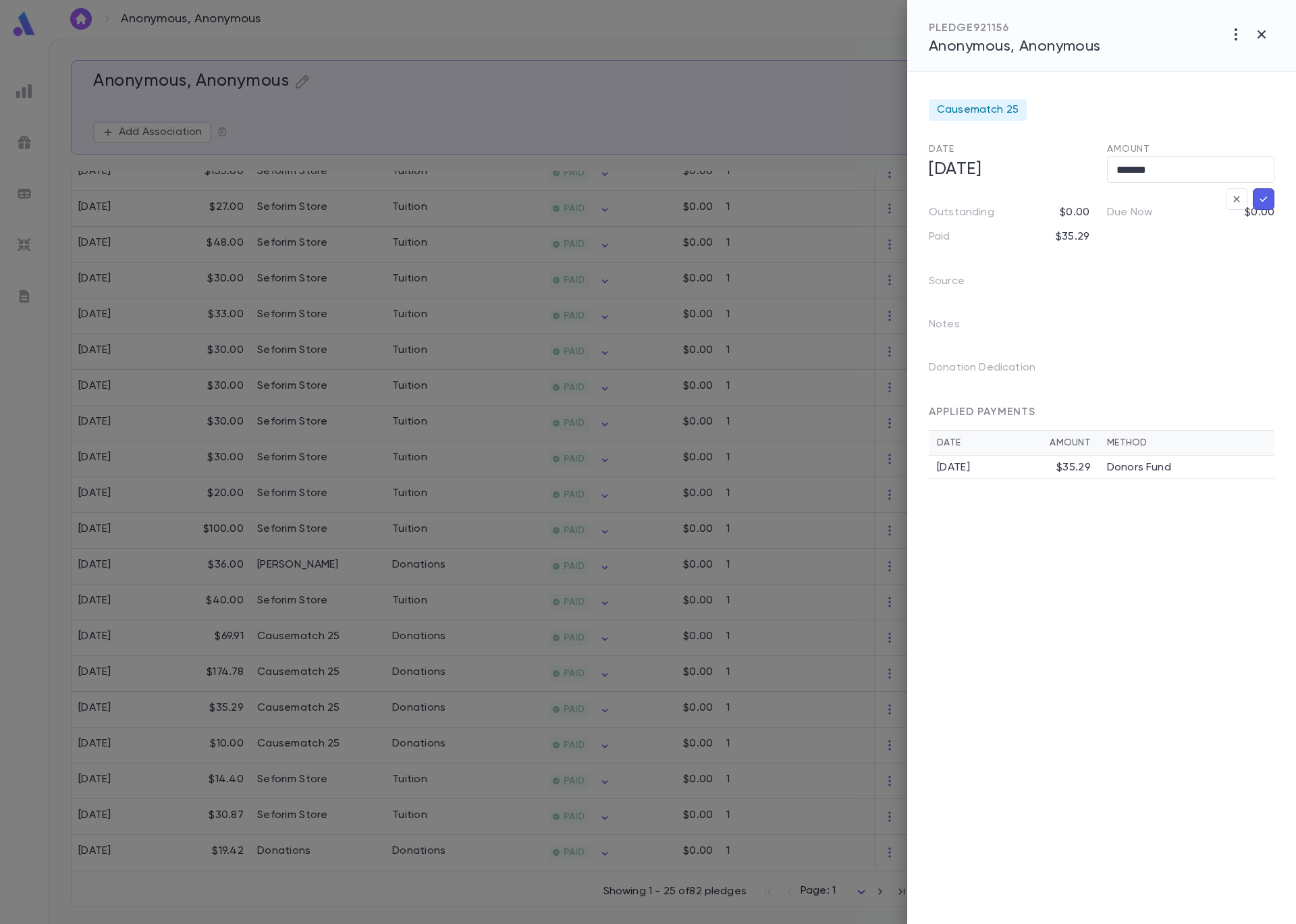
click at [1263, 196] on icon "button" at bounding box center [1263, 199] width 12 height 13
click at [1241, 222] on icon "button" at bounding box center [1236, 222] width 12 height 13
click at [178, 656] on div at bounding box center [648, 462] width 1296 height 924
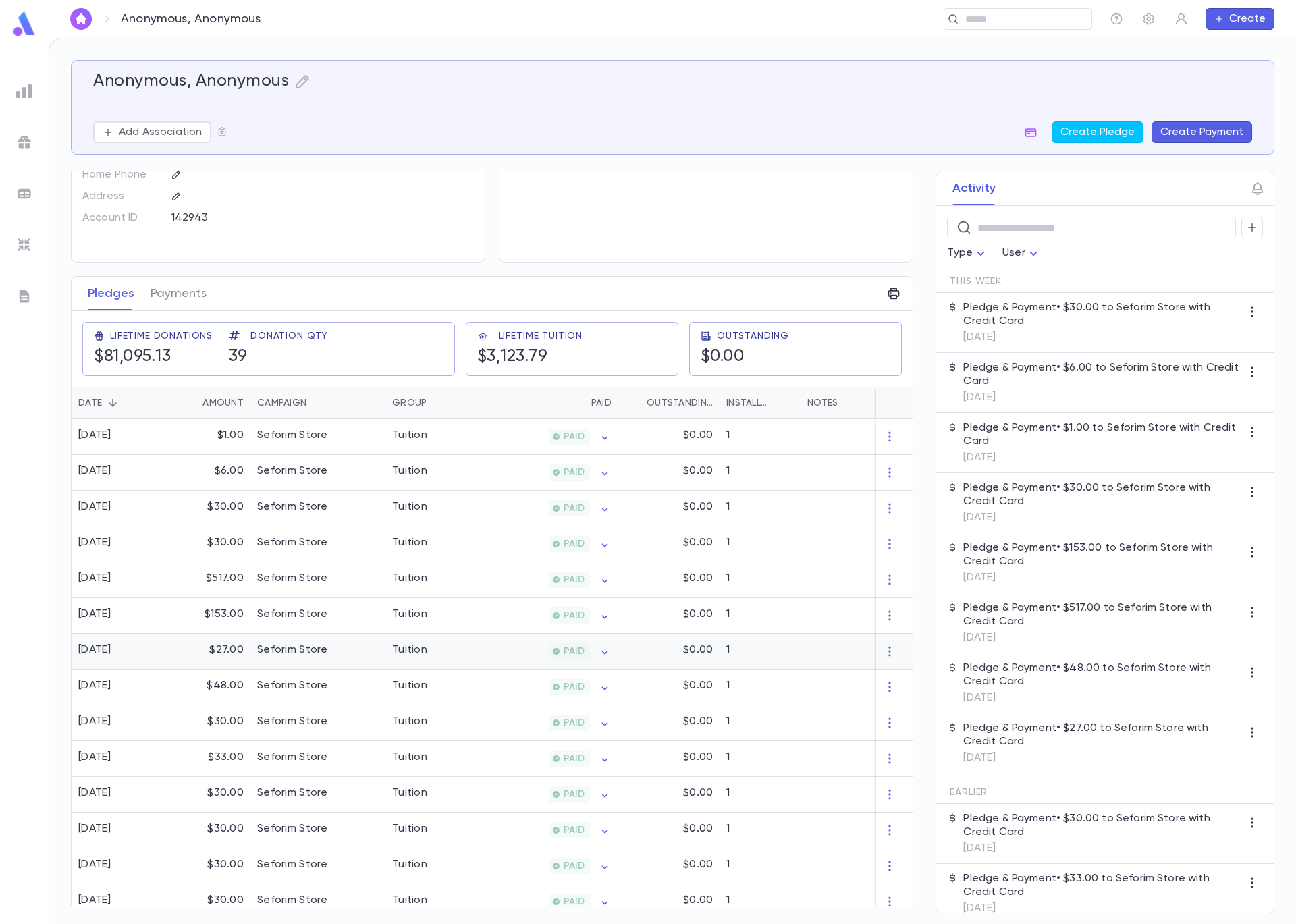
scroll to position [0, 0]
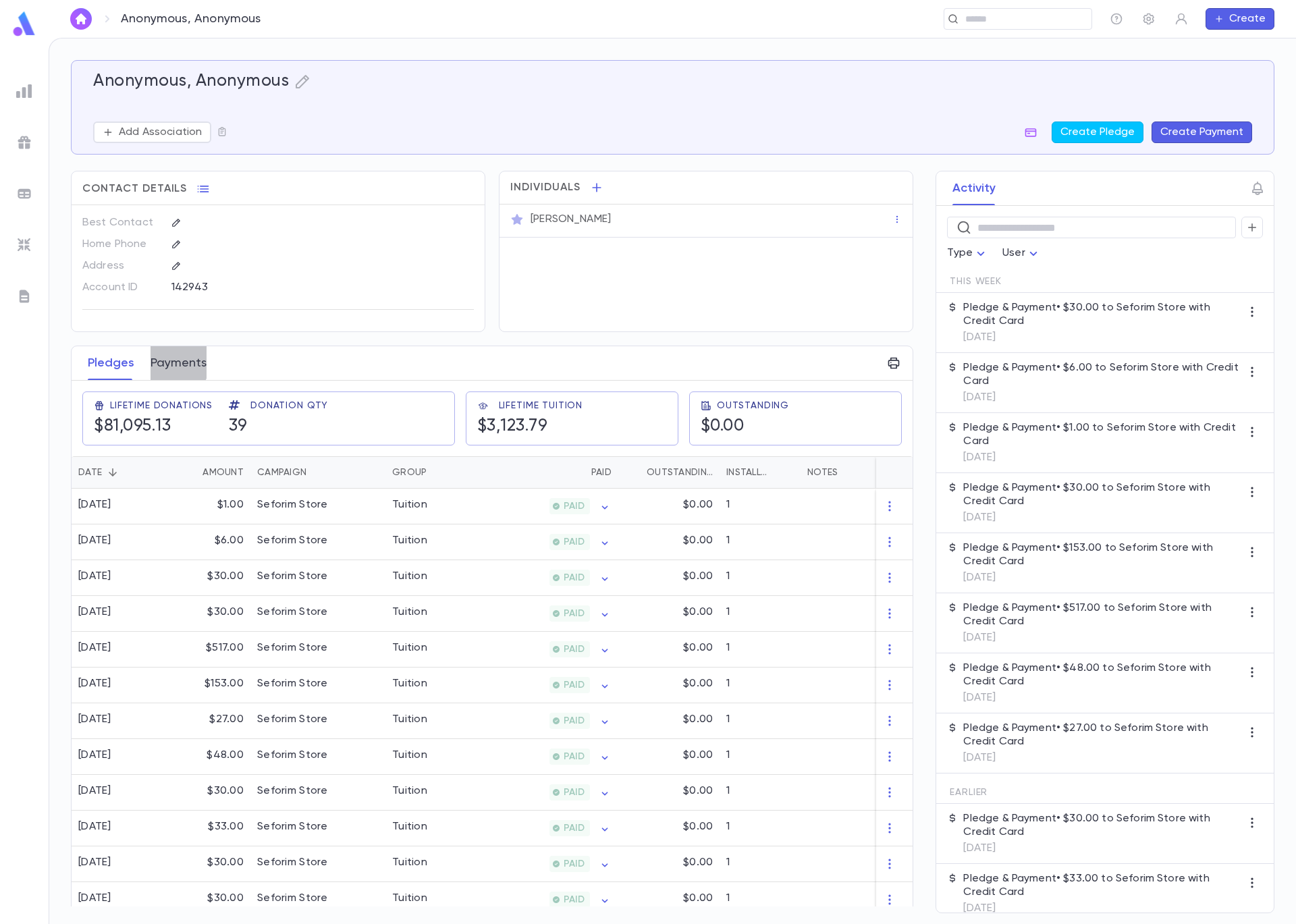
click at [156, 362] on button "Payments" at bounding box center [178, 364] width 56 height 34
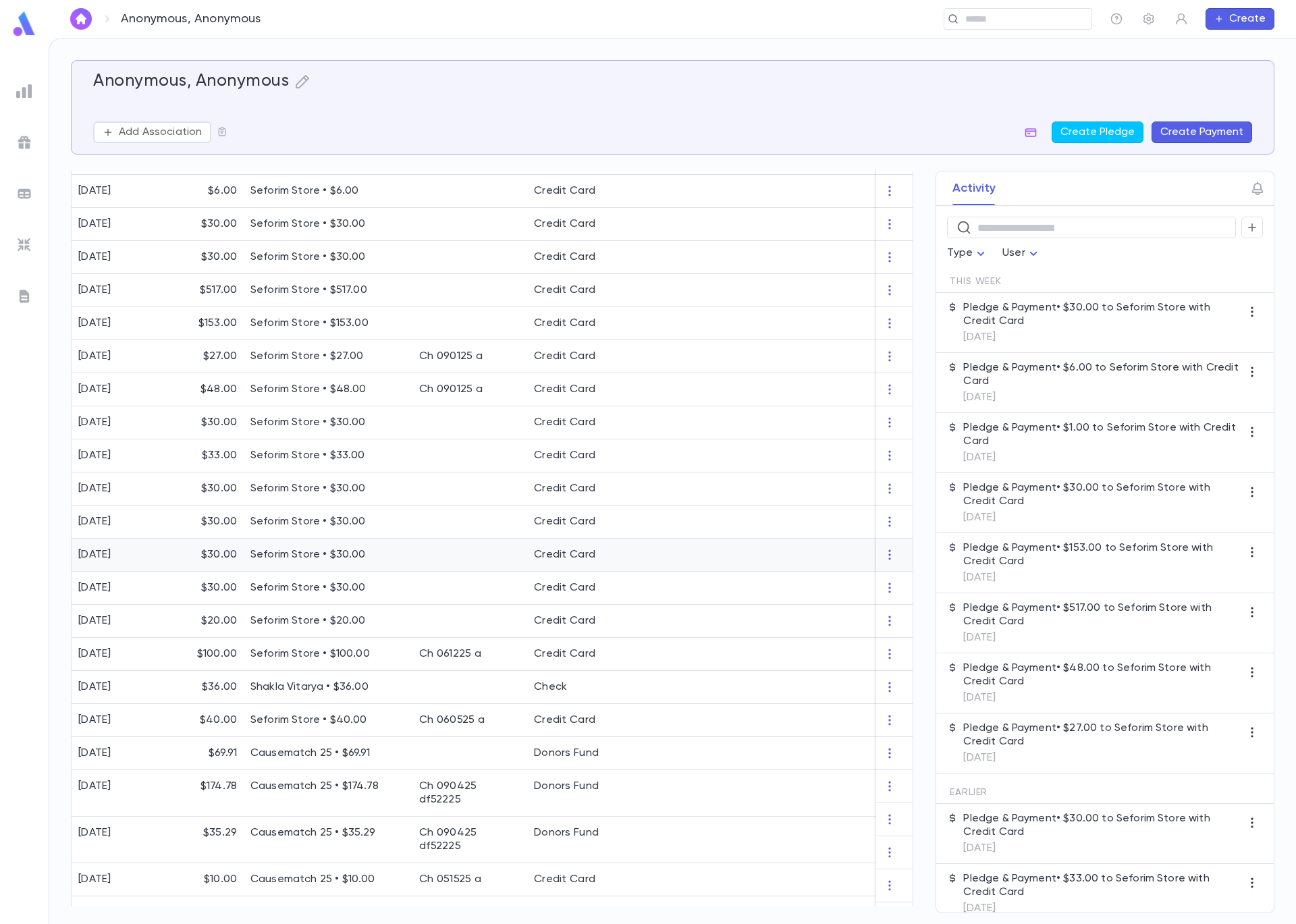
scroll to position [449, 0]
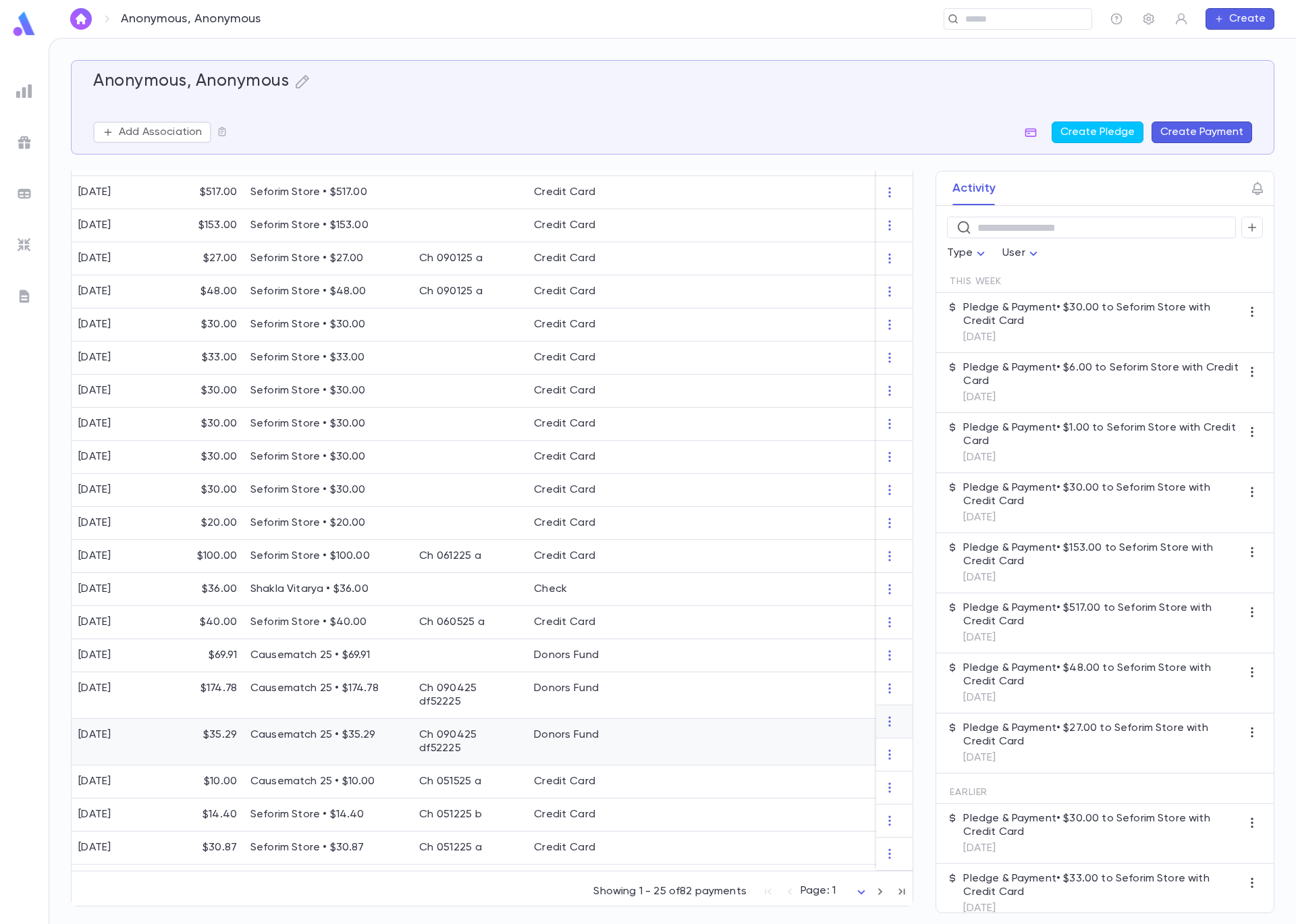
click at [156, 719] on div "[DATE]" at bounding box center [117, 742] width 91 height 47
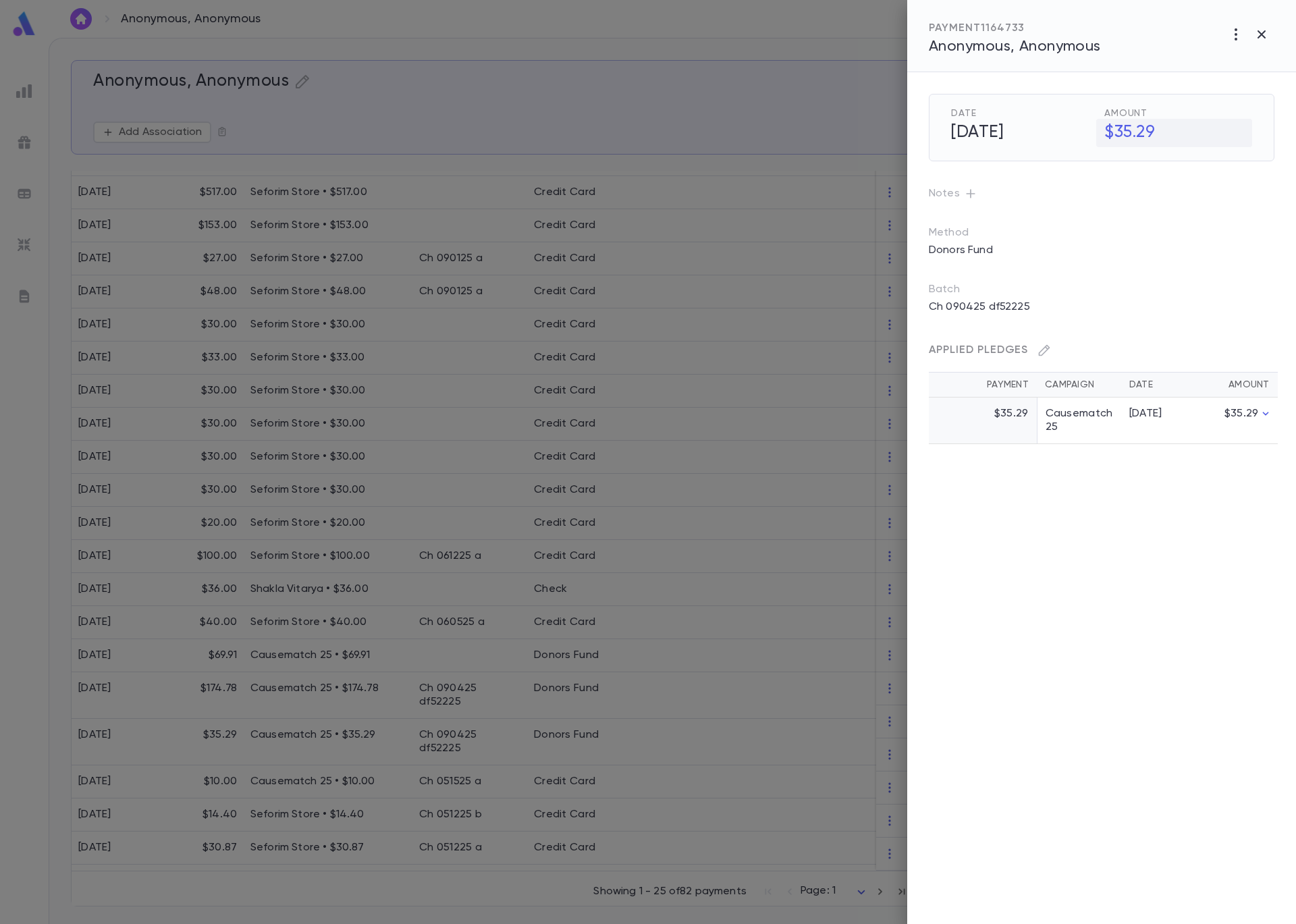
click at [1162, 131] on h5 "$35.29" at bounding box center [1174, 133] width 156 height 28
drag, startPoint x: 1172, startPoint y: 133, endPoint x: 1109, endPoint y: 125, distance: 63.5
click at [1108, 125] on div "$ ***** ​" at bounding box center [1178, 132] width 148 height 27
type input "*****"
click at [1240, 157] on icon "button" at bounding box center [1241, 162] width 12 height 13
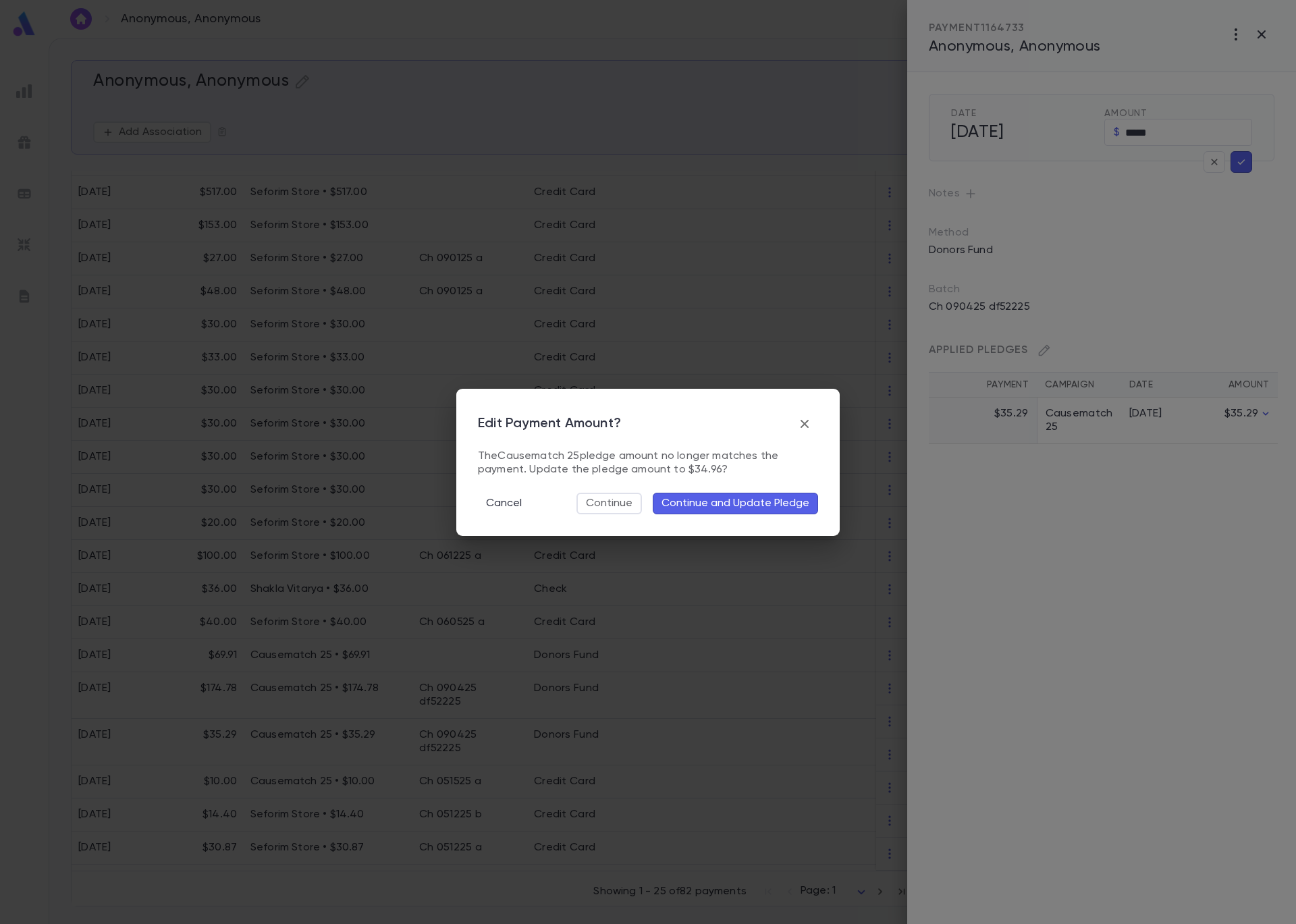
click at [684, 501] on button "Continue and Update Pledge" at bounding box center [735, 504] width 165 height 21
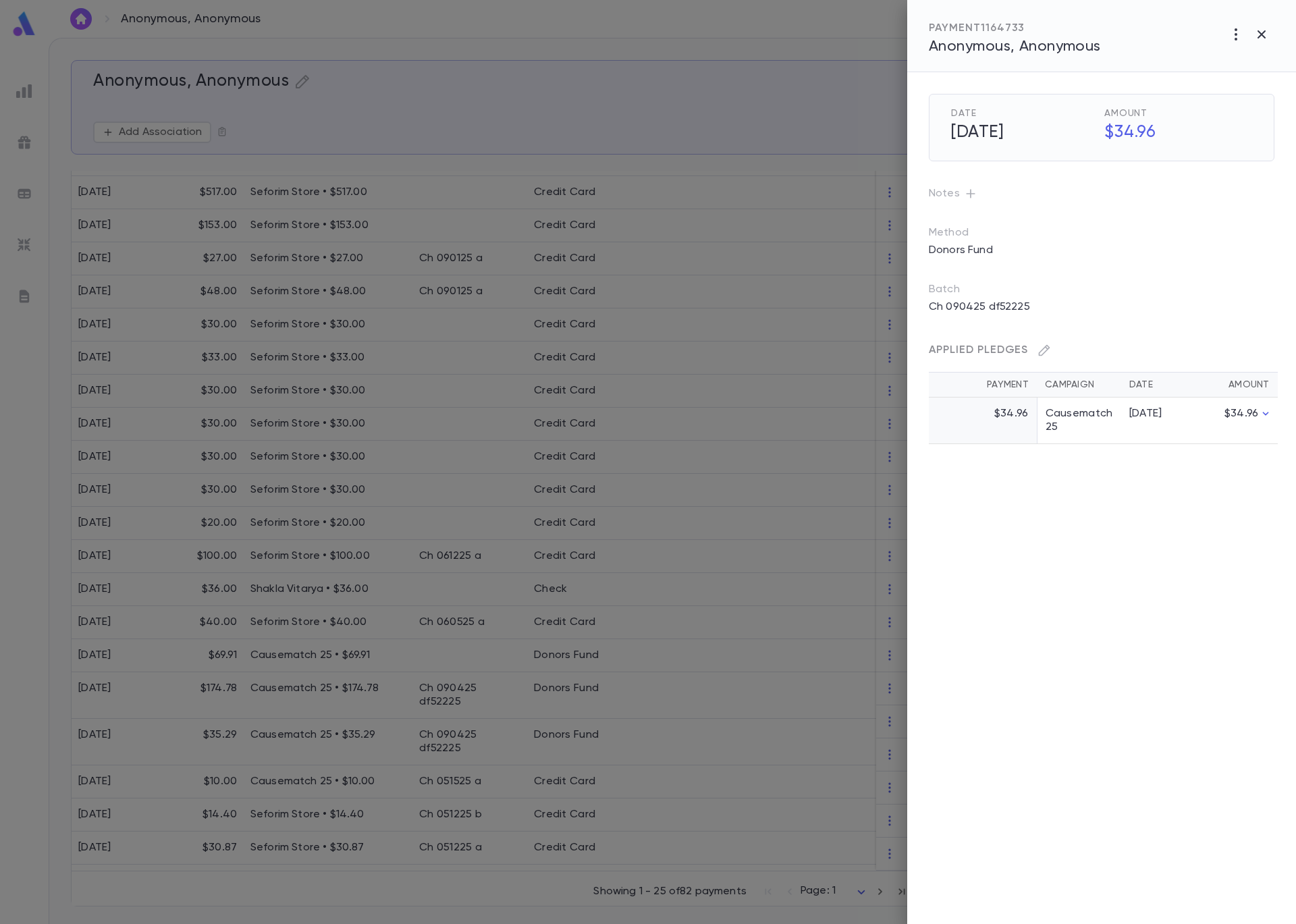
click at [530, 74] on div at bounding box center [648, 462] width 1296 height 924
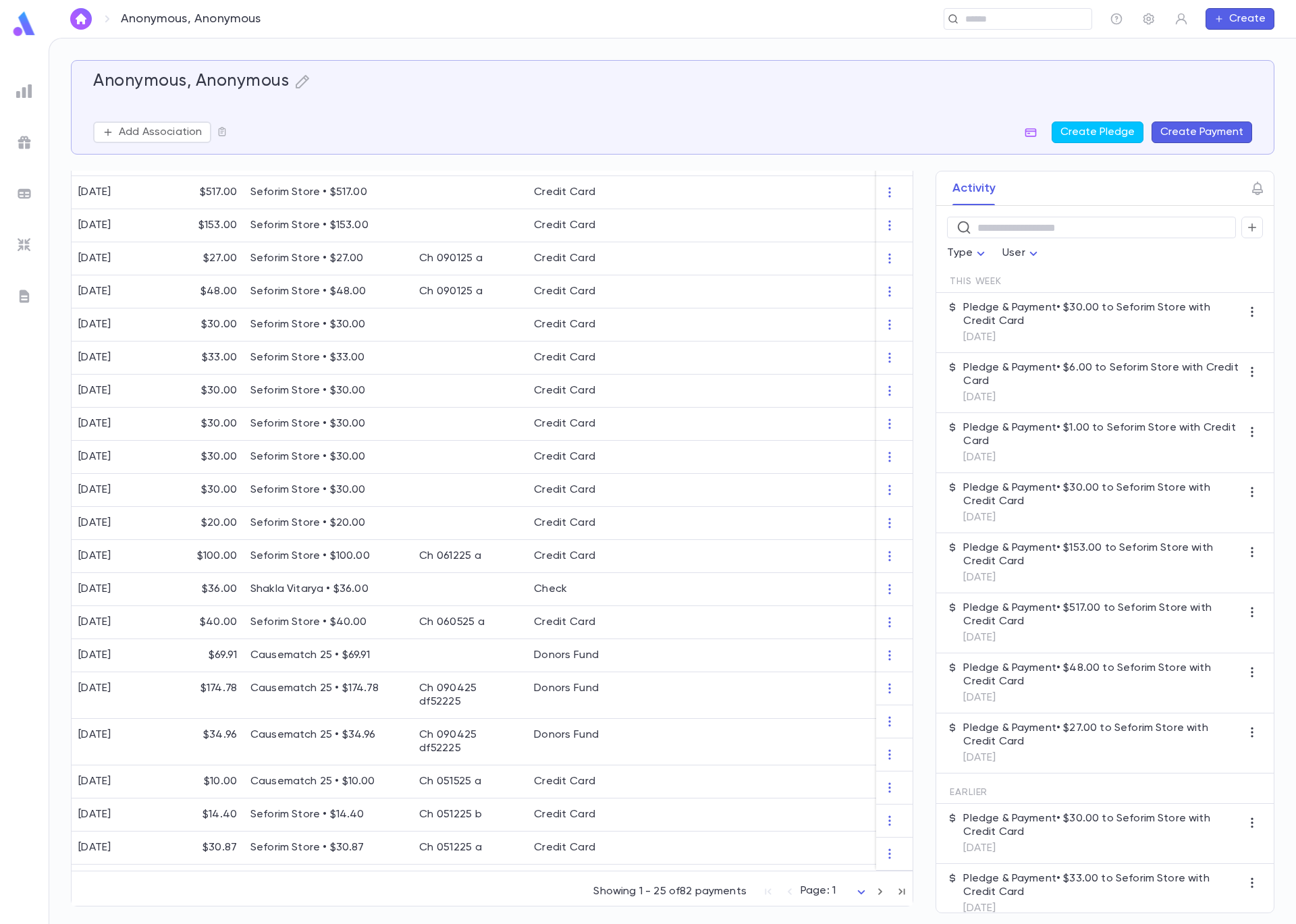
click at [22, 196] on img at bounding box center [24, 193] width 16 height 16
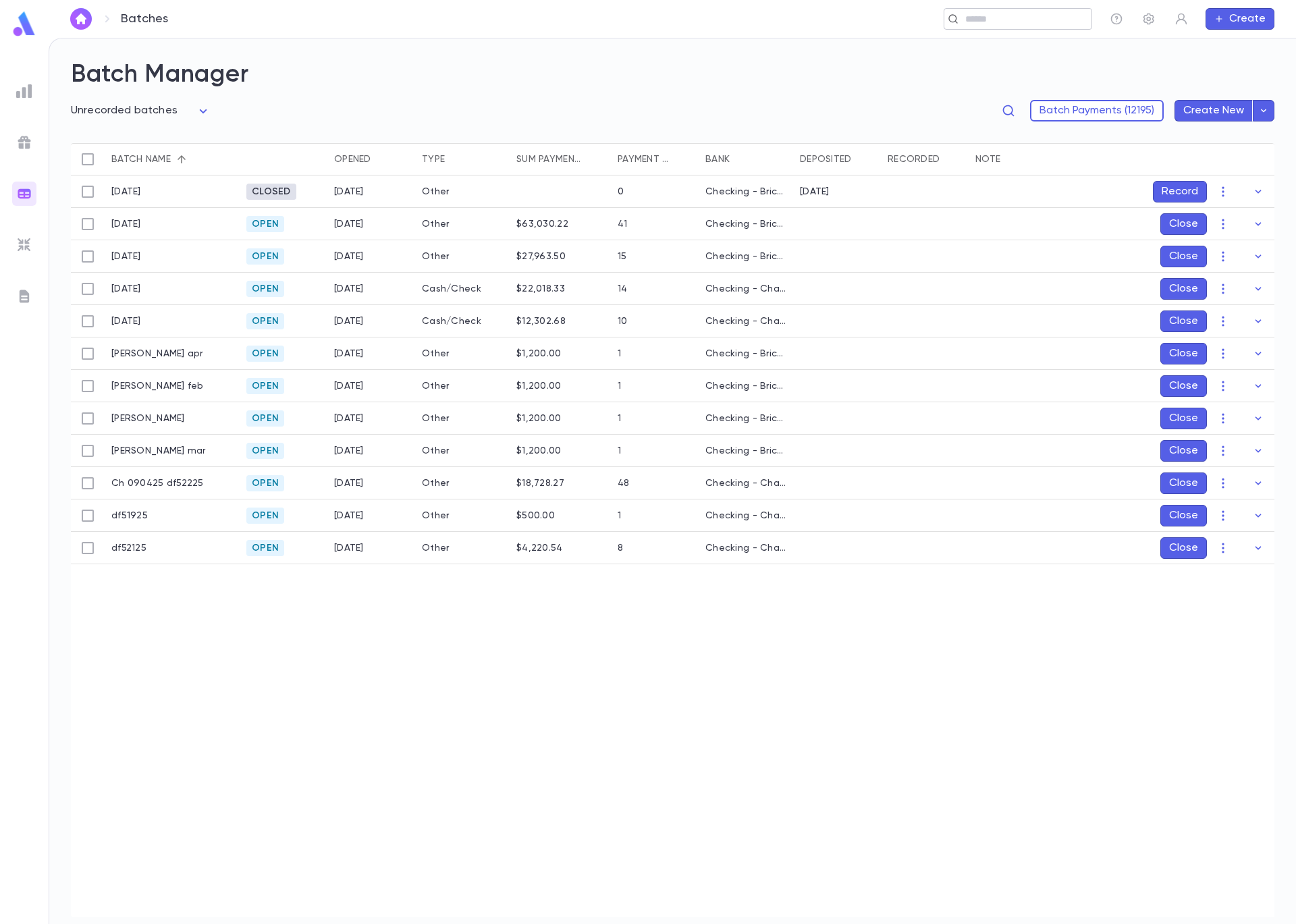
click at [979, 25] on input "text" at bounding box center [1013, 19] width 104 height 13
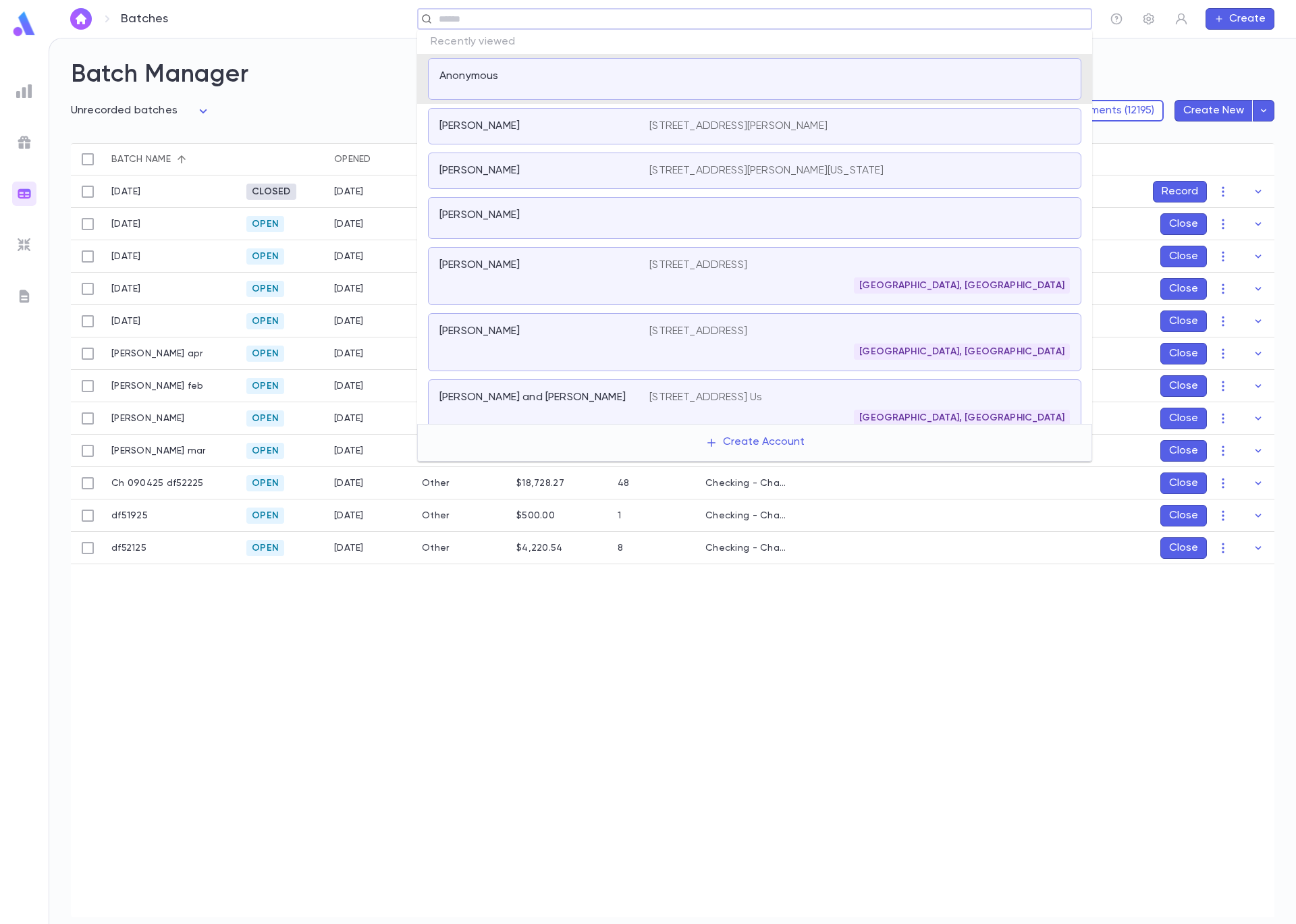
click at [543, 92] on div "Anonymous" at bounding box center [755, 79] width 653 height 42
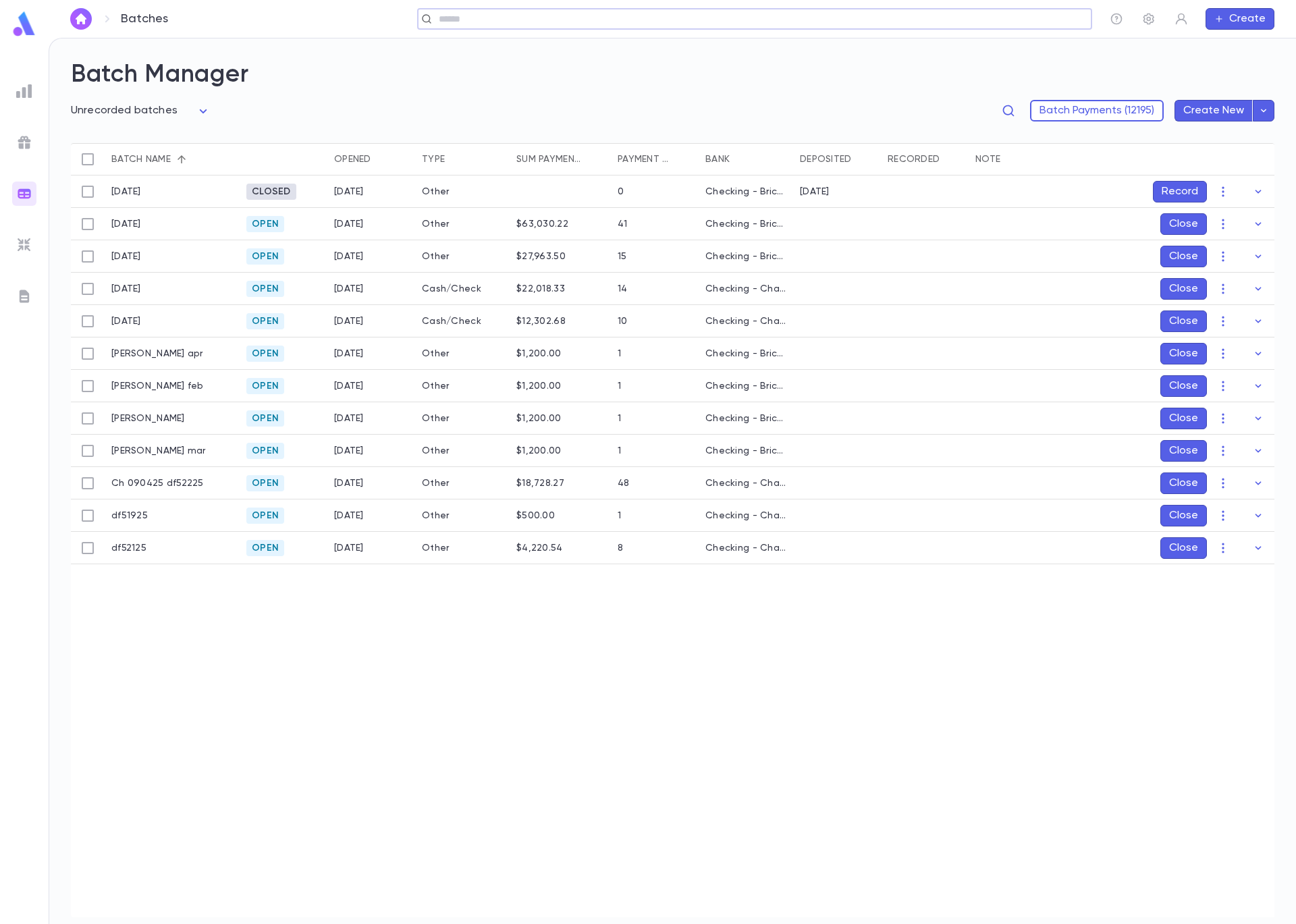
click at [555, 20] on input "text" at bounding box center [750, 19] width 631 height 13
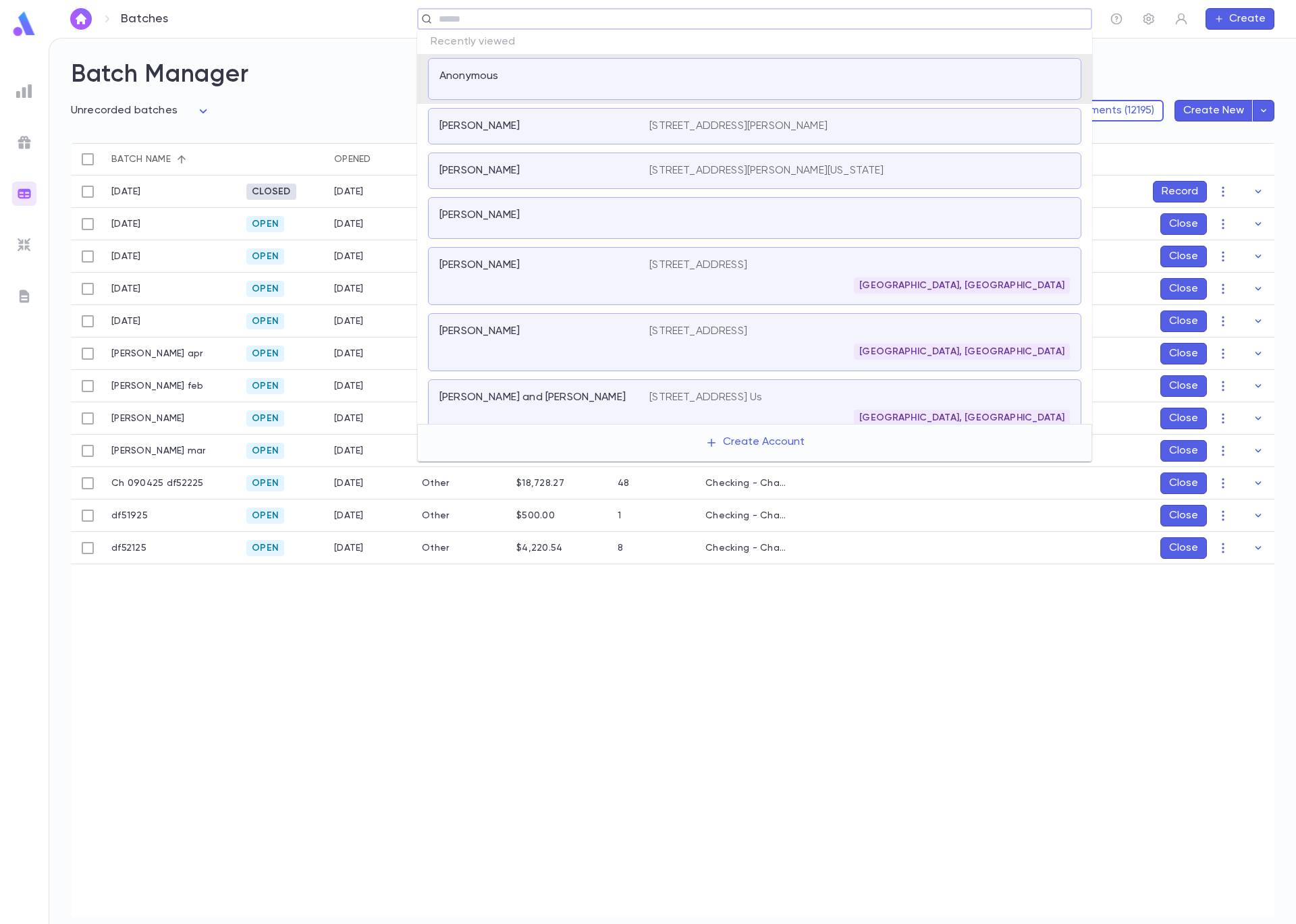
click at [533, 71] on div "Anonymous" at bounding box center [536, 76] width 194 height 13
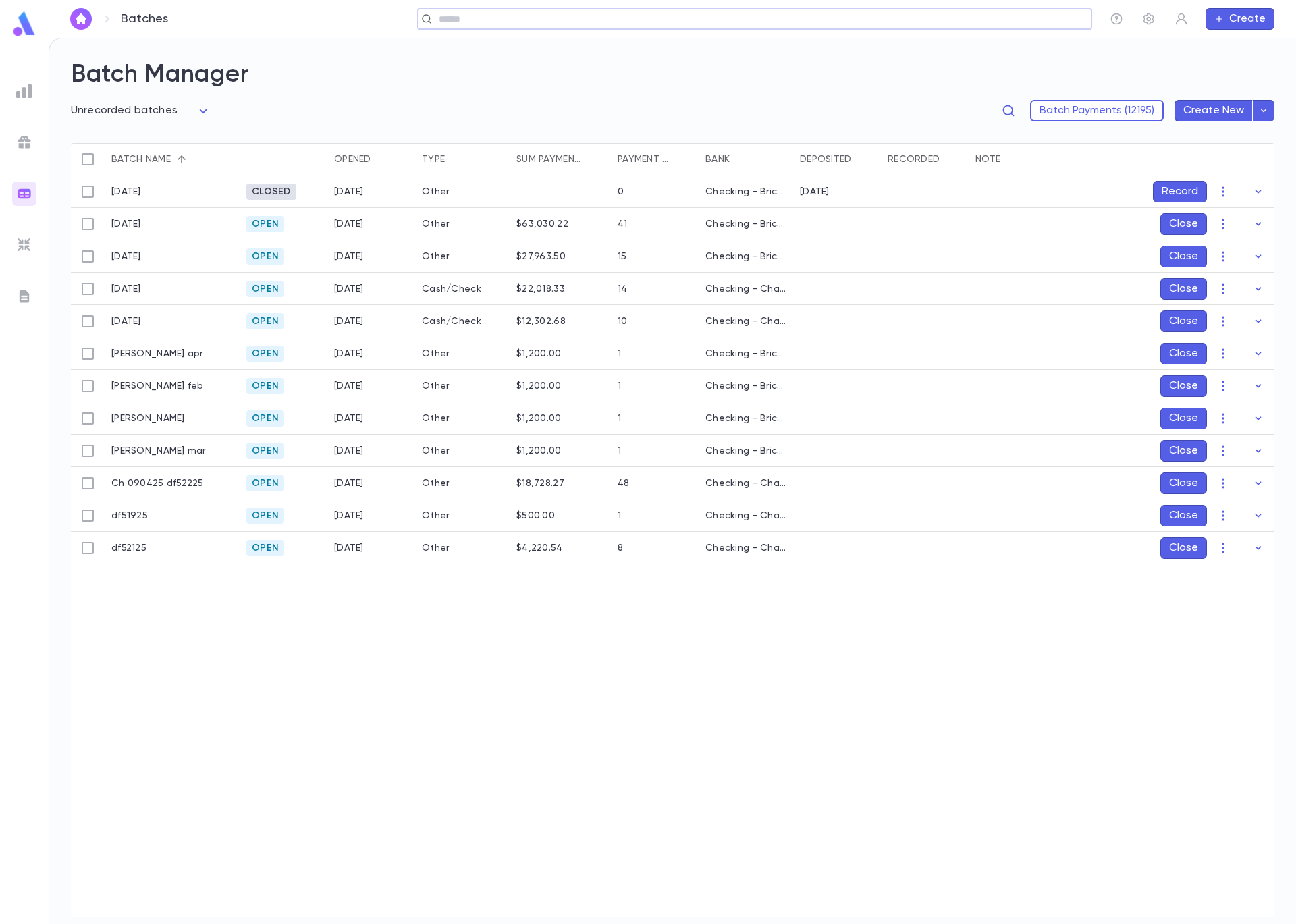
click at [585, 13] on input "text" at bounding box center [750, 19] width 631 height 13
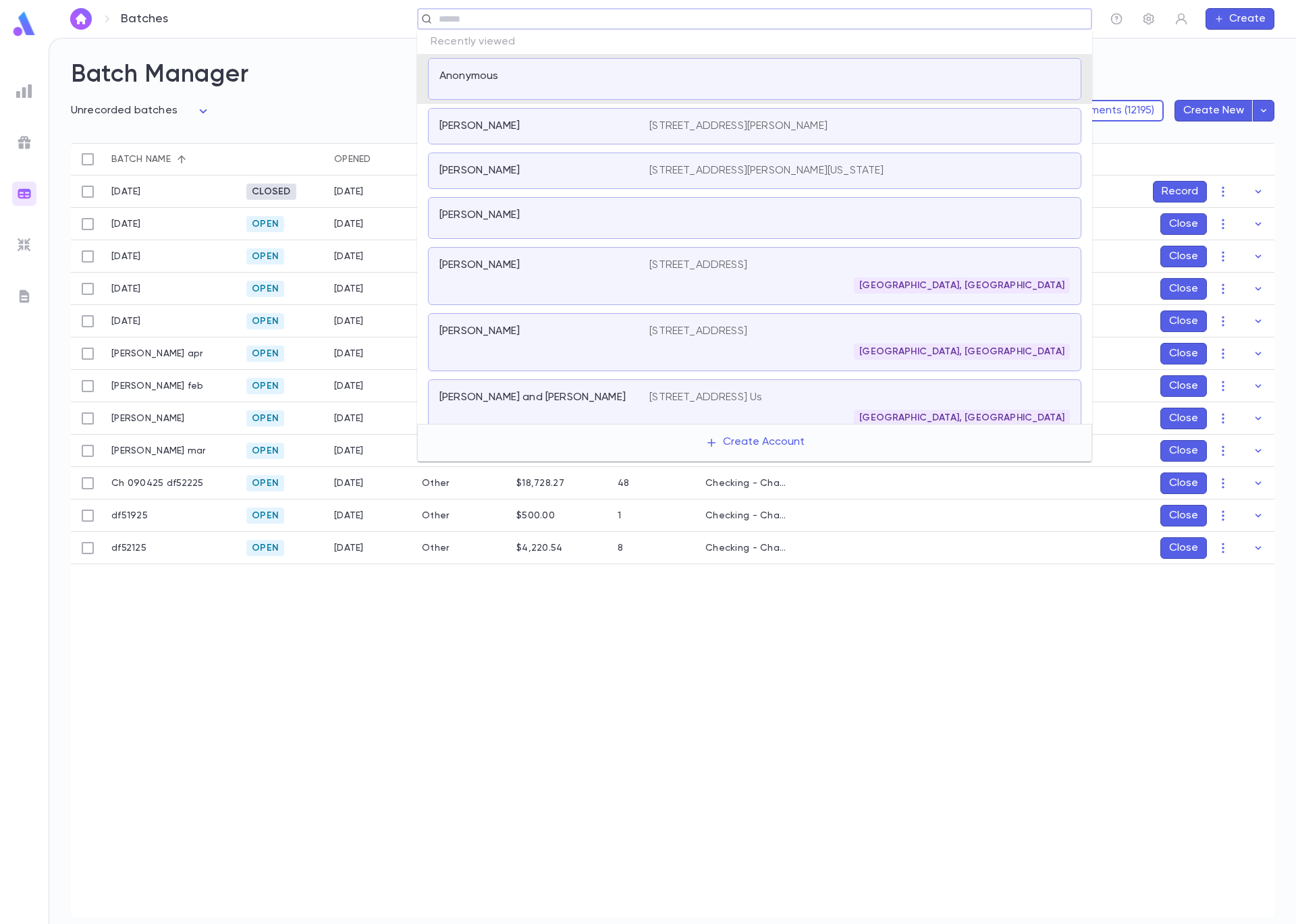
click at [511, 79] on div "Anonymous" at bounding box center [536, 76] width 194 height 13
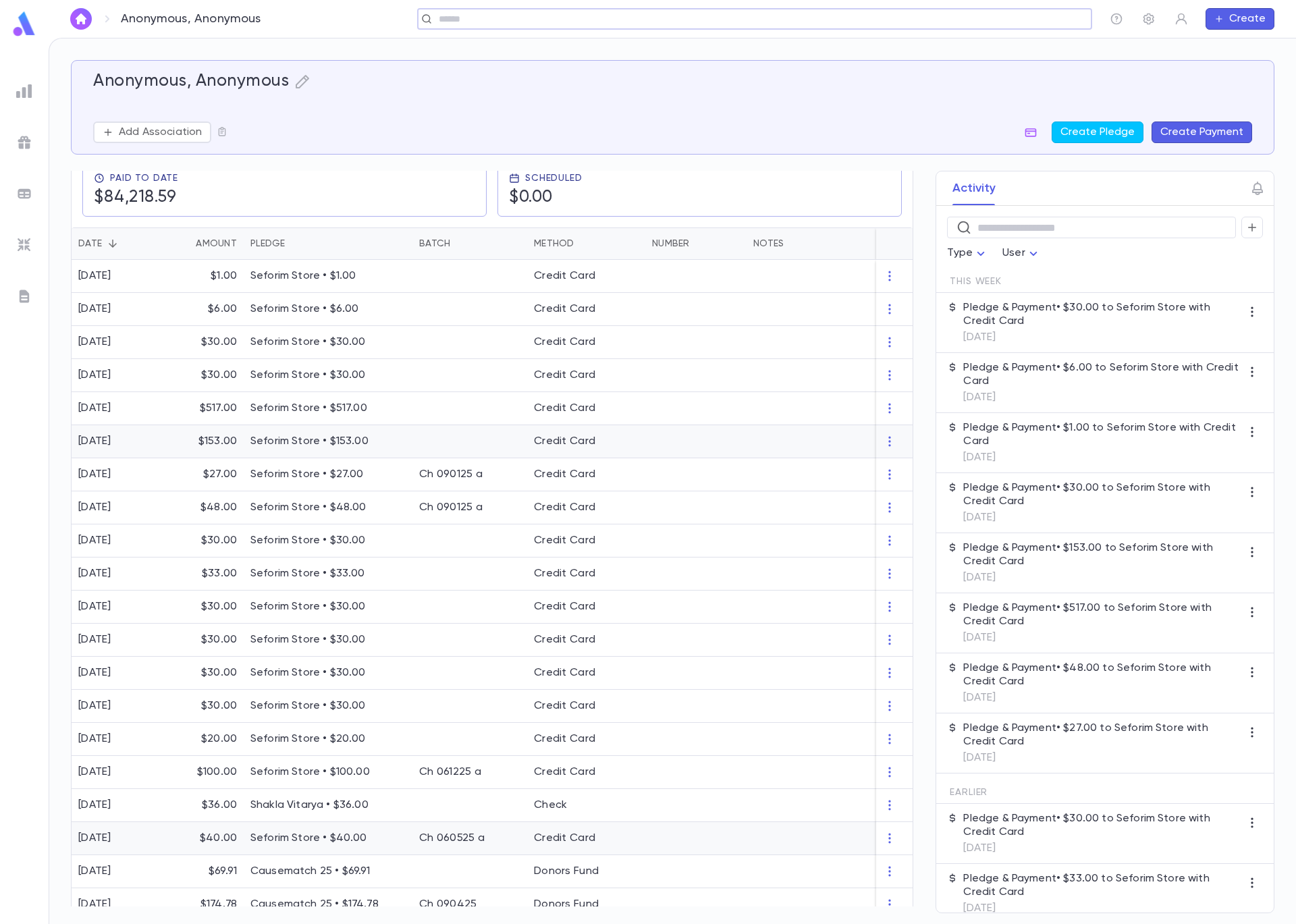
scroll to position [449, 0]
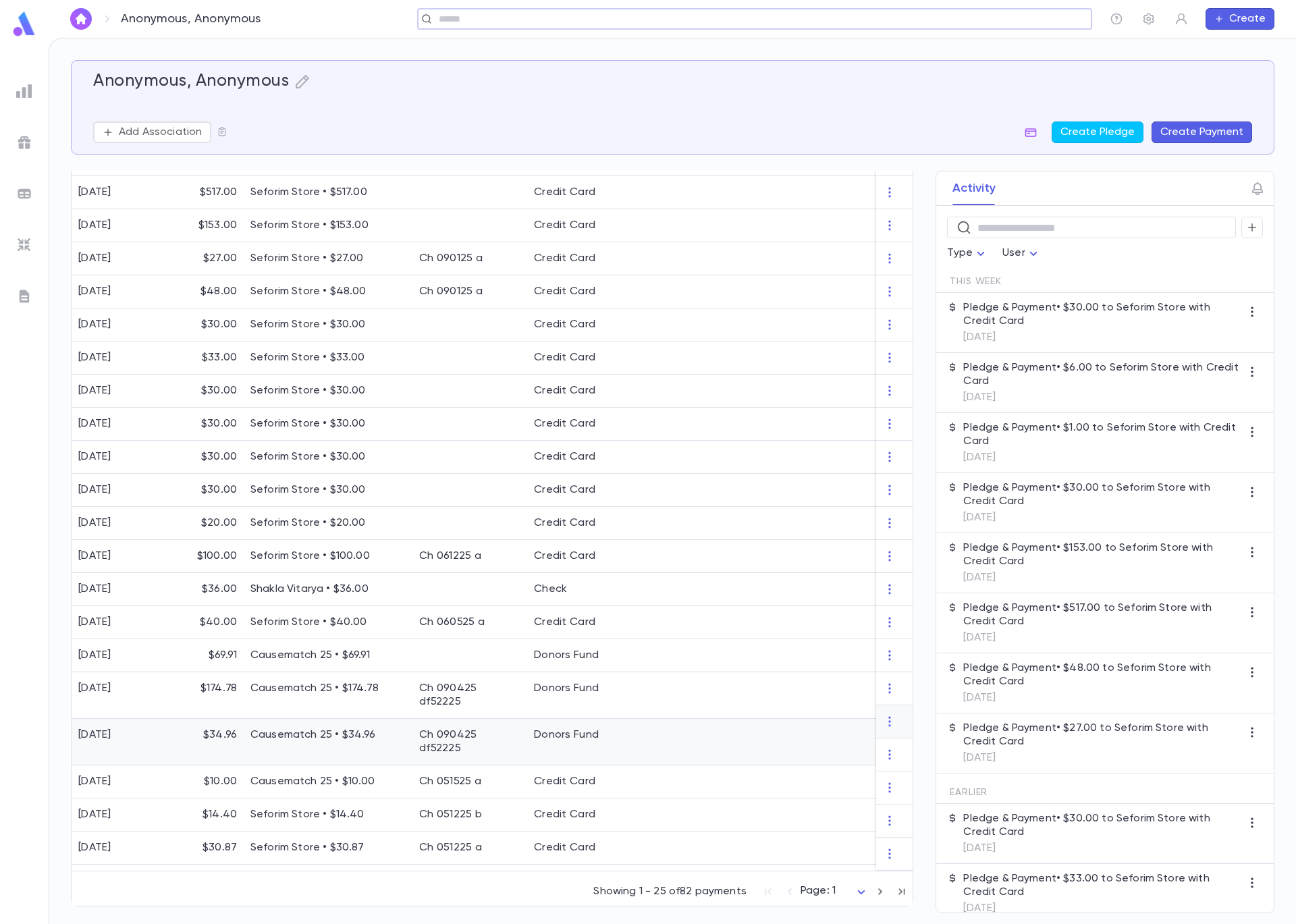
click at [334, 728] on p "Causematch 25 • $34.96" at bounding box center [328, 734] width 156 height 13
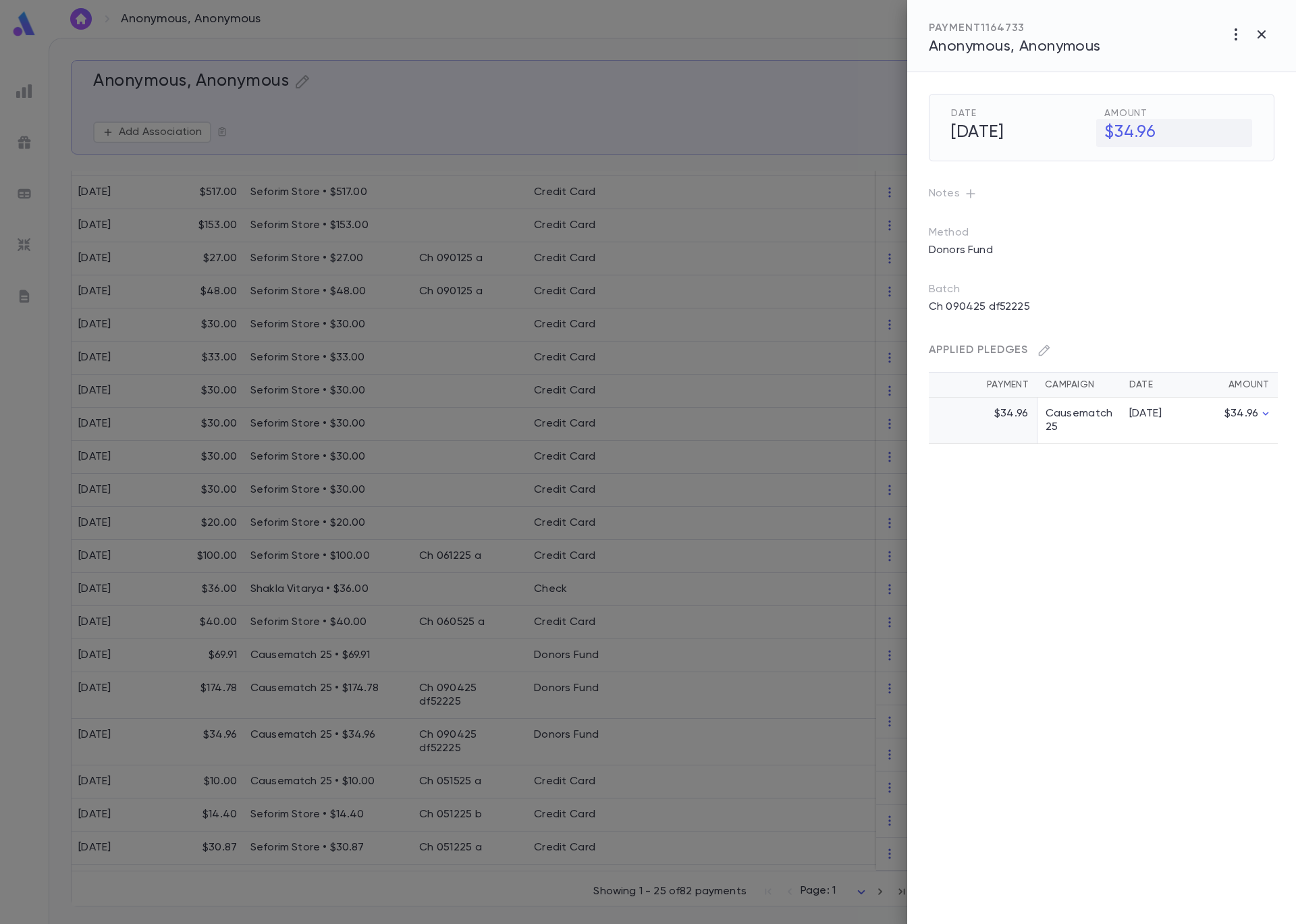
click at [1162, 134] on h5 "$34.96" at bounding box center [1174, 133] width 156 height 28
click at [1162, 132] on input "*****" at bounding box center [1188, 132] width 127 height 26
type input "*****"
click at [1238, 160] on icon "button" at bounding box center [1241, 162] width 12 height 13
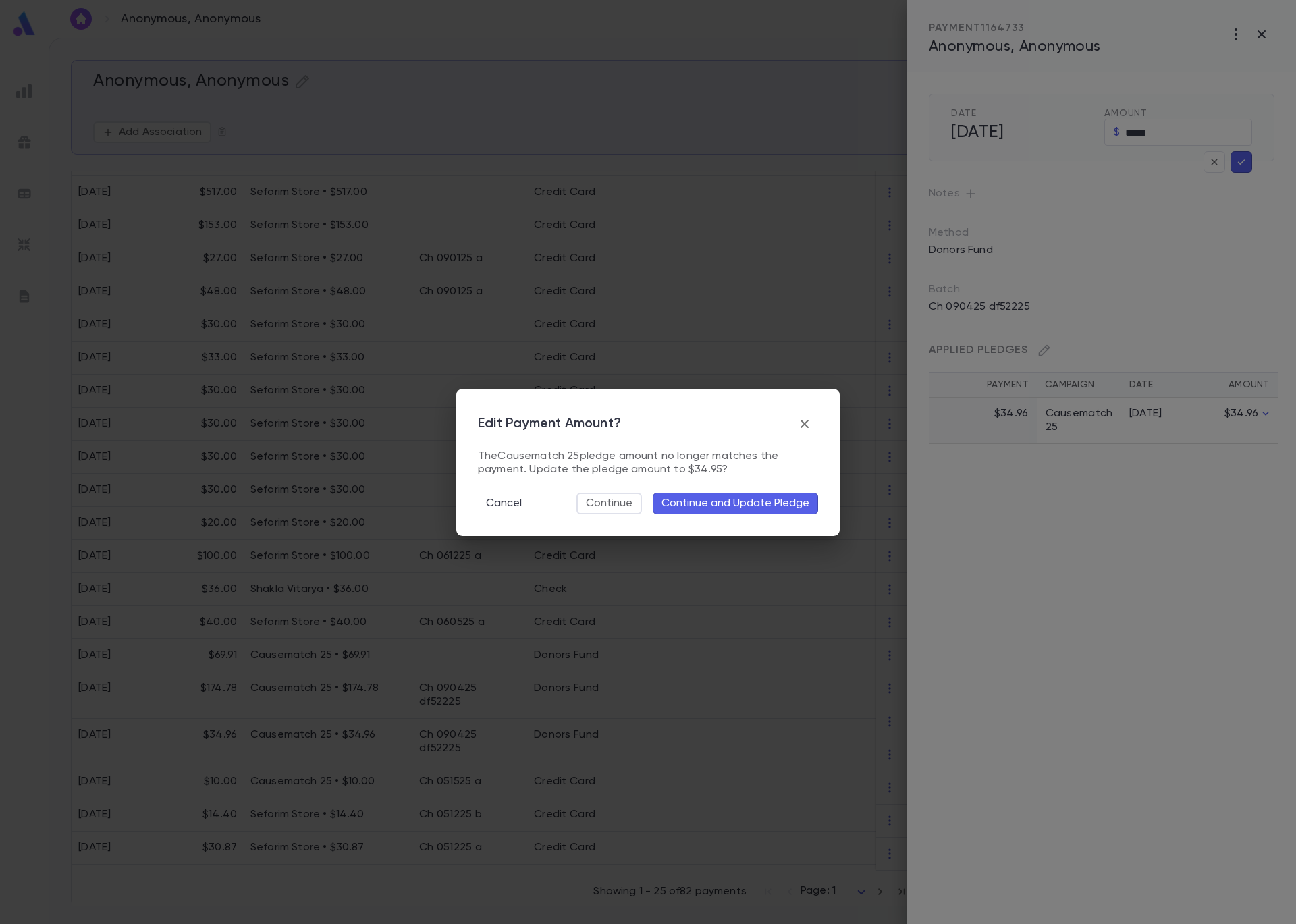
click at [807, 508] on button "Continue and Update Pledge" at bounding box center [735, 504] width 165 height 21
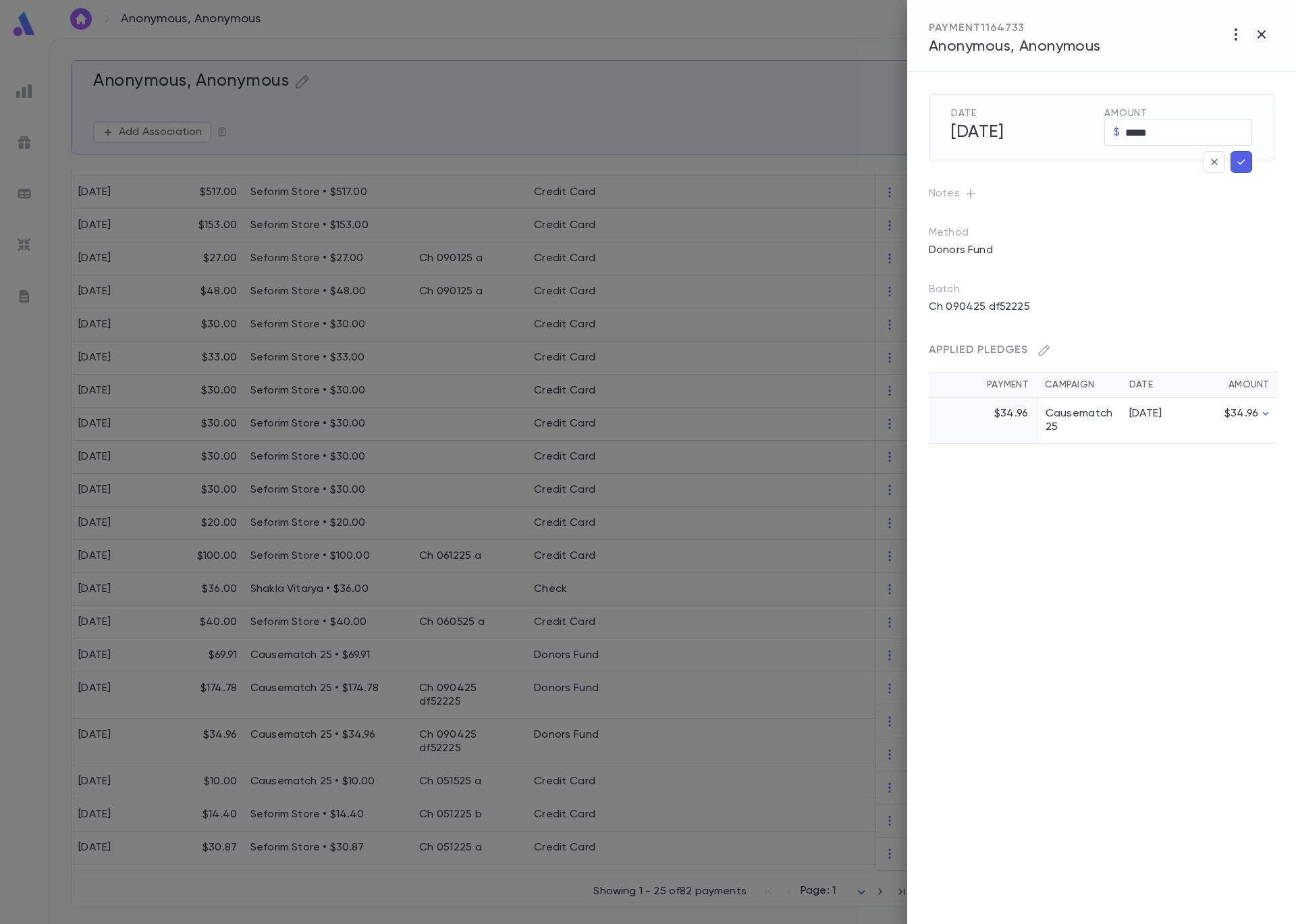
click at [601, 92] on div at bounding box center [648, 462] width 1296 height 924
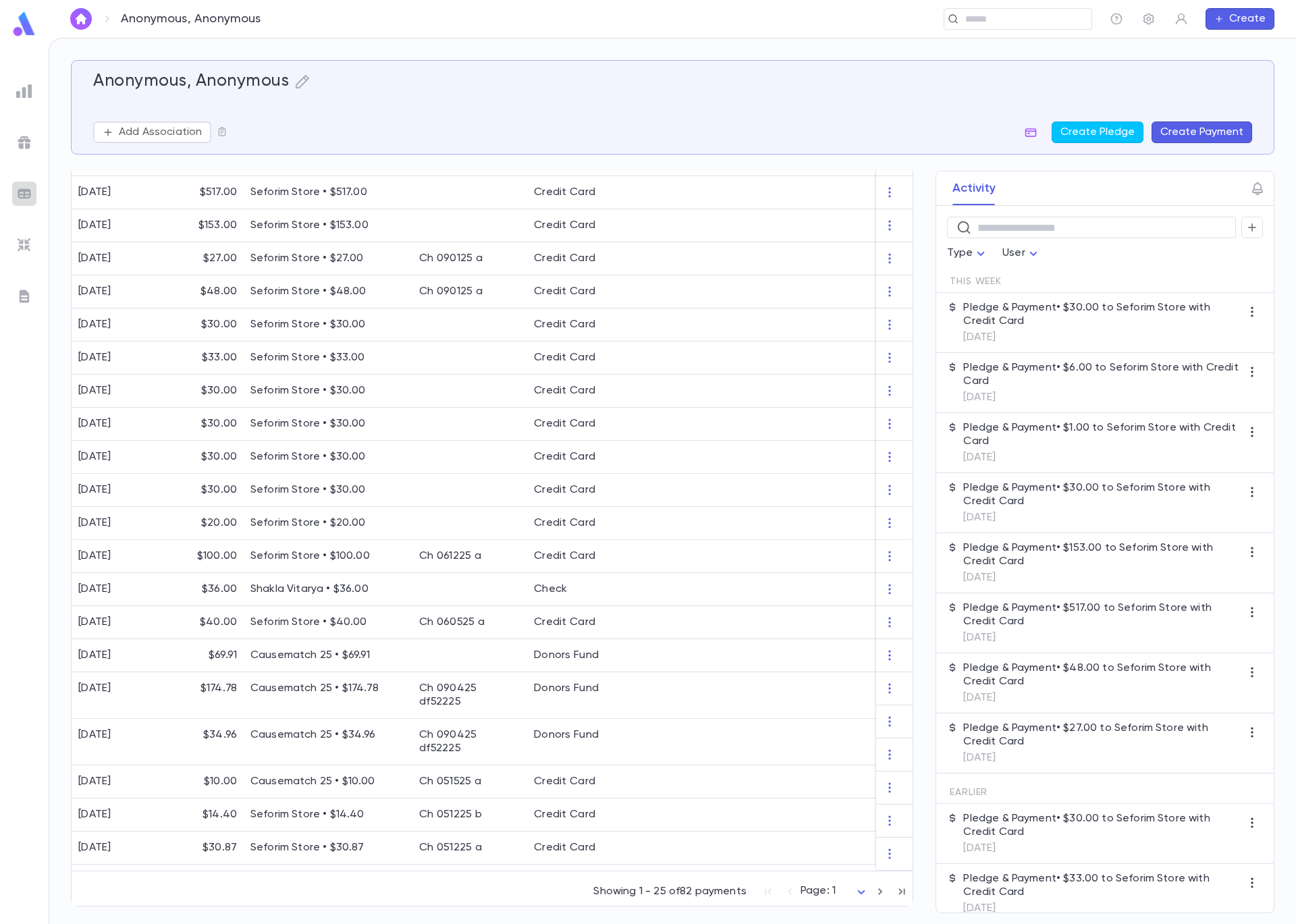
click at [25, 192] on img at bounding box center [24, 193] width 16 height 16
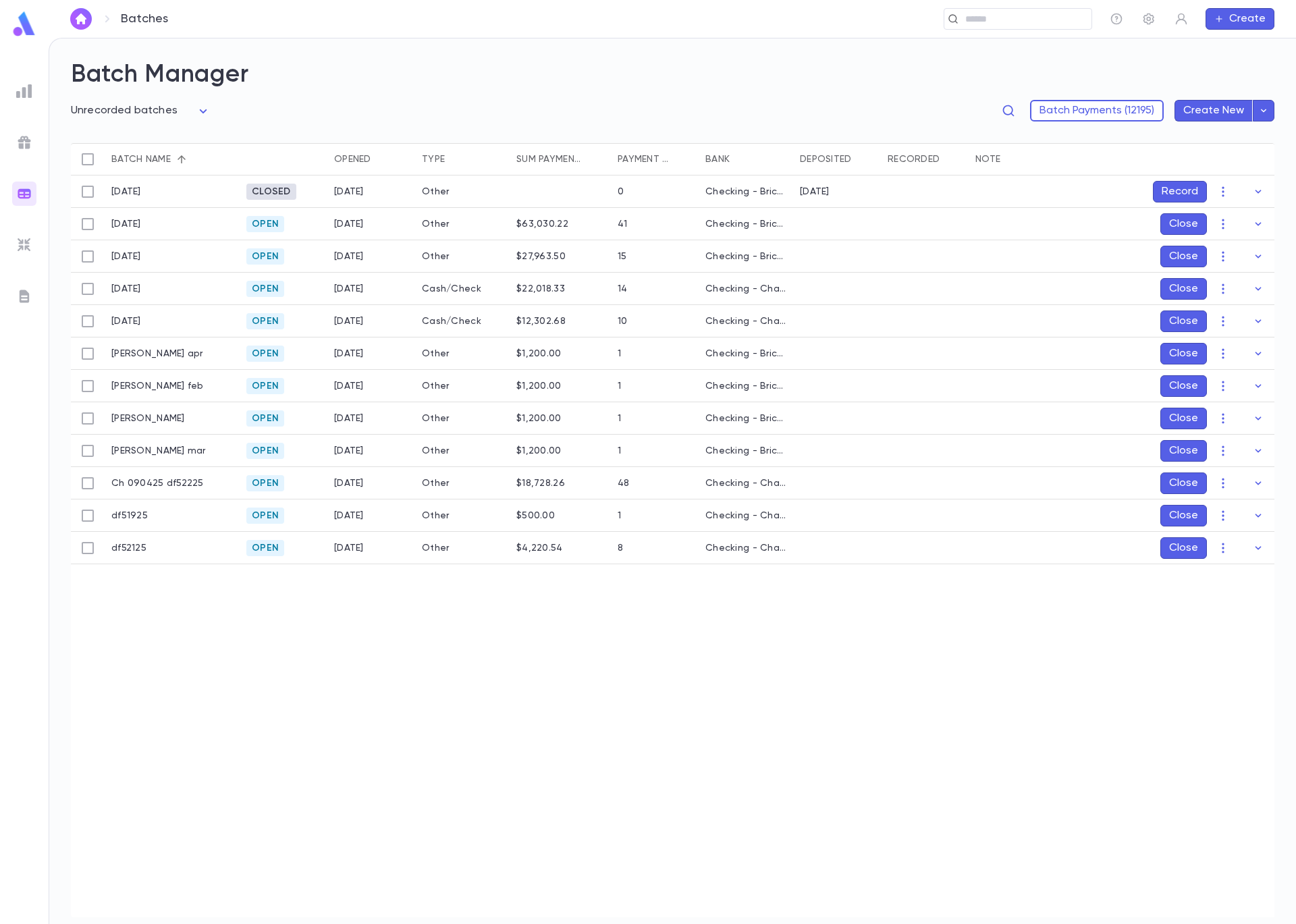
click at [1186, 482] on button "Close" at bounding box center [1184, 483] width 47 height 21
click at [1178, 483] on button "Record" at bounding box center [1180, 483] width 54 height 21
click at [1231, 575] on icon "Choose date, selected date is Sep 4, 2025" at bounding box center [1231, 572] width 12 height 13
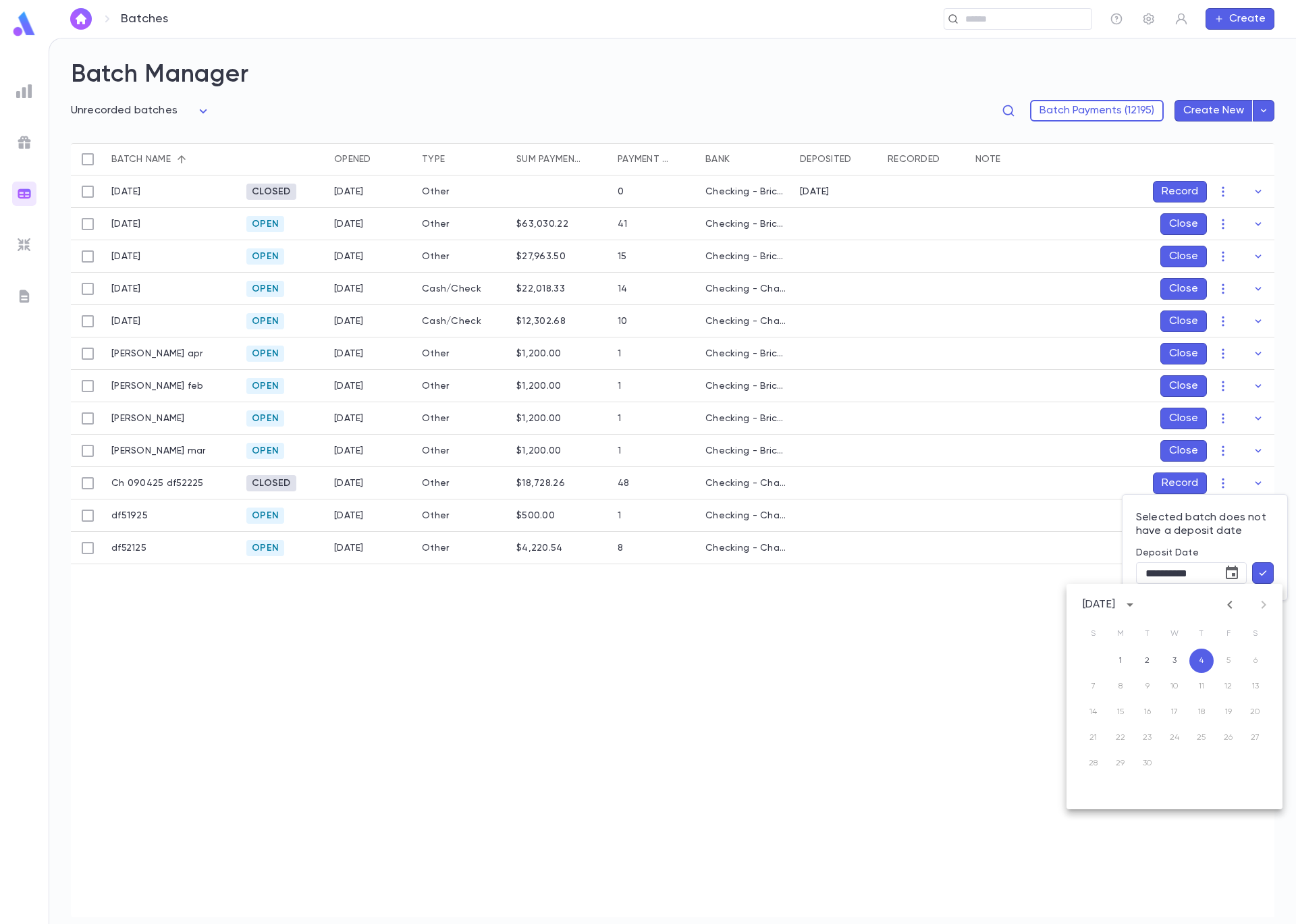
click at [1229, 603] on icon "Previous month" at bounding box center [1229, 604] width 5 height 8
click at [1227, 604] on icon "Previous month" at bounding box center [1229, 604] width 5 height 8
click at [1203, 740] on button "22" at bounding box center [1202, 738] width 24 height 24
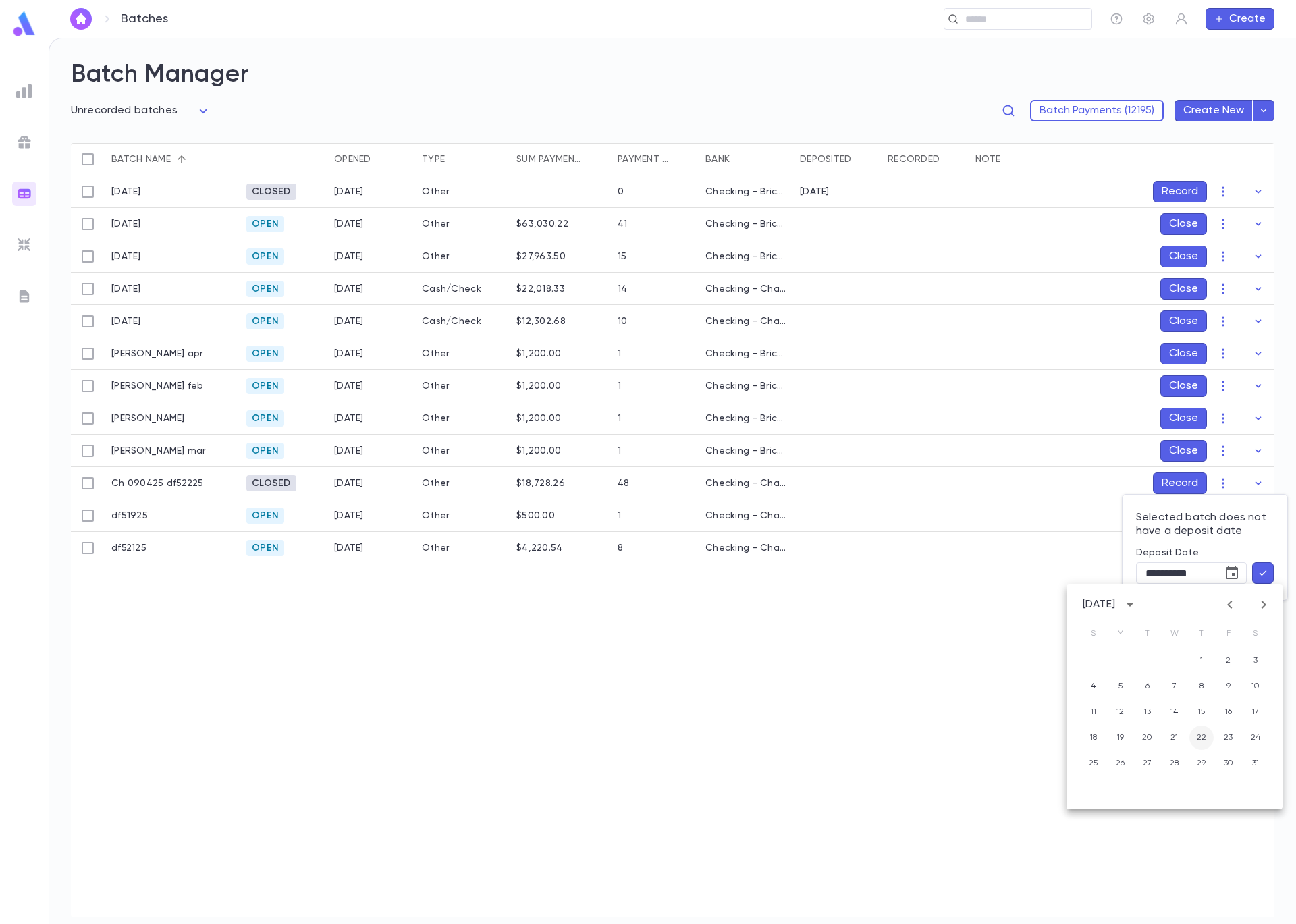
type input "**********"
click at [1261, 578] on icon "button" at bounding box center [1263, 572] width 12 height 13
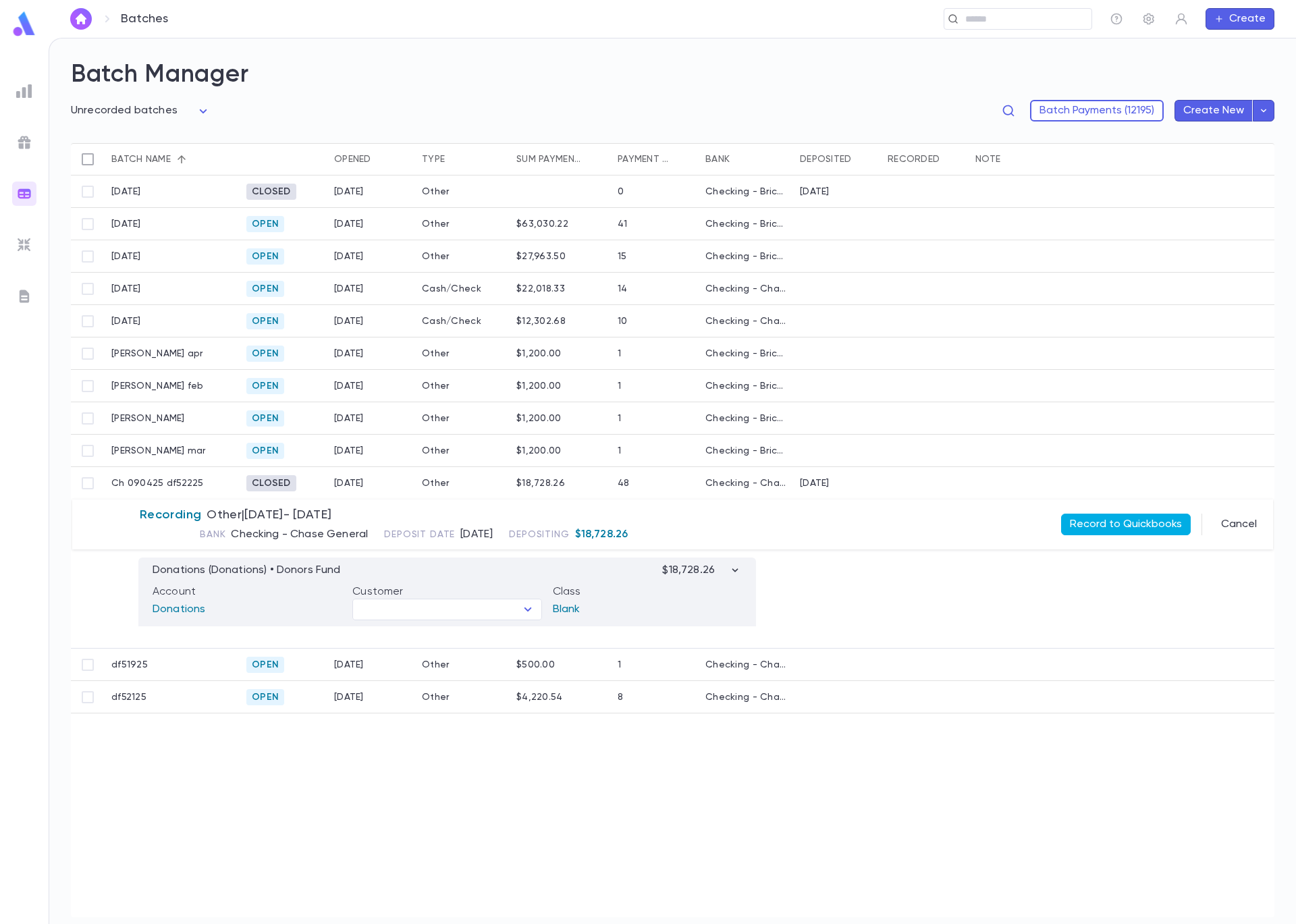
click at [1091, 525] on button "Record to Quickbooks" at bounding box center [1126, 524] width 129 height 21
